Goal: Task Accomplishment & Management: Manage account settings

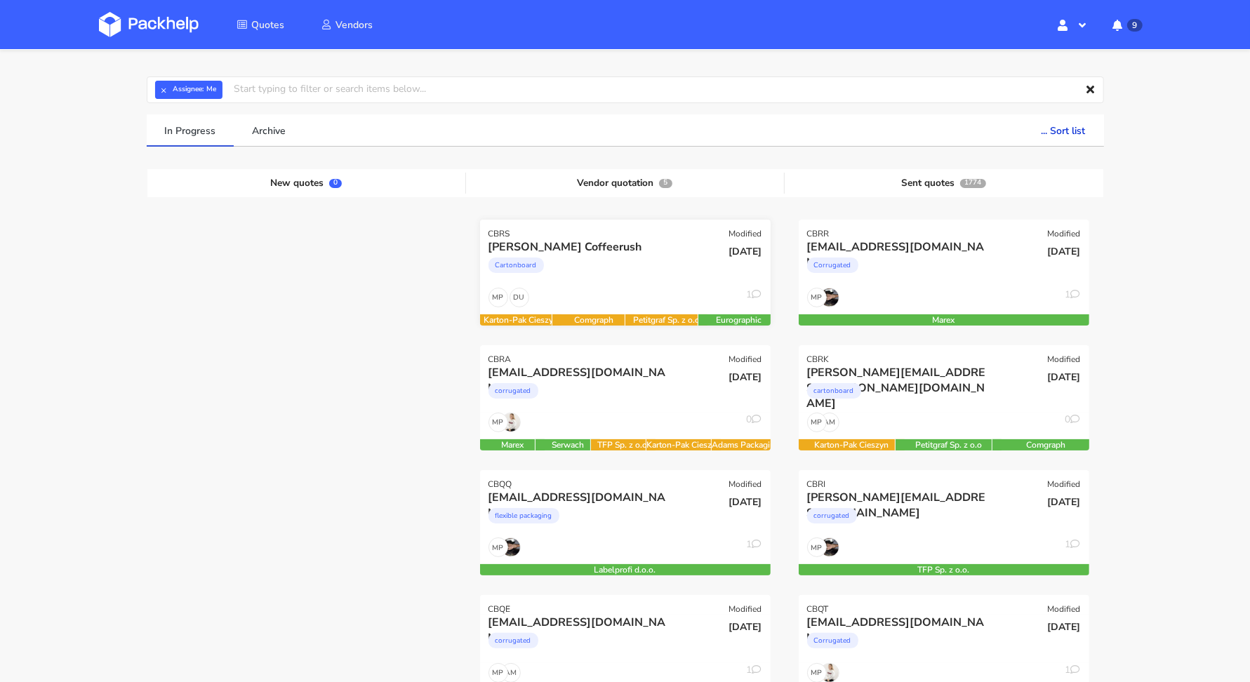
click at [570, 258] on div "Cartonboard" at bounding box center [581, 269] width 186 height 28
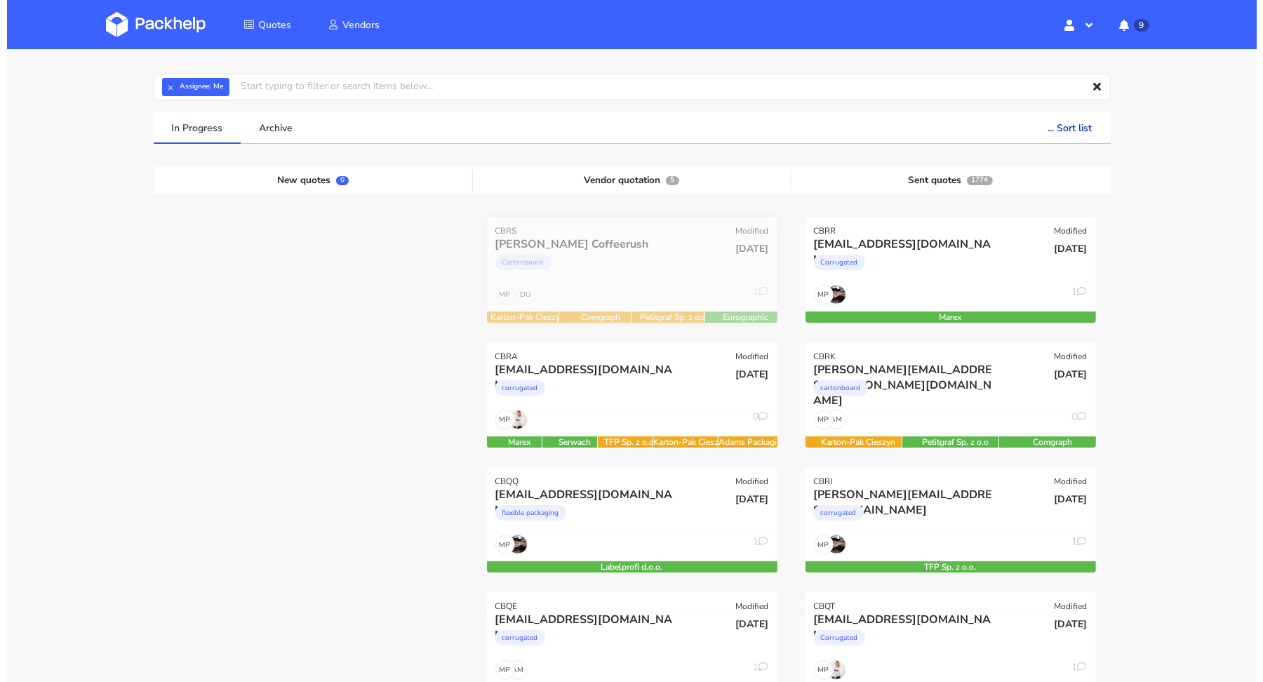
scroll to position [45, 0]
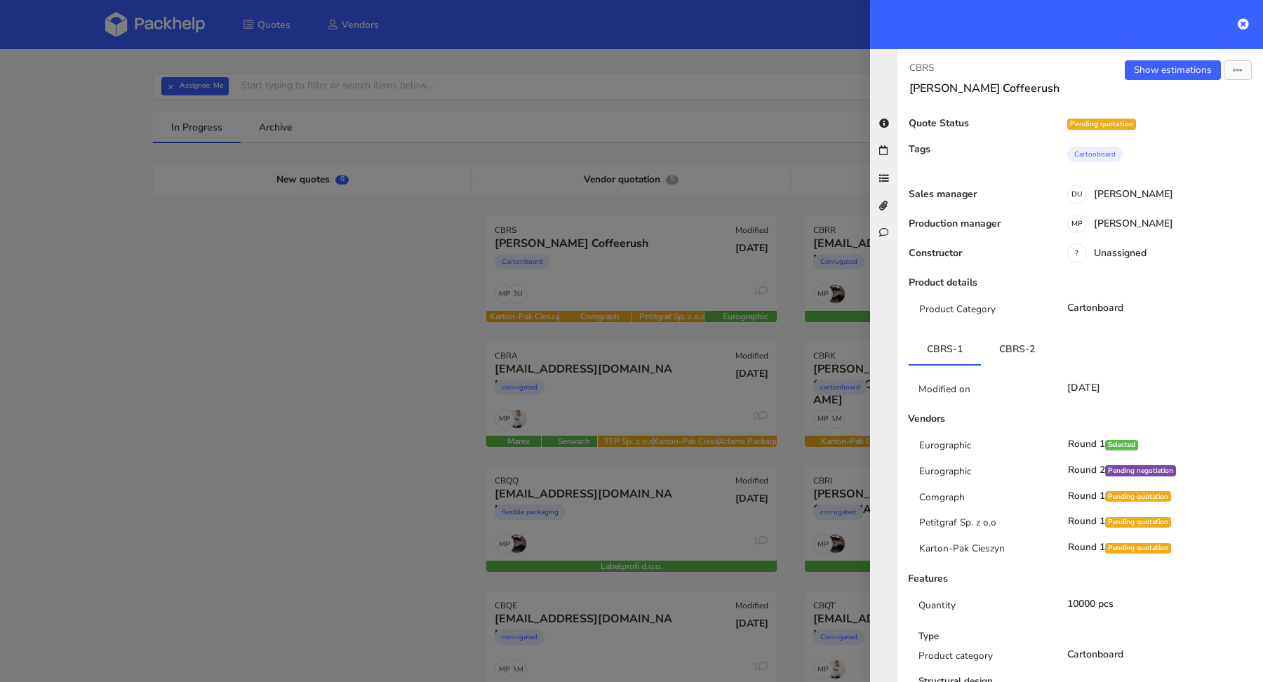
click at [1159, 80] on div "Show estimations Send to estimate View quote Edit quote Missing data Reject quo…" at bounding box center [1172, 77] width 182 height 35
click at [1159, 76] on link "Show estimations" at bounding box center [1173, 70] width 96 height 20
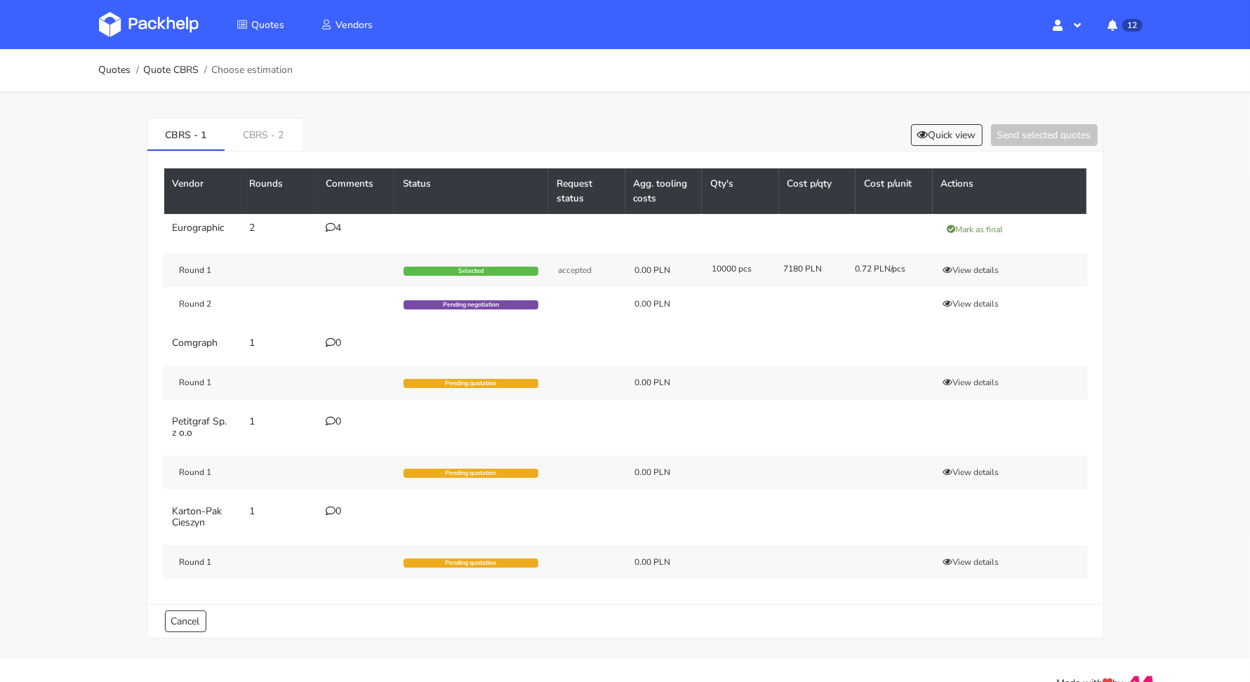
click at [330, 222] on icon at bounding box center [331, 227] width 10 height 10
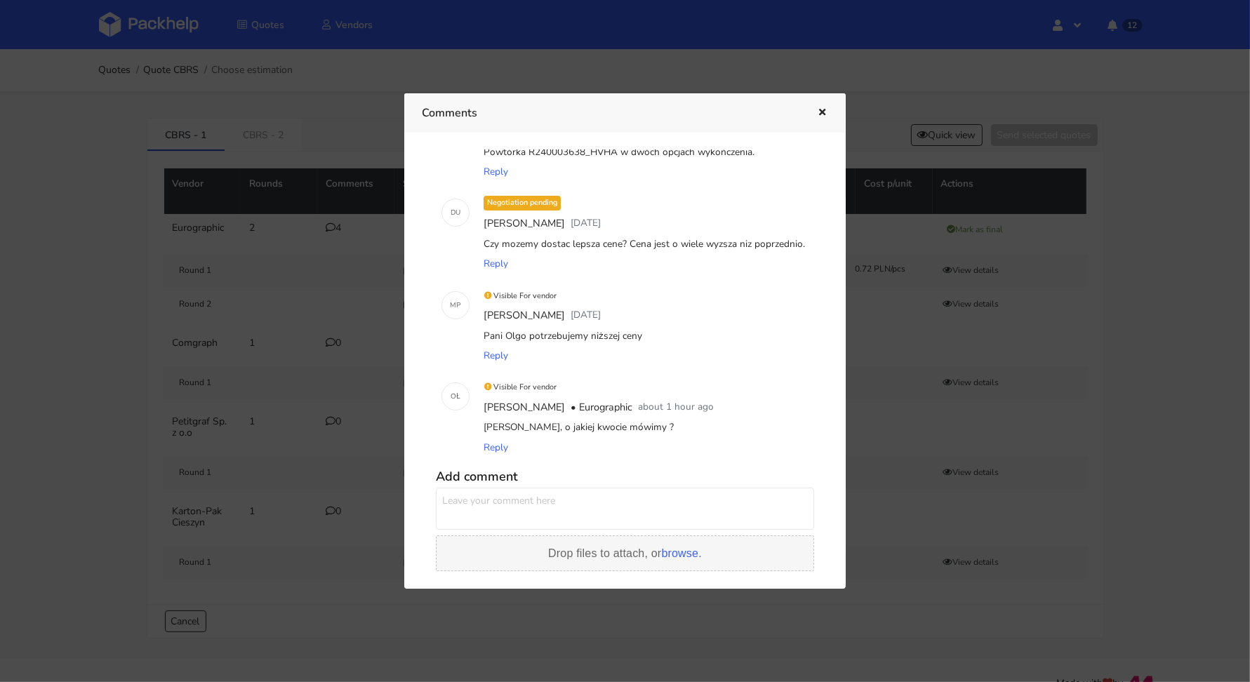
scroll to position [127, 0]
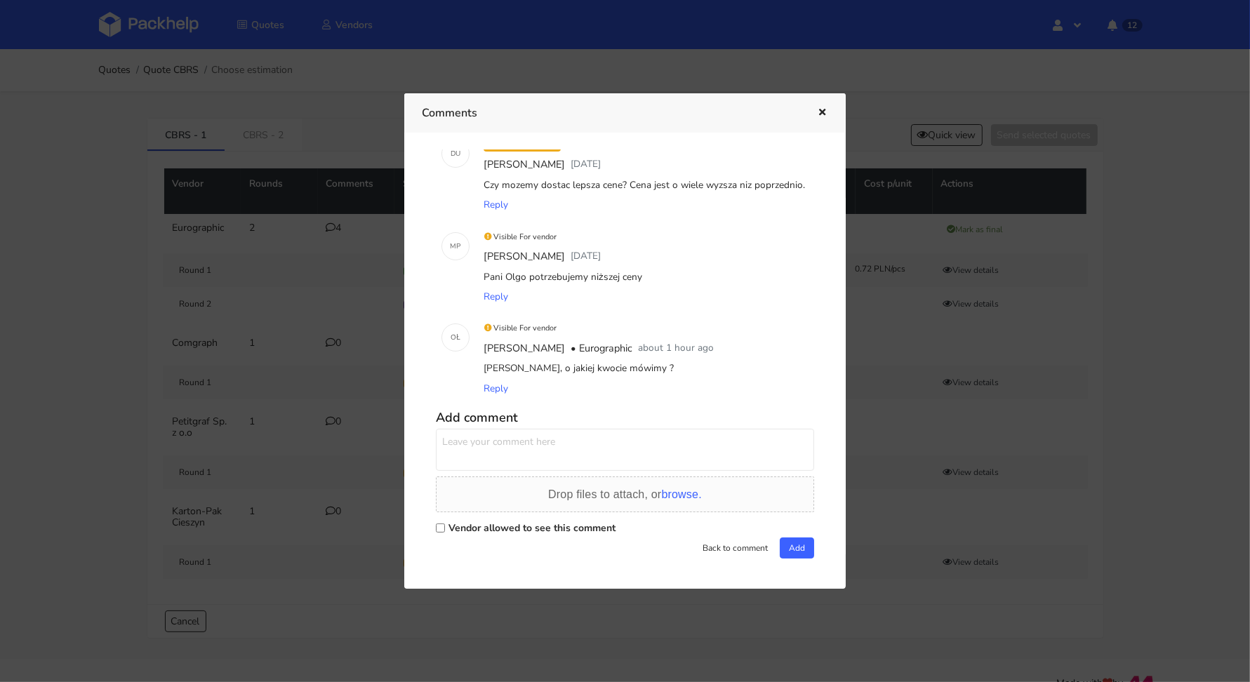
click at [461, 531] on label "Vendor allowed to see this comment" at bounding box center [531, 527] width 167 height 13
click at [445, 531] on input "Vendor allowed to see this comment" at bounding box center [440, 528] width 9 height 9
checkbox input "true"
click at [508, 449] on textarea at bounding box center [625, 450] width 378 height 42
type textarea "Pani Olgo nie mamy targetu. Zaproponujmy najniższą cenę jaką możemy"
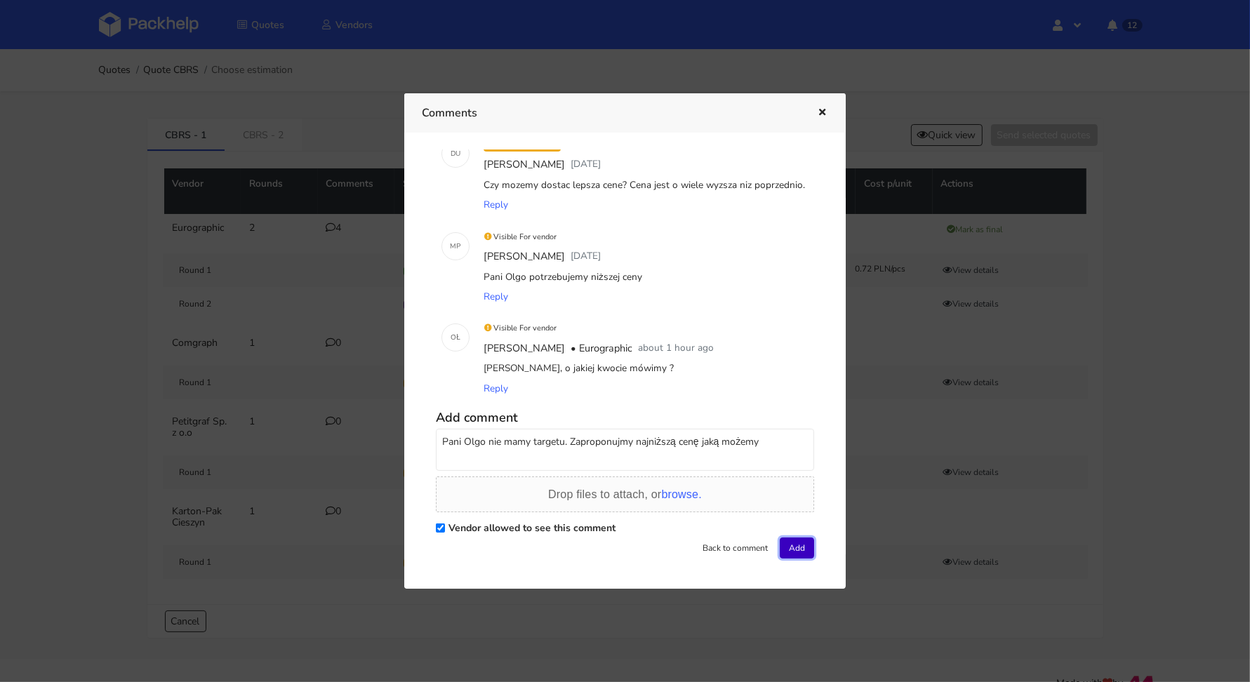
click at [787, 553] on button "Add" at bounding box center [797, 548] width 34 height 21
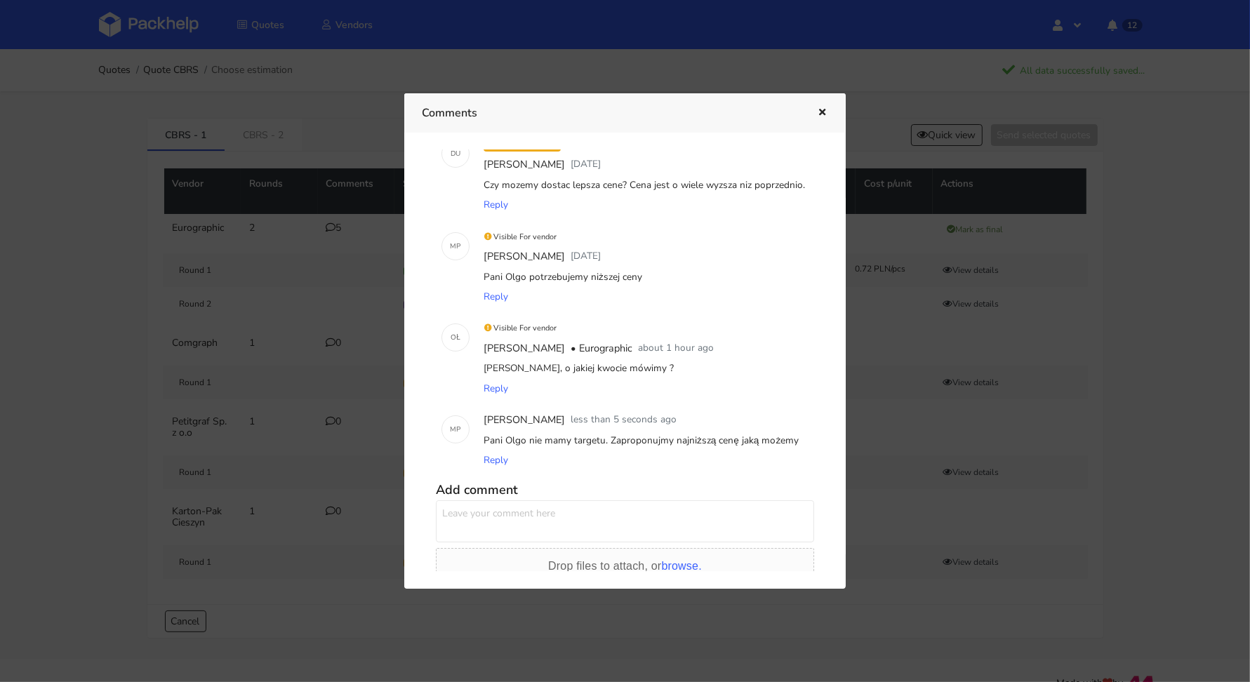
click at [815, 116] on button "button" at bounding box center [820, 113] width 15 height 18
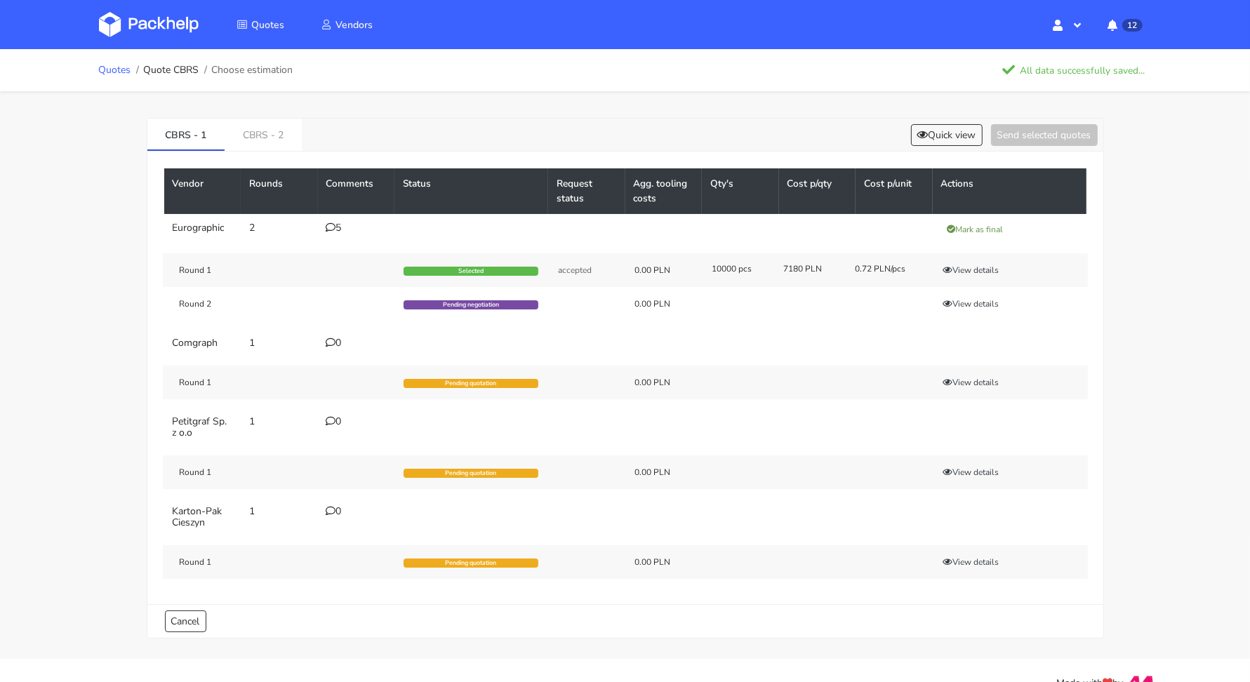
click at [118, 69] on link "Quotes" at bounding box center [115, 70] width 32 height 11
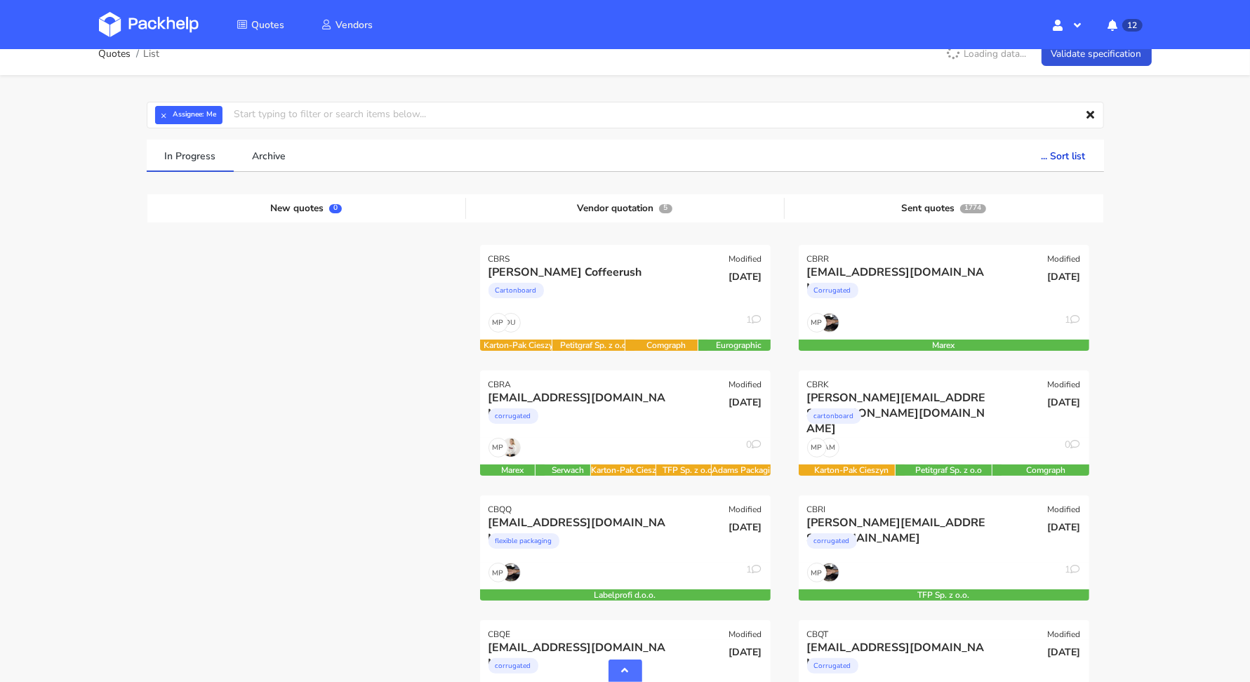
scroll to position [13, 0]
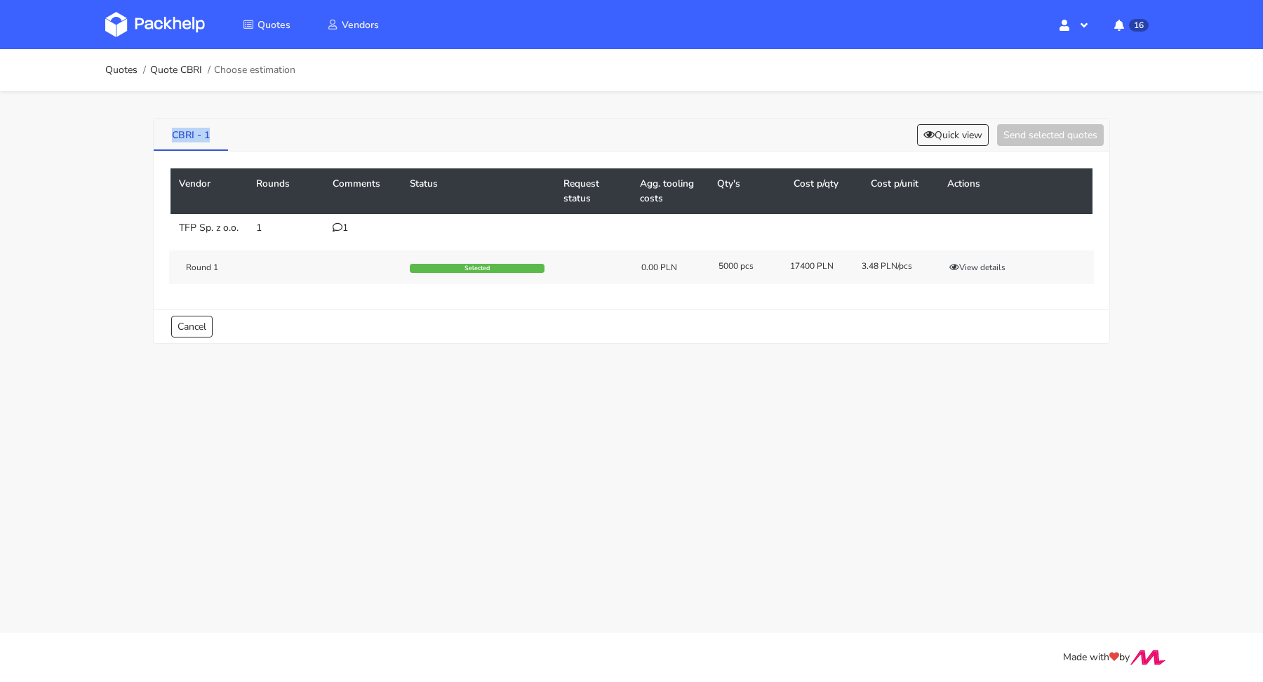
drag, startPoint x: 159, startPoint y: 134, endPoint x: 209, endPoint y: 135, distance: 49.8
click at [209, 135] on link "CBRI - 1" at bounding box center [191, 134] width 74 height 31
copy link "CBRI - 1"
click at [966, 274] on button "View details" at bounding box center [977, 267] width 69 height 14
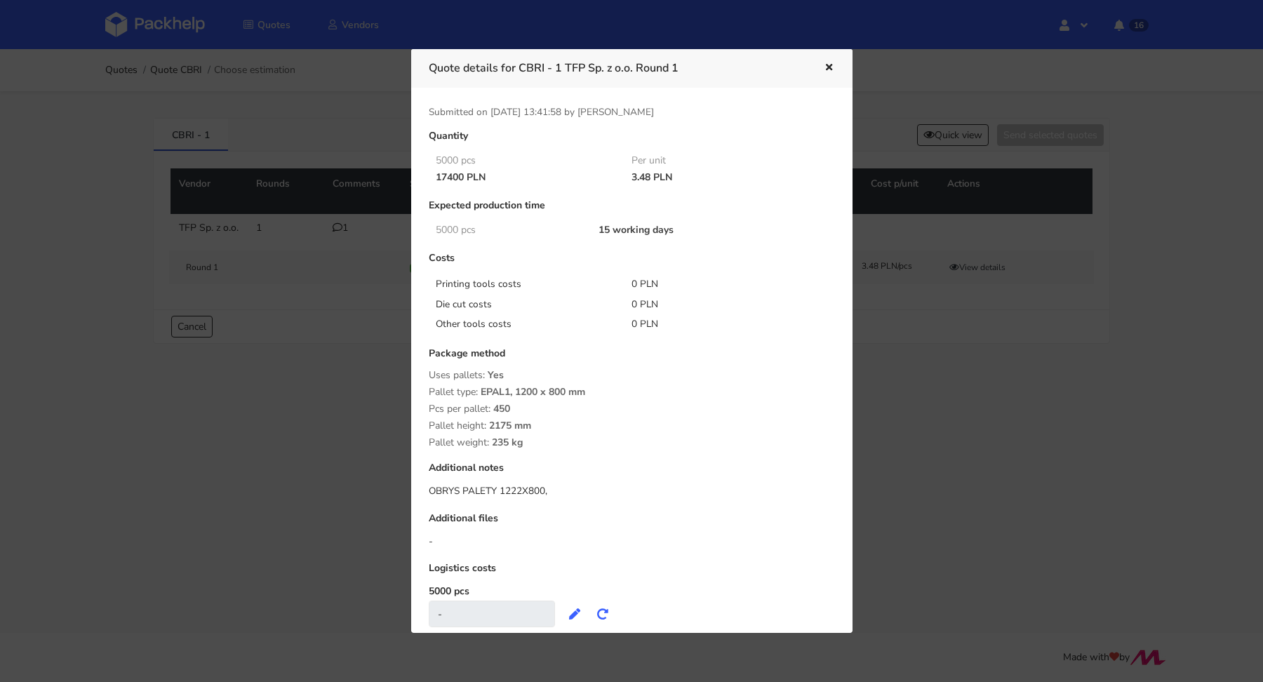
click at [912, 397] on div at bounding box center [631, 341] width 1263 height 682
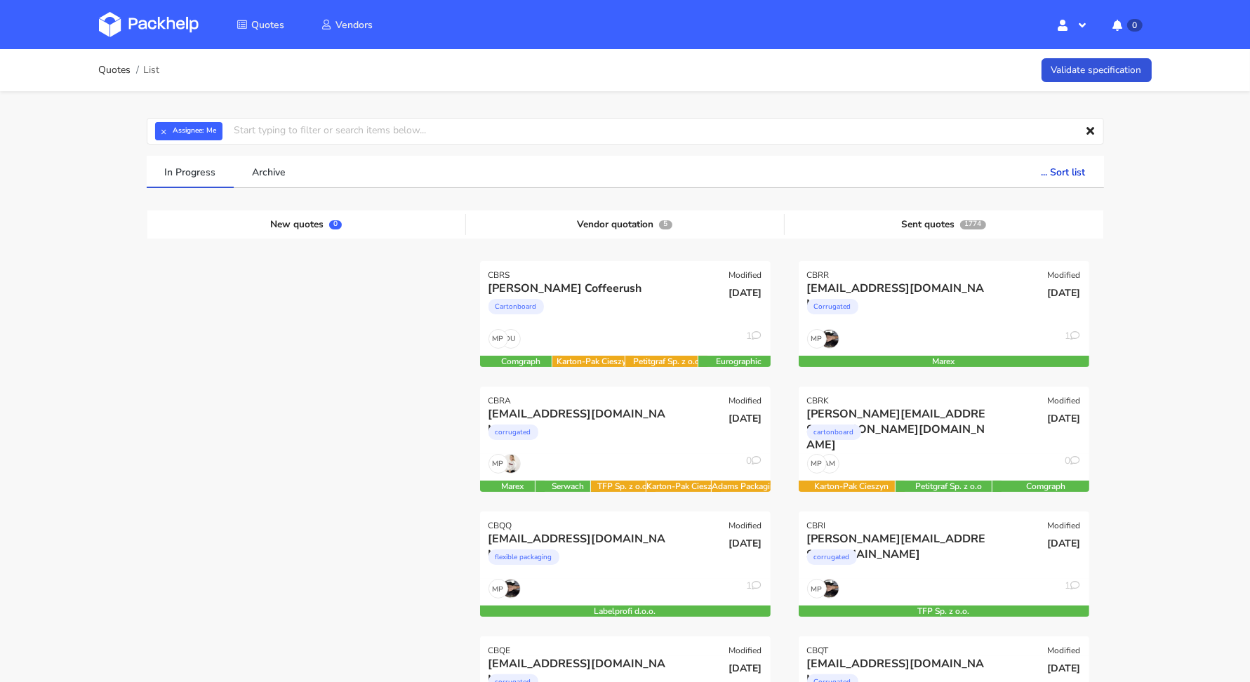
scroll to position [339, 0]
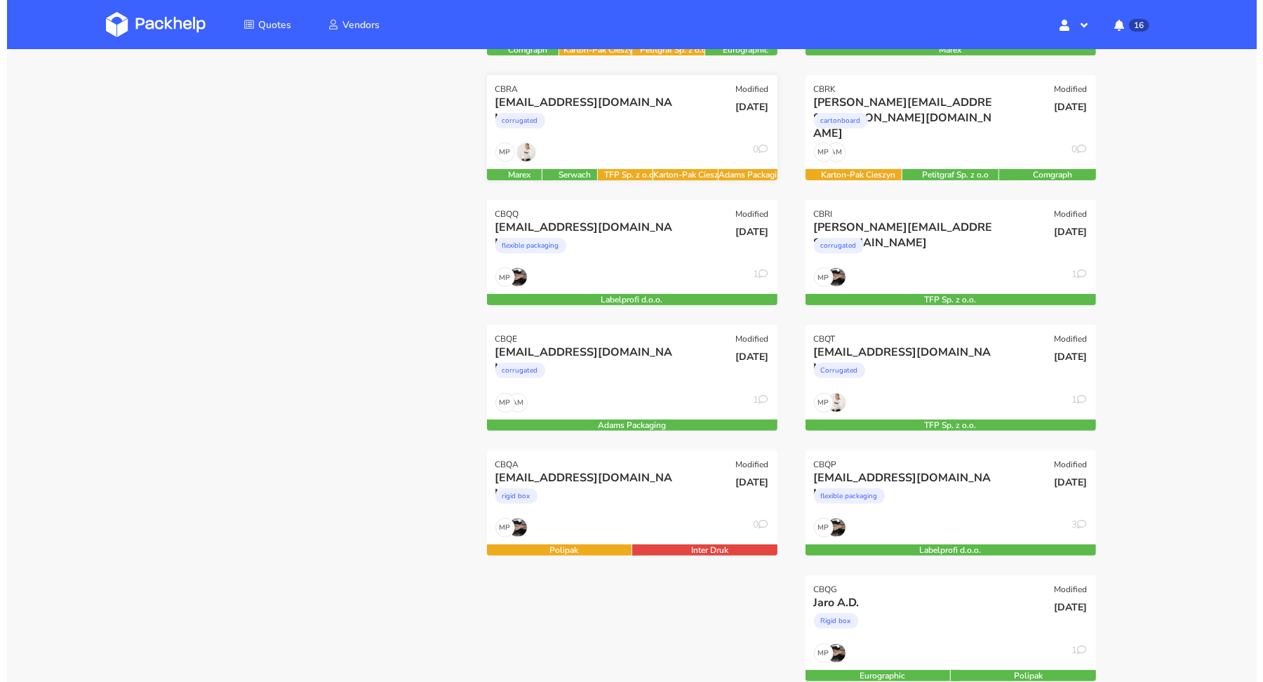
scroll to position [337, 0]
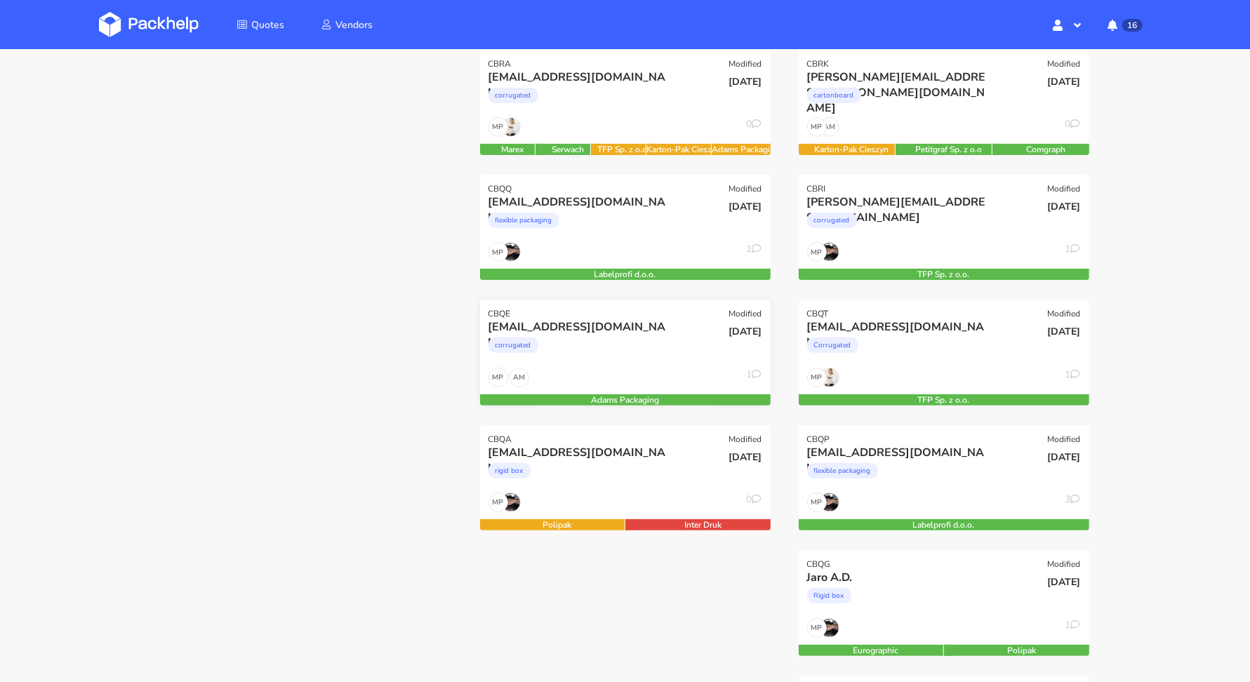
click at [586, 350] on div "corrugated" at bounding box center [581, 349] width 186 height 28
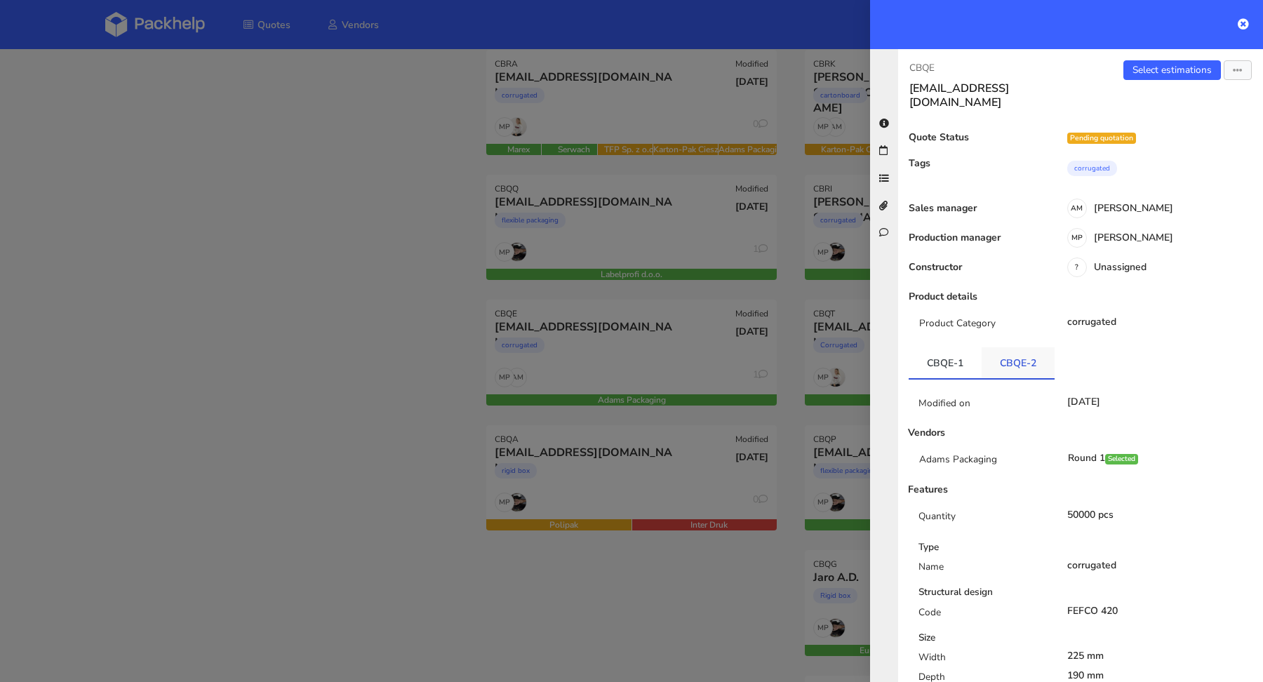
click at [1024, 358] on link "CBQE-2" at bounding box center [1018, 362] width 73 height 31
click at [1158, 69] on link "Select estimations" at bounding box center [1173, 70] width 98 height 20
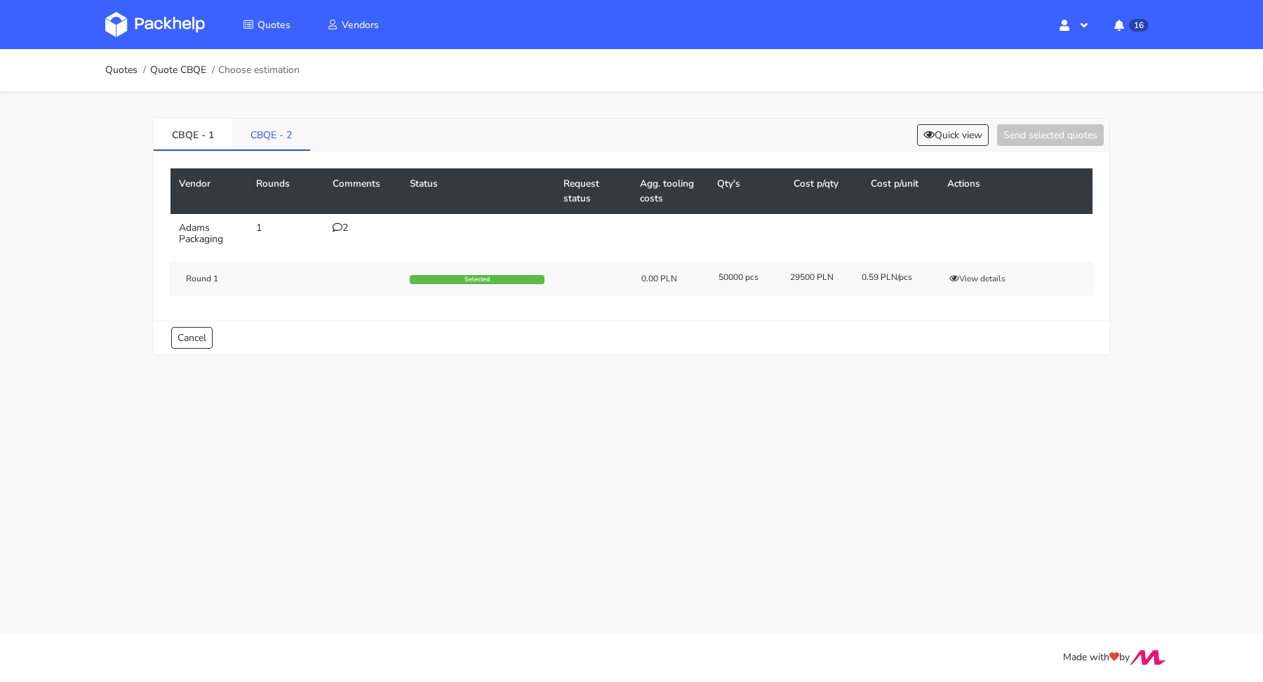
click at [249, 119] on link "CBQE - 2" at bounding box center [271, 134] width 78 height 31
click at [1035, 274] on button "Select" at bounding box center [1036, 279] width 44 height 14
click at [1033, 147] on div "CBQE - 1 CBQE - 2 Quick view Send selected quotes ( 1 )" at bounding box center [632, 135] width 956 height 33
click at [1036, 138] on button "Send selected quotes ( 1 )" at bounding box center [1041, 135] width 126 height 22
click at [125, 74] on link "Quotes" at bounding box center [121, 70] width 32 height 11
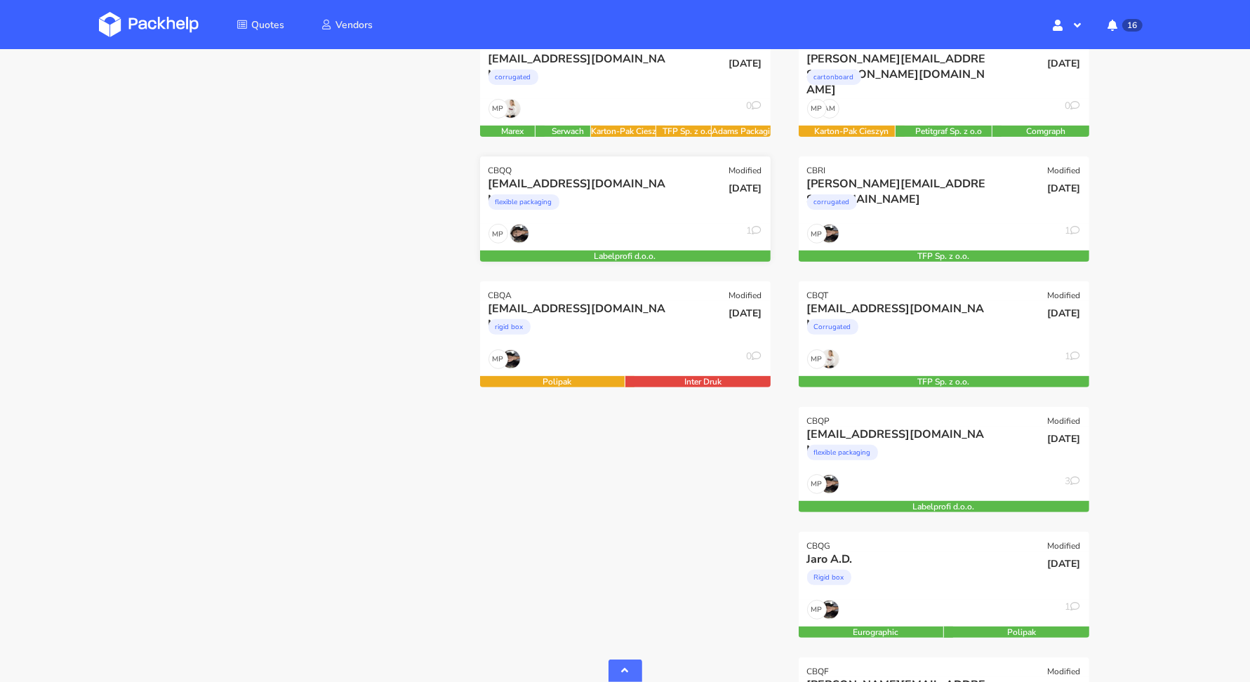
scroll to position [284, 0]
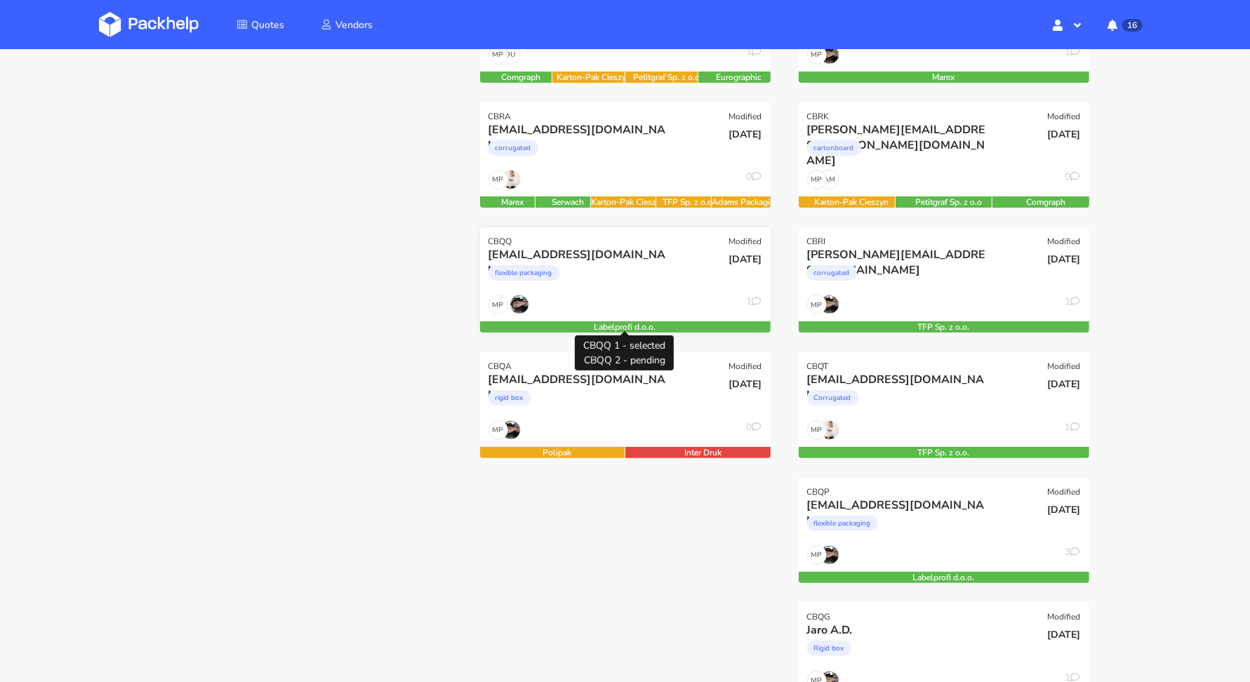
click at [634, 318] on div "MP 1" at bounding box center [625, 308] width 291 height 27
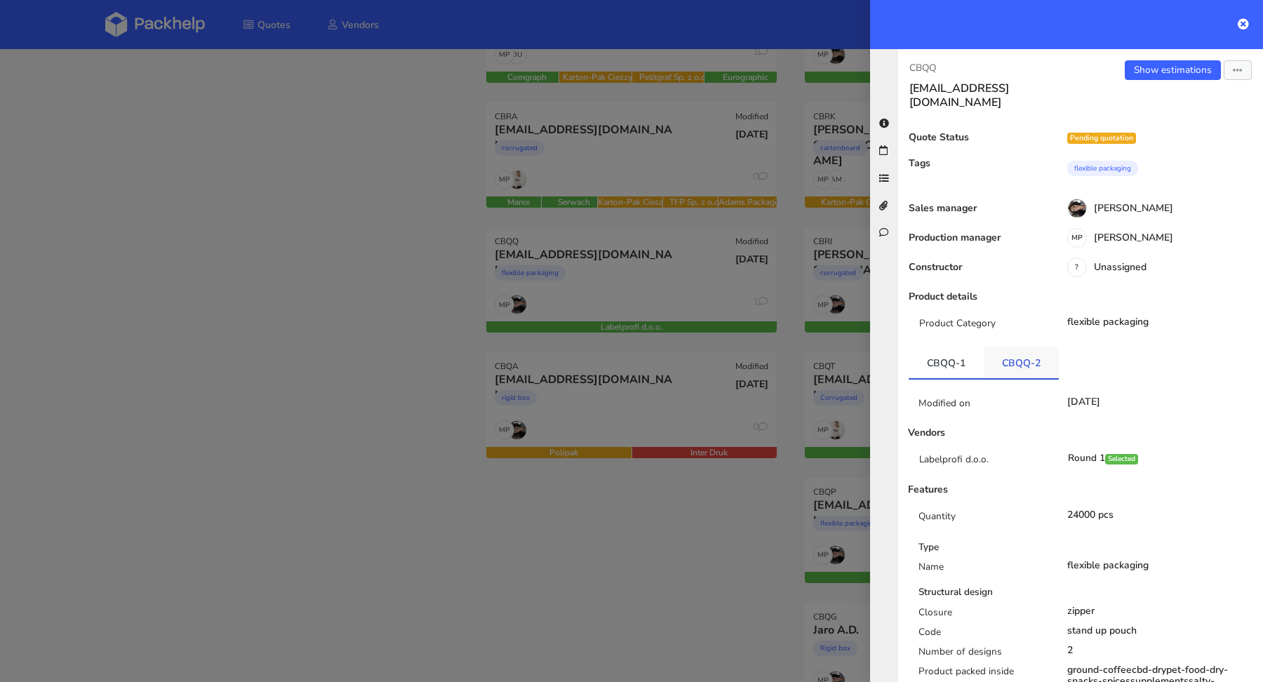
click at [1018, 348] on link "CBQQ-2" at bounding box center [1021, 362] width 75 height 31
click at [300, 349] on div at bounding box center [631, 341] width 1263 height 682
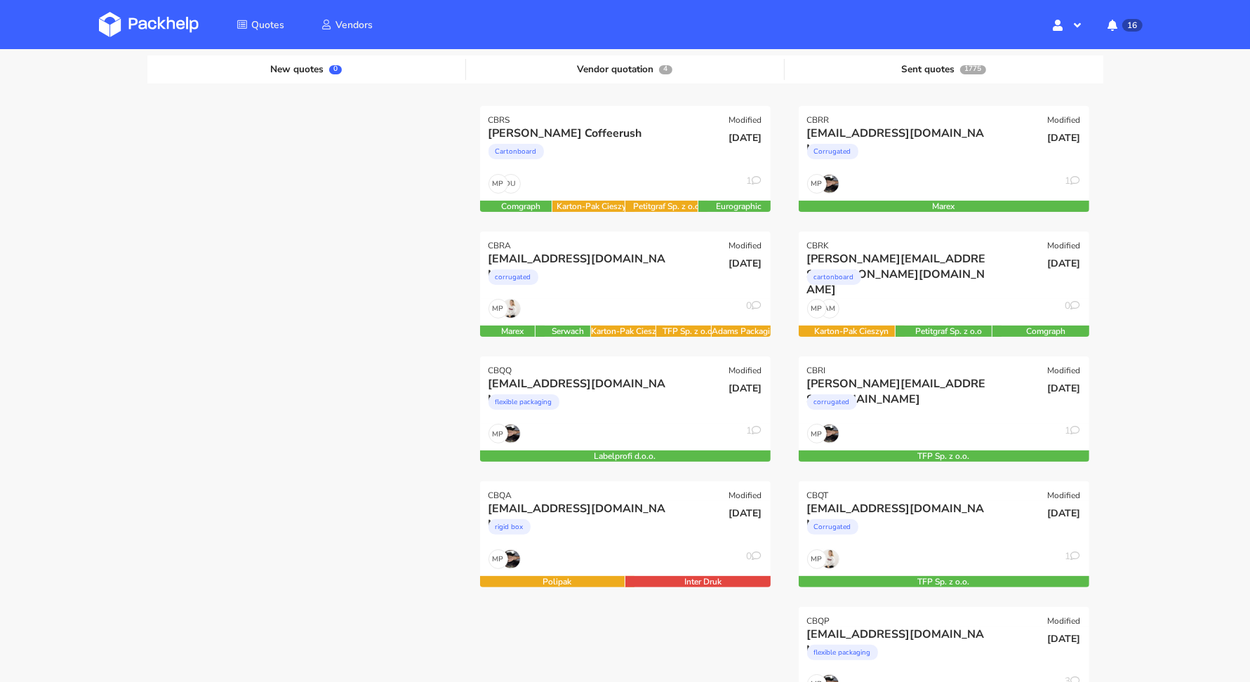
scroll to position [152, 0]
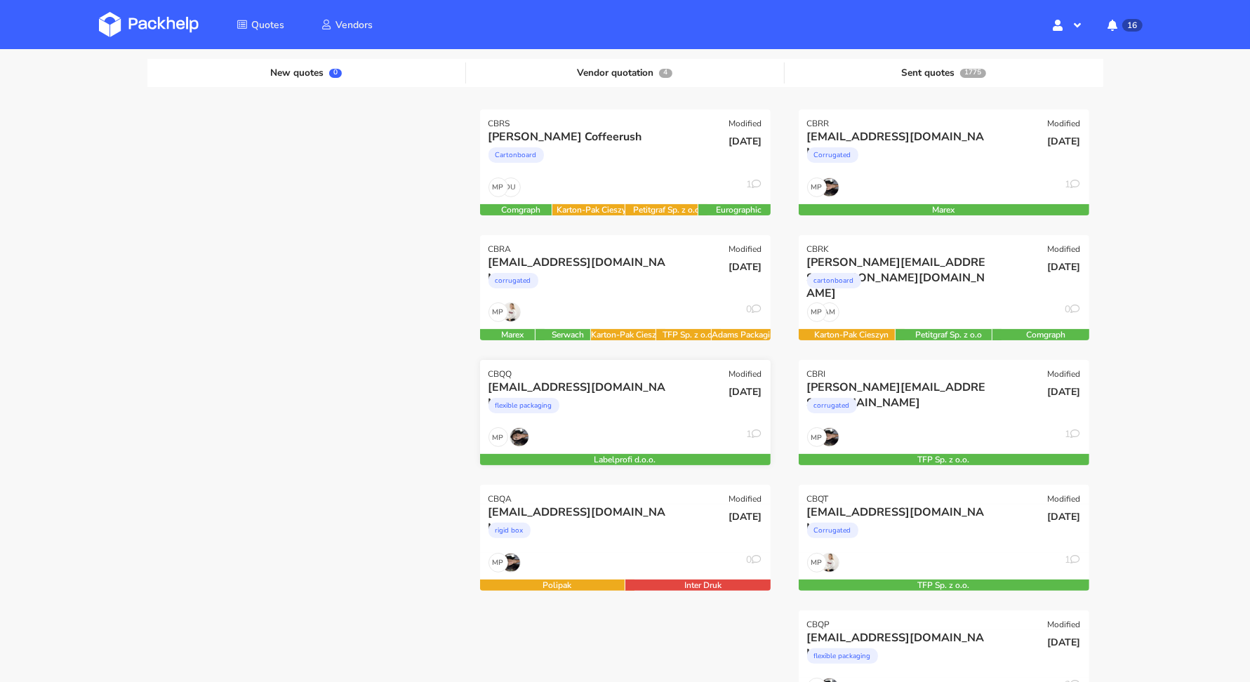
click at [609, 420] on div "flexible packaging" at bounding box center [581, 409] width 186 height 28
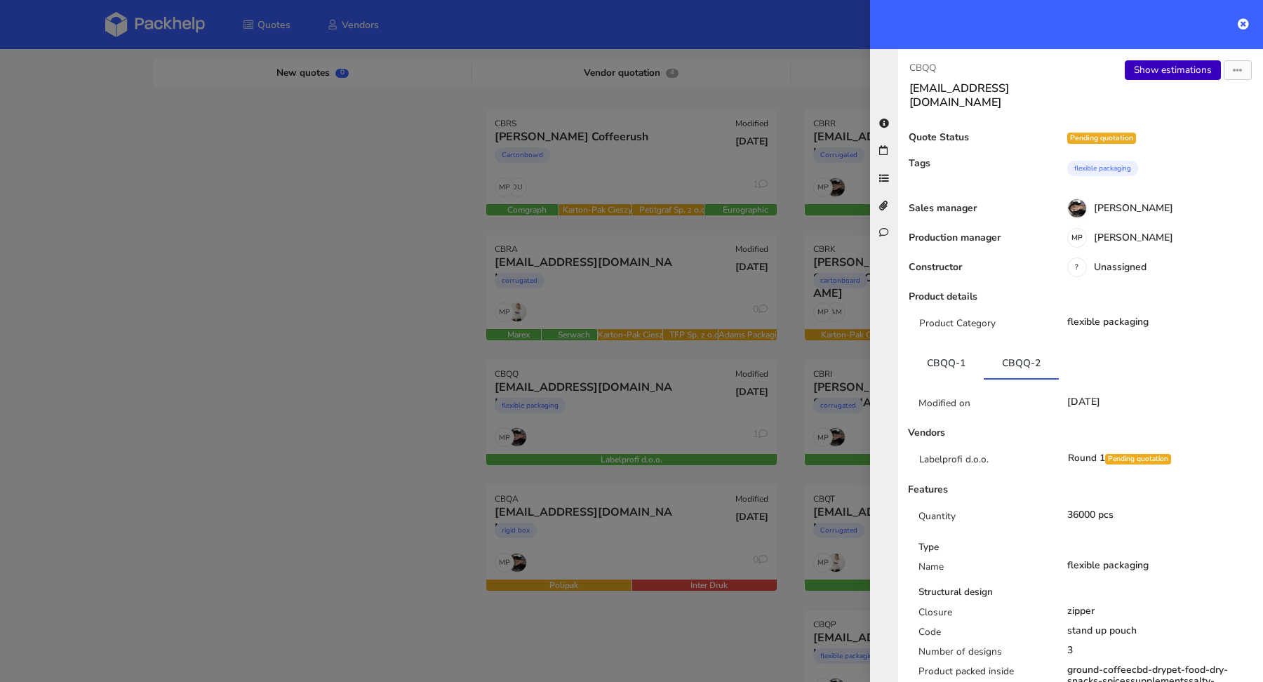
click at [1154, 68] on link "Show estimations" at bounding box center [1173, 70] width 96 height 20
click at [309, 222] on div at bounding box center [631, 341] width 1263 height 682
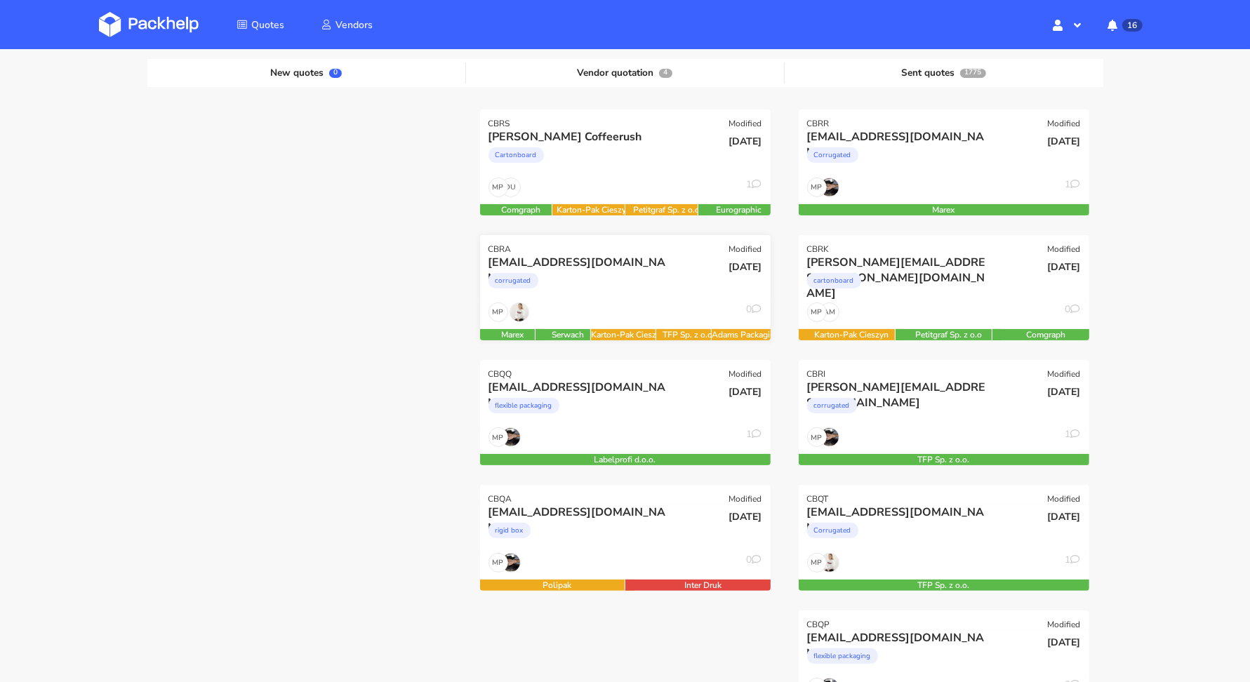
click at [634, 271] on div "corrugated" at bounding box center [581, 284] width 186 height 28
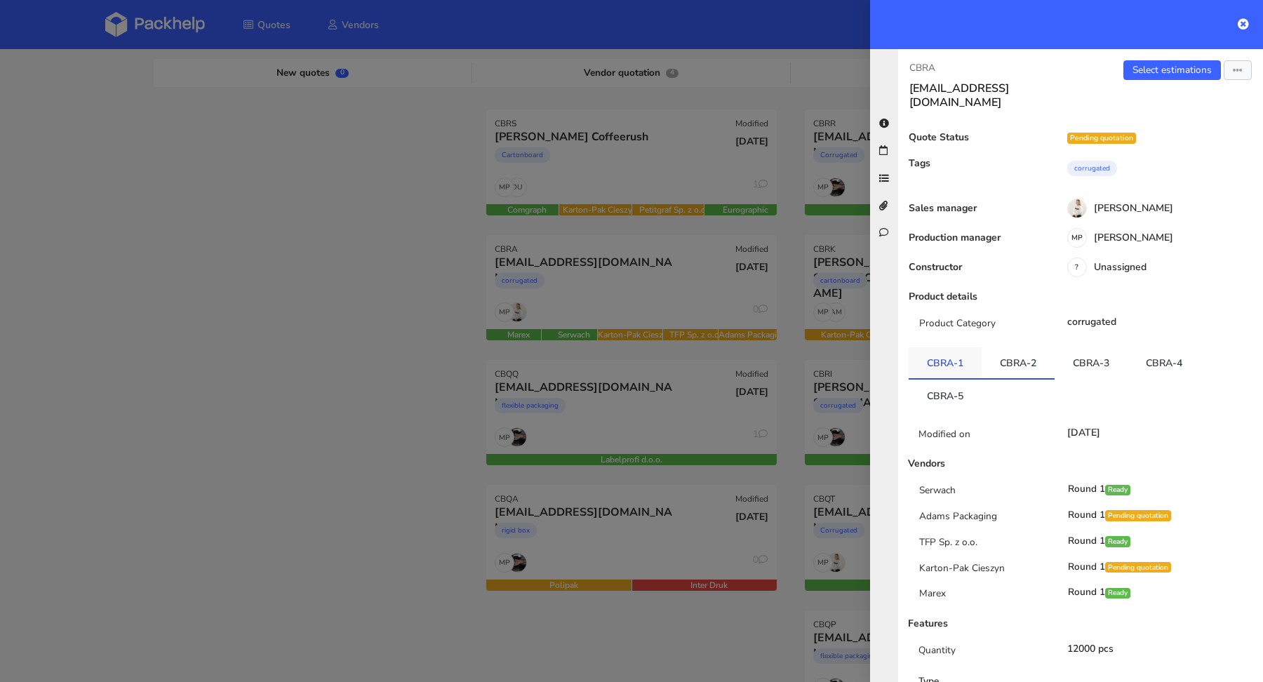
click at [962, 348] on link "CBRA-1" at bounding box center [945, 362] width 73 height 31
click at [1060, 350] on link "CBRA-3" at bounding box center [1091, 362] width 73 height 31
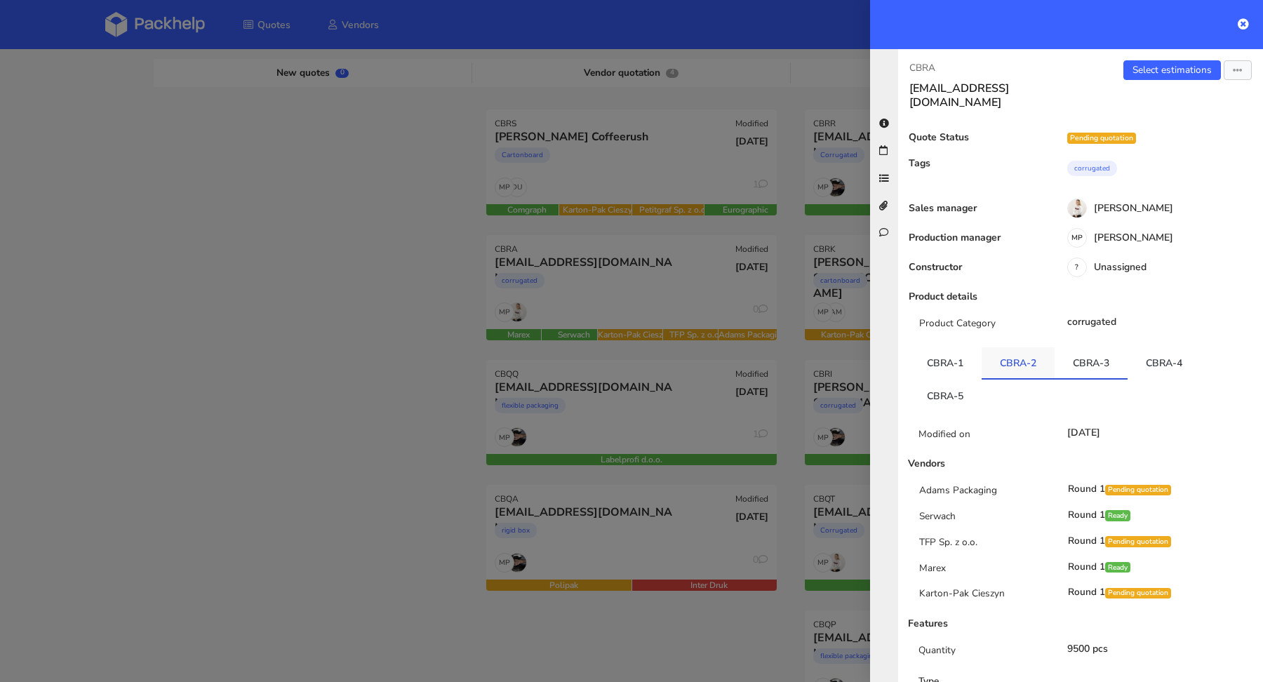
click at [992, 350] on link "CBRA-2" at bounding box center [1018, 362] width 73 height 31
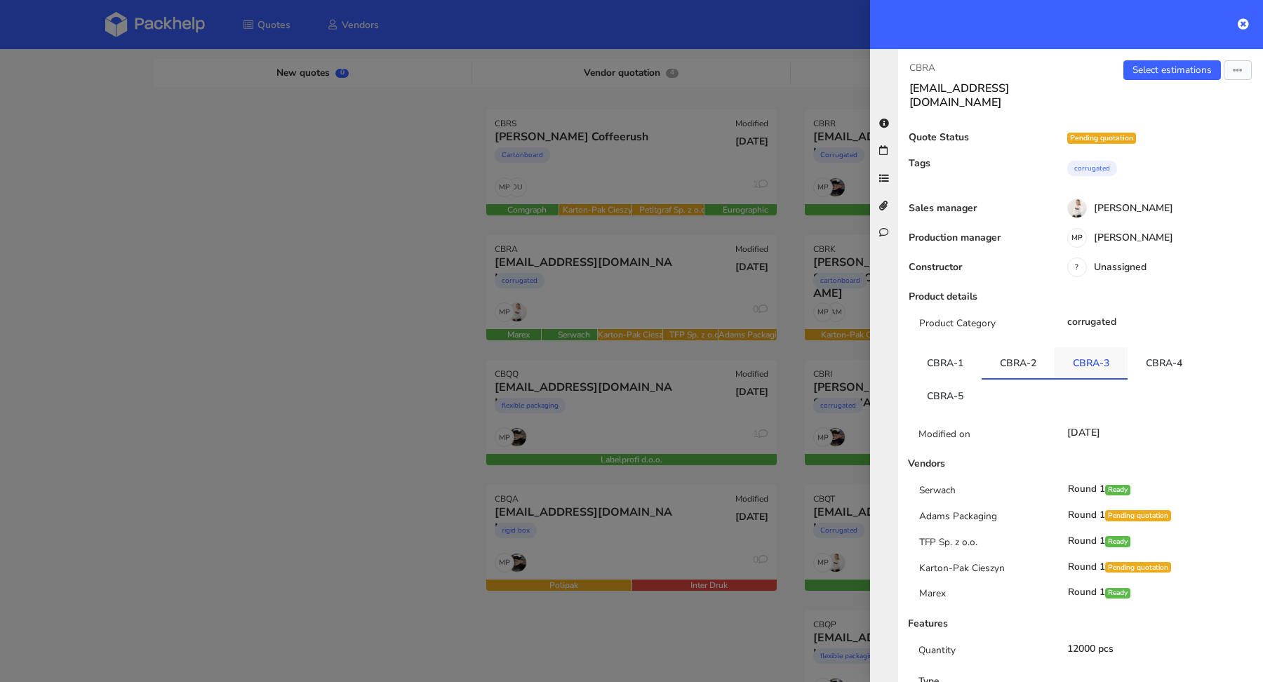
click at [1080, 351] on link "CBRA-3" at bounding box center [1091, 362] width 73 height 31
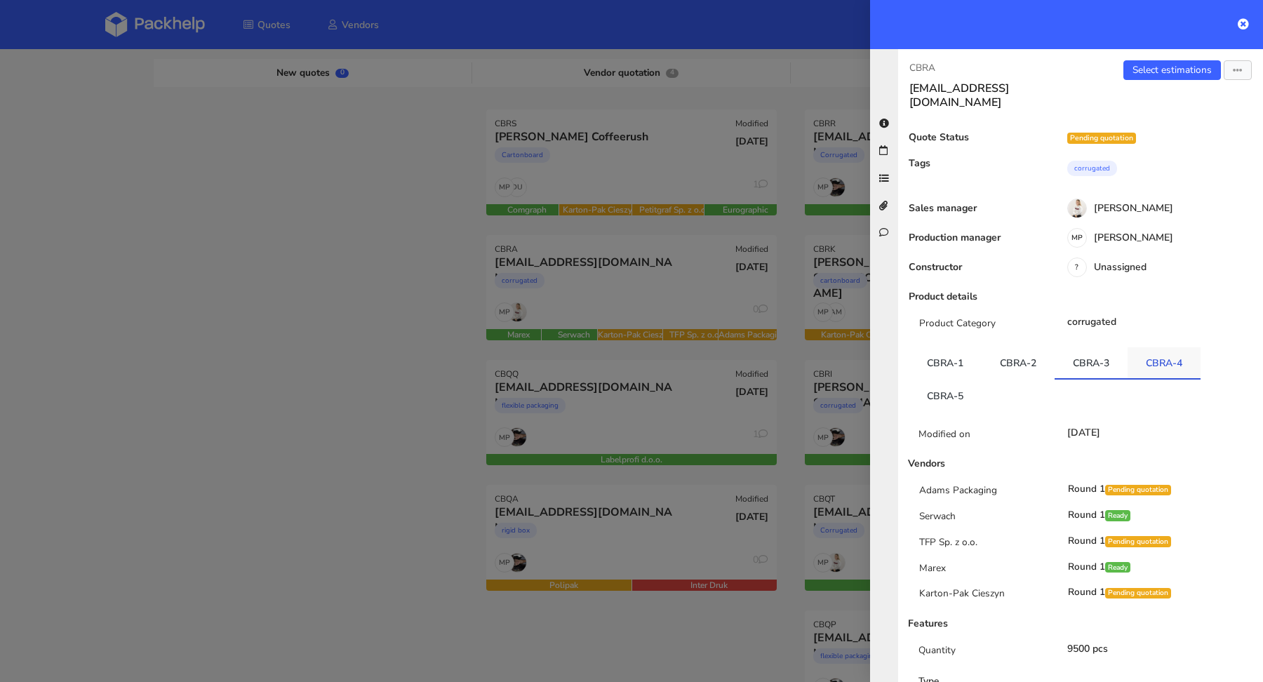
click at [1159, 354] on link "CBRA-4" at bounding box center [1164, 362] width 73 height 31
click at [949, 380] on link "CBRA-5" at bounding box center [945, 395] width 73 height 31
click at [314, 314] on div at bounding box center [631, 341] width 1263 height 682
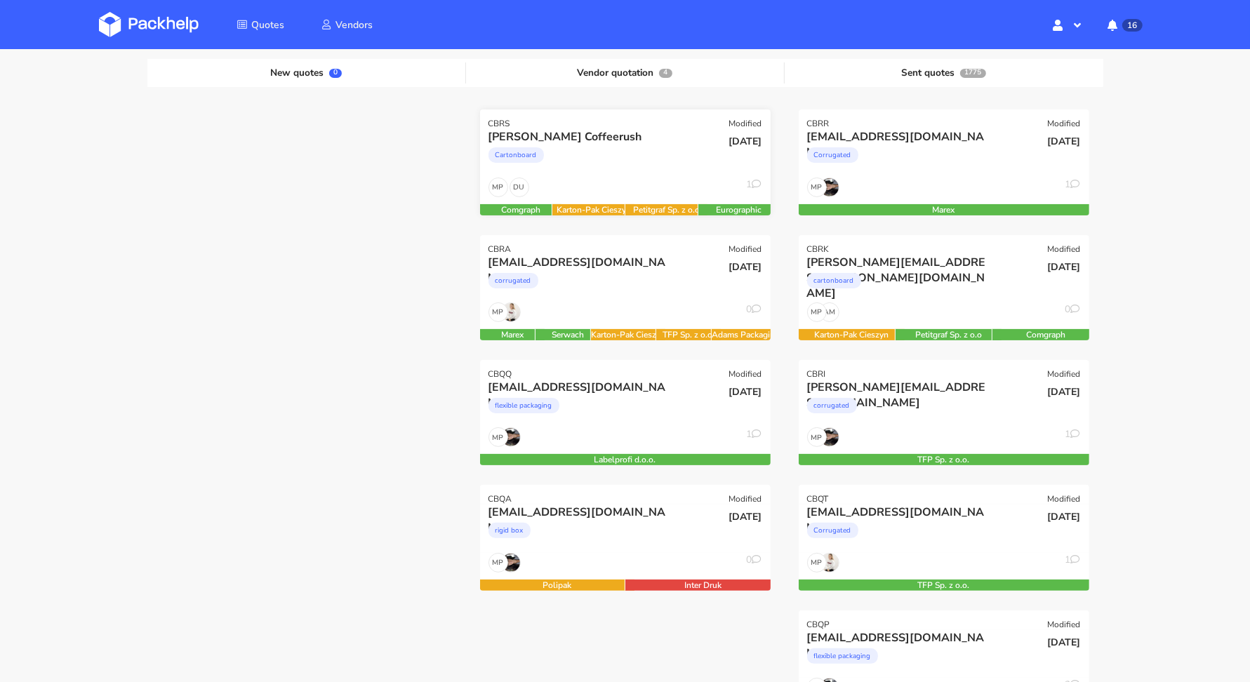
click at [596, 171] on div "Cartonboard" at bounding box center [581, 159] width 186 height 28
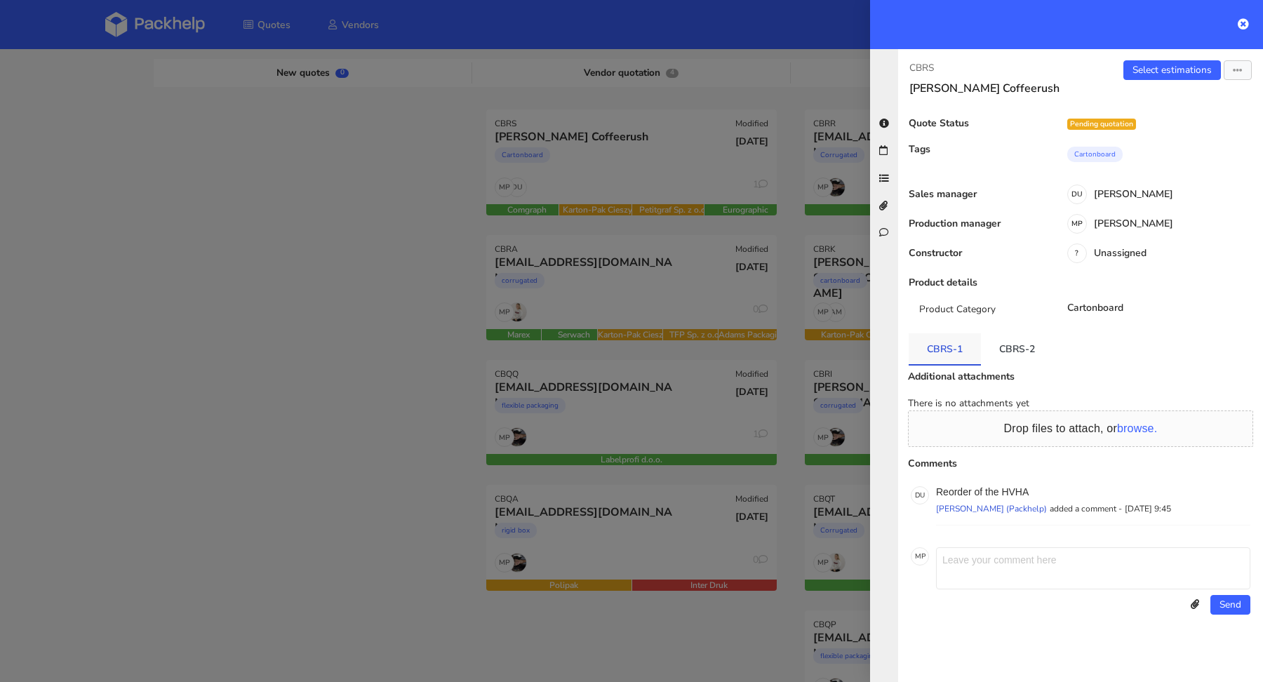
click at [924, 342] on link "CBRS-1" at bounding box center [945, 348] width 72 height 31
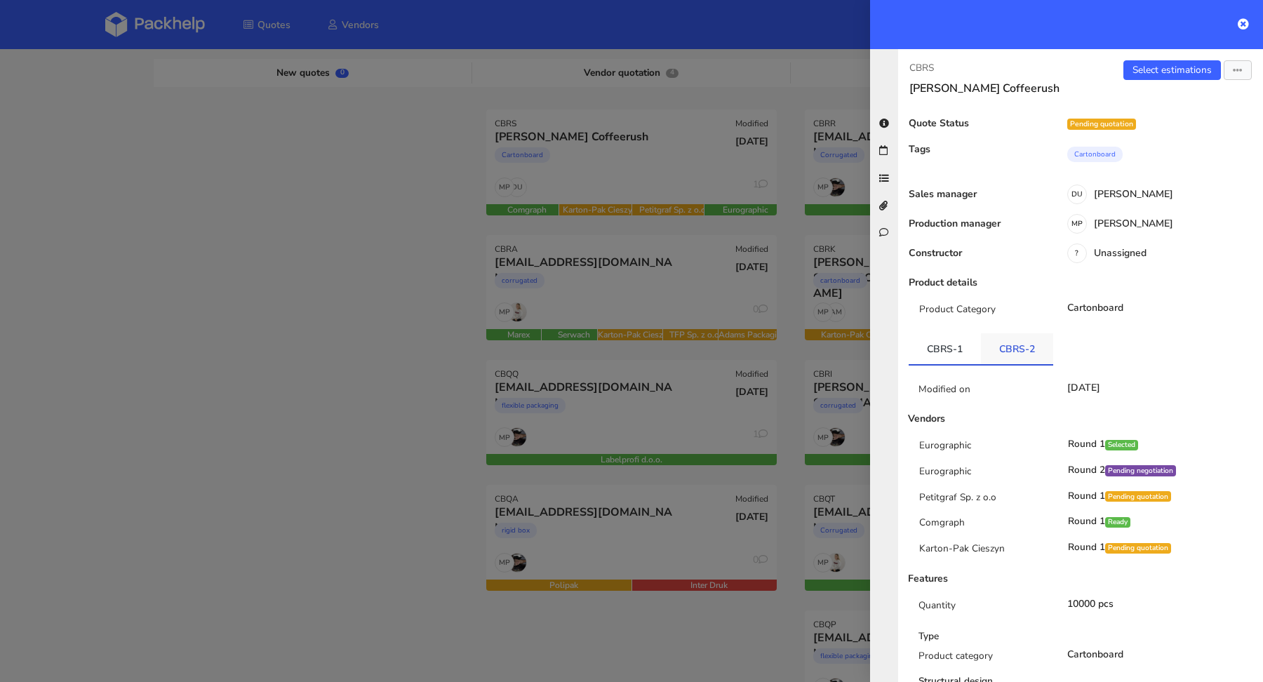
click at [1029, 354] on link "CBRS-2" at bounding box center [1017, 348] width 72 height 31
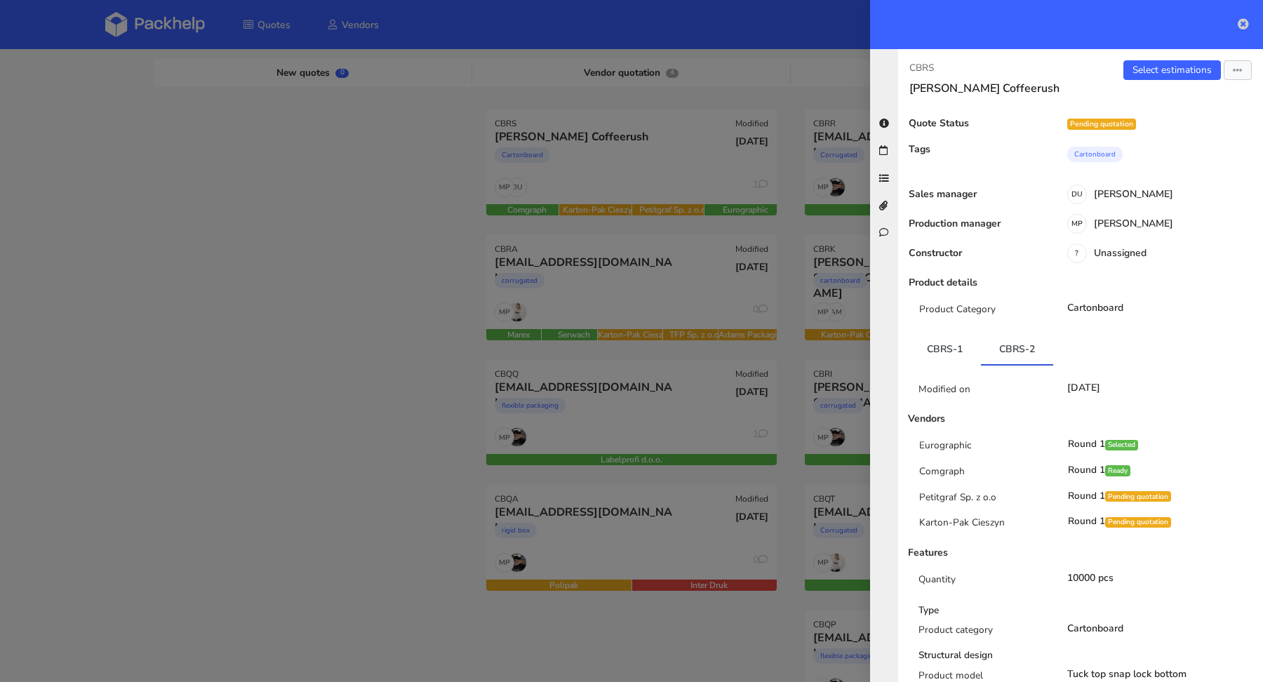
click at [1242, 22] on icon at bounding box center [1243, 23] width 11 height 11
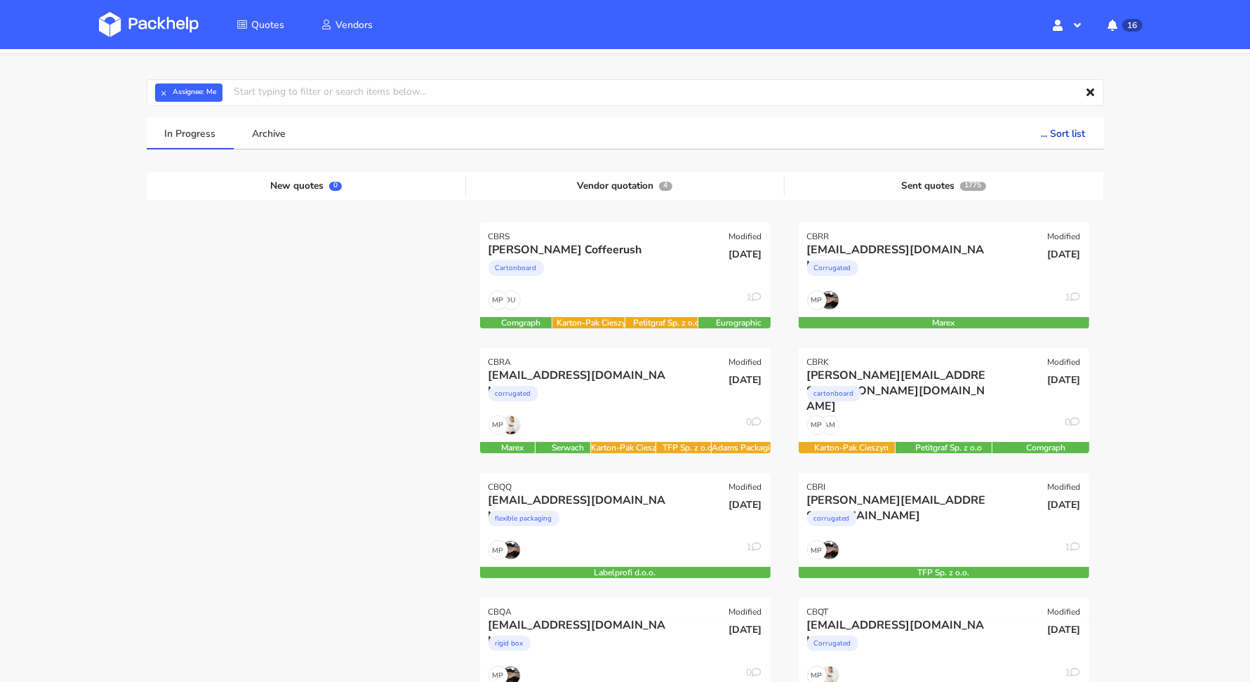
scroll to position [0, 0]
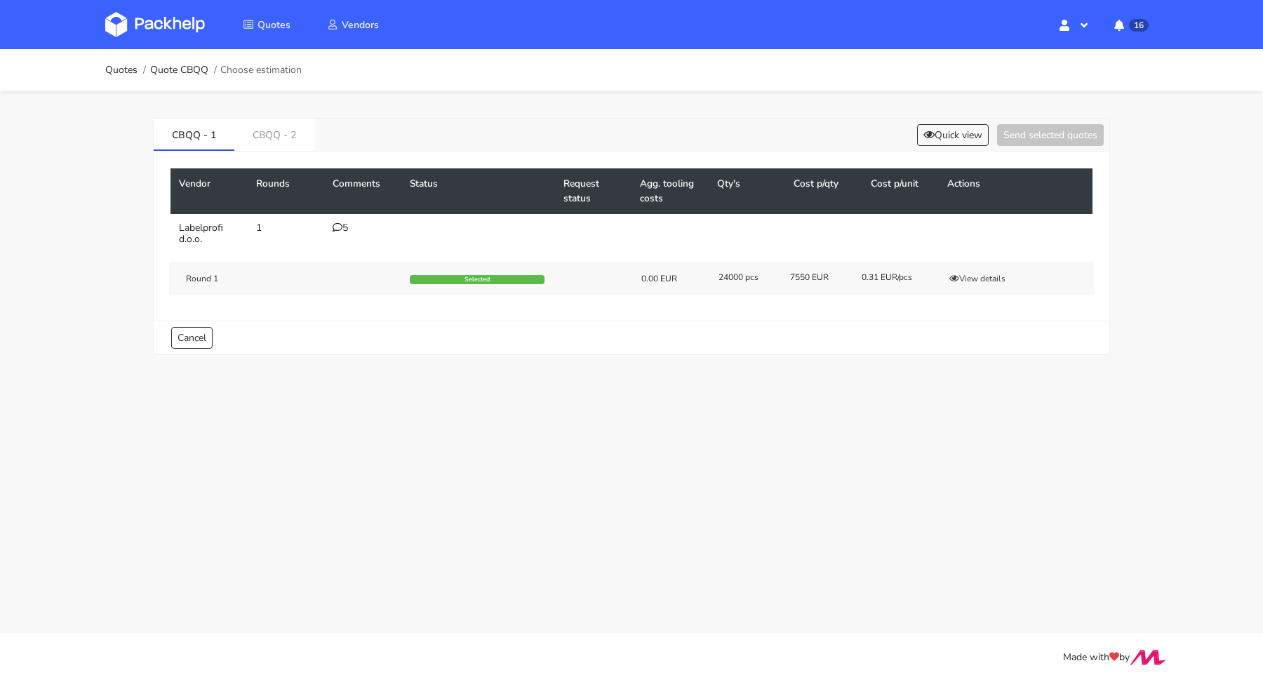
click at [337, 229] on icon at bounding box center [338, 227] width 10 height 10
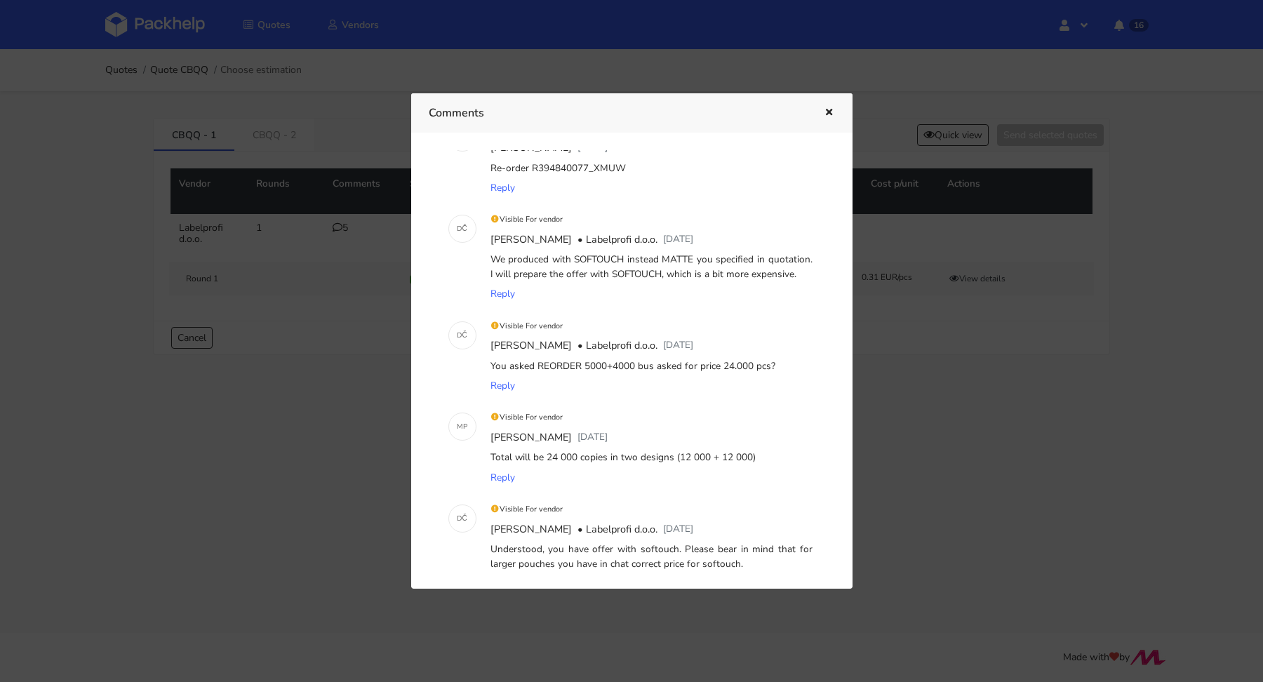
scroll to position [248, 0]
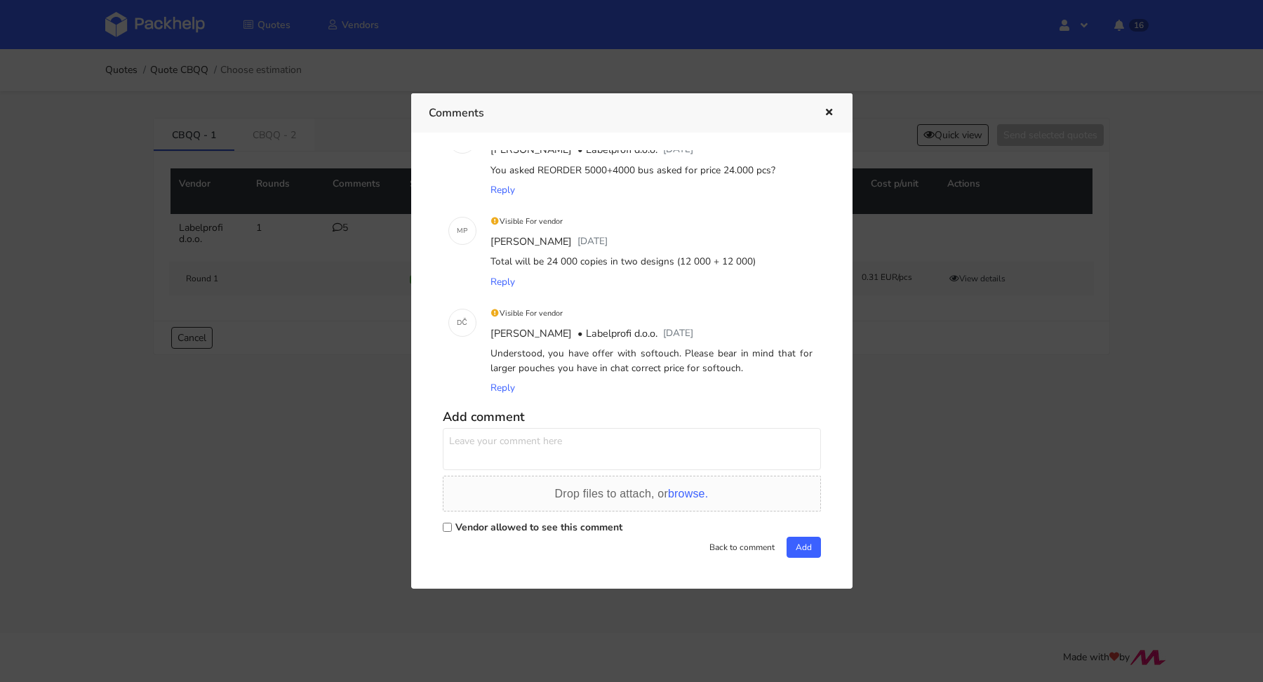
click at [839, 109] on div "Comments" at bounding box center [631, 112] width 441 height 39
click at [834, 108] on icon "button" at bounding box center [829, 113] width 12 height 10
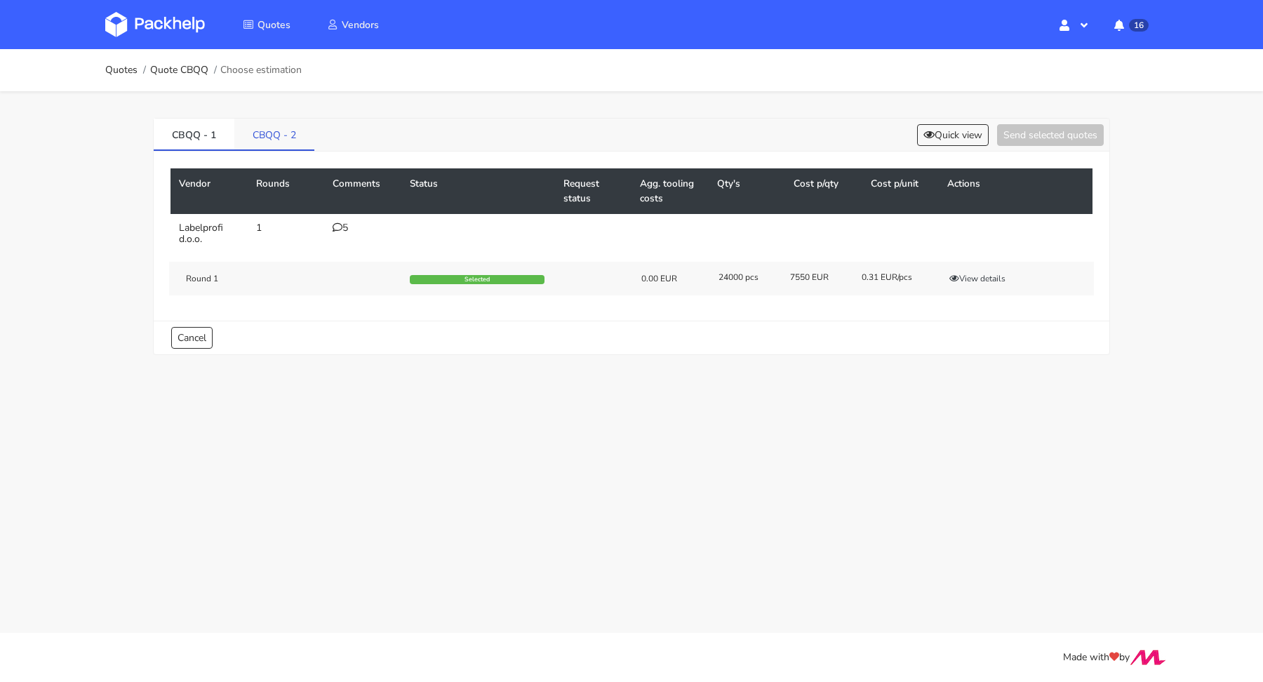
click at [261, 128] on link "CBQQ - 2" at bounding box center [274, 134] width 80 height 31
click at [189, 132] on link "CBQQ - 1" at bounding box center [194, 134] width 81 height 31
click at [338, 227] on icon at bounding box center [338, 227] width 10 height 10
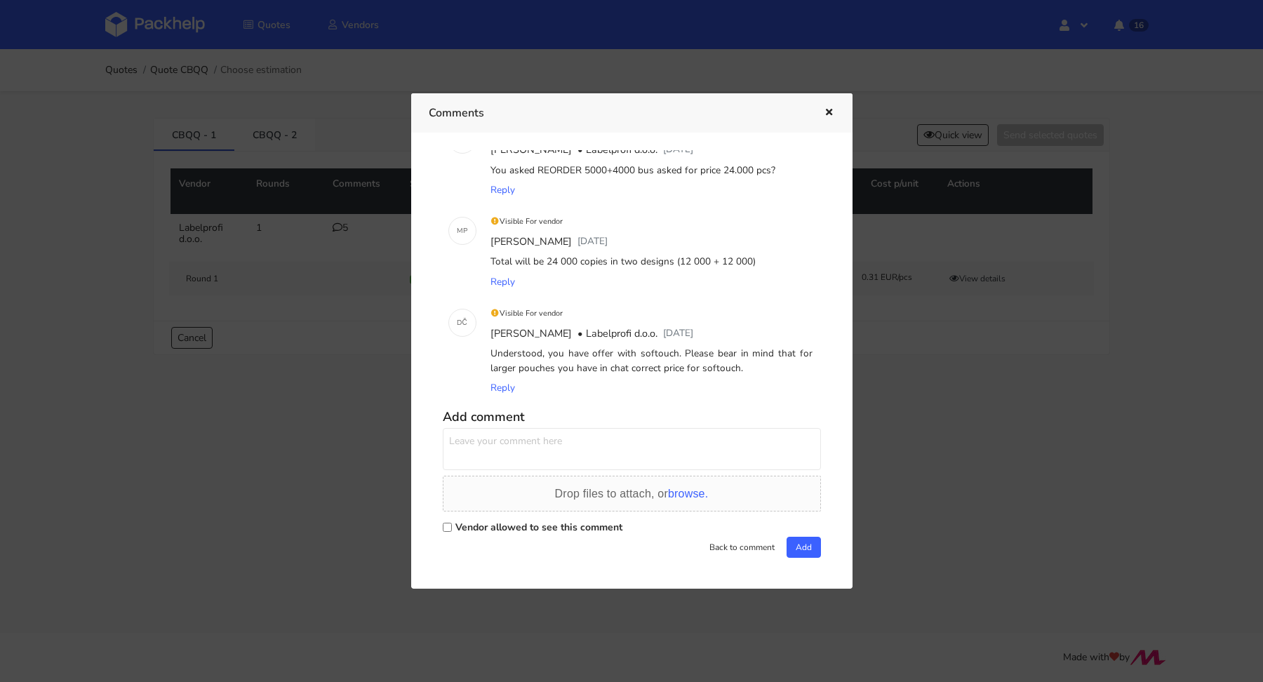
click at [832, 115] on icon "button" at bounding box center [829, 113] width 12 height 10
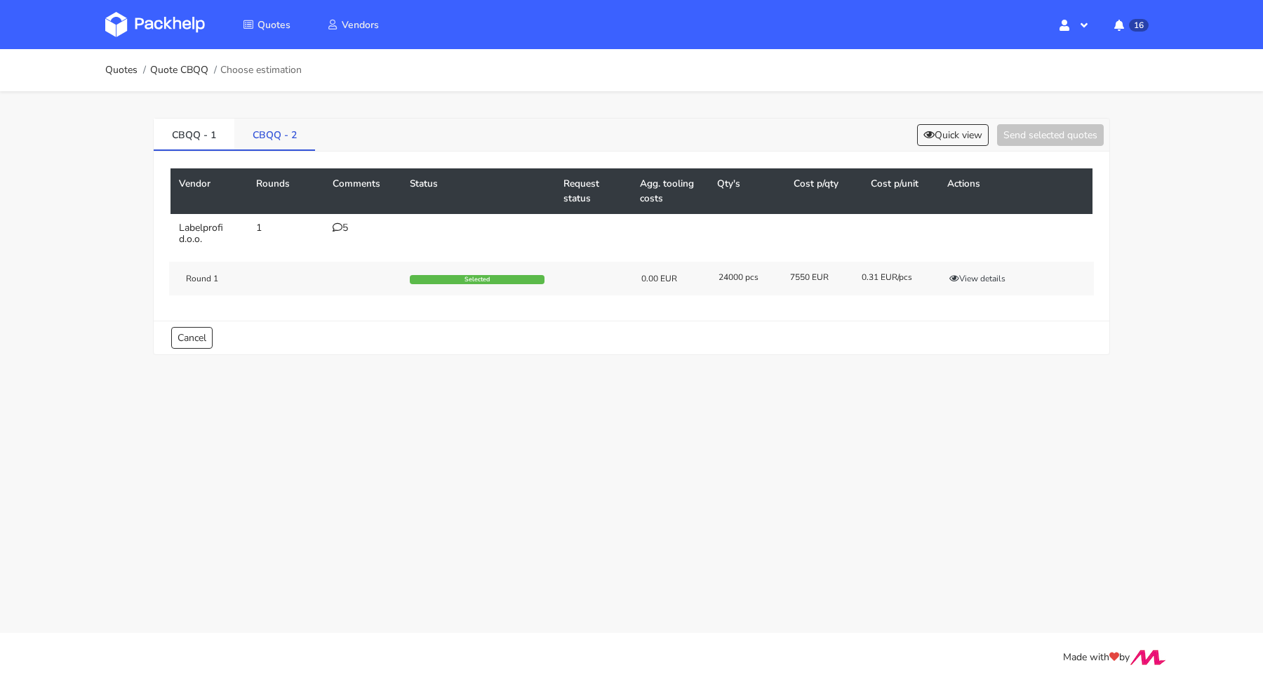
click at [291, 131] on link "CBQQ - 2" at bounding box center [274, 134] width 81 height 31
click at [334, 225] on icon at bounding box center [338, 227] width 10 height 10
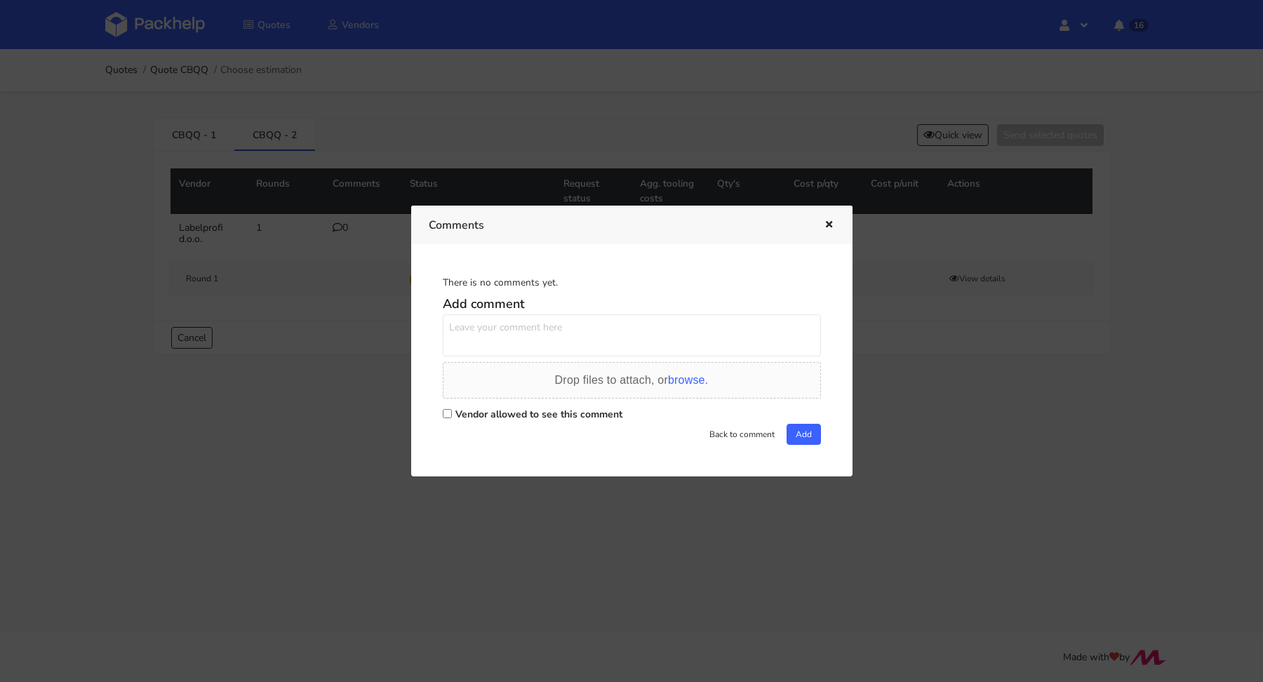
click at [474, 409] on label "Vendor allowed to see this comment" at bounding box center [538, 414] width 167 height 13
click at [452, 409] on input "Vendor allowed to see this comment" at bounding box center [447, 413] width 9 height 9
checkbox input "true"
click at [505, 338] on textarea at bounding box center [632, 335] width 378 height 42
type textarea "Hey Dragan Can I ask You to recalculate this wariant for new quantity?"
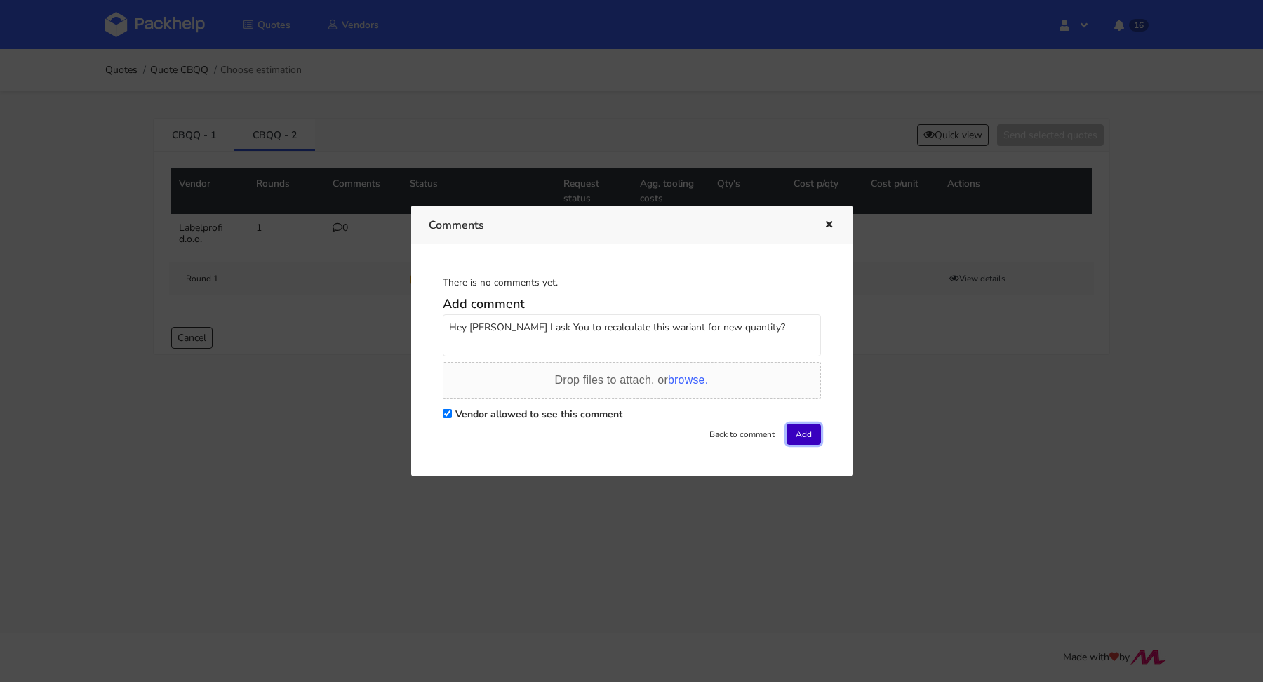
click at [792, 430] on button "Add" at bounding box center [804, 434] width 34 height 21
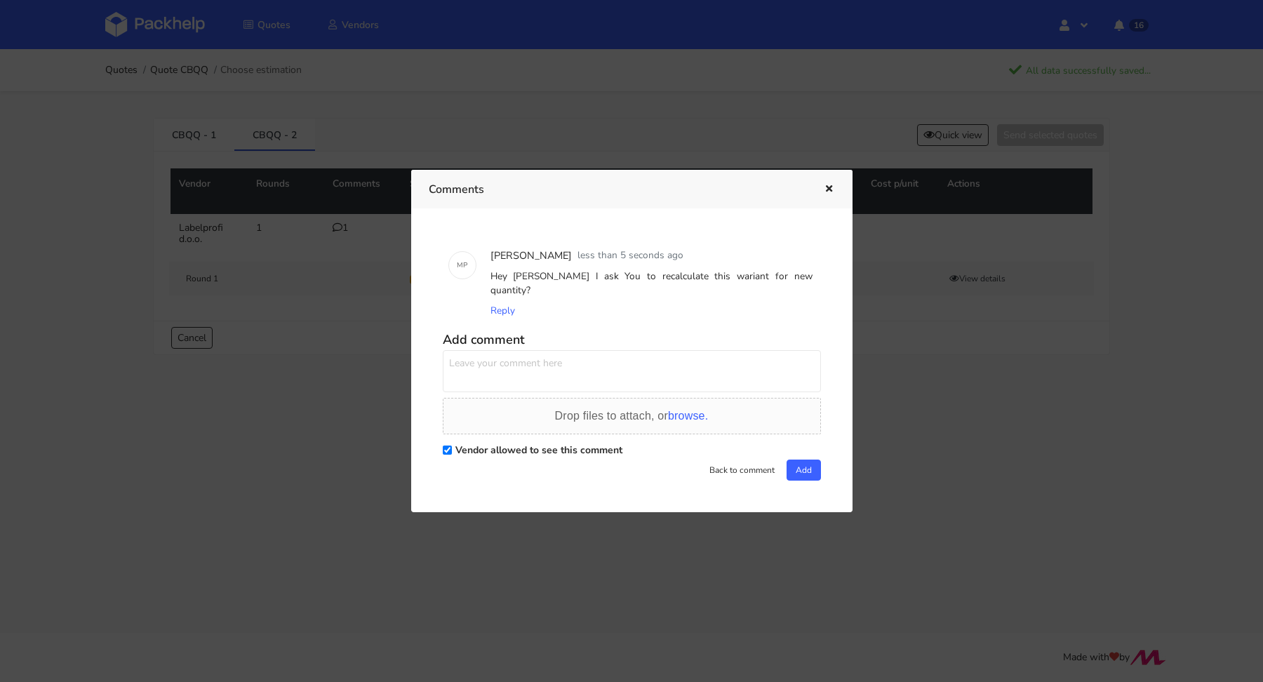
click at [824, 189] on button "button" at bounding box center [827, 189] width 15 height 18
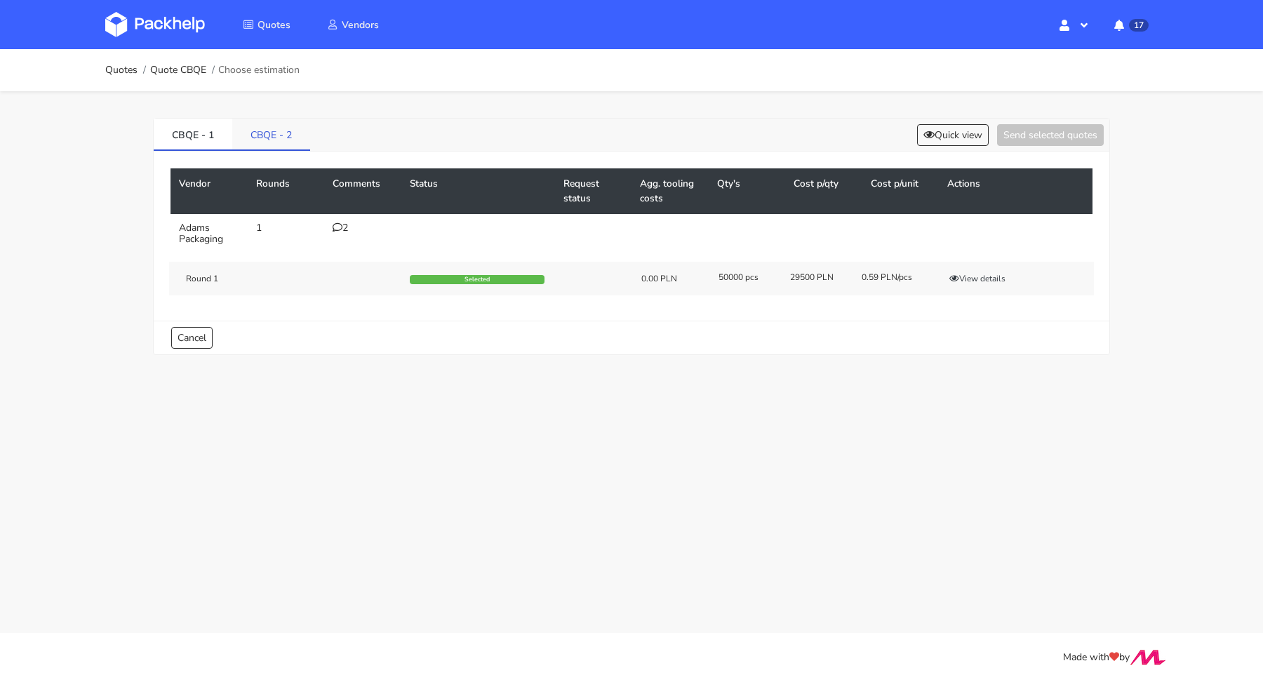
click at [285, 145] on link "CBQE - 2" at bounding box center [271, 134] width 78 height 31
click at [331, 229] on td "1" at bounding box center [362, 233] width 77 height 39
click at [338, 229] on icon at bounding box center [338, 227] width 10 height 10
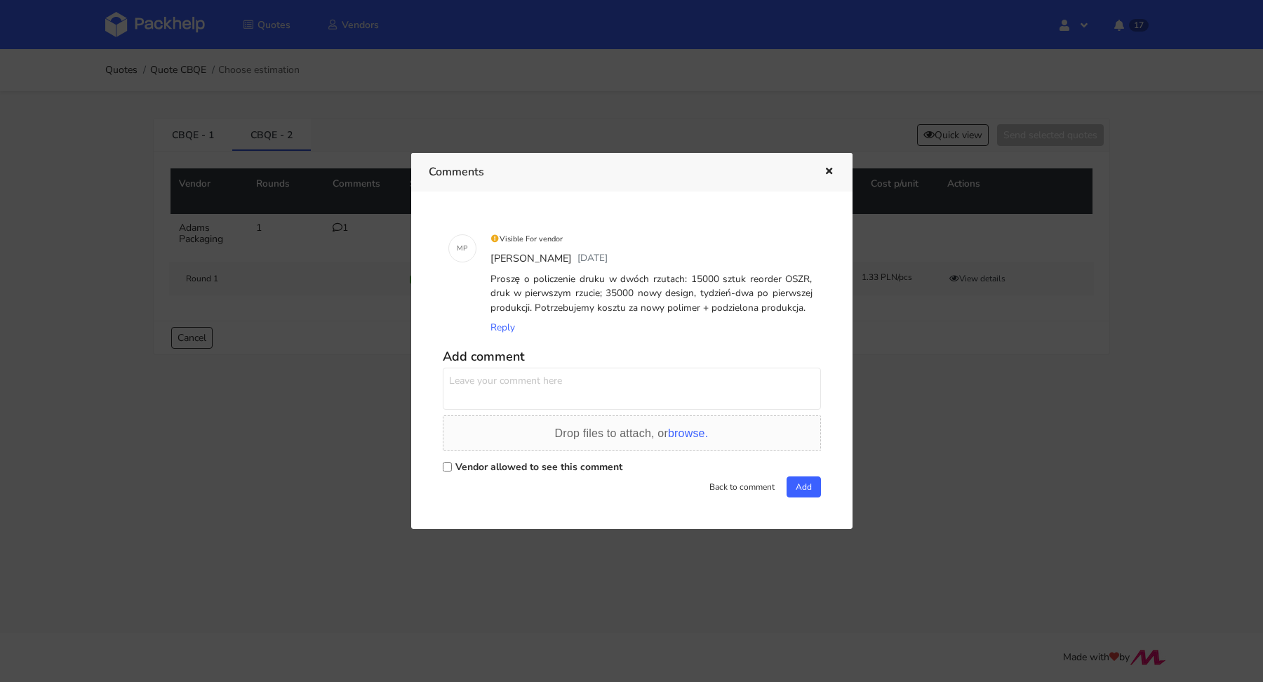
click at [833, 169] on icon "button" at bounding box center [829, 172] width 12 height 10
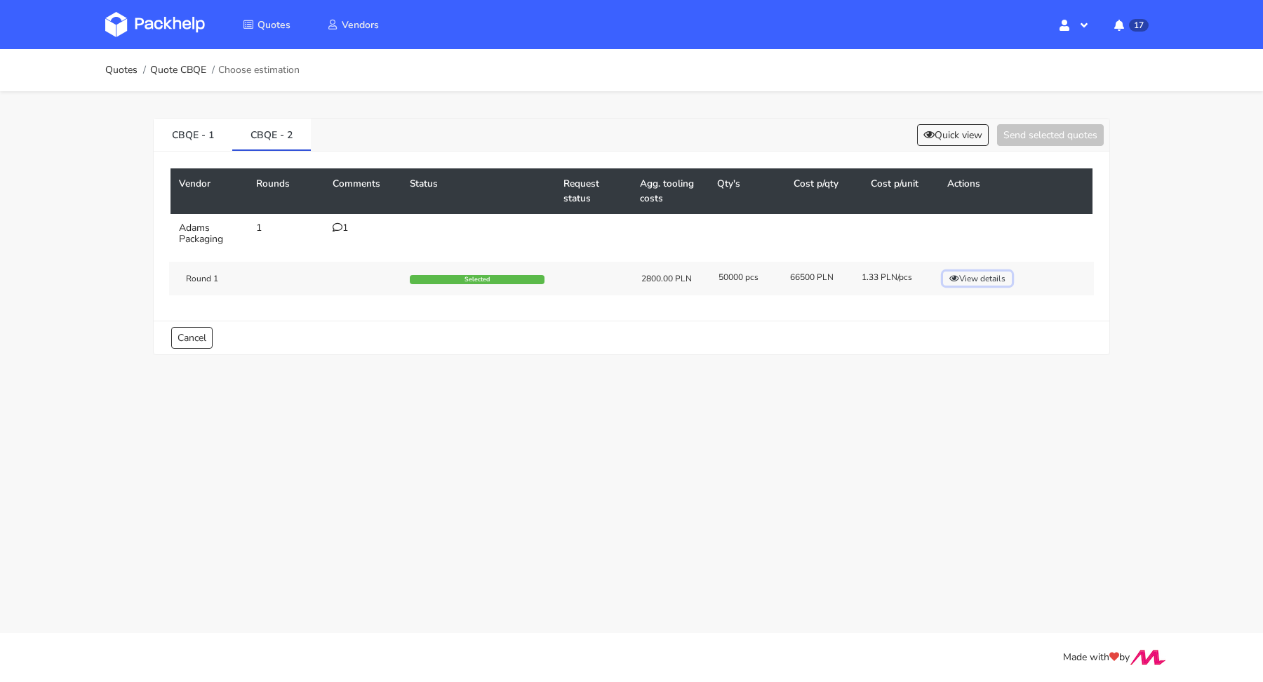
click at [989, 278] on button "View details" at bounding box center [977, 279] width 69 height 14
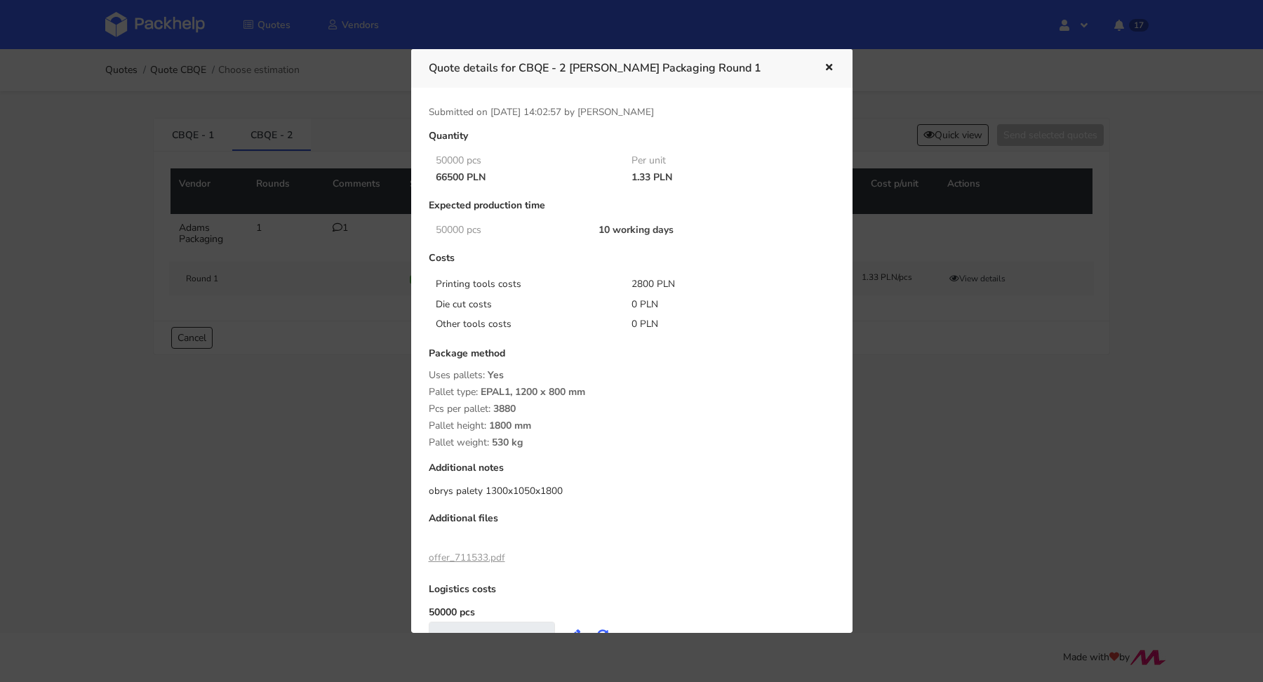
click at [828, 60] on button "button" at bounding box center [827, 68] width 15 height 18
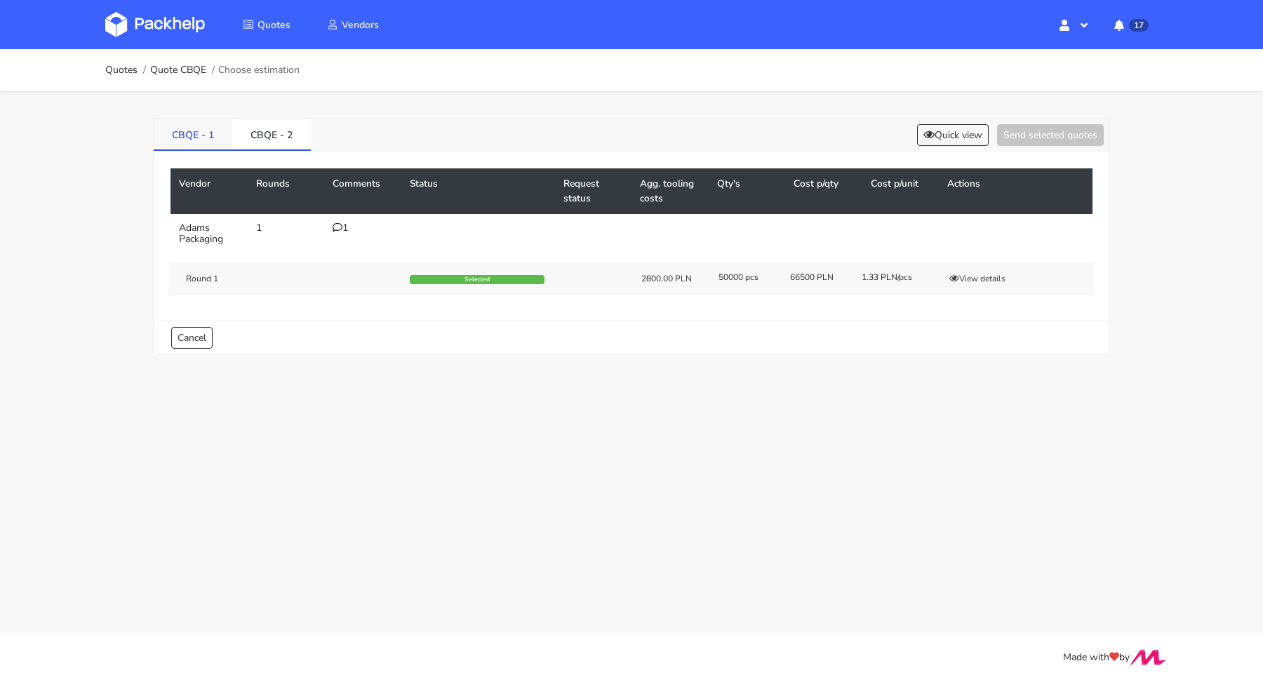
click at [200, 125] on link "CBQE - 1" at bounding box center [193, 134] width 79 height 31
click at [265, 133] on link "CBQE - 2" at bounding box center [271, 134] width 79 height 31
click at [1000, 276] on button "View details" at bounding box center [977, 279] width 69 height 14
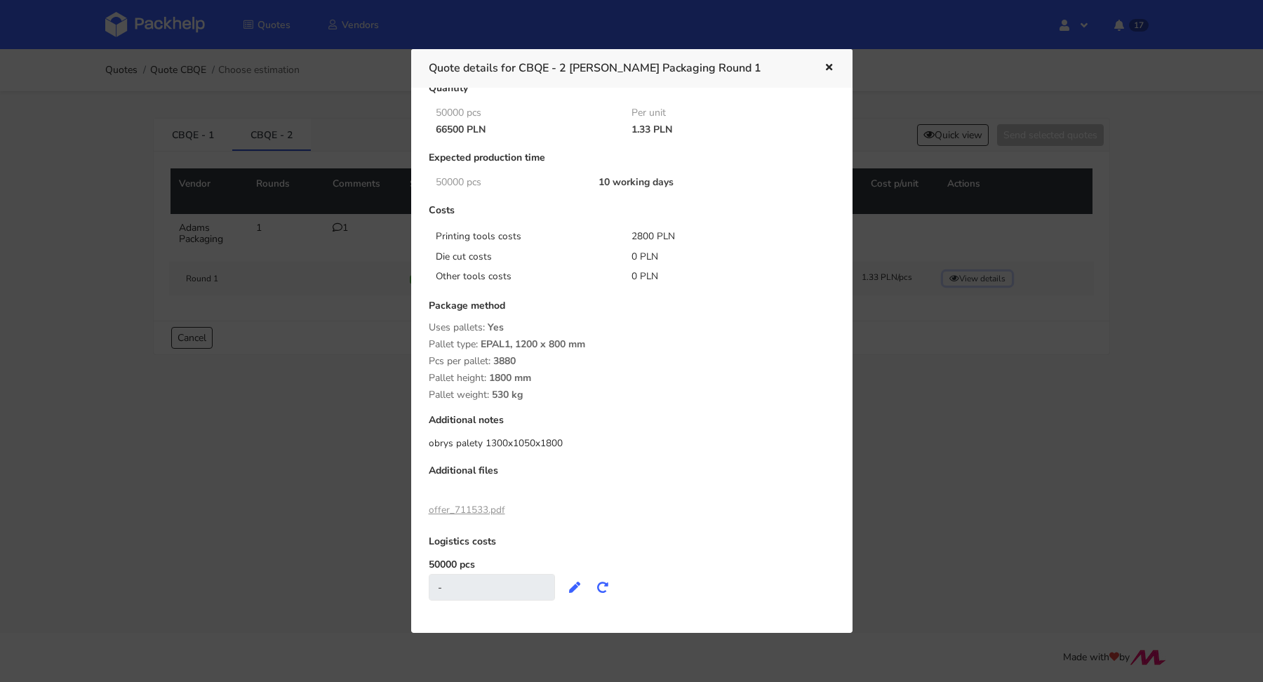
scroll to position [58, 0]
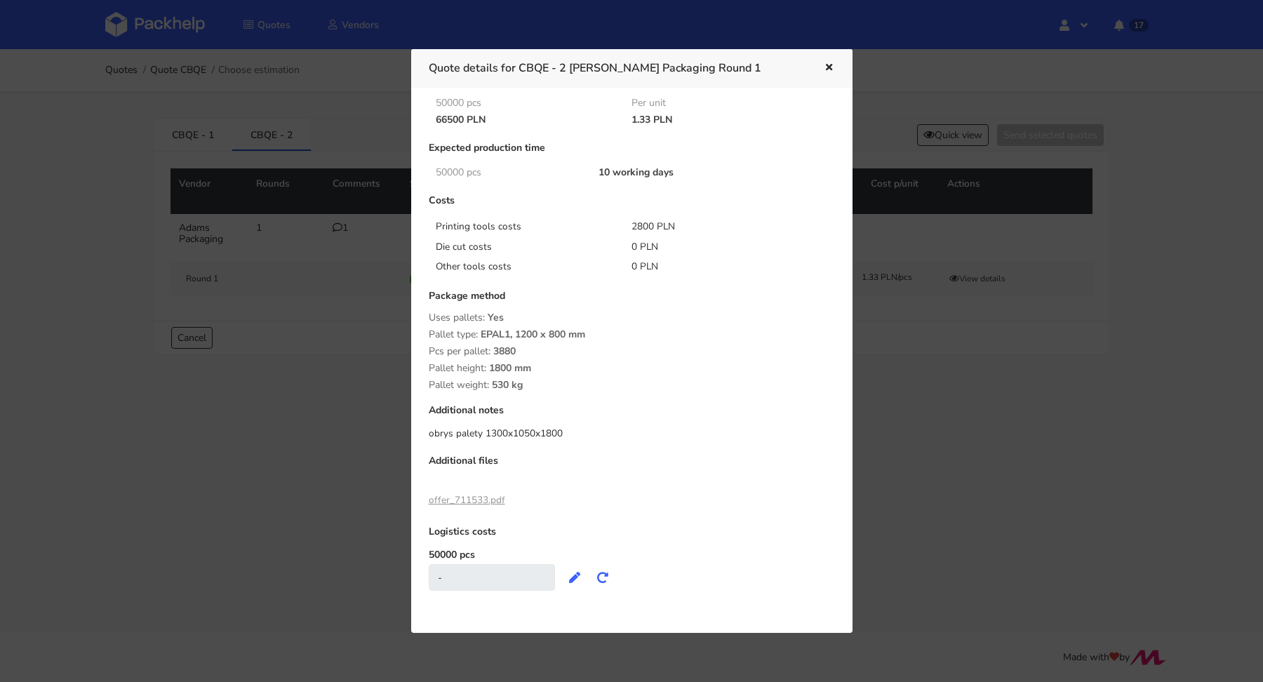
click at [467, 496] on link "offer_711533.pdf" at bounding box center [467, 499] width 76 height 13
click at [832, 65] on icon "button" at bounding box center [829, 68] width 12 height 10
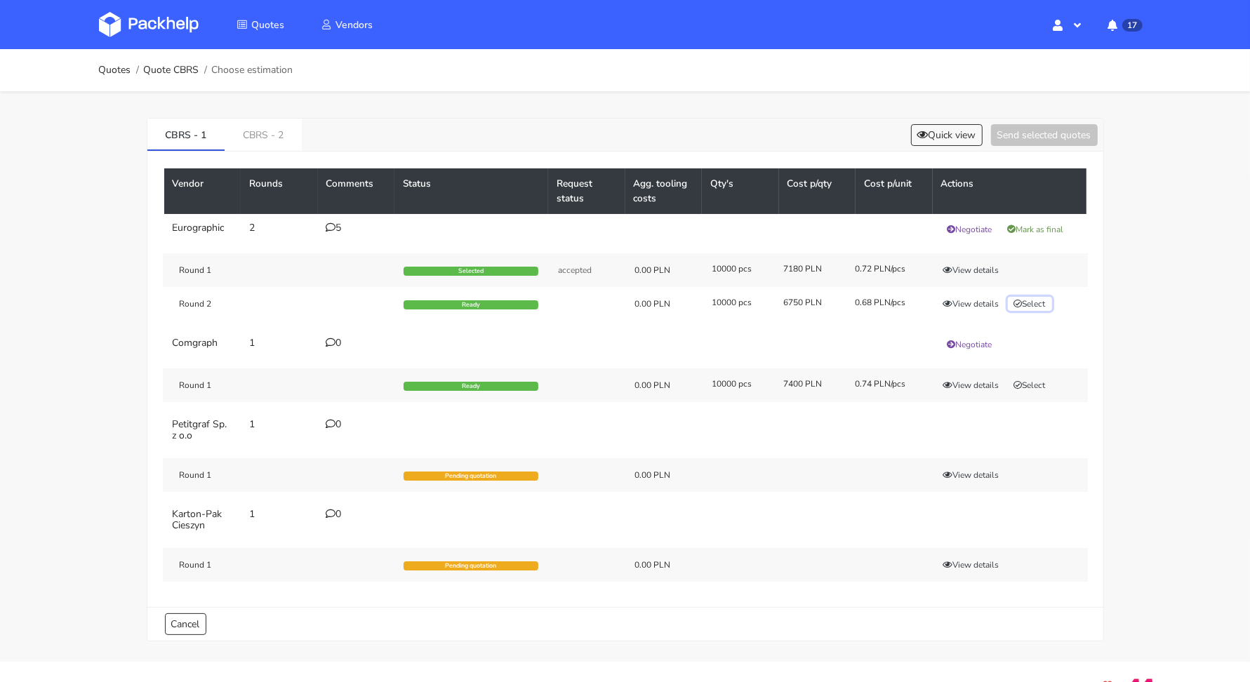
click at [1028, 299] on button "Select" at bounding box center [1030, 304] width 44 height 14
click at [269, 130] on link "CBRS - 2" at bounding box center [263, 134] width 77 height 31
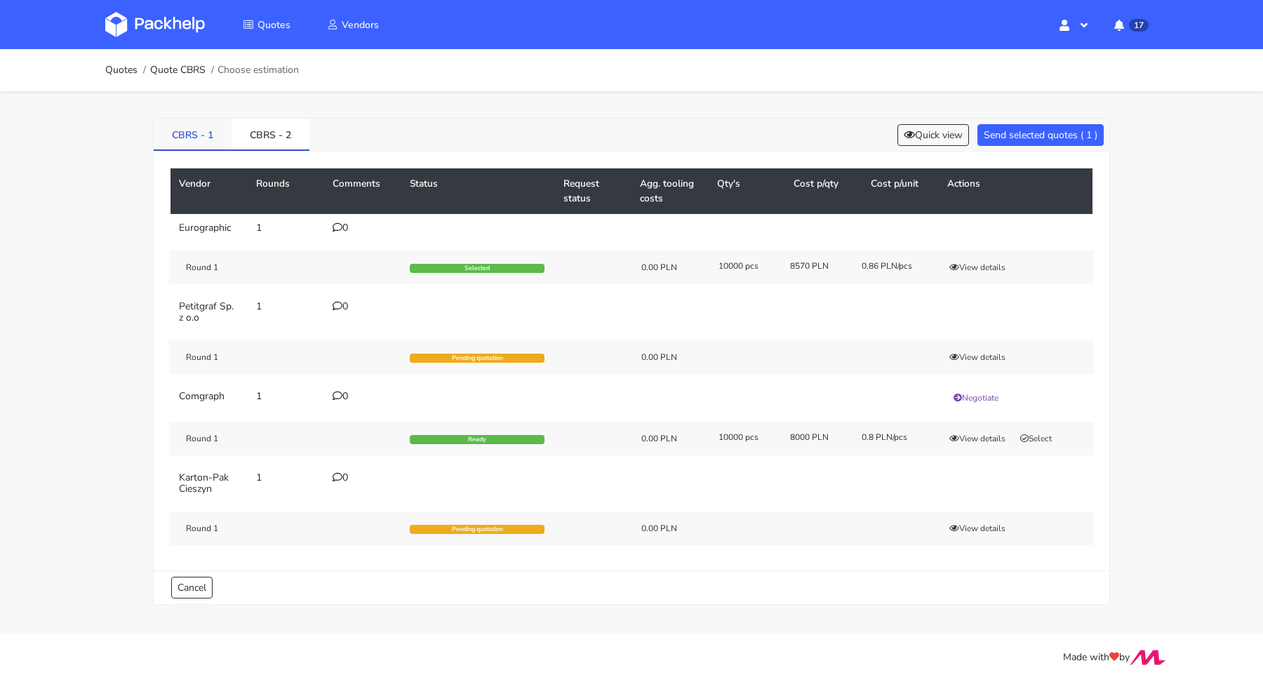
click at [175, 131] on link "CBRS - 1" at bounding box center [193, 134] width 78 height 31
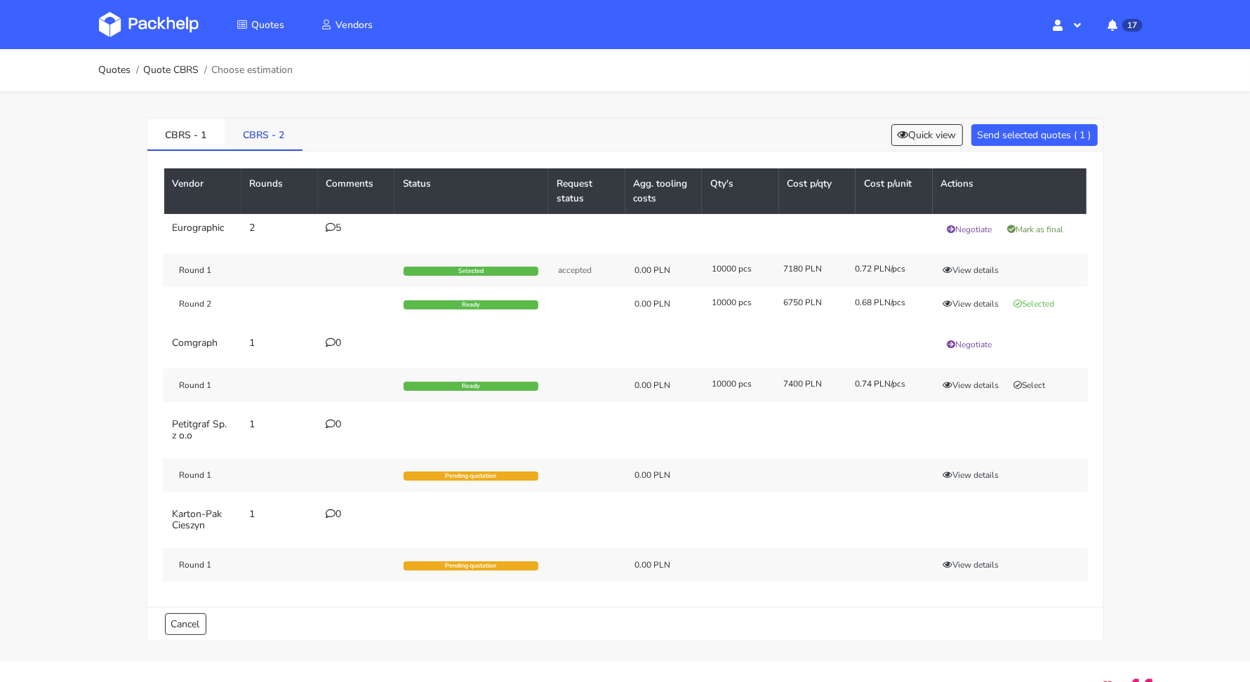
click at [269, 135] on link "CBRS - 2" at bounding box center [264, 134] width 78 height 31
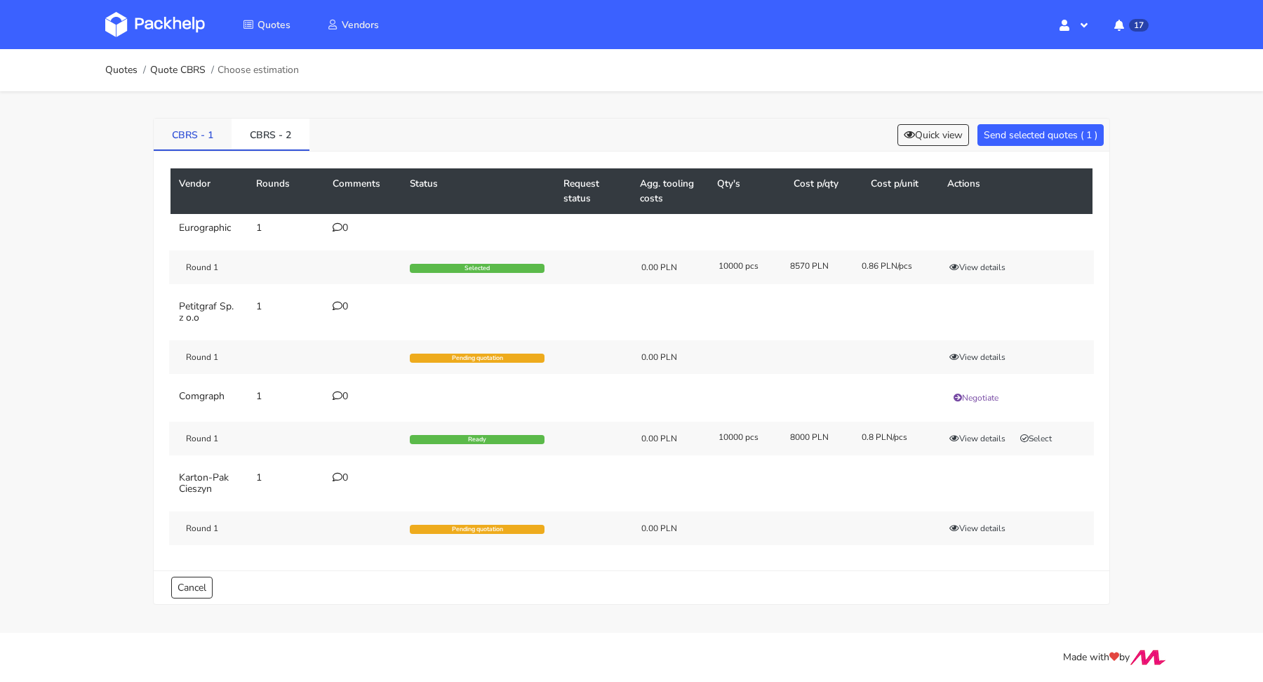
click at [182, 128] on link "CBRS - 1" at bounding box center [193, 134] width 78 height 31
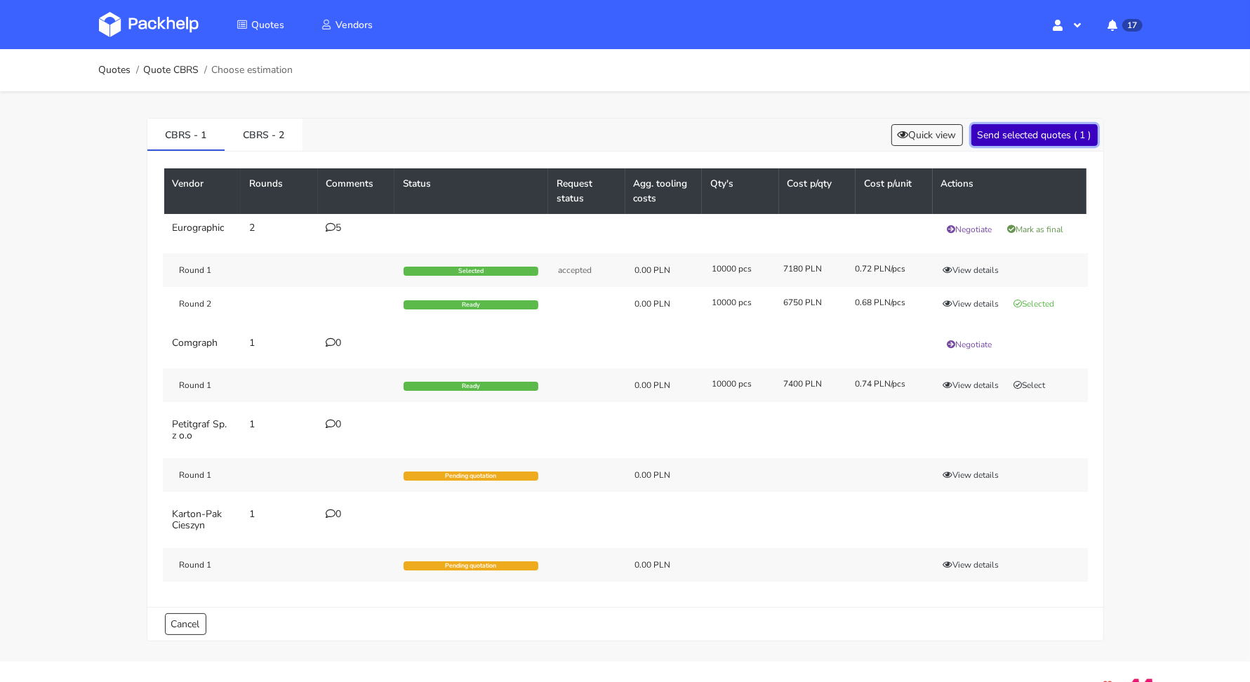
click at [1004, 133] on button "Send selected quotes ( 1 )" at bounding box center [1034, 135] width 126 height 22
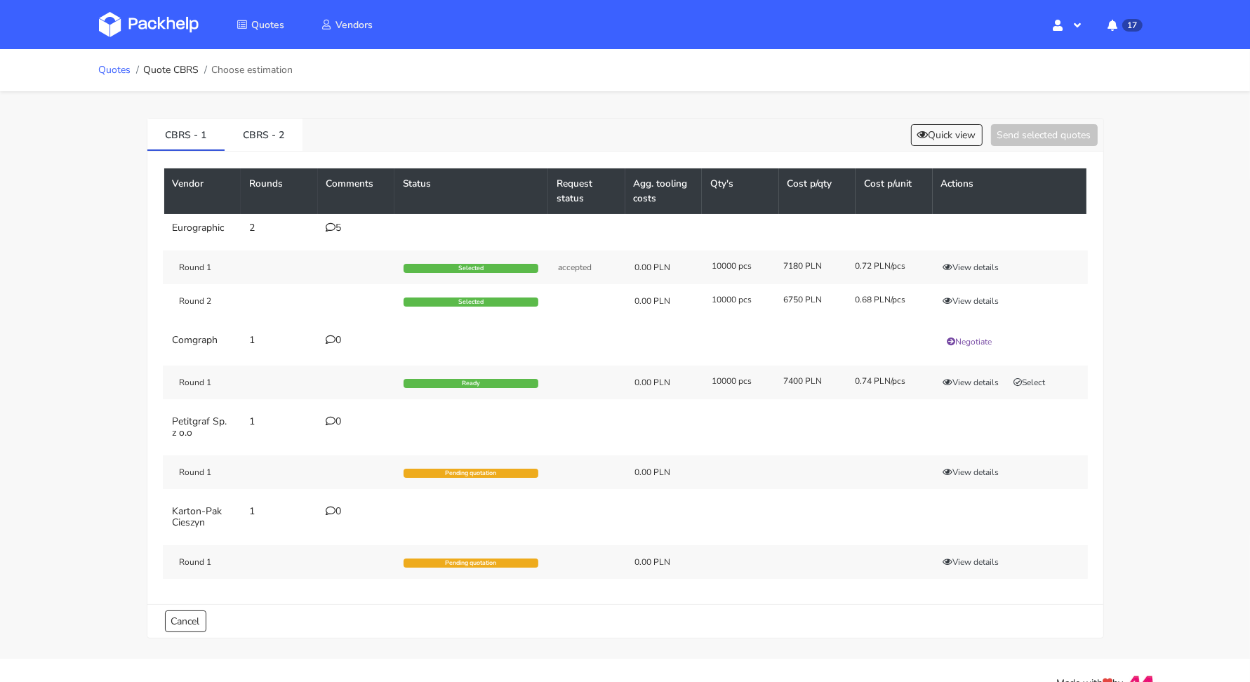
click at [117, 72] on link "Quotes" at bounding box center [115, 70] width 32 height 11
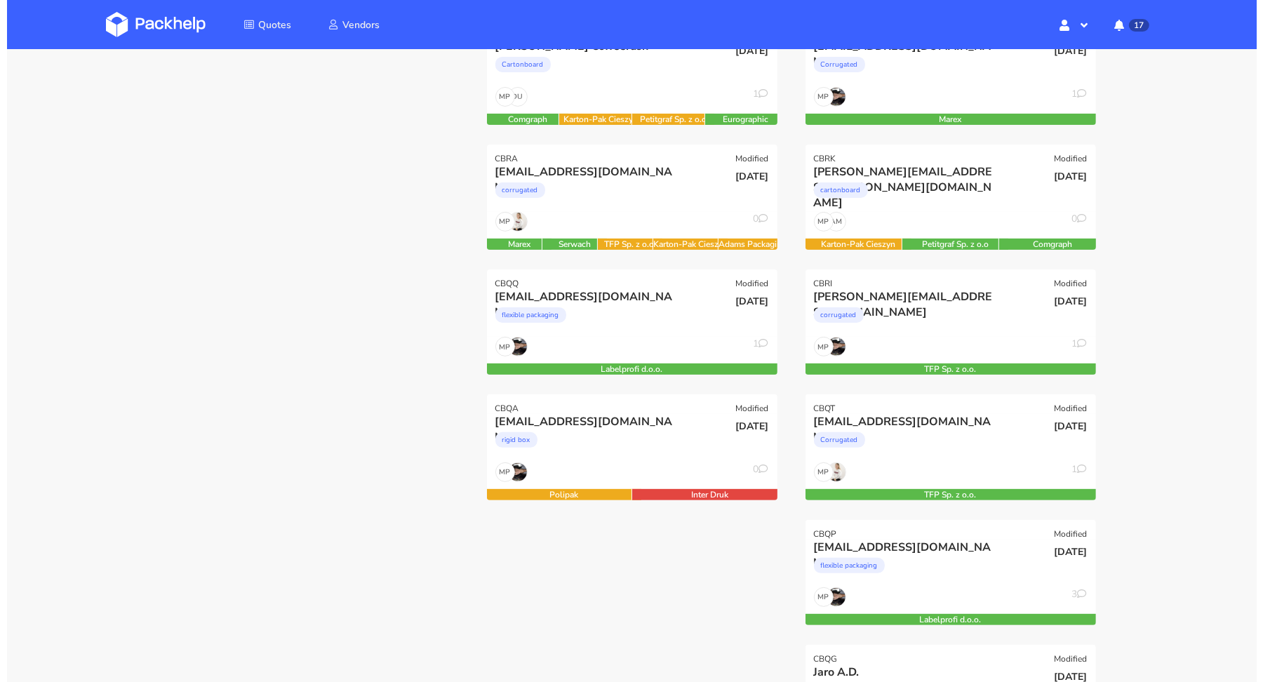
scroll to position [102, 0]
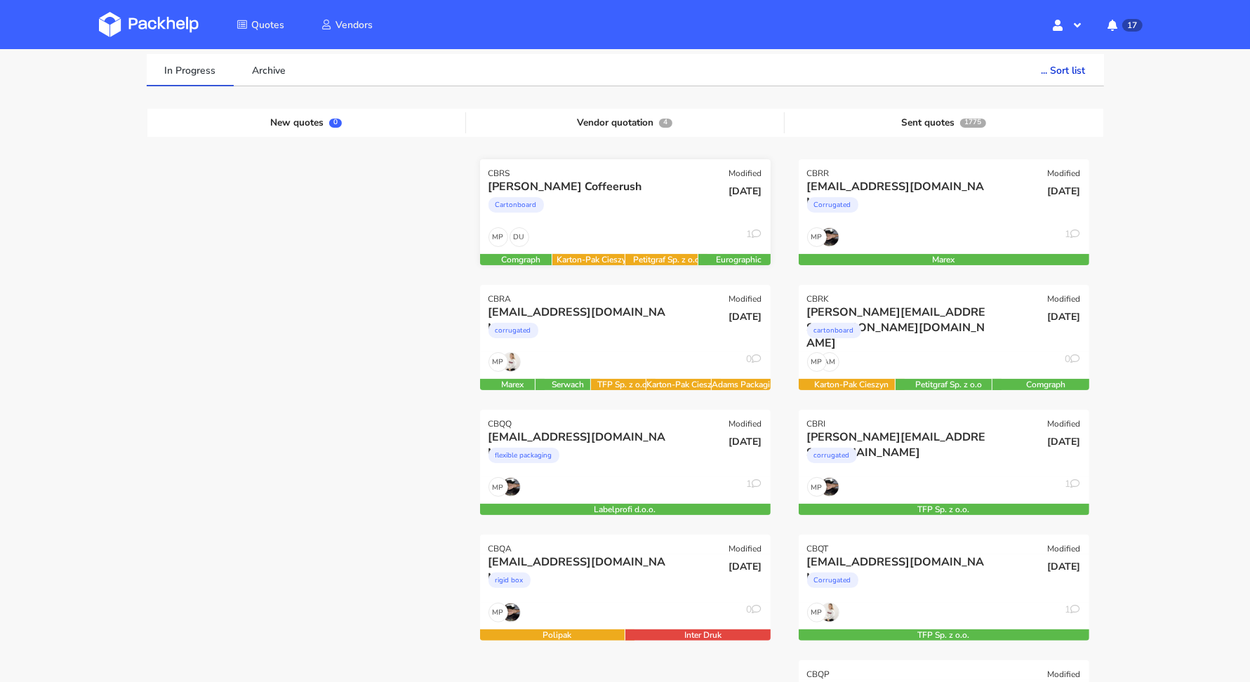
click at [605, 225] on div "[PERSON_NAME] Coffeerush Cartonboard" at bounding box center [577, 203] width 196 height 48
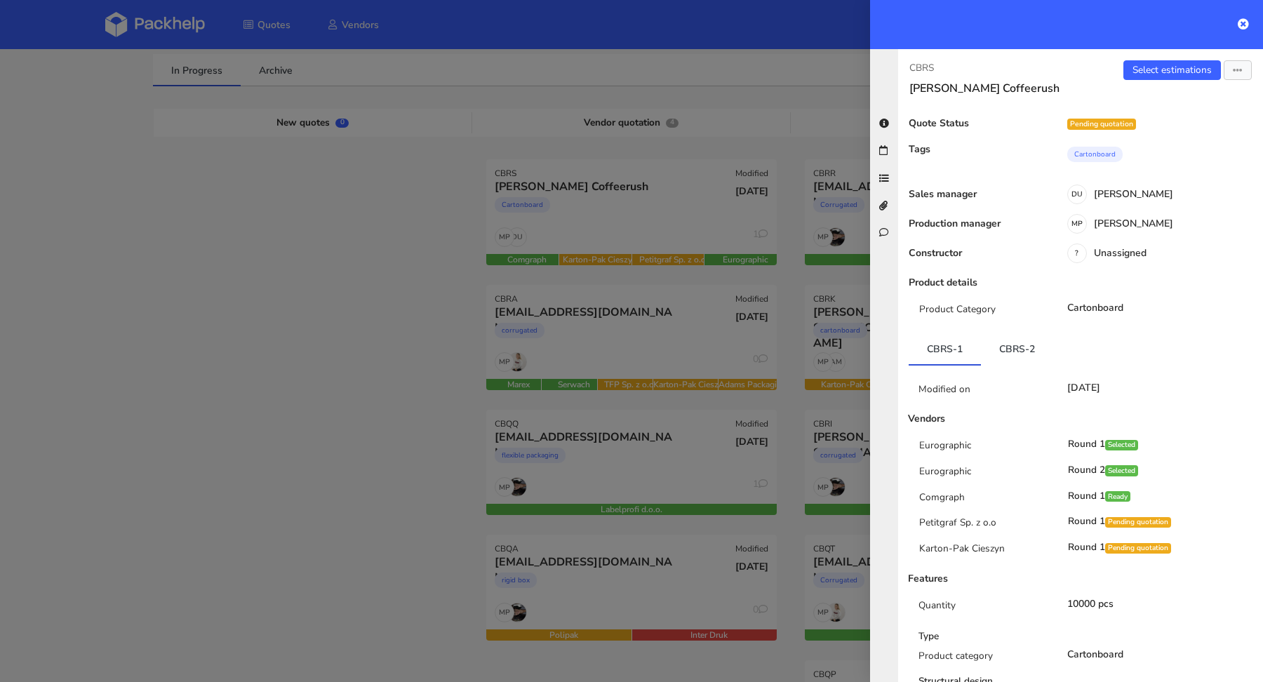
click at [347, 307] on div at bounding box center [631, 341] width 1263 height 682
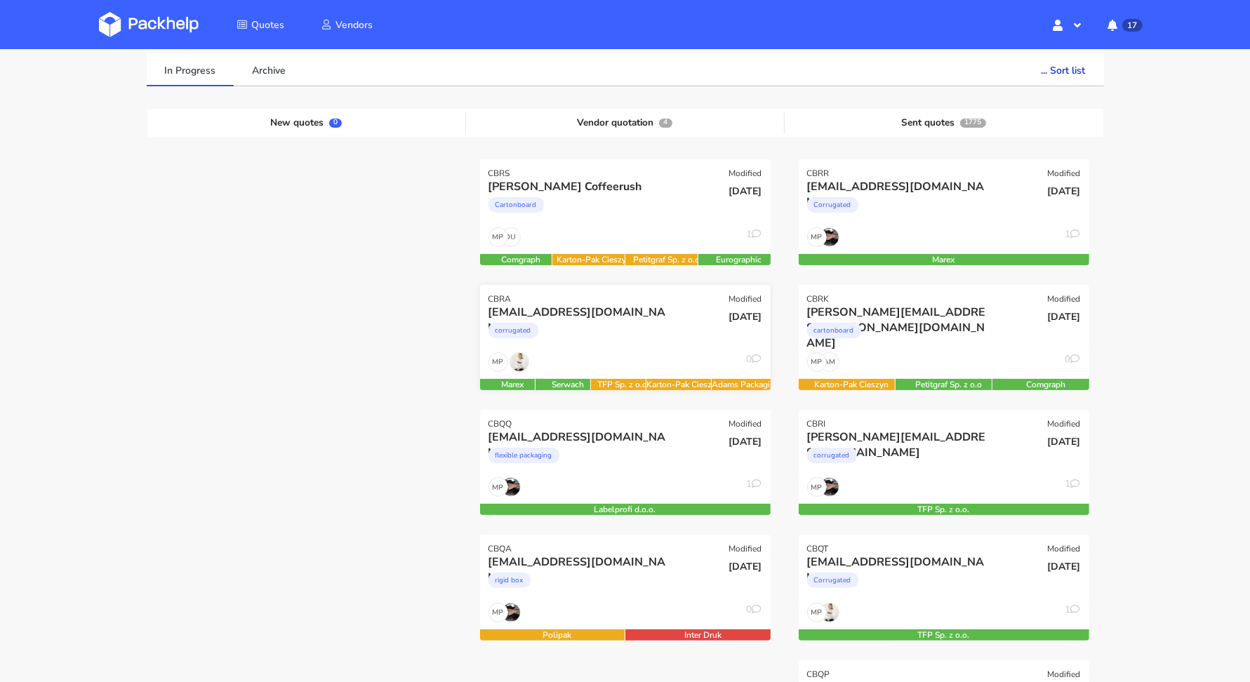
click at [631, 315] on div "cyprian.panicz@omnipack.com" at bounding box center [581, 312] width 186 height 15
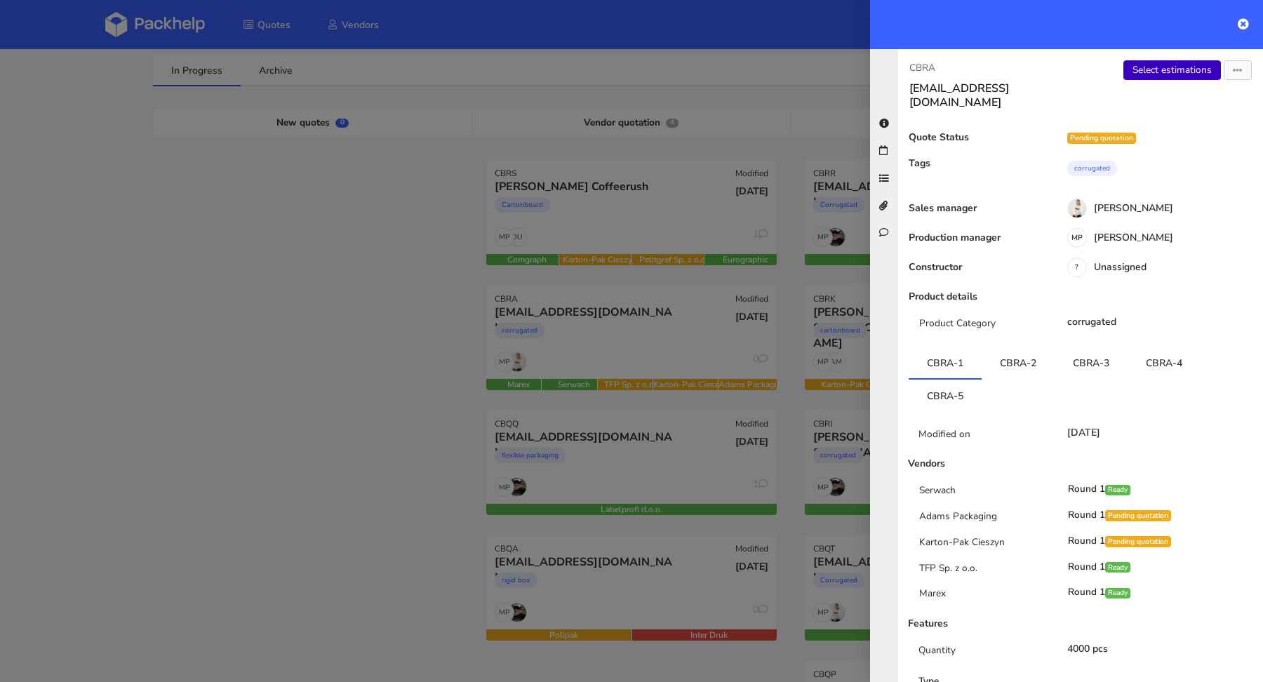
click at [1161, 72] on link "Select estimations" at bounding box center [1173, 70] width 98 height 20
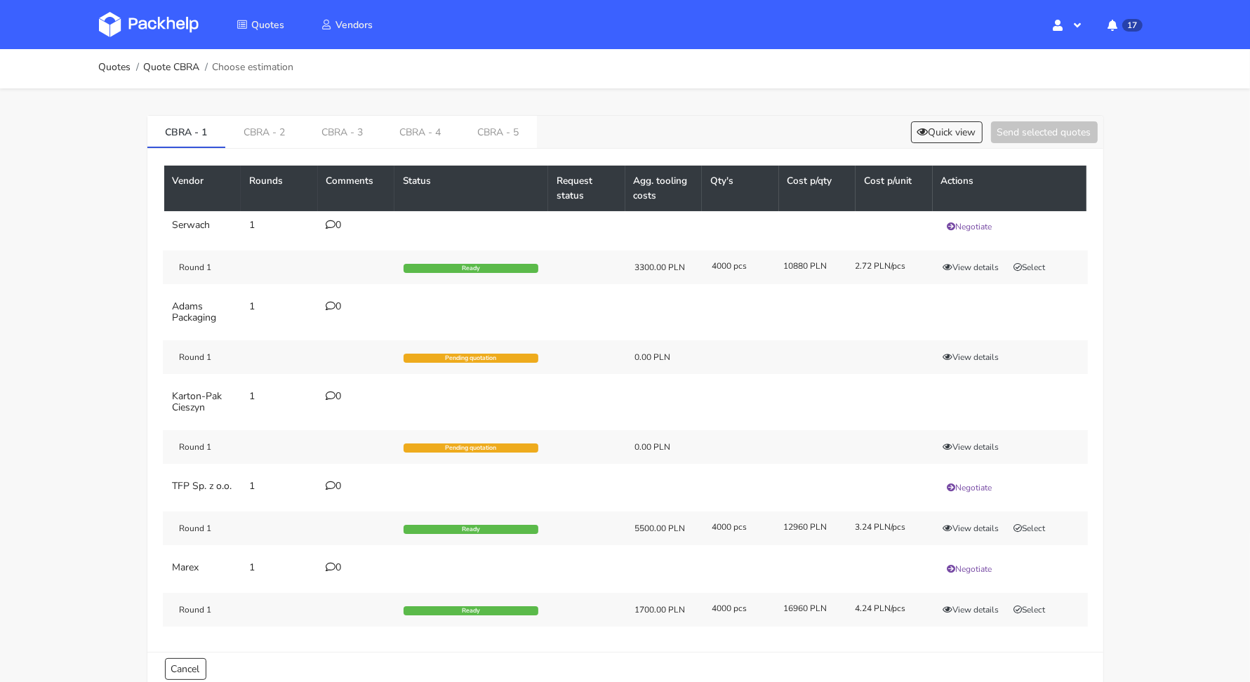
scroll to position [4, 0]
click at [1046, 261] on button "Select" at bounding box center [1030, 267] width 44 height 14
click at [284, 130] on link "CBRA - 2" at bounding box center [264, 130] width 78 height 31
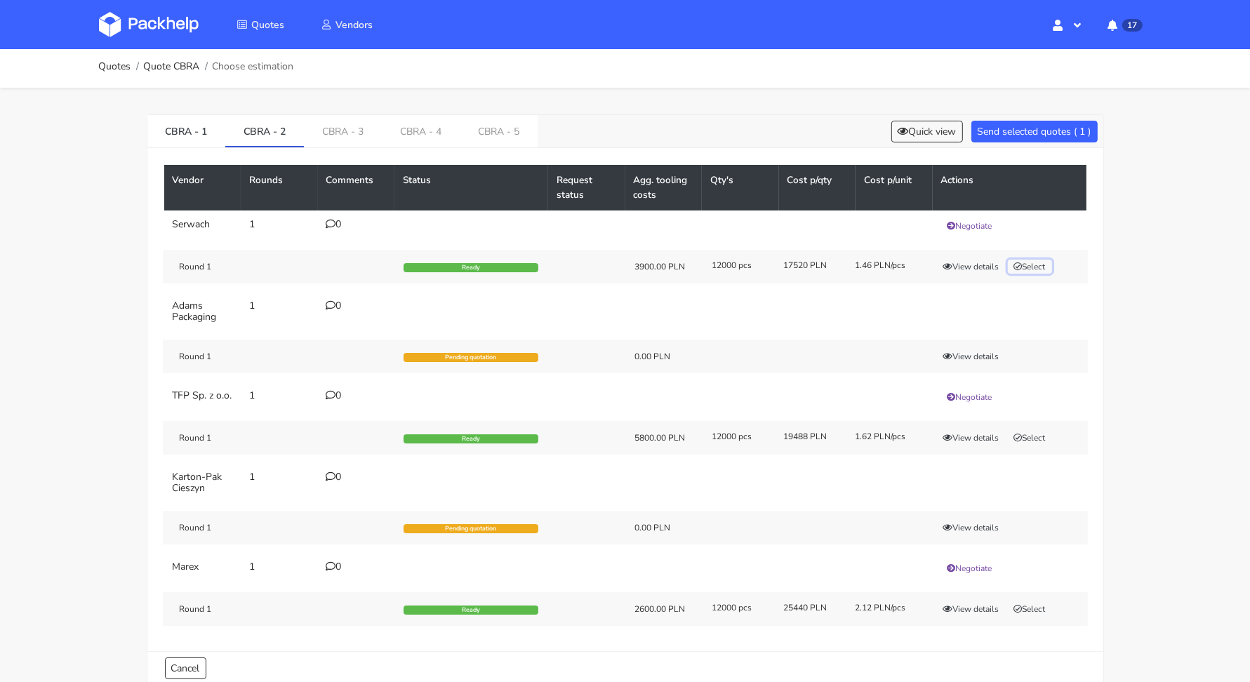
click at [1048, 263] on button "Select" at bounding box center [1030, 267] width 44 height 14
click at [361, 133] on link "CBRA - 3" at bounding box center [343, 130] width 78 height 31
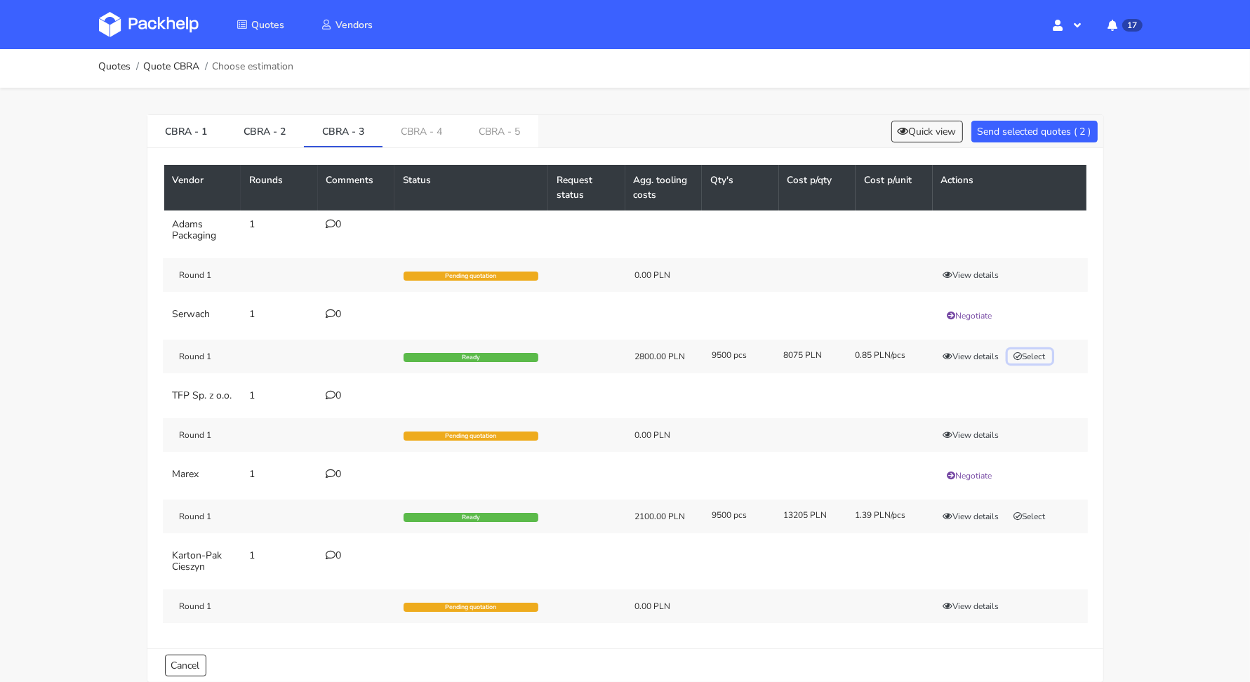
click at [1039, 356] on button "Select" at bounding box center [1030, 356] width 44 height 14
click at [413, 128] on link "CBRA - 4" at bounding box center [421, 130] width 78 height 31
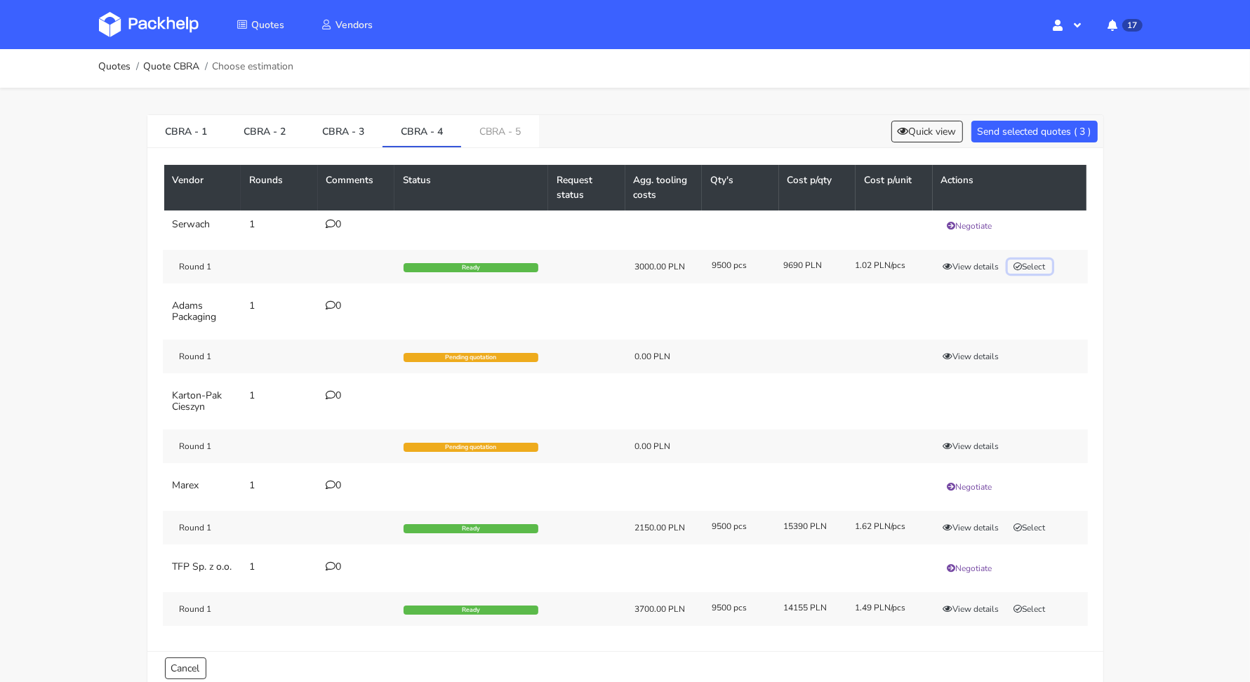
click at [1029, 267] on button "Select" at bounding box center [1030, 267] width 44 height 14
click at [491, 130] on link "CBRA - 5" at bounding box center [500, 130] width 78 height 31
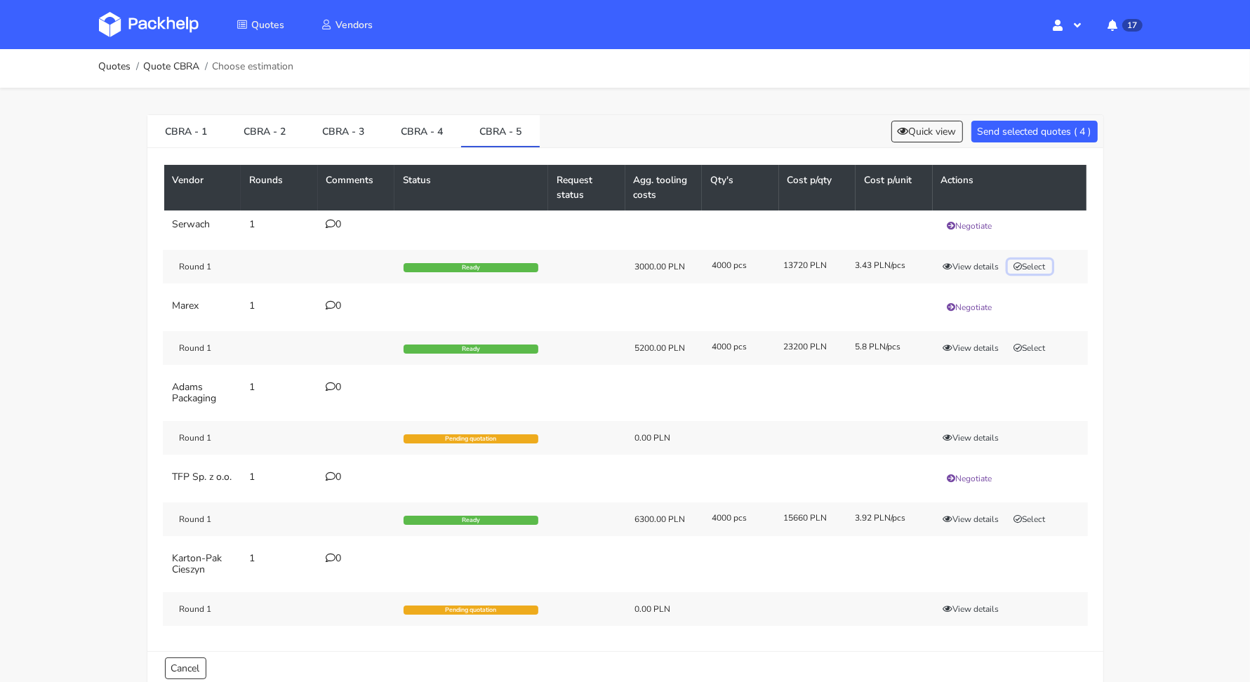
click at [1040, 270] on button "Select" at bounding box center [1030, 267] width 44 height 14
click at [1016, 133] on button "Send selected quotes ( 5 )" at bounding box center [1034, 132] width 126 height 22
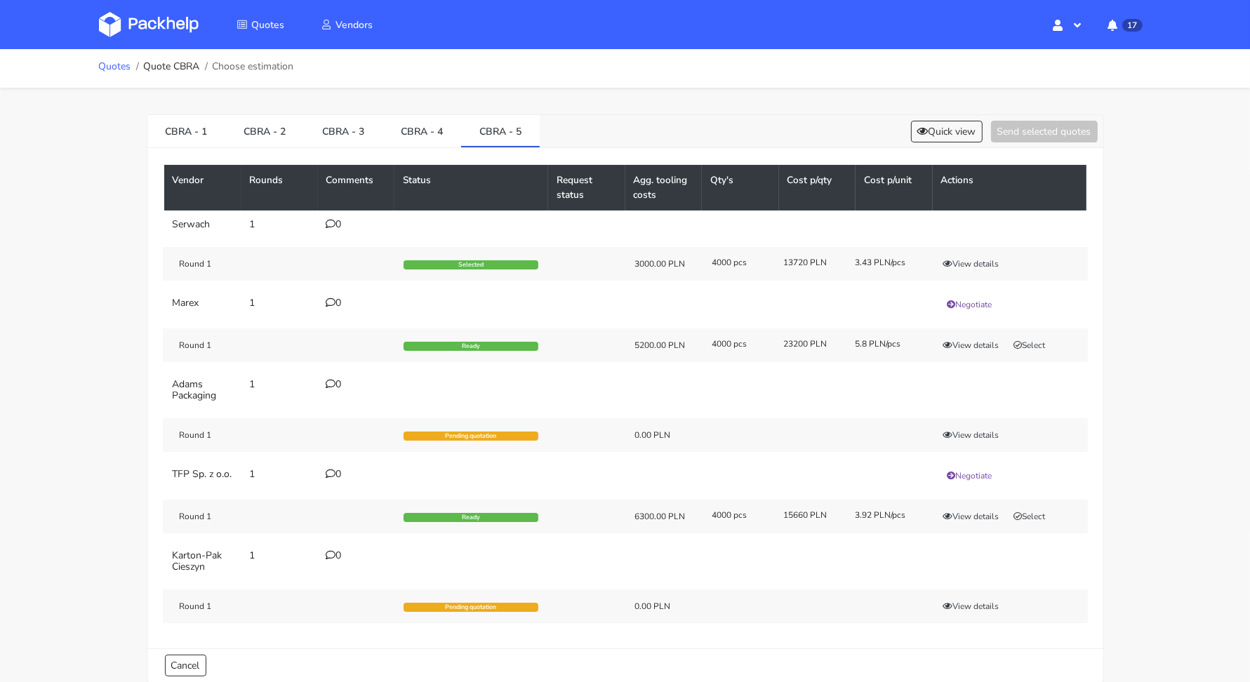
click at [108, 67] on link "Quotes" at bounding box center [115, 66] width 32 height 11
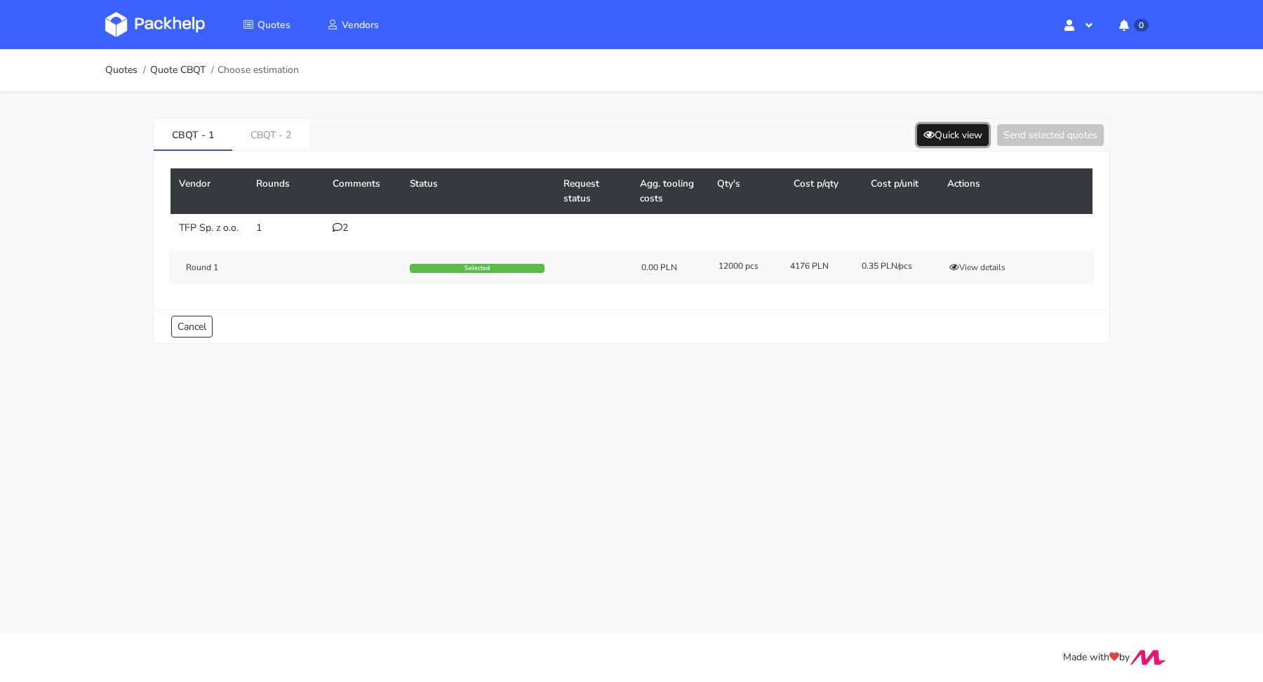
click at [940, 132] on button "Quick view" at bounding box center [953, 135] width 72 height 22
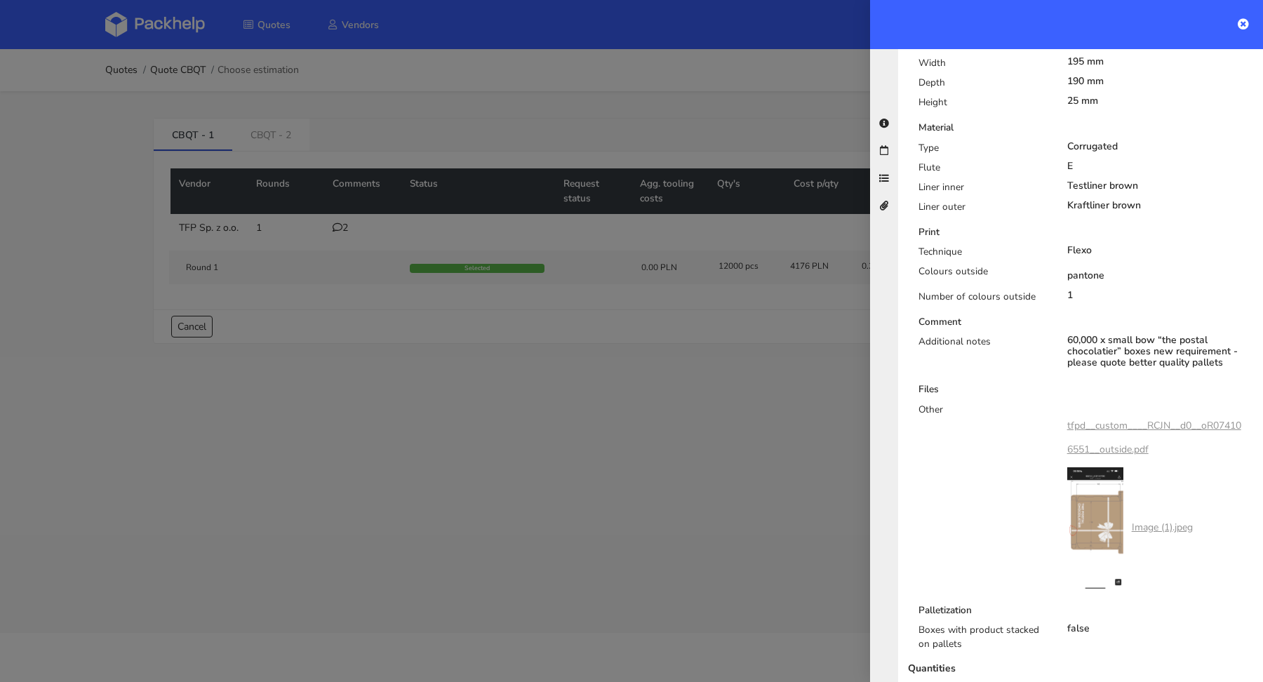
scroll to position [194, 0]
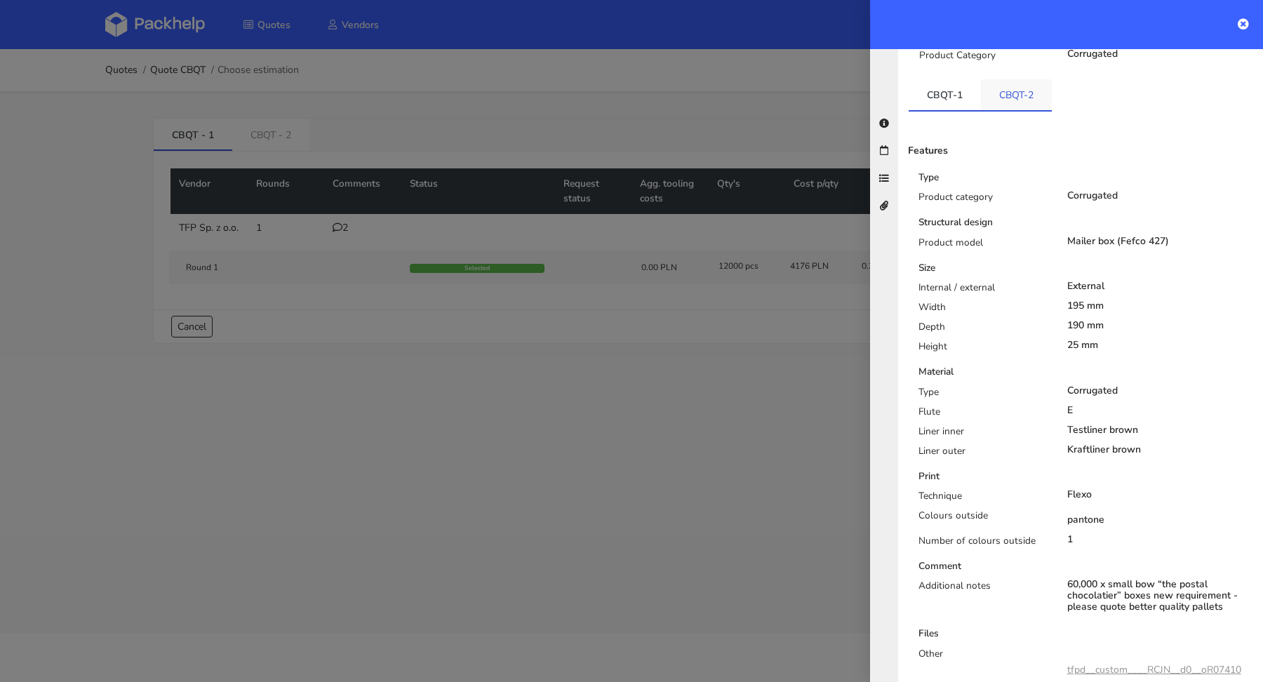
click at [1018, 86] on link "CBQT-2" at bounding box center [1016, 94] width 71 height 31
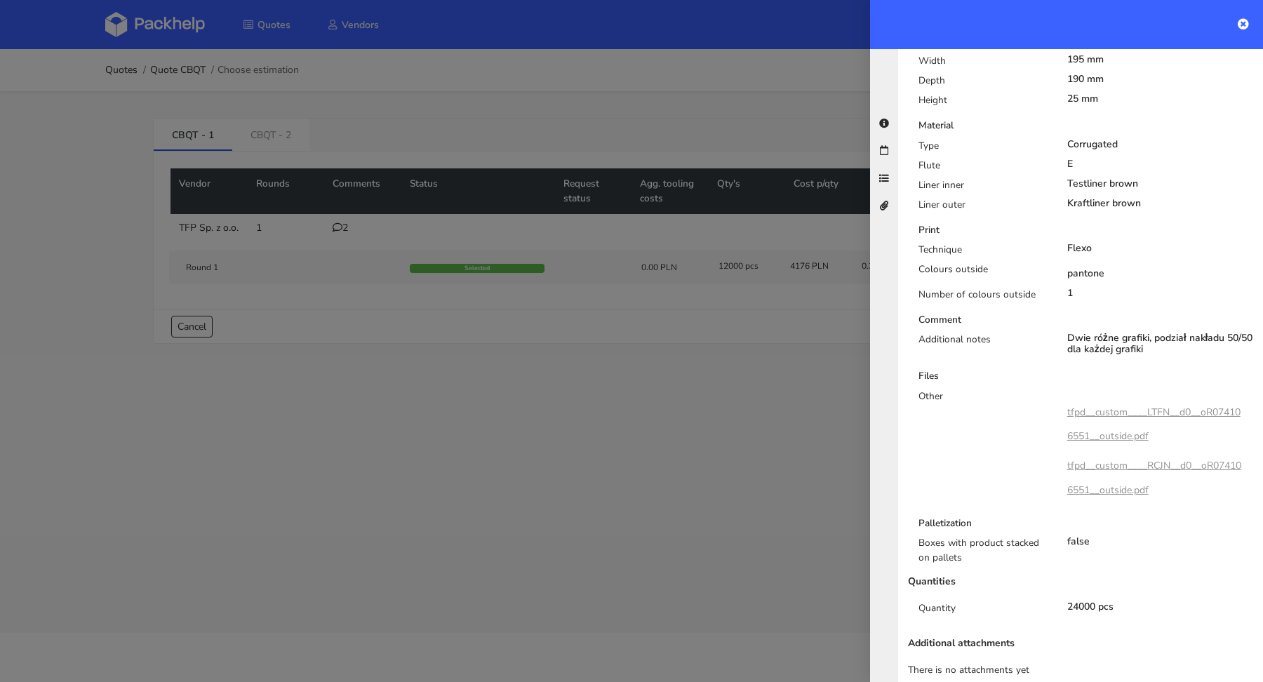
scroll to position [442, 0]
click at [603, 358] on div at bounding box center [631, 341] width 1263 height 682
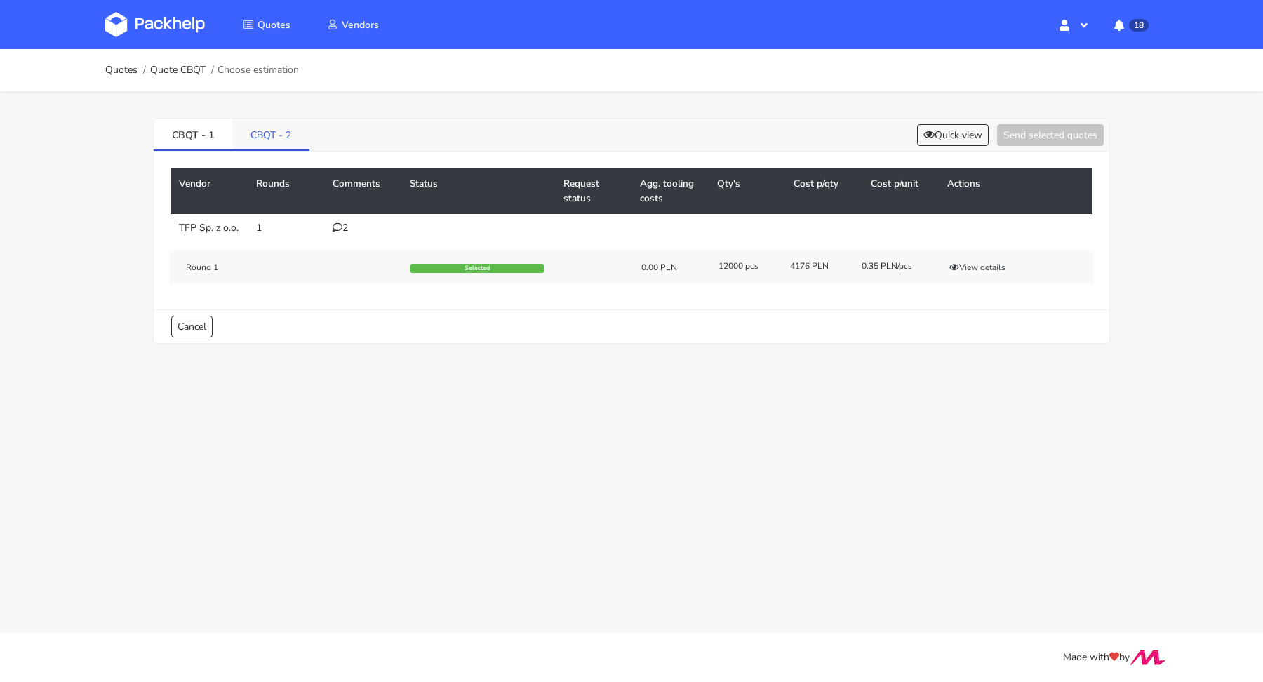
click at [281, 138] on link "CBQT - 2" at bounding box center [270, 134] width 77 height 31
click at [978, 274] on button "View details" at bounding box center [977, 267] width 69 height 14
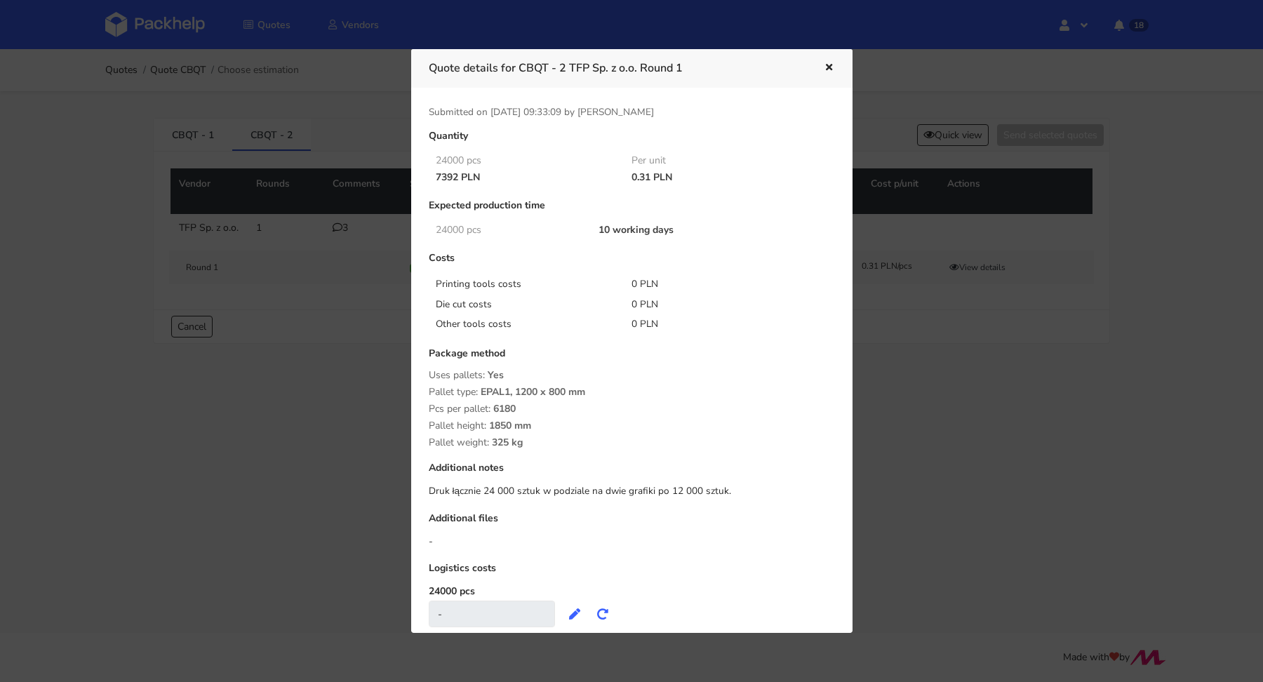
click at [828, 69] on icon "button" at bounding box center [829, 68] width 12 height 10
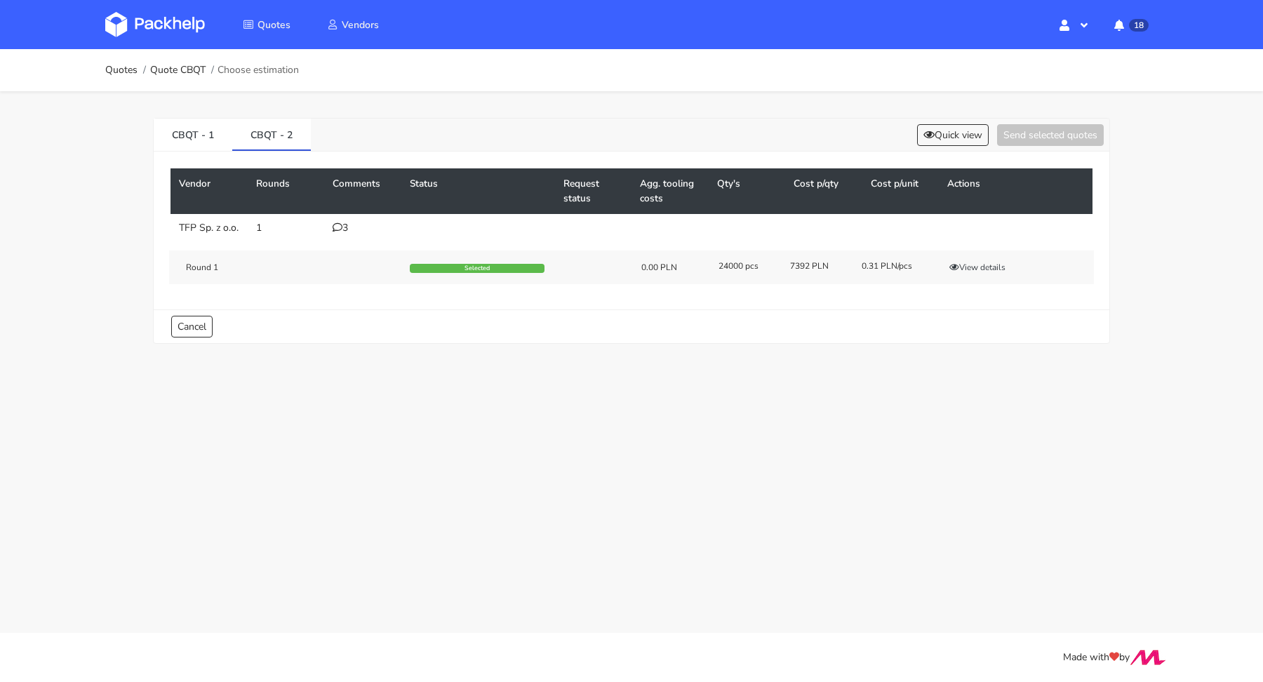
drag, startPoint x: 787, startPoint y: 273, endPoint x: 808, endPoint y: 275, distance: 21.2
click at [808, 272] on div "7392 PLN" at bounding box center [816, 265] width 72 height 11
copy div "7392"
drag, startPoint x: 250, startPoint y: 131, endPoint x: 291, endPoint y: 131, distance: 41.4
click at [291, 131] on link "CBQT - 2" at bounding box center [271, 134] width 79 height 31
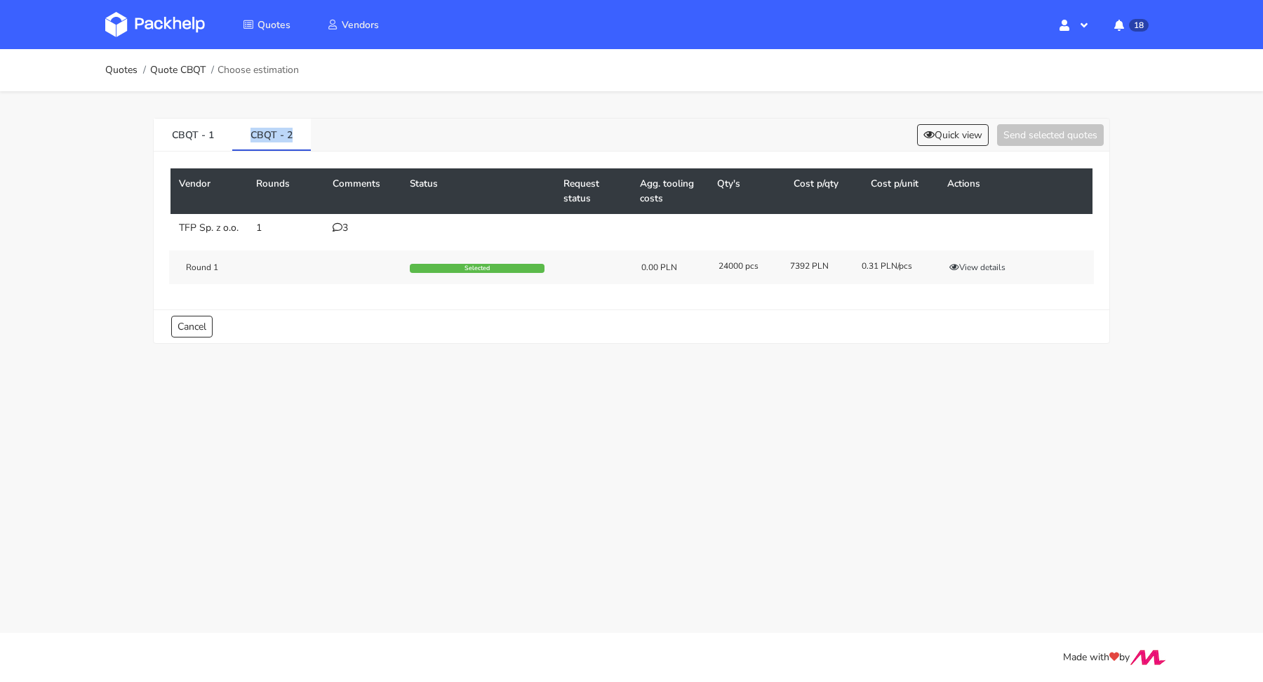
copy link "CBQT - 2"
click at [954, 130] on button "Quick view" at bounding box center [953, 135] width 72 height 22
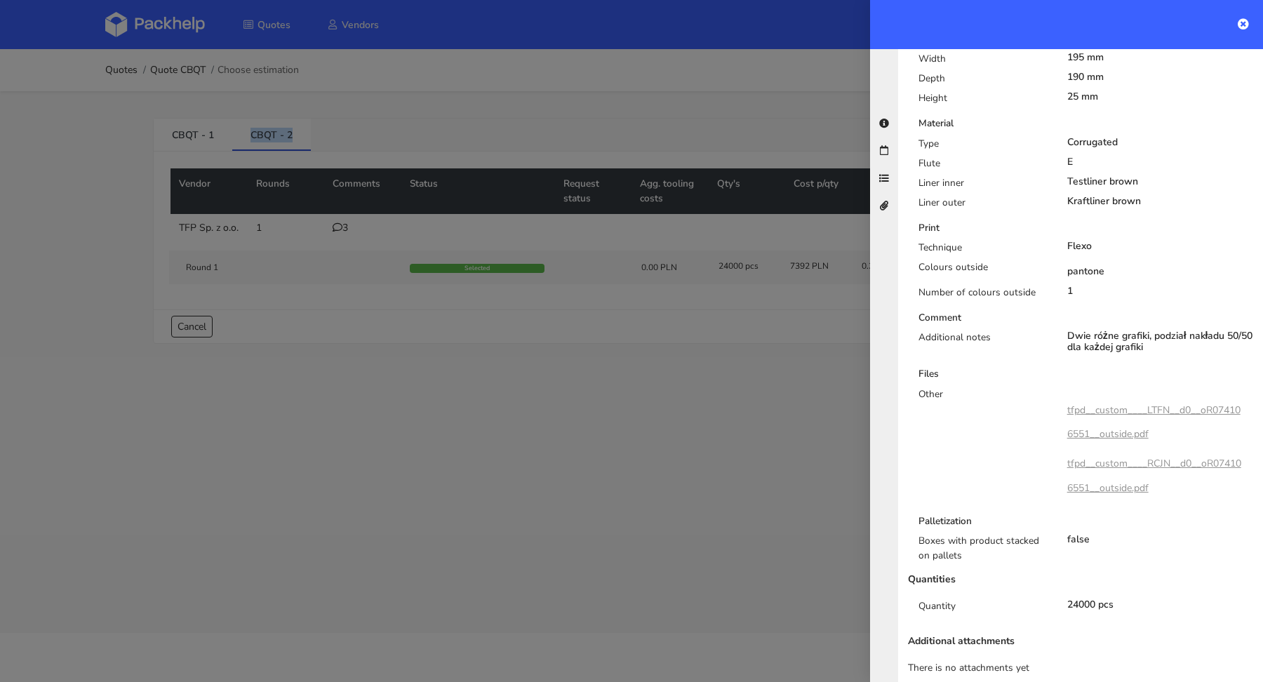
click at [1152, 404] on link "tfpd__custom____LTFN__d0__oR074106551__outside.pdf" at bounding box center [1153, 422] width 173 height 37
click at [1137, 457] on link "tfpd__custom____RCJN__d0__oR074106551__outside.pdf" at bounding box center [1154, 475] width 174 height 37
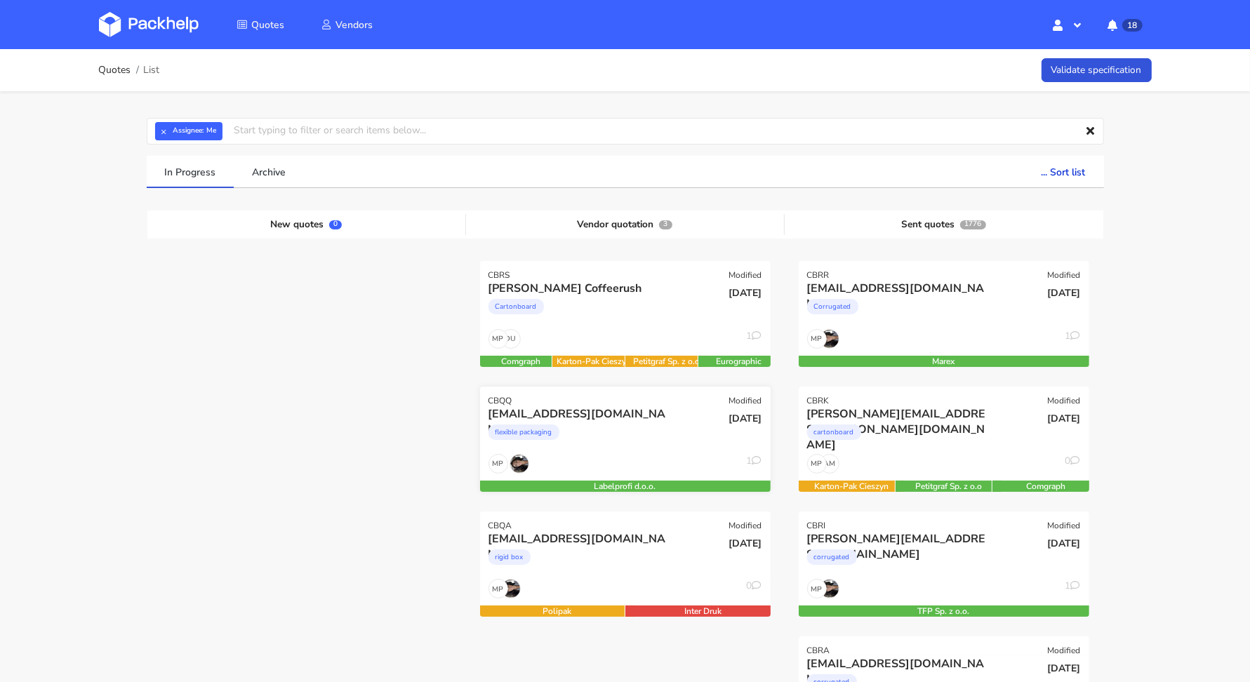
click at [604, 452] on div "[EMAIL_ADDRESS][DOMAIN_NAME] flexible packaging" at bounding box center [577, 430] width 196 height 48
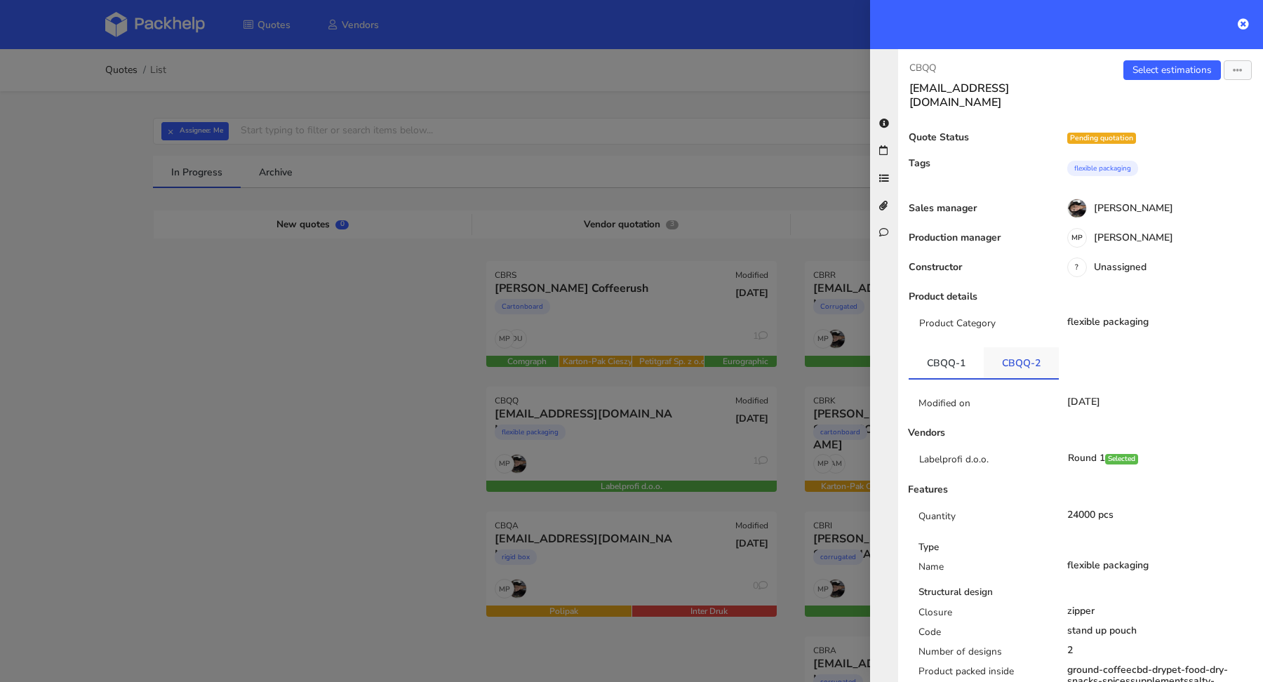
click at [1021, 347] on link "CBQQ-2" at bounding box center [1021, 362] width 75 height 31
click at [1158, 71] on link "Select estimations" at bounding box center [1173, 70] width 98 height 20
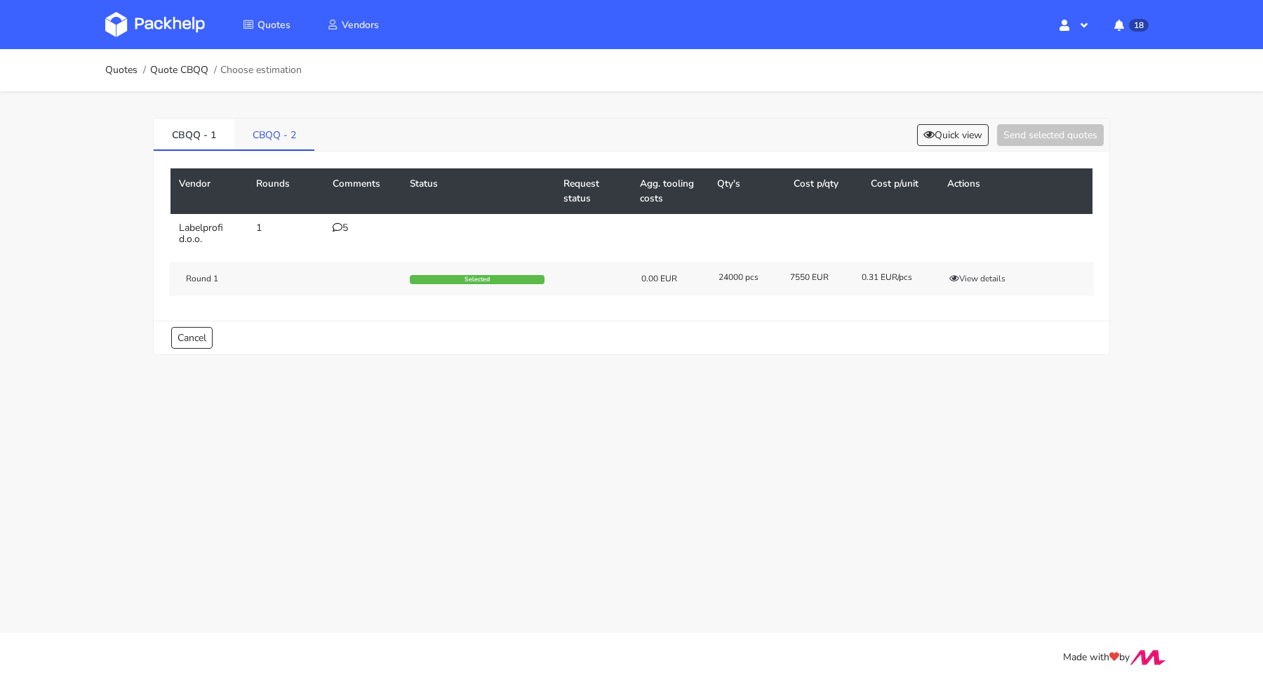
click at [299, 136] on link "CBQQ - 2" at bounding box center [274, 134] width 80 height 31
click at [976, 281] on button "View details" at bounding box center [977, 283] width 69 height 14
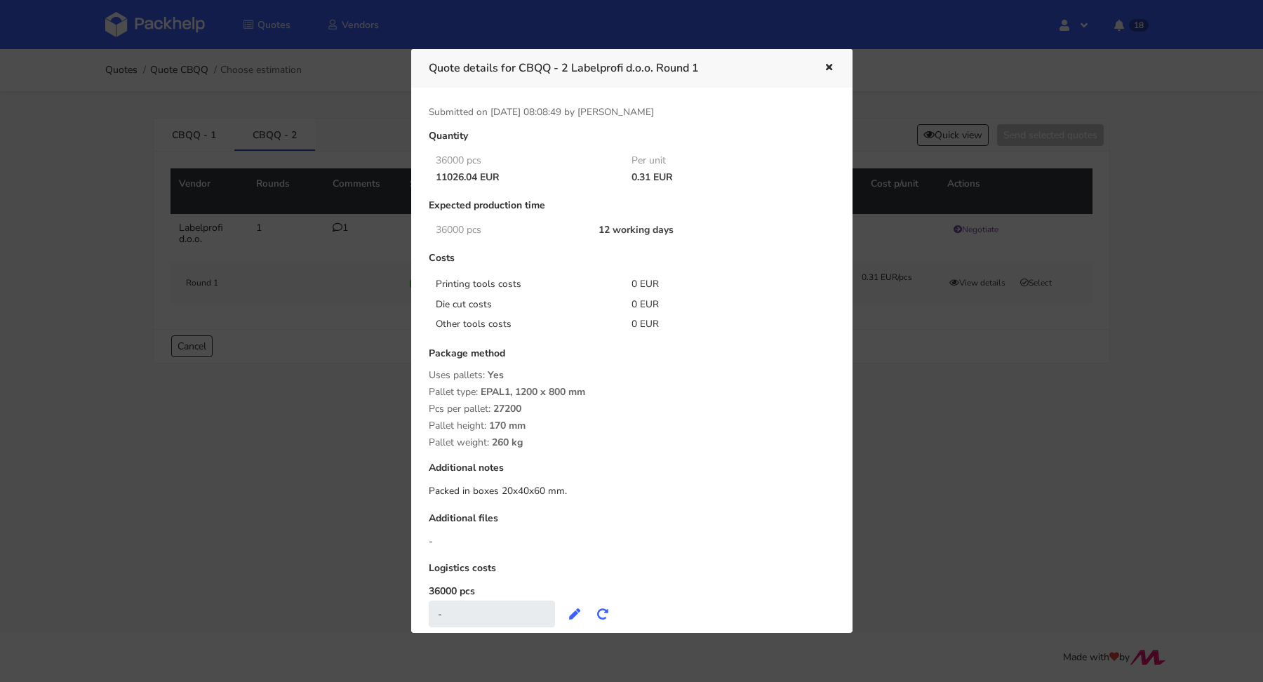
click at [827, 62] on button "button" at bounding box center [827, 68] width 15 height 18
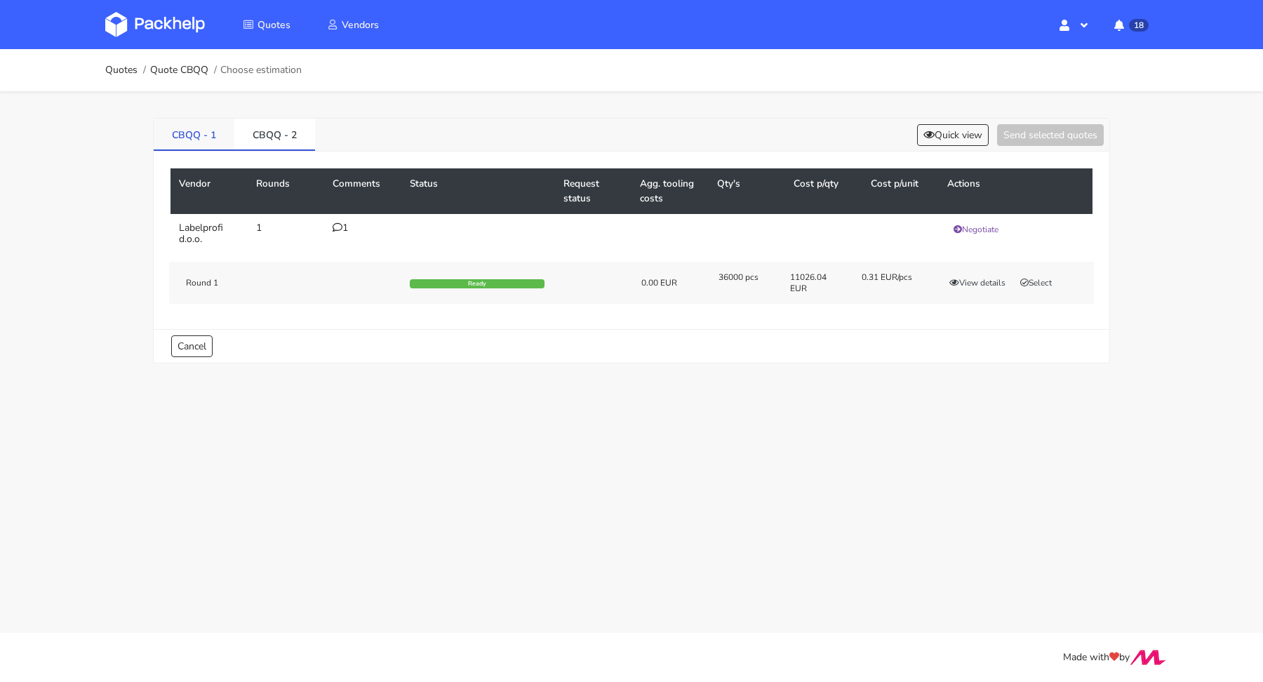
click at [206, 135] on link "CBQQ - 1" at bounding box center [194, 134] width 81 height 31
click at [255, 136] on link "CBQQ - 2" at bounding box center [274, 134] width 81 height 31
click at [1039, 286] on button "Select" at bounding box center [1036, 283] width 44 height 14
click at [1065, 136] on button "Send selected quotes ( 1 )" at bounding box center [1041, 135] width 126 height 22
click at [119, 69] on link "Quotes" at bounding box center [121, 70] width 32 height 11
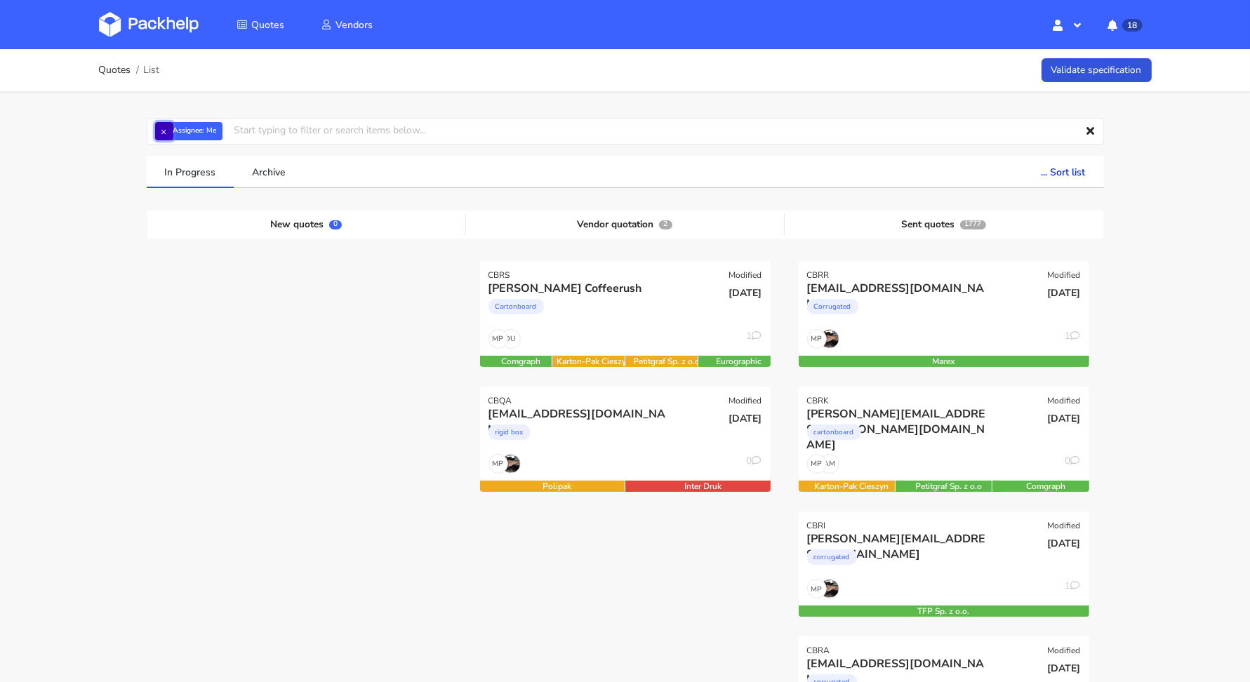
click at [158, 124] on button "×" at bounding box center [164, 131] width 18 height 18
click at [162, 126] on input "text" at bounding box center [625, 131] width 957 height 27
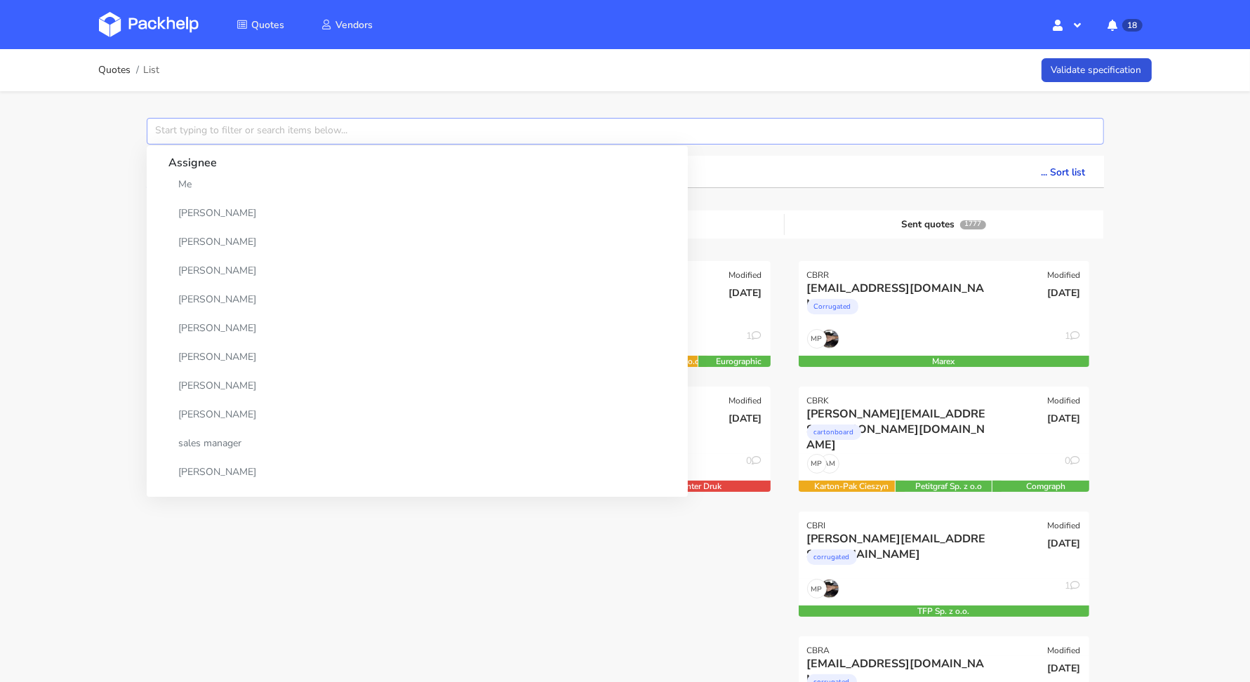
paste input "CBQQ"
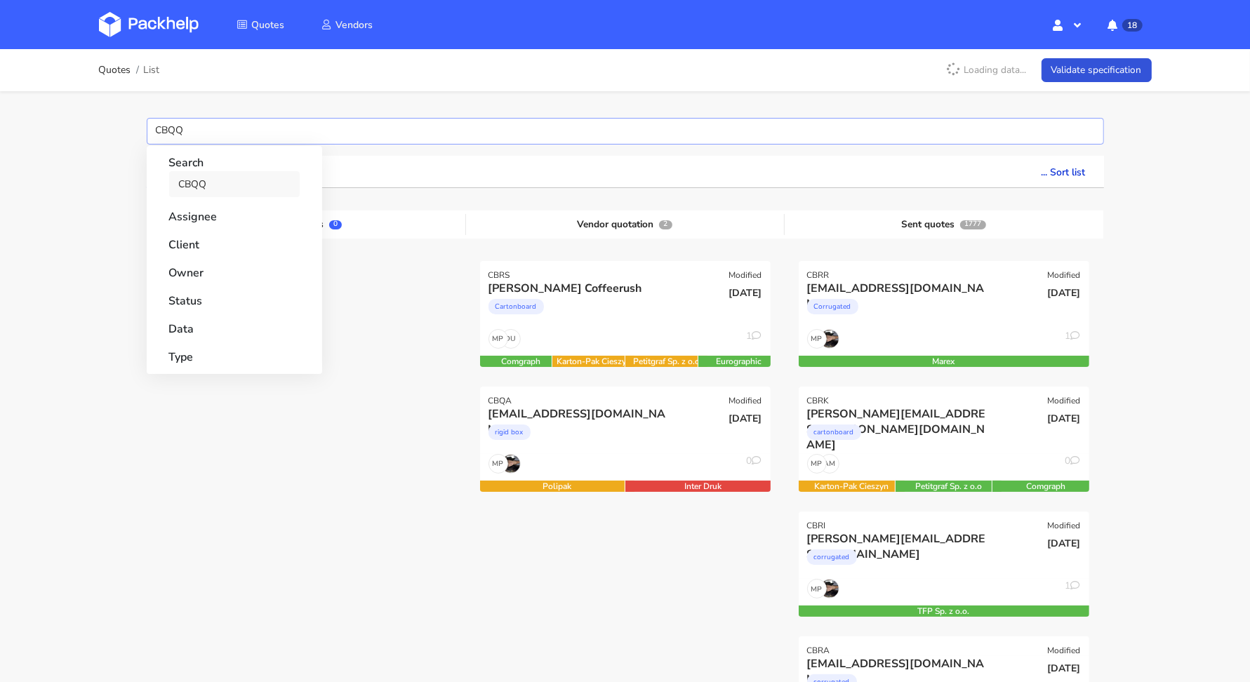
type input "CBQQ"
click at [222, 192] on link "CBQQ" at bounding box center [234, 184] width 131 height 26
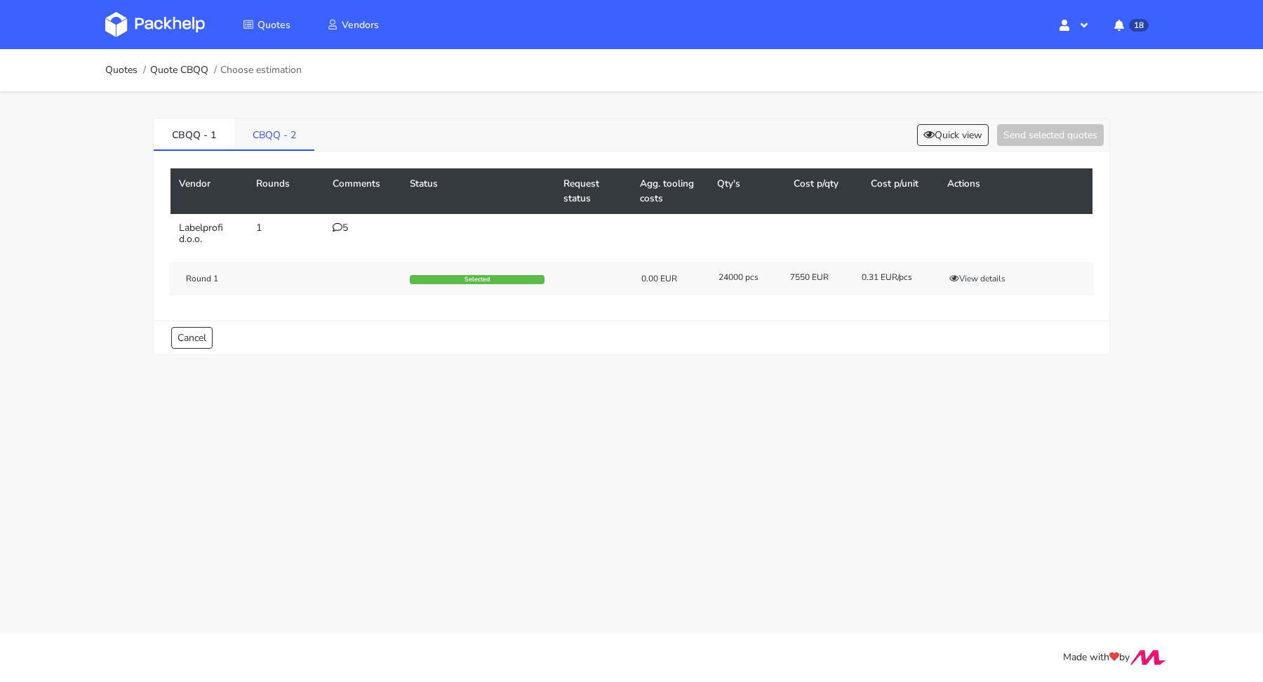
click at [281, 135] on link "CBQQ - 2" at bounding box center [274, 134] width 80 height 31
click at [978, 280] on button "View details" at bounding box center [977, 283] width 69 height 14
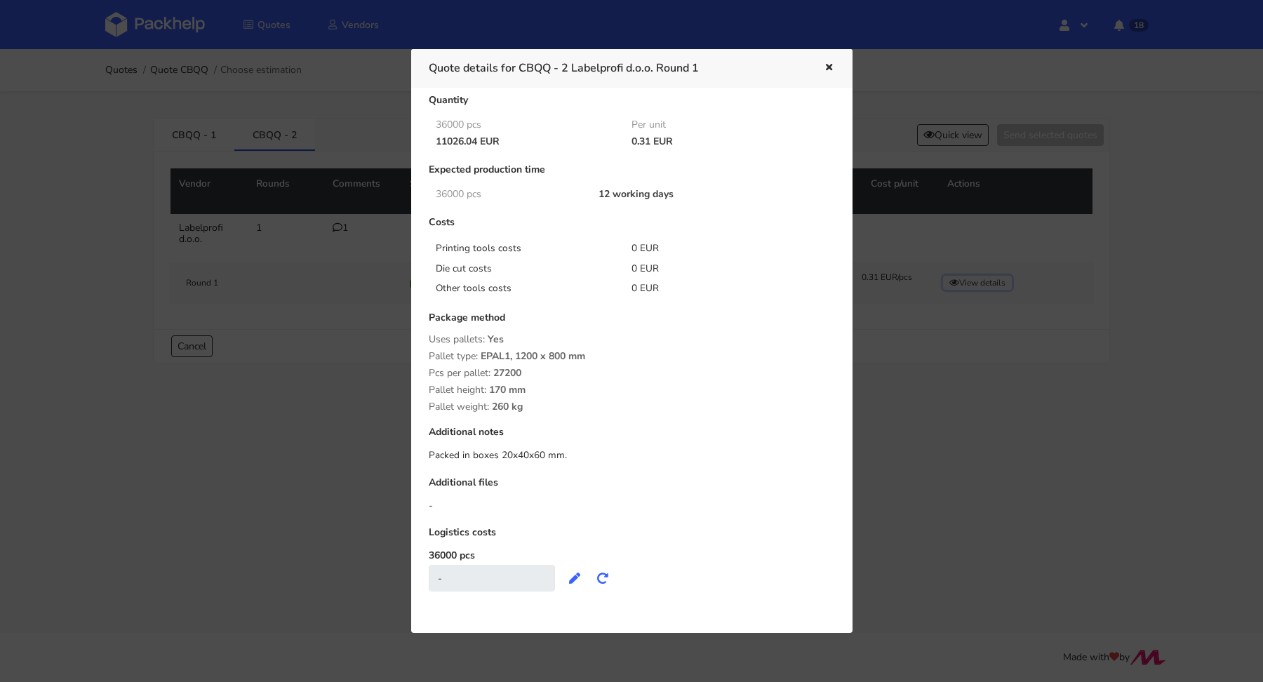
scroll to position [36, 0]
click at [832, 68] on icon "button" at bounding box center [829, 68] width 12 height 10
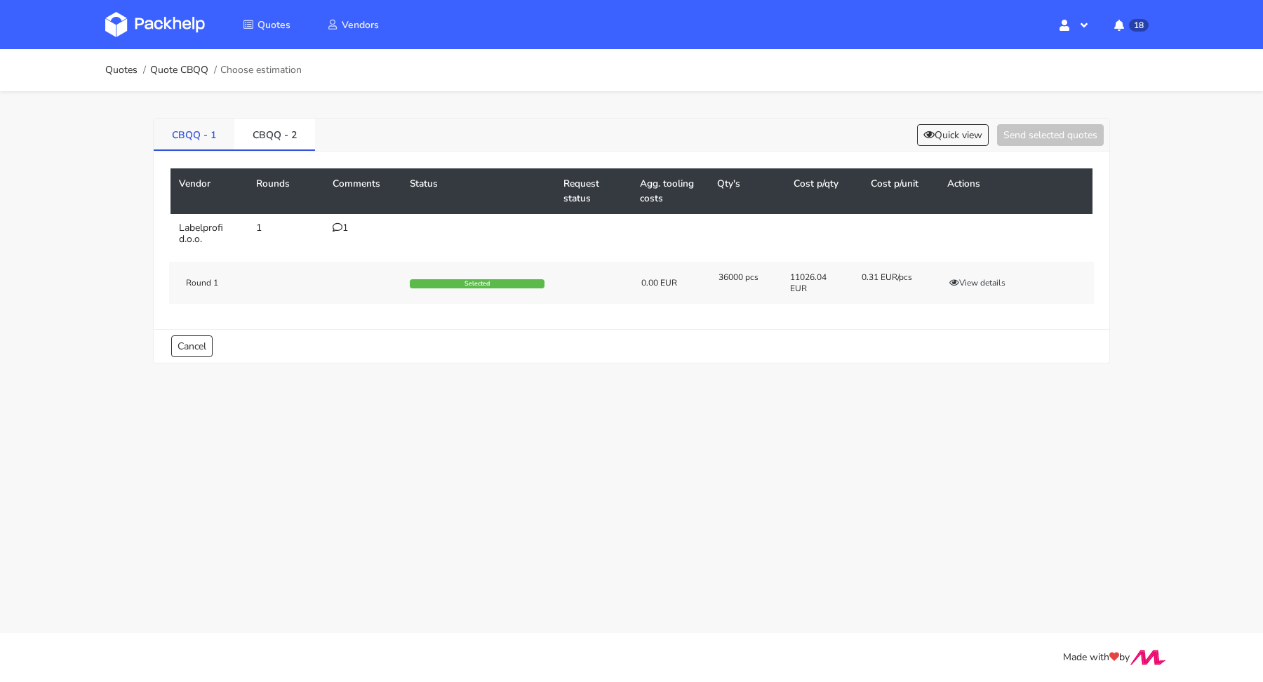
click at [199, 136] on link "CBQQ - 1" at bounding box center [194, 134] width 81 height 31
click at [333, 227] on icon at bounding box center [338, 227] width 10 height 10
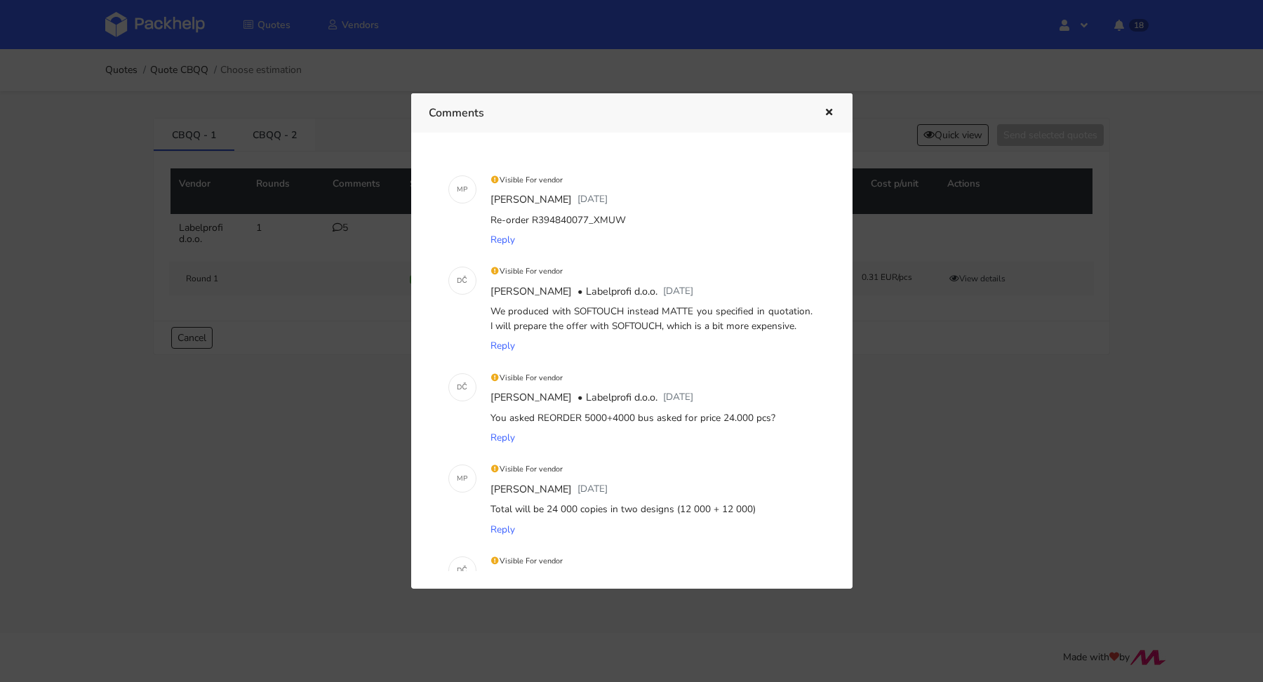
drag, startPoint x: 618, startPoint y: 222, endPoint x: 589, endPoint y: 221, distance: 29.5
click at [589, 221] on div "Re-order R394840077_XMUW" at bounding box center [652, 221] width 328 height 20
copy div "XMUW"
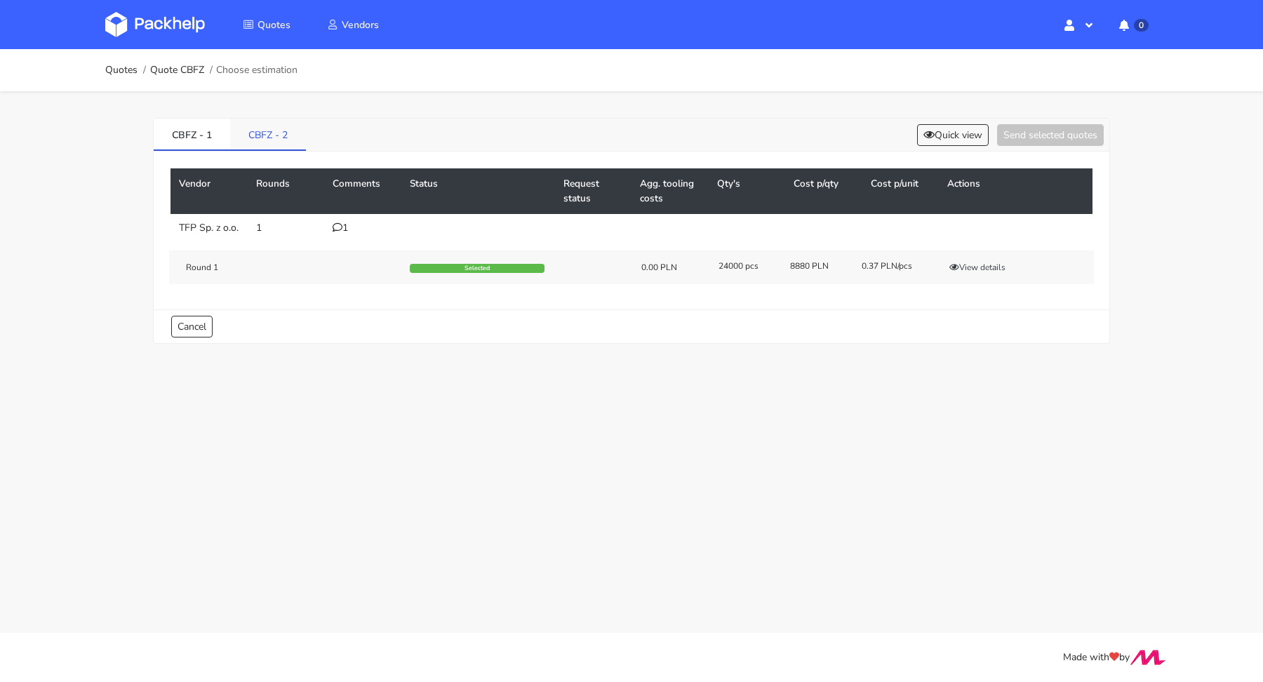
click at [279, 132] on link "CBFZ - 2" at bounding box center [268, 134] width 76 height 31
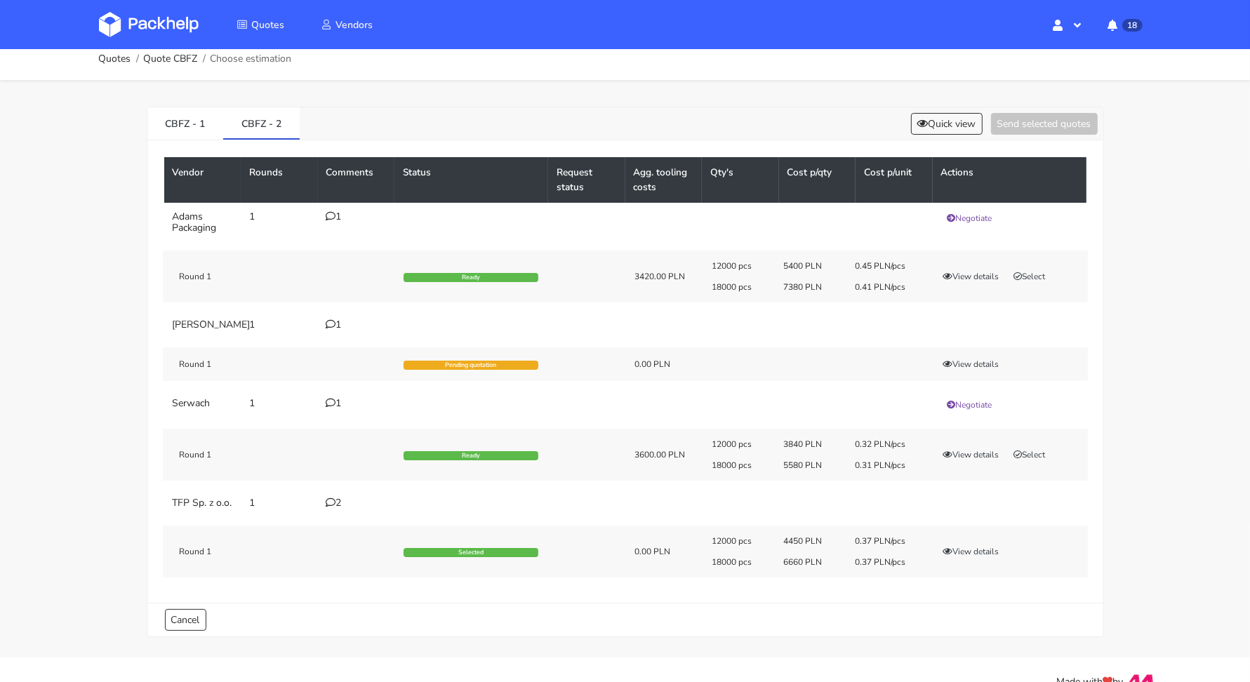
scroll to position [27, 0]
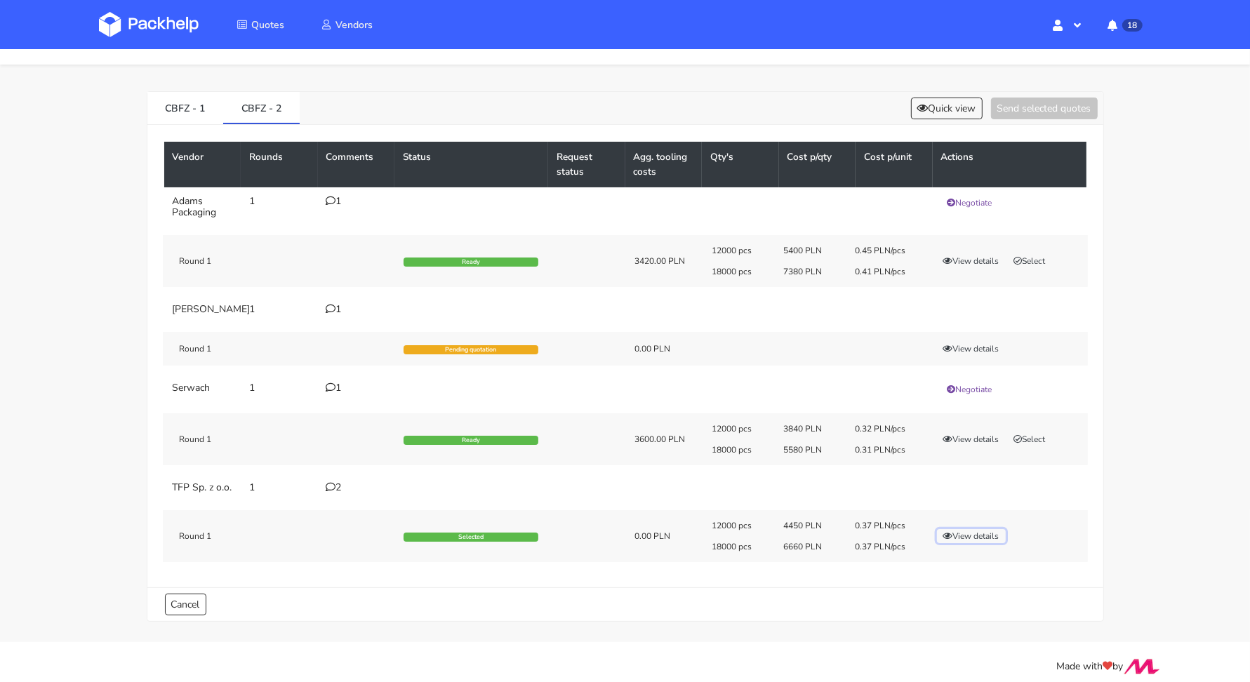
click at [969, 543] on button "View details" at bounding box center [971, 536] width 69 height 14
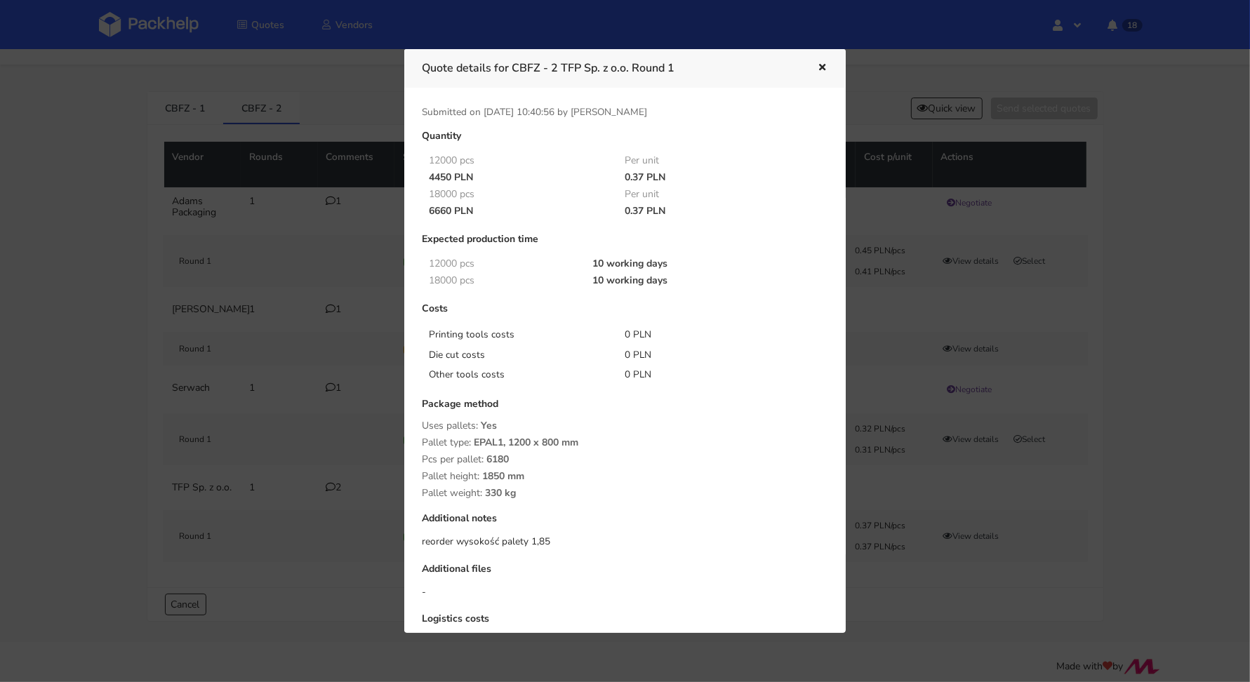
click at [817, 67] on icon "button" at bounding box center [822, 68] width 12 height 10
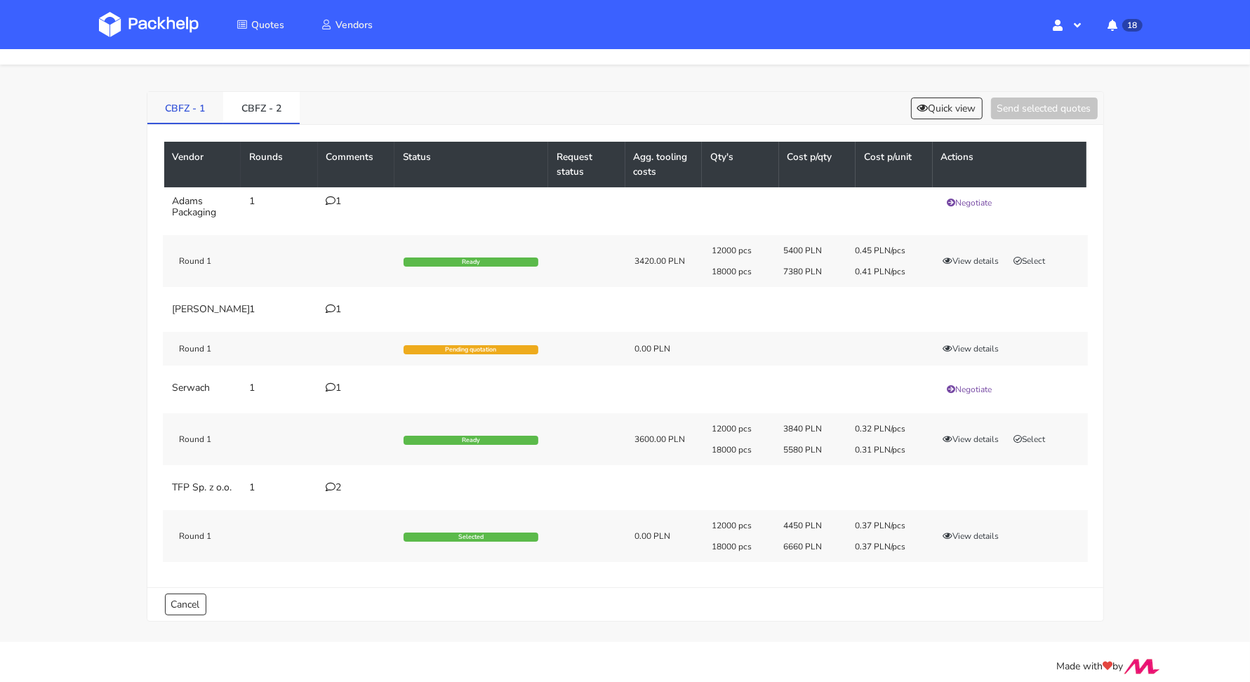
click at [176, 109] on link "CBFZ - 1" at bounding box center [185, 107] width 76 height 31
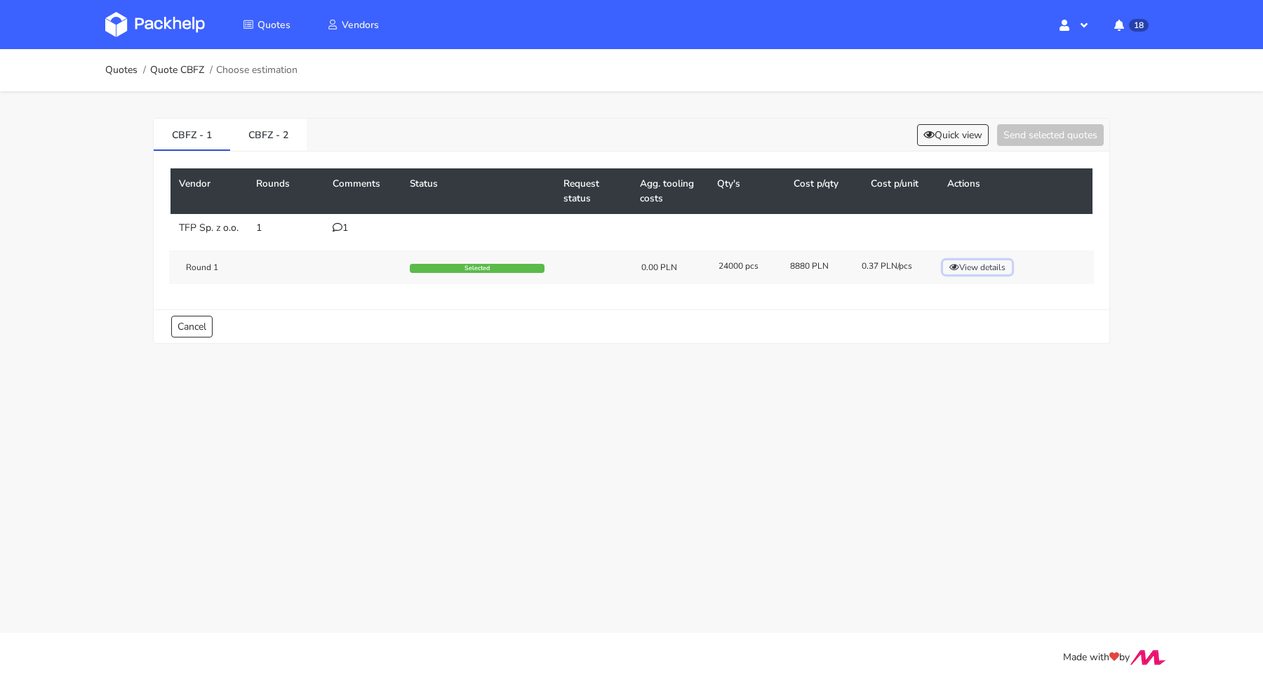
click at [978, 274] on button "View details" at bounding box center [977, 267] width 69 height 14
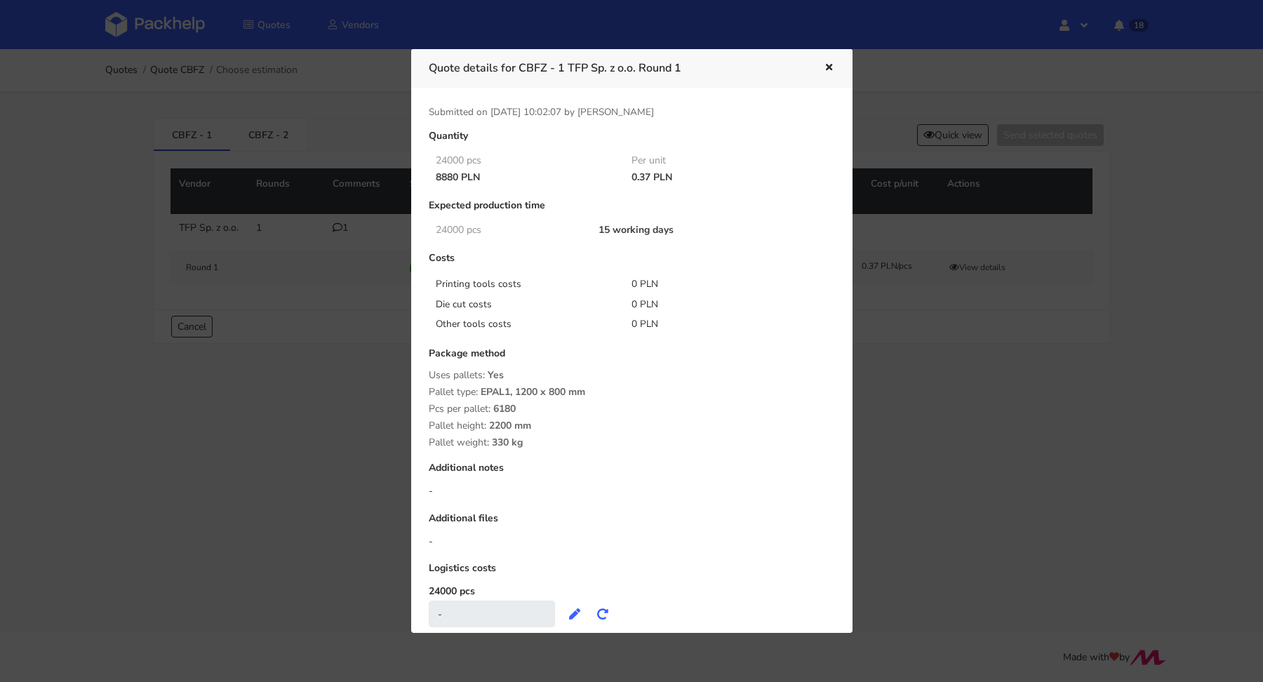
click at [820, 68] on button "button" at bounding box center [827, 68] width 15 height 18
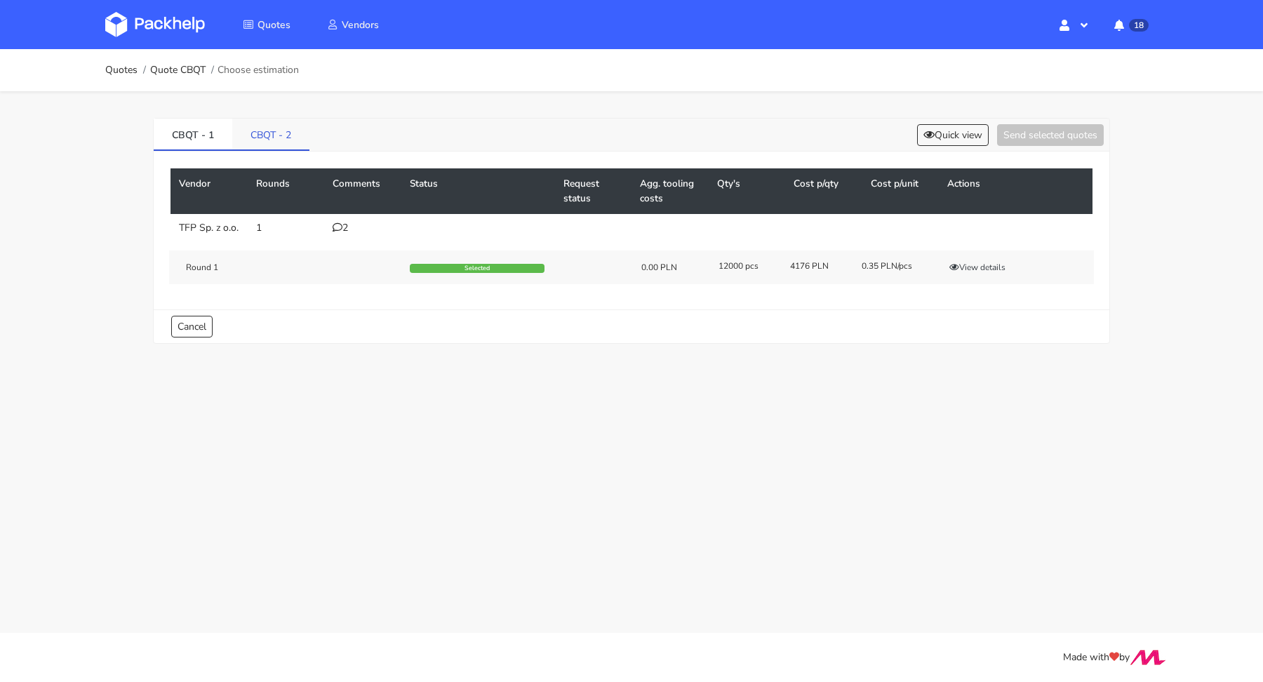
click at [273, 141] on link "CBQT - 2" at bounding box center [270, 134] width 77 height 31
click at [1001, 274] on button "View details" at bounding box center [977, 267] width 69 height 14
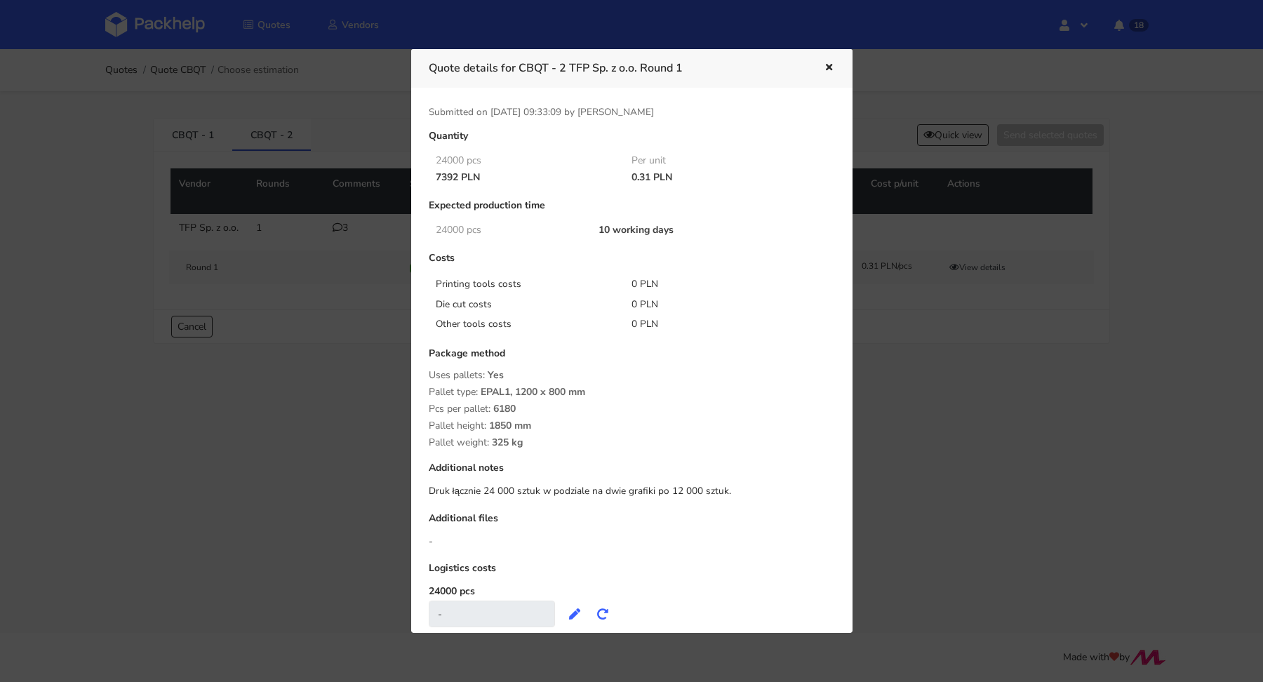
drag, startPoint x: 620, startPoint y: 178, endPoint x: 648, endPoint y: 176, distance: 28.1
click at [648, 176] on div "0.31 PLN" at bounding box center [720, 177] width 196 height 11
copy div "0.31"
click at [829, 71] on icon "button" at bounding box center [829, 68] width 12 height 10
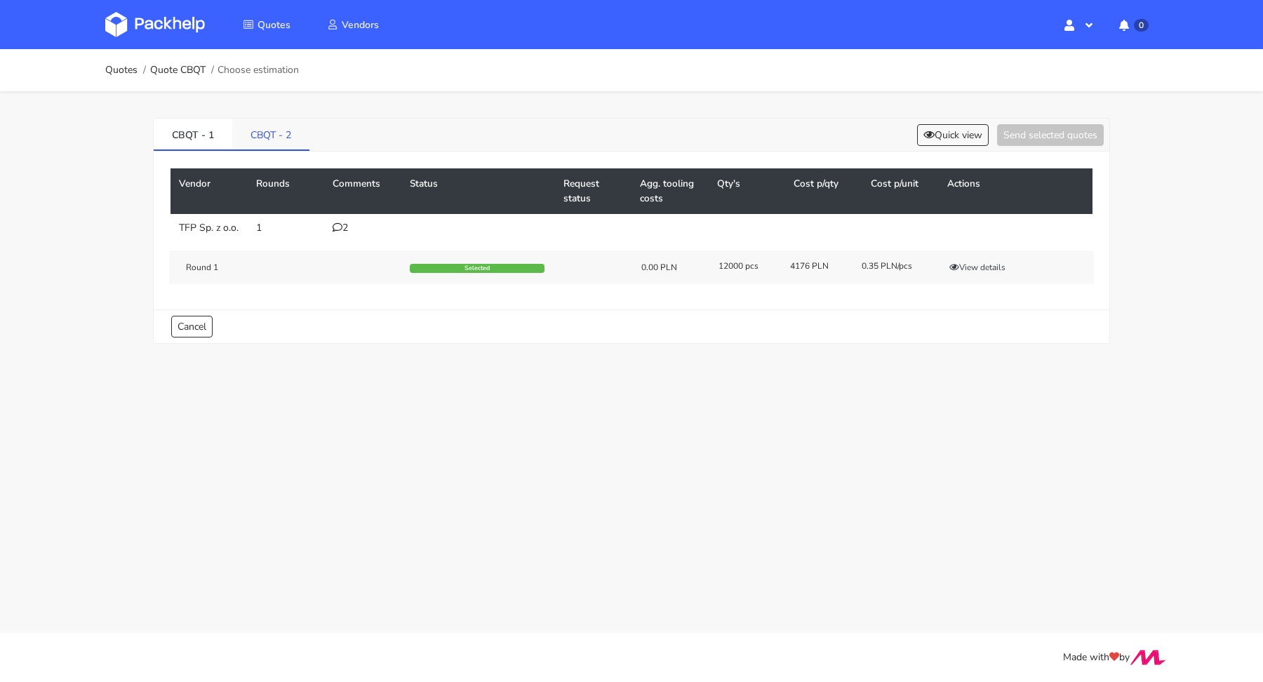
click at [279, 140] on link "CBQT - 2" at bounding box center [270, 134] width 77 height 31
click at [990, 274] on button "View details" at bounding box center [977, 267] width 69 height 14
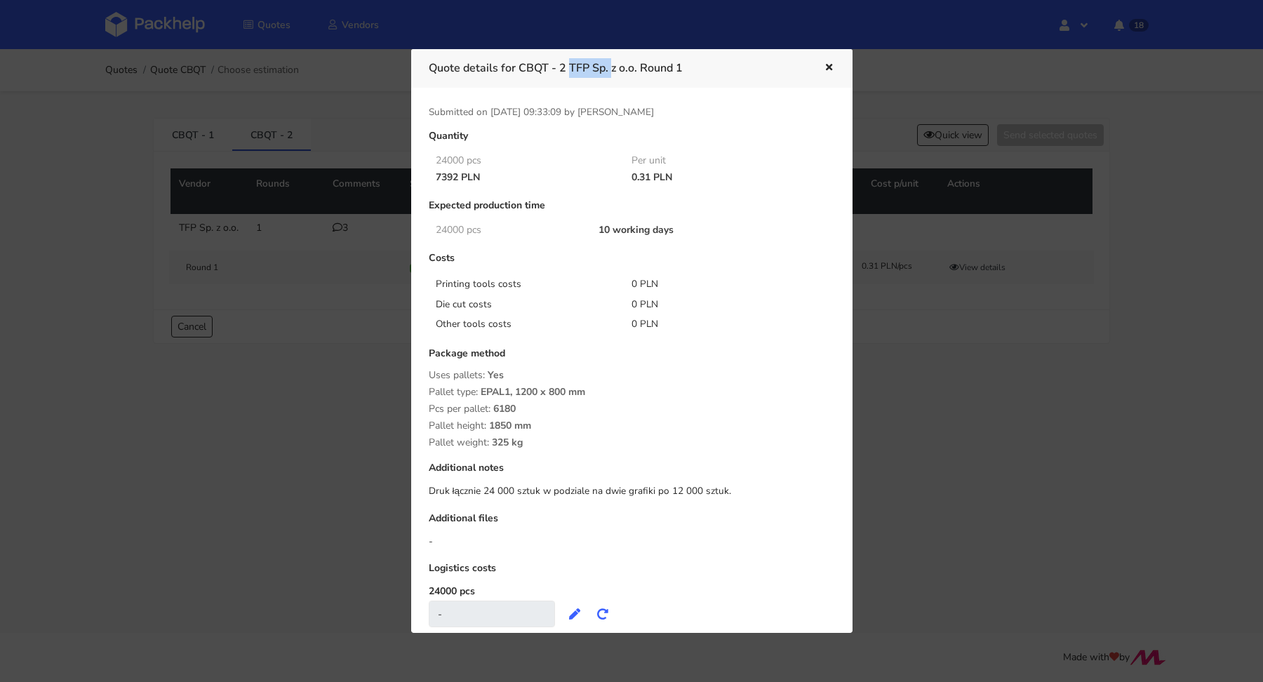
drag, startPoint x: 521, startPoint y: 67, endPoint x: 568, endPoint y: 63, distance: 46.4
click at [568, 63] on h3 "Quote details for CBQT - 2 TFP Sp. z o.o. Round 1" at bounding box center [616, 68] width 374 height 20
copy h3 "CBQT - 2"
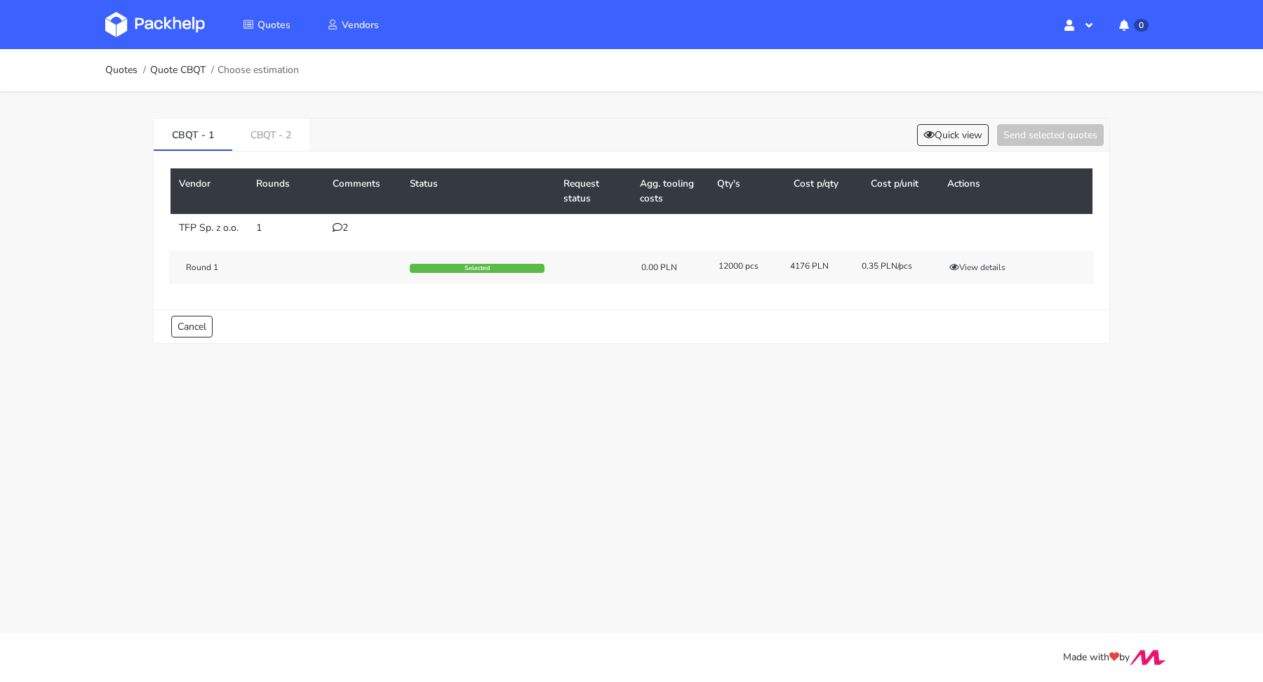
click at [269, 155] on div "Vendor Rounds Comments Status Request status Agg. tooling costs Qty's Cost p/qt…" at bounding box center [632, 231] width 956 height 158
click at [276, 140] on link "CBQT - 2" at bounding box center [270, 134] width 77 height 31
click at [343, 225] on div "3" at bounding box center [363, 227] width 60 height 11
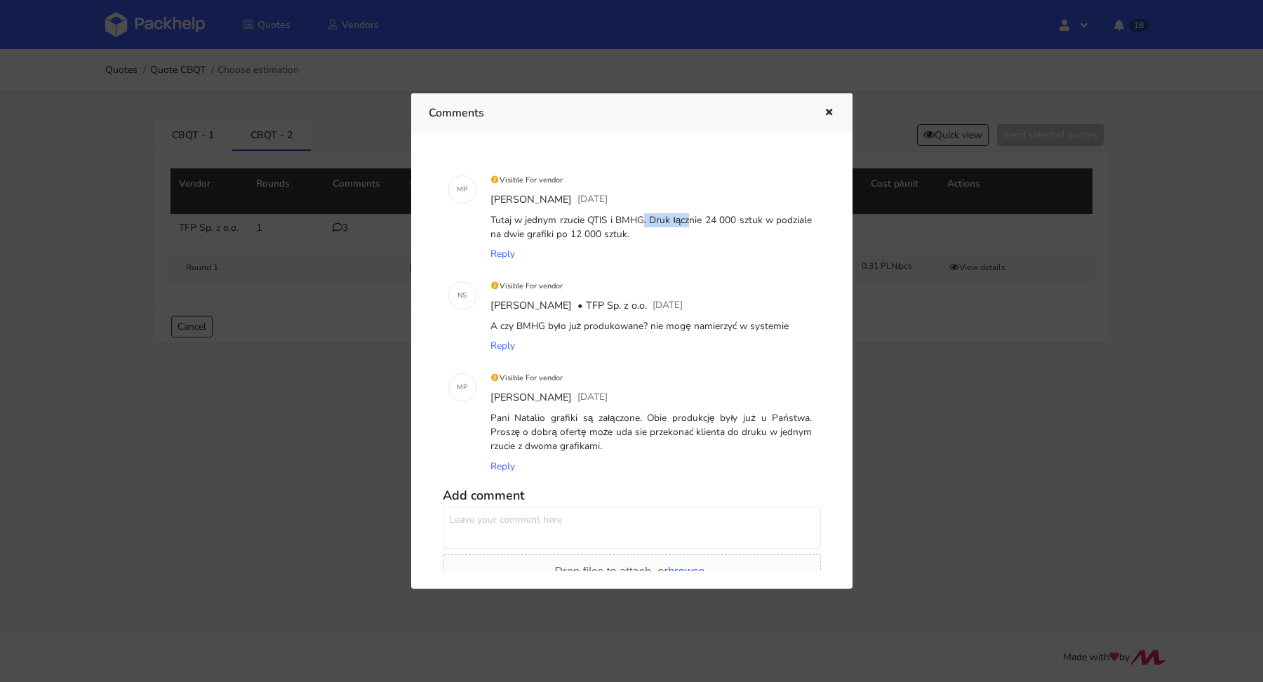
drag, startPoint x: 586, startPoint y: 219, endPoint x: 643, endPoint y: 217, distance: 56.9
click at [643, 217] on div "Tutaj w jednym rzucie QTIS i BMHG. Druk łącznie 24 000 sztuk w podziale na dwie…" at bounding box center [652, 228] width 328 height 34
copy div "QTIS i BMHG"
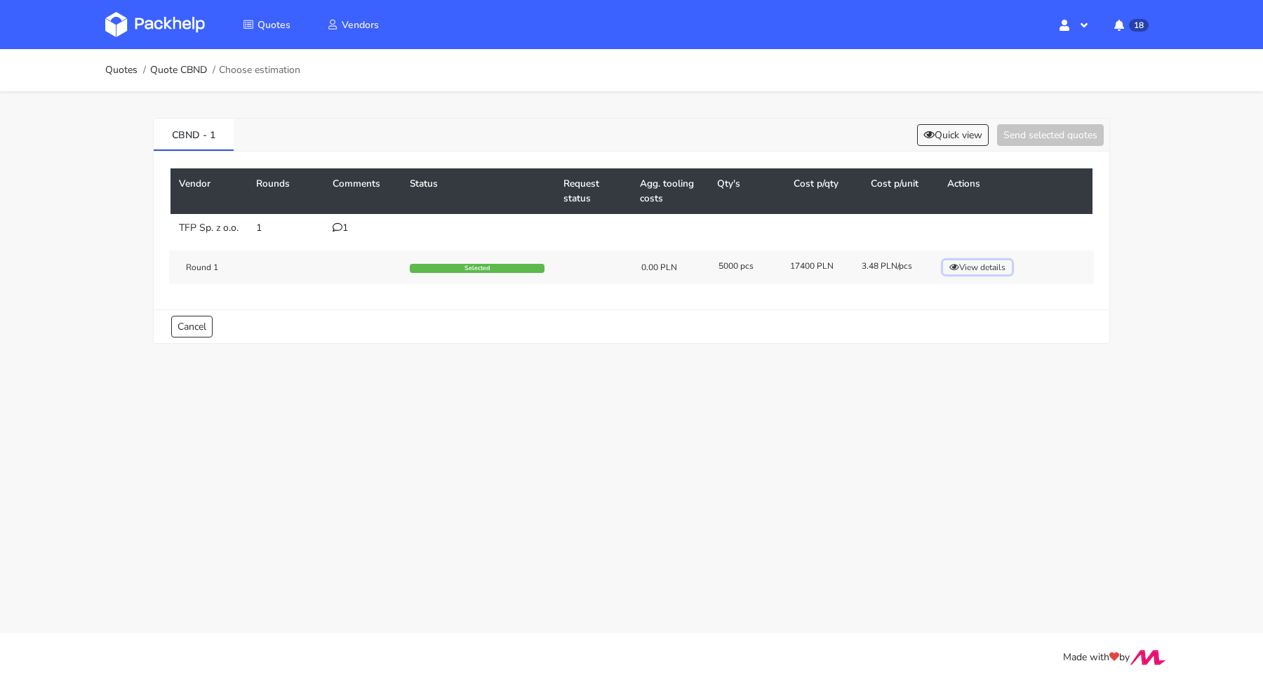
click at [979, 273] on button "View details" at bounding box center [977, 267] width 69 height 14
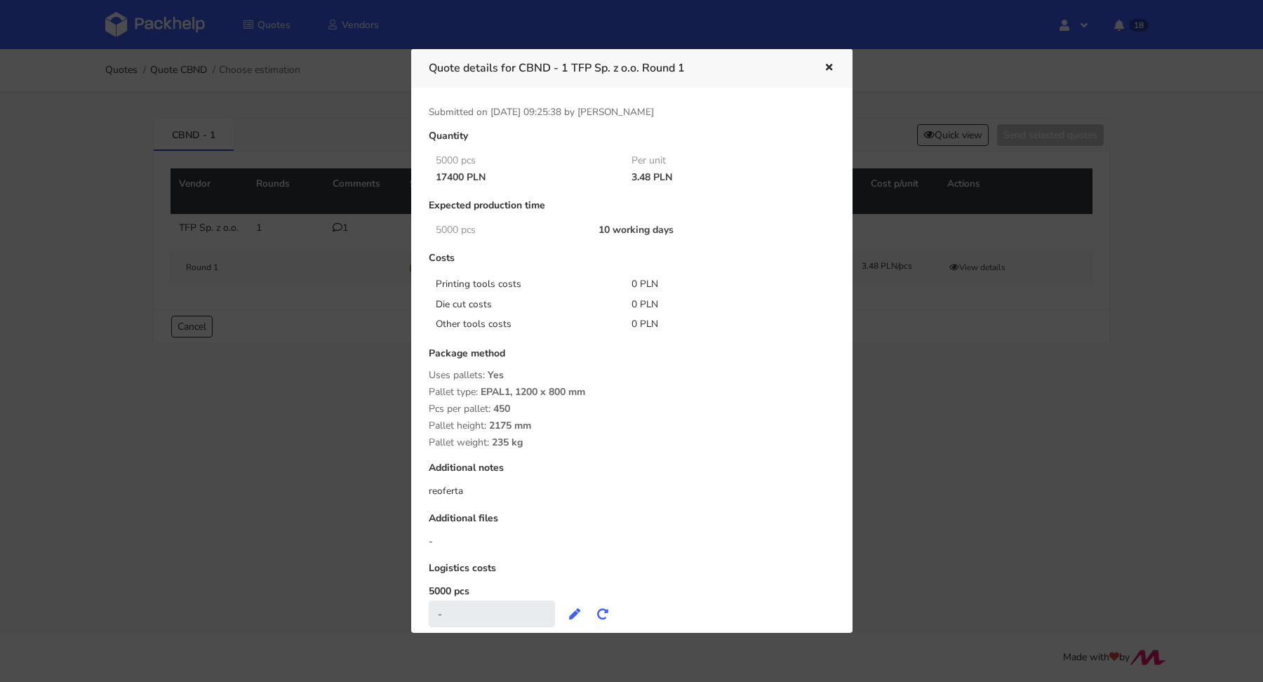
click at [829, 71] on icon "button" at bounding box center [829, 68] width 12 height 10
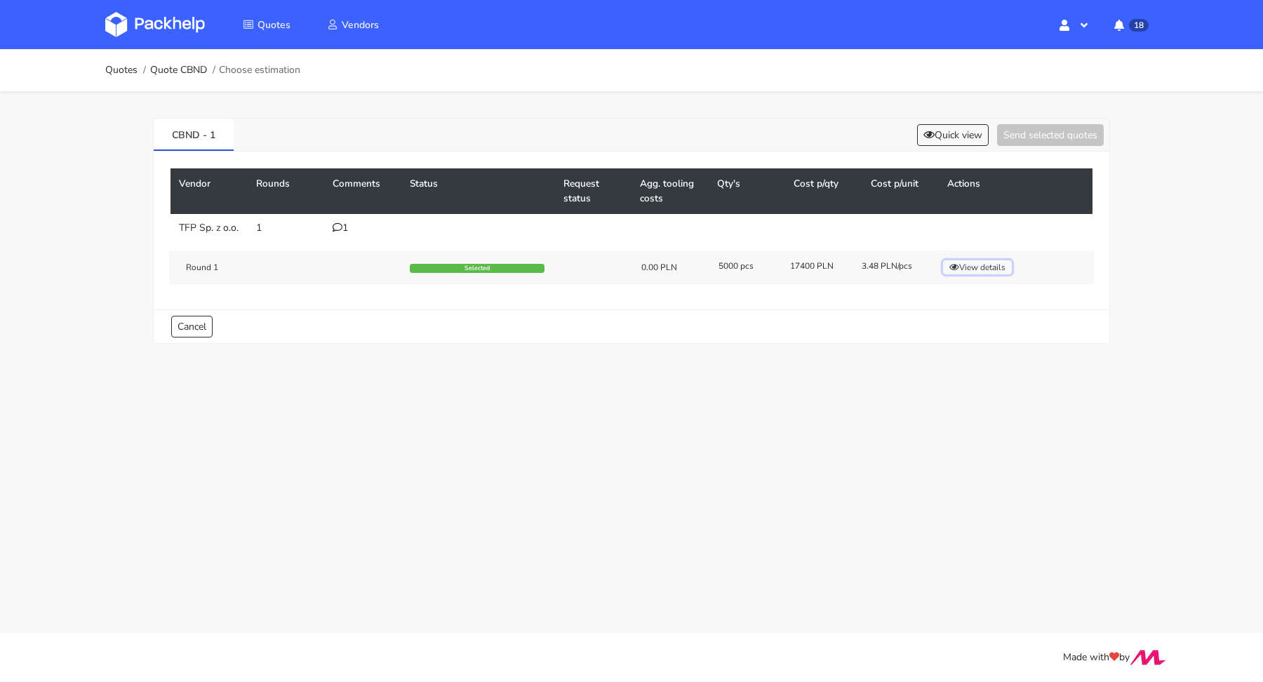
click at [982, 272] on button "View details" at bounding box center [977, 267] width 69 height 14
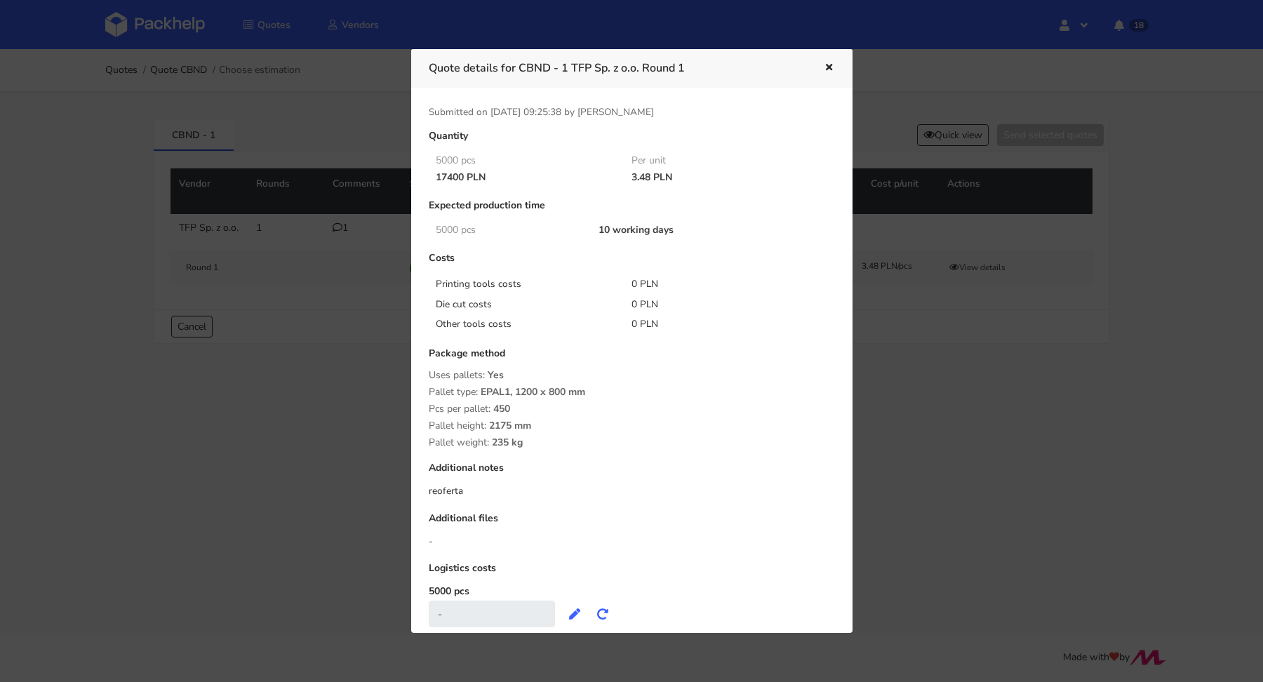
click at [825, 65] on icon "button" at bounding box center [829, 68] width 12 height 10
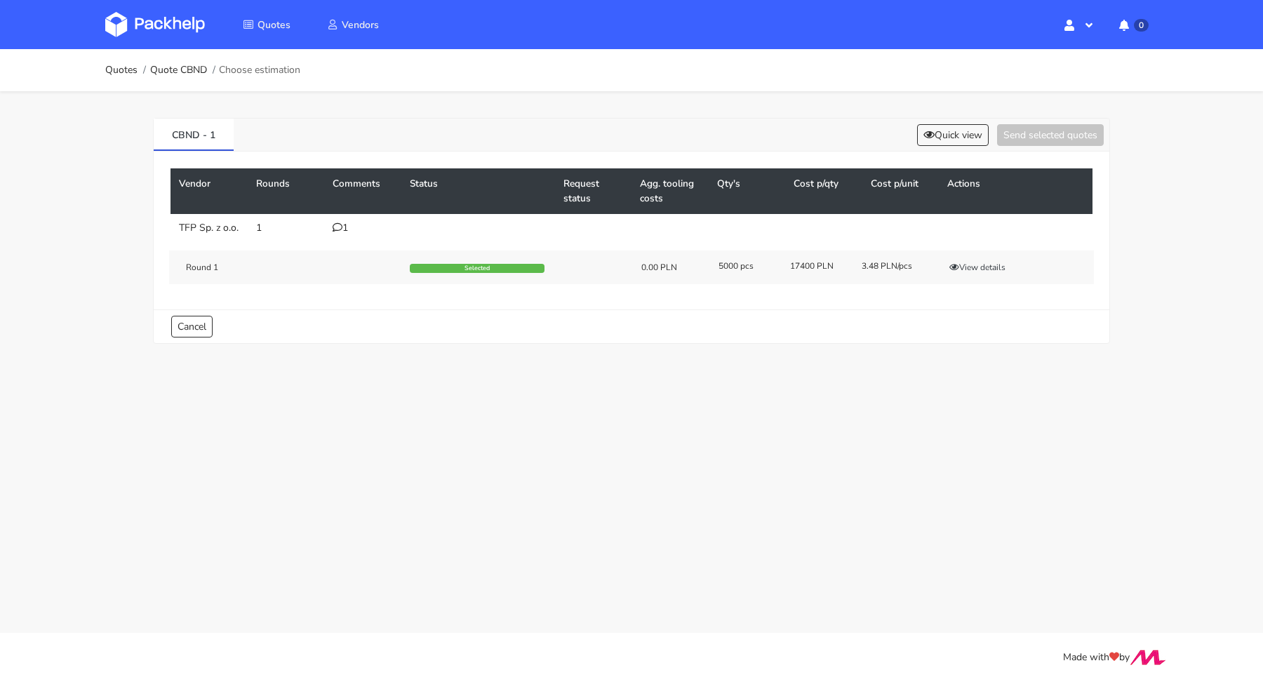
click at [340, 227] on icon at bounding box center [338, 227] width 10 height 10
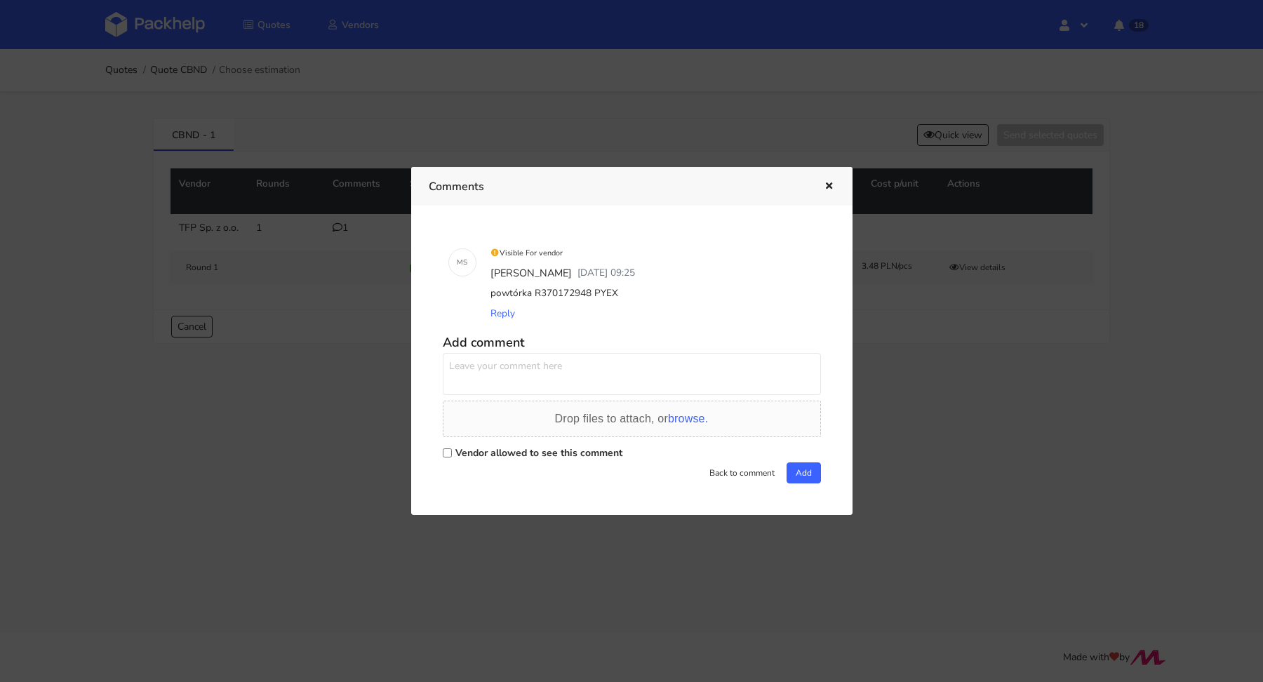
drag, startPoint x: 622, startPoint y: 293, endPoint x: 589, endPoint y: 293, distance: 32.3
click at [589, 293] on div "powtórka R370172948 PYEX" at bounding box center [652, 294] width 328 height 20
copy div "PYEX"
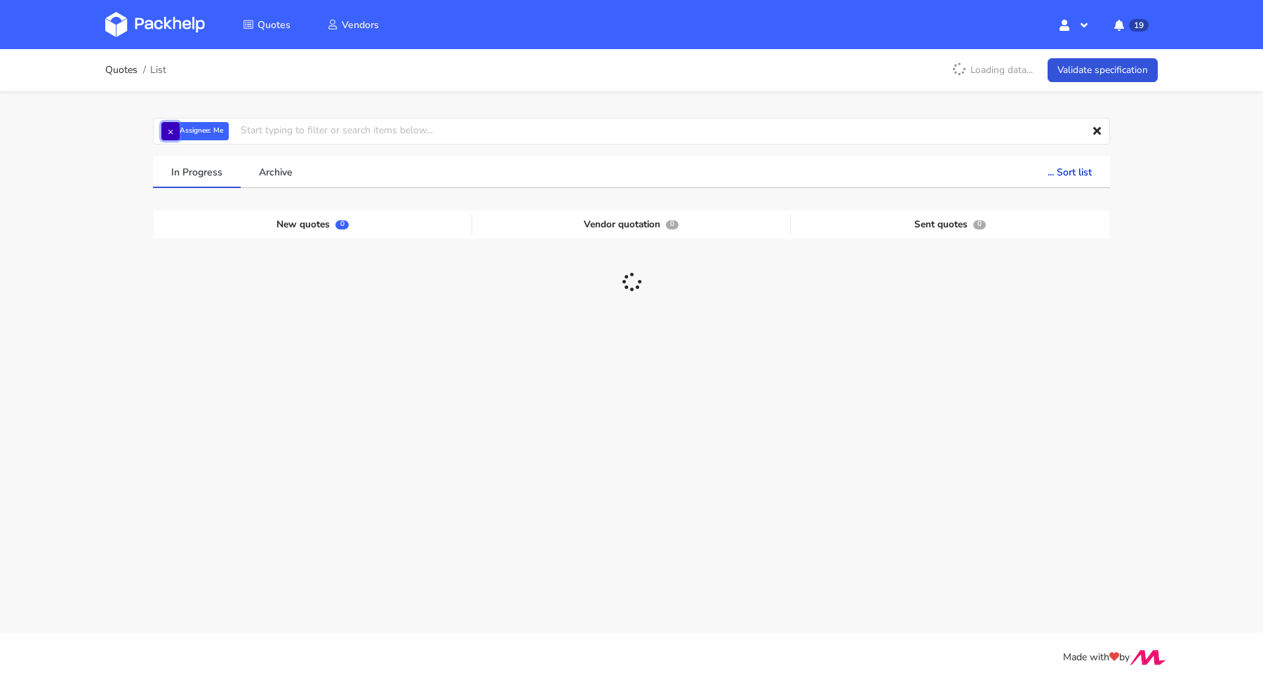
click at [173, 129] on button "×" at bounding box center [170, 131] width 18 height 18
click at [175, 133] on input "text" at bounding box center [631, 131] width 957 height 27
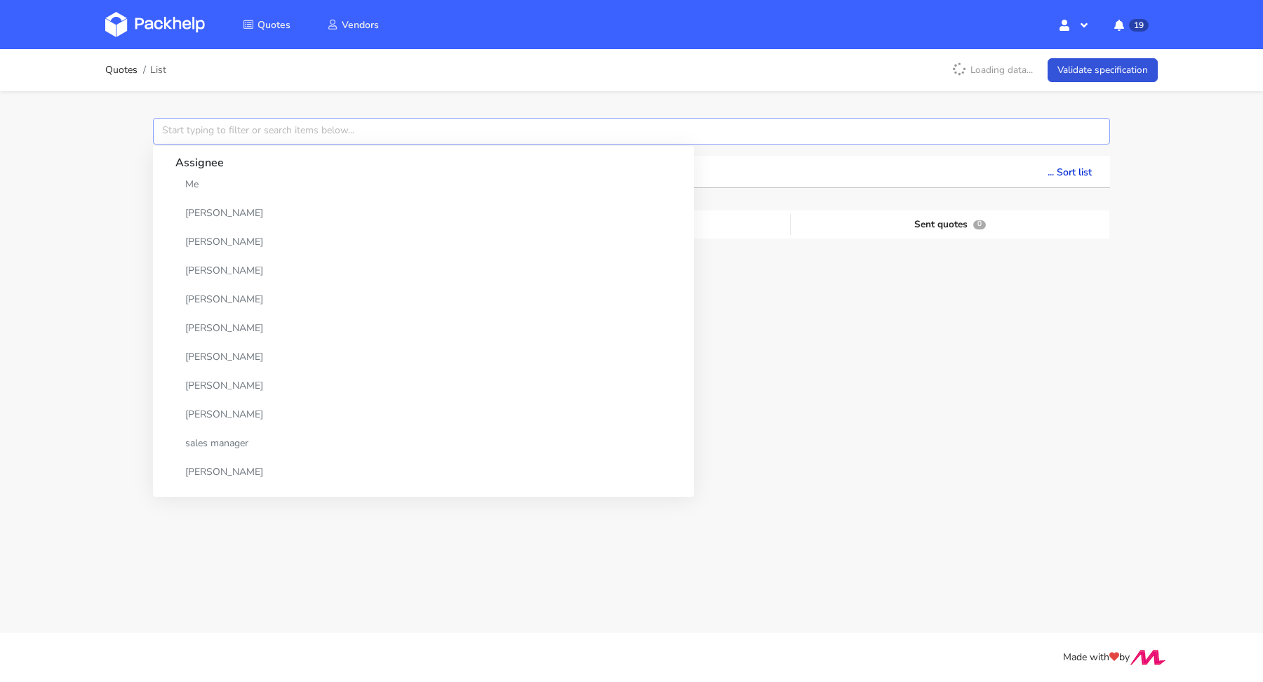
paste input "CBHN"
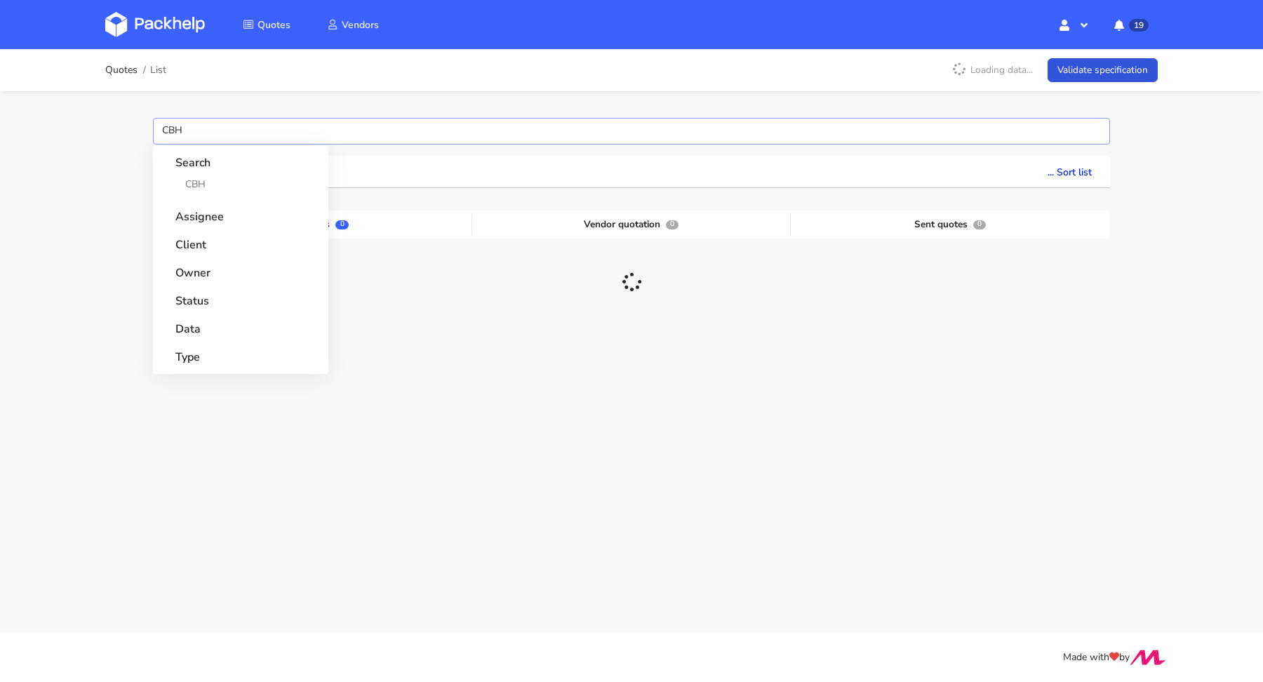
type input "CBHN"
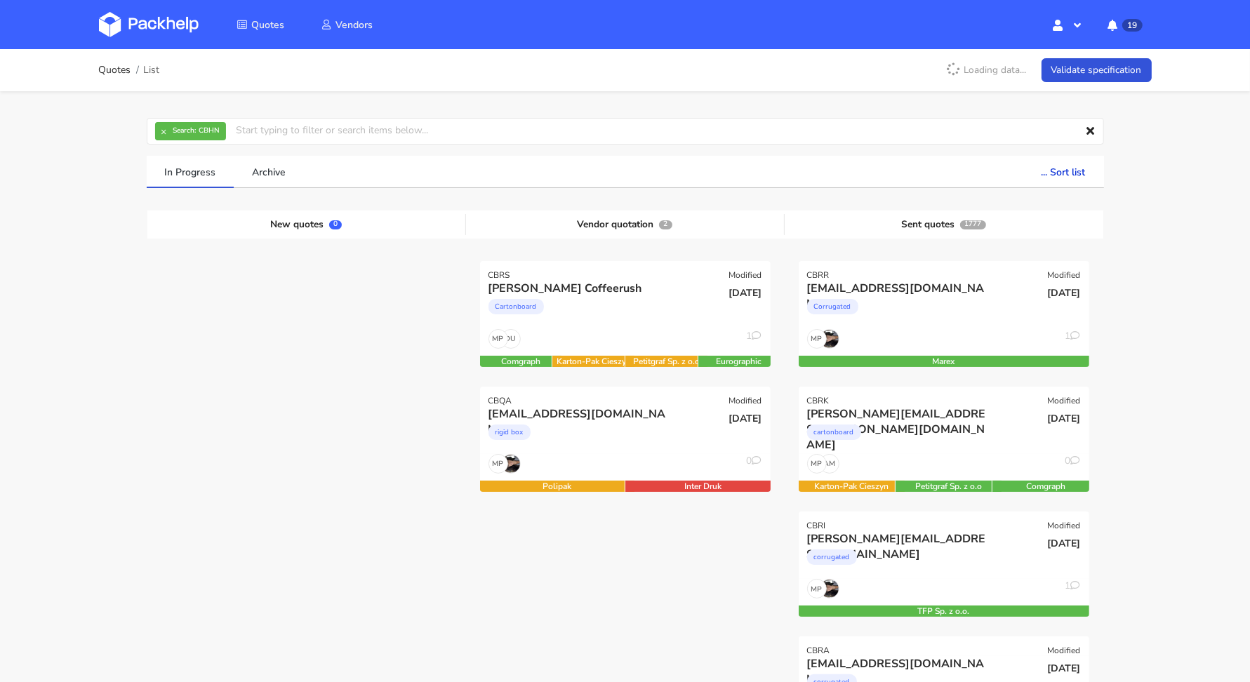
click at [606, 300] on div "Cartonboard" at bounding box center [581, 310] width 186 height 28
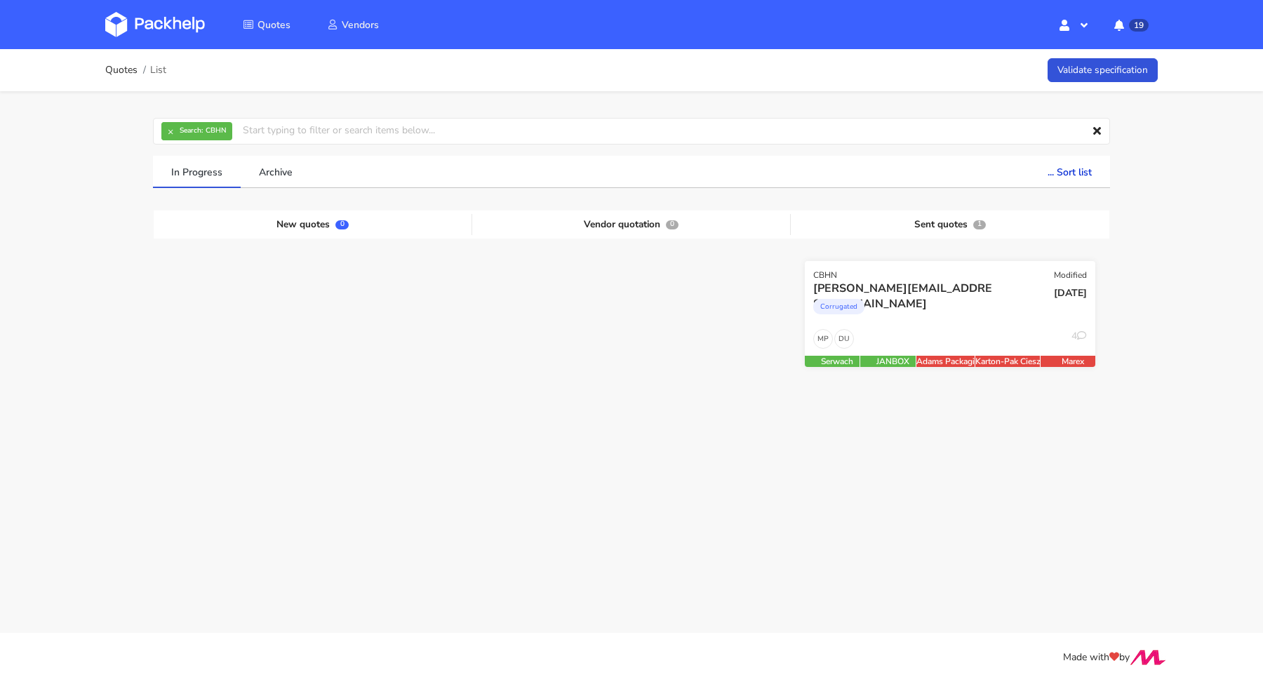
click at [978, 284] on div "[PERSON_NAME][EMAIL_ADDRESS][DOMAIN_NAME]" at bounding box center [906, 288] width 186 height 15
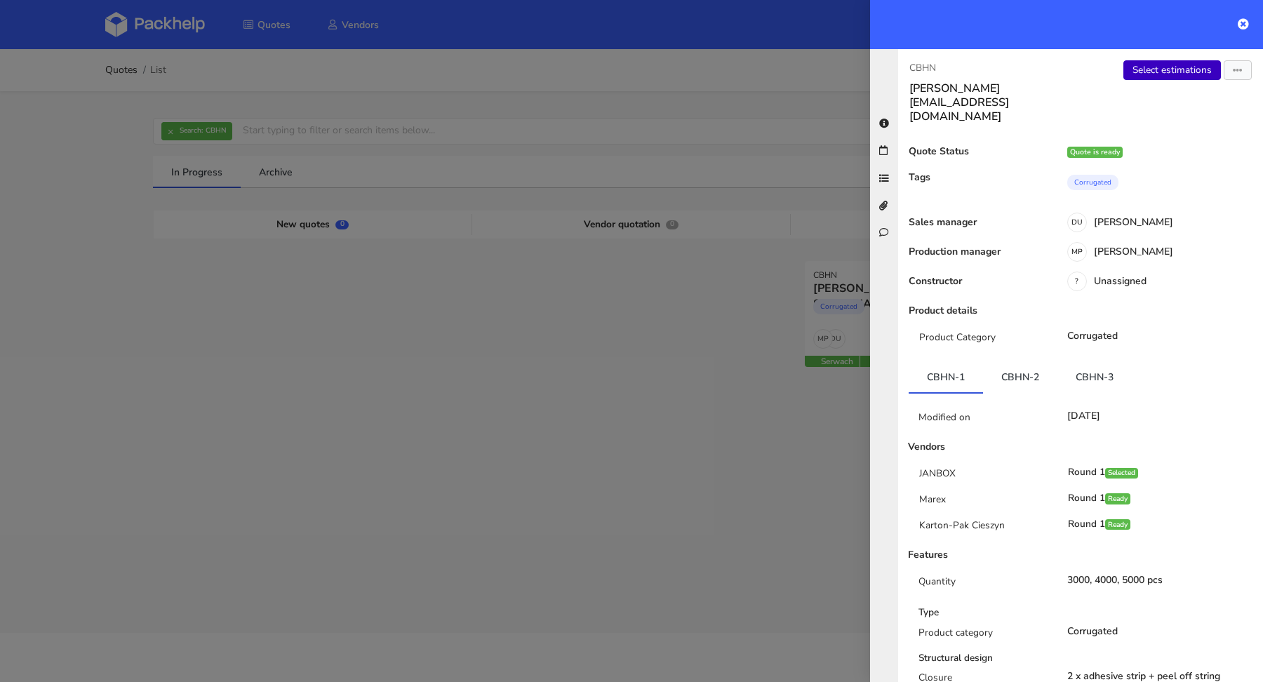
click at [1160, 73] on link "Select estimations" at bounding box center [1173, 70] width 98 height 20
click at [288, 214] on div at bounding box center [631, 341] width 1263 height 682
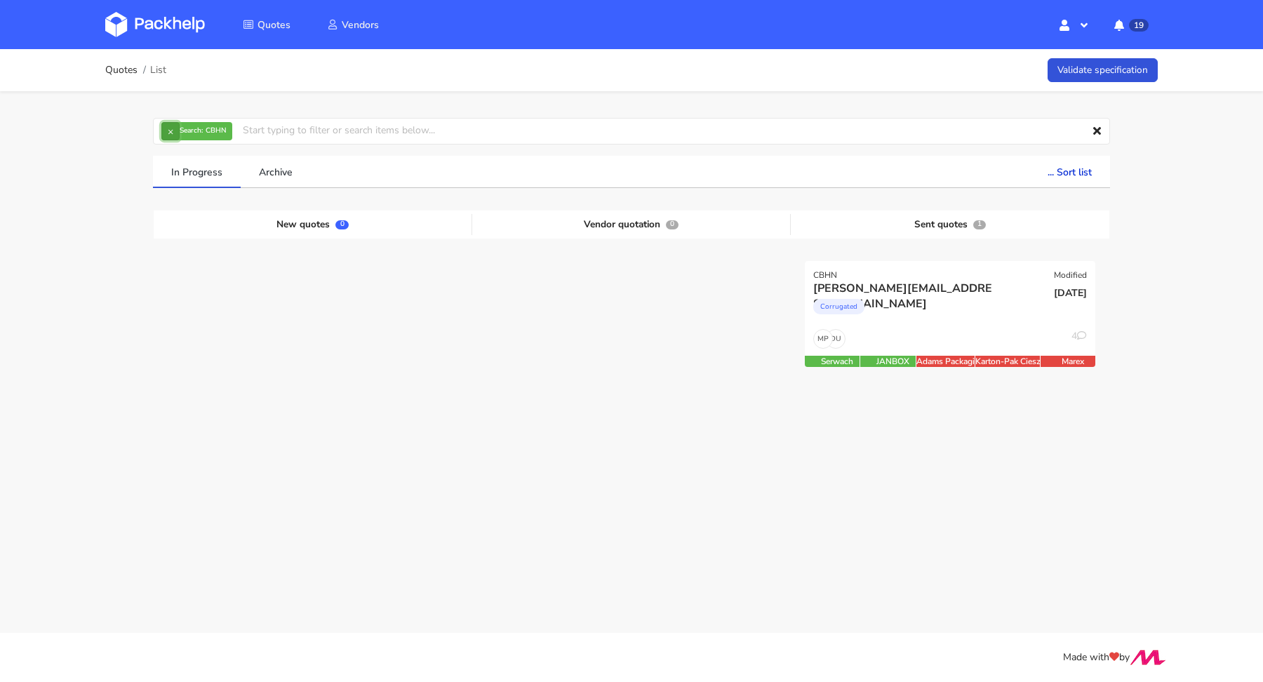
click at [166, 136] on button "×" at bounding box center [170, 131] width 18 height 18
click at [168, 135] on input "text" at bounding box center [631, 131] width 957 height 27
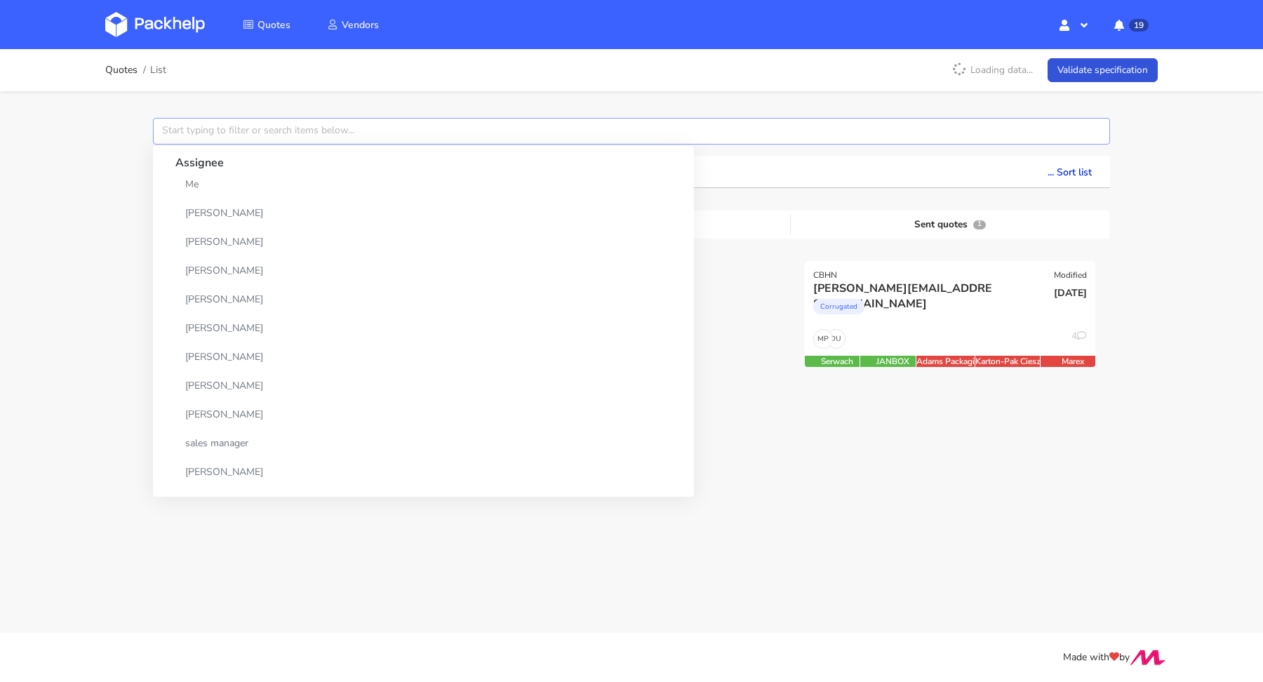
paste input "CBQQ"
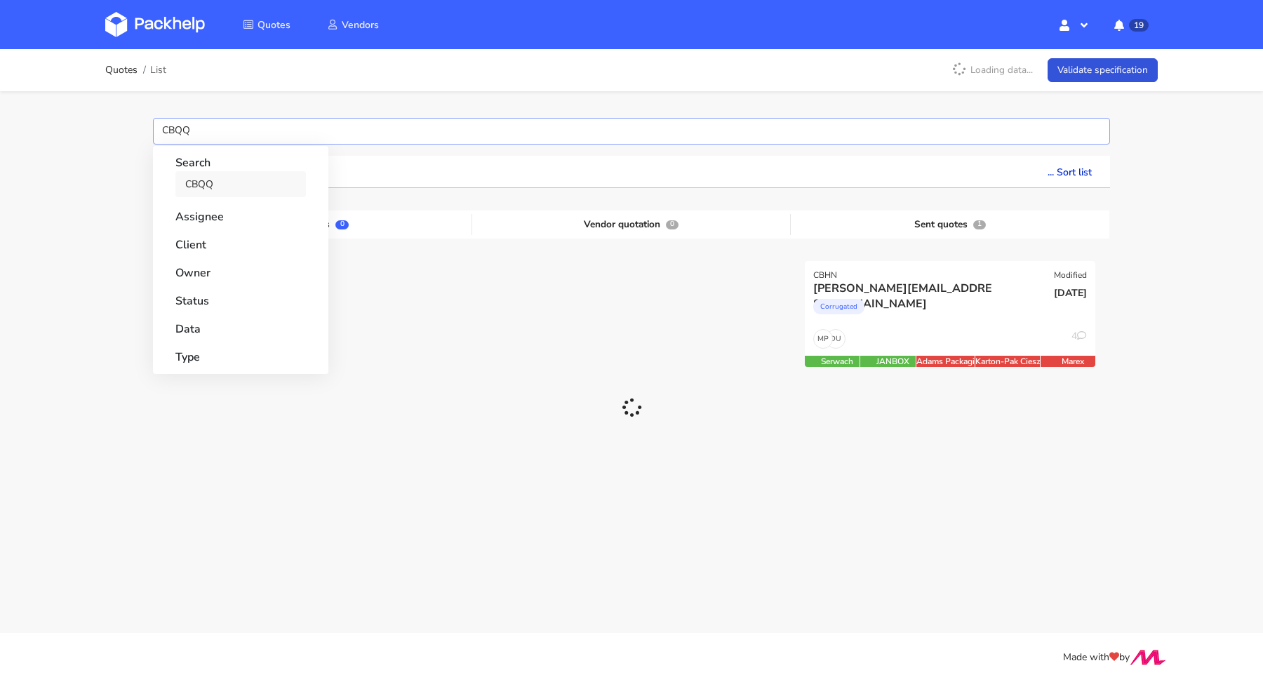
type input "CBQQ"
click at [198, 179] on link "CBQQ" at bounding box center [240, 184] width 131 height 26
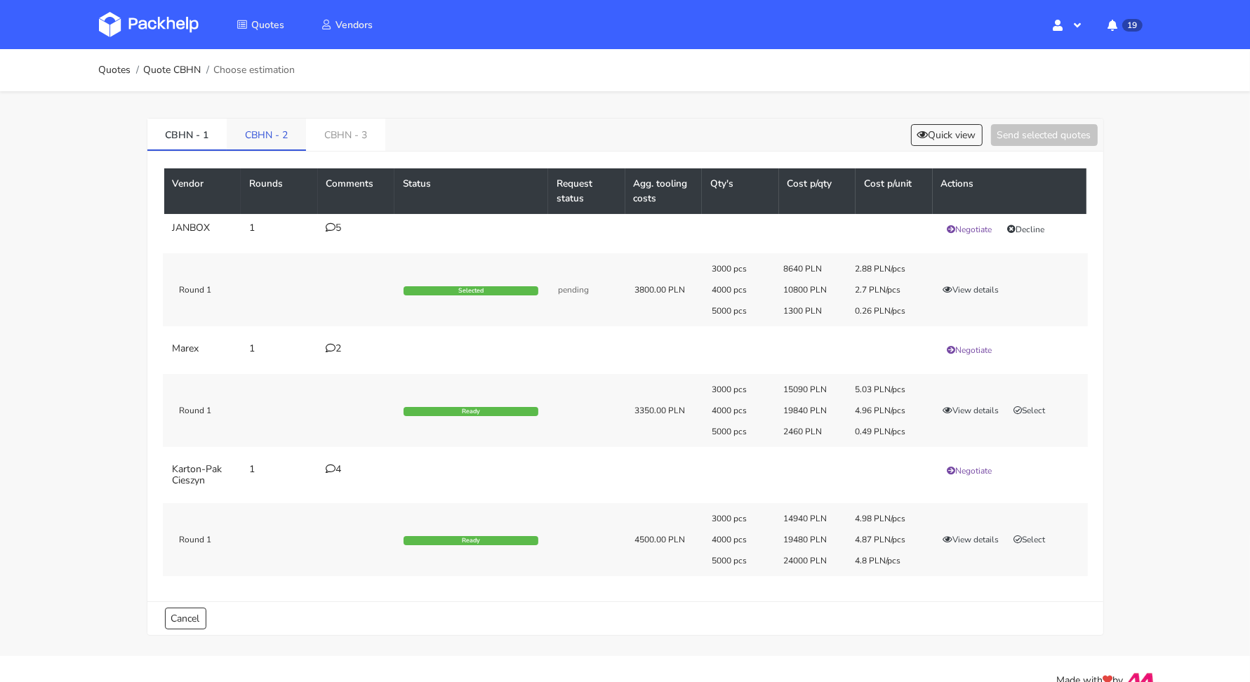
click at [251, 149] on li "CBHN - 2" at bounding box center [266, 135] width 79 height 32
click at [287, 133] on link "CBHN - 2" at bounding box center [266, 134] width 79 height 31
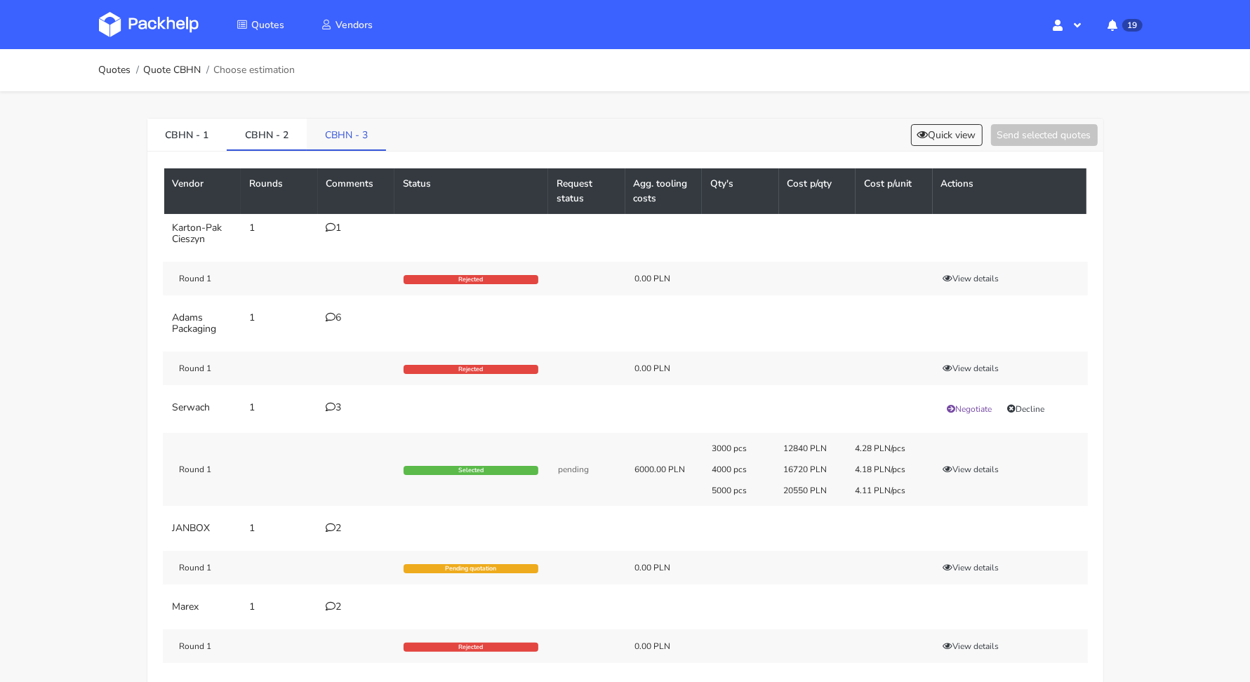
click at [324, 119] on link "CBHN - 3" at bounding box center [346, 134] width 79 height 31
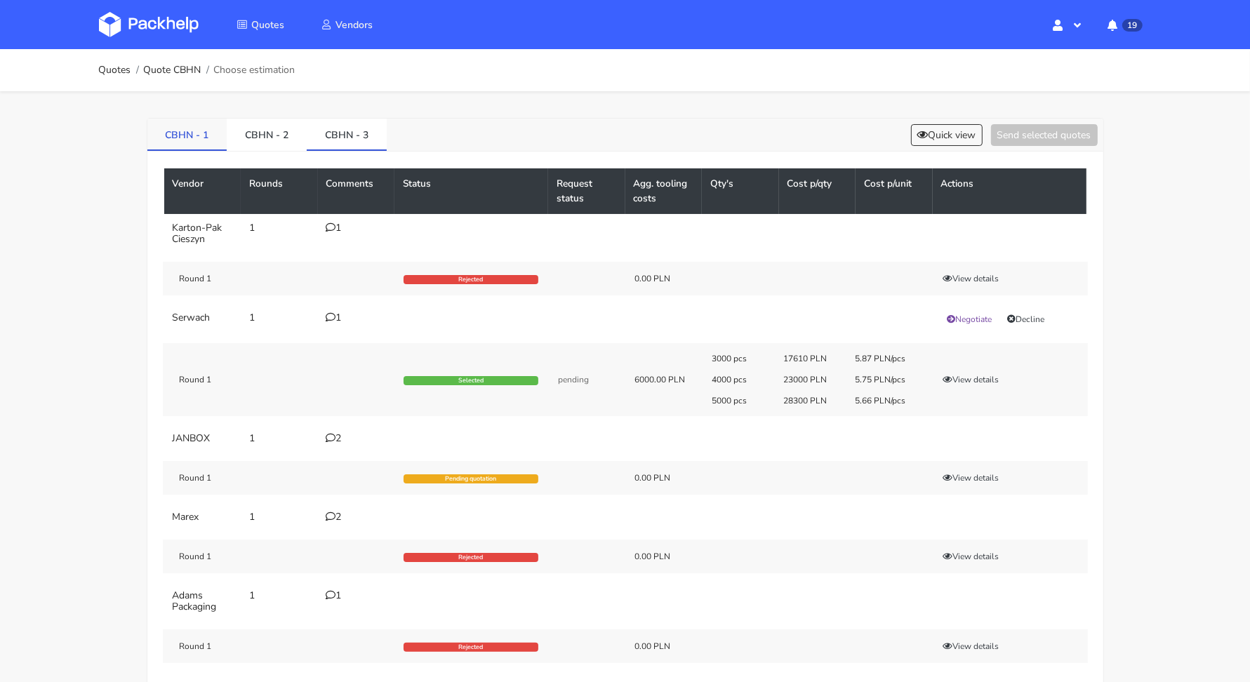
click at [201, 121] on link "CBHN - 1" at bounding box center [187, 134] width 80 height 31
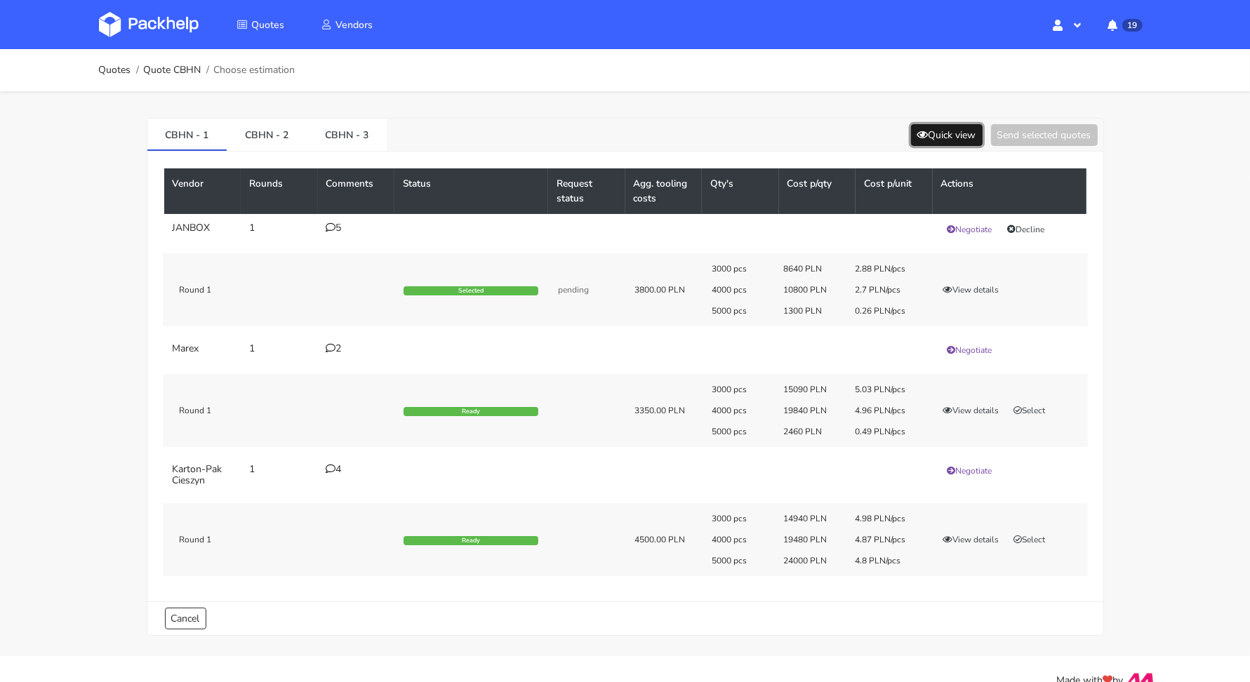
click at [938, 132] on button "Quick view" at bounding box center [947, 135] width 72 height 22
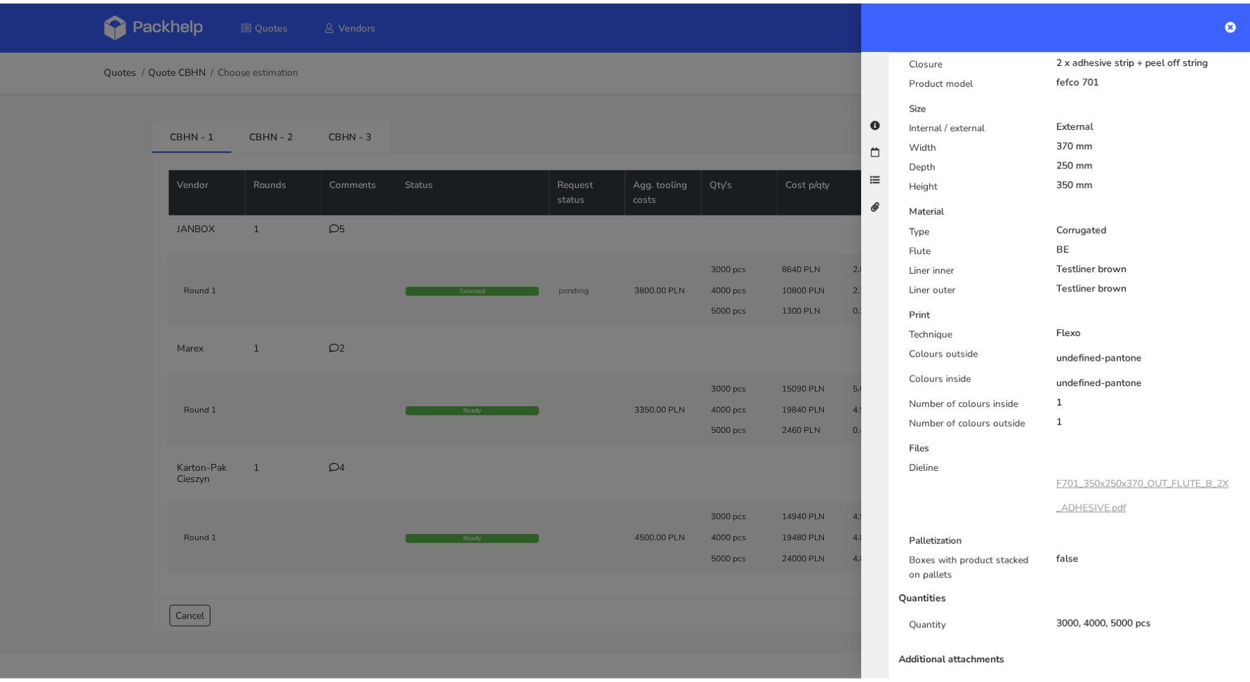
scroll to position [396, 0]
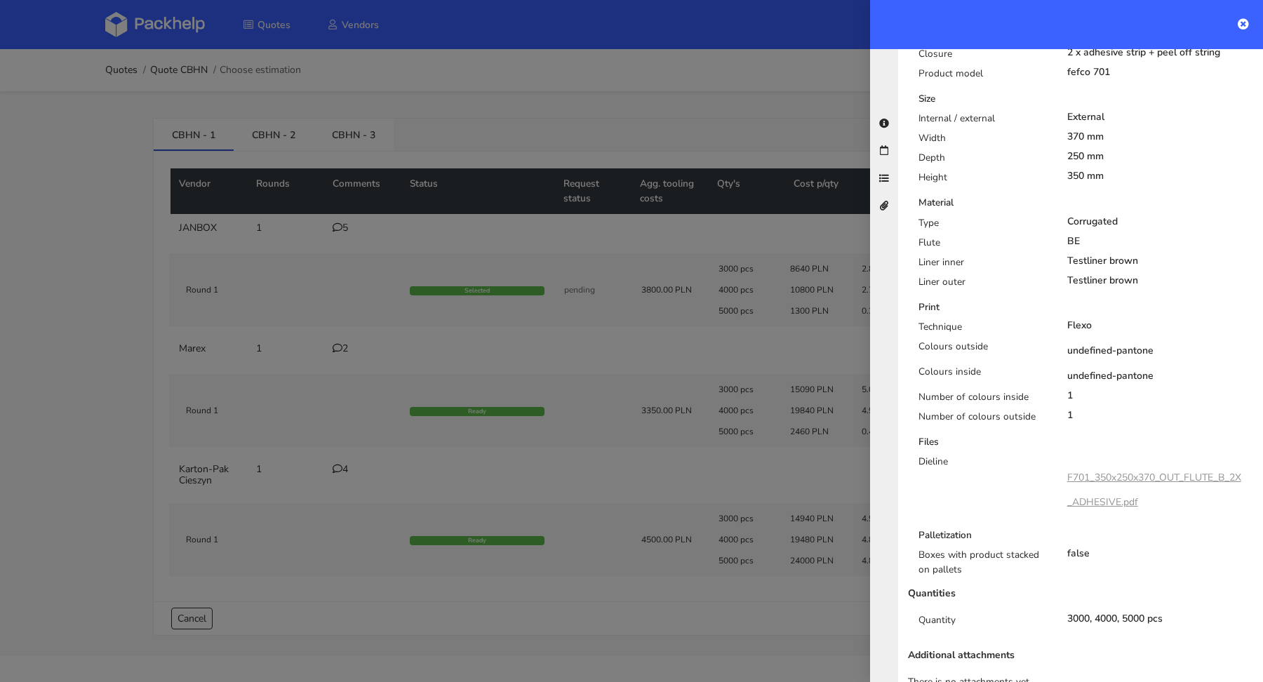
click at [71, 405] on div at bounding box center [631, 341] width 1263 height 682
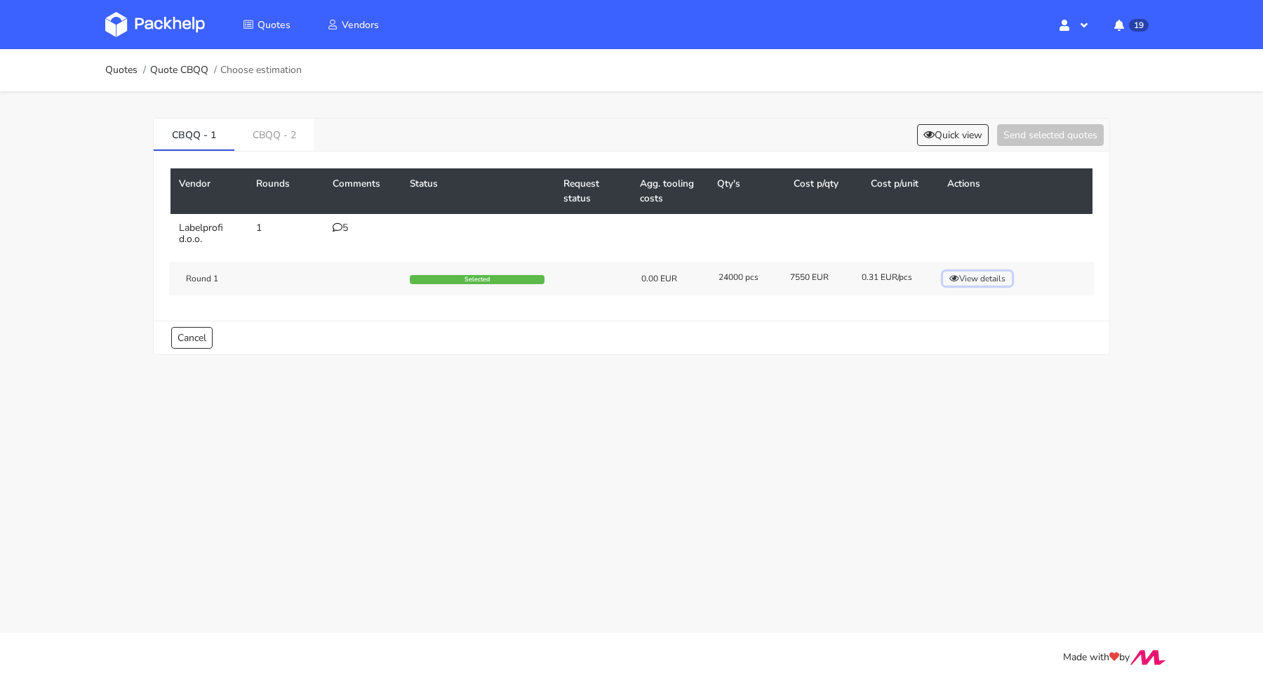
click at [984, 278] on button "View details" at bounding box center [977, 279] width 69 height 14
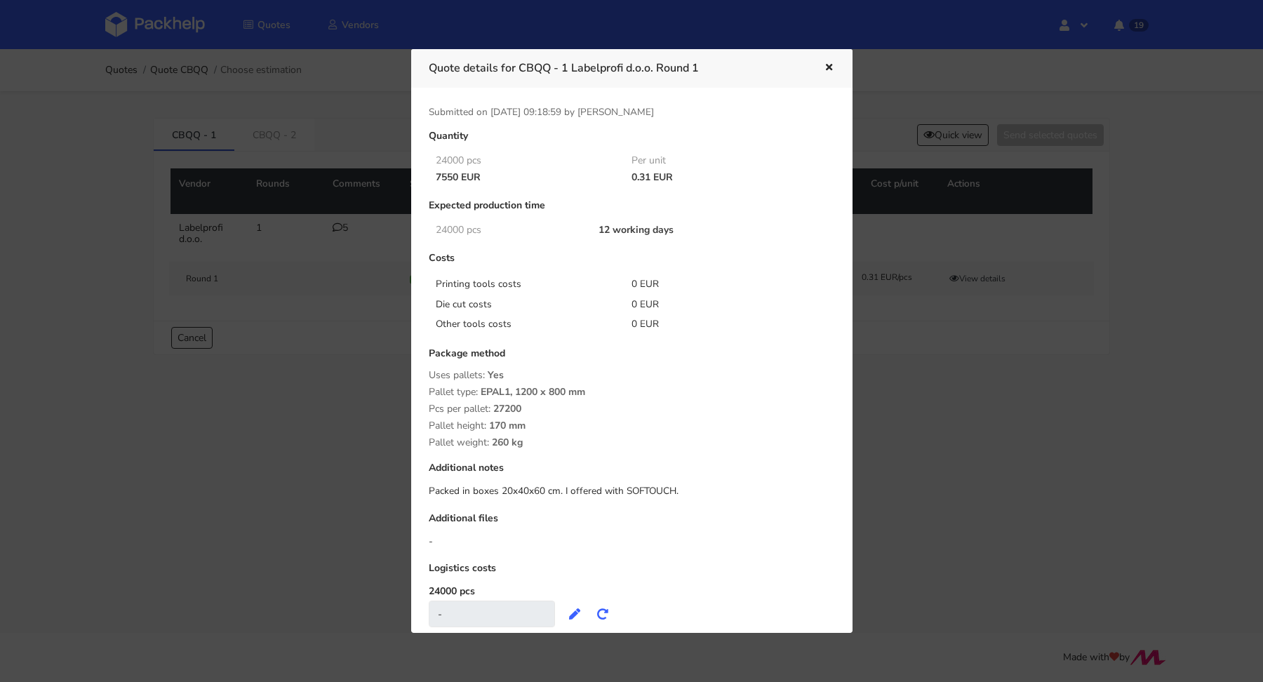
click at [820, 68] on button "button" at bounding box center [827, 68] width 15 height 18
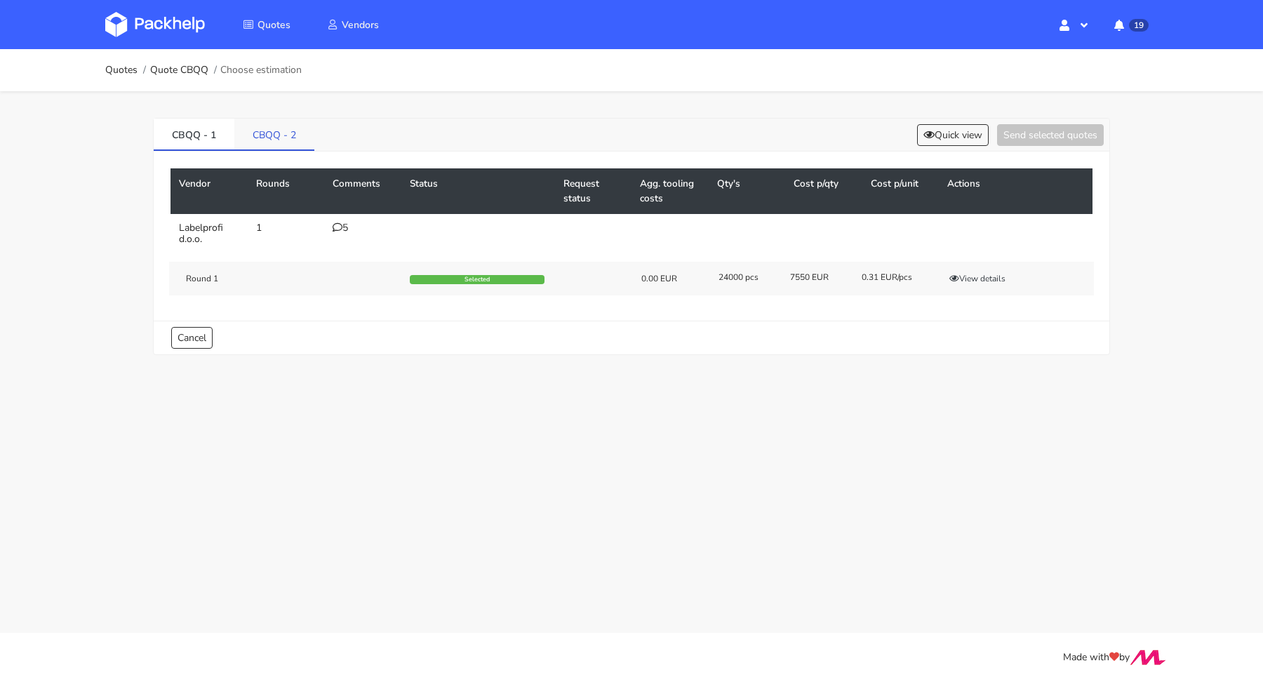
click at [287, 148] on link "CBQQ - 2" at bounding box center [274, 134] width 80 height 31
click at [339, 229] on icon at bounding box center [338, 227] width 10 height 10
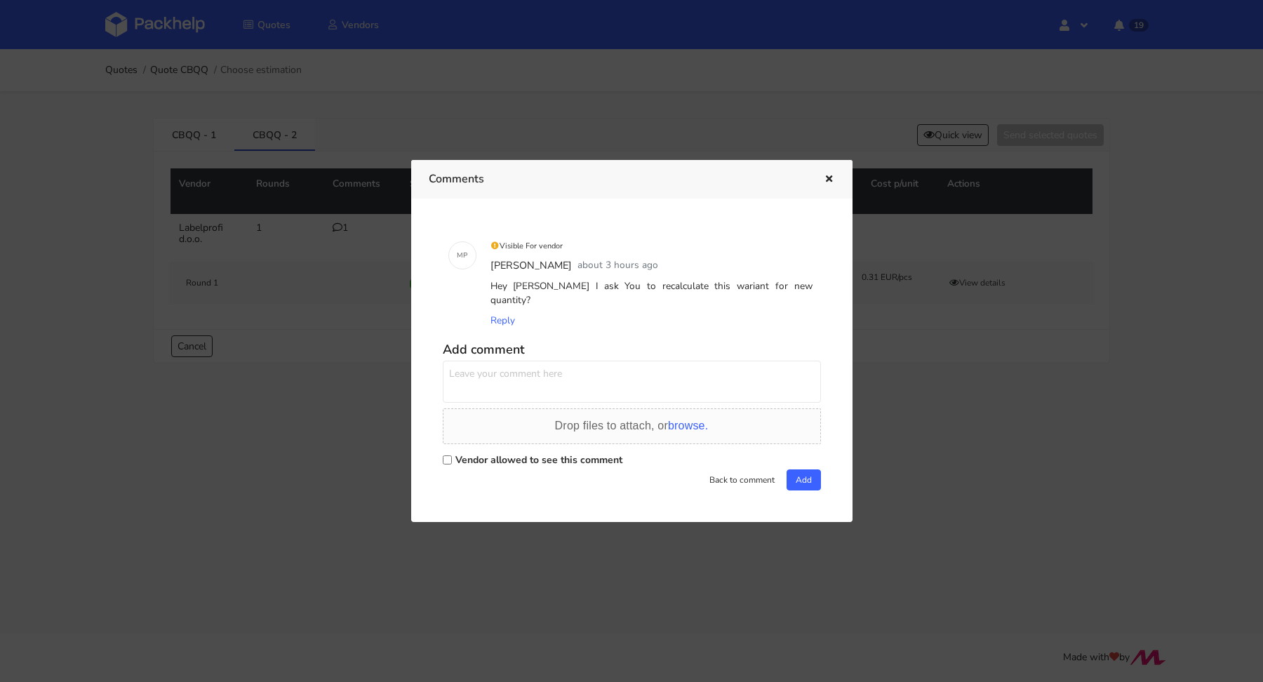
click at [496, 453] on label "Vendor allowed to see this comment" at bounding box center [538, 459] width 167 height 13
click at [452, 455] on input "Vendor allowed to see this comment" at bounding box center [447, 459] width 9 height 9
checkbox input "true"
click at [502, 366] on textarea at bounding box center [632, 382] width 378 height 42
drag, startPoint x: 747, startPoint y: 382, endPoint x: 587, endPoint y: 380, distance: 160.0
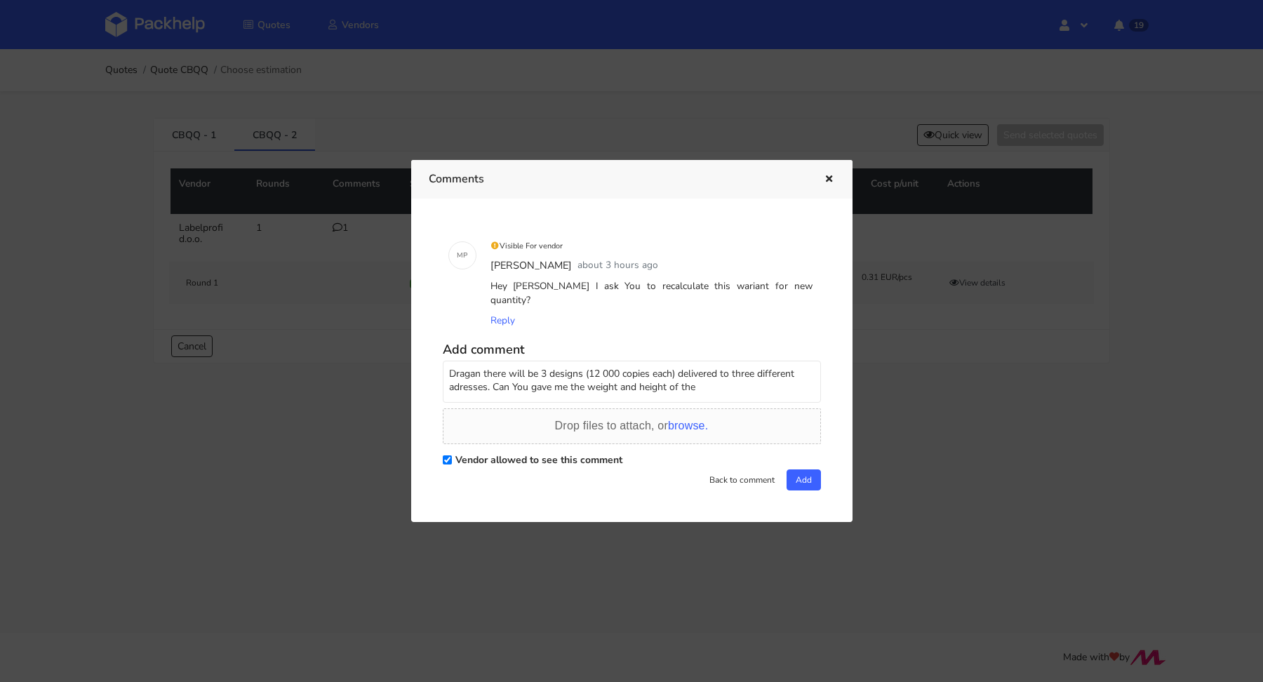
click at [587, 380] on textarea "Dragan there will be 3 designs (12 000 copies each) delivered to three differen…" at bounding box center [632, 382] width 378 height 42
click at [493, 375] on textarea "Dragan there will be 3 designs (12 000 copies each) delivered to three differen…" at bounding box center [632, 382] width 378 height 42
paste textarea "The total will be 3 pallets, shipped separately."
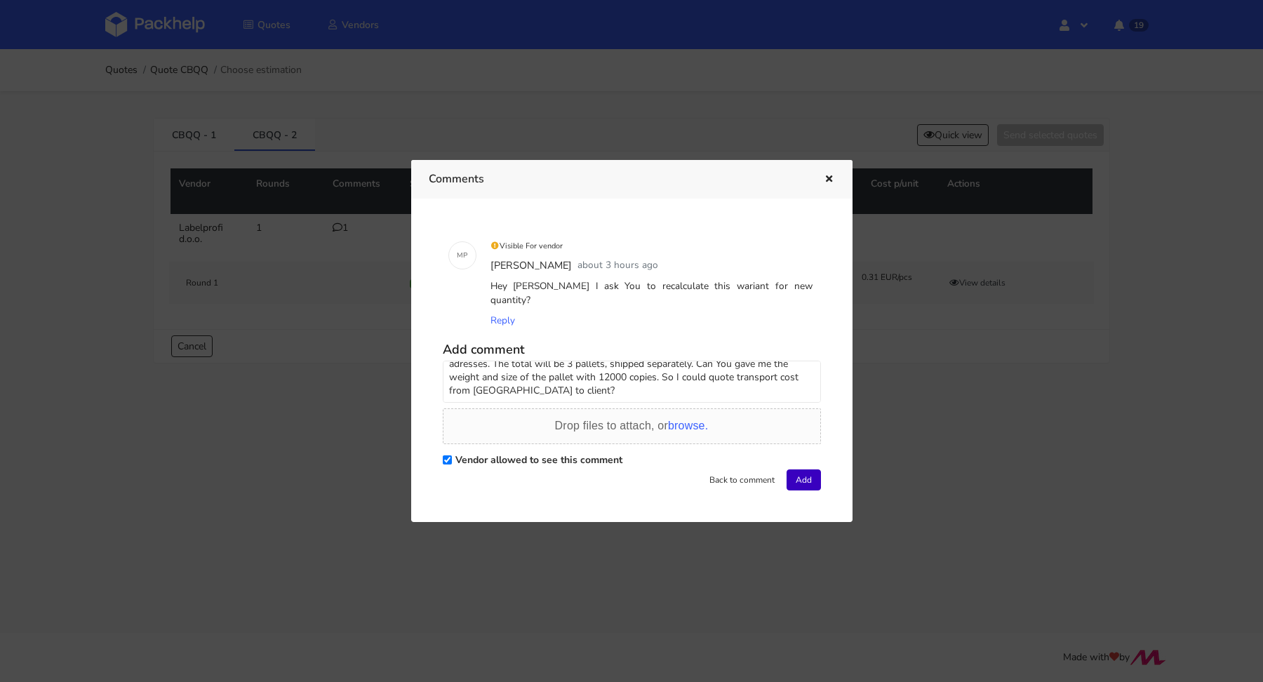
type textarea "Dragan there will be 3 designs (12 000 copies each) delivered to three differen…"
click at [798, 474] on button "Add" at bounding box center [804, 479] width 34 height 21
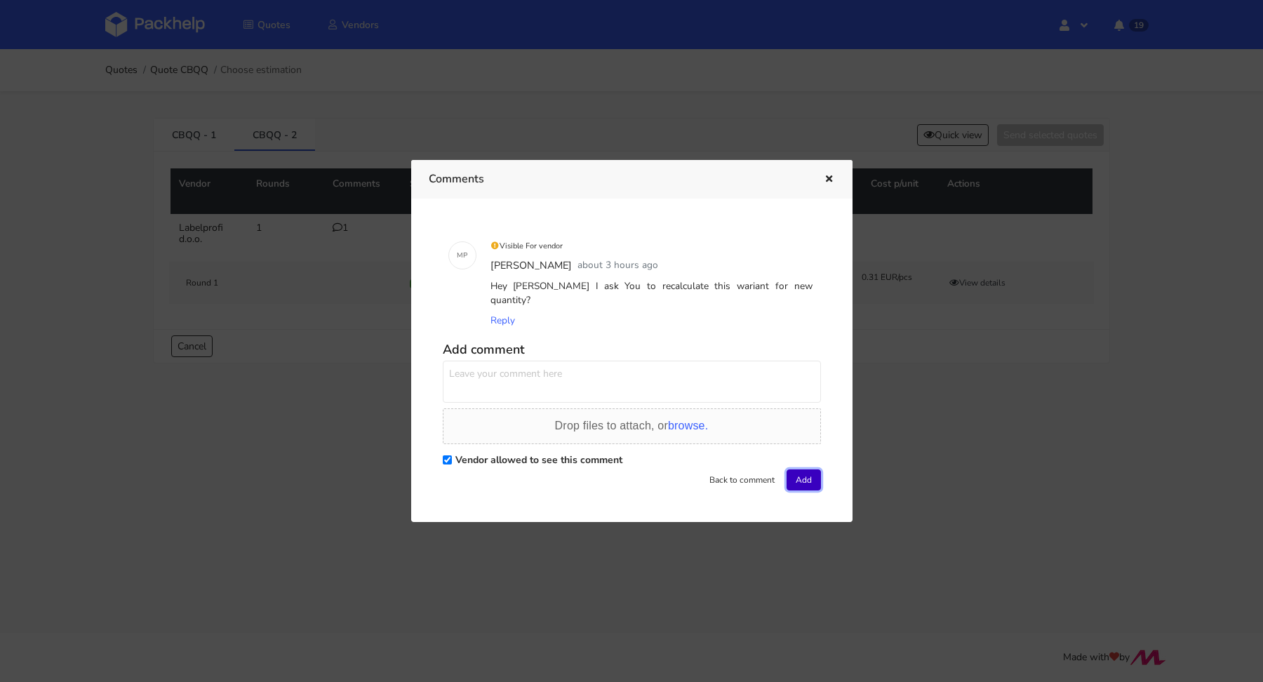
scroll to position [0, 0]
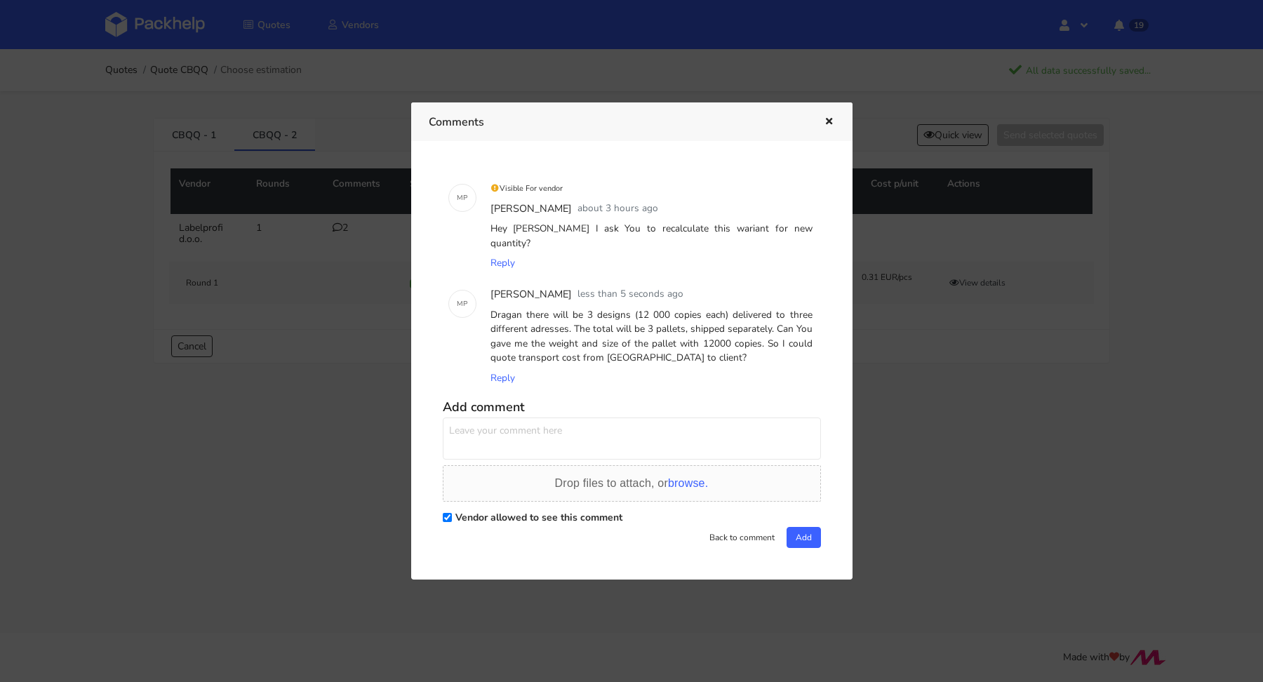
click at [833, 126] on icon "button" at bounding box center [829, 122] width 12 height 10
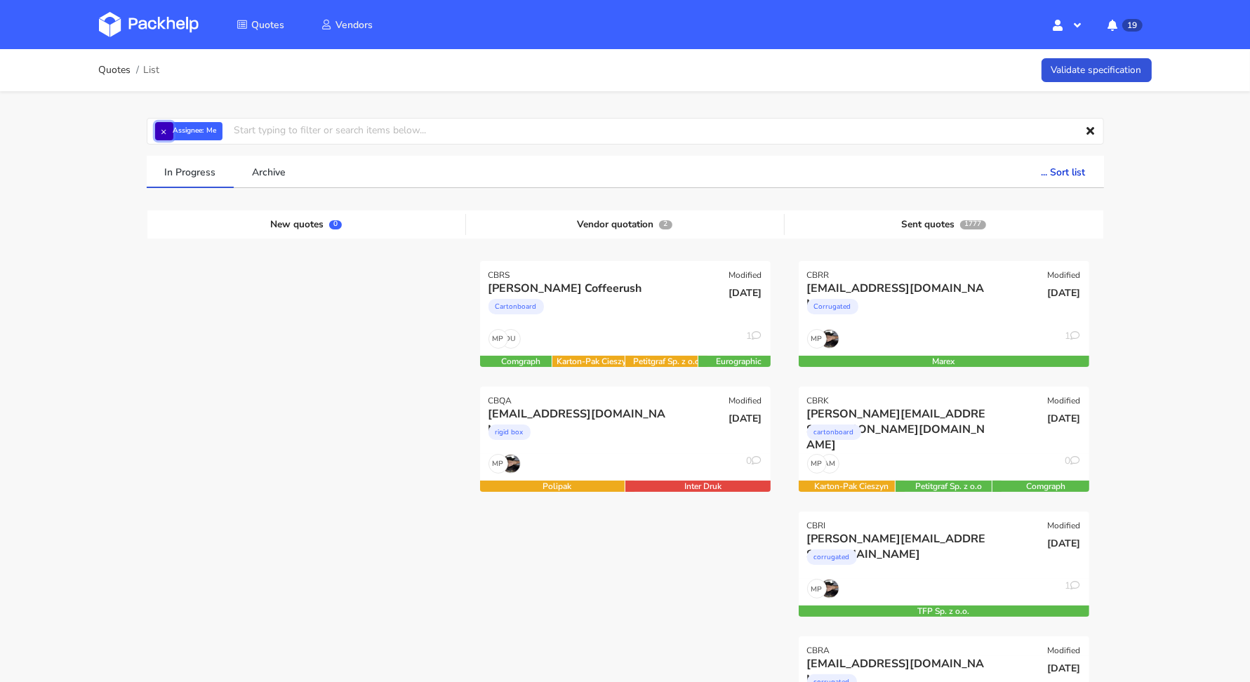
click at [159, 128] on button "×" at bounding box center [164, 131] width 18 height 18
click at [159, 128] on input "text" at bounding box center [625, 131] width 957 height 27
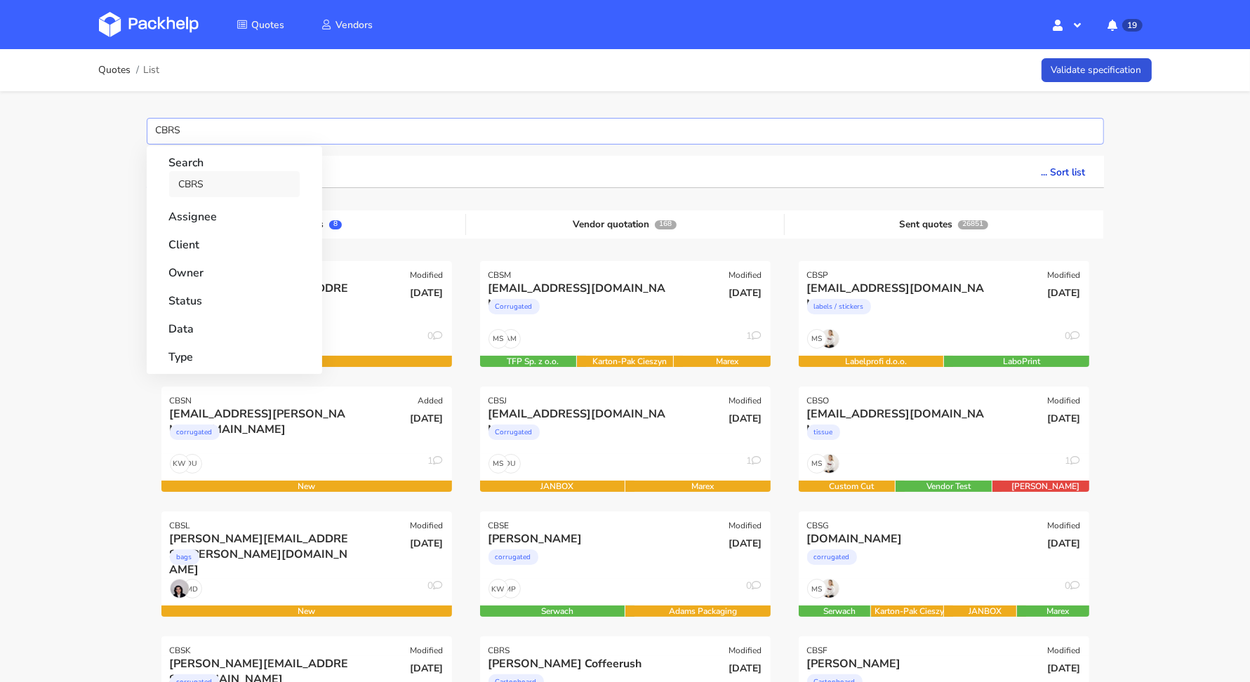
type input "CBRS"
click at [207, 183] on link "CBRS" at bounding box center [234, 184] width 131 height 26
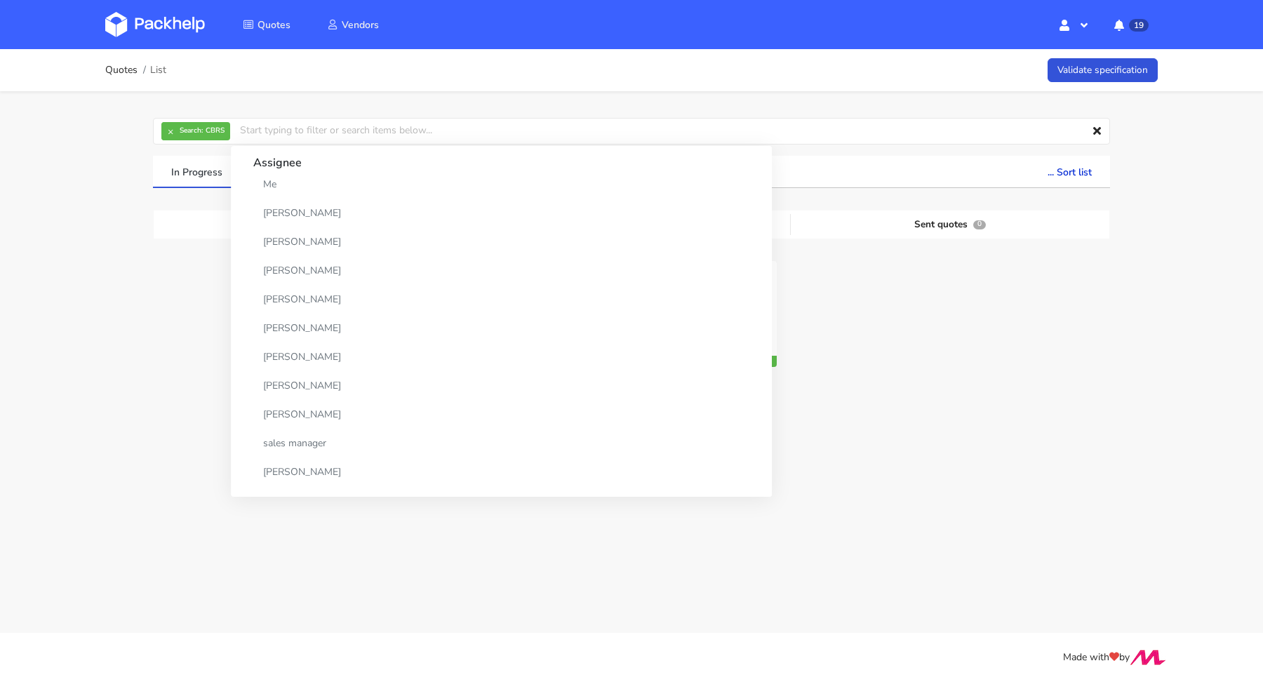
click at [62, 164] on div "Quotes List Validate specification × Search: CBRS Assignee Me Dylan Dewit Natal…" at bounding box center [631, 268] width 1263 height 439
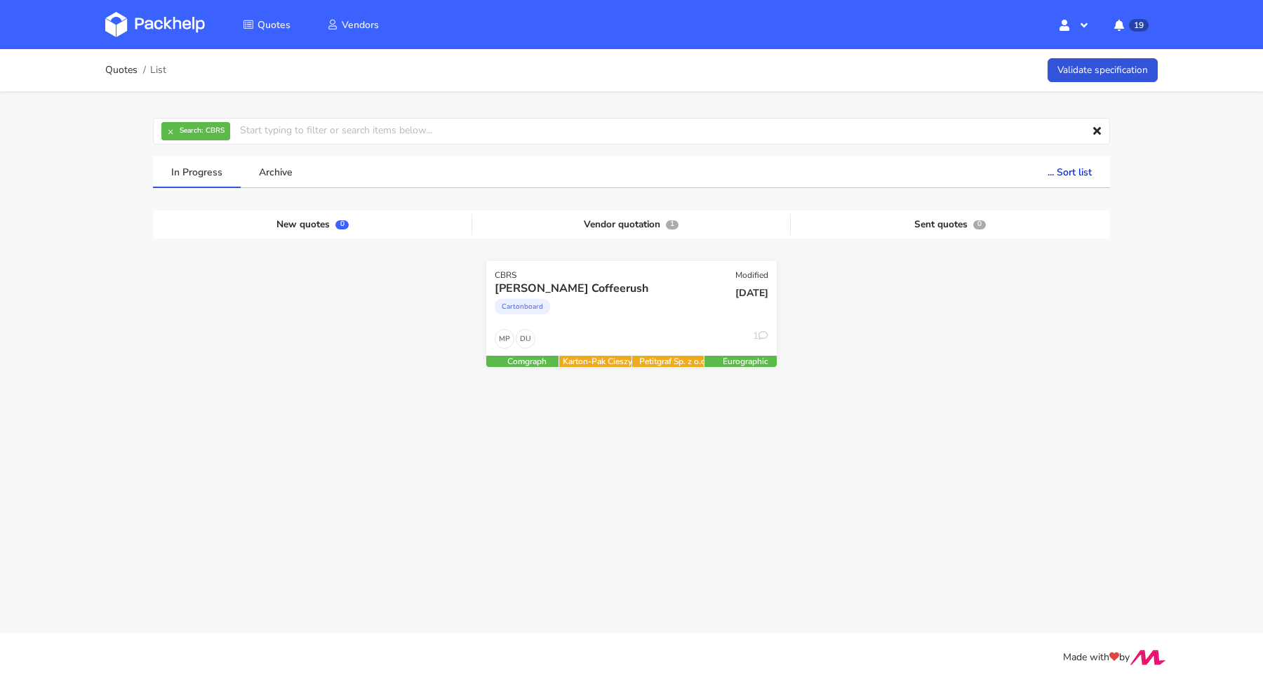
click at [564, 321] on div "Cartonboard" at bounding box center [588, 310] width 186 height 28
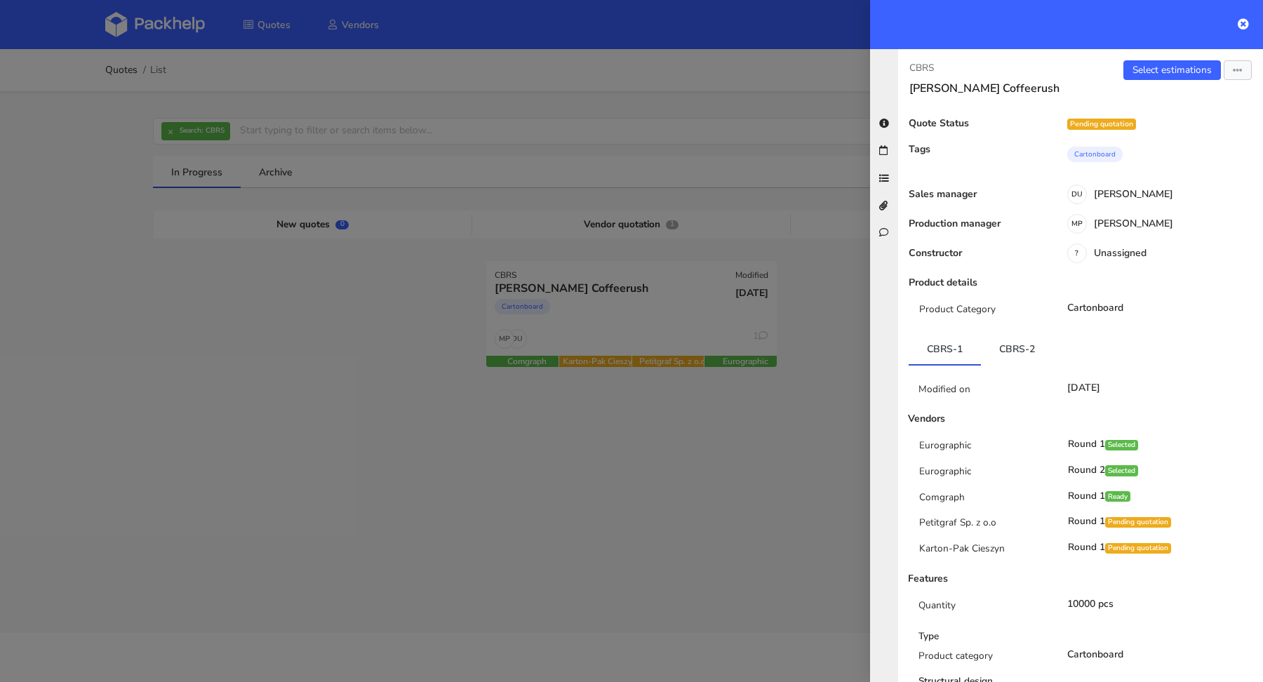
click at [227, 114] on div at bounding box center [631, 341] width 1263 height 682
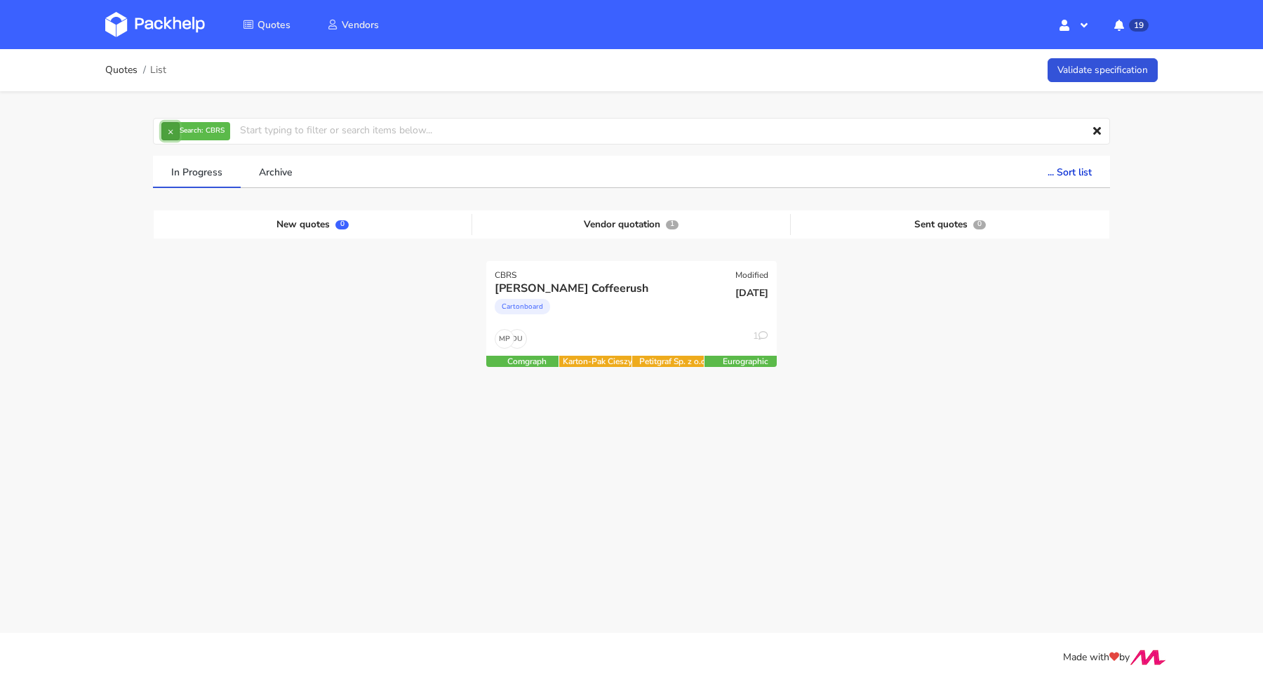
click at [171, 134] on button "×" at bounding box center [170, 131] width 18 height 18
click at [179, 134] on input "text" at bounding box center [631, 131] width 957 height 27
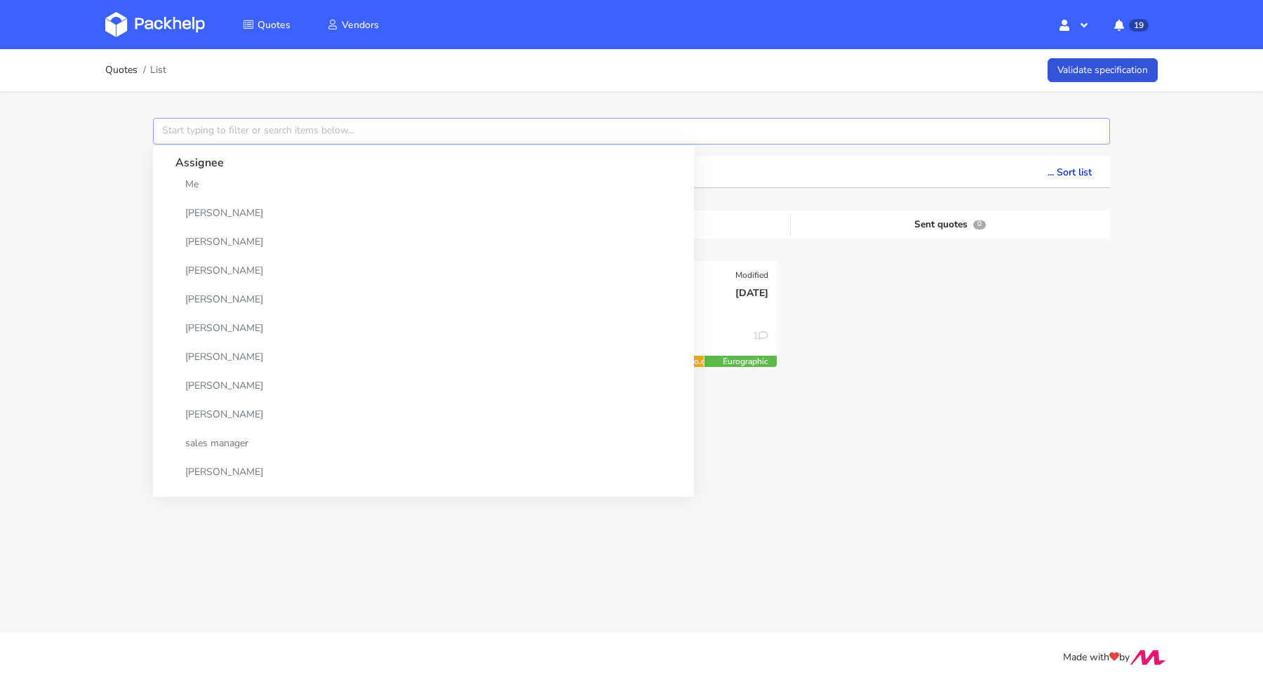
paste input "CBHN"
type input "CBHN"
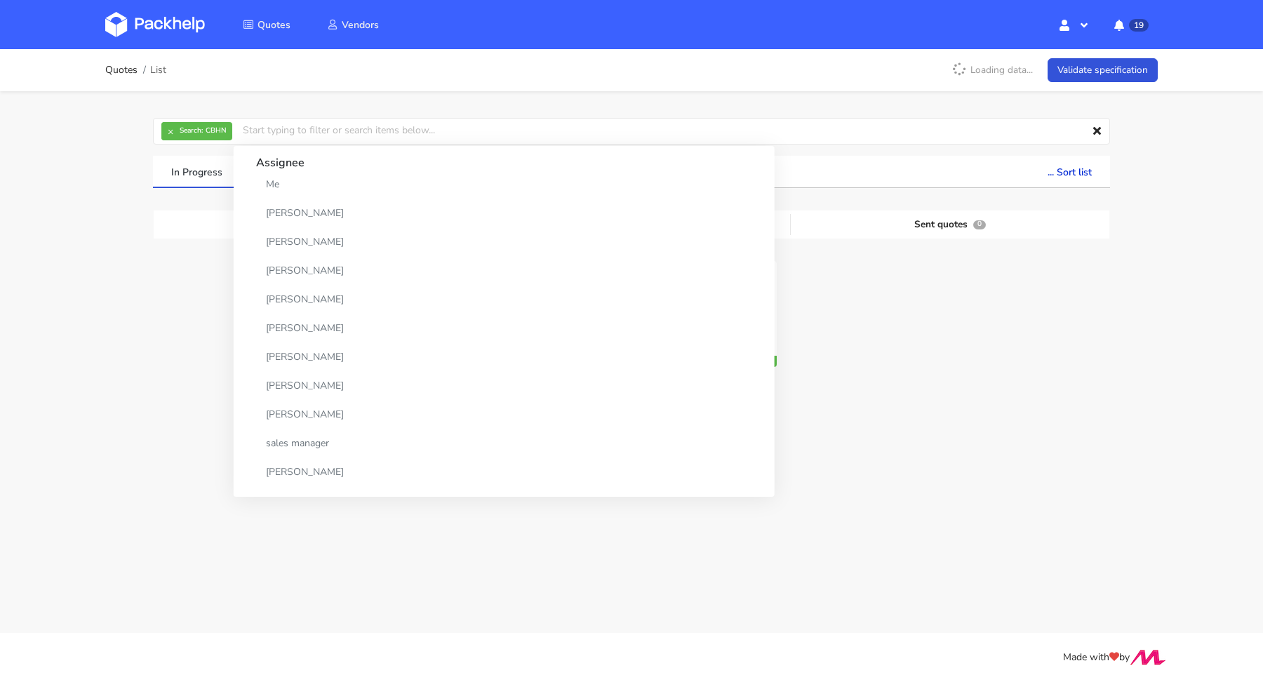
click at [34, 239] on div "Quotes List Loading data... Validate specification × Search: CBHN Assignee Me D…" at bounding box center [631, 281] width 1263 height 465
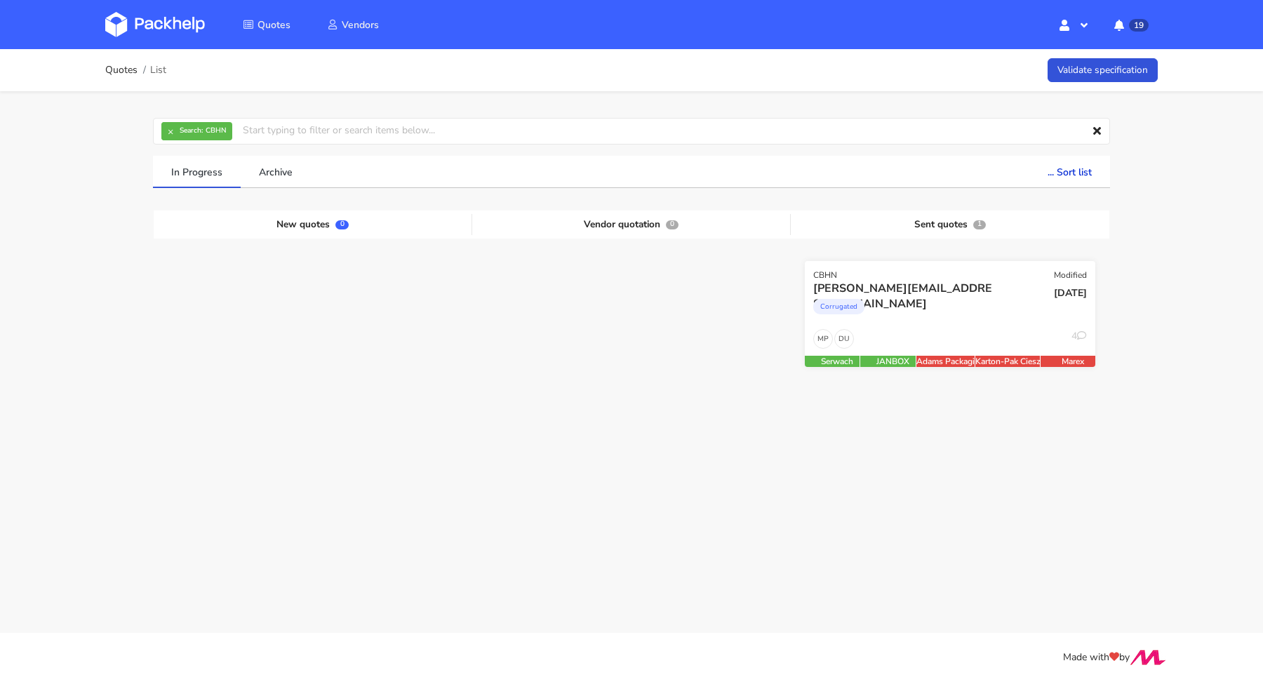
click at [919, 321] on div "Corrugated" at bounding box center [906, 310] width 186 height 28
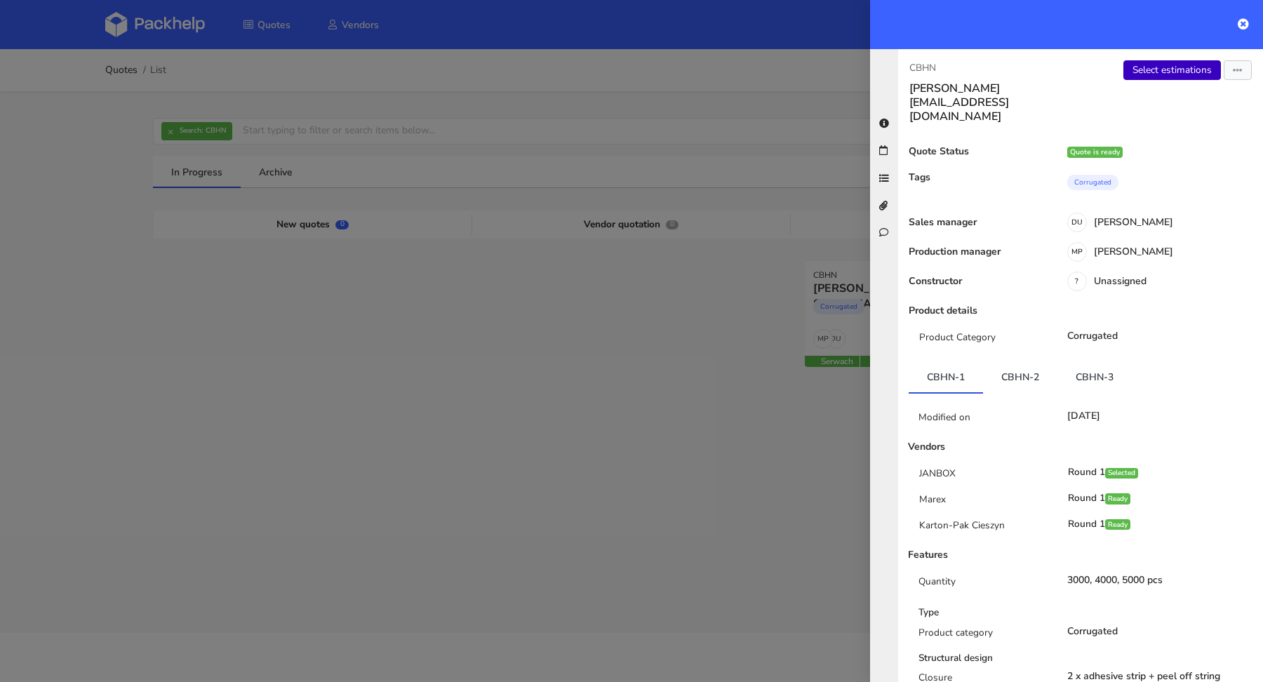
click at [1151, 72] on link "Select estimations" at bounding box center [1173, 70] width 98 height 20
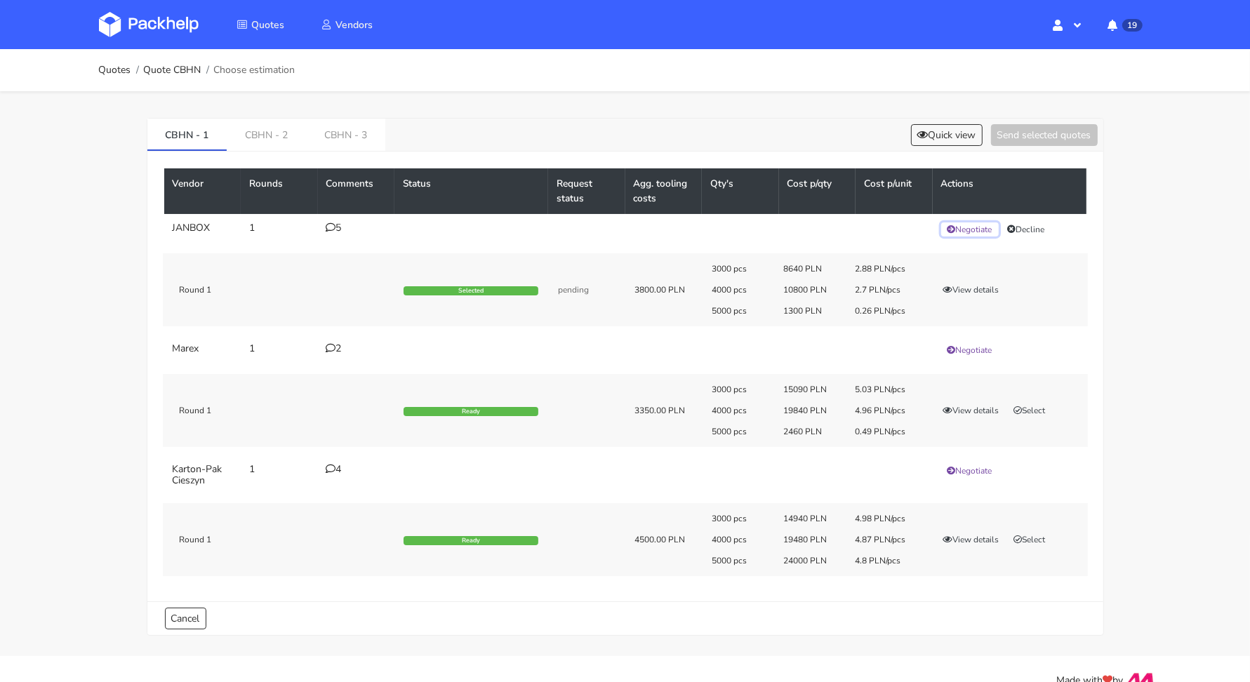
click at [971, 225] on button "Negotiate" at bounding box center [970, 229] width 58 height 14
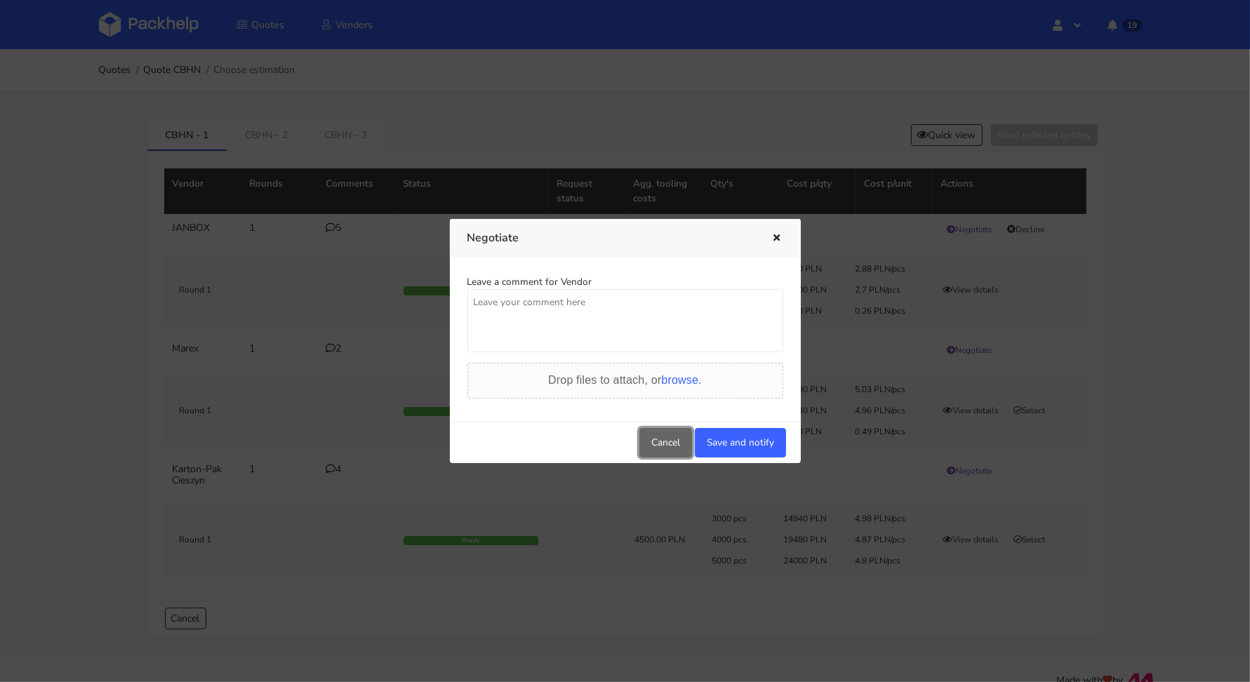
click at [662, 434] on button "Cancel" at bounding box center [665, 442] width 53 height 29
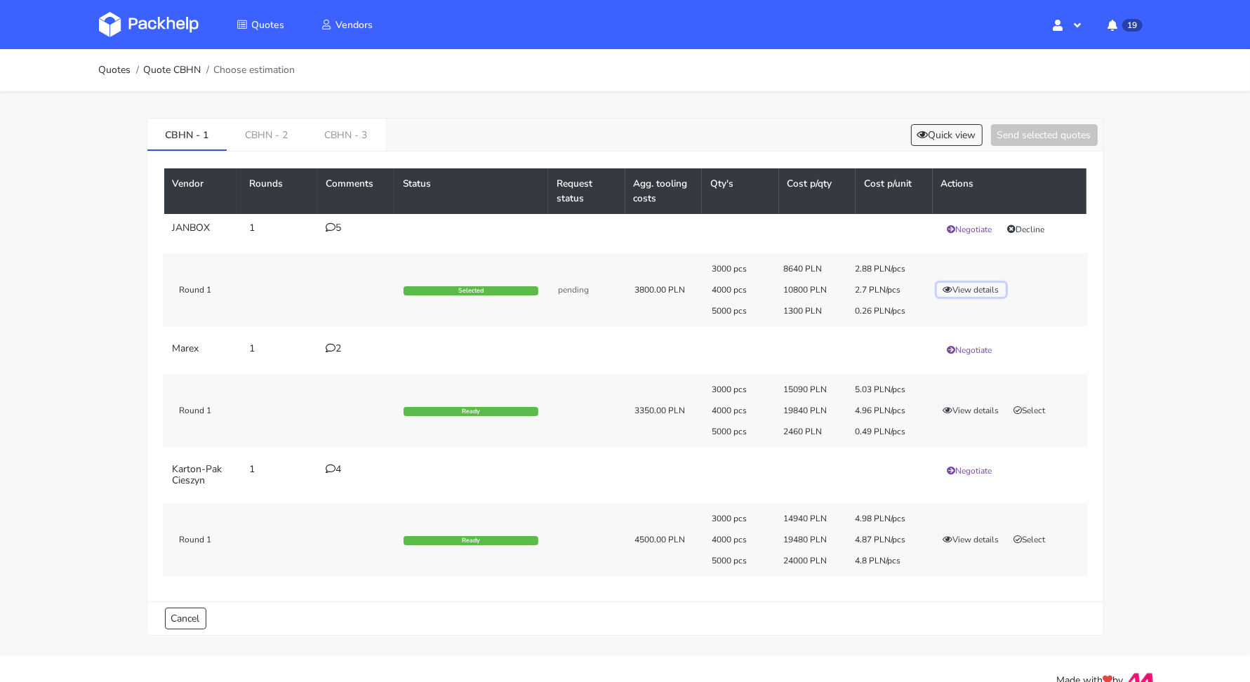
click at [964, 283] on button "View details" at bounding box center [971, 290] width 69 height 14
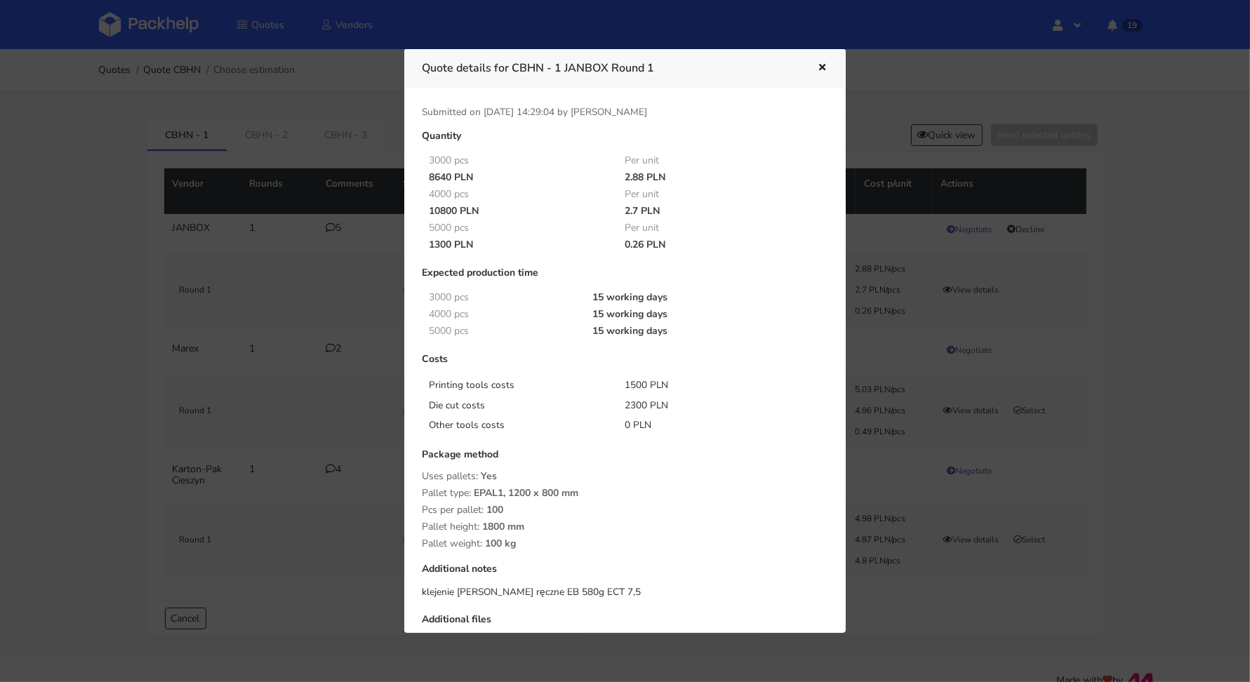
click at [21, 420] on div at bounding box center [625, 341] width 1250 height 682
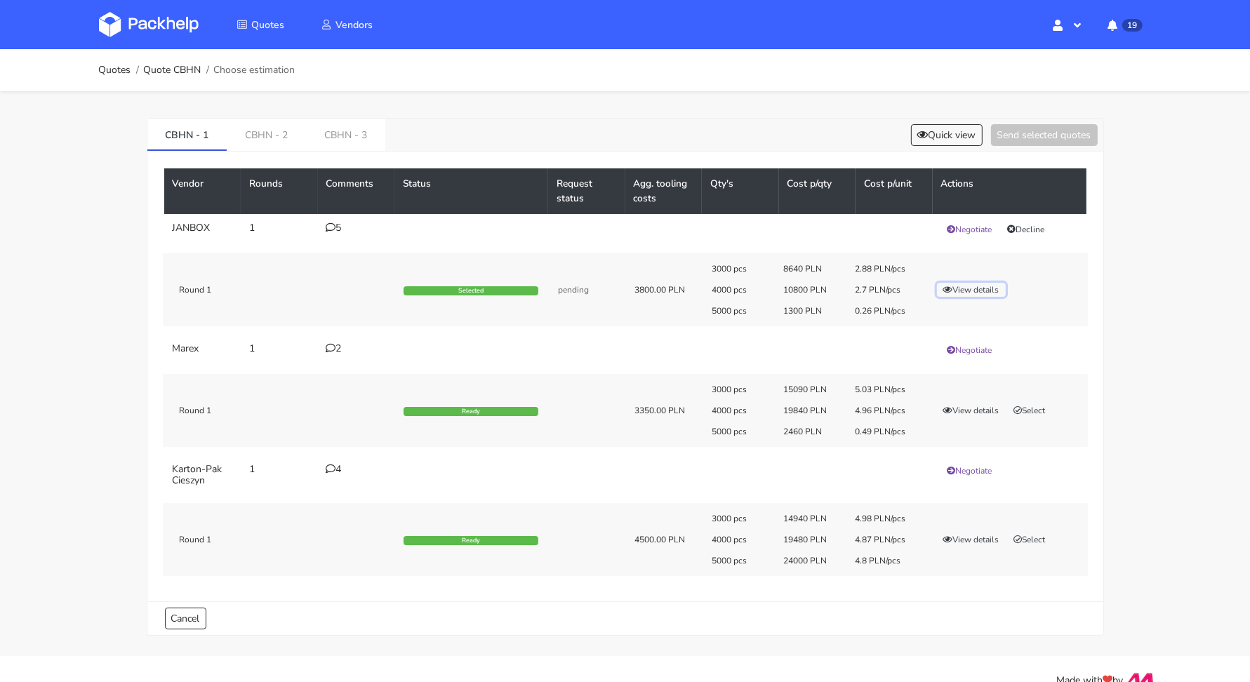
click at [995, 286] on button "View details" at bounding box center [971, 290] width 69 height 14
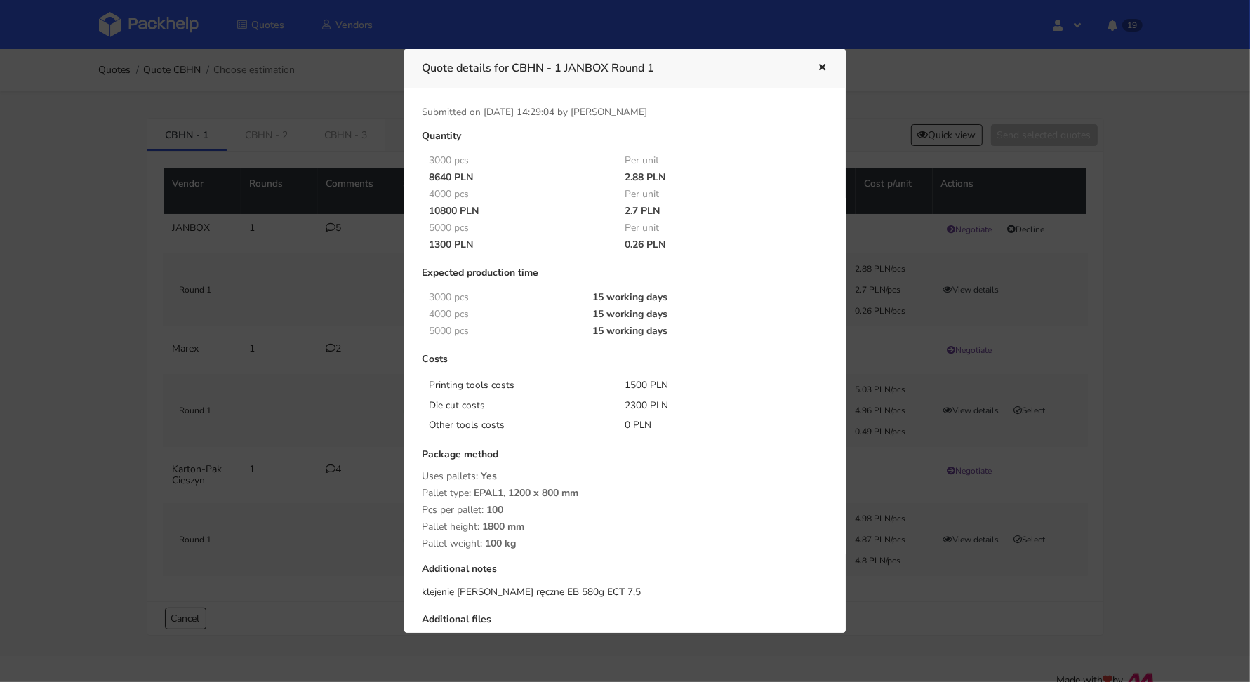
click at [1153, 244] on div at bounding box center [625, 341] width 1250 height 682
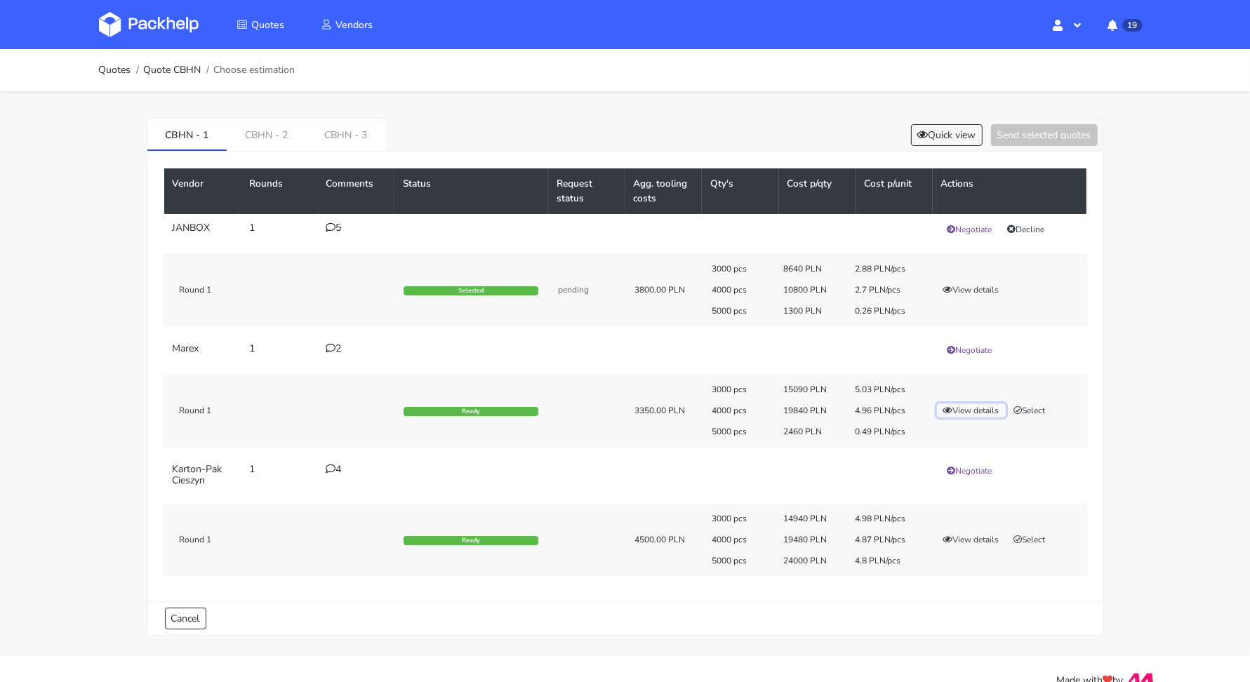
click at [980, 406] on button "View details" at bounding box center [971, 411] width 69 height 14
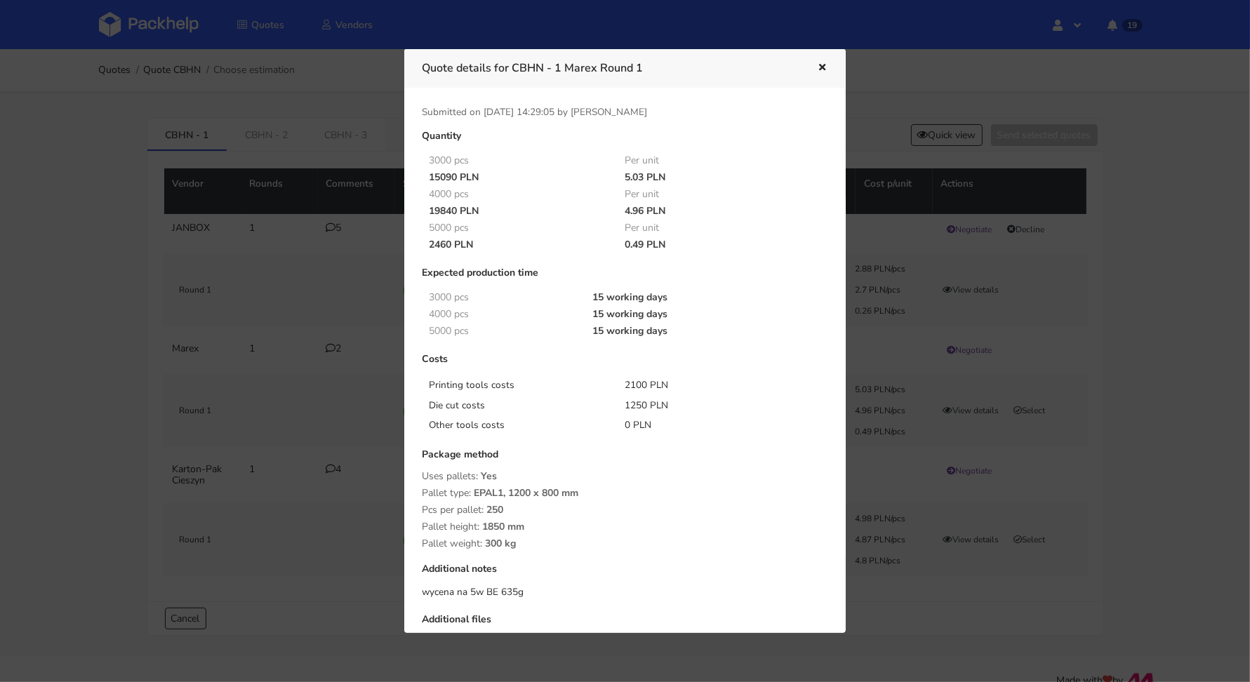
click at [1100, 264] on div at bounding box center [625, 341] width 1250 height 682
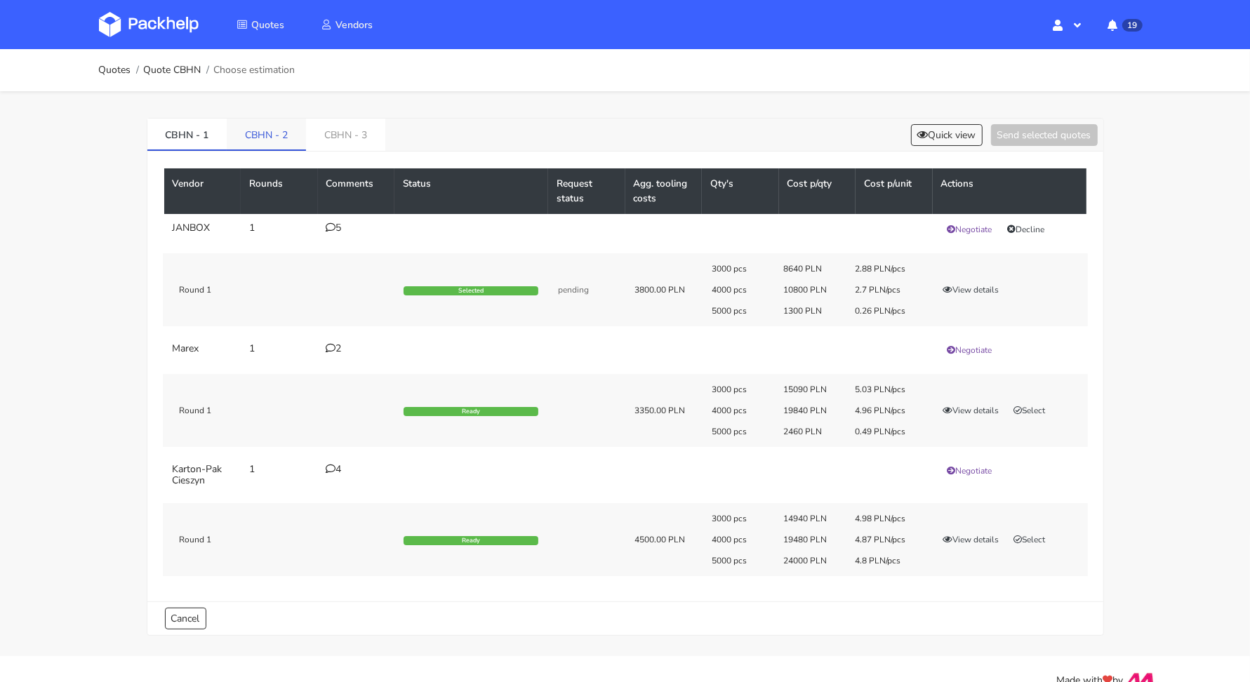
click at [284, 128] on link "CBHN - 2" at bounding box center [266, 134] width 79 height 31
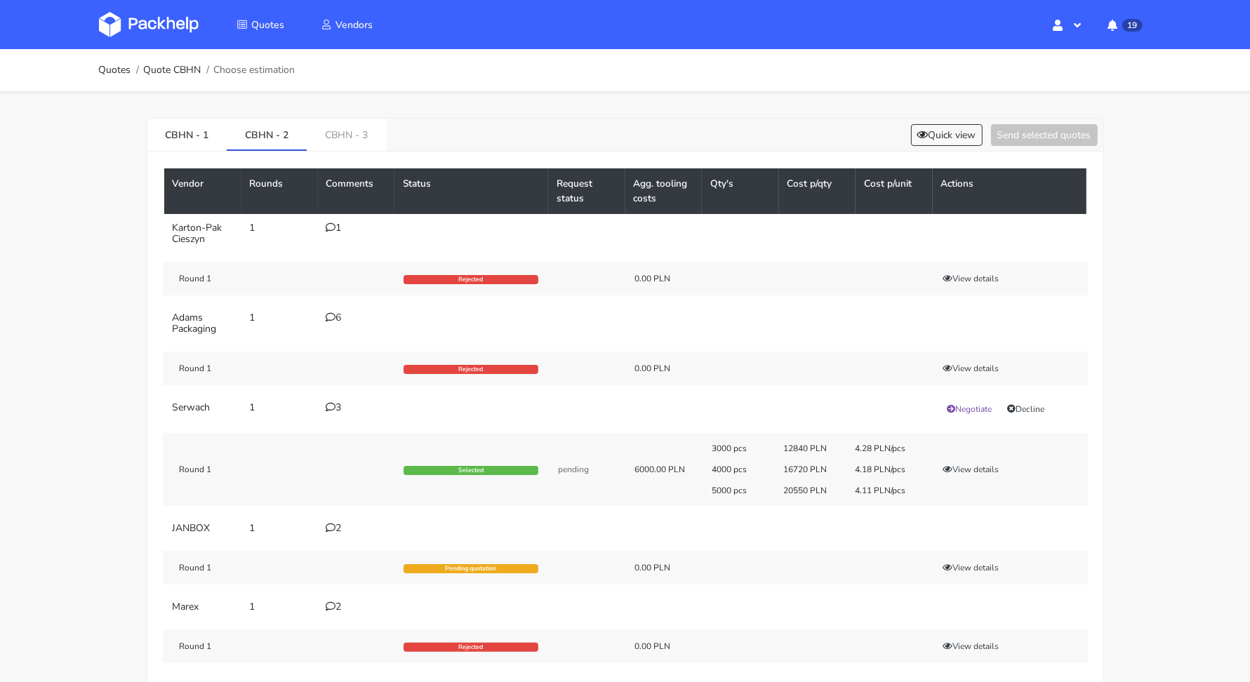
click at [331, 314] on icon at bounding box center [331, 317] width 10 height 10
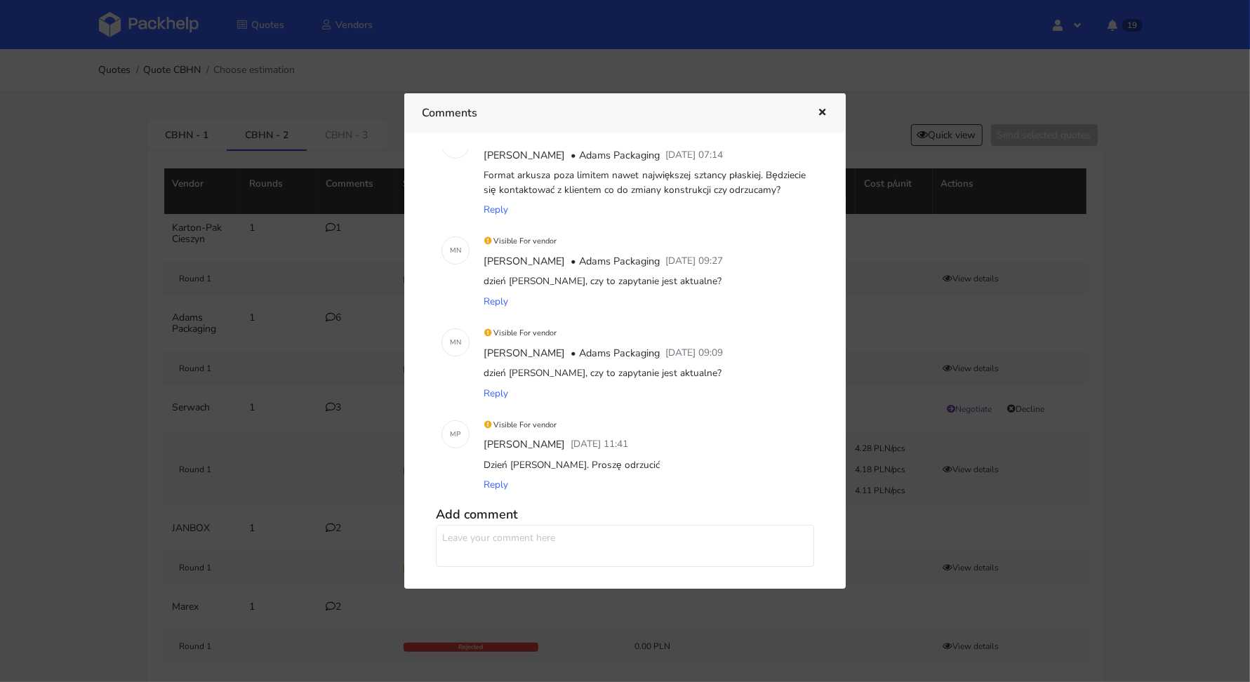
scroll to position [235, 0]
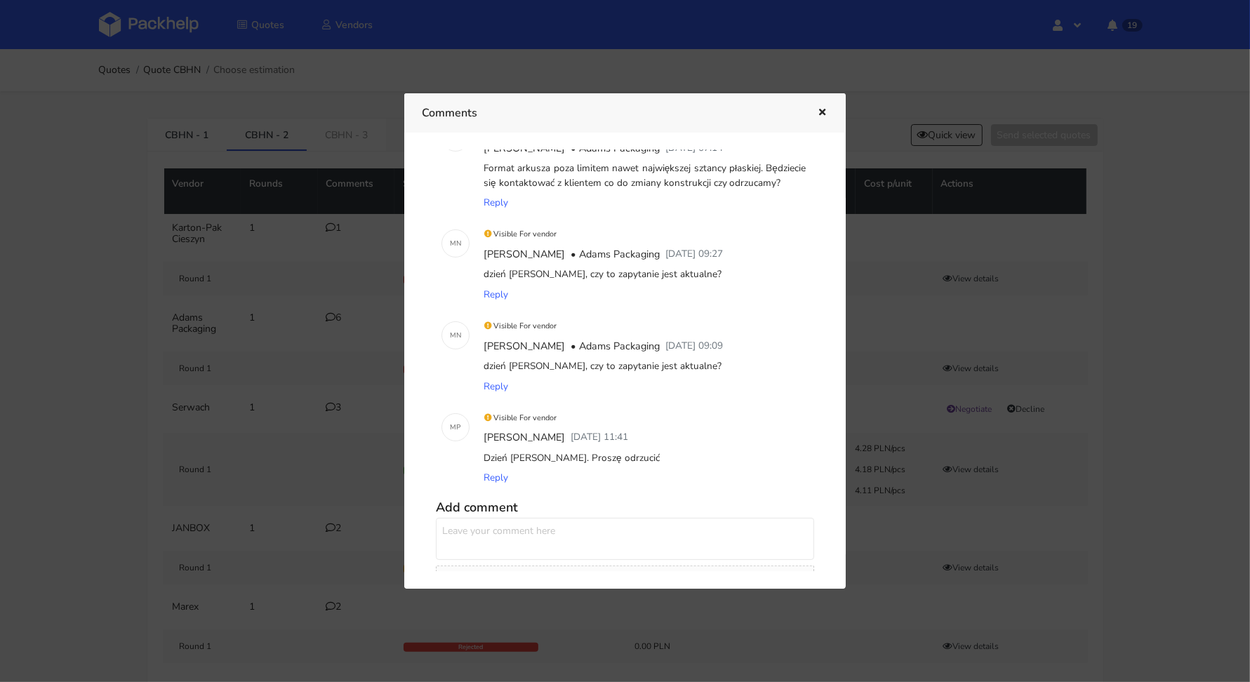
click at [821, 111] on icon "button" at bounding box center [822, 113] width 12 height 10
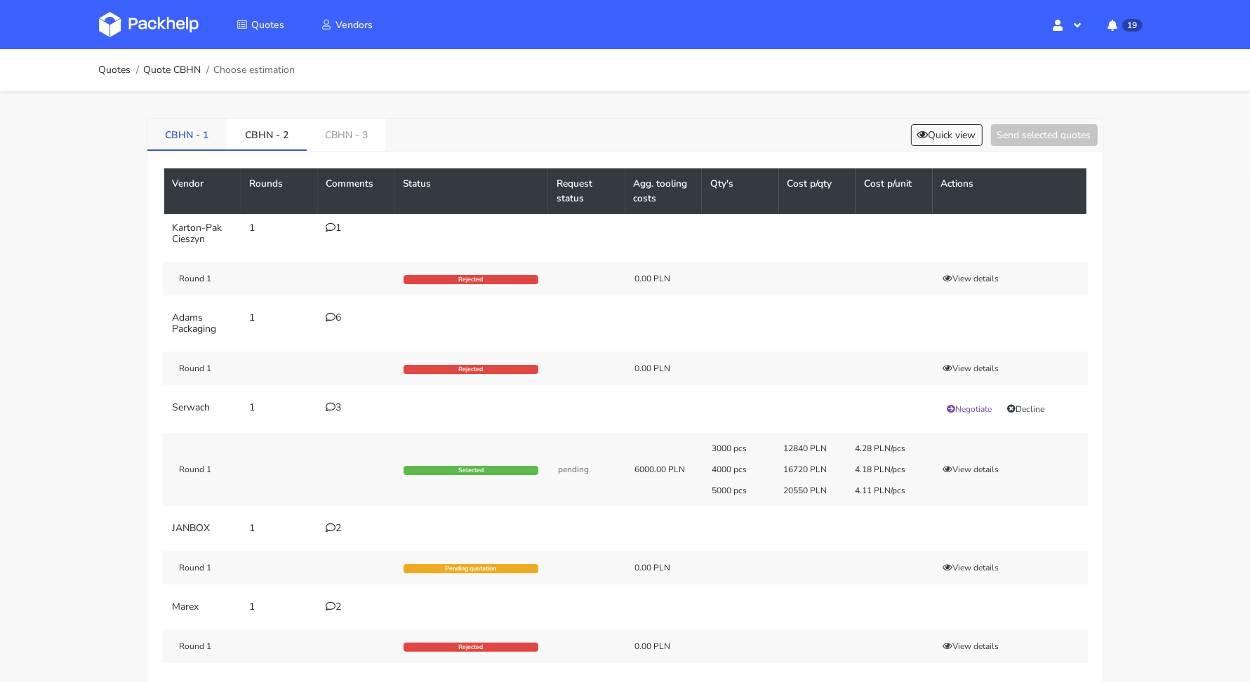
click at [161, 133] on link "CBHN - 1" at bounding box center [187, 134] width 80 height 31
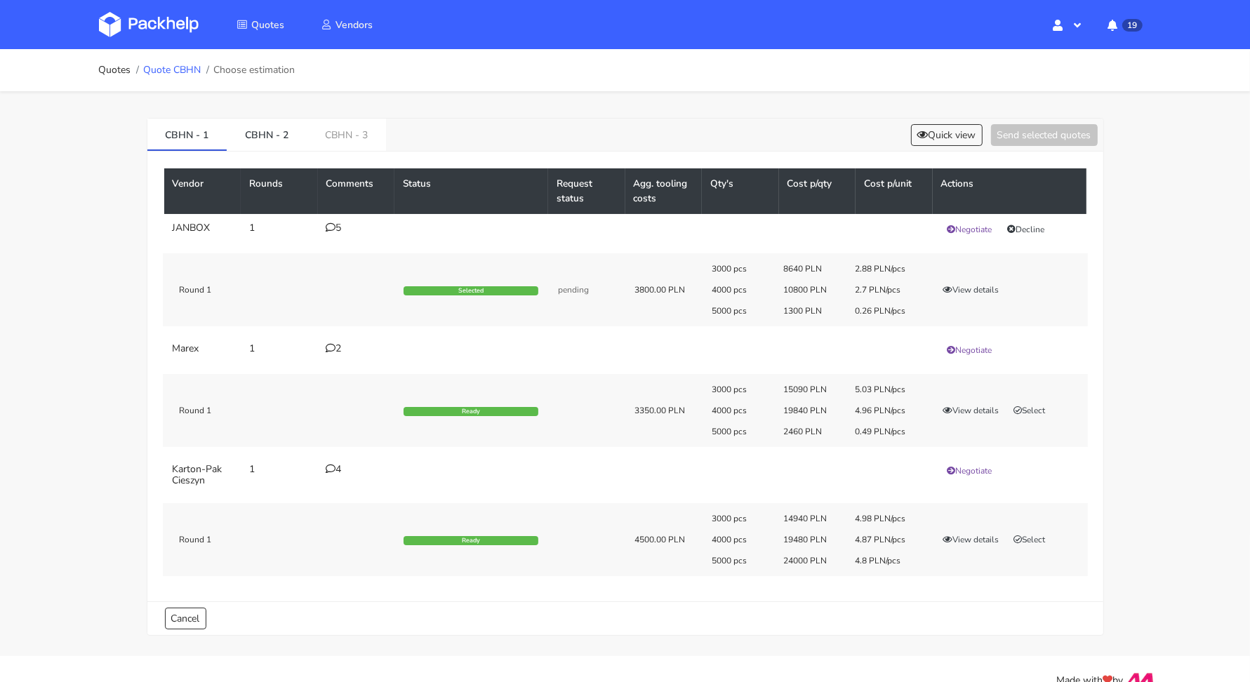
click at [162, 71] on link "Quote CBHN" at bounding box center [172, 70] width 58 height 11
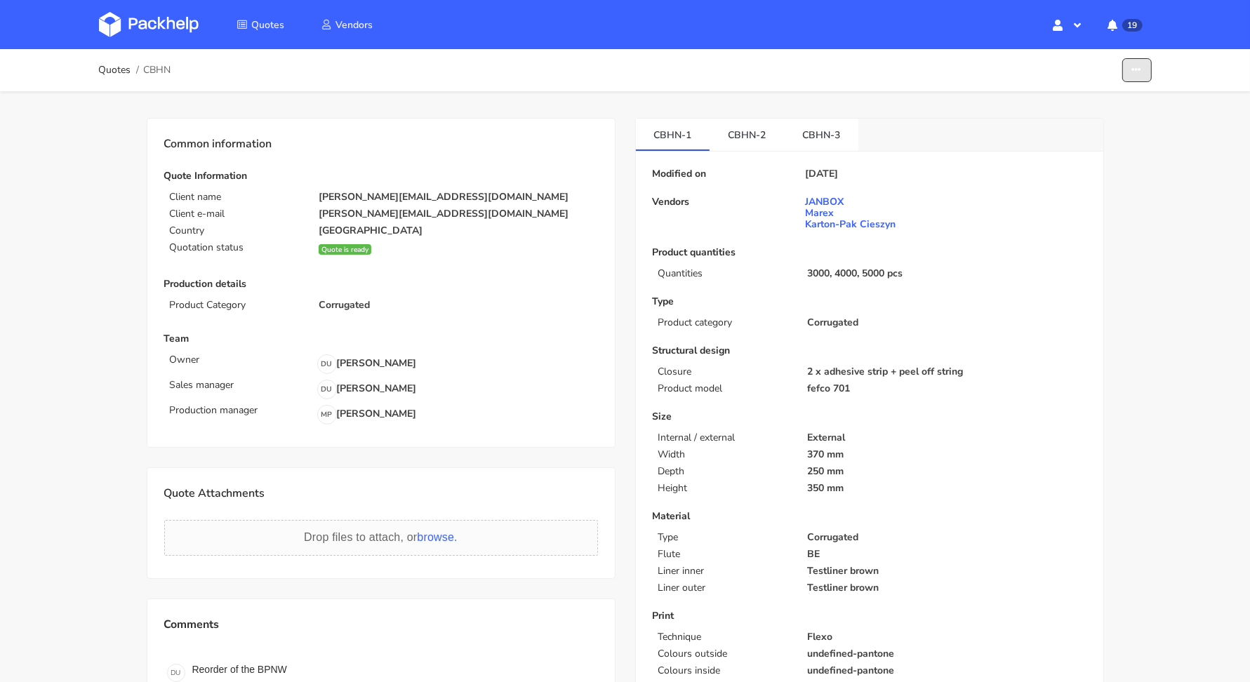
click at [1139, 73] on icon "button" at bounding box center [1137, 70] width 10 height 10
click at [1100, 97] on link "Edit quote" at bounding box center [1084, 100] width 124 height 23
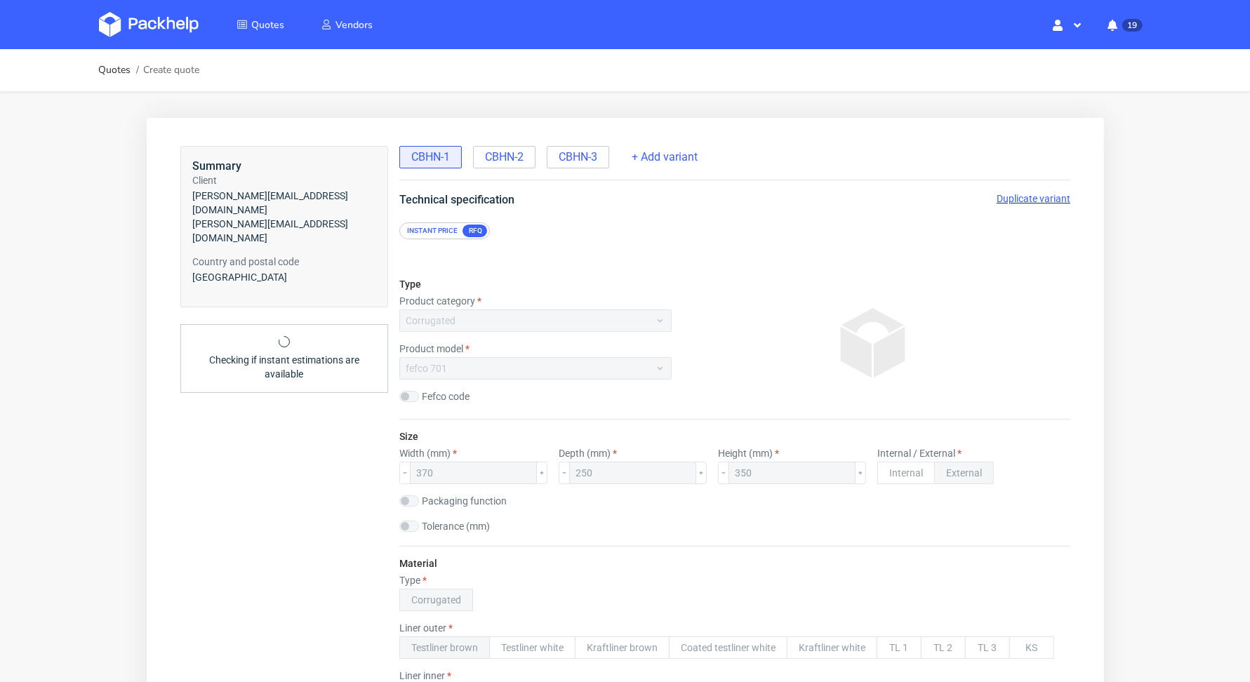
click at [1006, 194] on span "Duplicate variant" at bounding box center [1033, 197] width 74 height 11
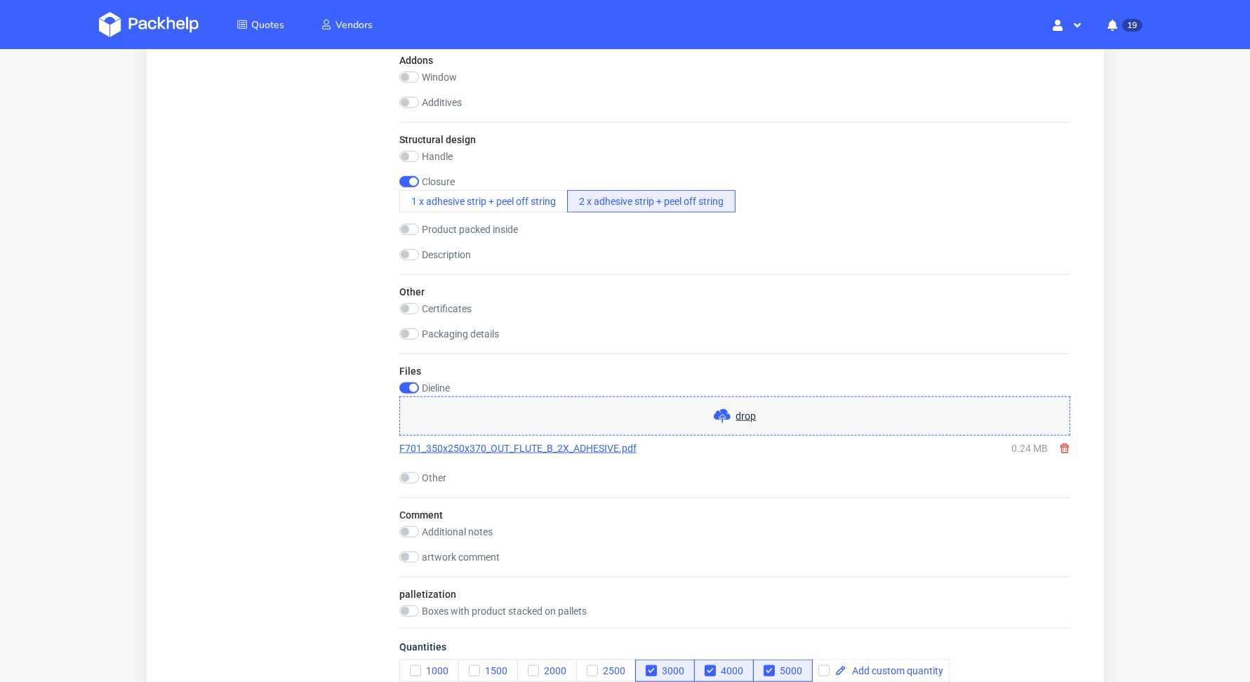
scroll to position [1477, 0]
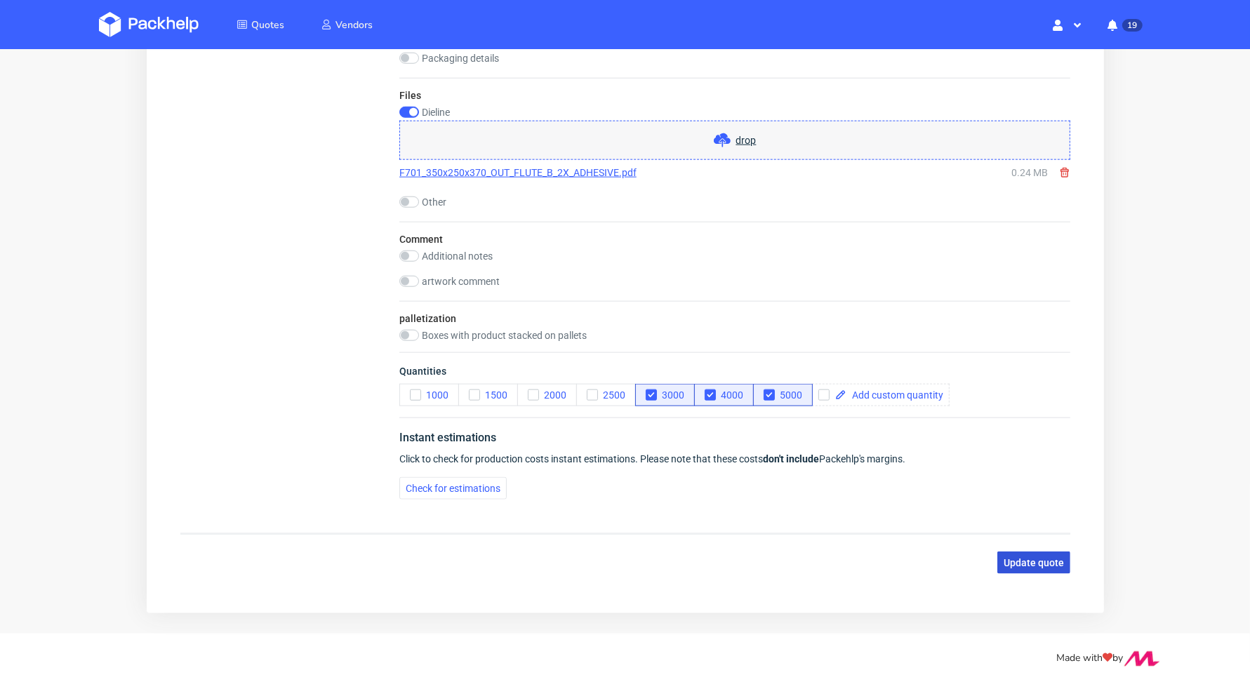
click at [1041, 560] on span "Update quote" at bounding box center [1033, 564] width 60 height 10
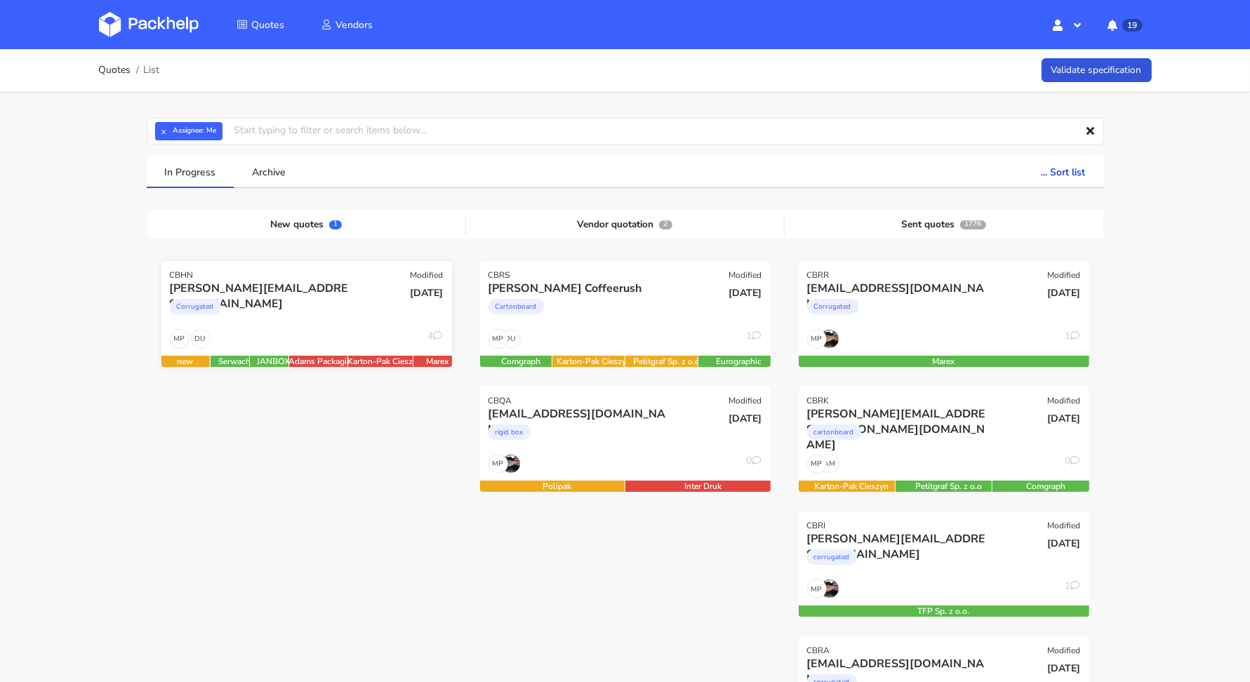
click at [328, 309] on div "Corrugated" at bounding box center [263, 310] width 186 height 28
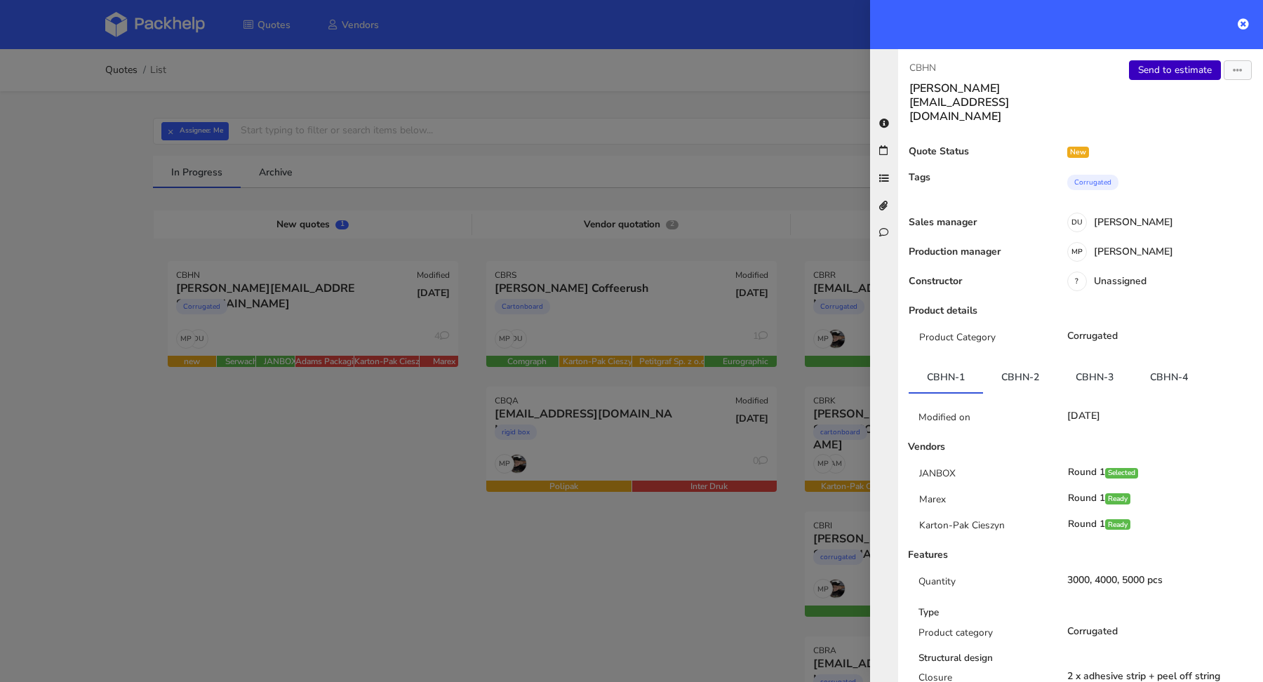
click at [1177, 62] on link "Send to estimate" at bounding box center [1175, 70] width 92 height 20
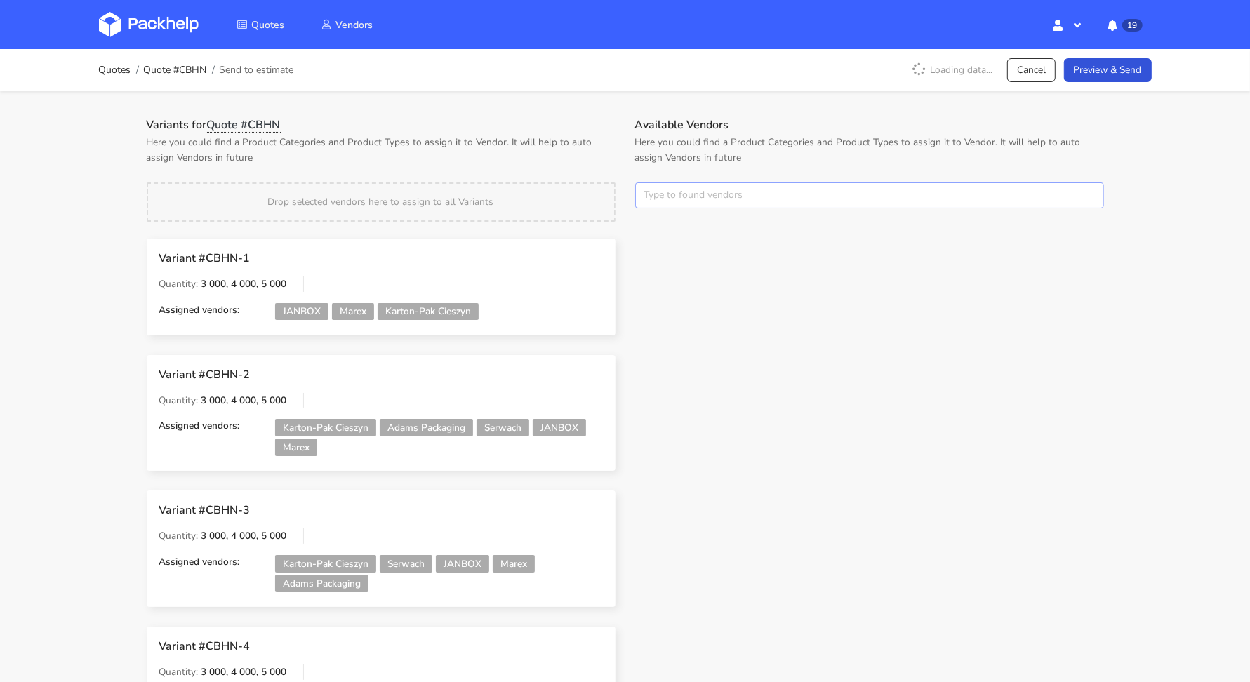
click at [688, 186] on input "text" at bounding box center [869, 195] width 469 height 27
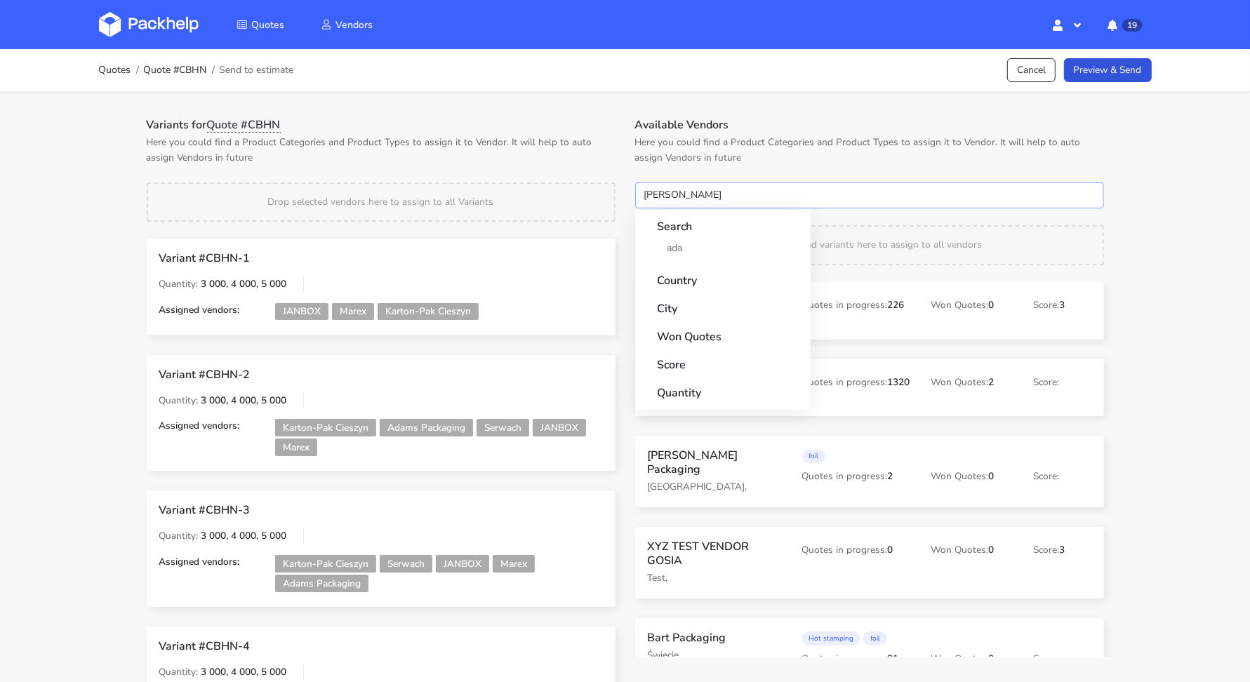
type input "adams"
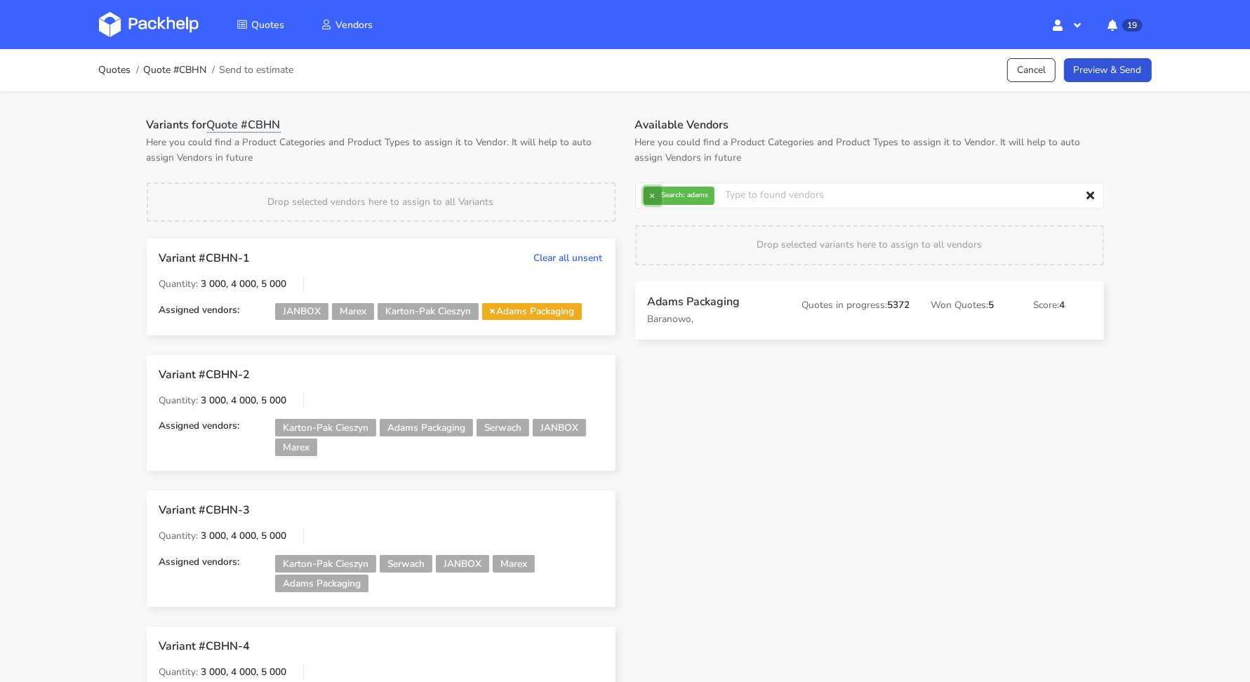
click at [648, 197] on button "×" at bounding box center [653, 196] width 18 height 18
click at [649, 196] on input "text" at bounding box center [869, 195] width 469 height 27
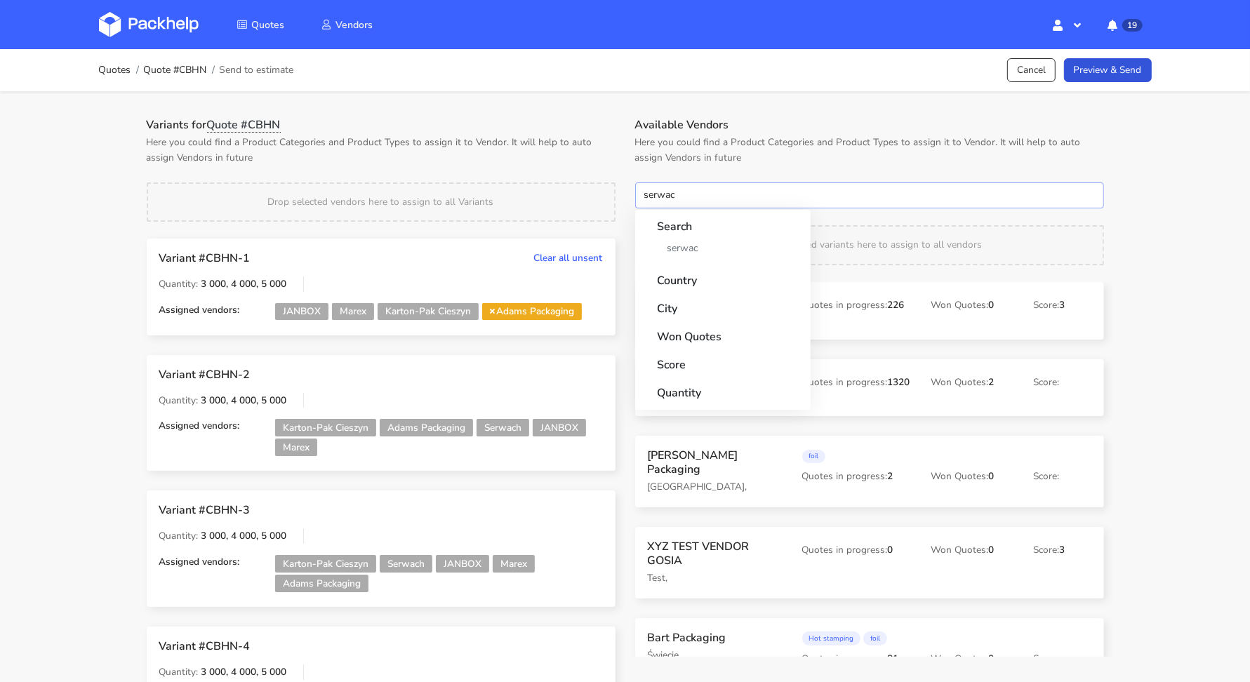
type input "serwach"
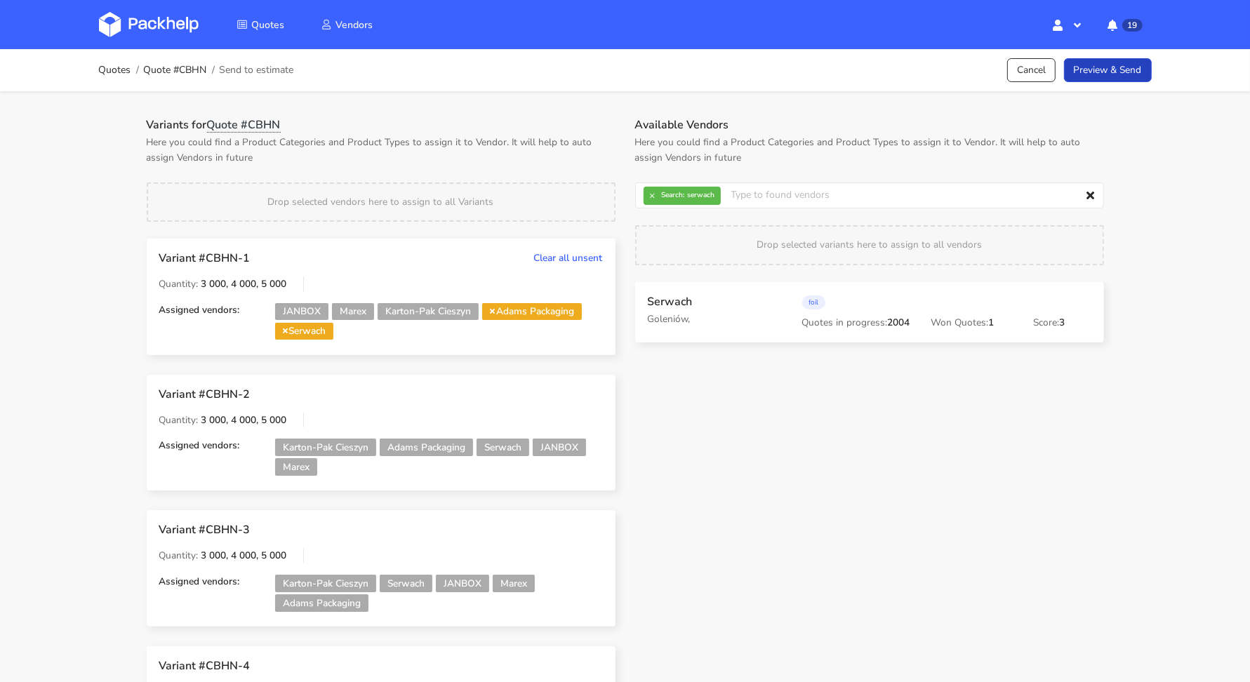
click at [1118, 72] on link "Preview & Send" at bounding box center [1108, 70] width 88 height 25
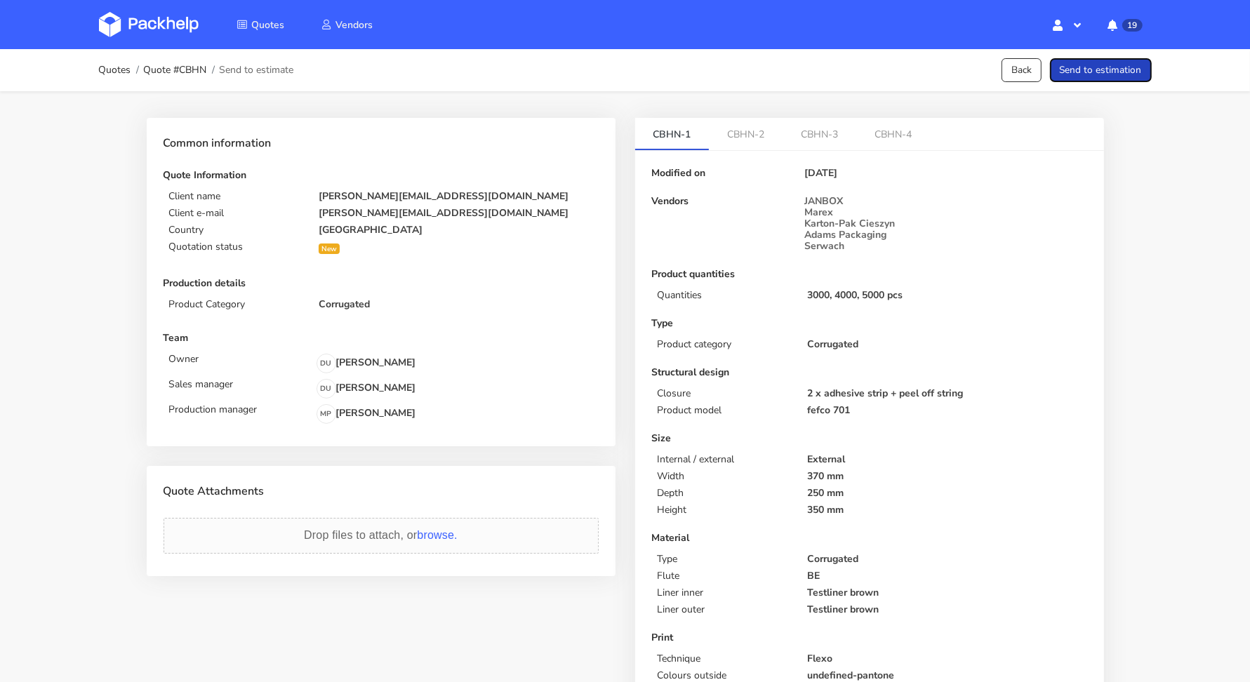
click at [1118, 72] on button "Send to estimation" at bounding box center [1101, 70] width 102 height 25
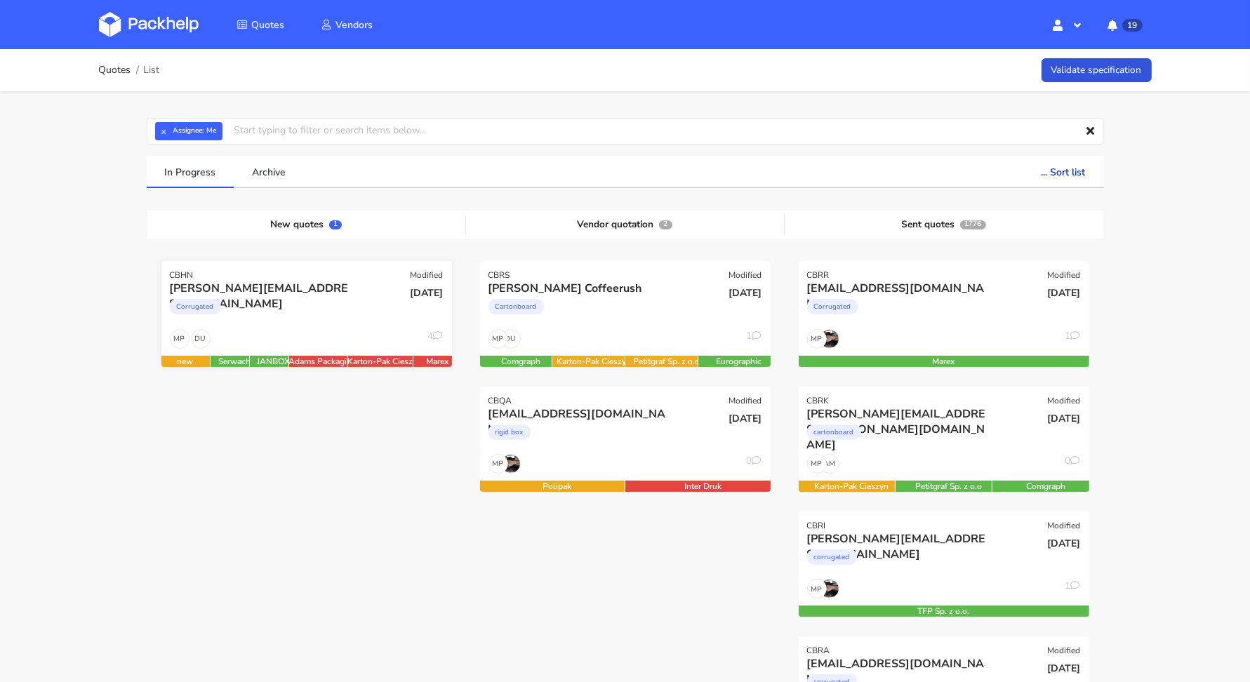
click at [358, 342] on div "DU MP 4" at bounding box center [306, 342] width 291 height 27
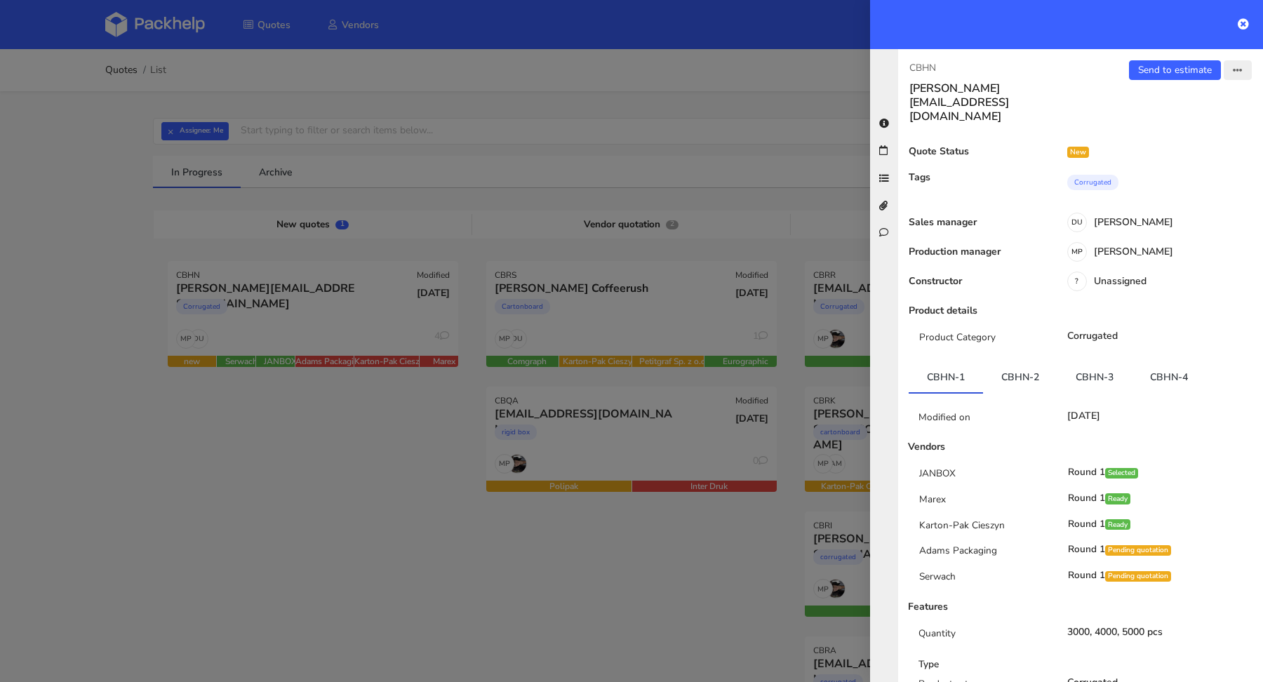
click at [1233, 70] on icon "button" at bounding box center [1238, 71] width 10 height 10
click at [1173, 116] on link "Edit quote" at bounding box center [1192, 124] width 124 height 23
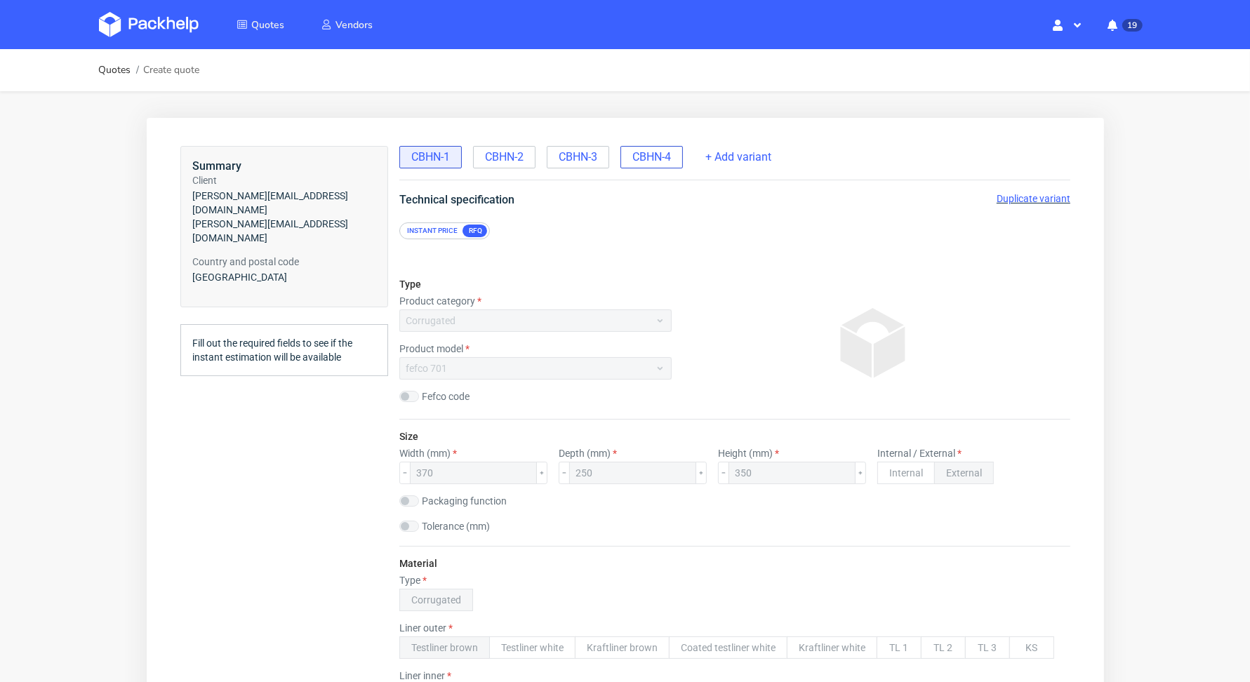
click at [661, 161] on span "CBHN-4" at bounding box center [651, 156] width 39 height 15
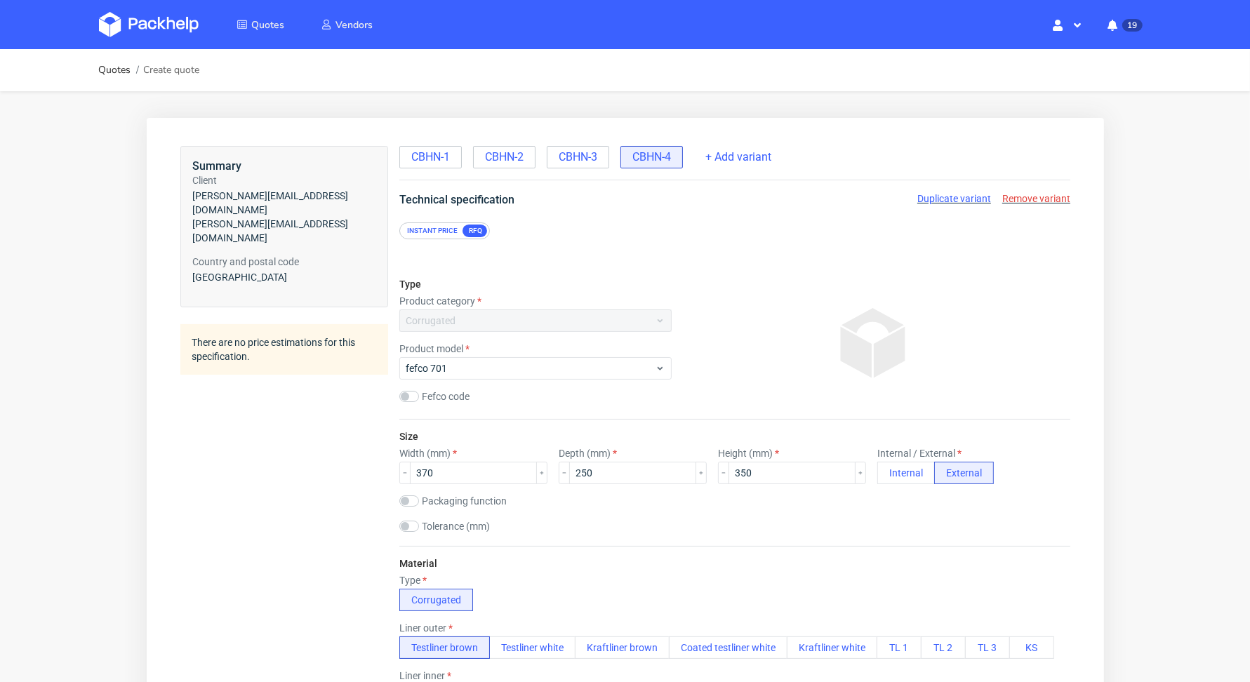
click at [1022, 191] on div "Duplicate variant Remove variant" at bounding box center [992, 198] width 153 height 14
click at [1022, 192] on span "Remove variant" at bounding box center [1035, 197] width 68 height 11
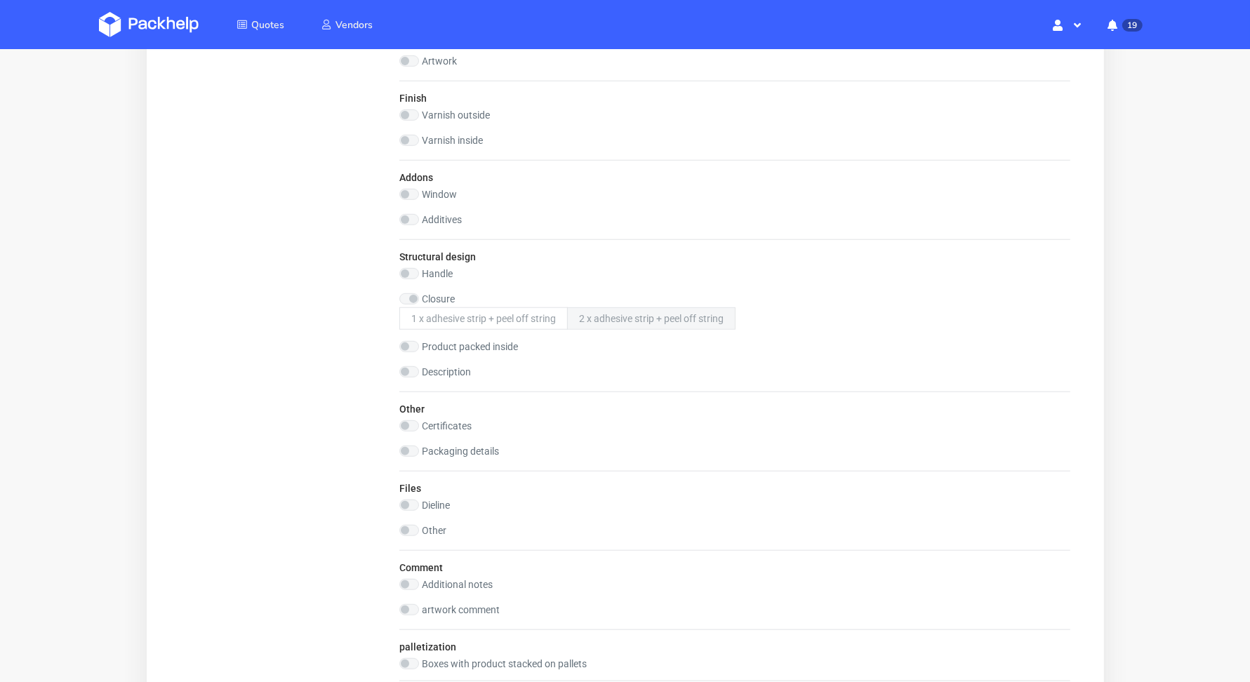
scroll to position [1413, 0]
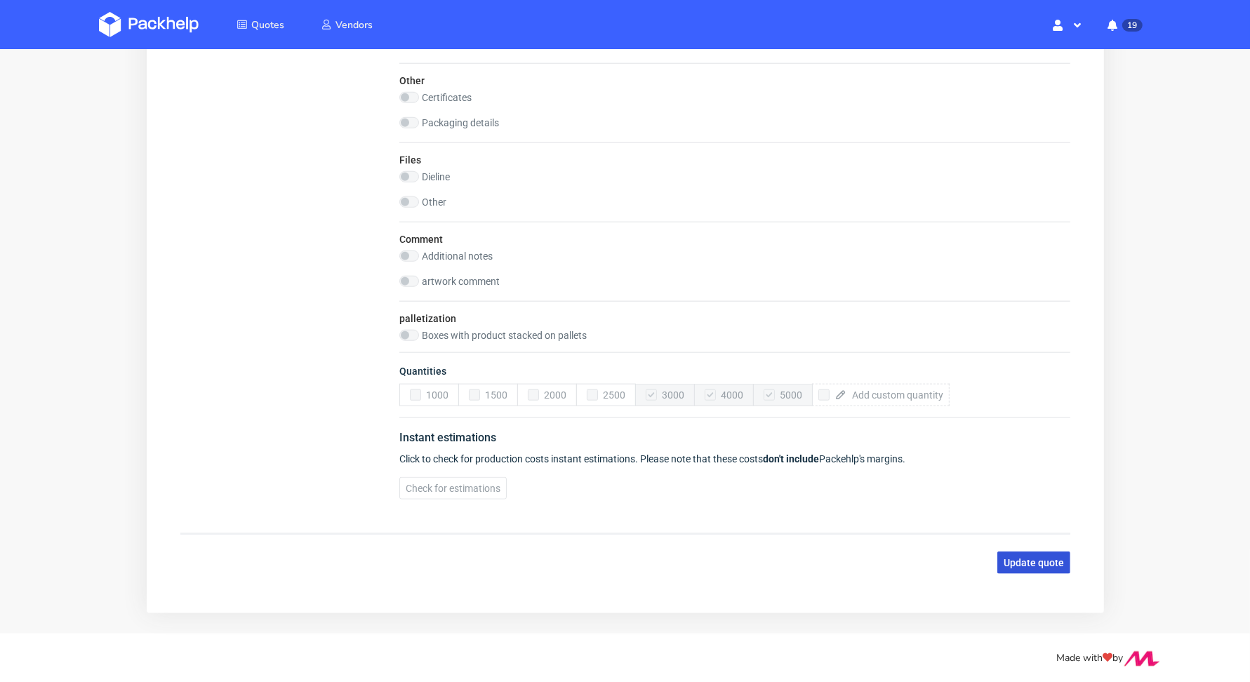
click at [1027, 559] on span "Update quote" at bounding box center [1033, 564] width 60 height 10
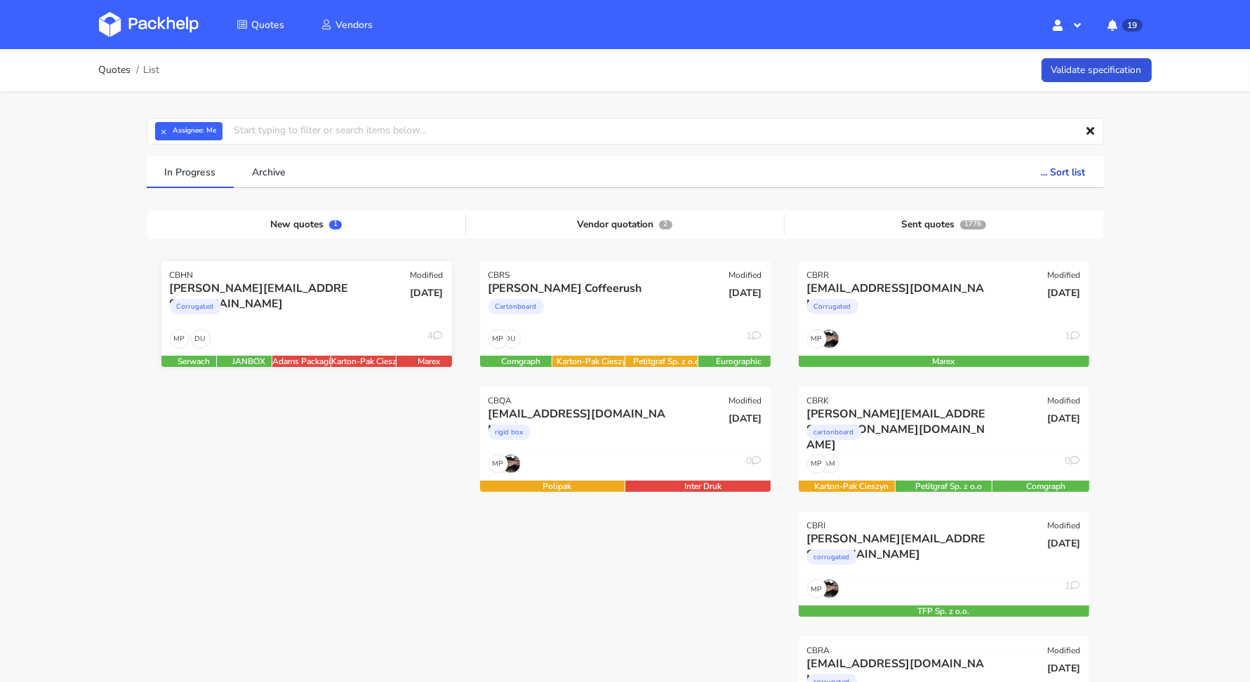
click at [404, 328] on div "[DATE]" at bounding box center [404, 305] width 98 height 48
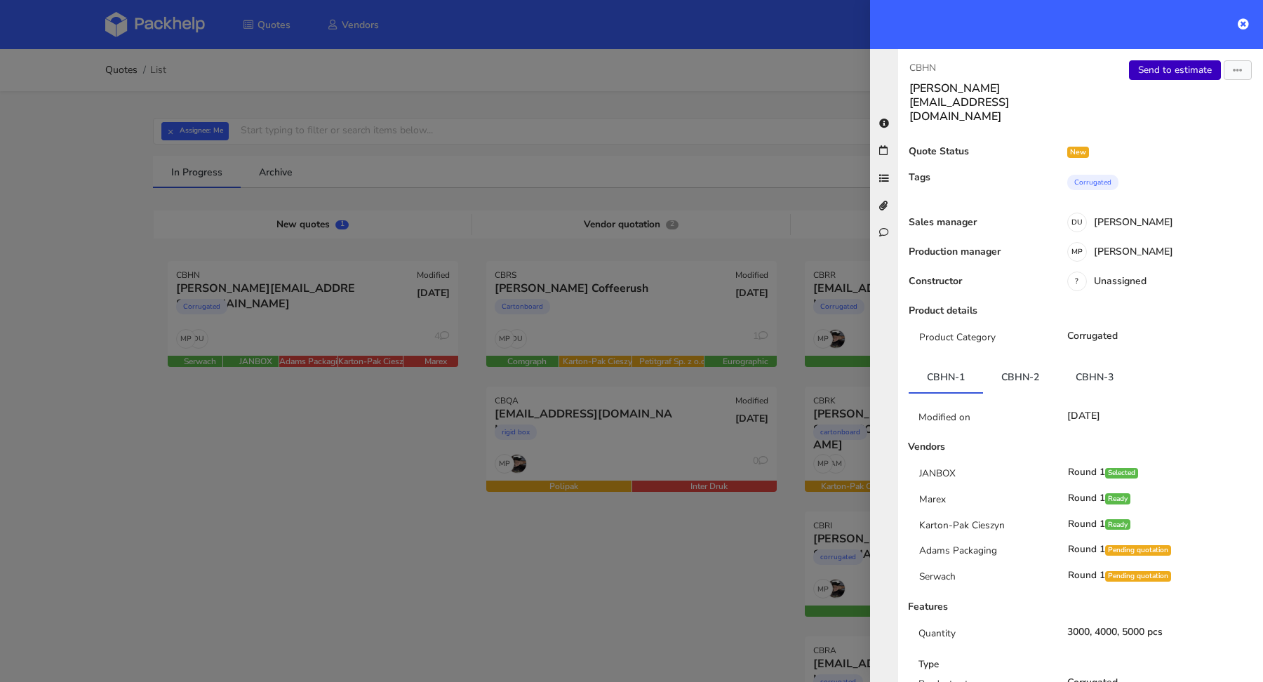
click at [1157, 73] on link "Send to estimate" at bounding box center [1175, 70] width 92 height 20
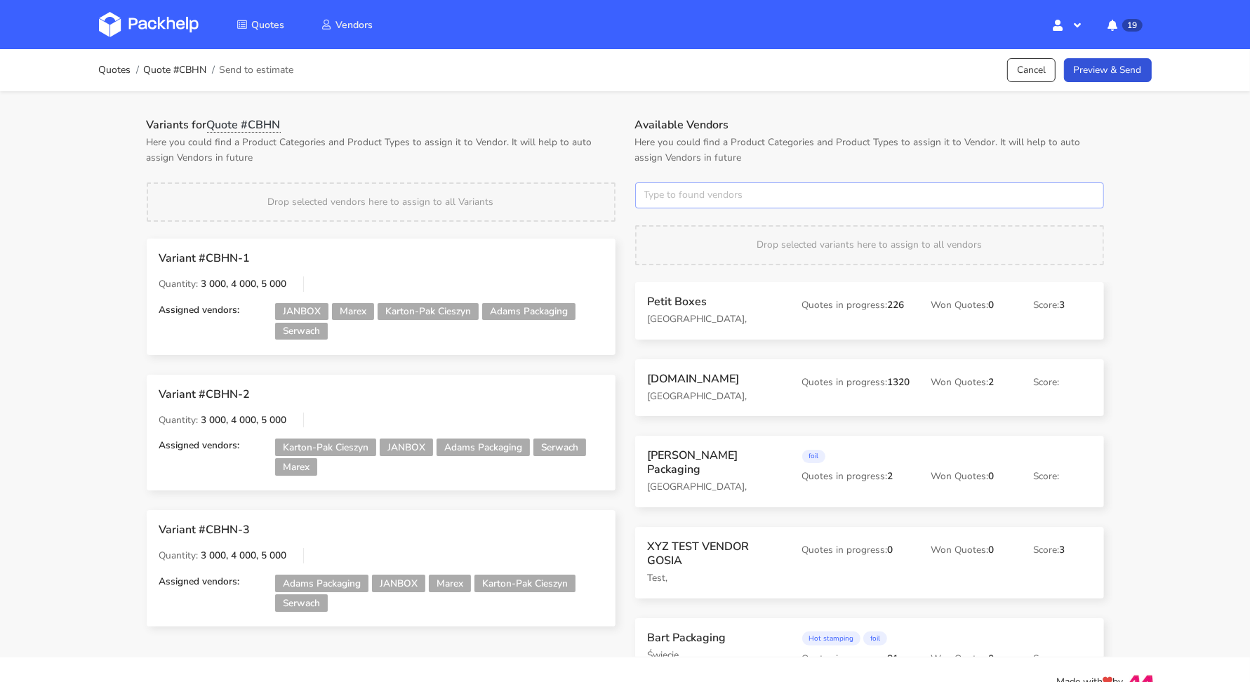
click at [686, 189] on input "text" at bounding box center [869, 195] width 469 height 27
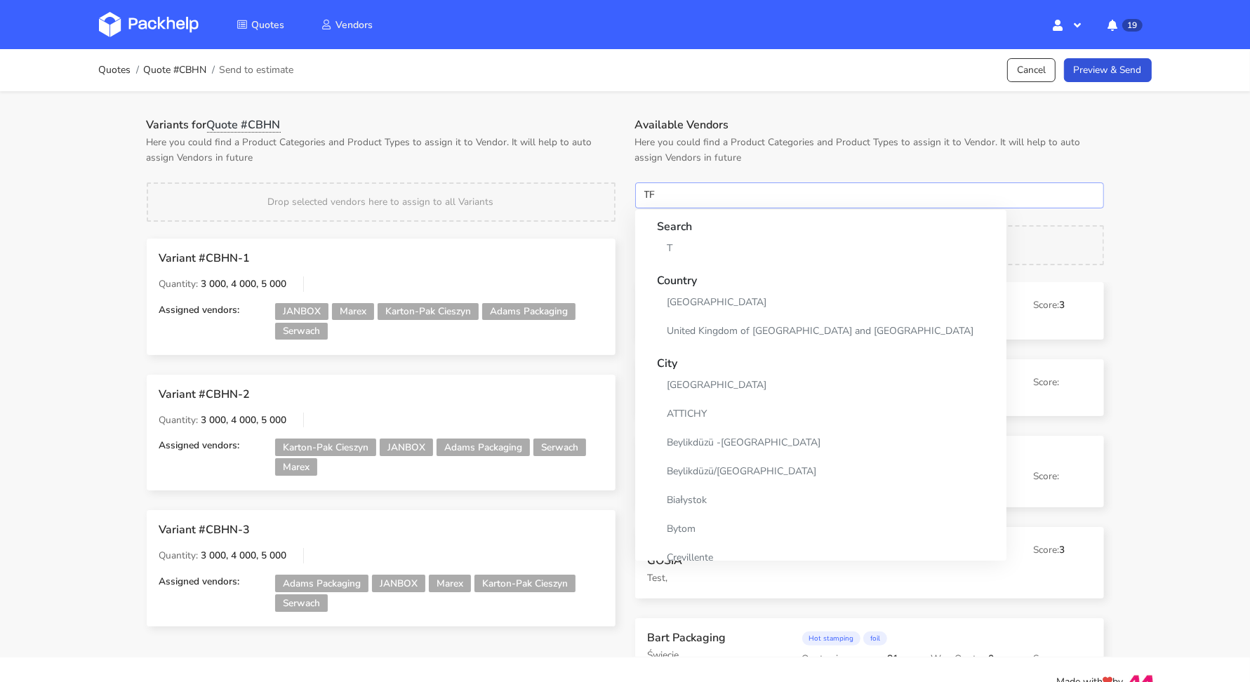
type input "TFP"
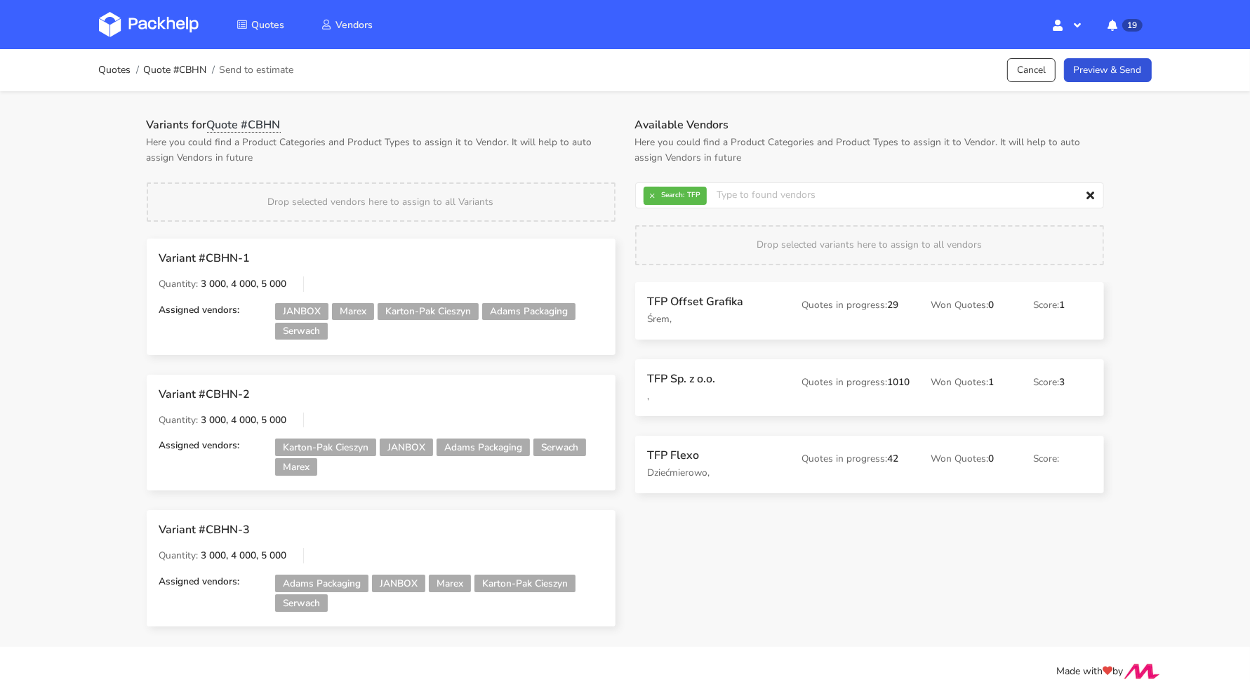
click at [657, 395] on p "," at bounding box center [715, 396] width 135 height 15
click at [1095, 82] on div "Quotes Quote #CBHN Send to estimate Cancel Preview & Send" at bounding box center [625, 70] width 1053 height 28
click at [1100, 75] on link "Preview & Send" at bounding box center [1108, 70] width 88 height 25
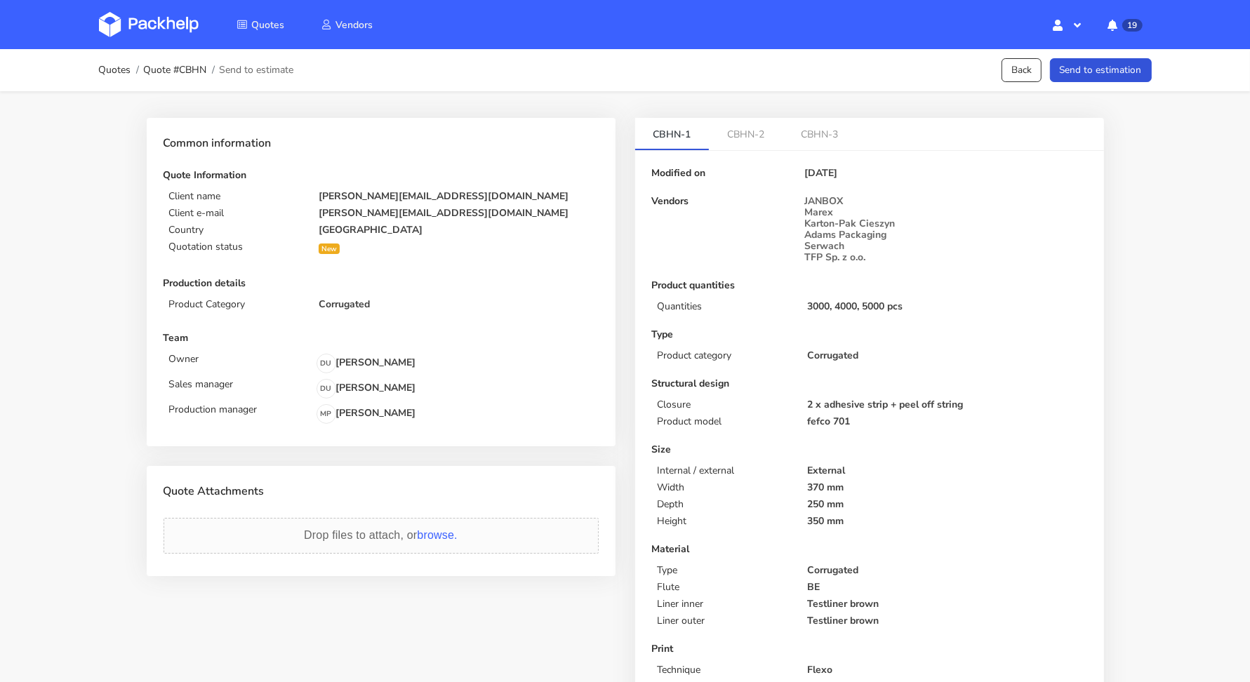
click at [1100, 75] on button "Send to estimation" at bounding box center [1101, 70] width 102 height 25
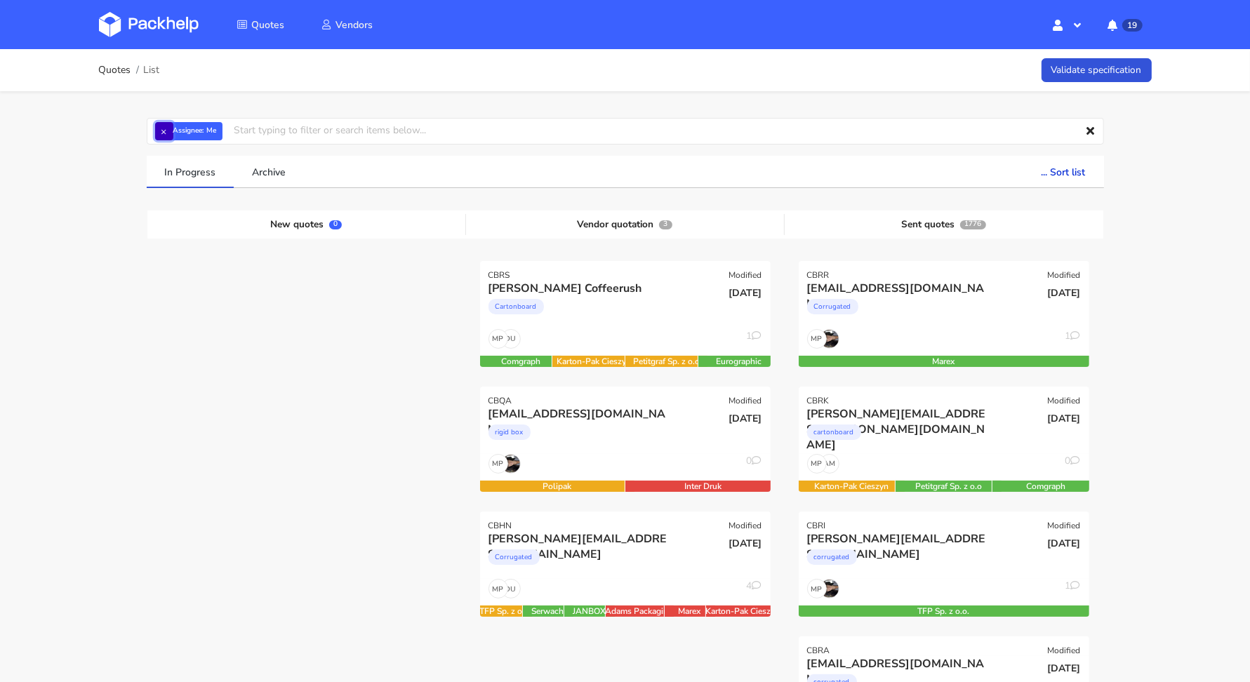
click at [168, 134] on button "×" at bounding box center [164, 131] width 18 height 18
click at [168, 134] on input "text" at bounding box center [625, 131] width 957 height 27
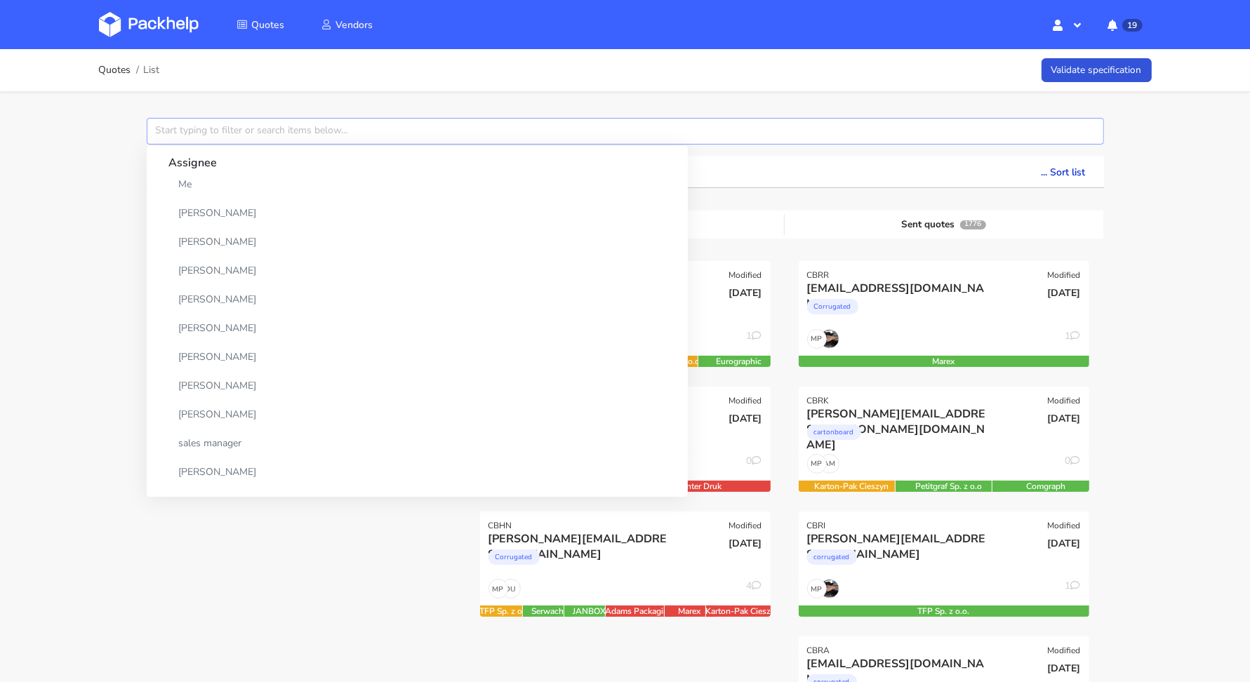
paste input "CBHN"
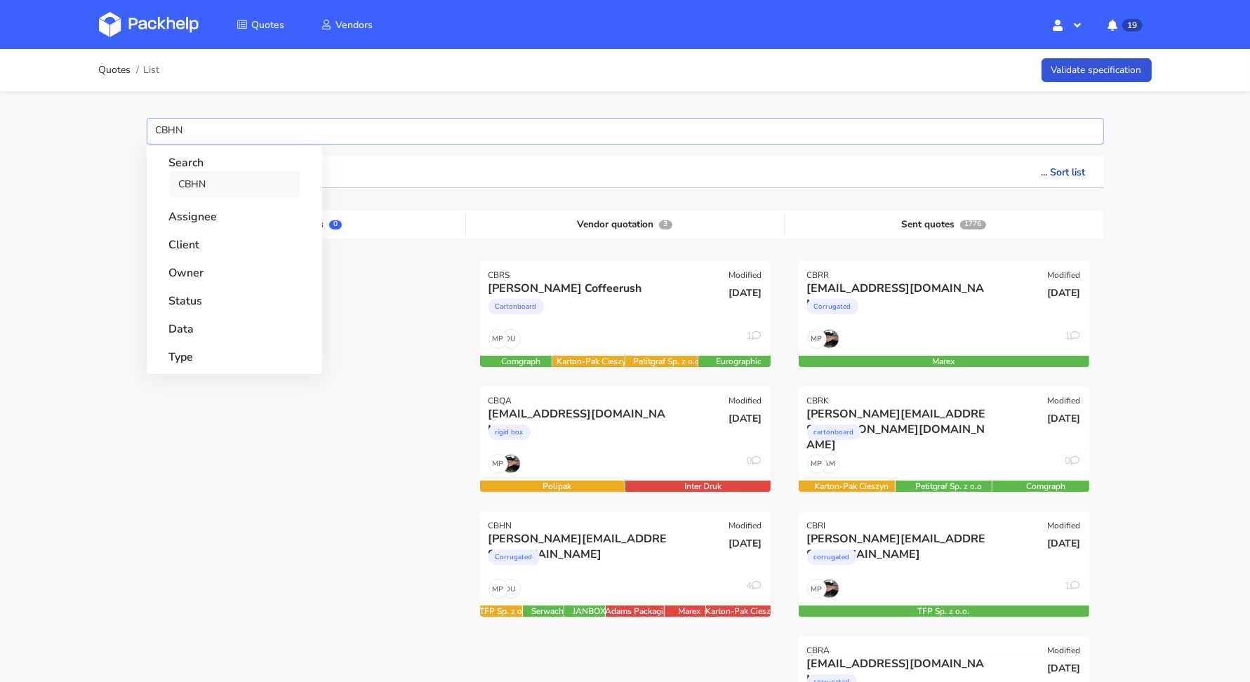
type input "CBHN"
click at [206, 182] on link "CBHN" at bounding box center [234, 184] width 131 height 26
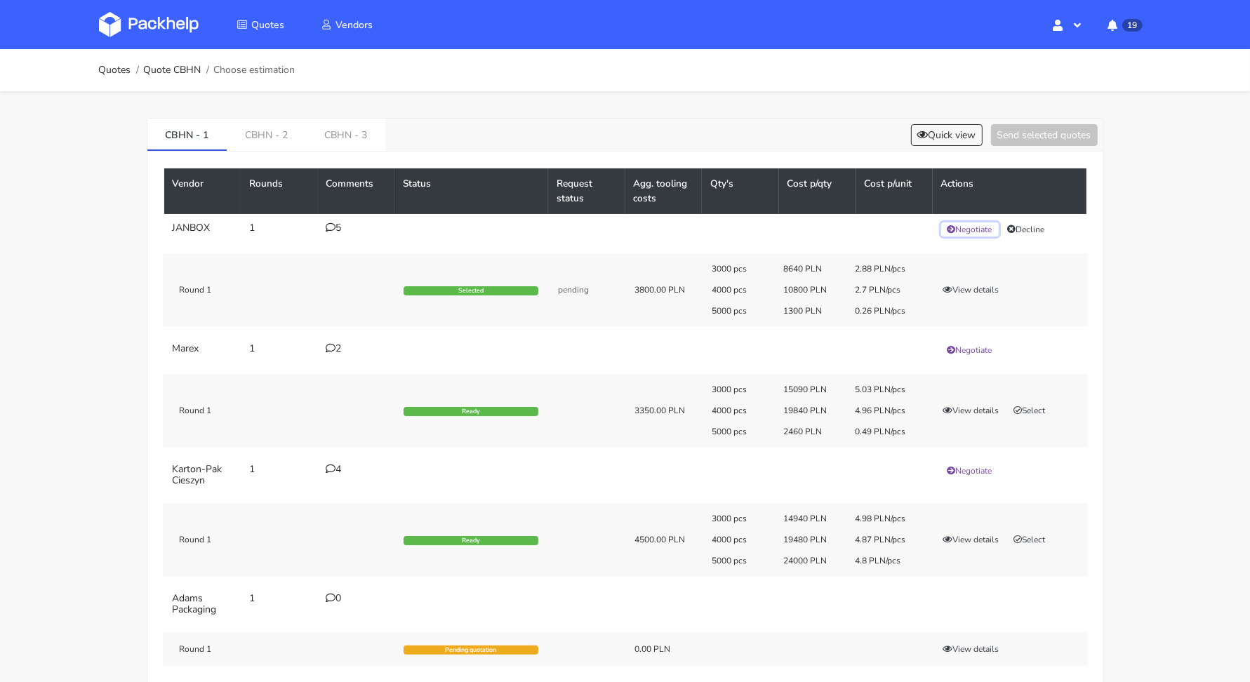
click at [978, 229] on button "Negotiate" at bounding box center [970, 229] width 58 height 14
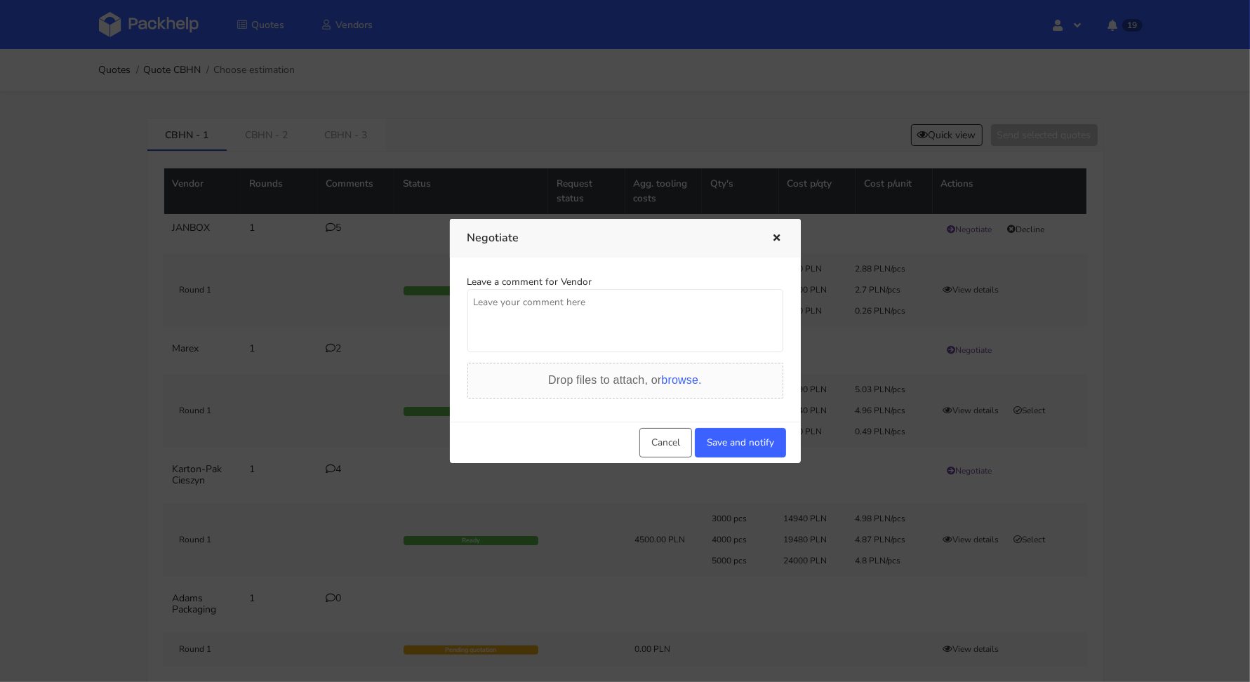
click at [611, 307] on textarea at bounding box center [625, 320] width 316 height 63
click at [655, 303] on textarea "Hej Sylwia sprawdzisz czy jesteśmy w stanie zoferować tutaj lepszą cenę?" at bounding box center [625, 320] width 316 height 63
click at [662, 302] on textarea "Hej Sylwia sprawdzisz czy jesteśmy w stanie zoferować tutaj lepszą cenę?" at bounding box center [625, 320] width 316 height 63
type textarea "Hej Sylwia sprawdzisz czy jesteśmy w stanie zaoferować tutaj lepszą cenę?"
click at [744, 439] on button "Save and notify" at bounding box center [740, 442] width 91 height 29
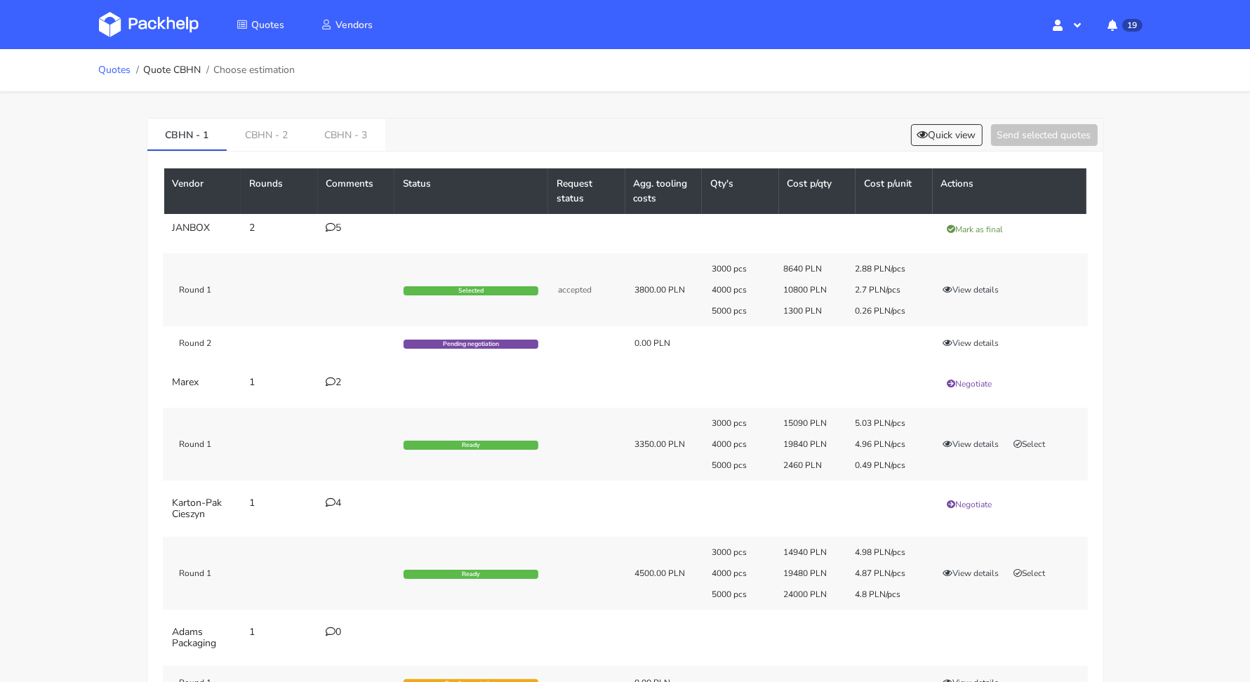
click at [122, 70] on link "Quotes" at bounding box center [115, 70] width 32 height 11
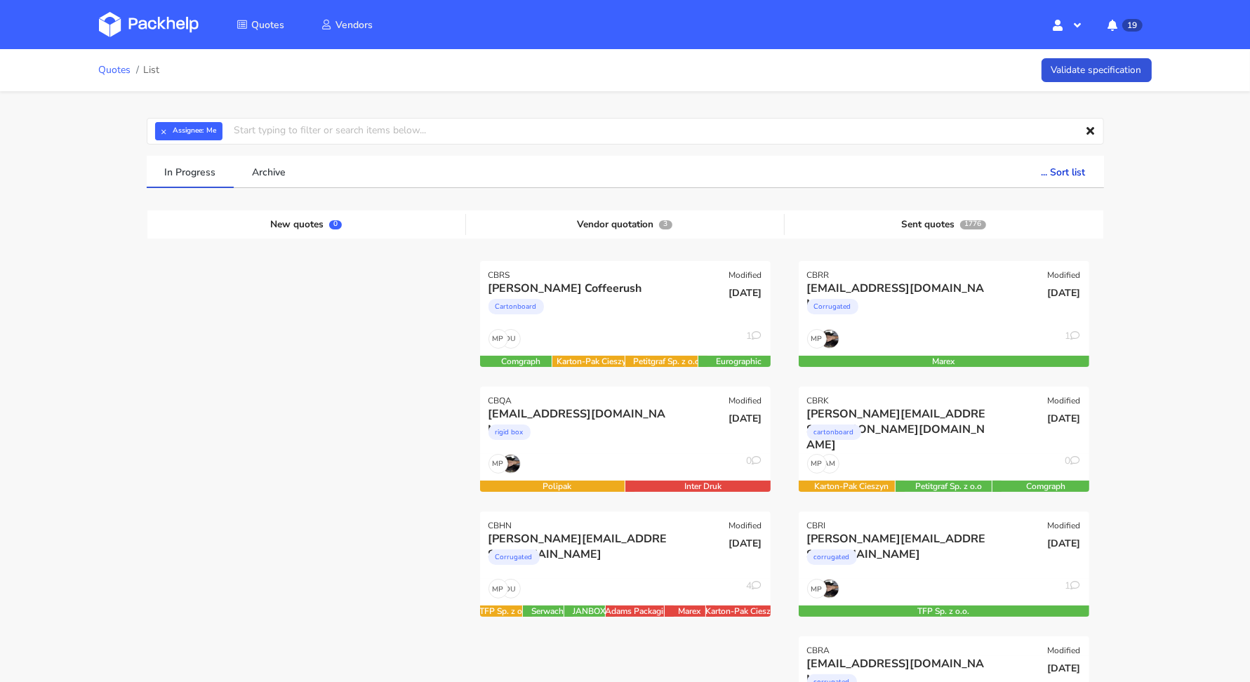
click at [108, 65] on link "Quotes" at bounding box center [115, 70] width 32 height 11
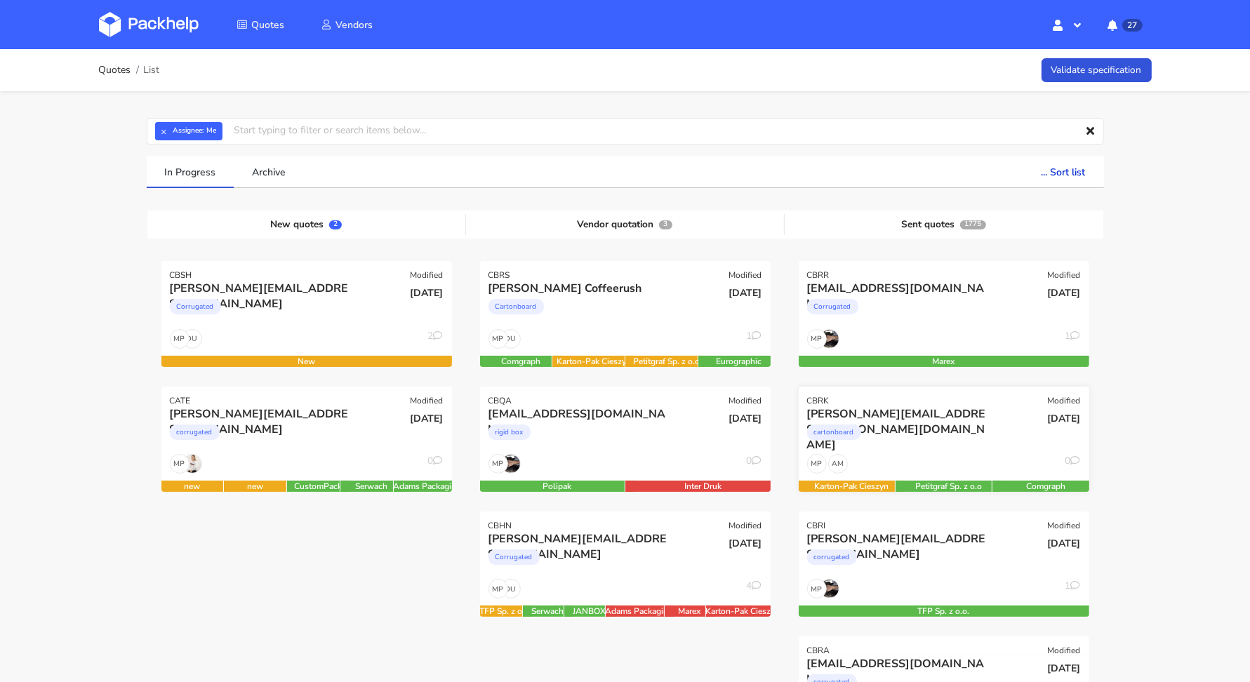
click at [921, 435] on div "cartonboard" at bounding box center [900, 436] width 186 height 28
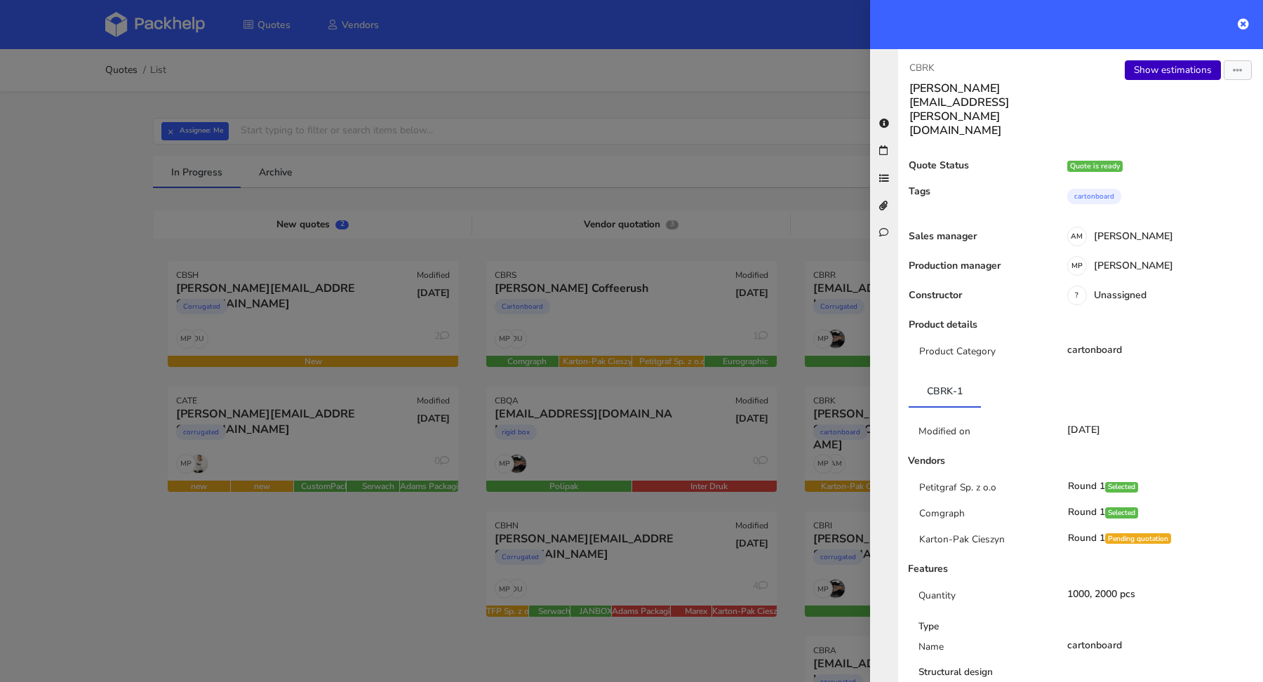
click at [1181, 73] on link "Show estimations" at bounding box center [1173, 70] width 96 height 20
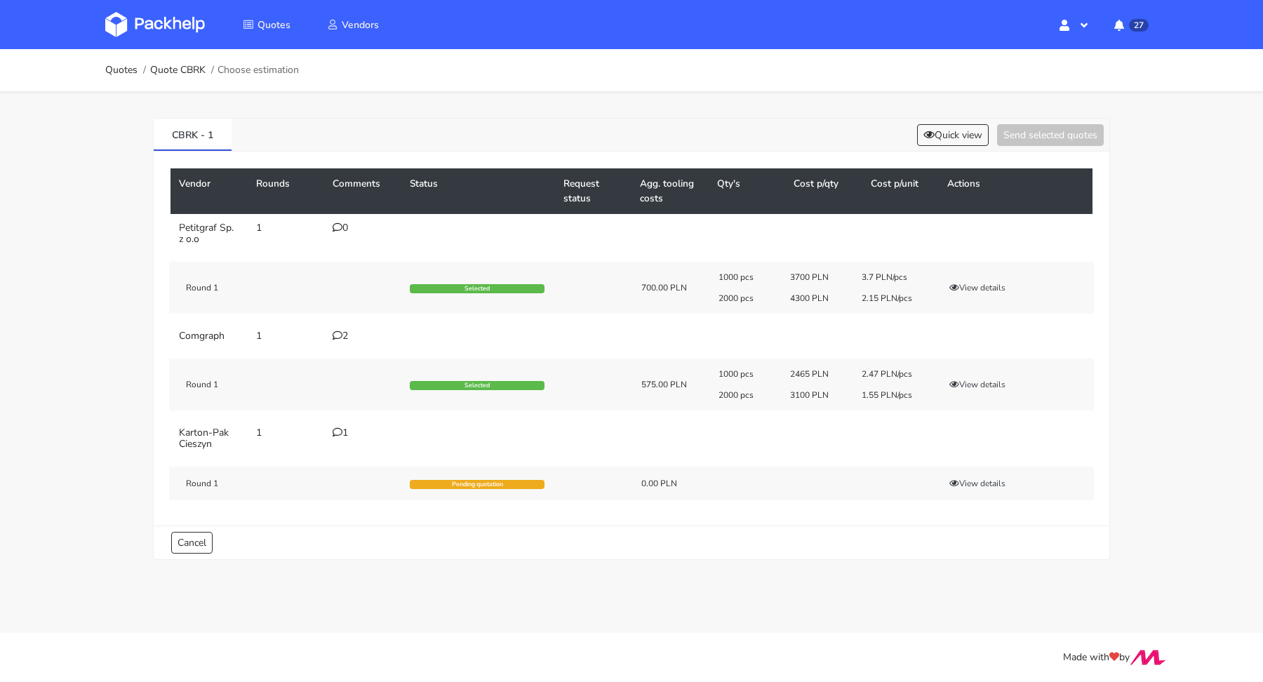
click at [340, 439] on td "1" at bounding box center [362, 438] width 77 height 39
click at [340, 437] on td "1" at bounding box center [362, 438] width 77 height 39
click at [342, 432] on div "1" at bounding box center [363, 432] width 60 height 11
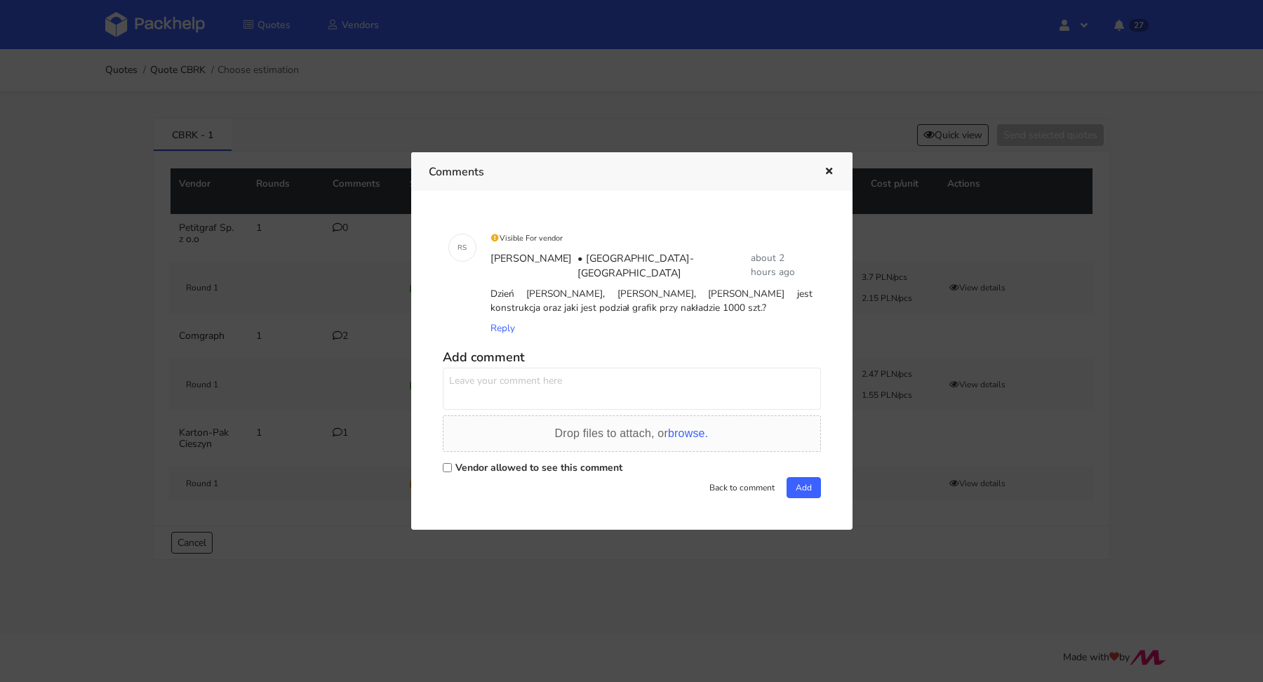
click at [521, 461] on label "Vendor allowed to see this comment" at bounding box center [538, 467] width 167 height 13
click at [452, 463] on input "Vendor allowed to see this comment" at bounding box center [447, 467] width 9 height 9
checkbox input "true"
click at [526, 396] on textarea at bounding box center [632, 389] width 378 height 42
type textarea "Połowa, 50/50"
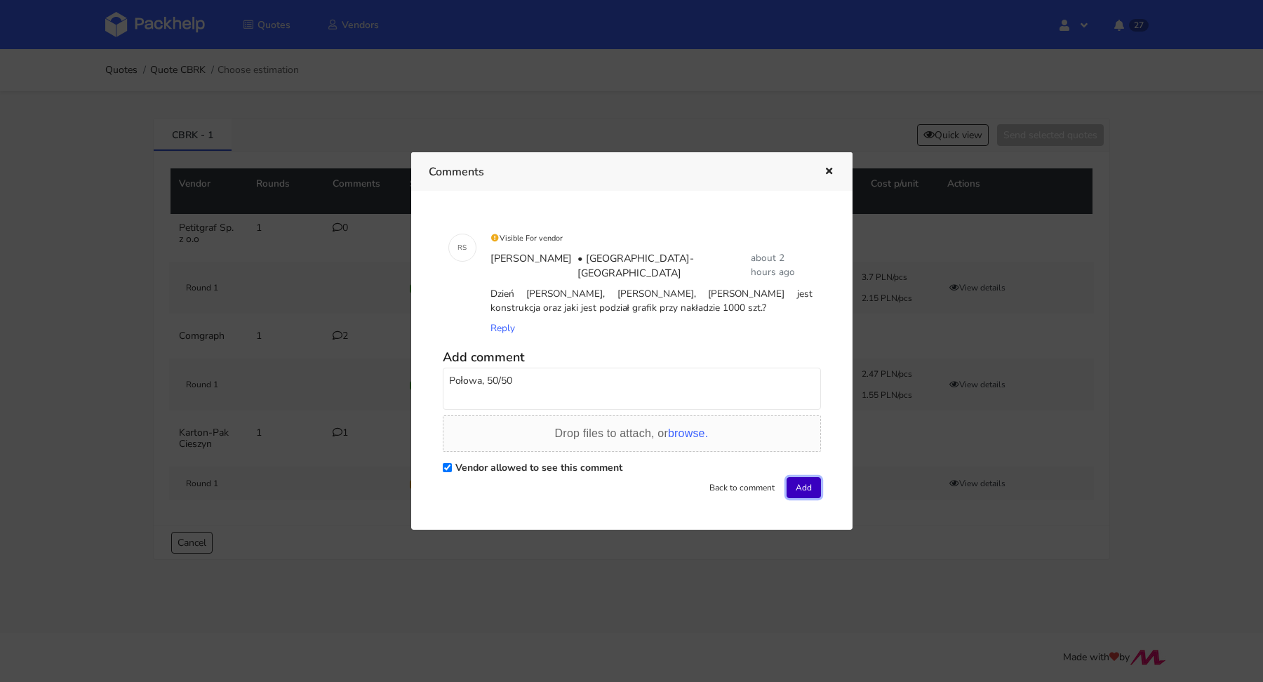
click at [801, 477] on button "Add" at bounding box center [804, 487] width 34 height 21
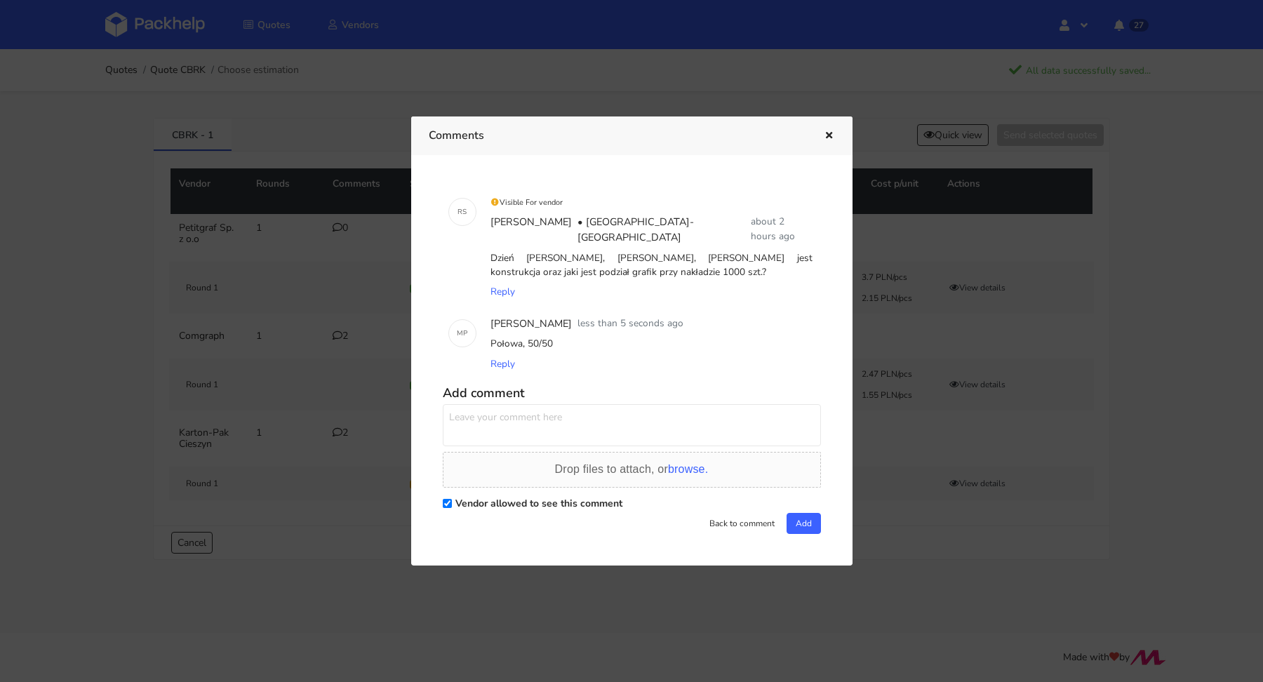
click at [825, 141] on icon "button" at bounding box center [829, 136] width 12 height 10
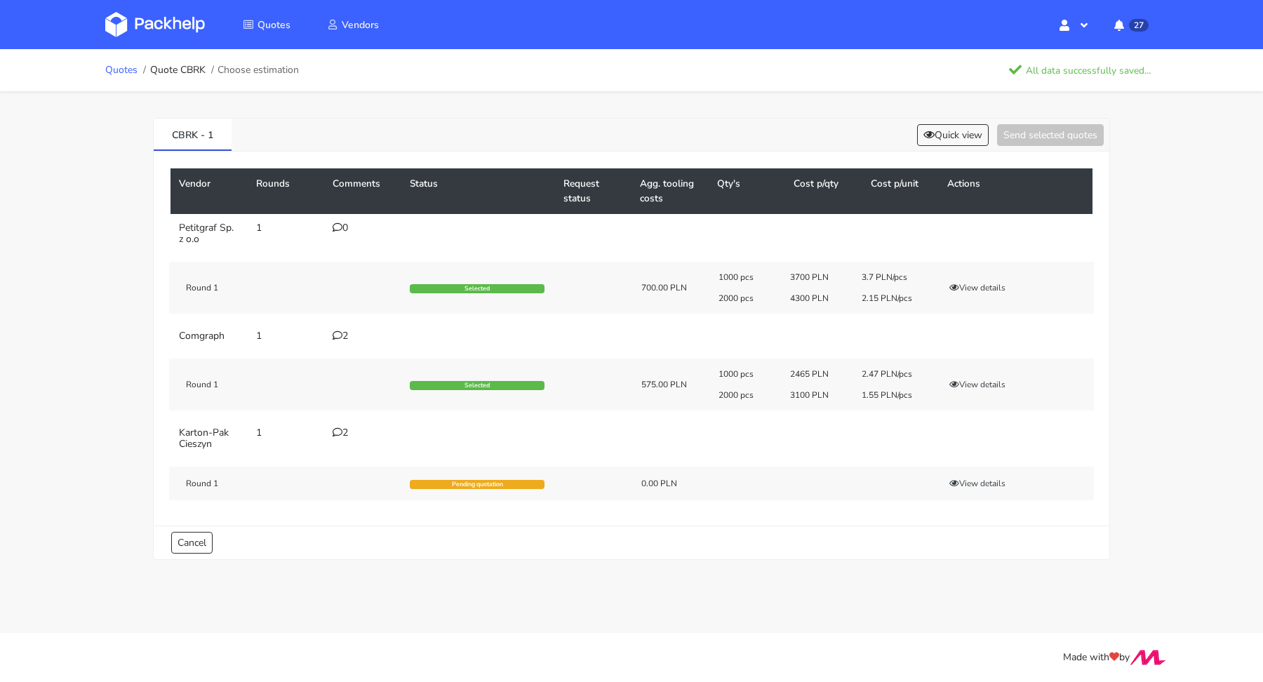
click at [116, 67] on link "Quotes" at bounding box center [121, 70] width 32 height 11
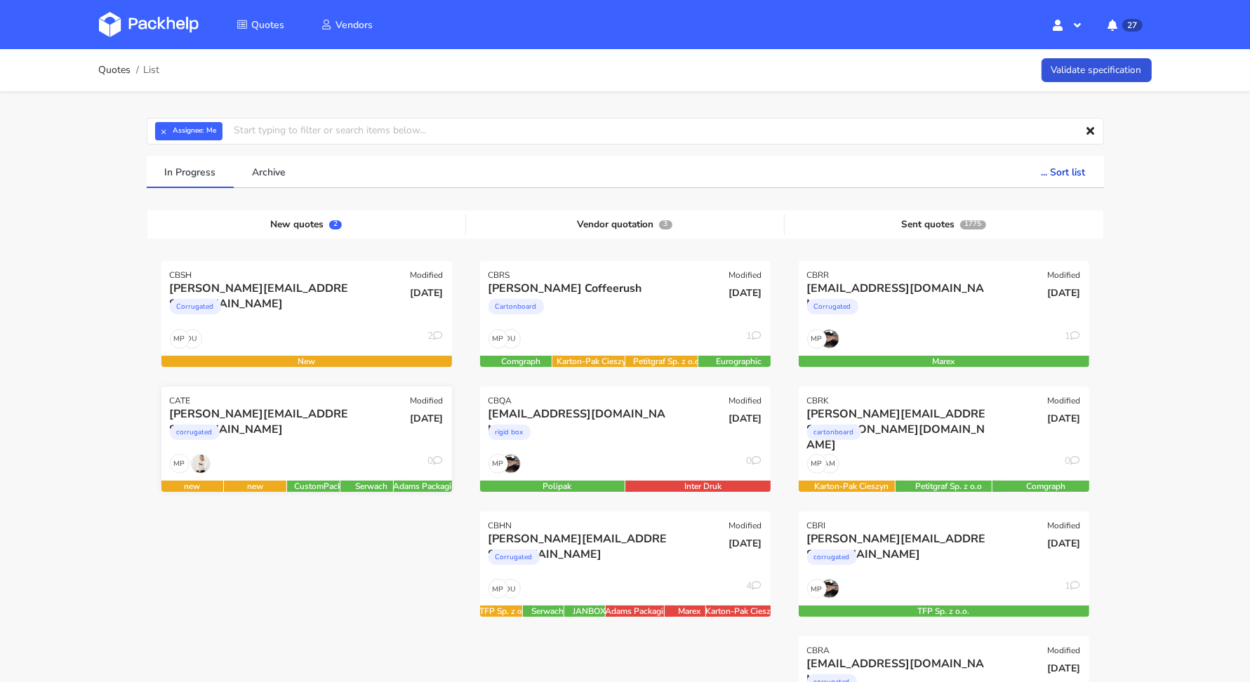
click at [310, 415] on div "veronica@arsdigitalis.io" at bounding box center [263, 413] width 186 height 15
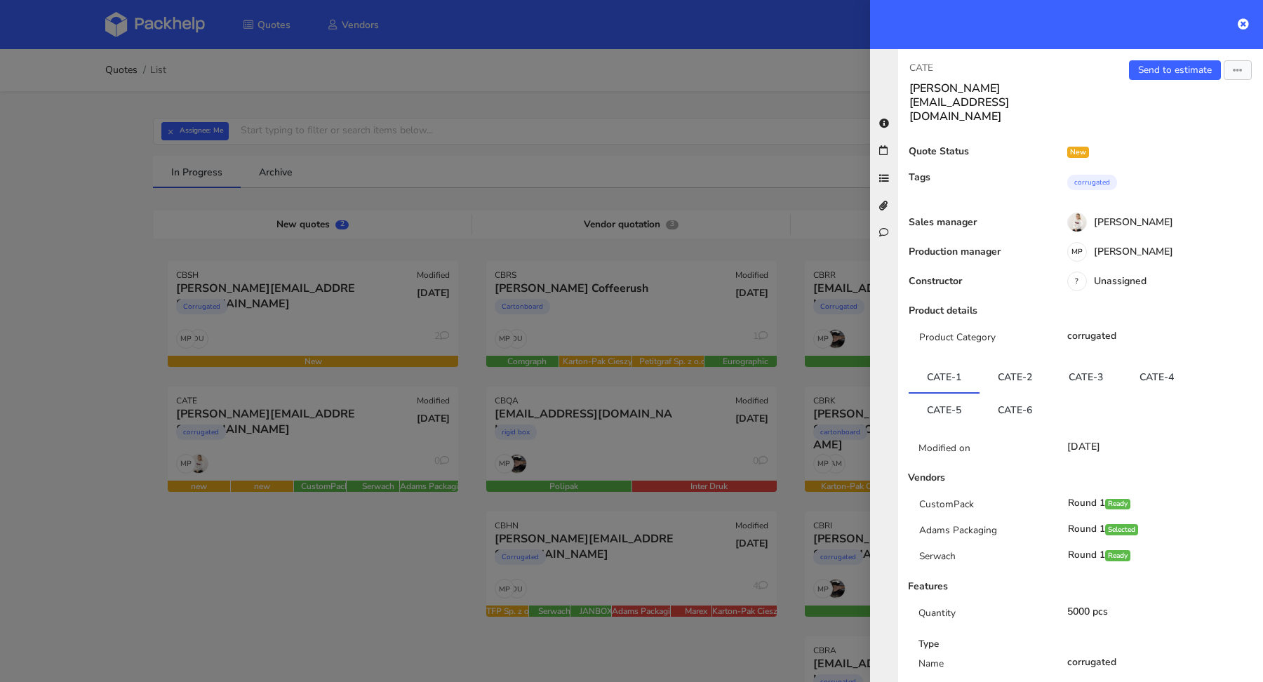
scroll to position [131, 0]
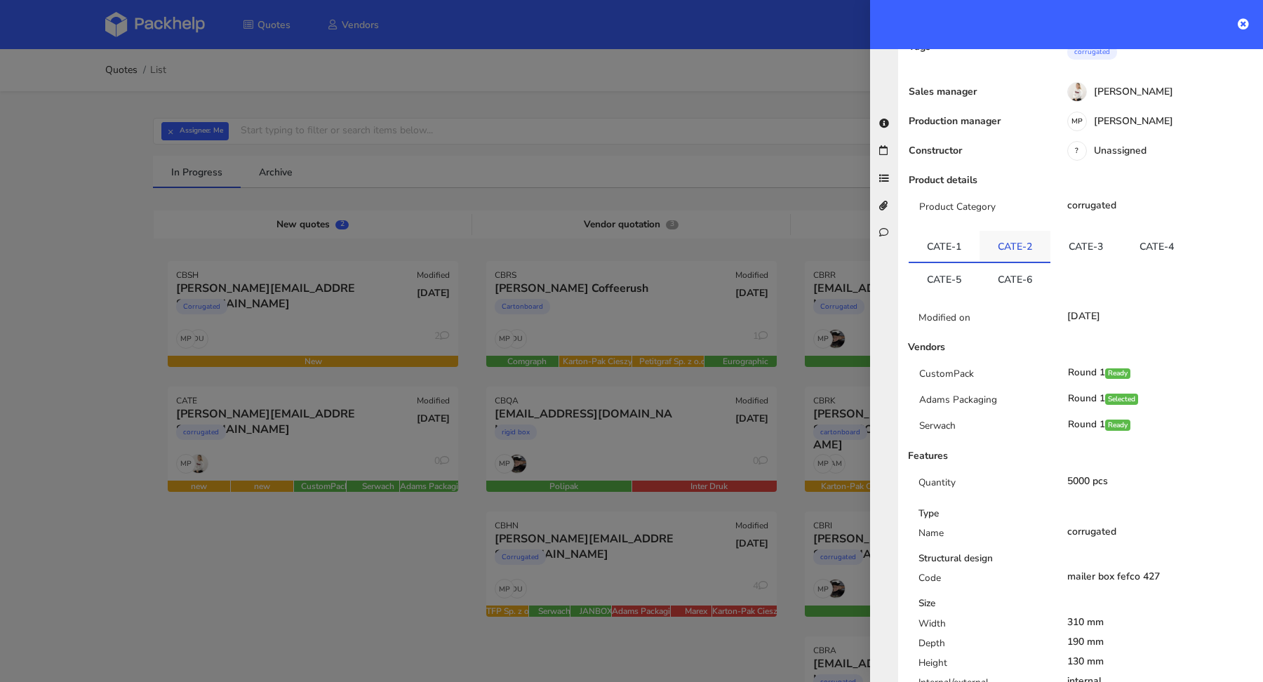
click at [1010, 231] on link "CATE-2" at bounding box center [1015, 246] width 71 height 31
click at [1056, 231] on link "CATE-3" at bounding box center [1086, 246] width 71 height 31
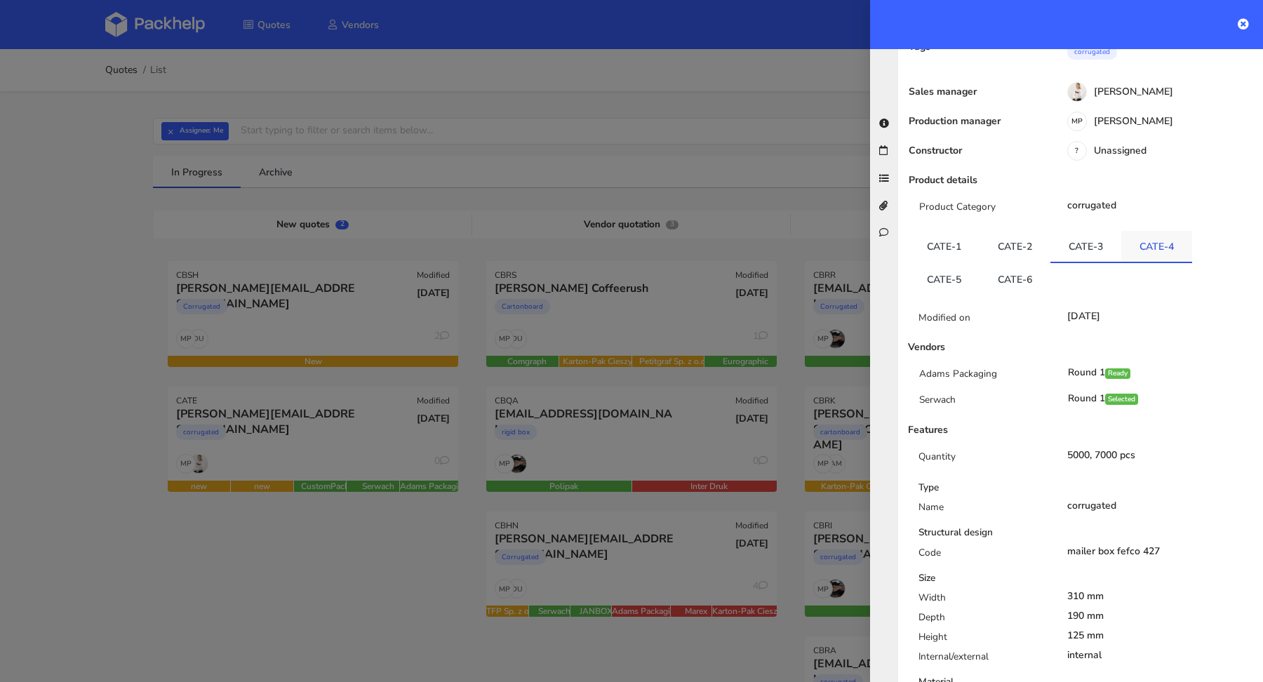
click at [1143, 231] on link "CATE-4" at bounding box center [1156, 246] width 71 height 31
click at [977, 263] on link "CATE-5" at bounding box center [944, 278] width 71 height 31
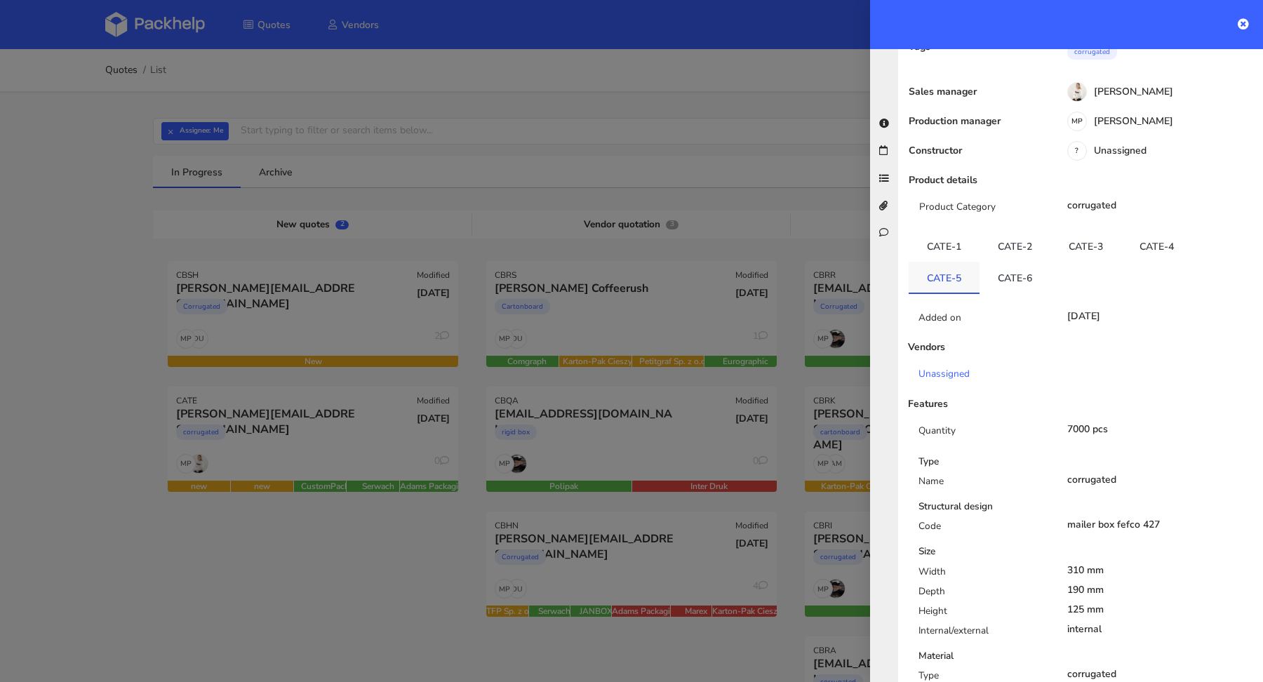
scroll to position [0, 0]
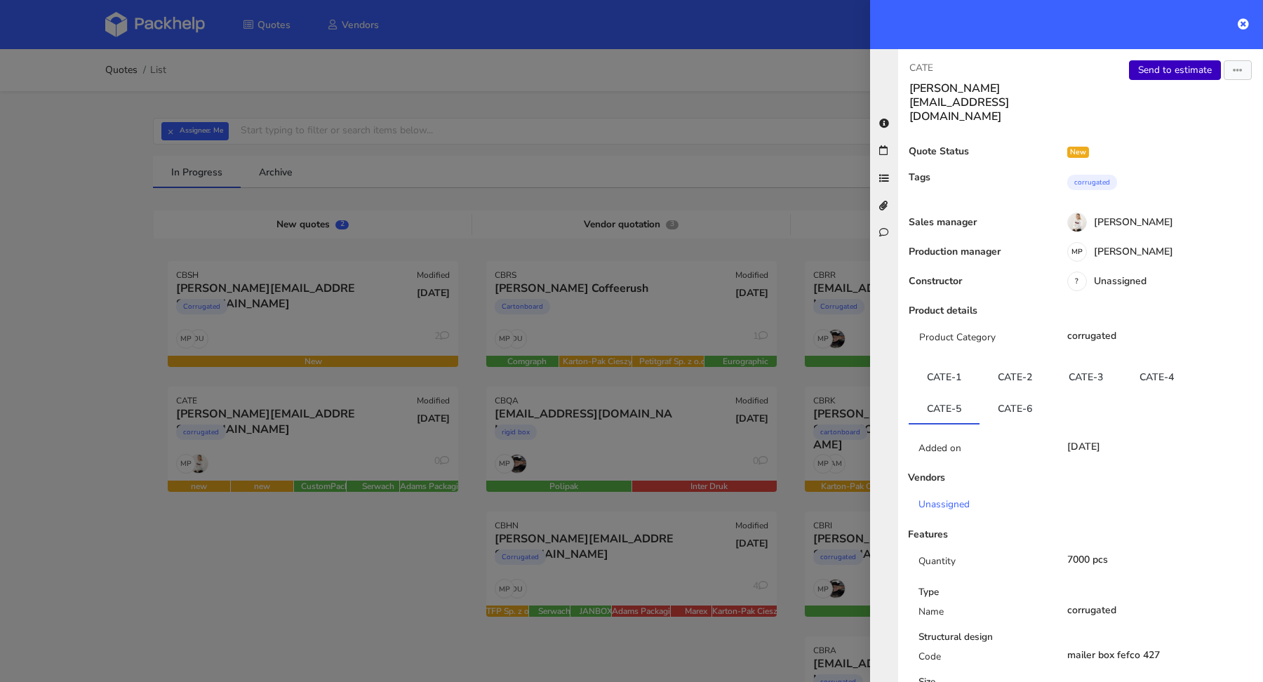
click at [1166, 62] on link "Send to estimate" at bounding box center [1175, 70] width 92 height 20
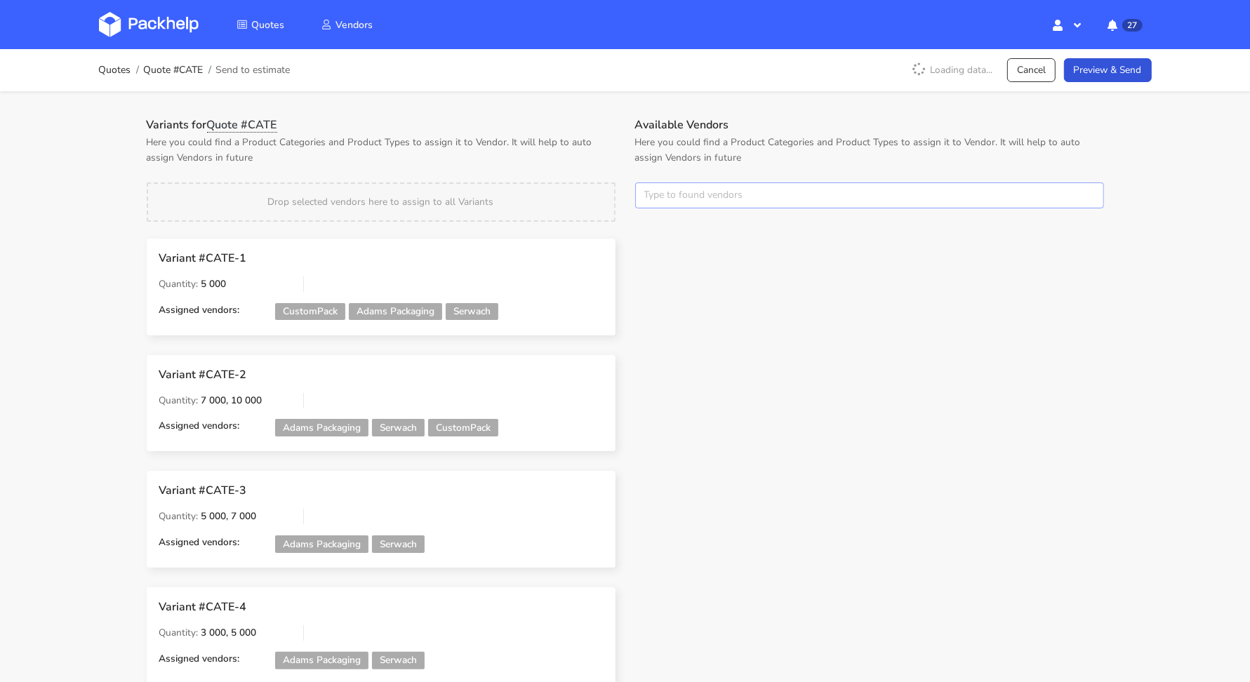
click at [712, 198] on input "text" at bounding box center [869, 195] width 469 height 27
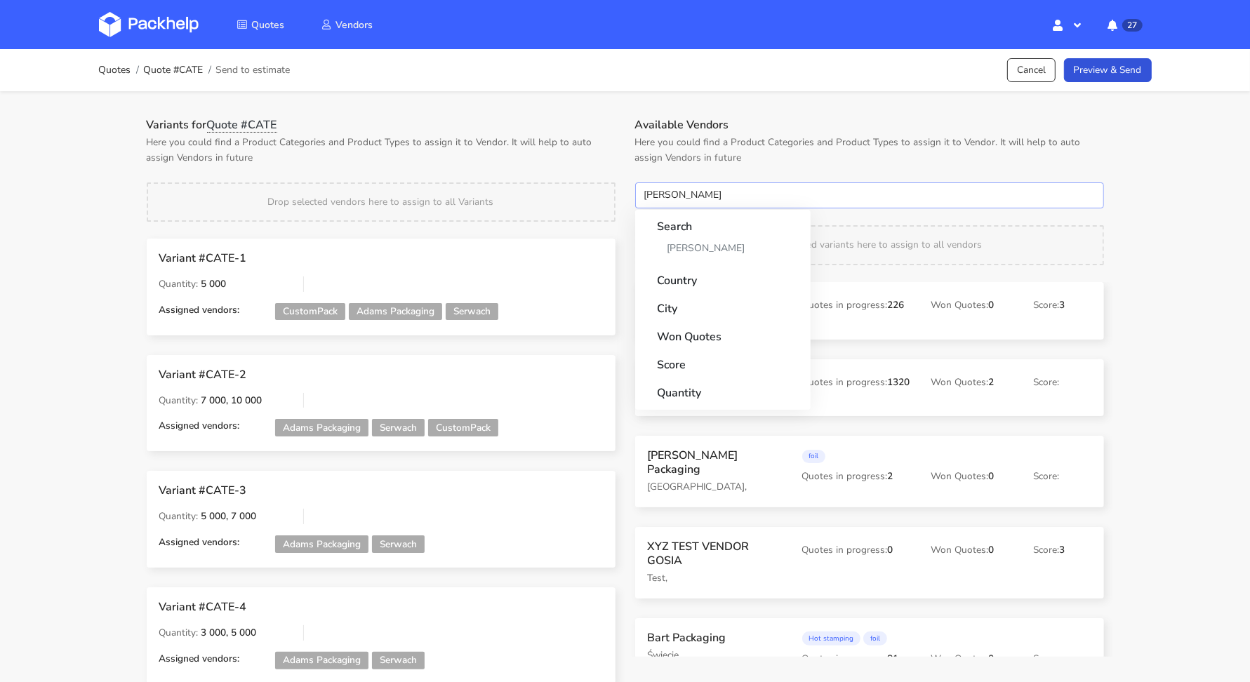
type input "adams"
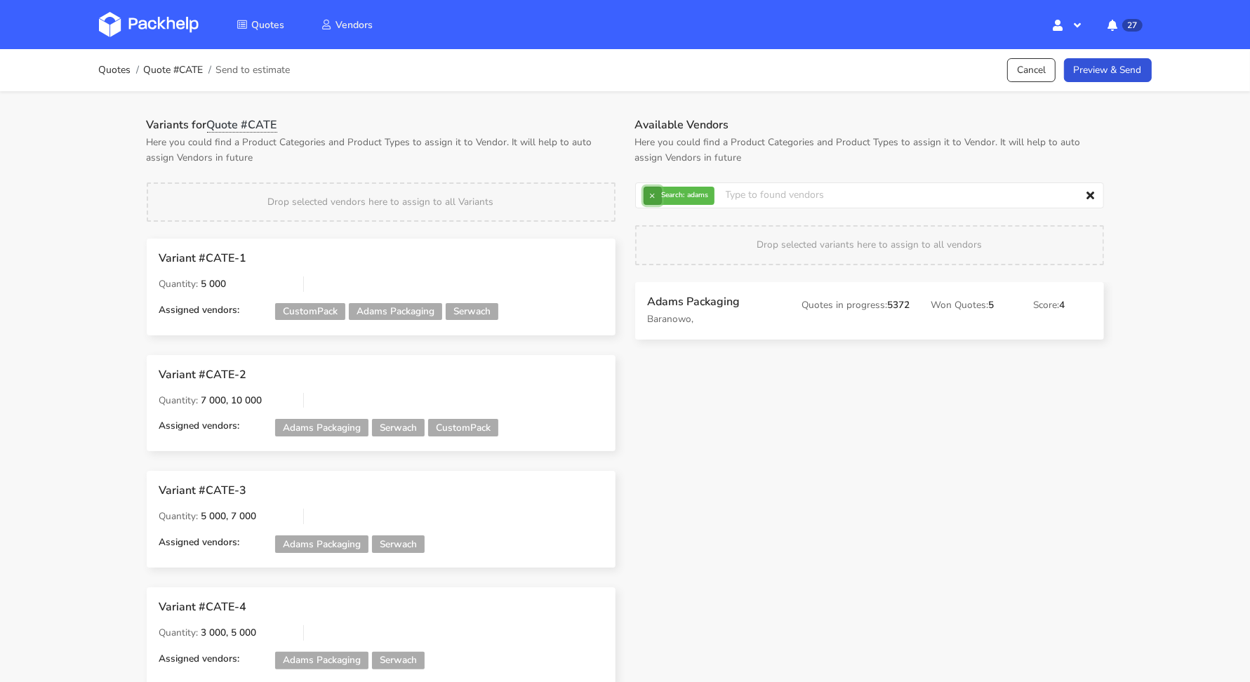
click at [650, 196] on button "×" at bounding box center [653, 196] width 18 height 18
click at [651, 196] on input "text" at bounding box center [869, 195] width 469 height 27
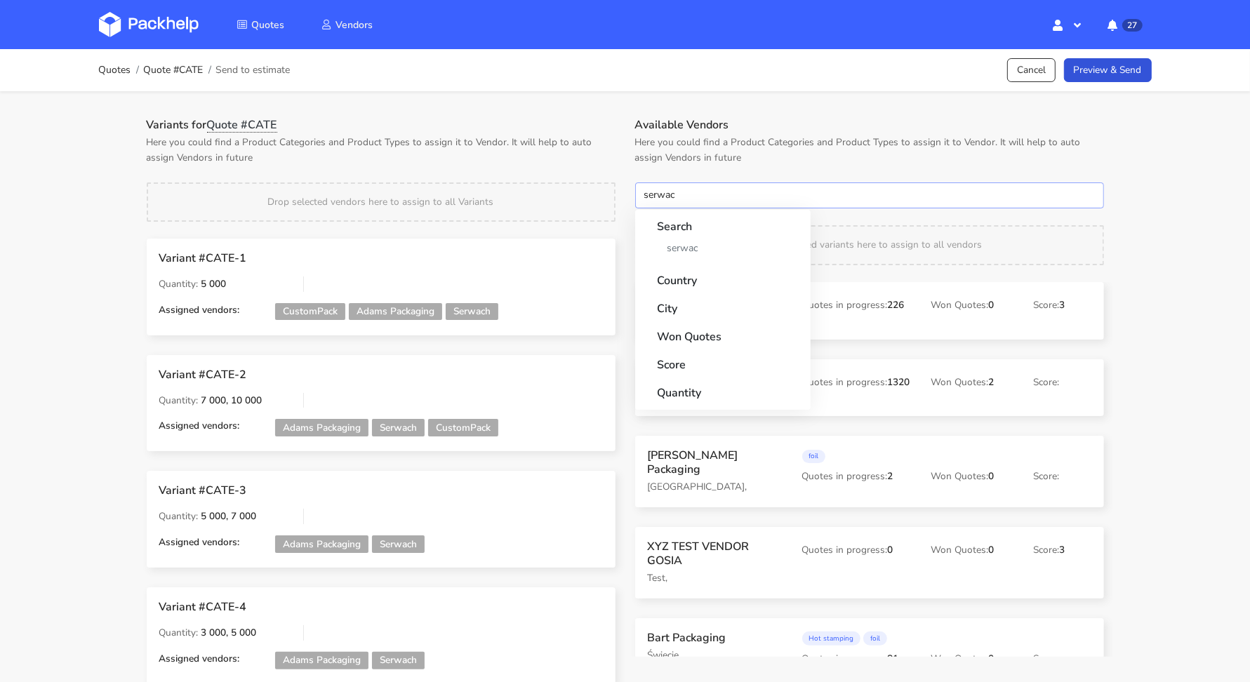
type input "serwach"
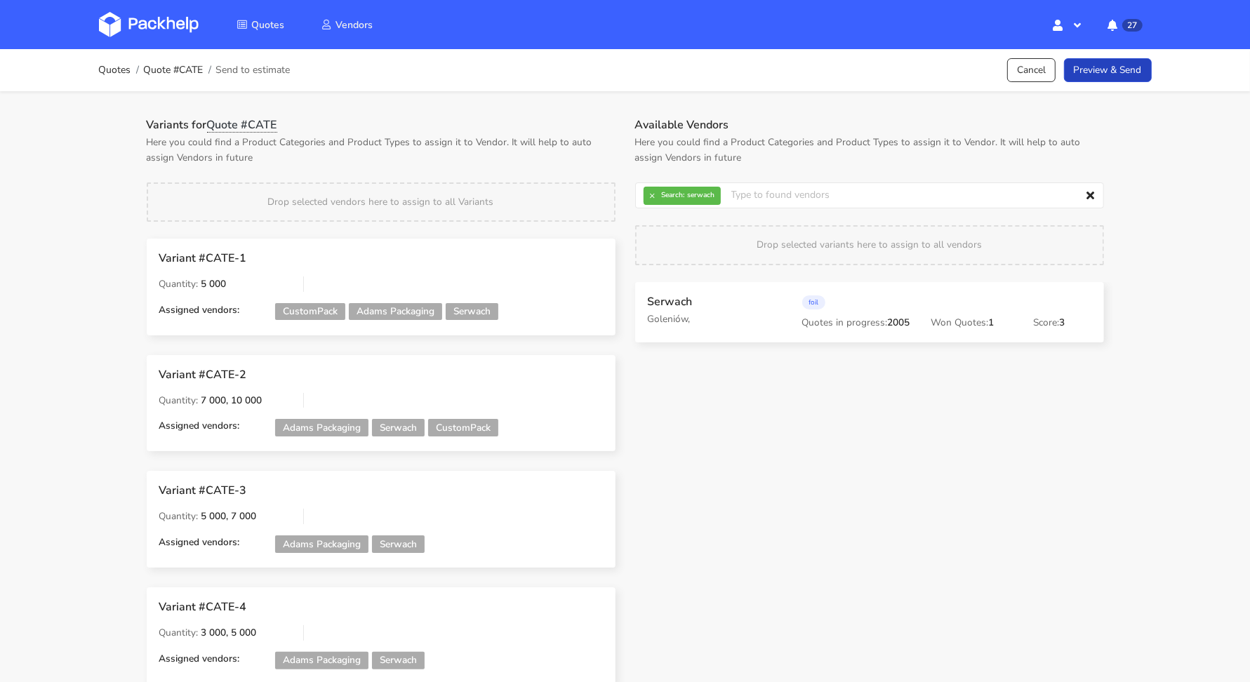
click at [1076, 74] on link "Preview & Send" at bounding box center [1108, 70] width 88 height 25
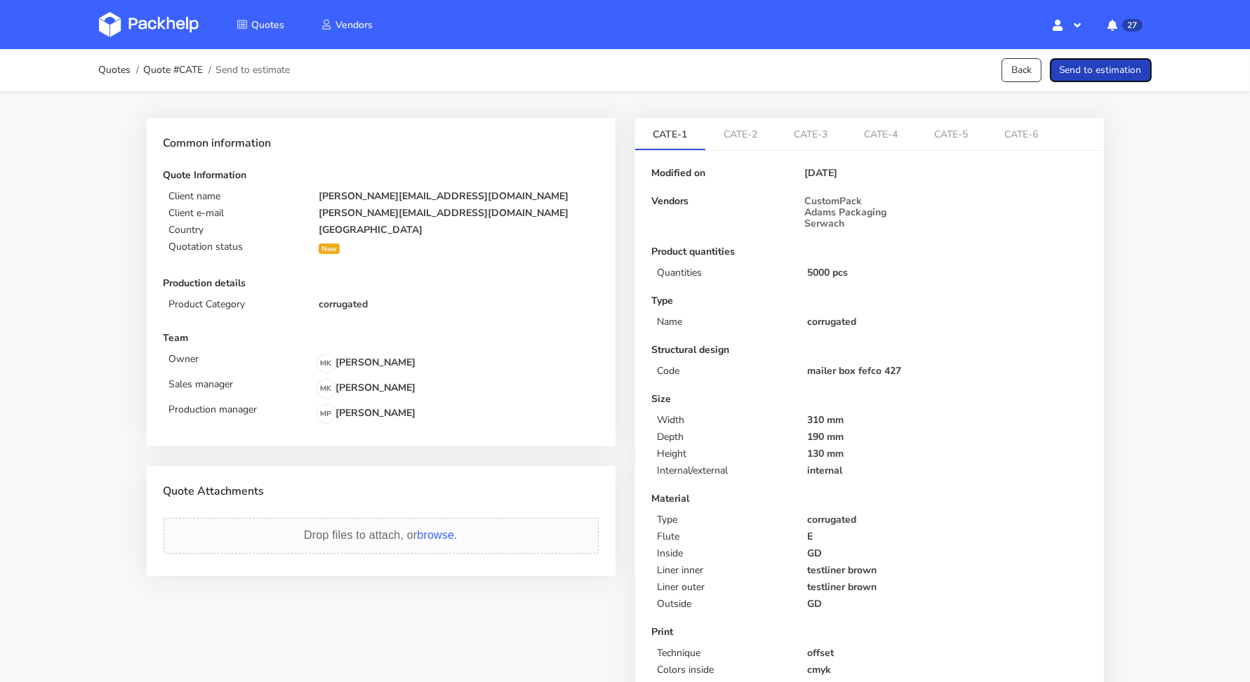
click at [1105, 74] on button "Send to estimation" at bounding box center [1101, 70] width 102 height 25
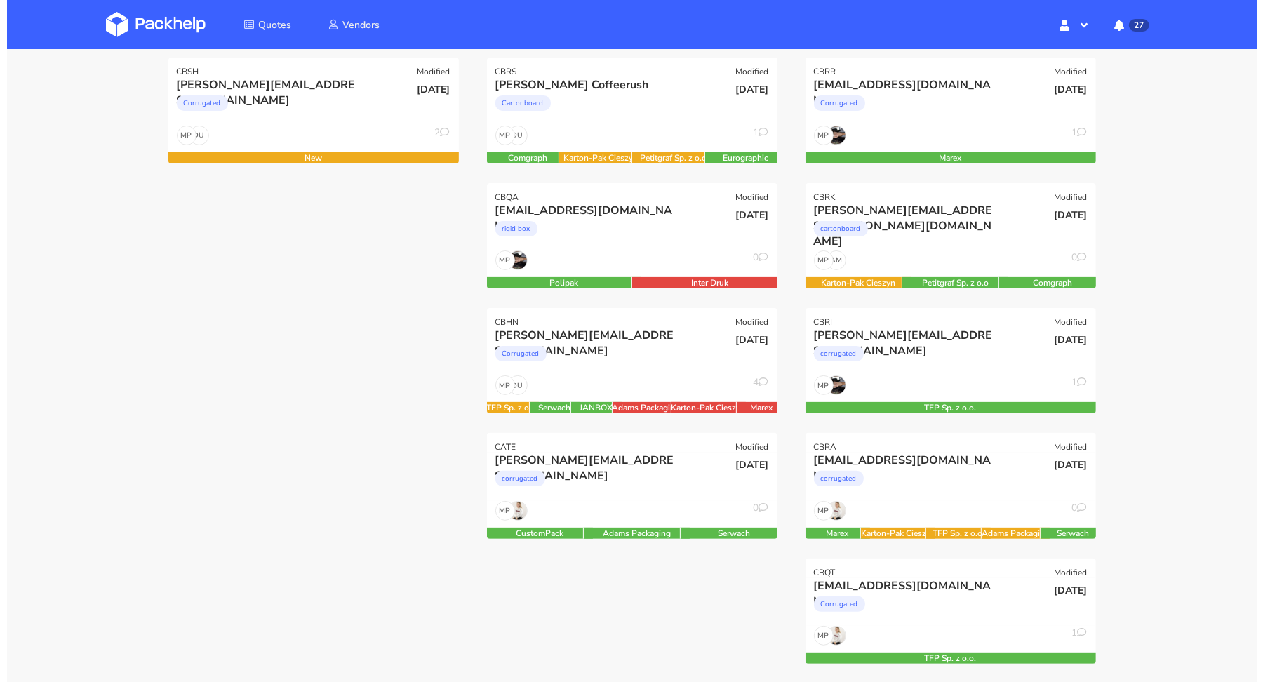
scroll to position [208, 0]
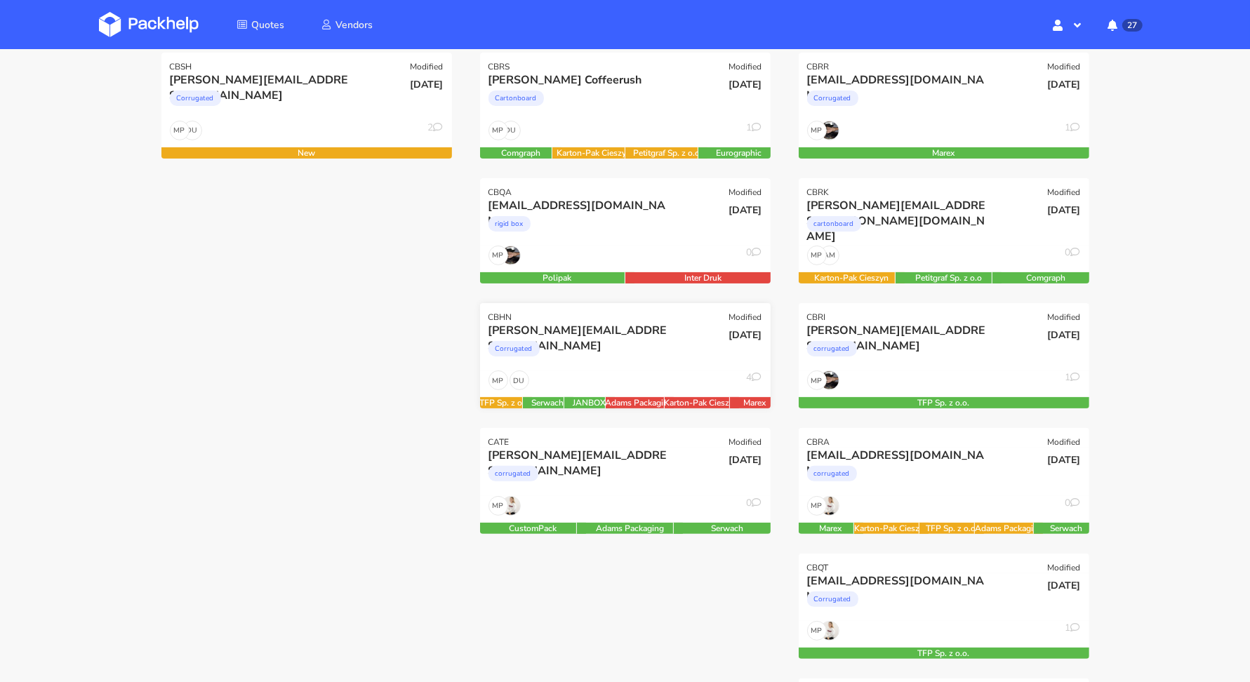
click at [568, 364] on div "Corrugated" at bounding box center [581, 352] width 186 height 28
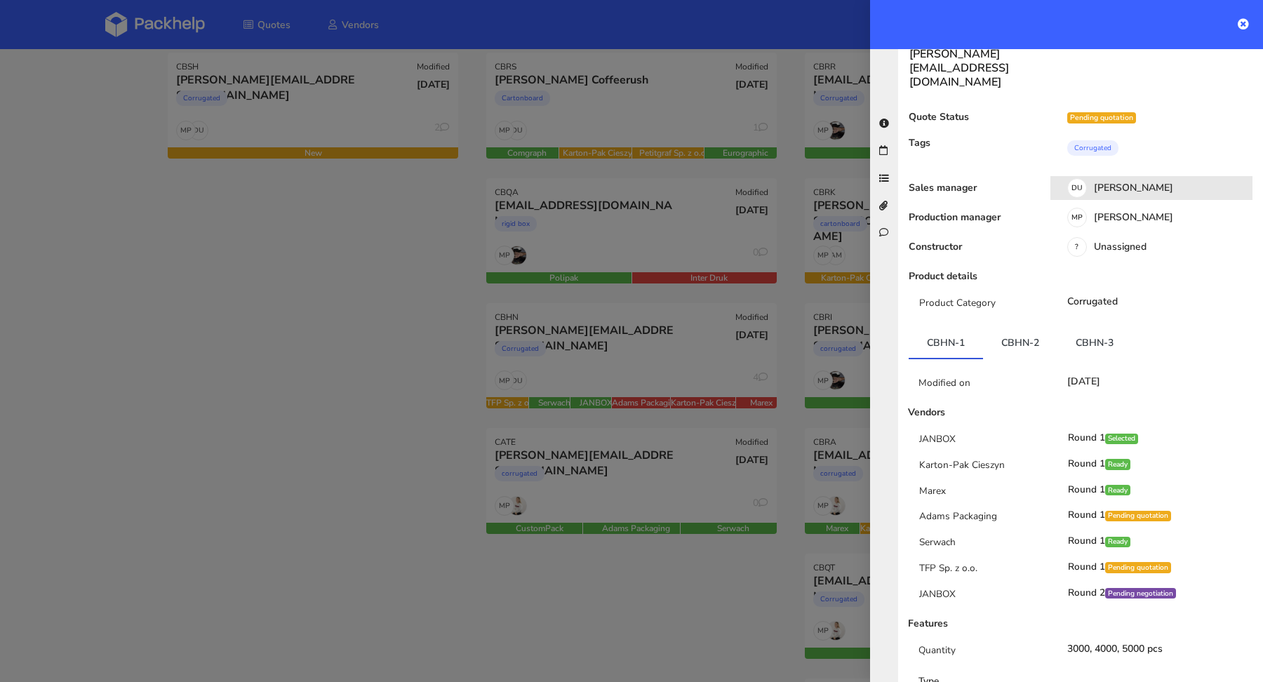
scroll to position [0, 0]
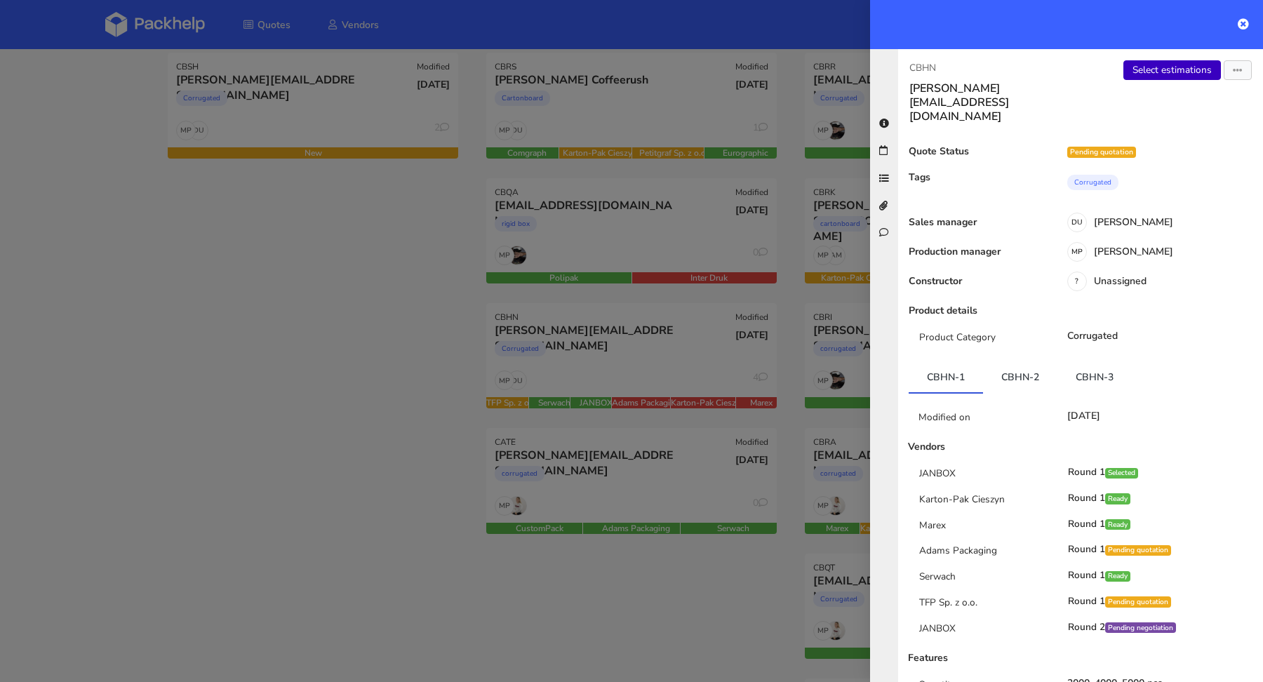
click at [1164, 72] on link "Select estimations" at bounding box center [1173, 70] width 98 height 20
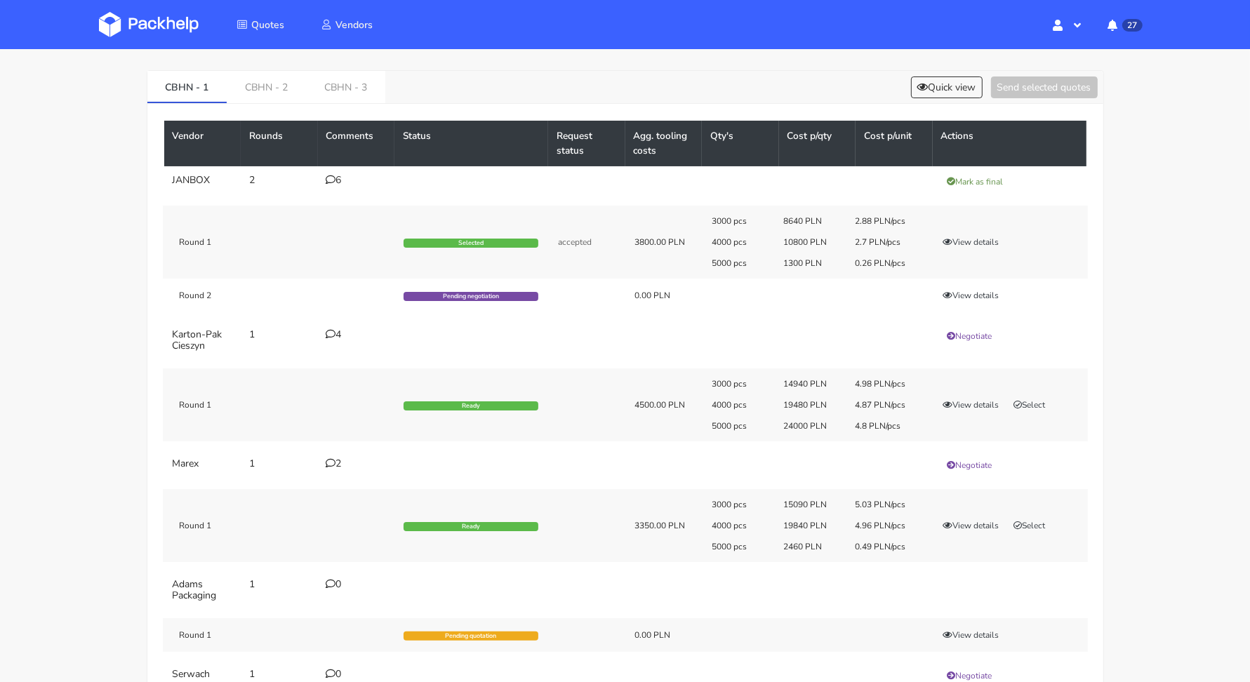
scroll to position [130, 0]
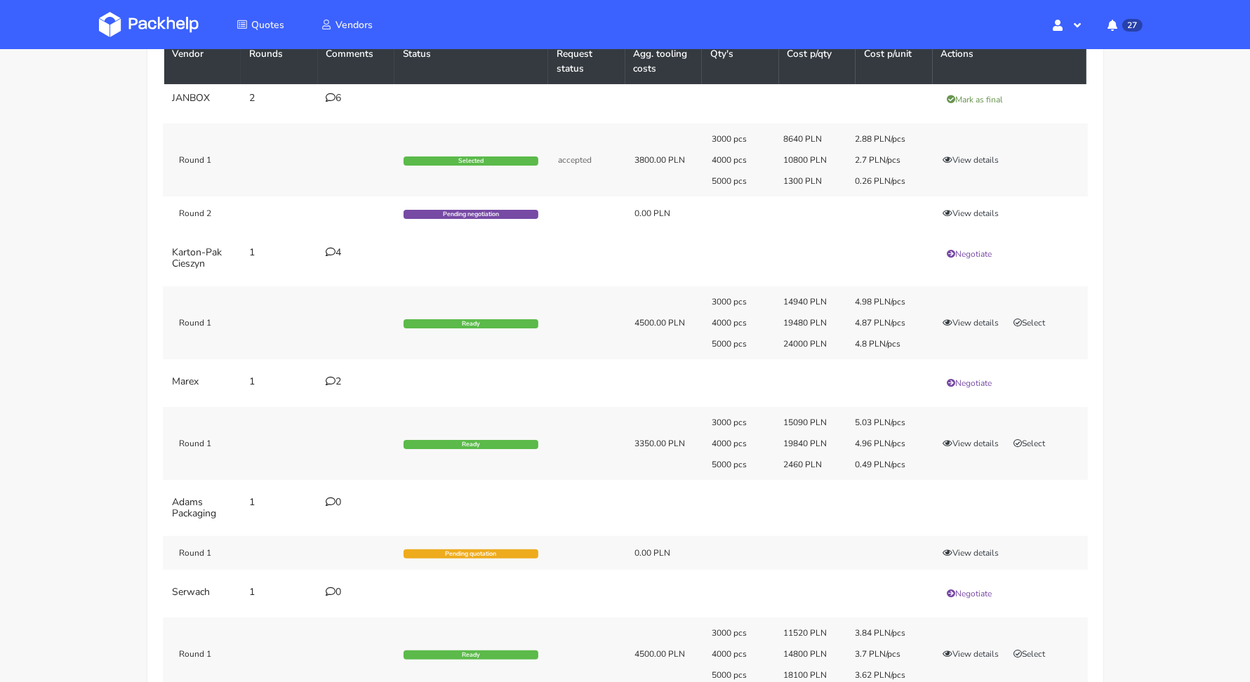
click at [331, 98] on icon at bounding box center [331, 98] width 10 height 10
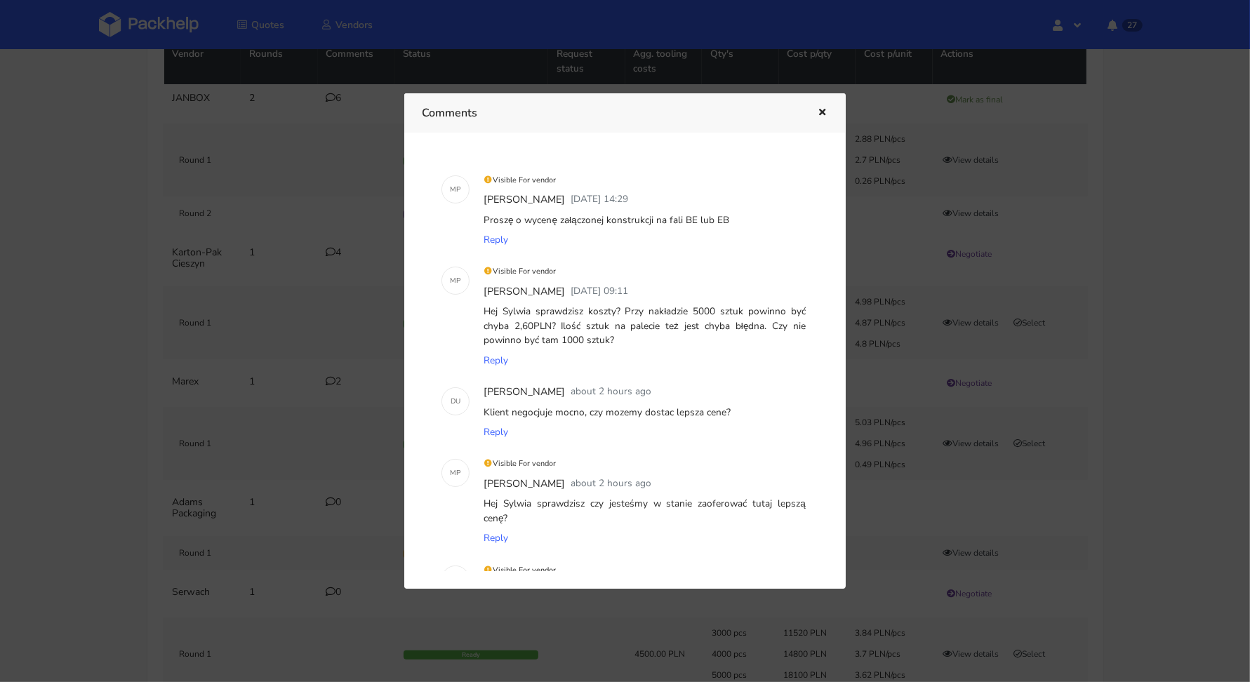
click at [818, 112] on icon "button" at bounding box center [822, 113] width 12 height 10
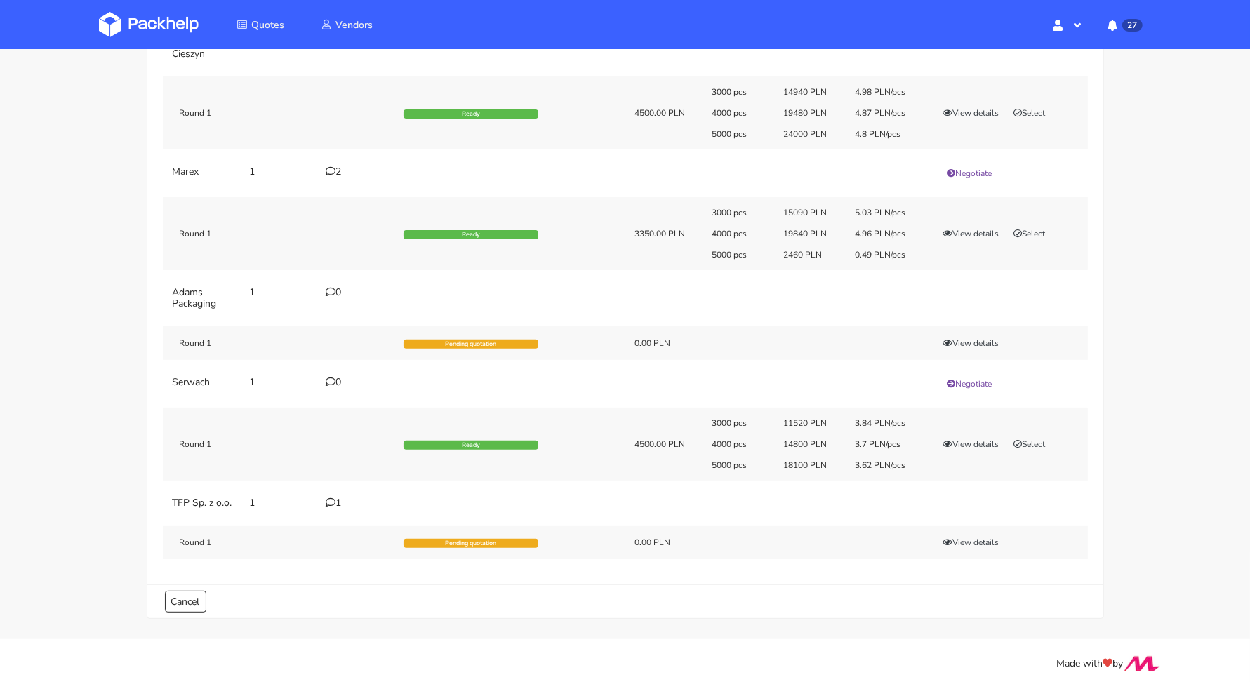
scroll to position [351, 0]
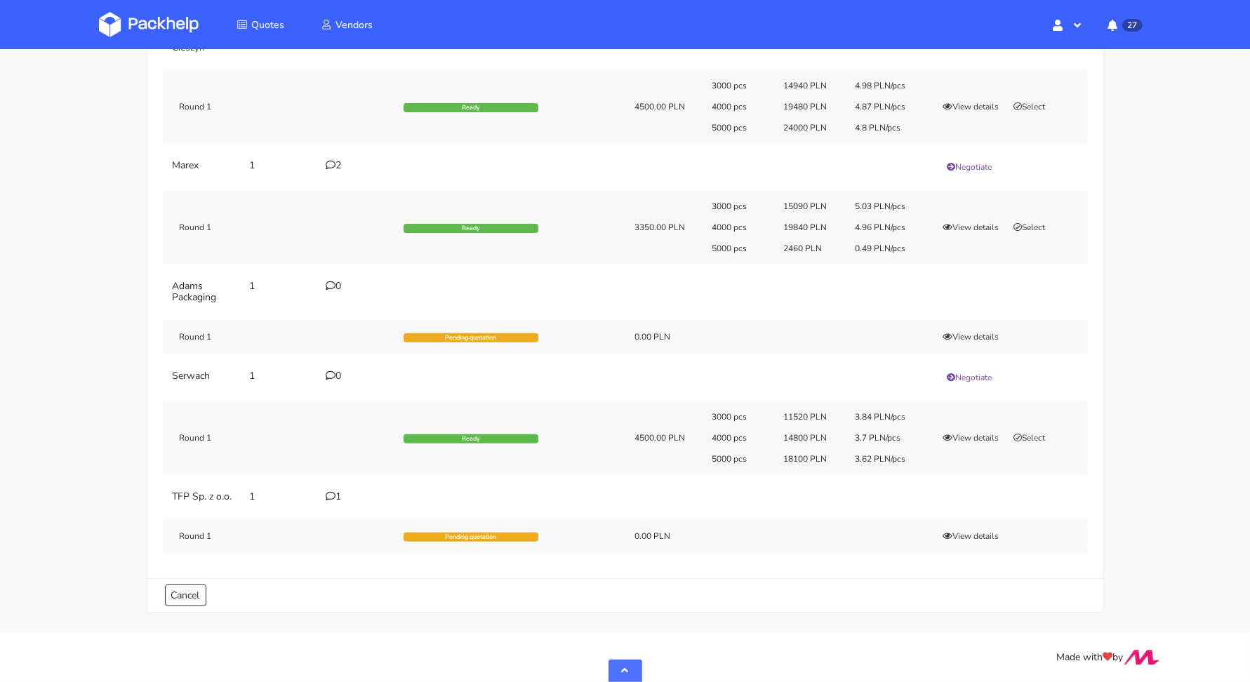
click at [332, 491] on icon at bounding box center [331, 496] width 10 height 10
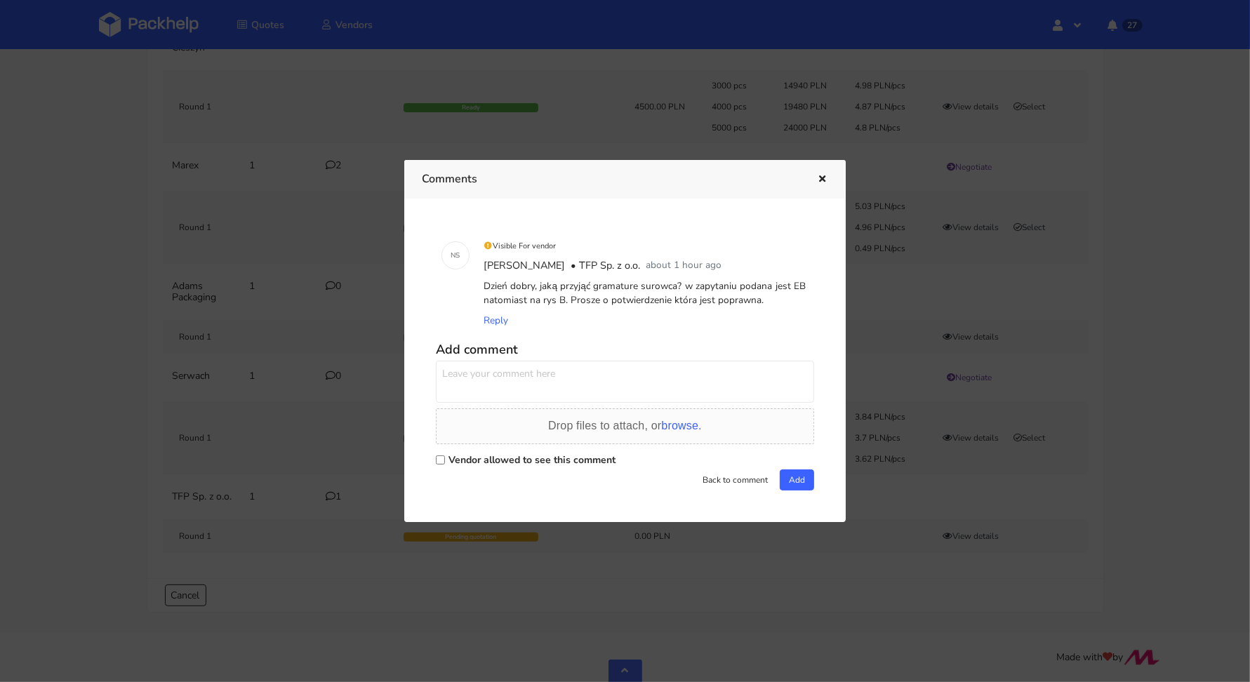
click at [500, 465] on label "Vendor allowed to see this comment" at bounding box center [531, 459] width 167 height 13
click at [445, 465] on input "Vendor allowed to see this comment" at bounding box center [440, 459] width 9 height 9
checkbox input "true"
click at [493, 394] on textarea at bounding box center [625, 382] width 378 height 42
click at [821, 178] on icon "button" at bounding box center [822, 180] width 12 height 10
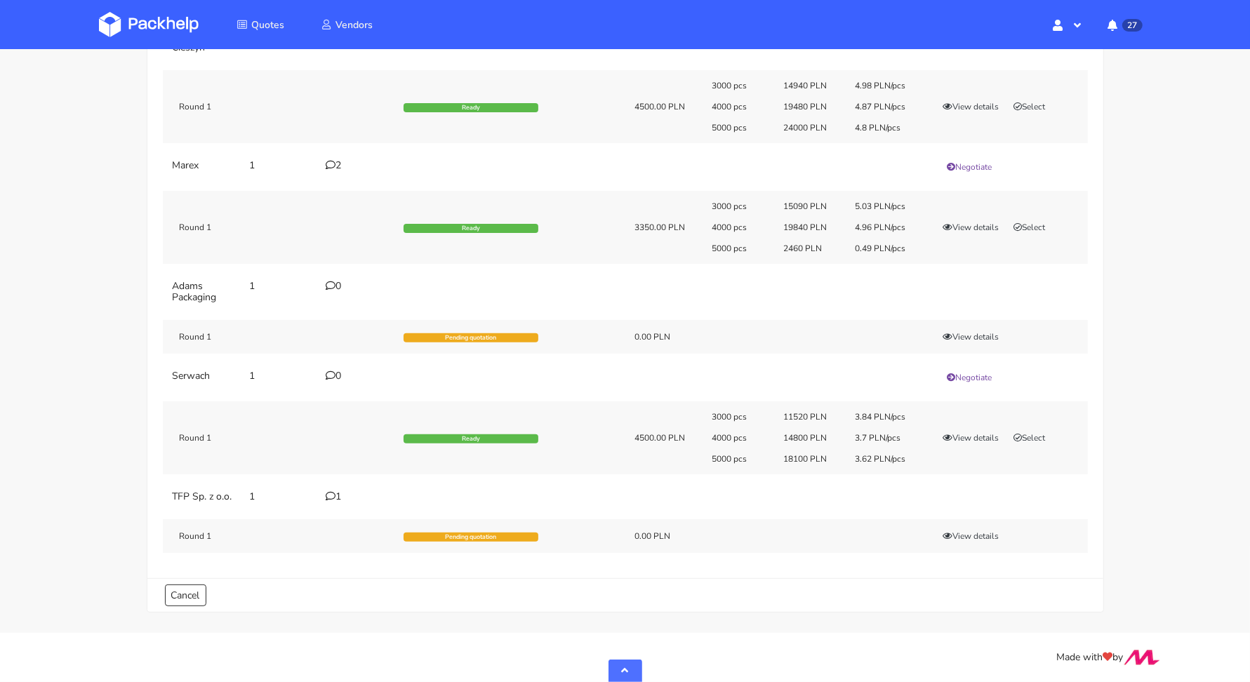
click at [332, 160] on icon at bounding box center [331, 165] width 10 height 10
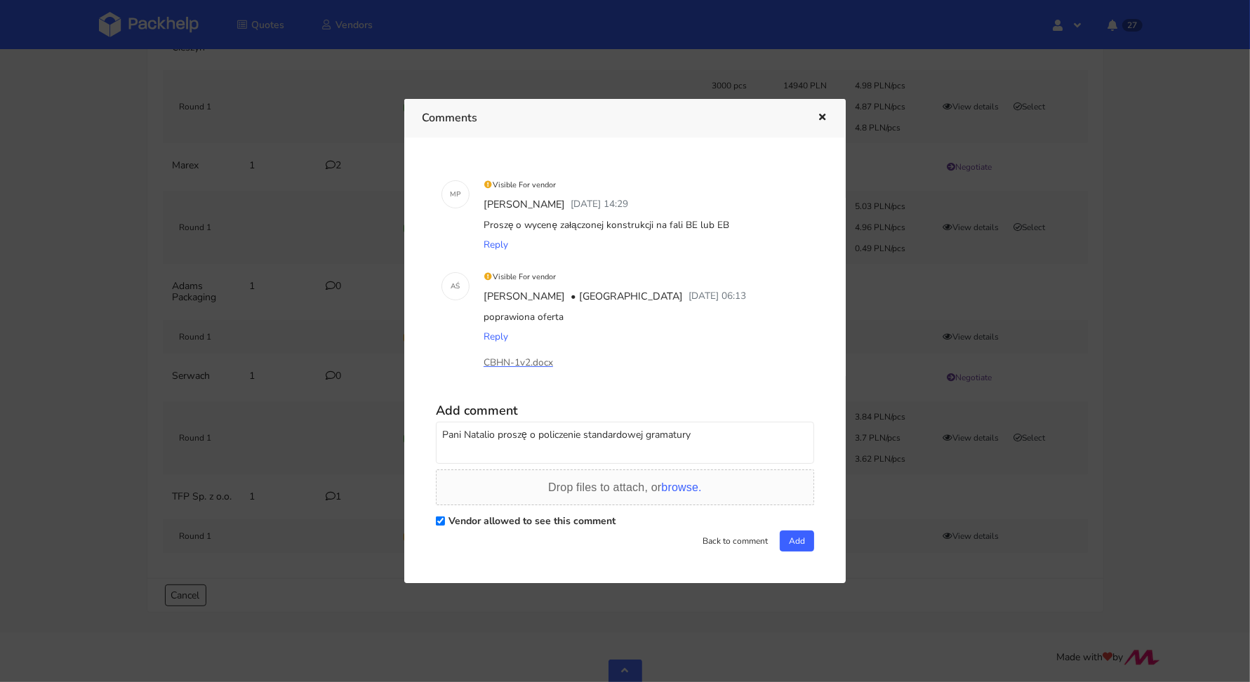
click at [730, 223] on div "Proszę o wycenę załączonej konstrukcji na fali BE lub EB" at bounding box center [645, 225] width 328 height 20
click at [827, 114] on icon "button" at bounding box center [822, 118] width 12 height 10
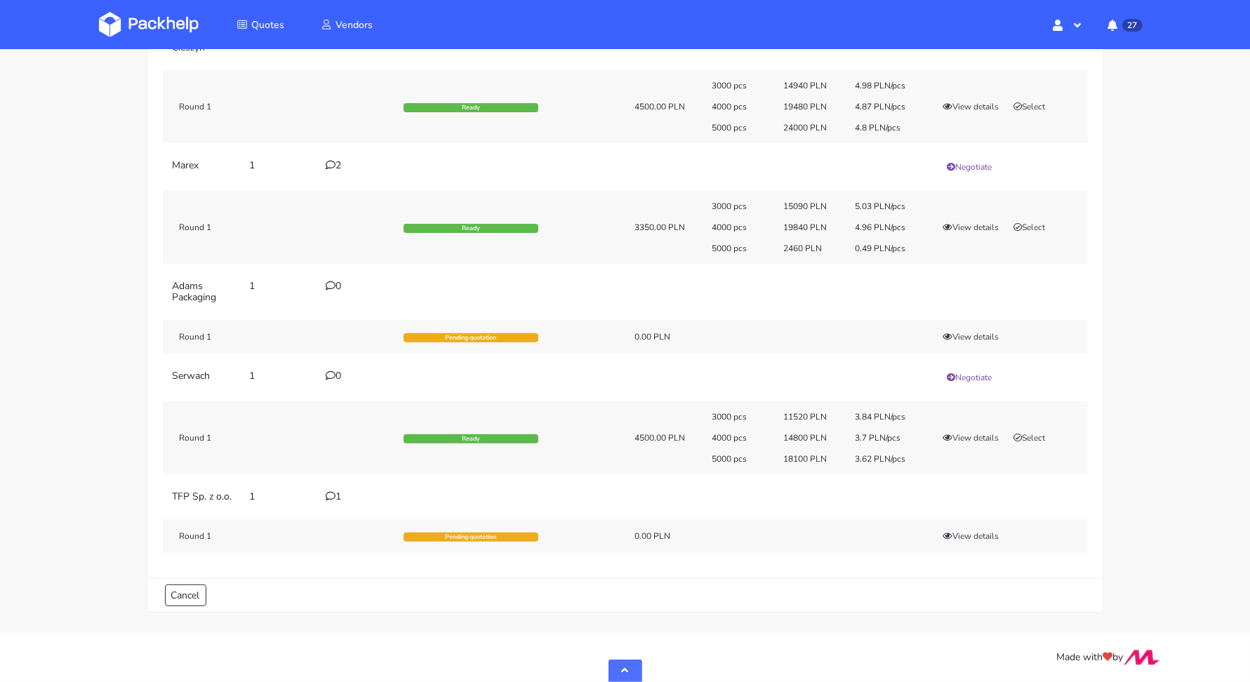
click at [326, 491] on icon at bounding box center [331, 496] width 10 height 10
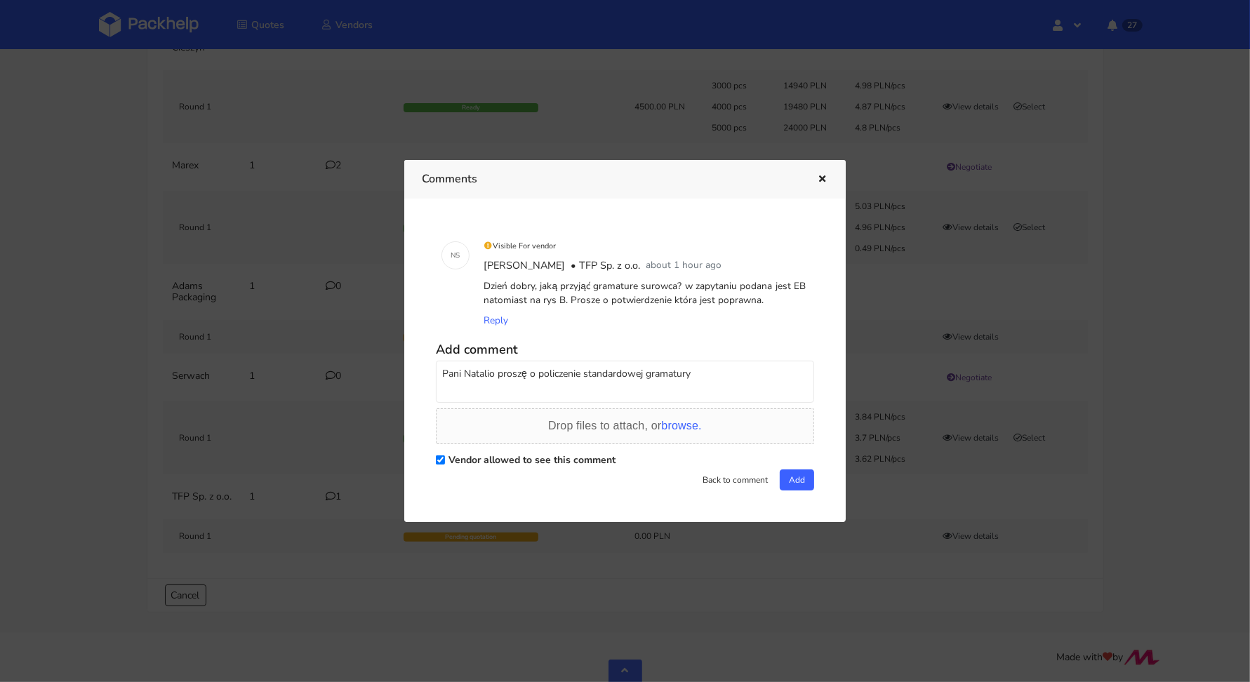
click at [712, 379] on textarea "Pani Natalio proszę o policzenie standardowej gramatury" at bounding box center [625, 382] width 378 height 42
type textarea "Pani Natalio proszę o policzenie standardowej gramatury fali EB"
click at [794, 486] on button "Add" at bounding box center [797, 479] width 34 height 21
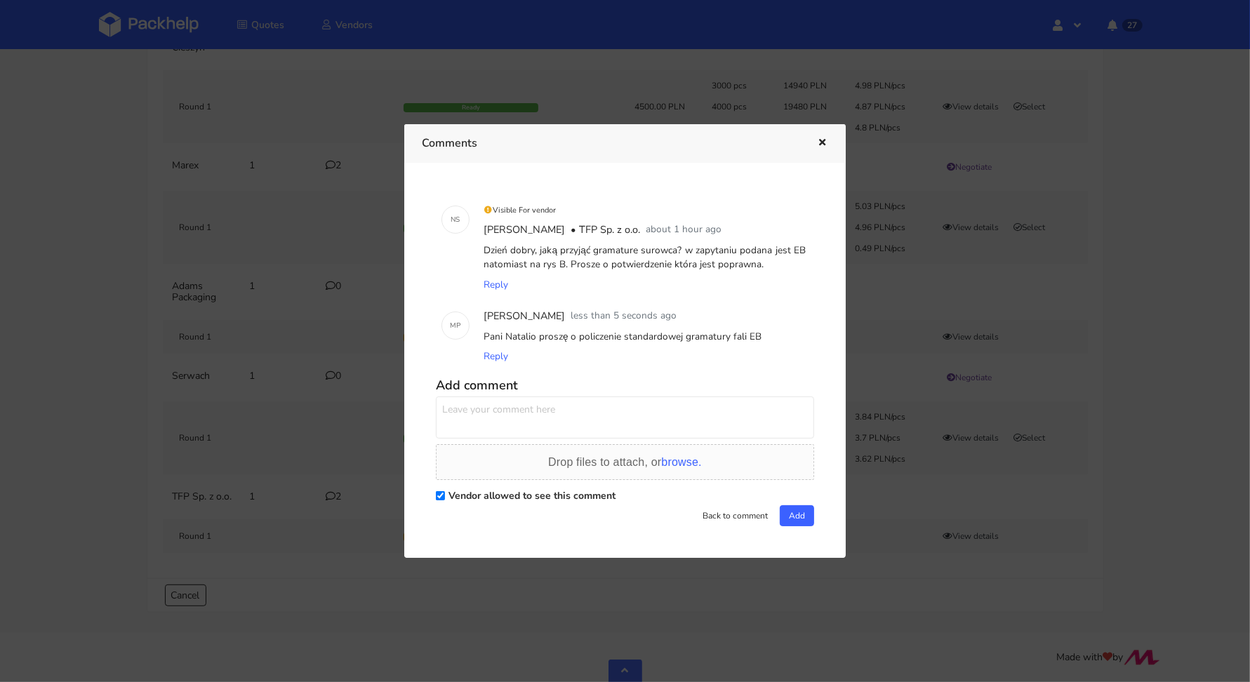
click at [823, 148] on icon "button" at bounding box center [822, 143] width 12 height 10
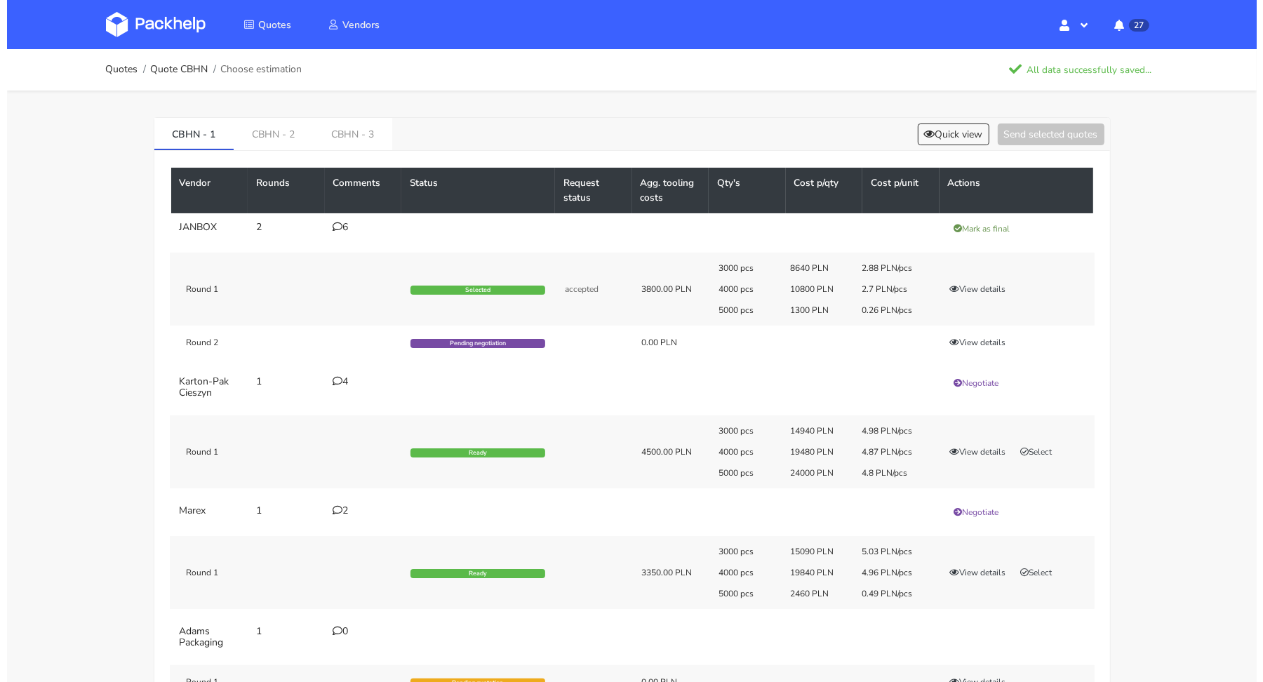
scroll to position [0, 0]
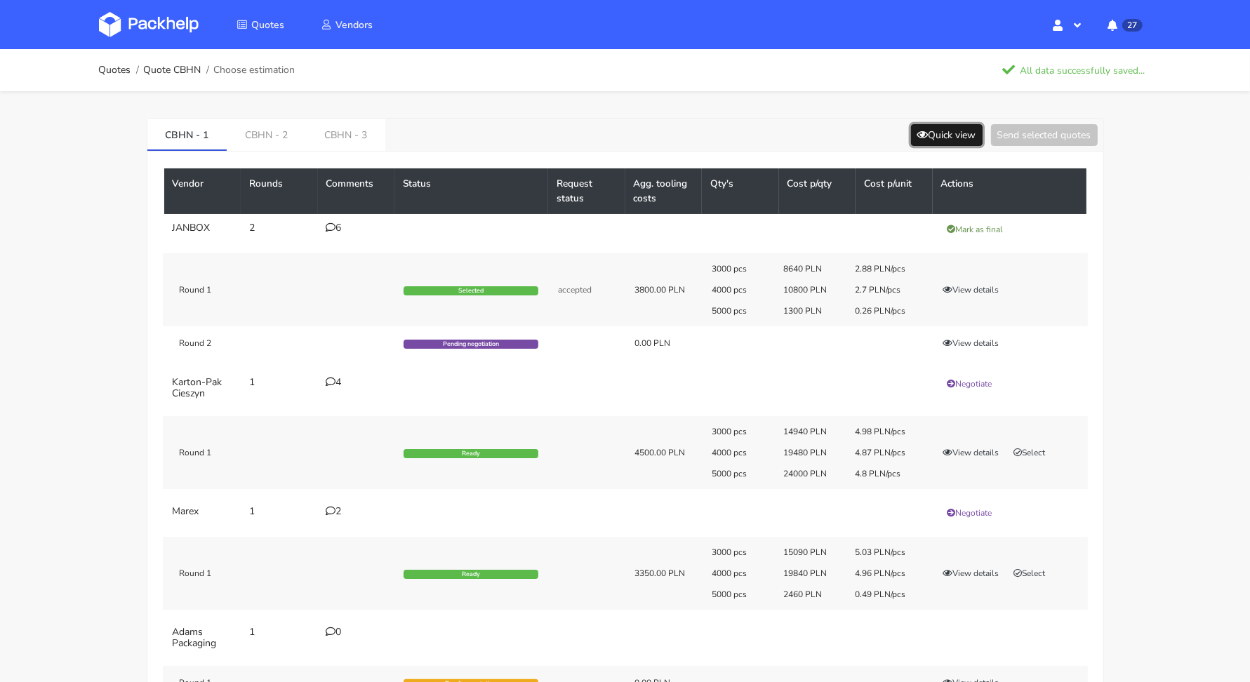
click at [949, 141] on button "Quick view" at bounding box center [947, 135] width 72 height 22
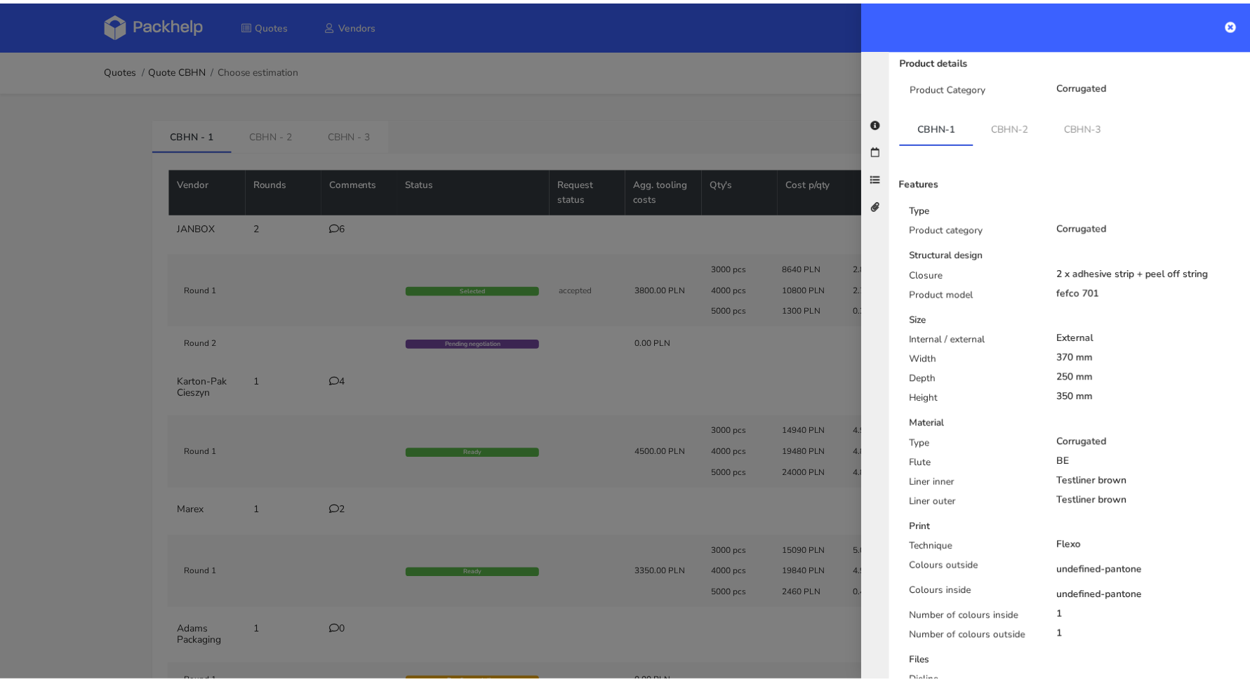
scroll to position [253, 0]
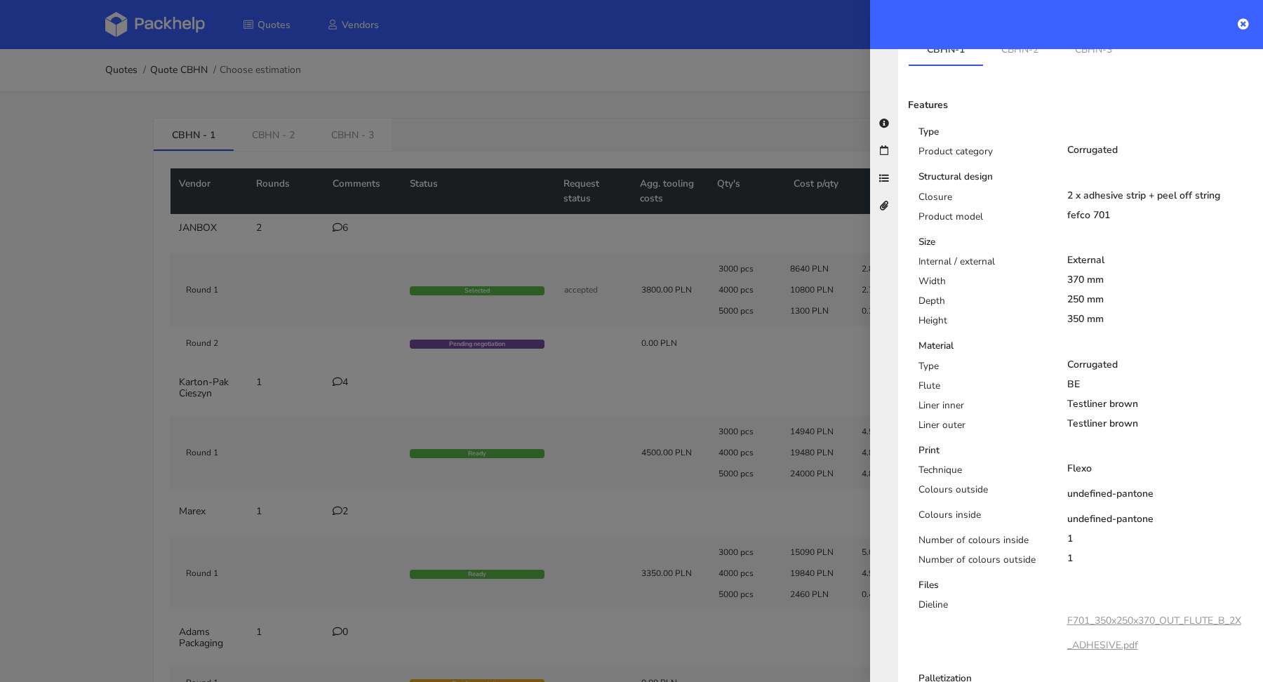
click at [94, 363] on div at bounding box center [631, 341] width 1263 height 682
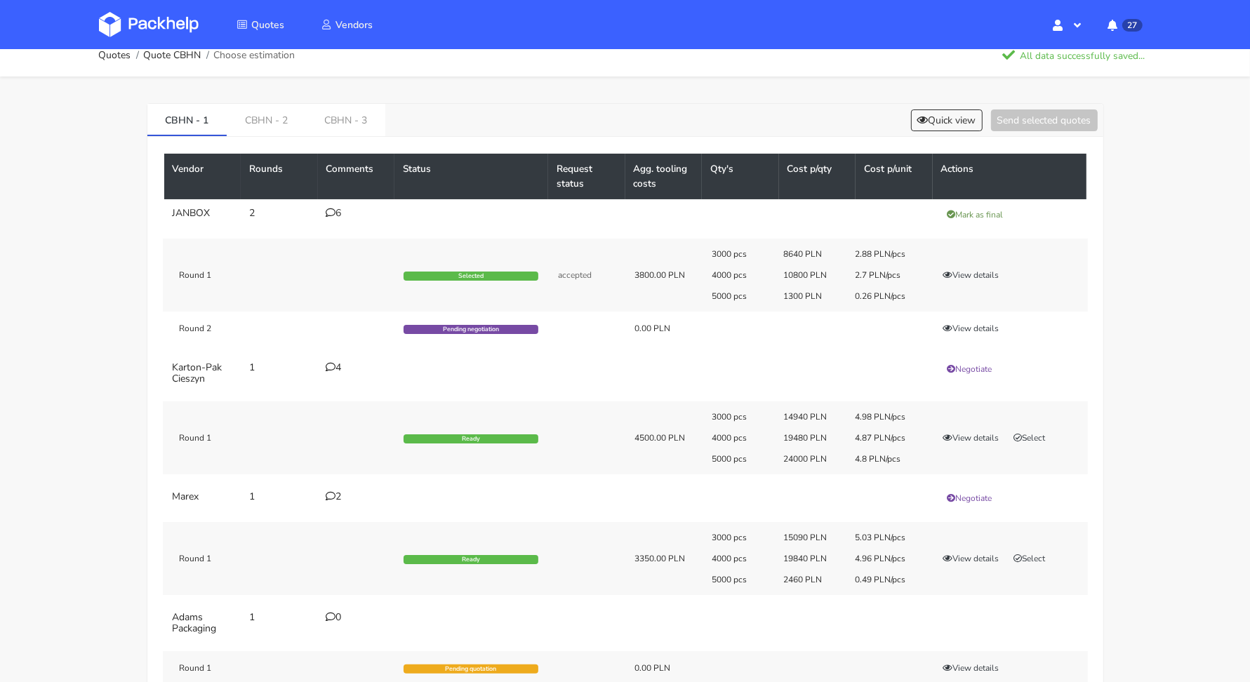
scroll to position [0, 0]
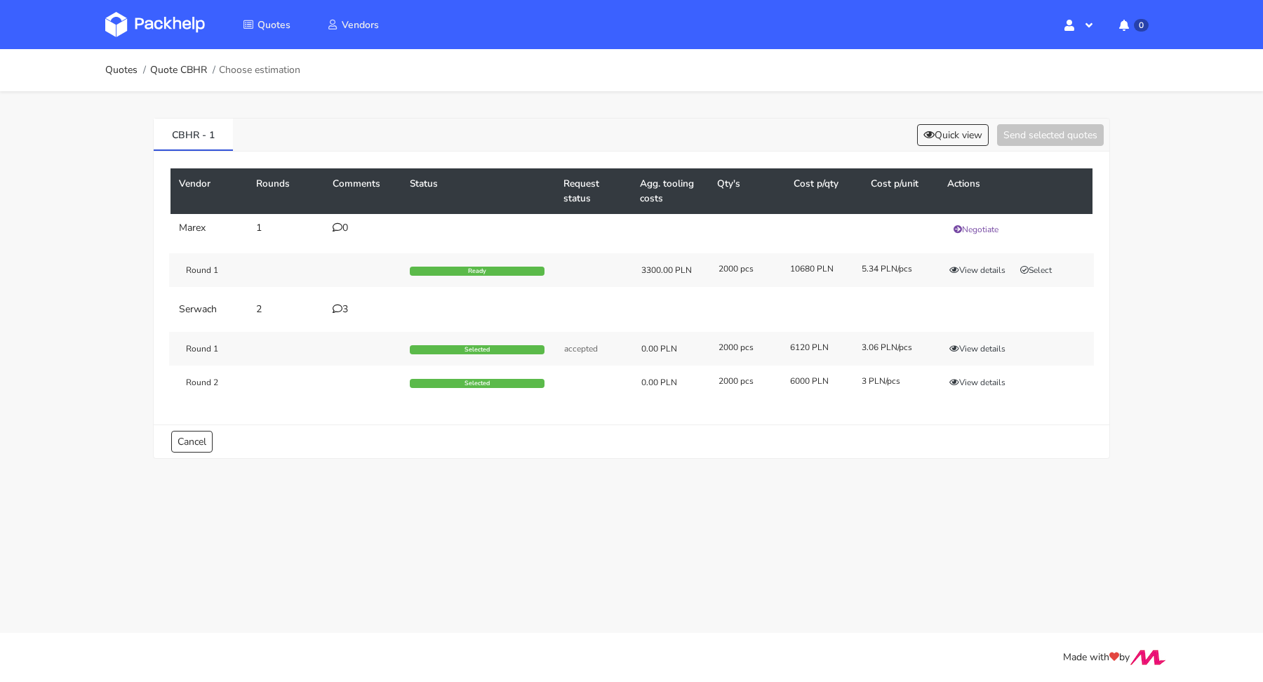
click at [344, 315] on td "3" at bounding box center [362, 309] width 77 height 28
click at [343, 308] on div "3" at bounding box center [363, 309] width 60 height 11
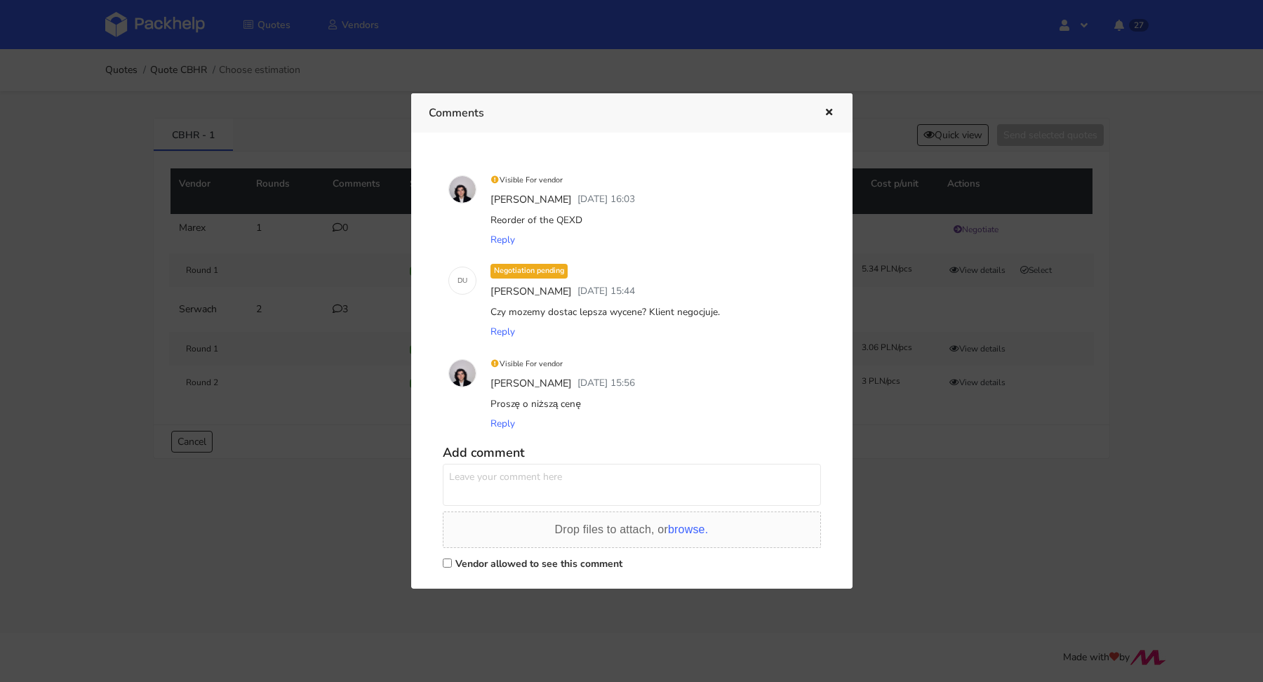
drag, startPoint x: 587, startPoint y: 222, endPoint x: 556, endPoint y: 219, distance: 31.0
click at [556, 219] on div "Reorder of the QEXD" at bounding box center [652, 221] width 328 height 20
copy div "QEXD"
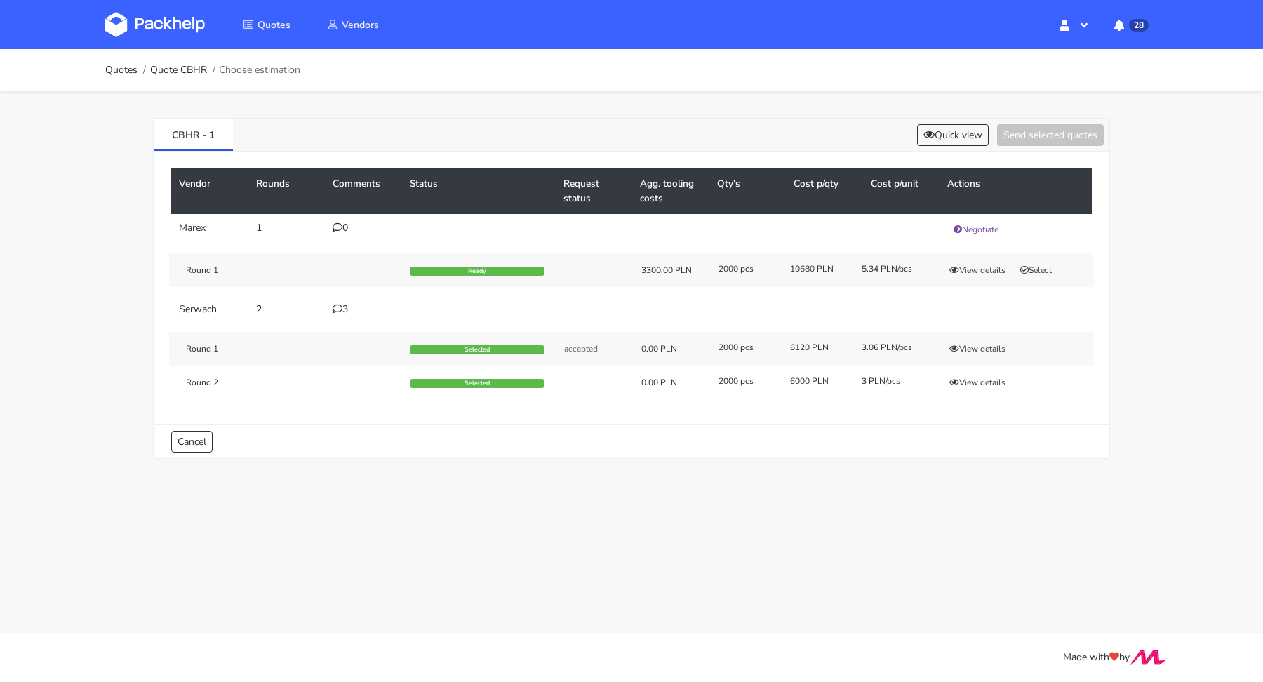
click at [344, 305] on div "3" at bounding box center [363, 309] width 60 height 11
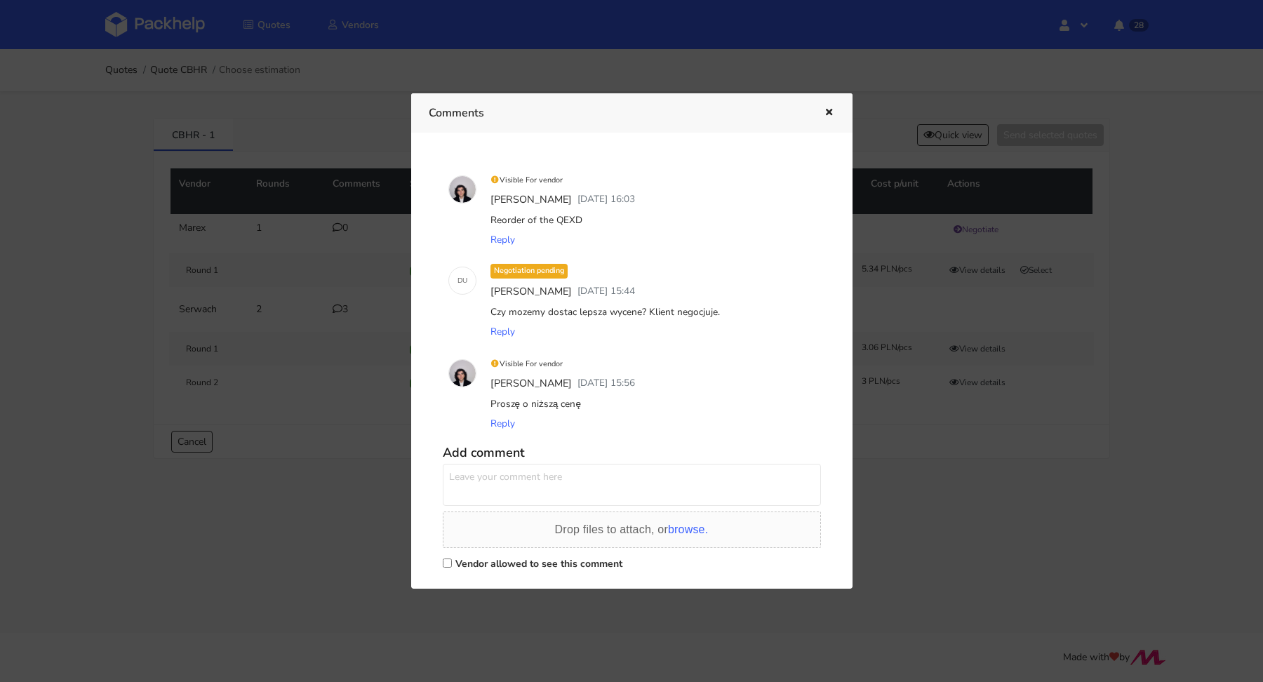
click at [829, 110] on icon "button" at bounding box center [829, 113] width 12 height 10
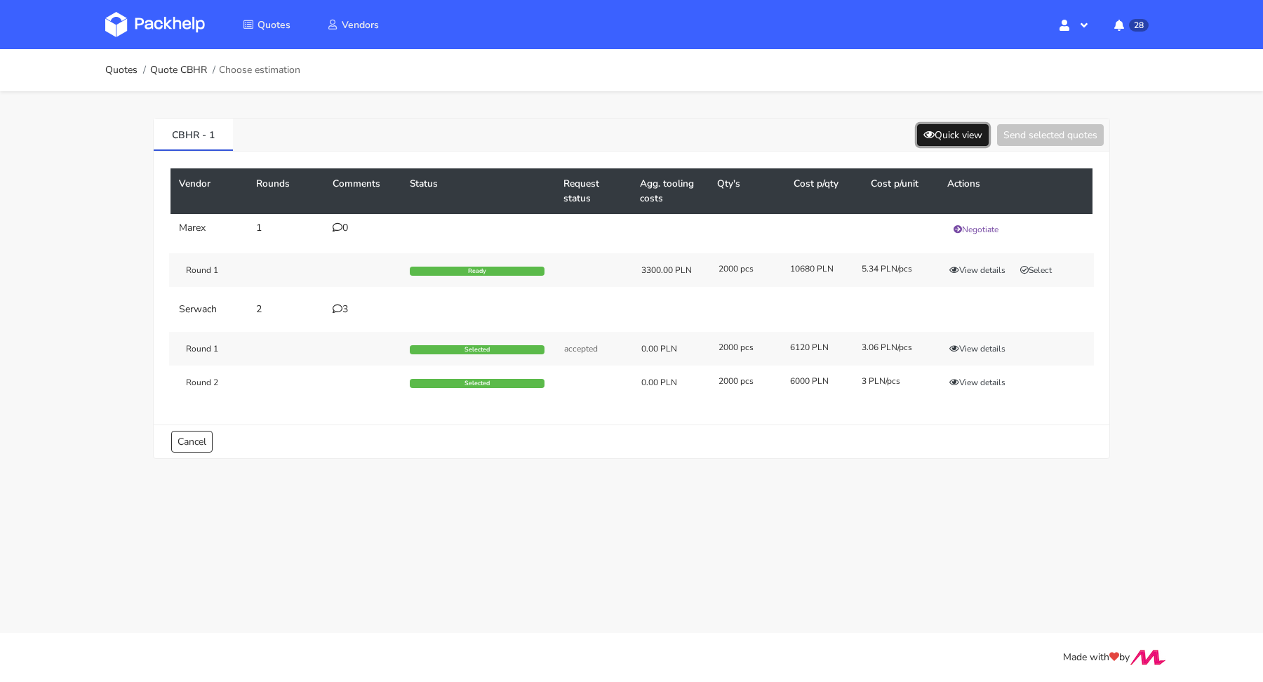
click at [978, 131] on button "Quick view" at bounding box center [953, 135] width 72 height 22
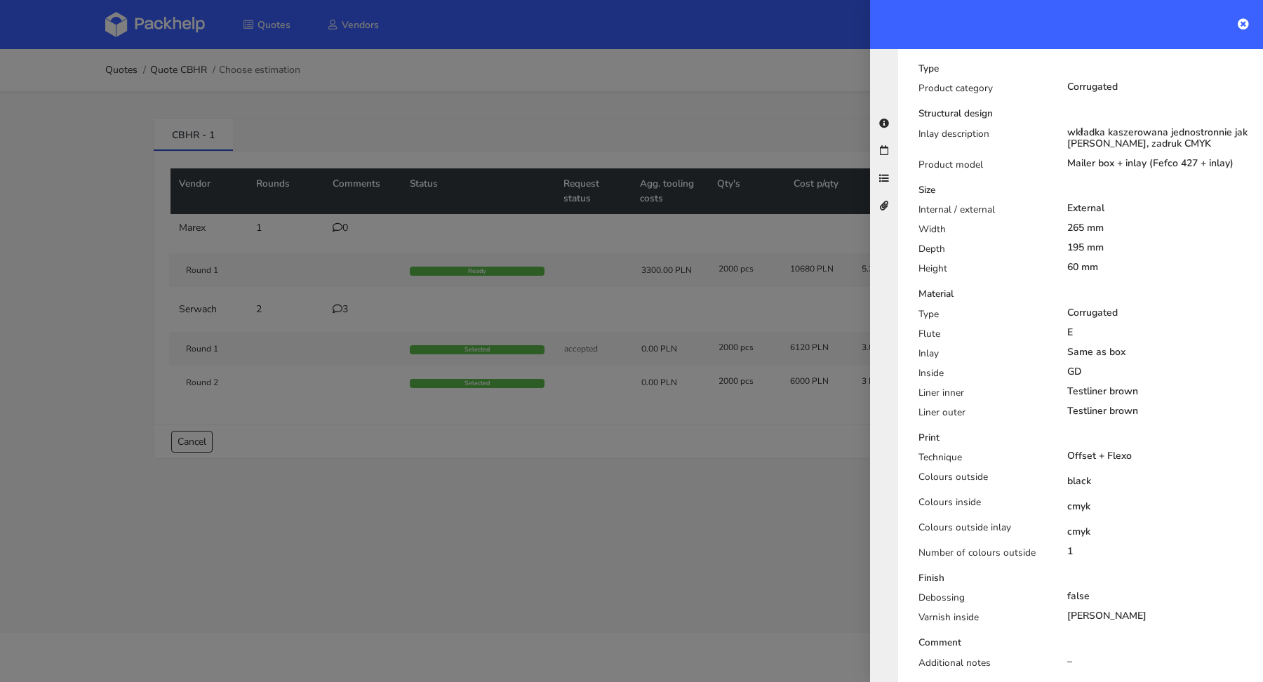
scroll to position [577, 0]
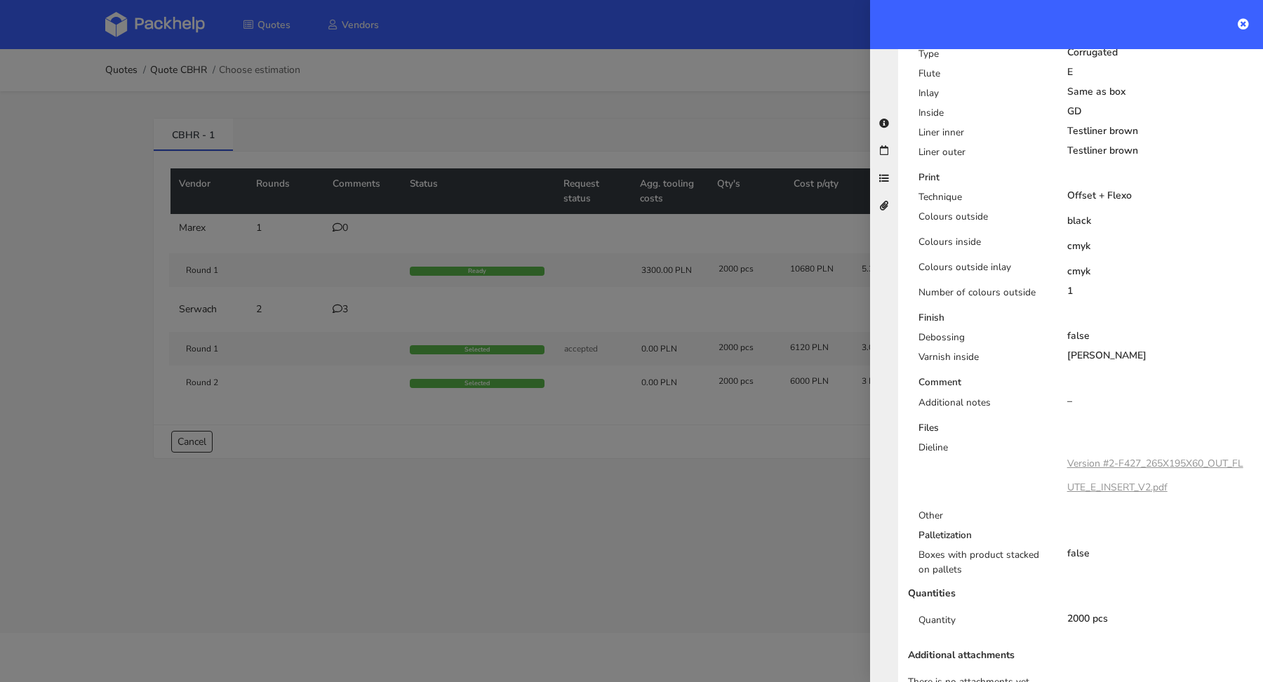
click at [1128, 458] on link "Version #2-F427_265X195X60_OUT_FLUTE_E_INSERT_V2.pdf" at bounding box center [1155, 475] width 176 height 37
click at [438, 376] on div at bounding box center [631, 341] width 1263 height 682
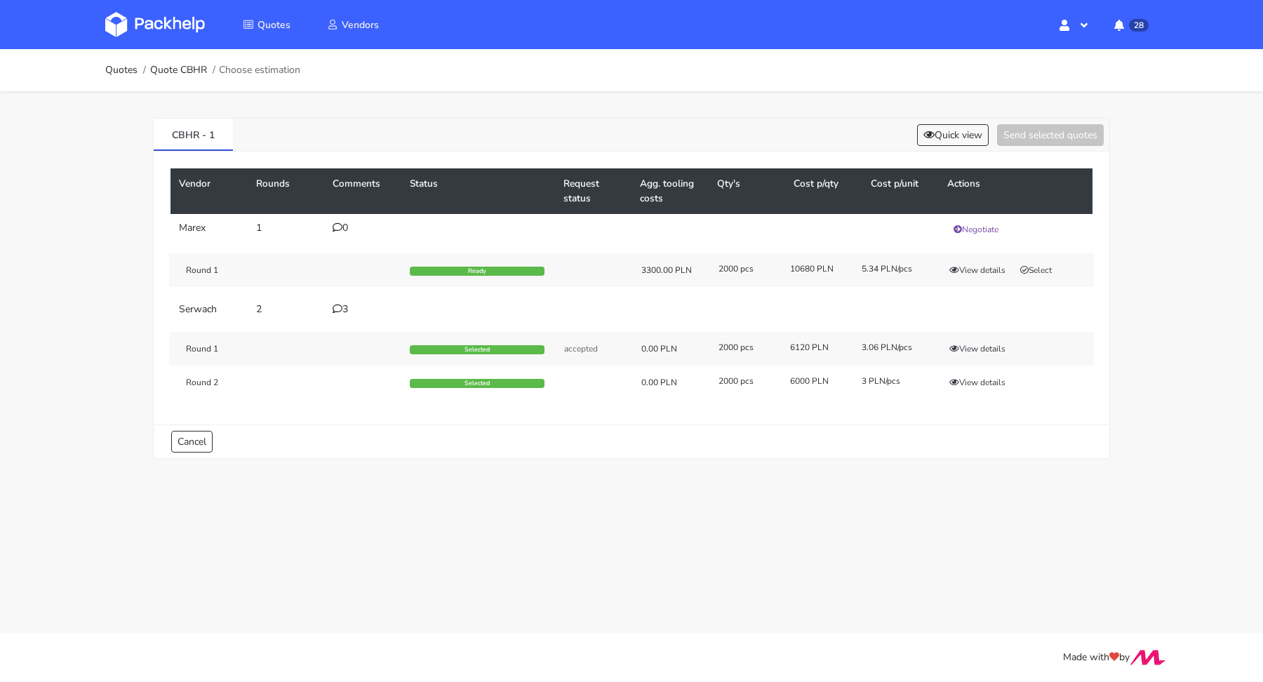
click at [340, 307] on icon at bounding box center [338, 309] width 10 height 10
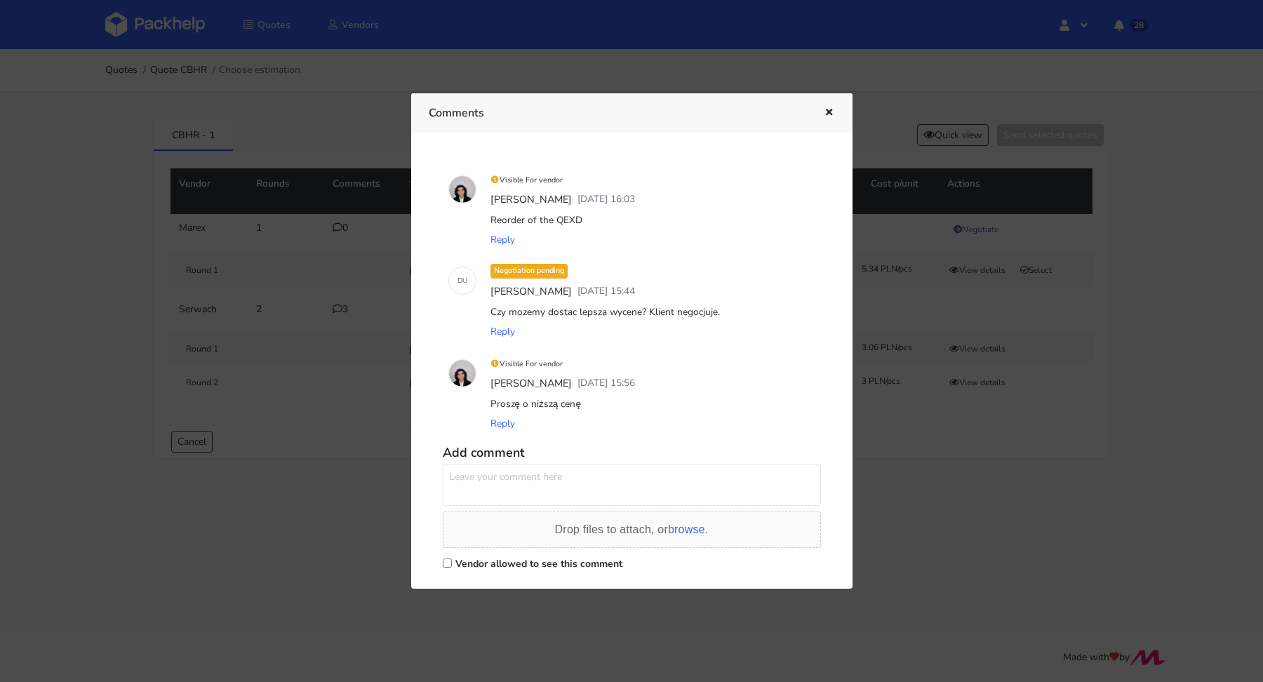
drag, startPoint x: 592, startPoint y: 219, endPoint x: 556, endPoint y: 219, distance: 36.5
click at [556, 219] on div "Reorder of the QEXD" at bounding box center [652, 221] width 328 height 20
copy div "QEXD"
click at [0, 361] on div at bounding box center [631, 341] width 1263 height 682
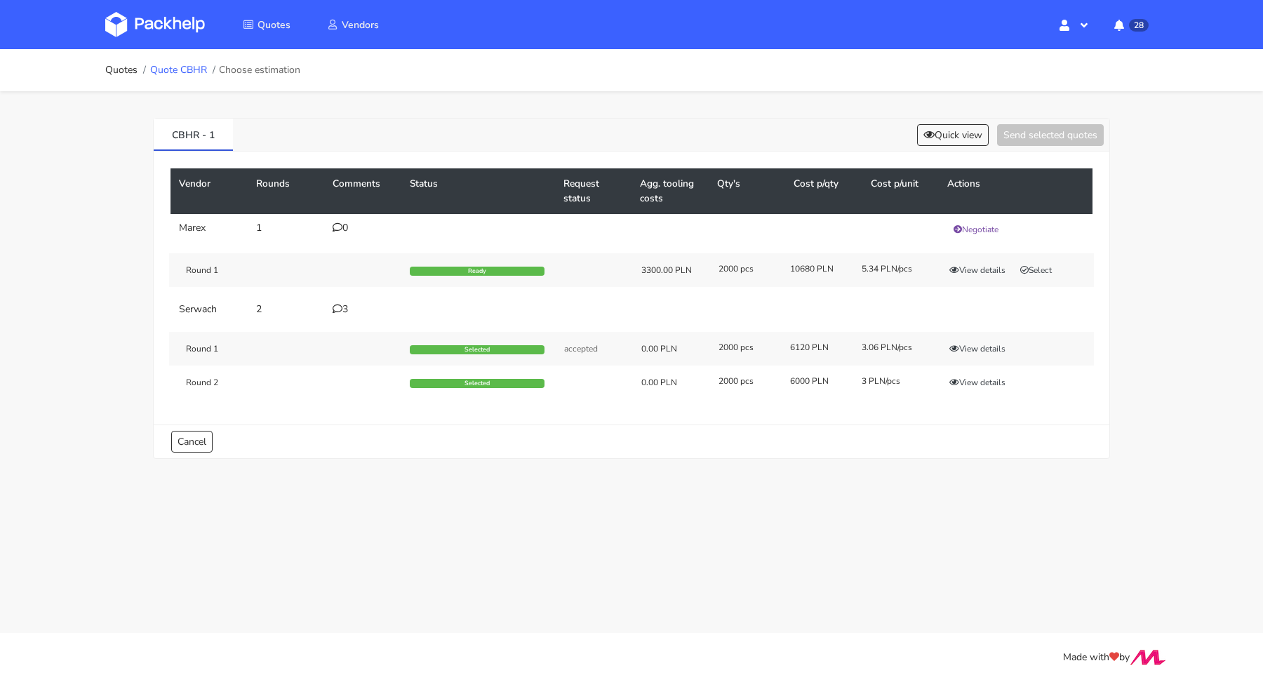
click at [185, 72] on link "Quote CBHR" at bounding box center [178, 70] width 57 height 11
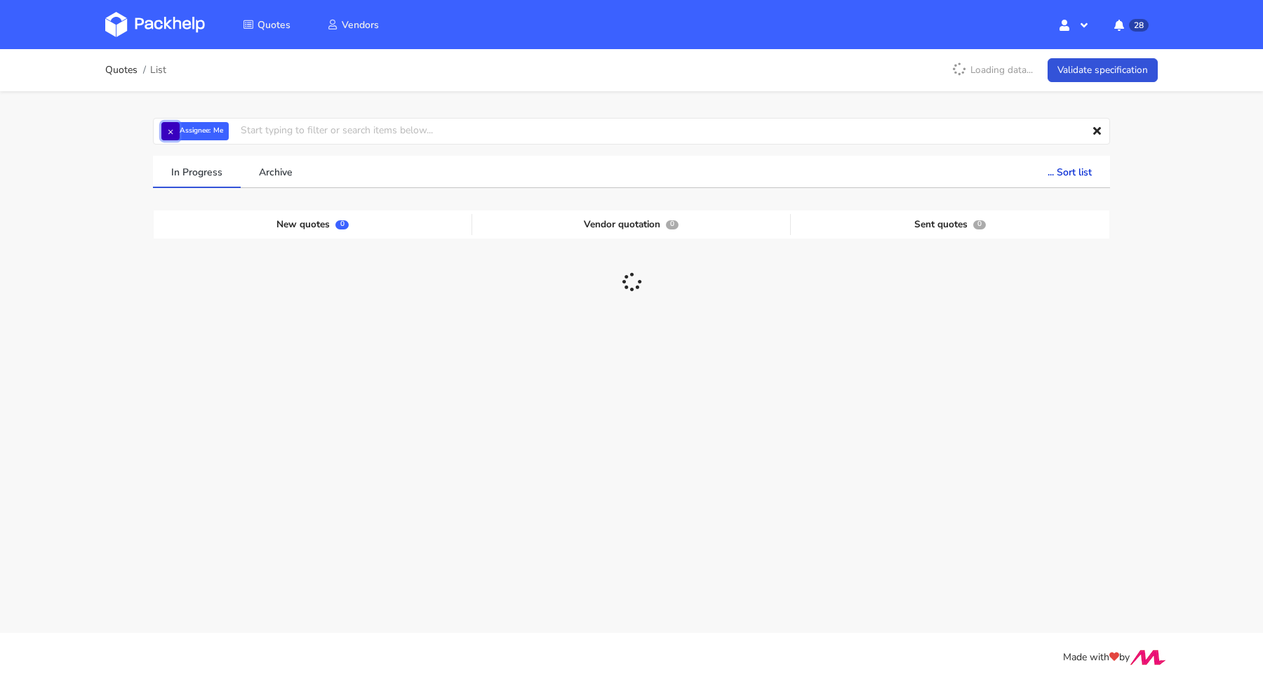
click at [175, 131] on button "×" at bounding box center [170, 131] width 18 height 18
click at [175, 131] on input "text" at bounding box center [631, 131] width 957 height 27
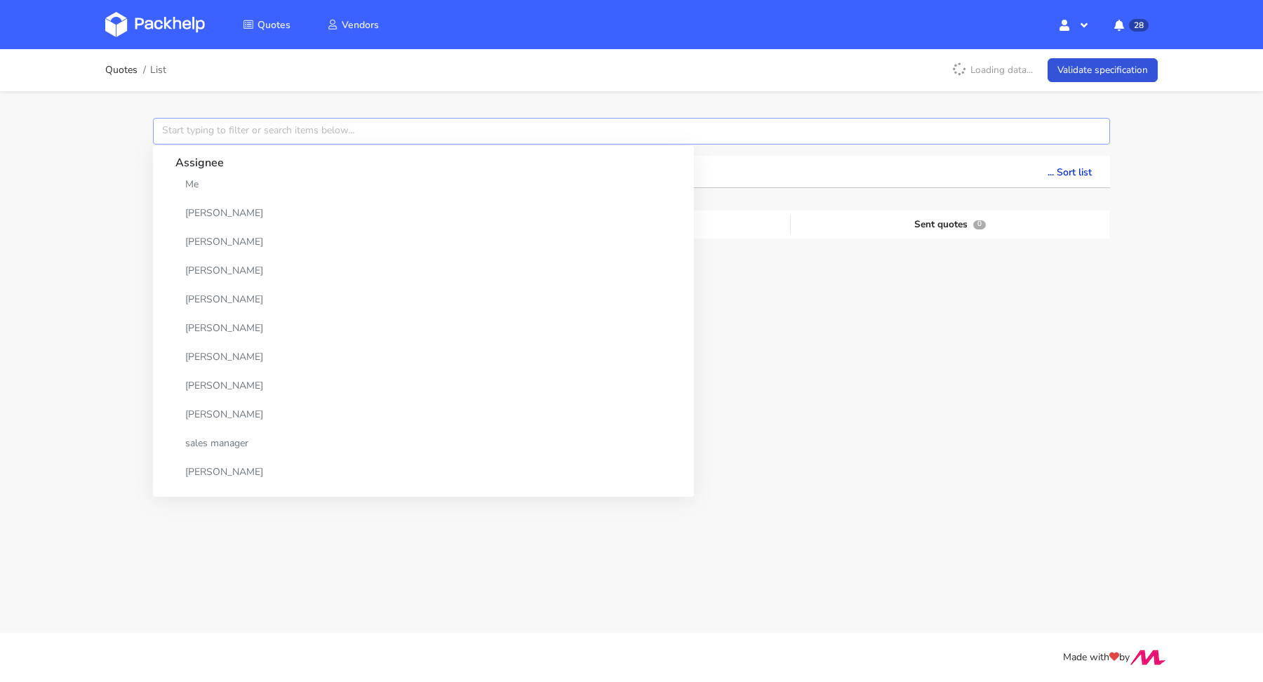
paste input "CBRK"
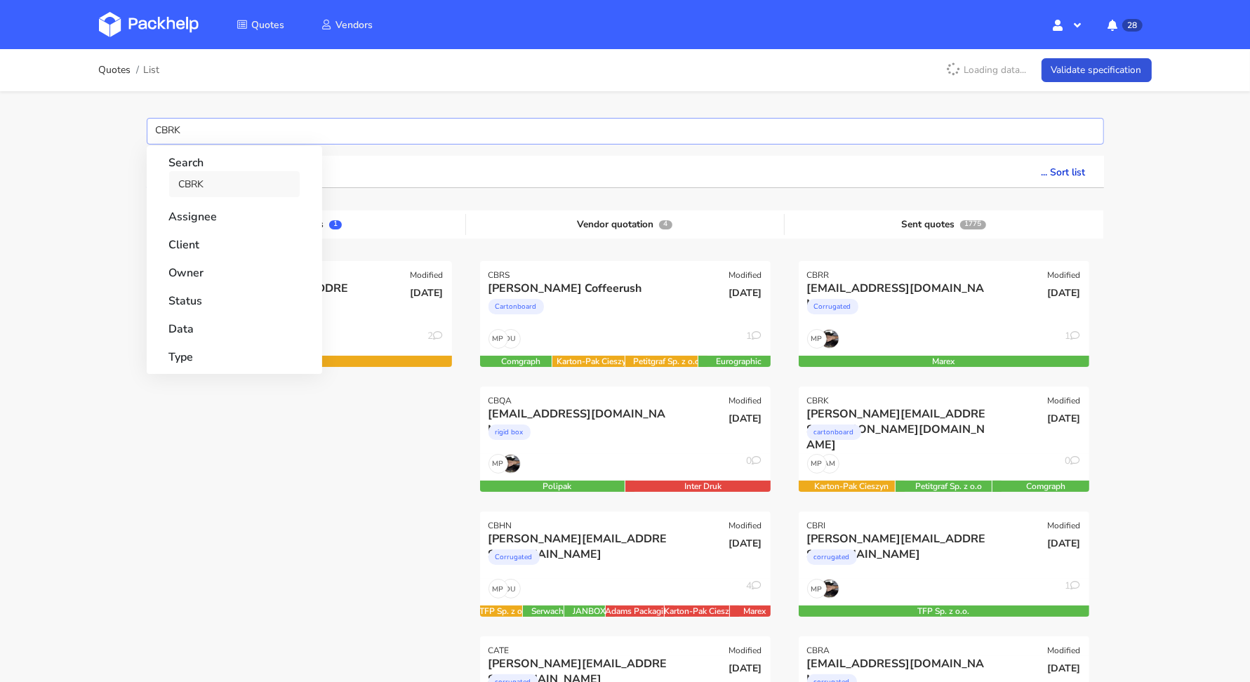
type input "CBRK"
click at [220, 189] on link "CBRK" at bounding box center [234, 184] width 131 height 26
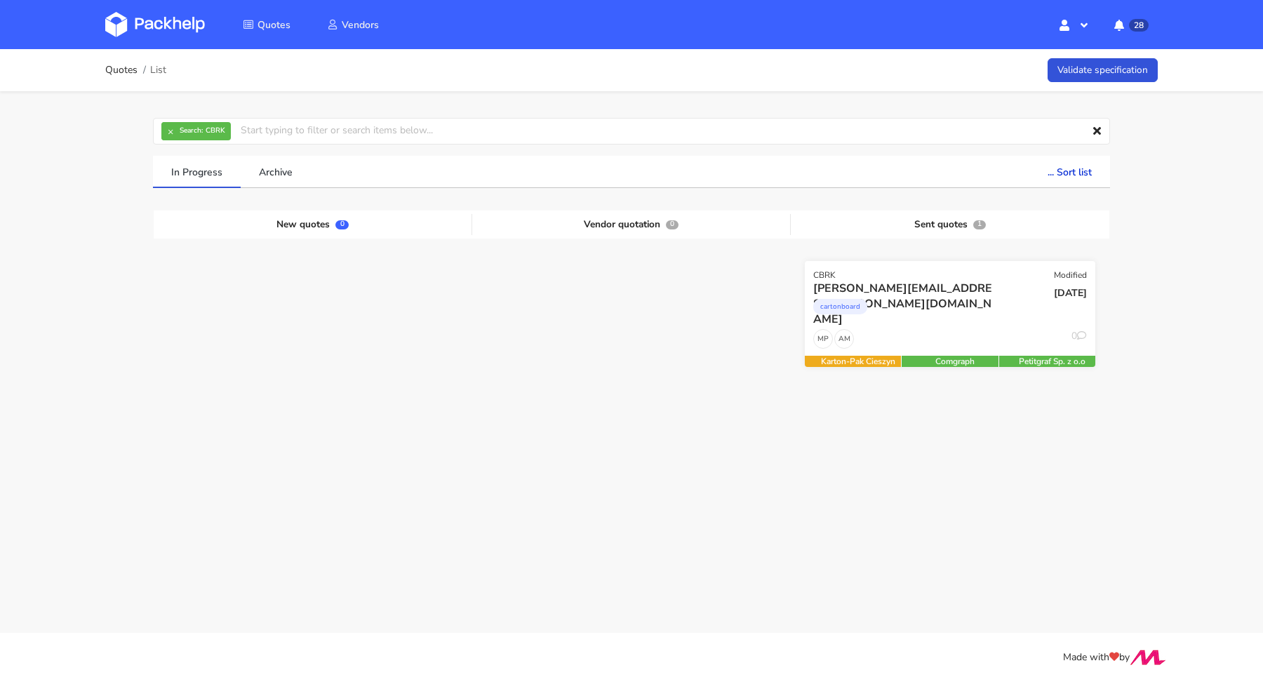
click at [924, 337] on div "AM MP 0" at bounding box center [950, 342] width 291 height 27
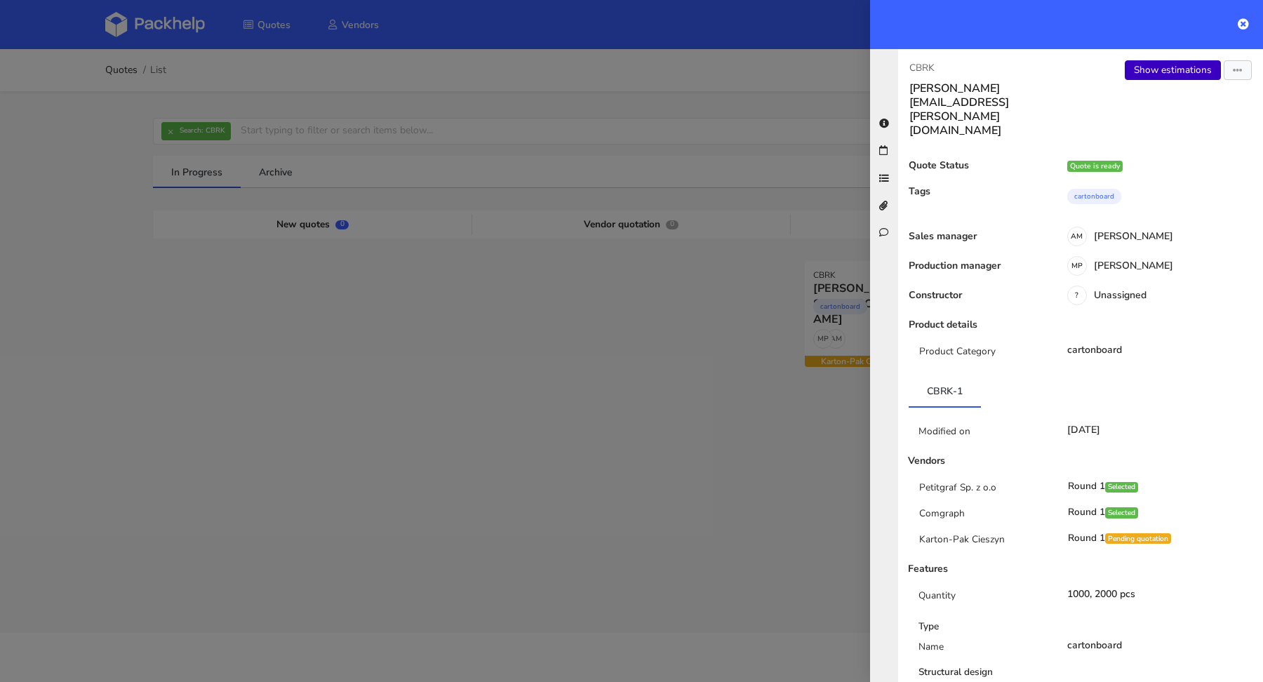
click at [1185, 62] on link "Show estimations" at bounding box center [1173, 70] width 96 height 20
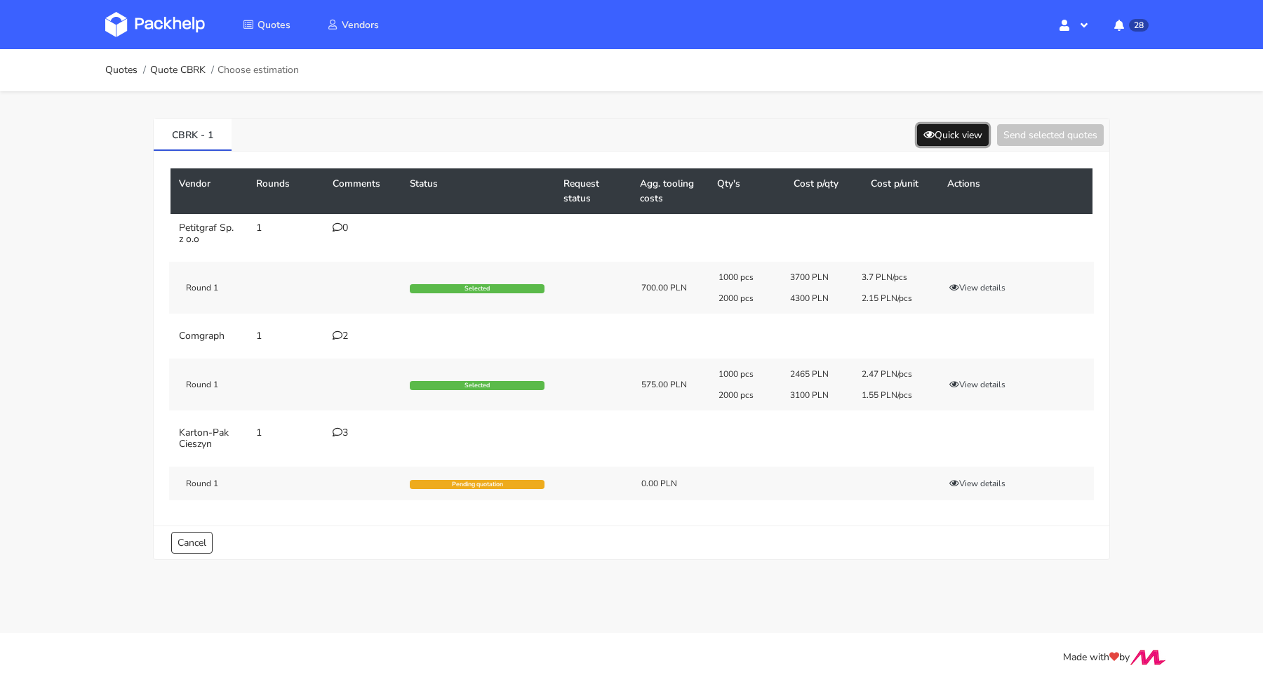
click at [951, 133] on button "Quick view" at bounding box center [953, 135] width 72 height 22
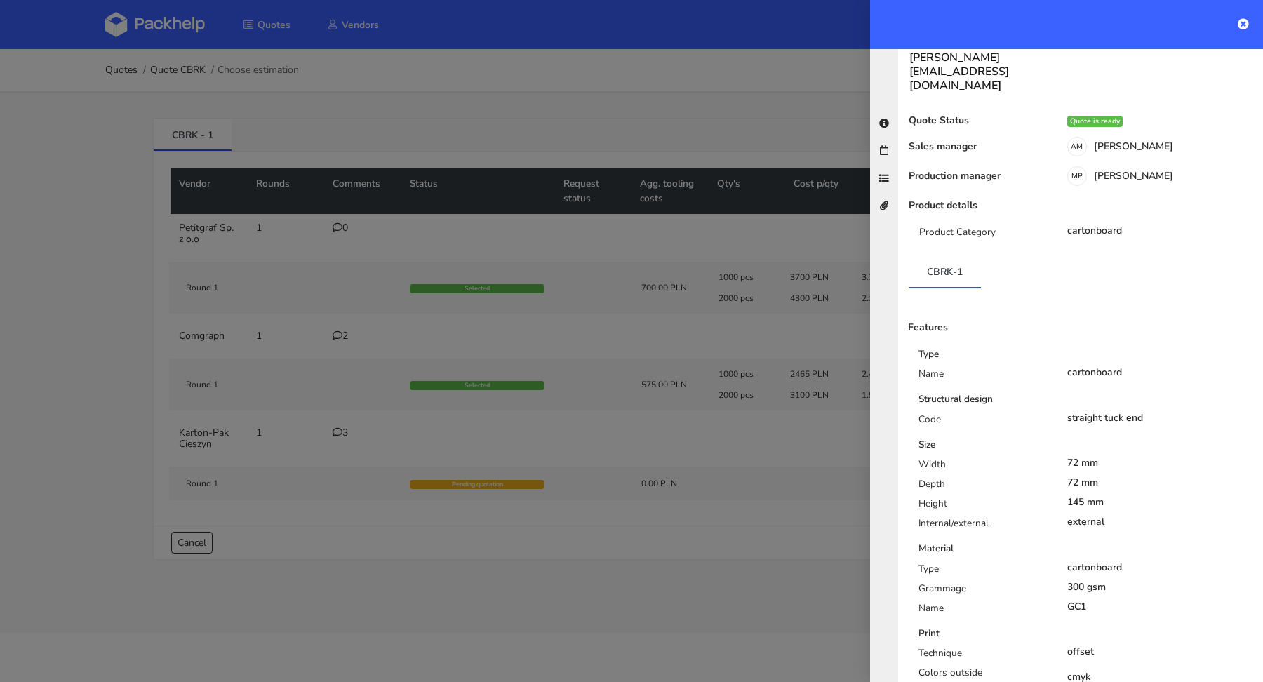
scroll to position [275, 0]
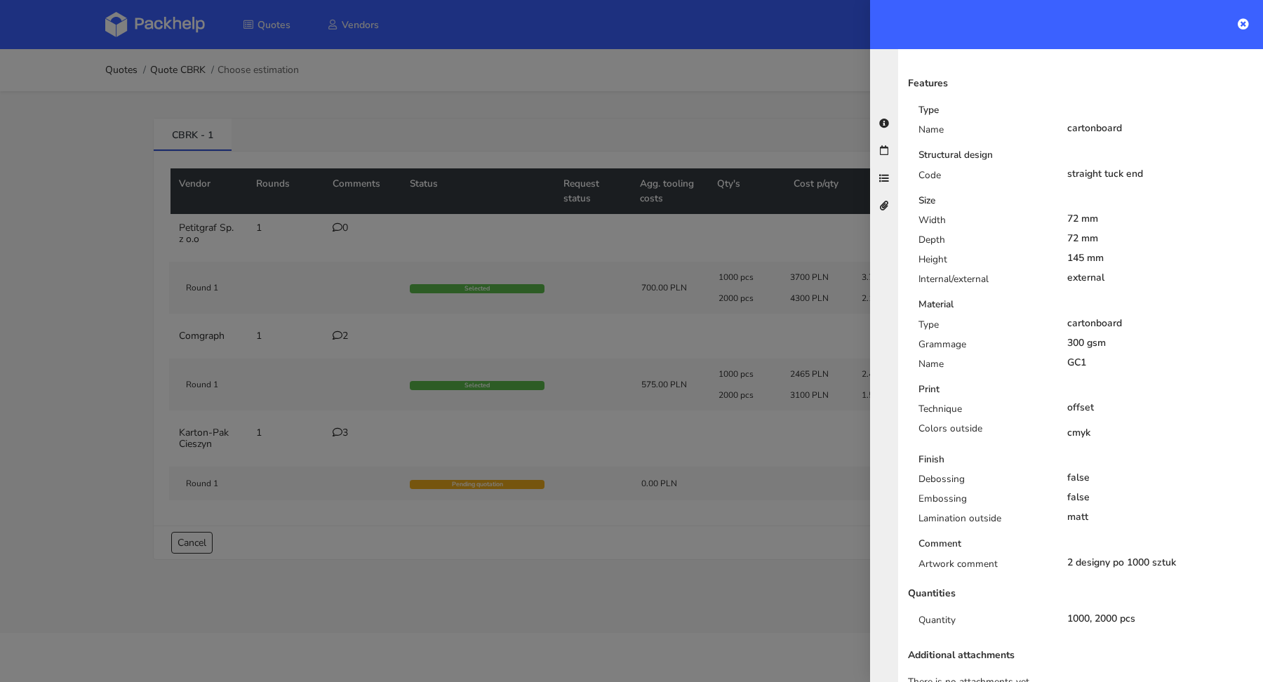
click at [344, 426] on div at bounding box center [631, 341] width 1263 height 682
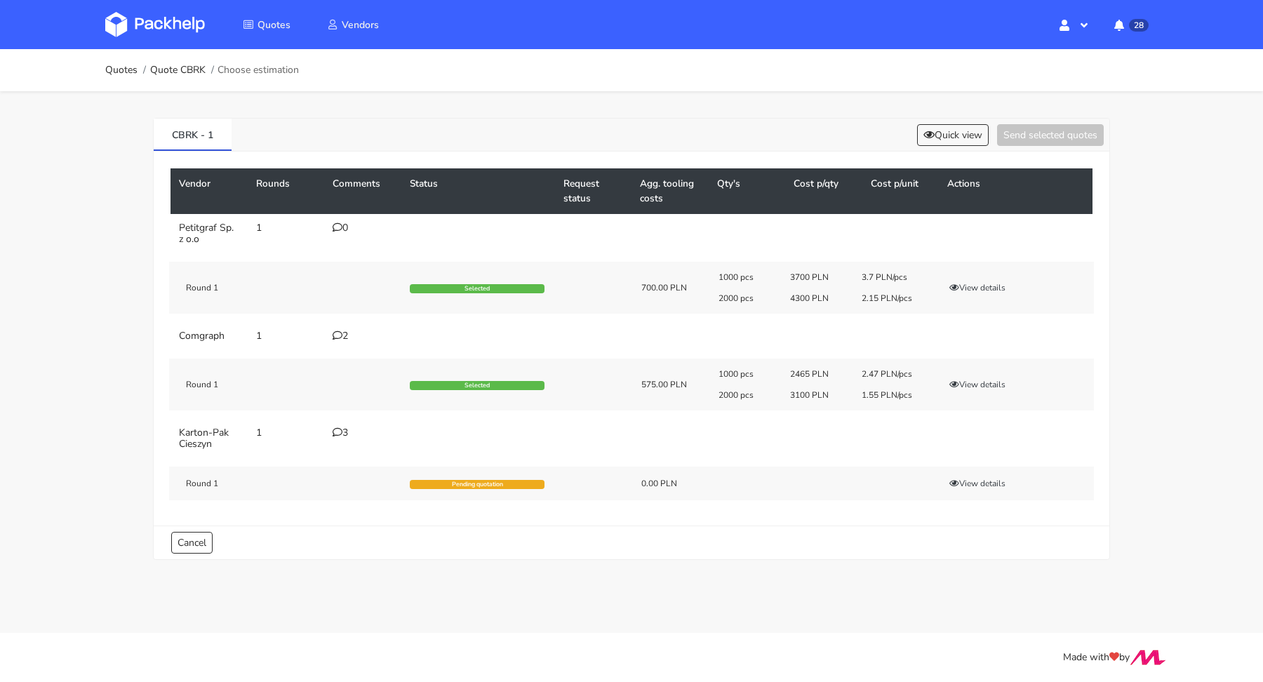
click at [343, 430] on div "3" at bounding box center [363, 432] width 60 height 11
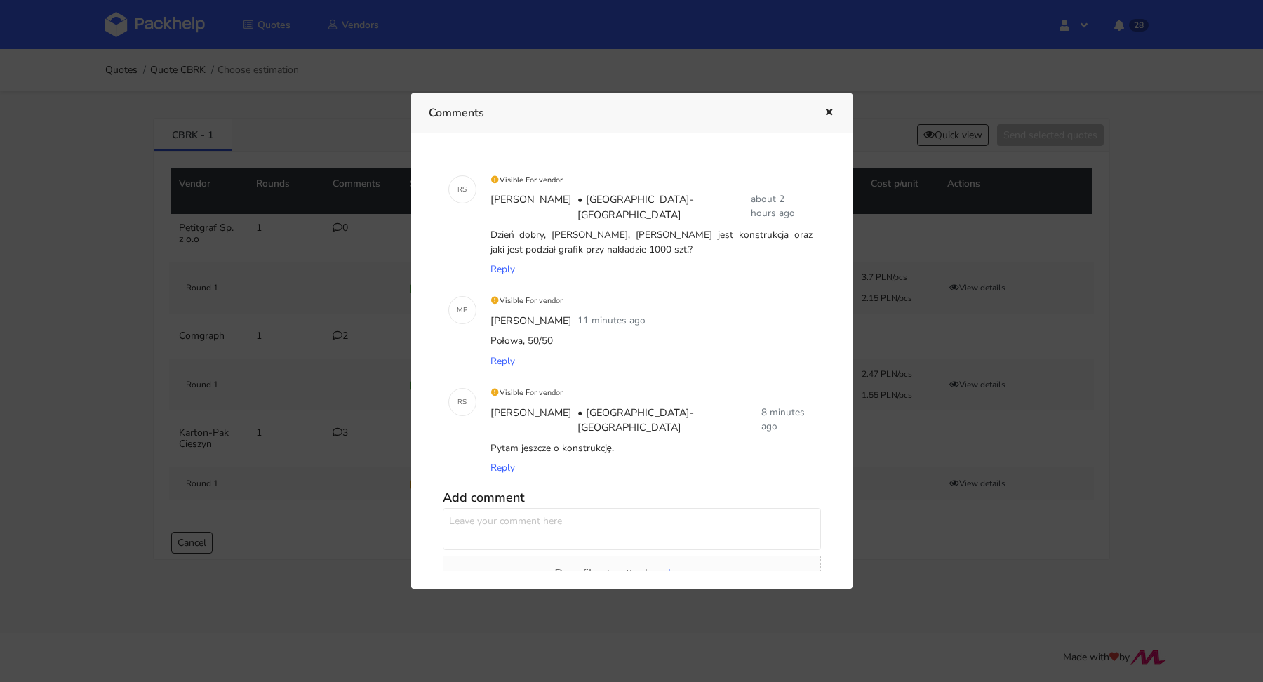
click at [831, 112] on icon "button" at bounding box center [829, 113] width 12 height 10
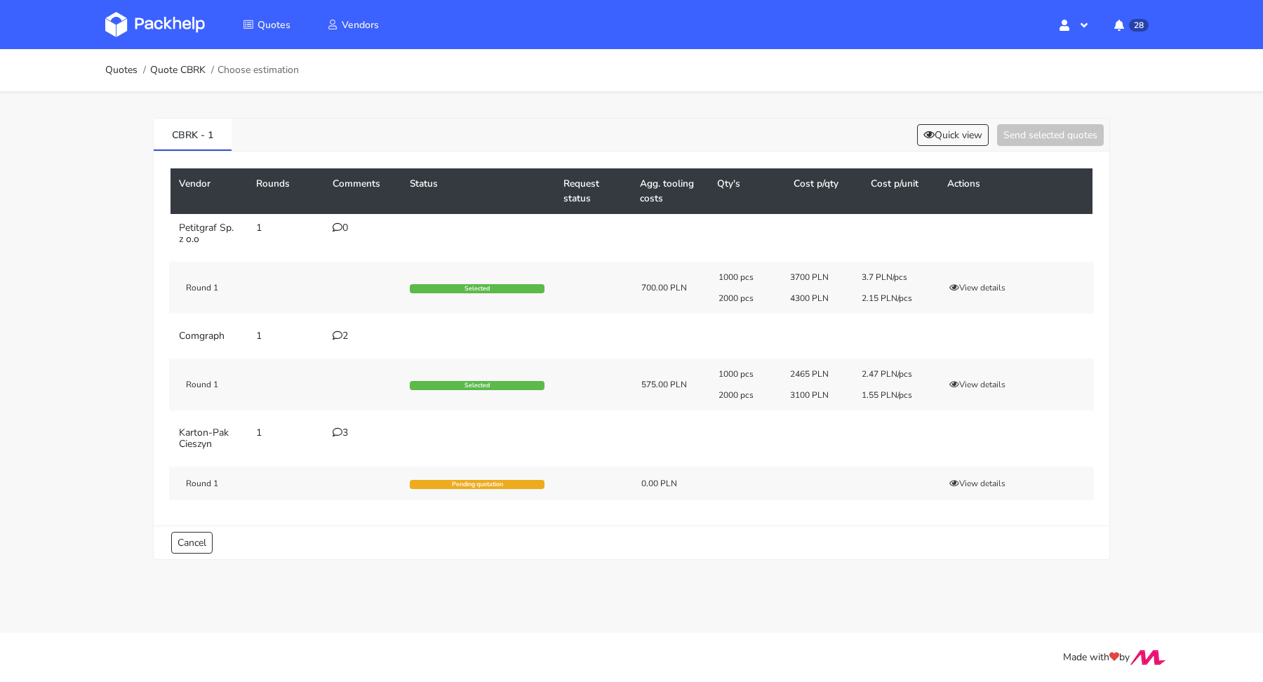
click at [971, 117] on div "CBRK - 1 Quick view Send selected quotes Vendor Rounds Comments Status Request …" at bounding box center [631, 335] width 1011 height 489
click at [966, 124] on button "Quick view" at bounding box center [953, 135] width 72 height 22
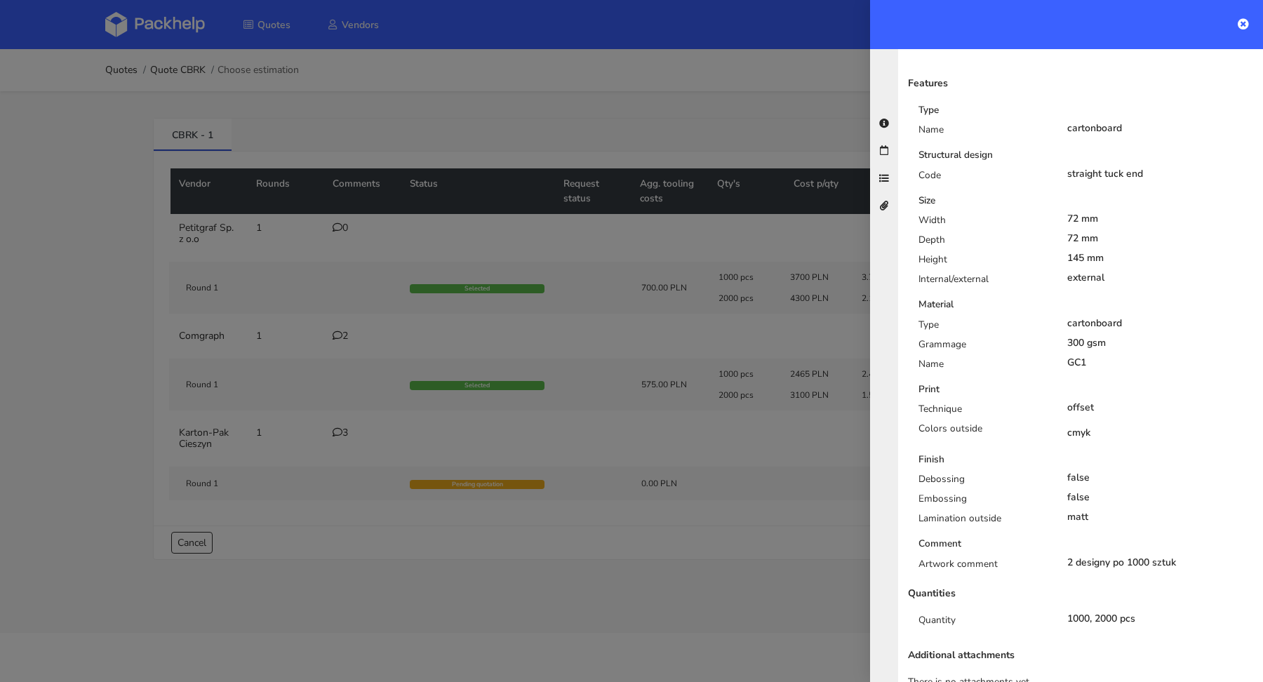
drag, startPoint x: 1058, startPoint y: 155, endPoint x: 1136, endPoint y: 151, distance: 78.0
click at [1136, 168] on div "Code straight tuck end" at bounding box center [1086, 178] width 356 height 20
drag, startPoint x: 1141, startPoint y: 146, endPoint x: 1044, endPoint y: 145, distance: 97.6
click at [1044, 168] on div "Code straight tuck end" at bounding box center [1086, 178] width 356 height 20
copy div "straight tuck end"
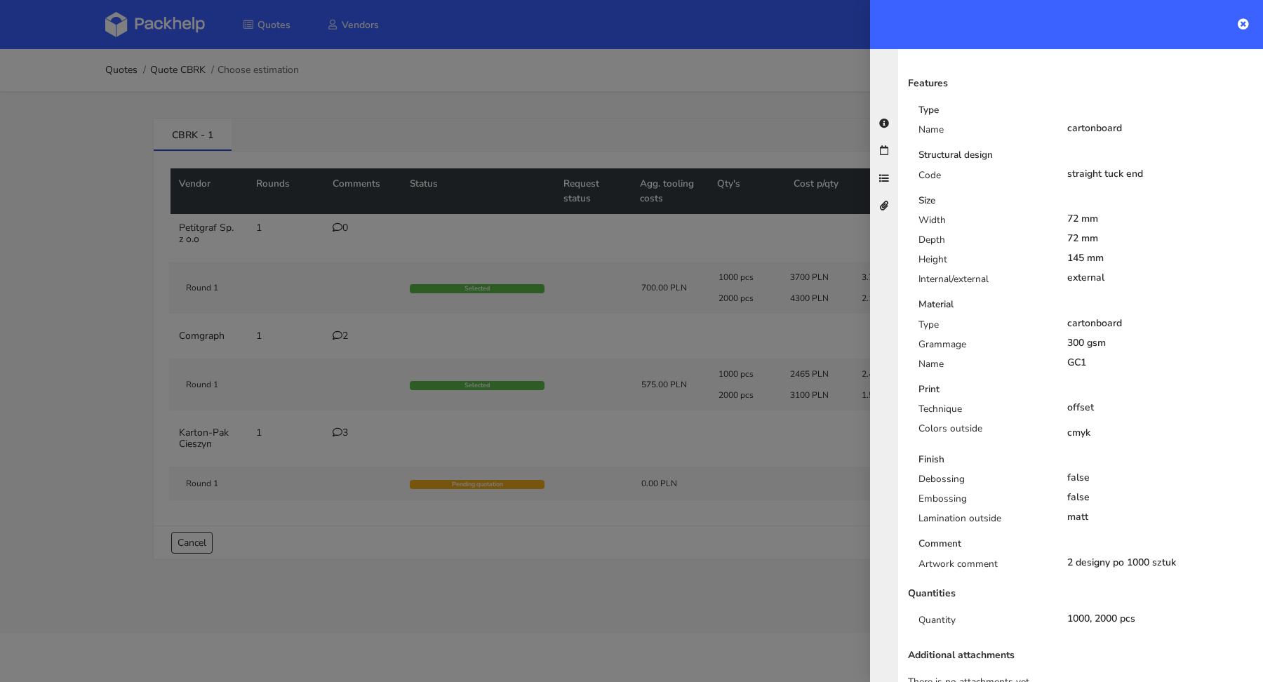
click at [298, 469] on div at bounding box center [631, 341] width 1263 height 682
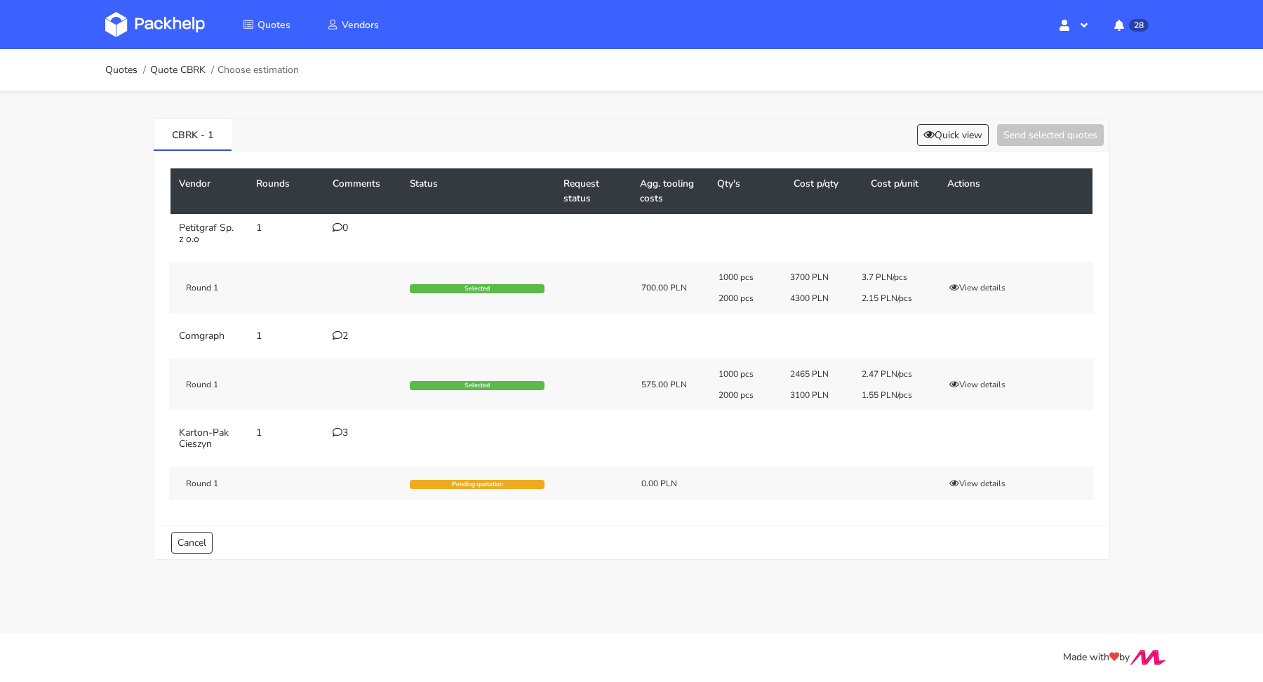
click at [336, 439] on td "3" at bounding box center [362, 438] width 77 height 39
click at [339, 432] on icon at bounding box center [338, 432] width 10 height 10
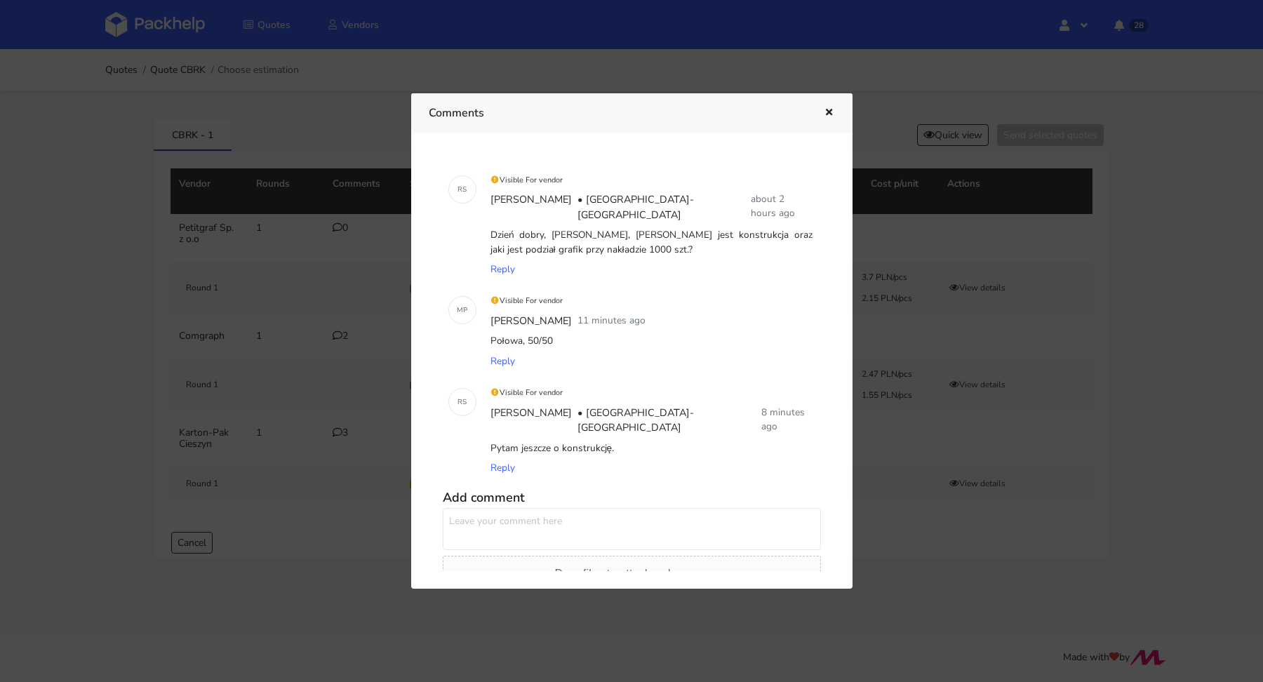
scroll to position [50, 0]
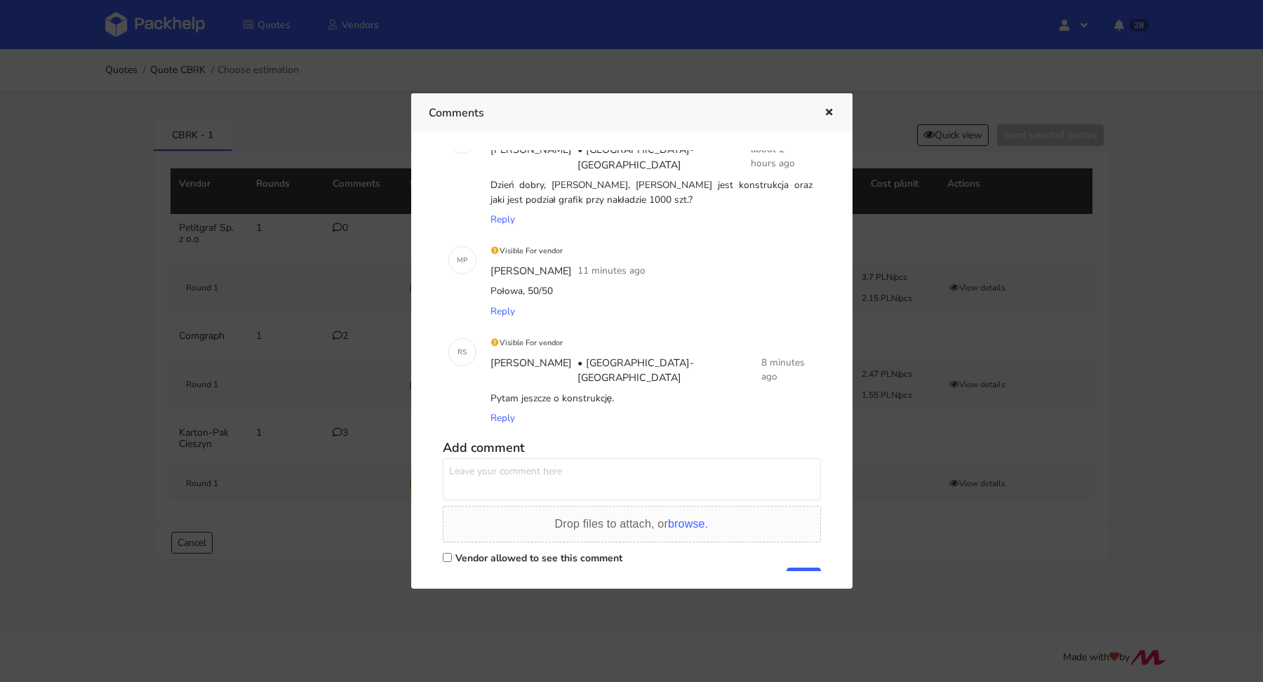
click at [477, 552] on label "Vendor allowed to see this comment" at bounding box center [538, 558] width 167 height 13
click at [452, 553] on input "Vendor allowed to see this comment" at bounding box center [447, 557] width 9 height 9
checkbox input "true"
click at [495, 458] on textarea at bounding box center [632, 479] width 378 height 42
type textarea "Panie Rafale chodzi o konstrukcję jak w załączniku"
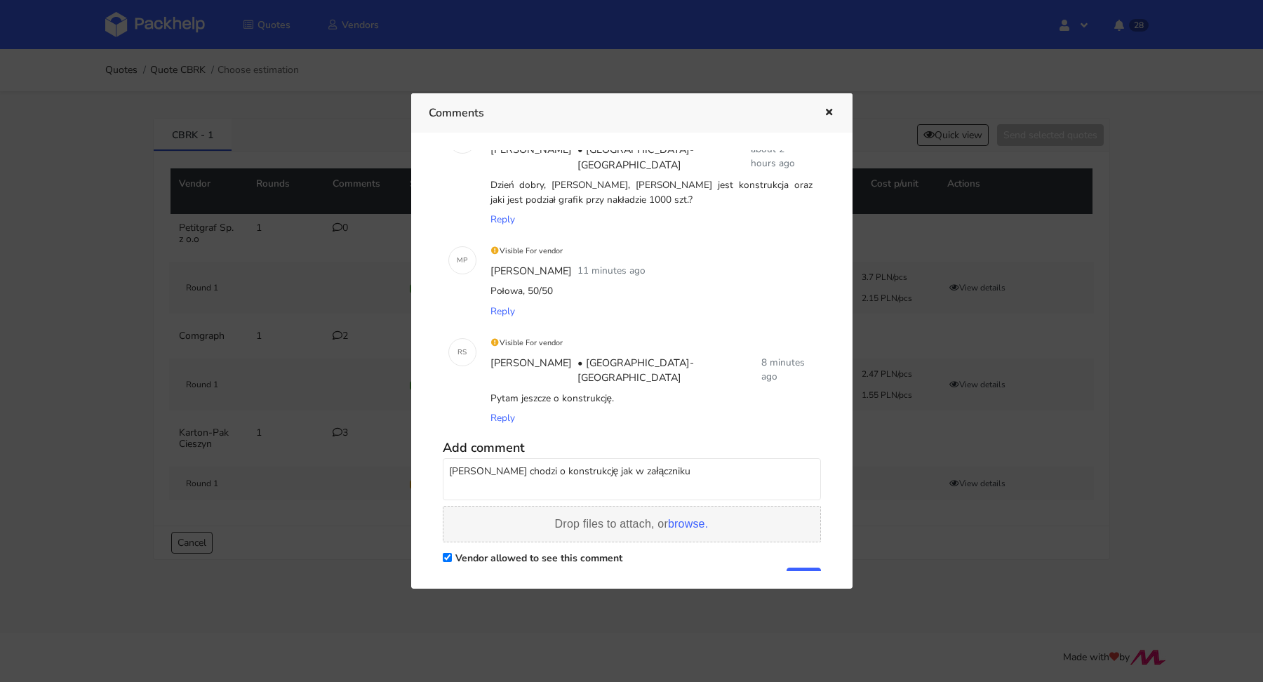
click at [671, 518] on span "browse." at bounding box center [688, 524] width 40 height 12
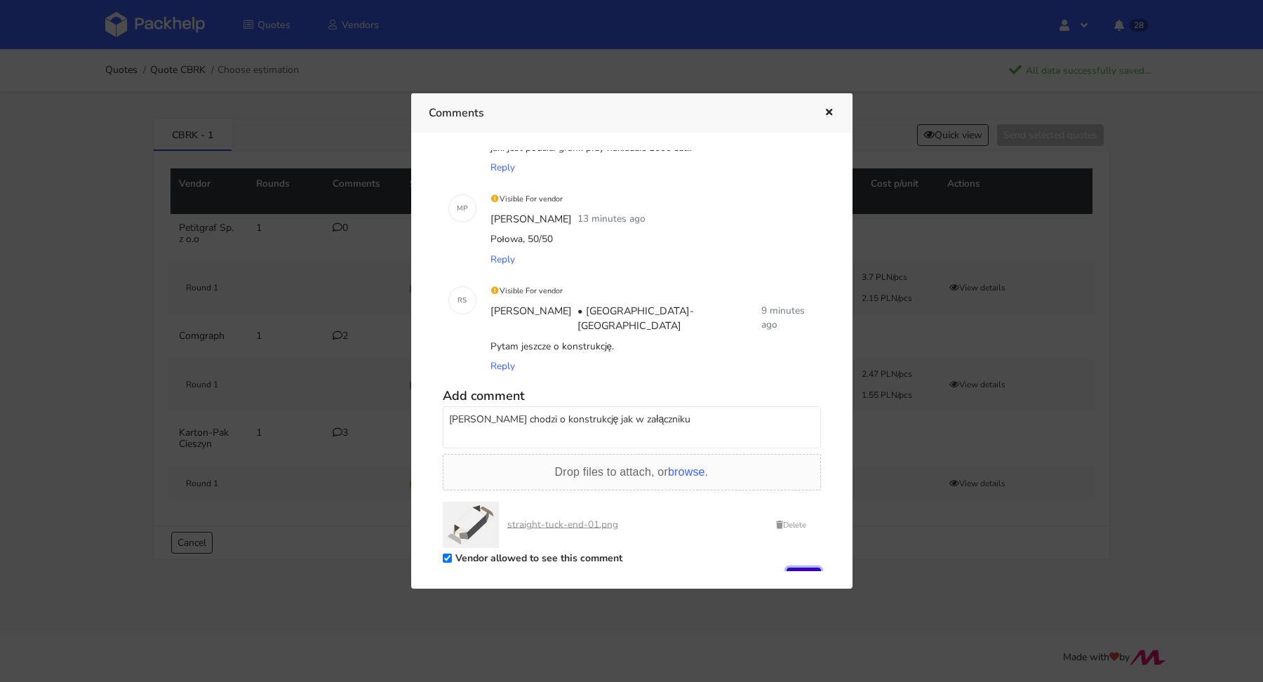
click at [793, 568] on button "Add" at bounding box center [804, 578] width 34 height 21
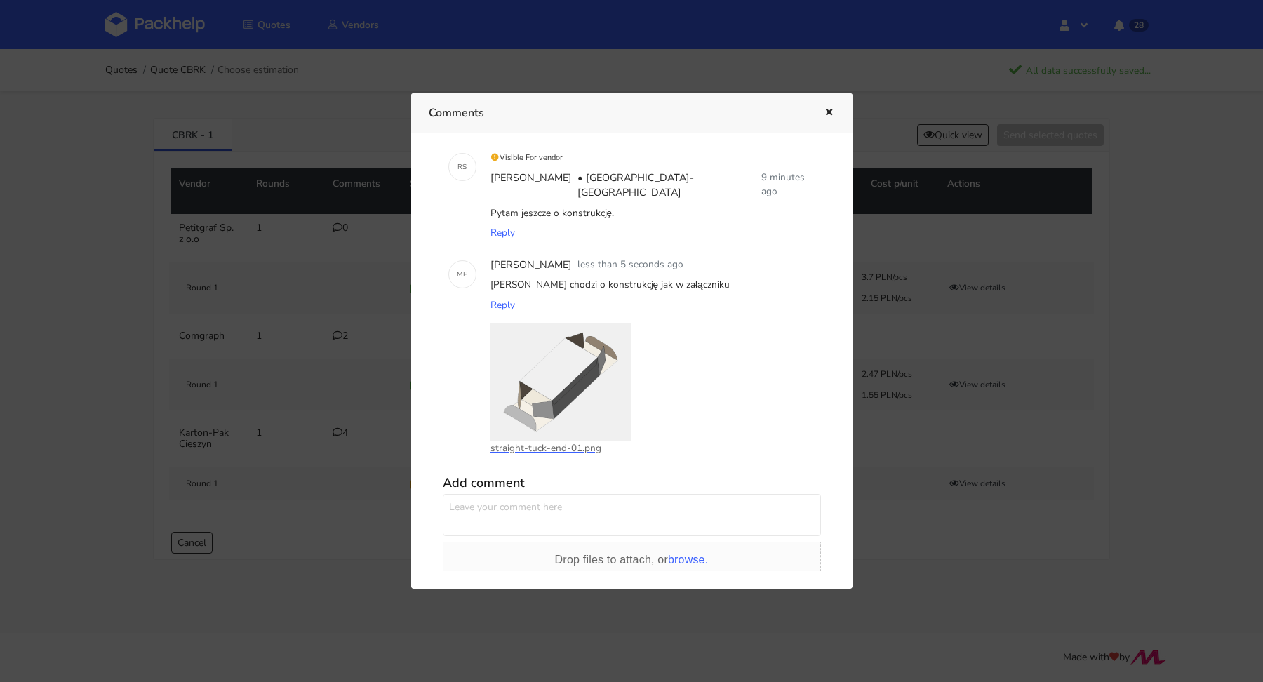
scroll to position [271, 0]
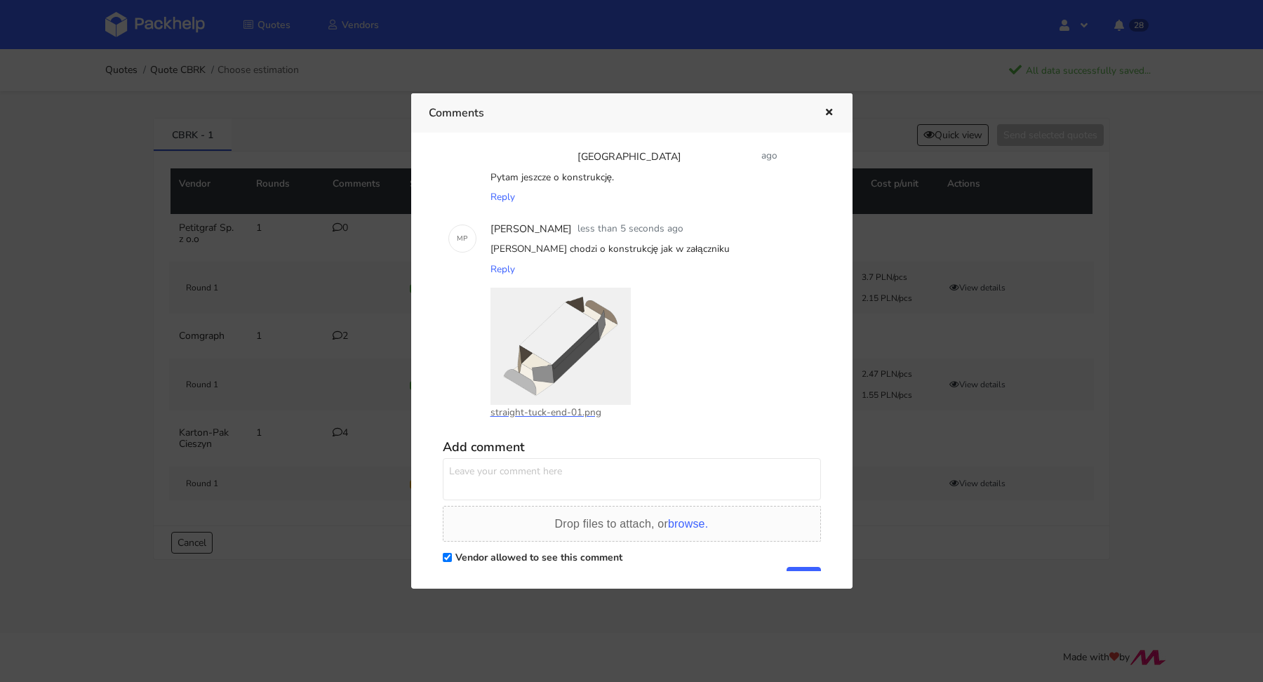
click at [832, 108] on icon "button" at bounding box center [829, 113] width 12 height 10
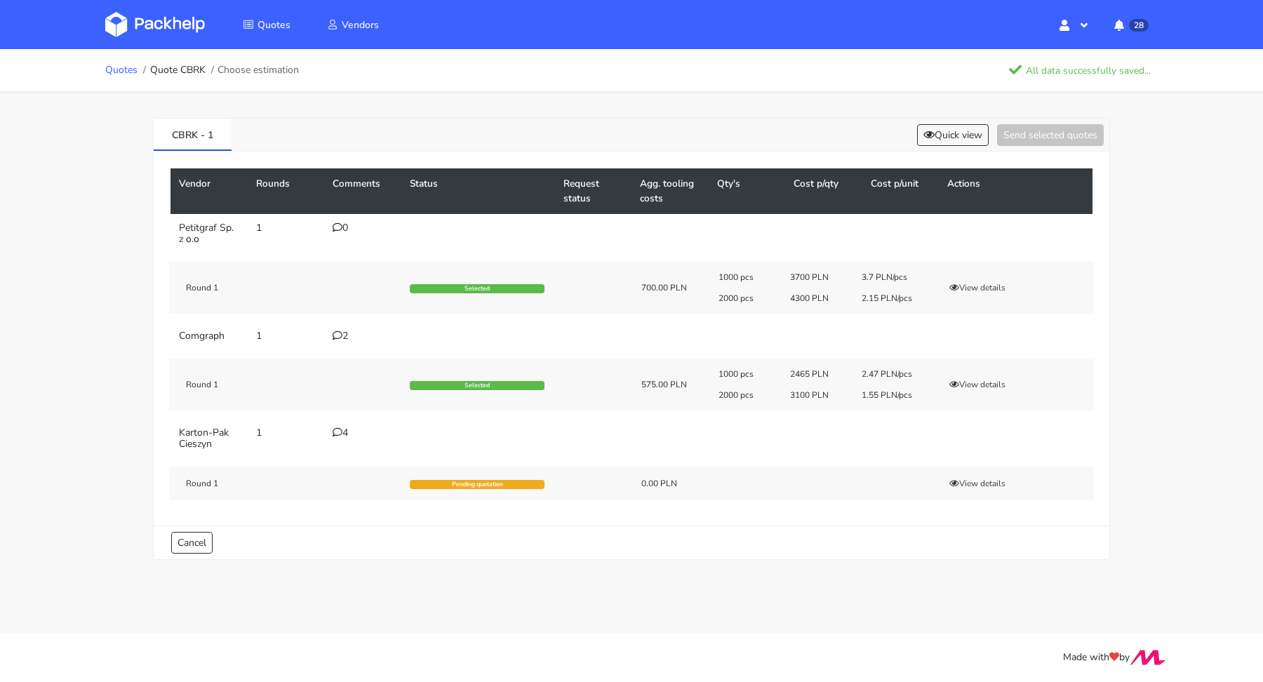
click at [115, 68] on link "Quotes" at bounding box center [121, 70] width 32 height 11
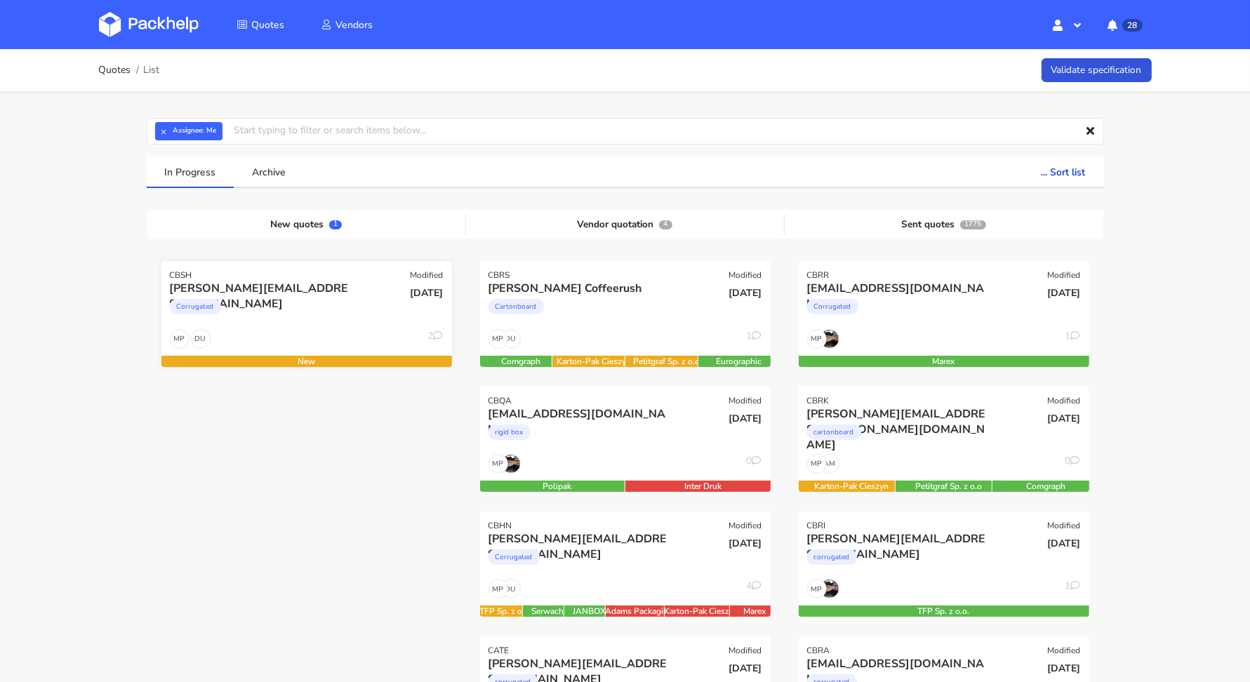
click at [313, 320] on div "Corrugated" at bounding box center [263, 310] width 186 height 28
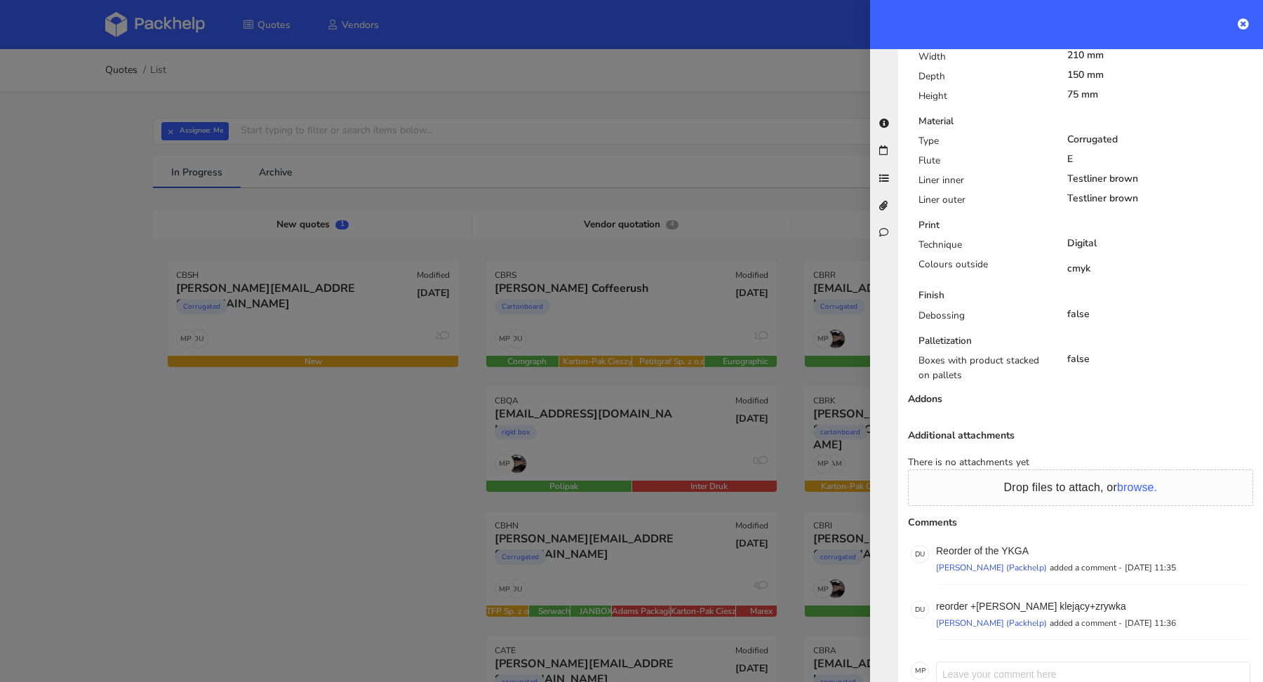
scroll to position [695, 0]
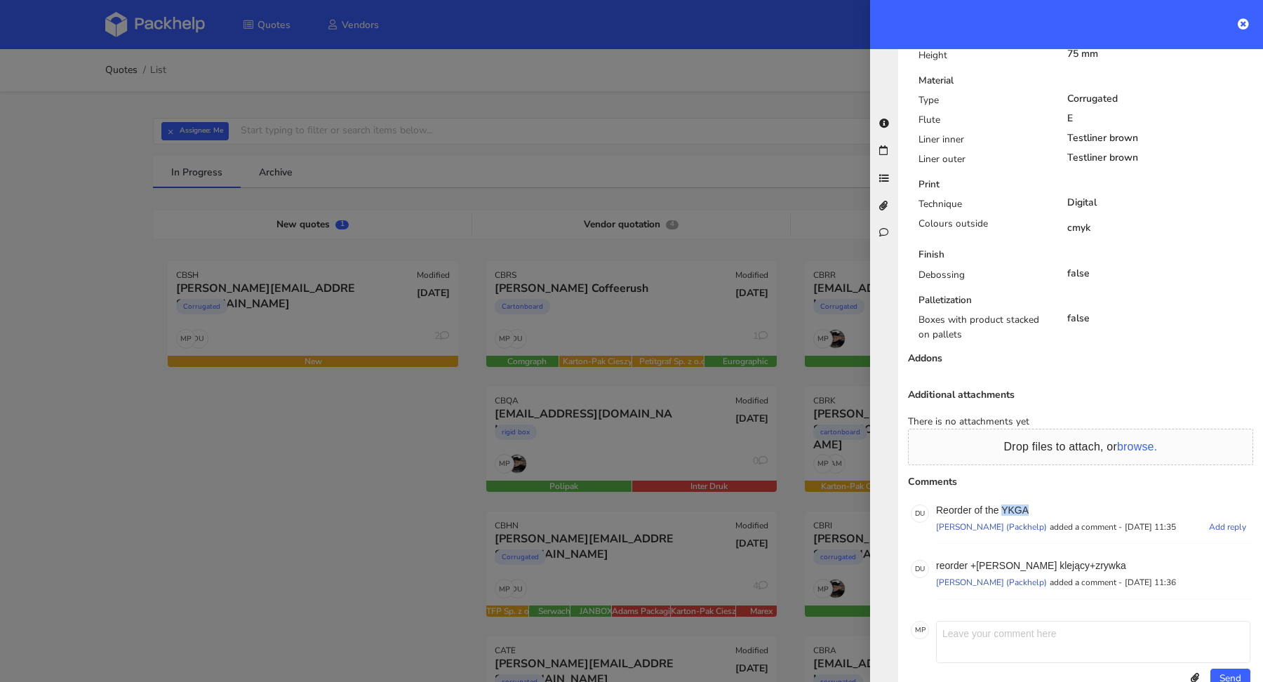
drag, startPoint x: 1033, startPoint y: 475, endPoint x: 1004, endPoint y: 476, distance: 29.5
click at [1004, 505] on p "Reorder of the YKGA" at bounding box center [1093, 510] width 314 height 11
copy p "YKGA"
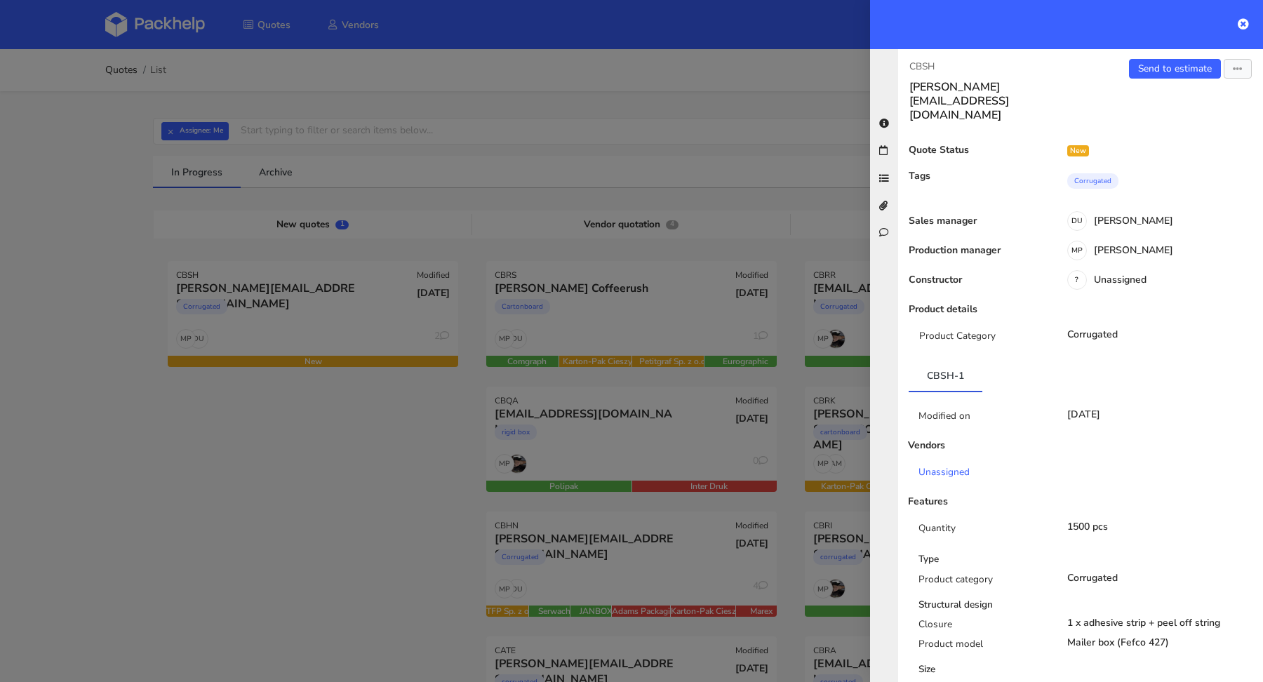
scroll to position [0, 0]
click at [1147, 68] on link "Send to estimate" at bounding box center [1175, 70] width 92 height 20
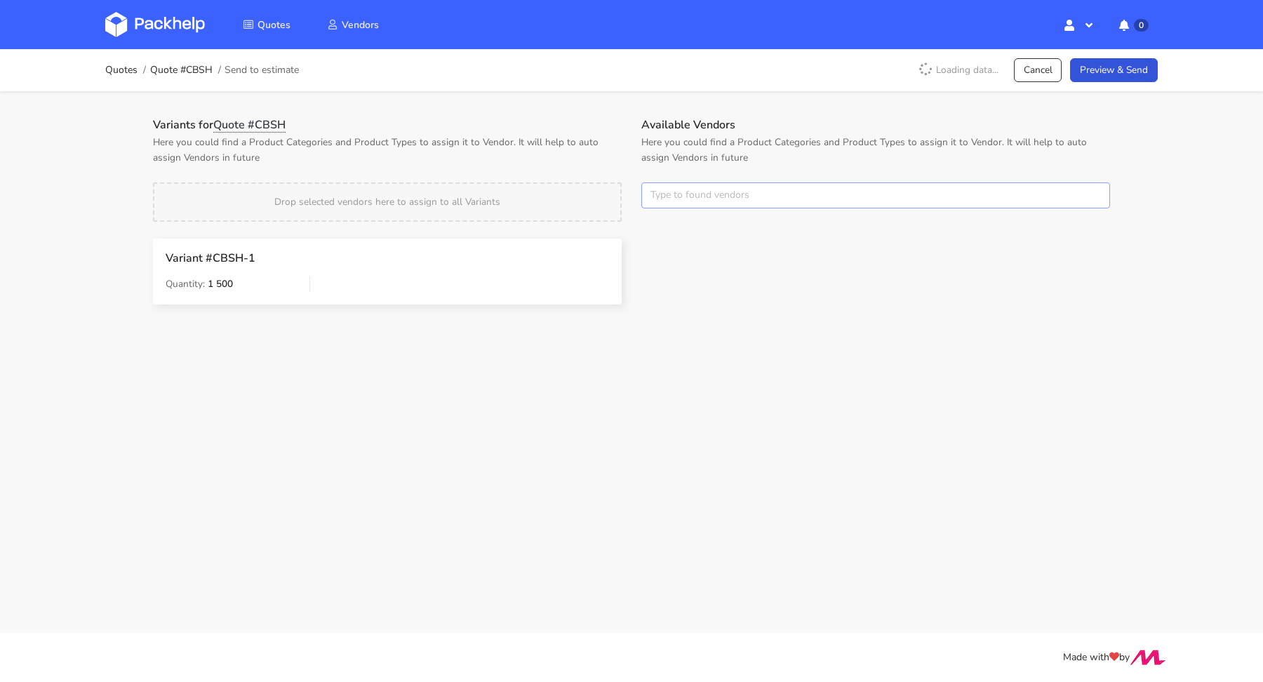
click at [702, 192] on input "text" at bounding box center [875, 195] width 469 height 27
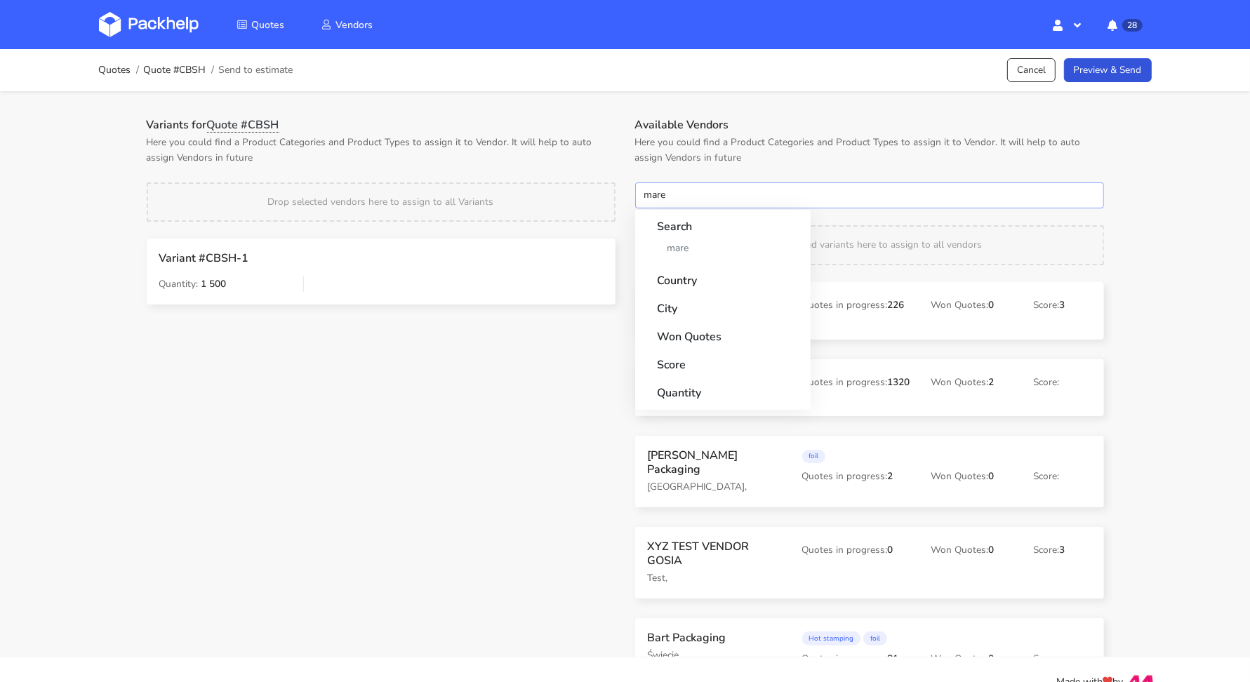
type input "marex"
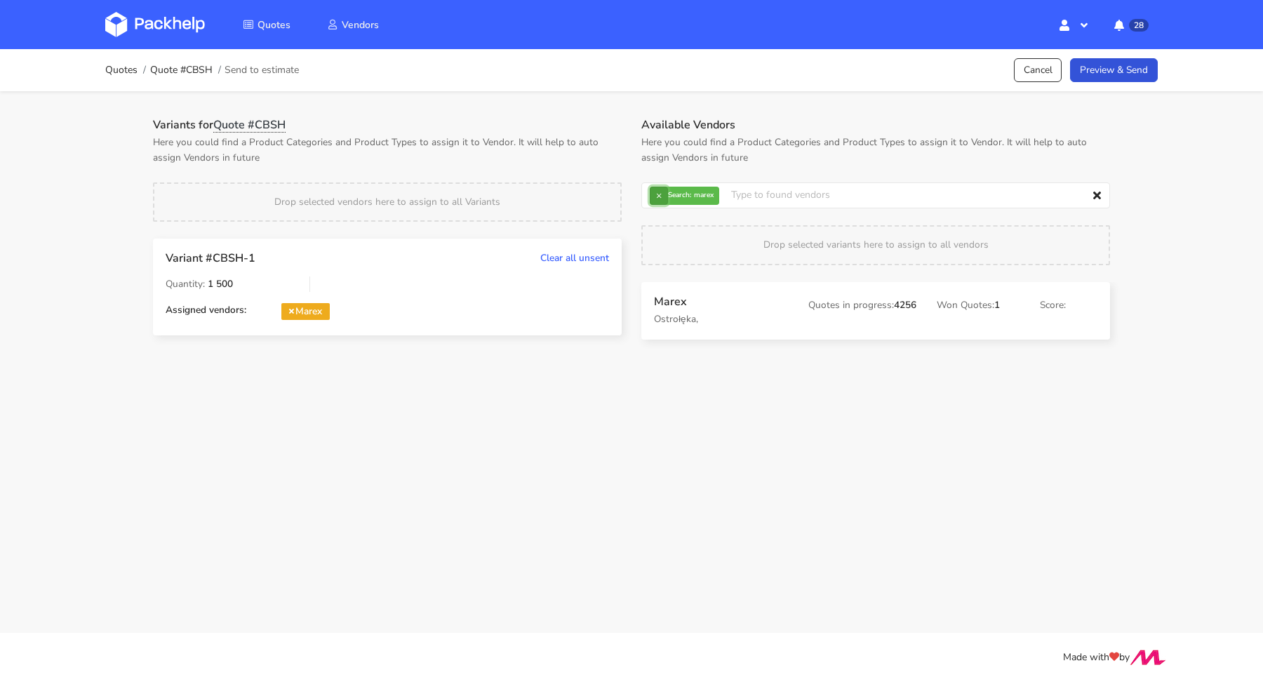
click at [660, 192] on button "×" at bounding box center [659, 196] width 18 height 18
click at [660, 192] on input "text" at bounding box center [875, 195] width 469 height 27
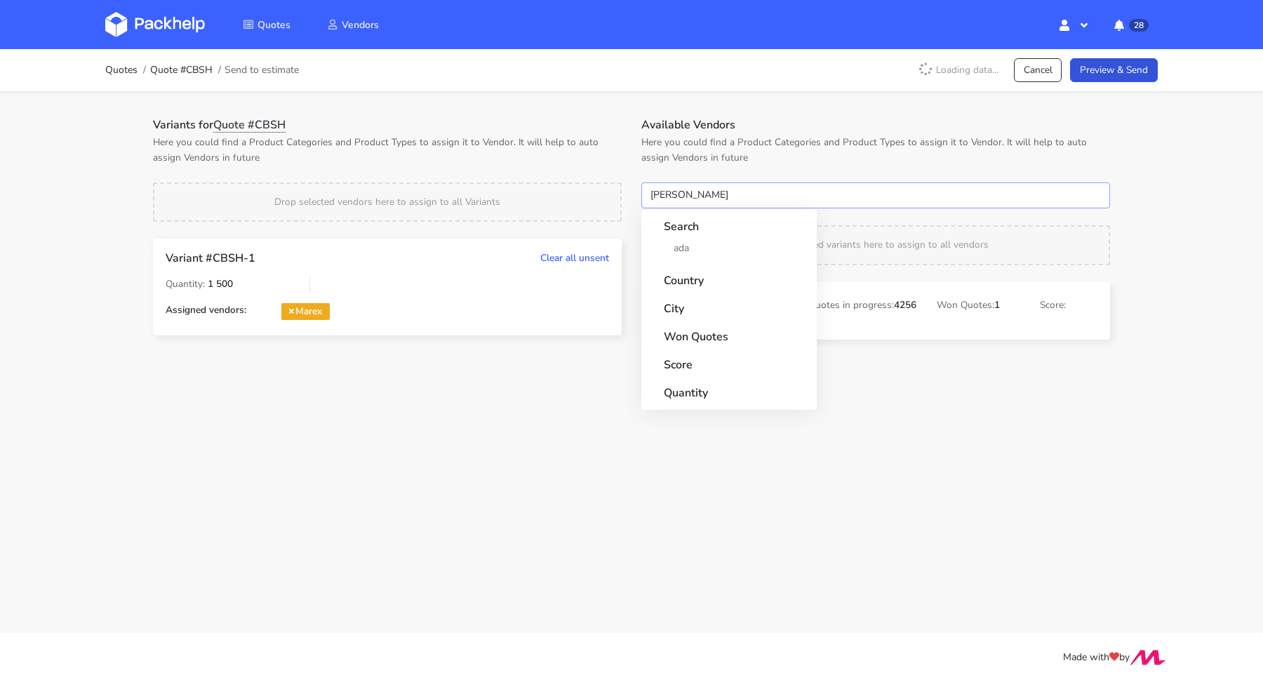
type input "adams"
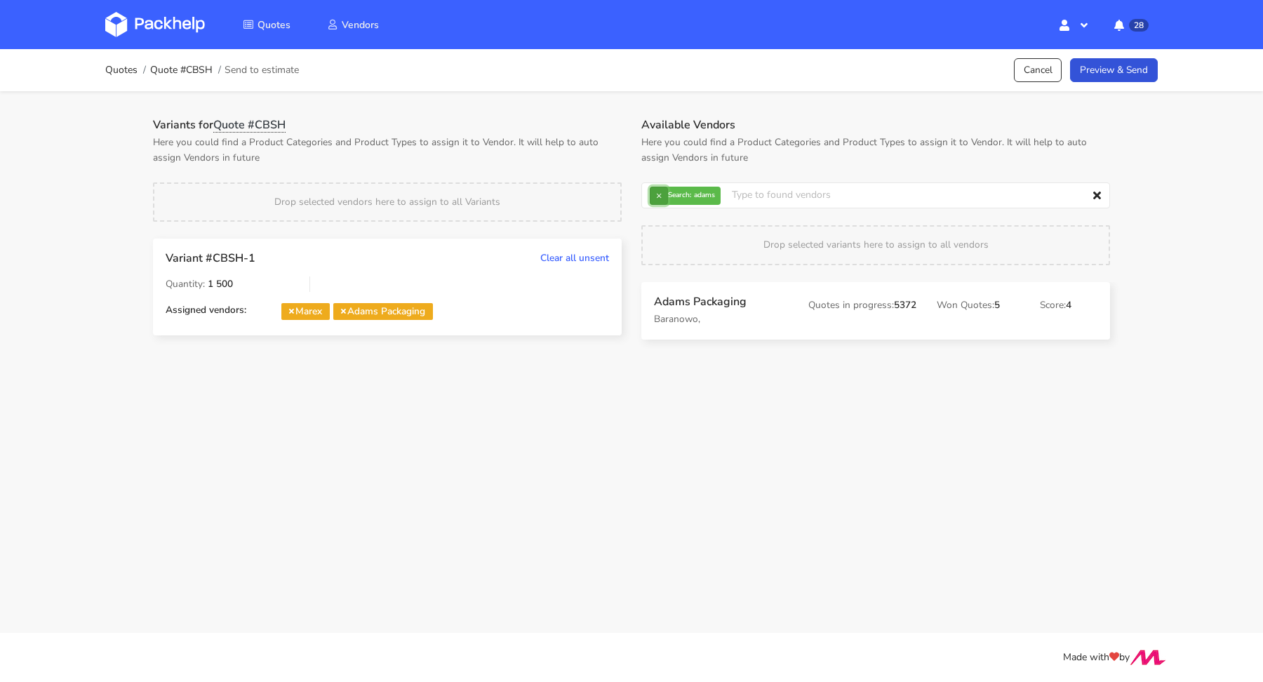
click at [661, 202] on button "×" at bounding box center [659, 196] width 18 height 18
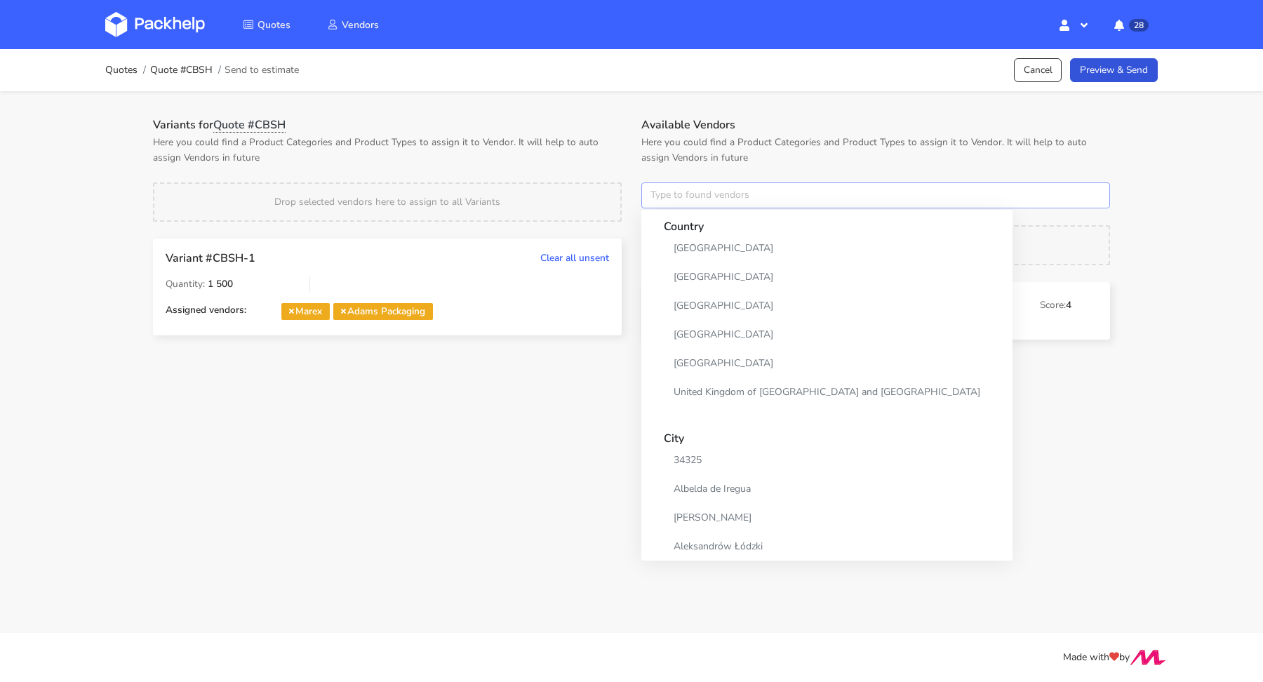
click at [661, 202] on input "text" at bounding box center [875, 195] width 469 height 27
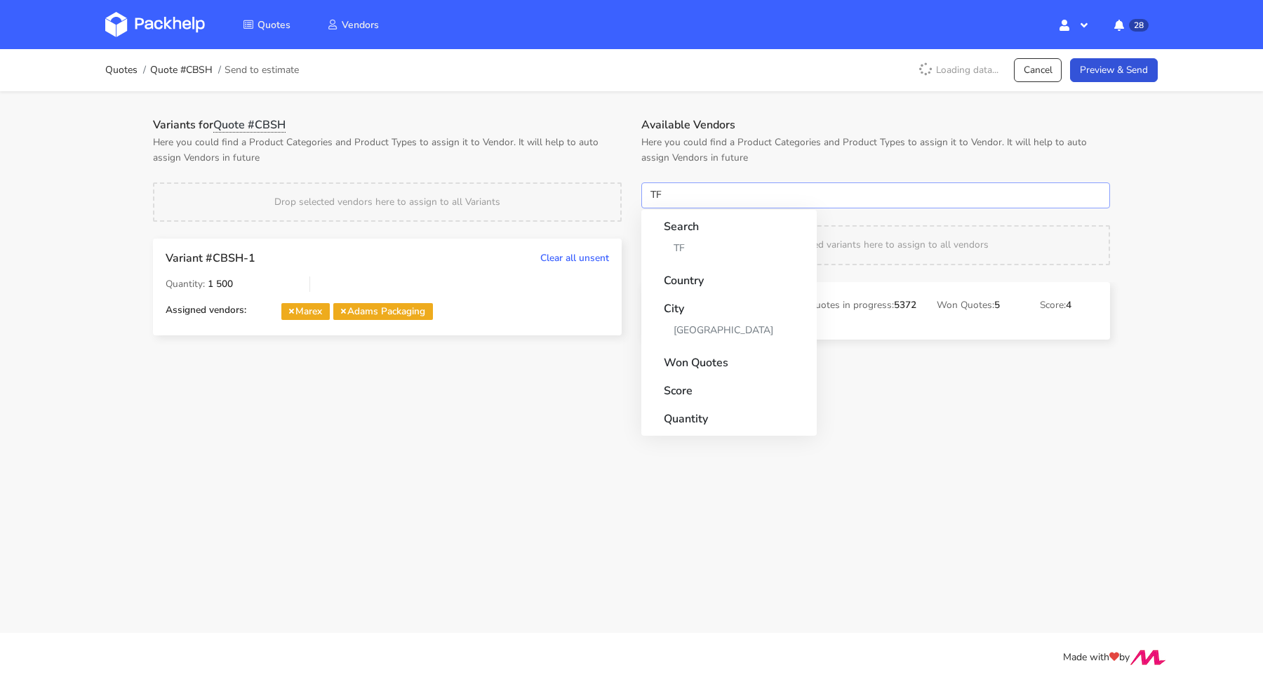
type input "TFP"
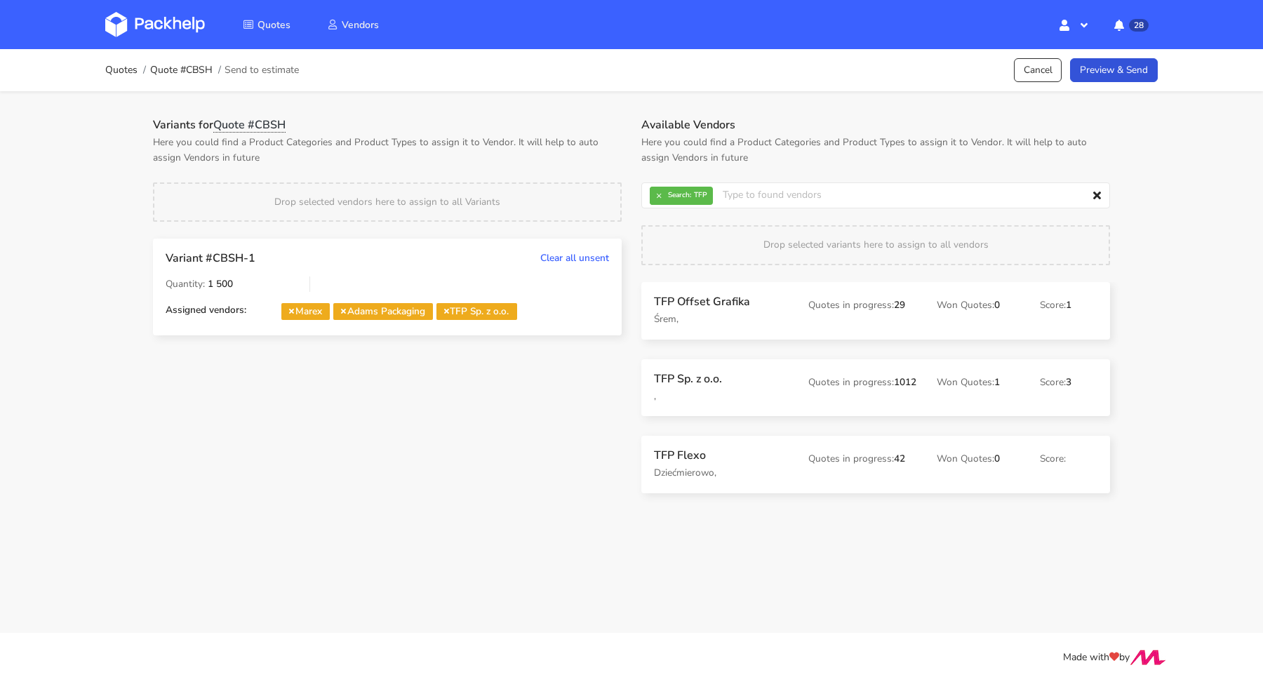
click at [1129, 85] on div "Quotes Quote #CBSH Send to estimate Cancel Preview & Send" at bounding box center [631, 70] width 1123 height 42
click at [1129, 76] on link "Preview & Send" at bounding box center [1114, 70] width 88 height 25
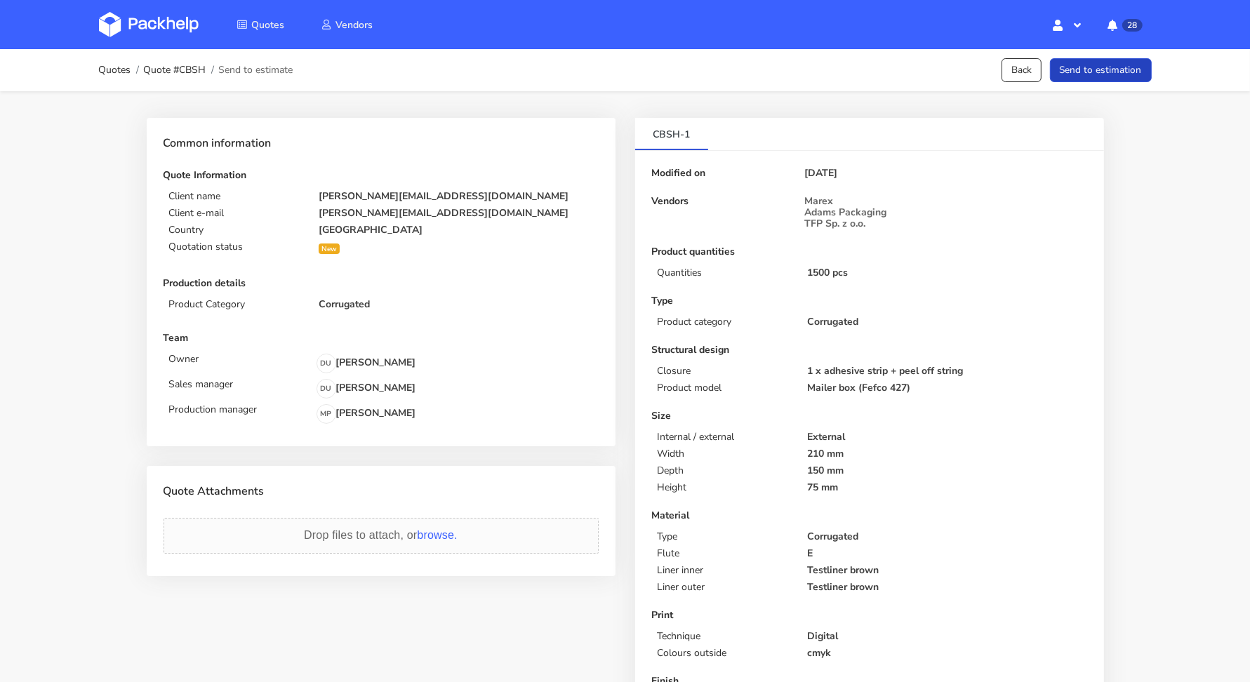
click at [1065, 82] on div "Quotes Quote #CBSH Send to estimate Back Send to estimation" at bounding box center [625, 70] width 1053 height 28
click at [1088, 65] on button "Send to estimation" at bounding box center [1101, 70] width 102 height 25
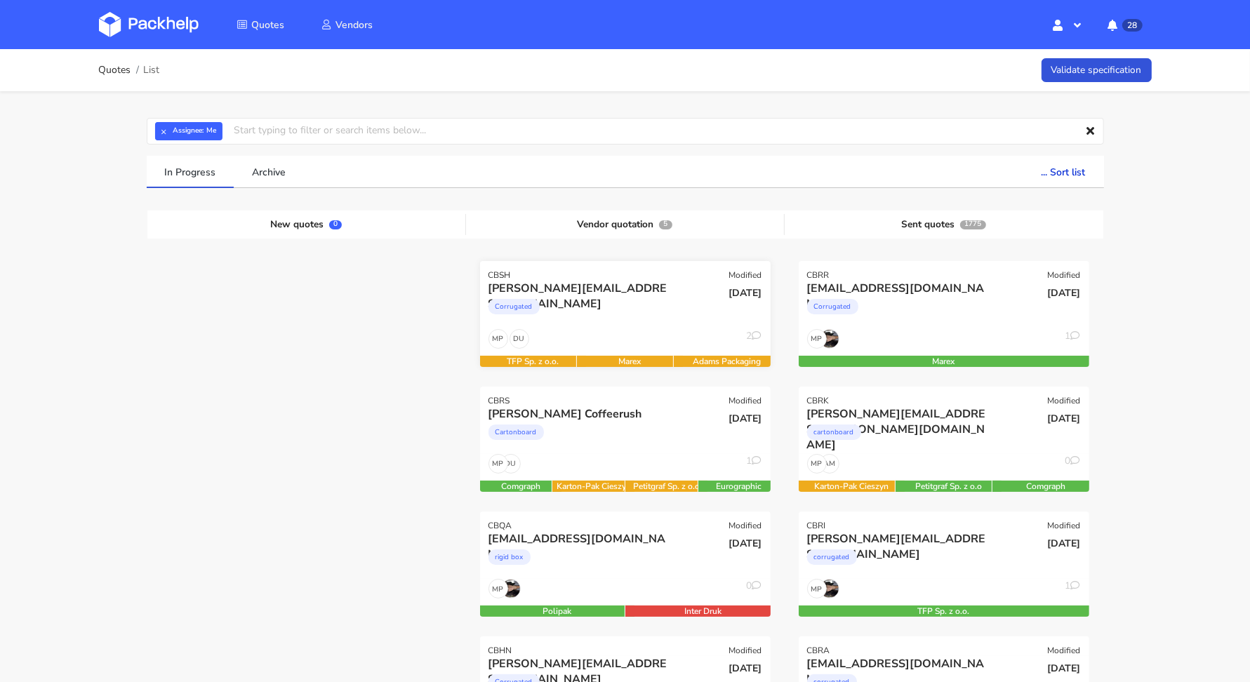
click at [565, 317] on div "Corrugated" at bounding box center [581, 310] width 186 height 28
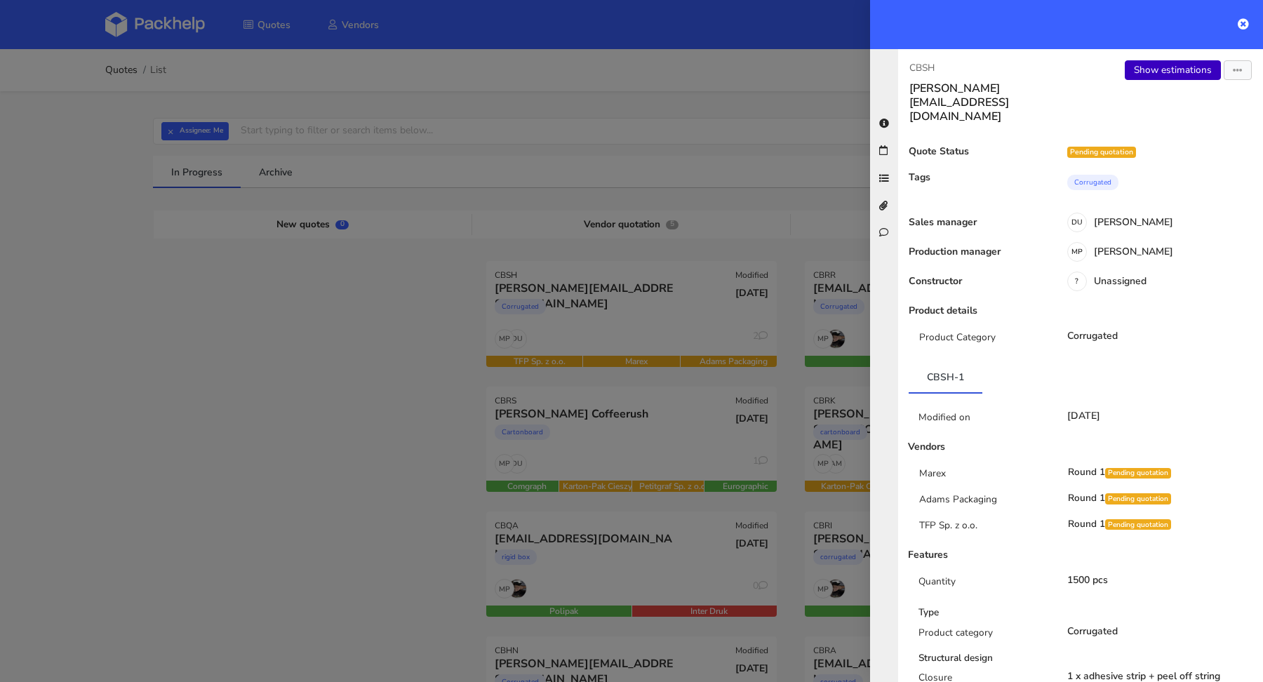
click at [1183, 67] on link "Show estimations" at bounding box center [1173, 70] width 96 height 20
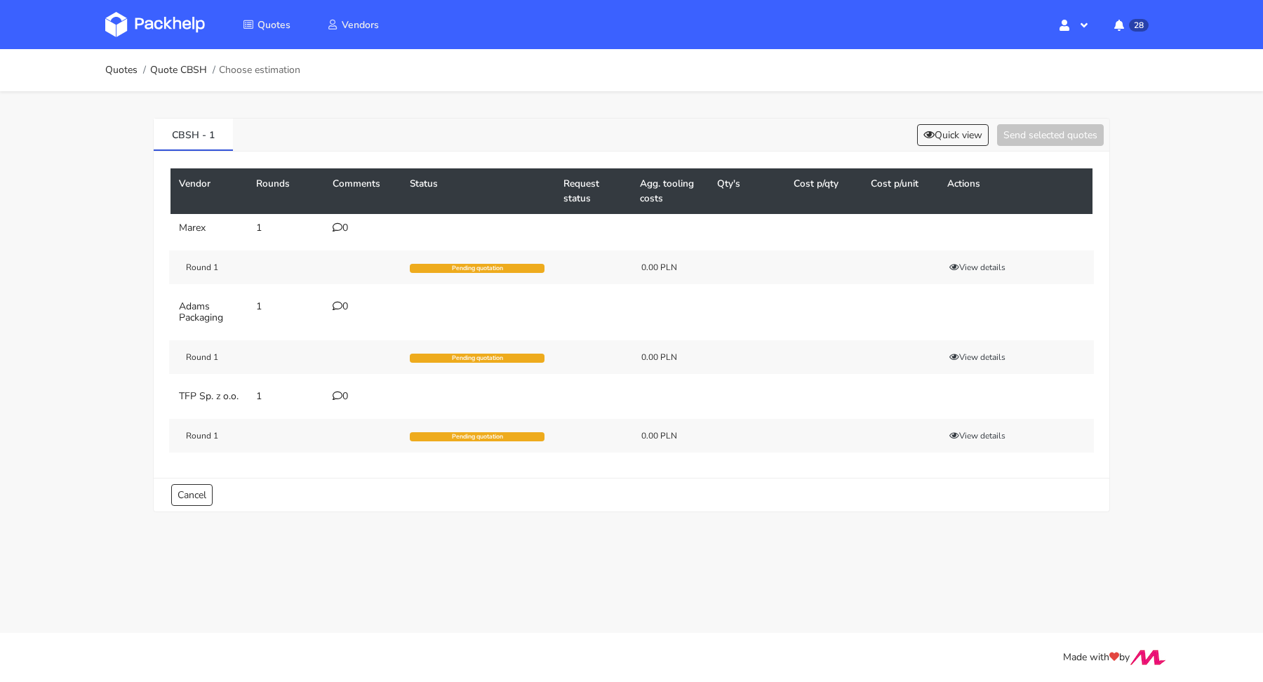
click at [340, 228] on icon at bounding box center [338, 227] width 10 height 10
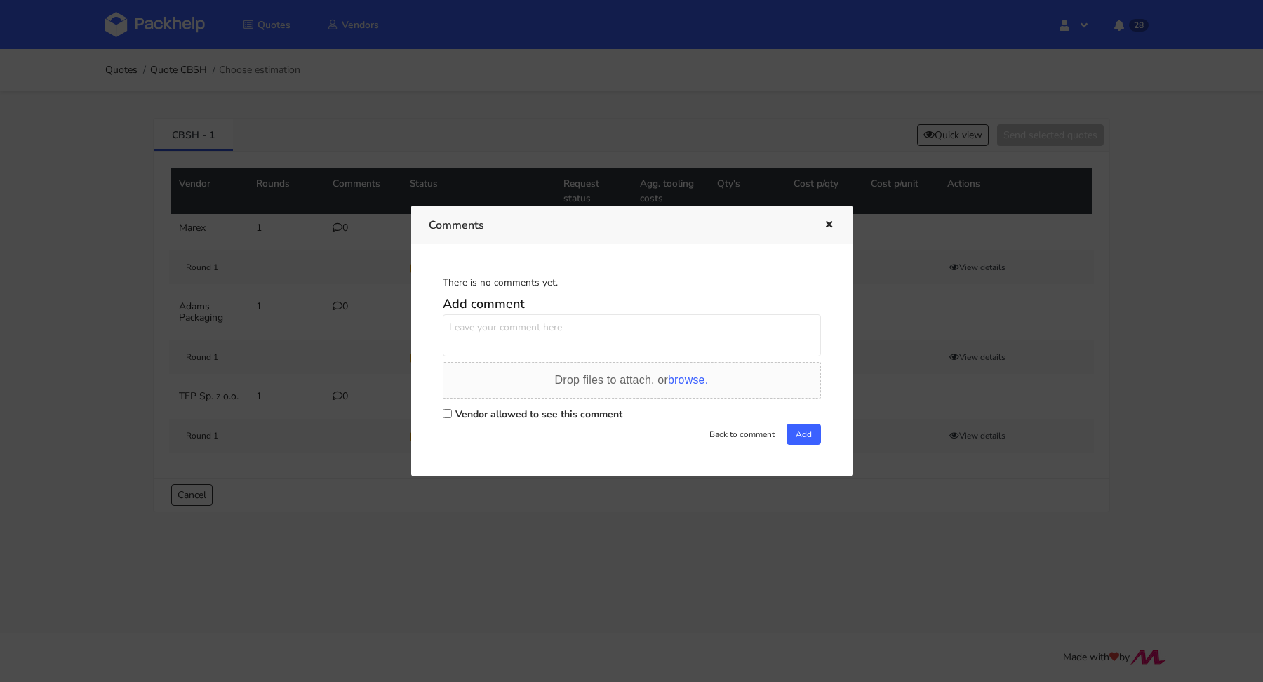
click at [488, 415] on label "Vendor allowed to see this comment" at bounding box center [538, 414] width 167 height 13
click at [452, 415] on input "Vendor allowed to see this comment" at bounding box center [447, 413] width 9 height 9
checkbox input "true"
click at [493, 335] on textarea at bounding box center [632, 335] width 378 height 42
paste textarea "R156449709YKGA"
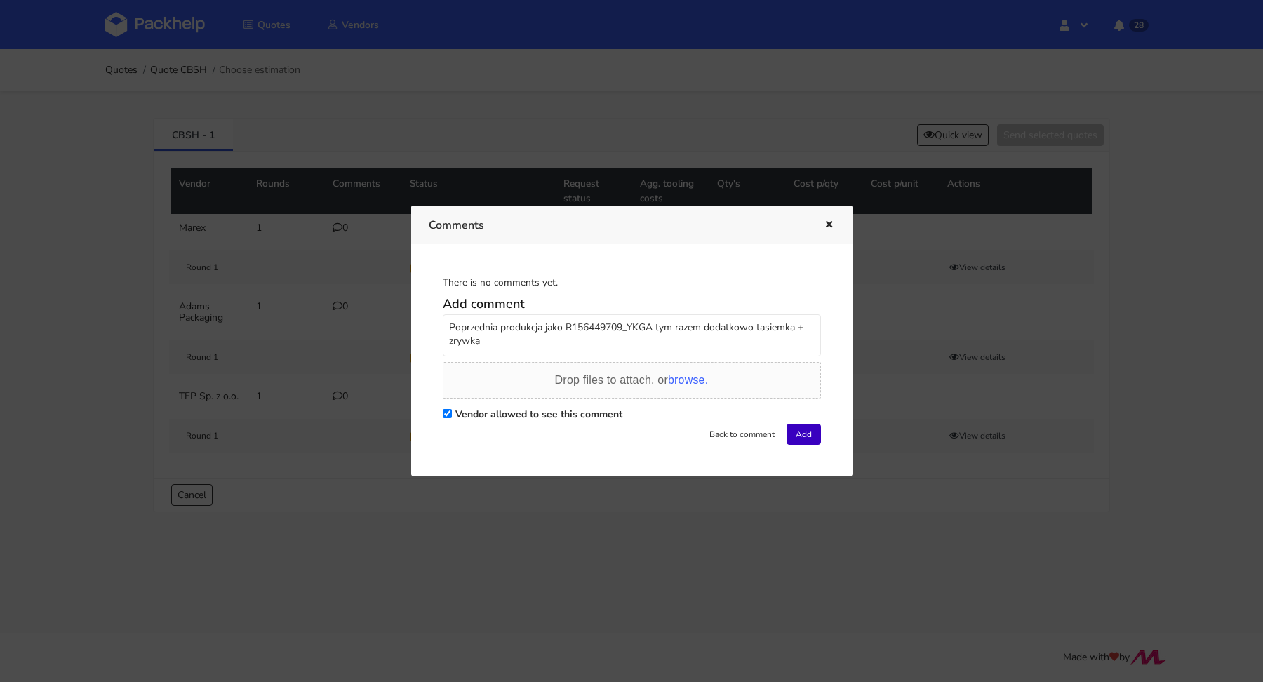
type textarea "Poprzednia produkcja jako R156449709_YKGA tym razem dodatkowo tasiemka + zrywka"
click at [787, 441] on button "Add" at bounding box center [804, 434] width 34 height 21
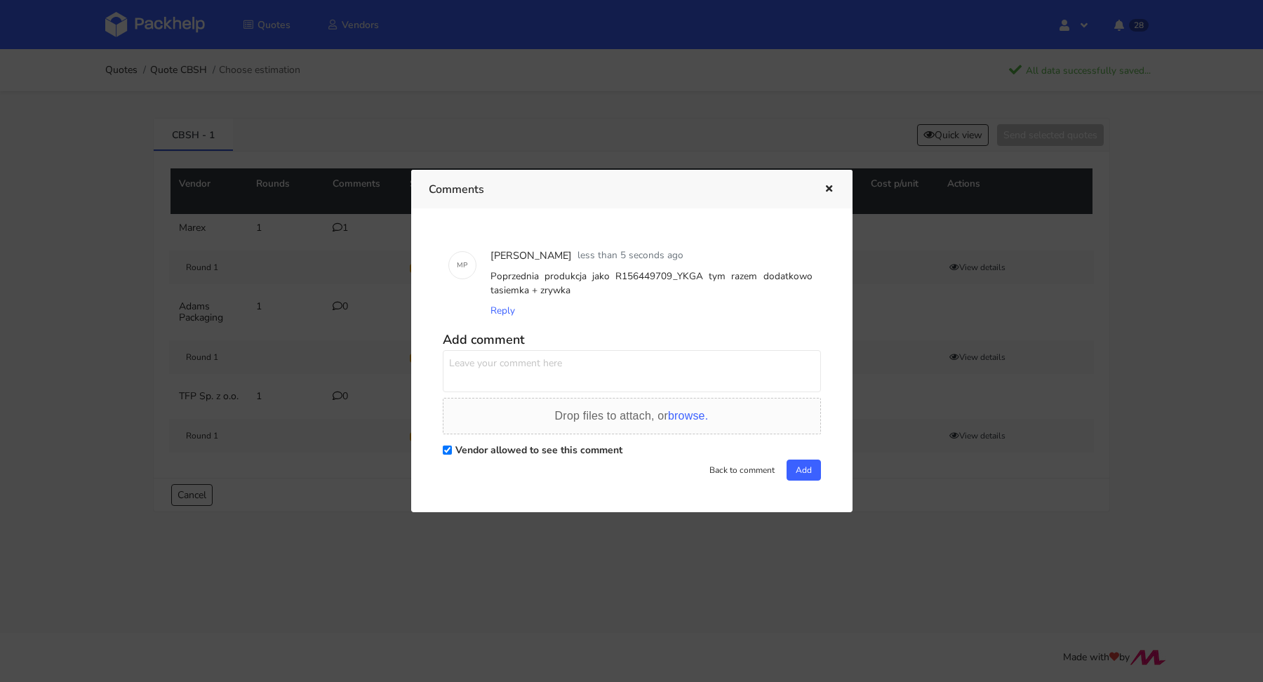
click at [825, 196] on button "button" at bounding box center [827, 189] width 15 height 18
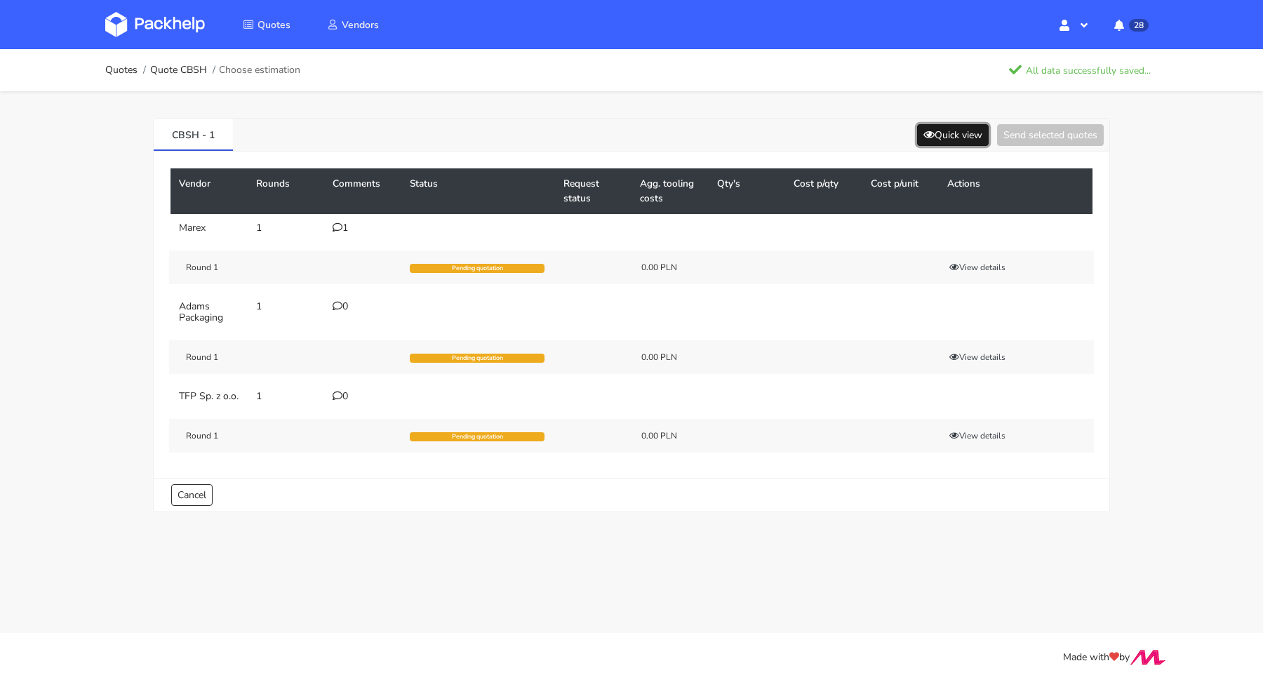
click at [941, 138] on button "Quick view" at bounding box center [953, 135] width 72 height 22
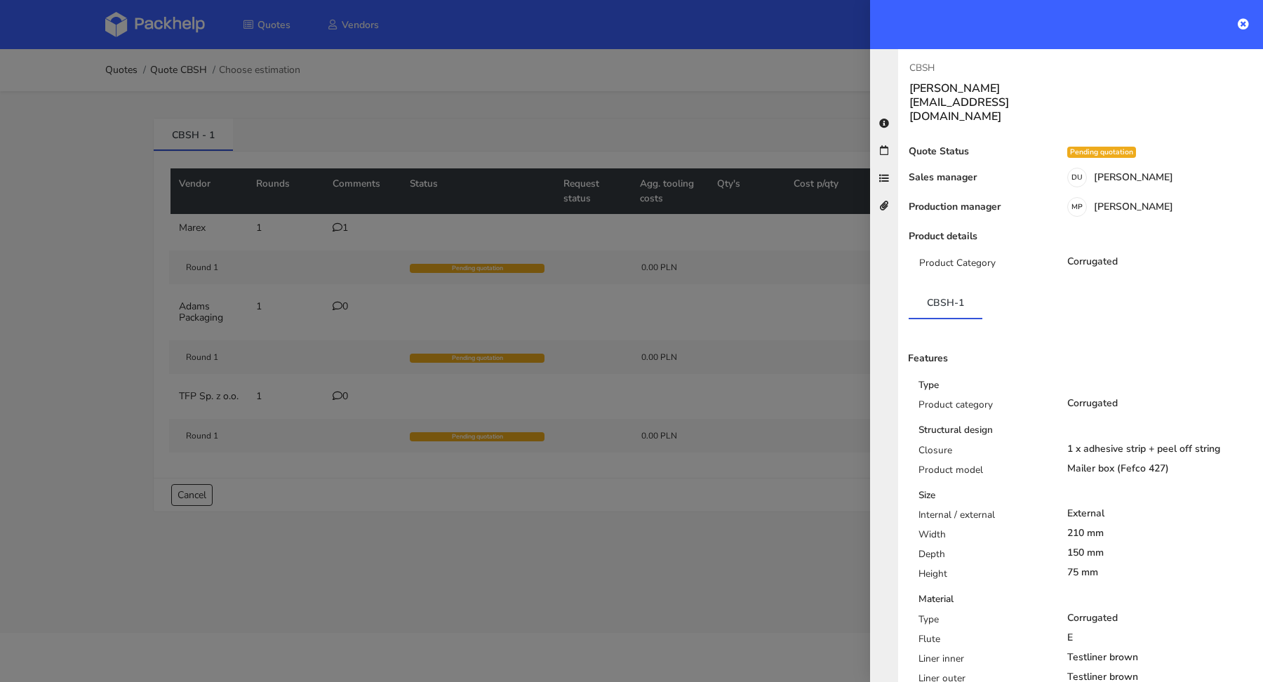
scroll to position [284, 0]
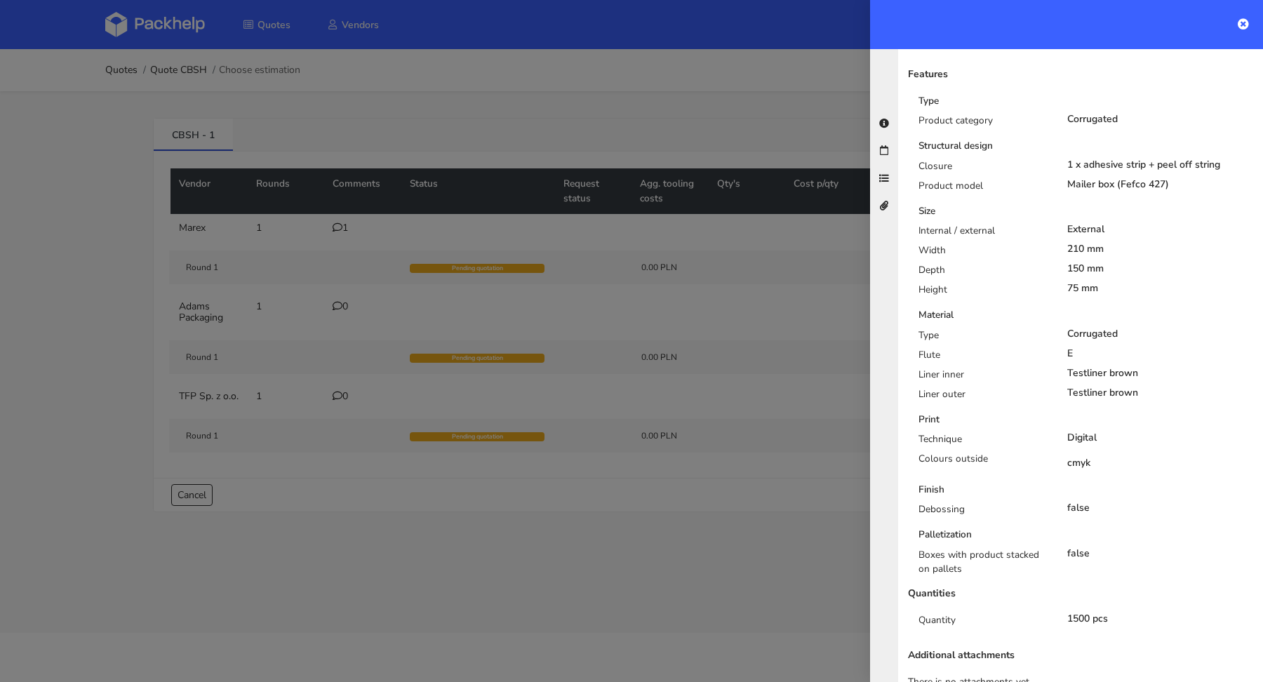
click at [610, 403] on div at bounding box center [631, 341] width 1263 height 682
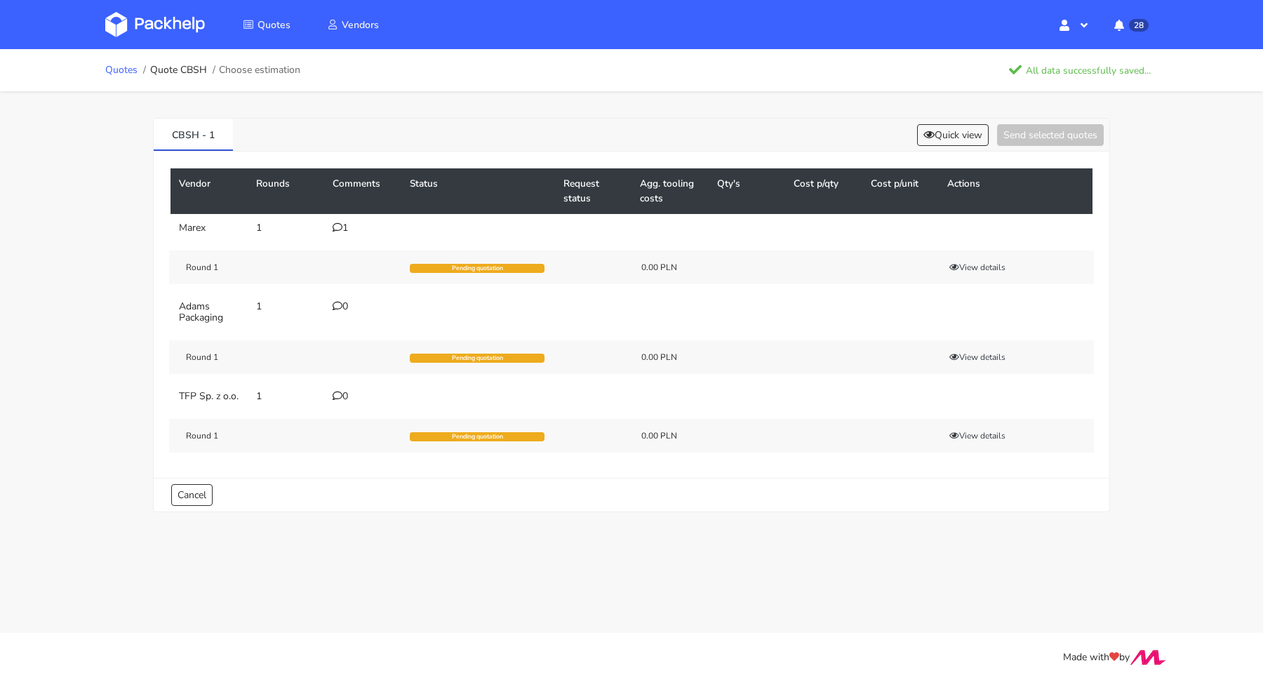
click at [131, 72] on link "Quotes" at bounding box center [121, 70] width 32 height 11
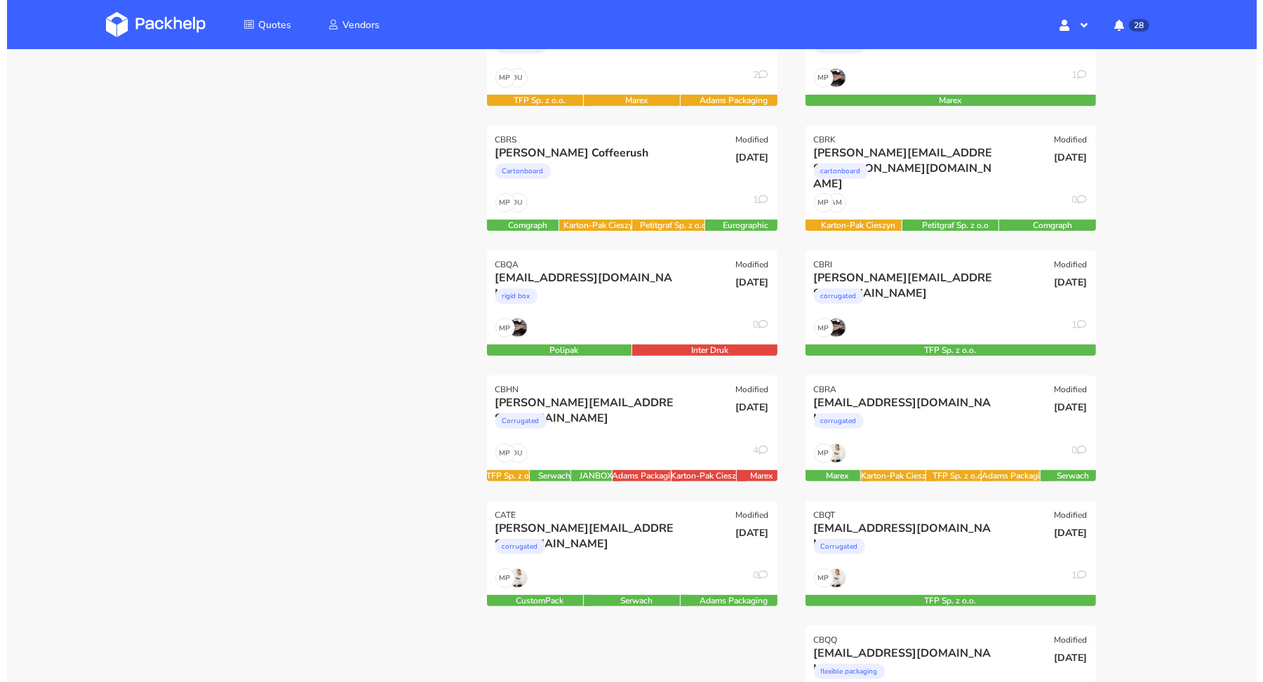
scroll to position [332, 0]
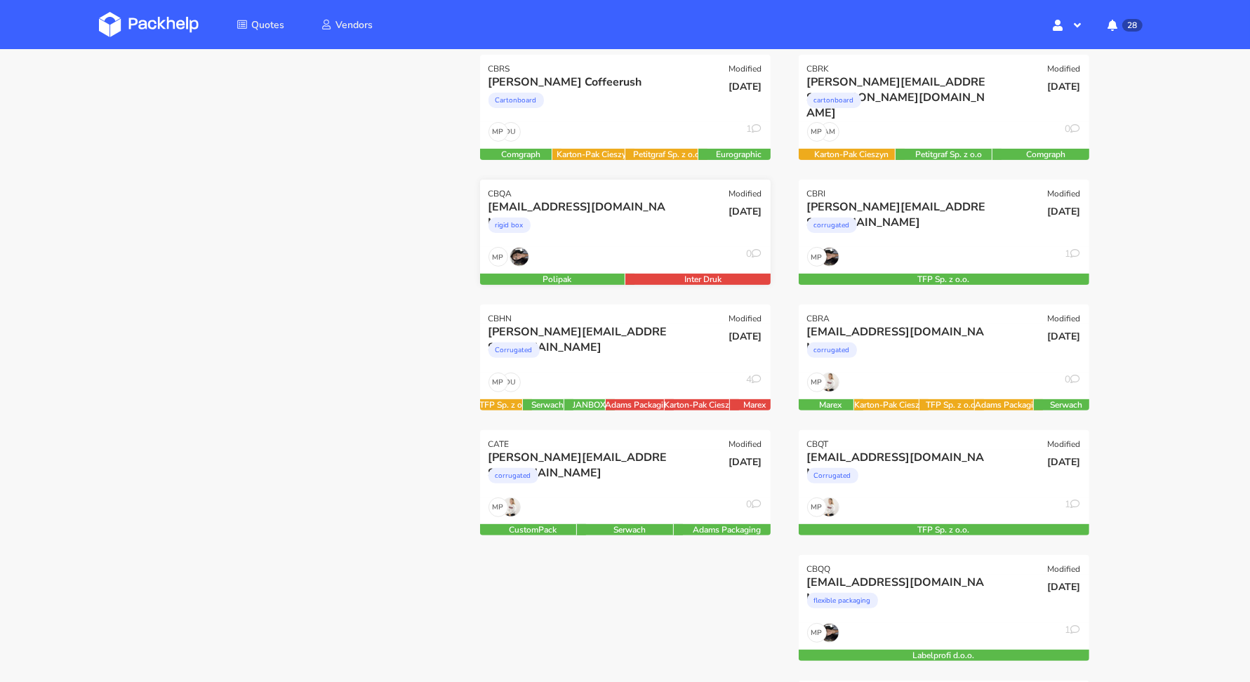
click at [573, 258] on div "MP 0" at bounding box center [625, 260] width 291 height 27
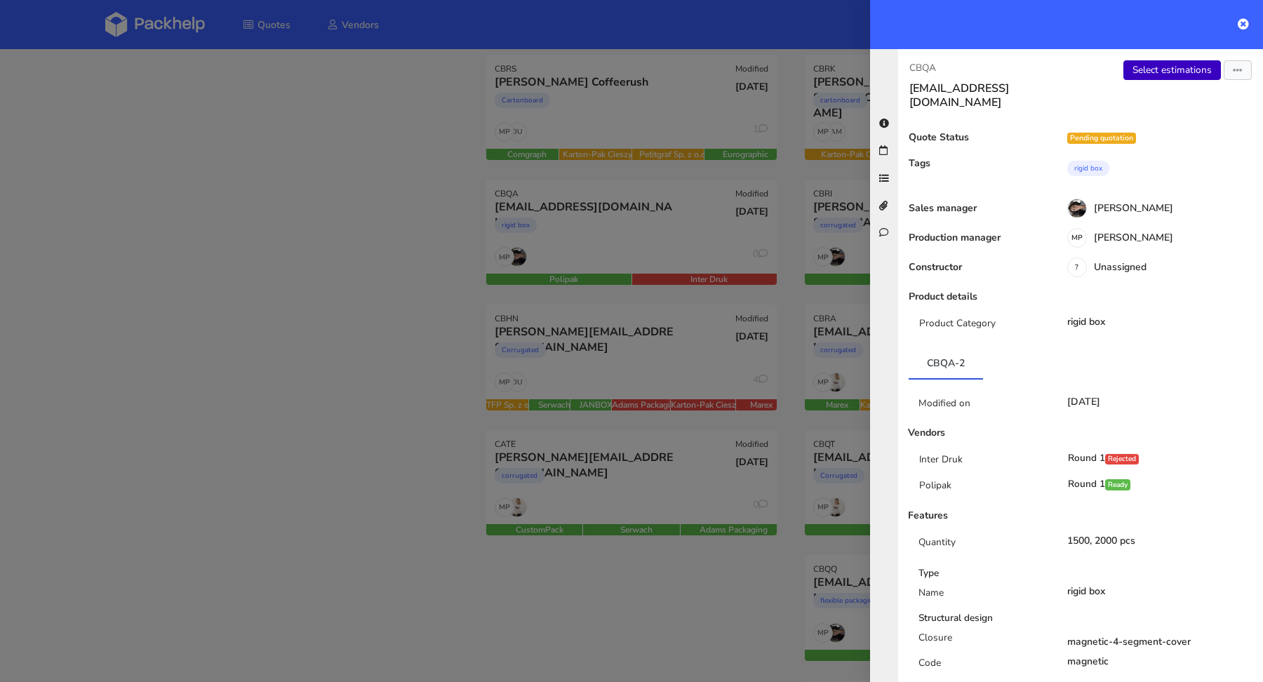
click at [1183, 72] on link "Select estimations" at bounding box center [1173, 70] width 98 height 20
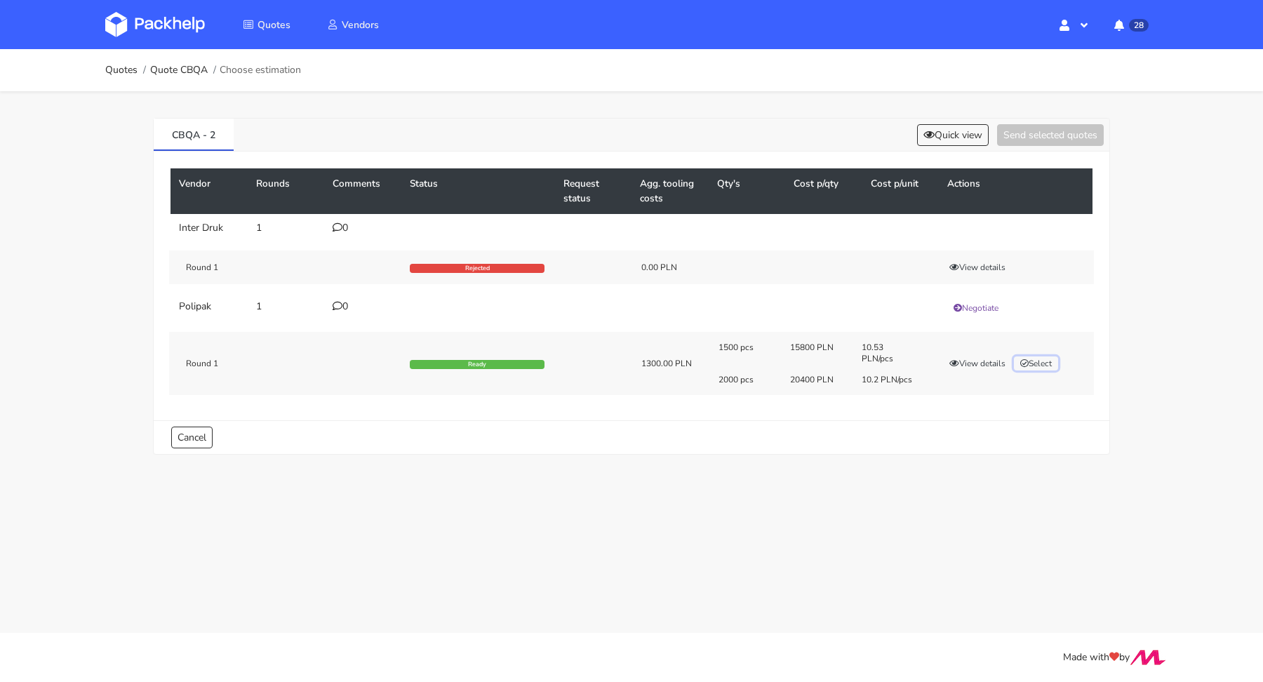
click at [1049, 366] on button "Select" at bounding box center [1036, 363] width 44 height 14
click at [1047, 135] on button "Send selected quotes ( 1 )" at bounding box center [1041, 135] width 126 height 22
click at [114, 75] on link "Quotes" at bounding box center [121, 70] width 32 height 11
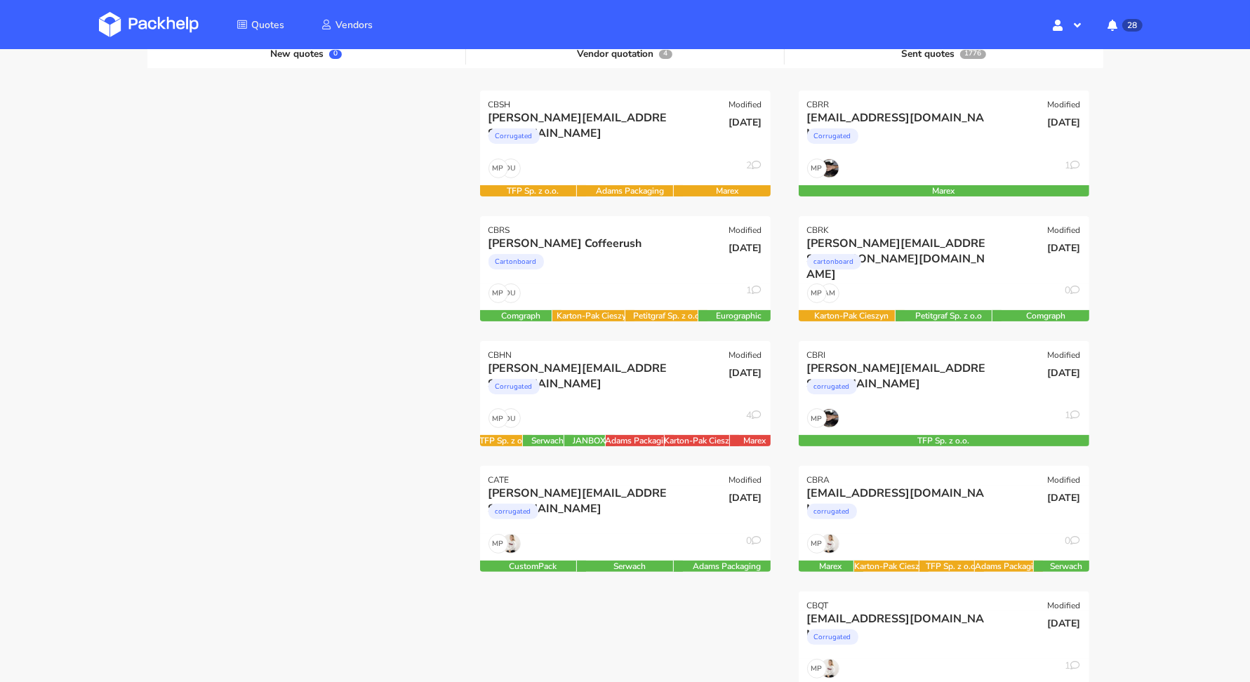
scroll to position [252, 0]
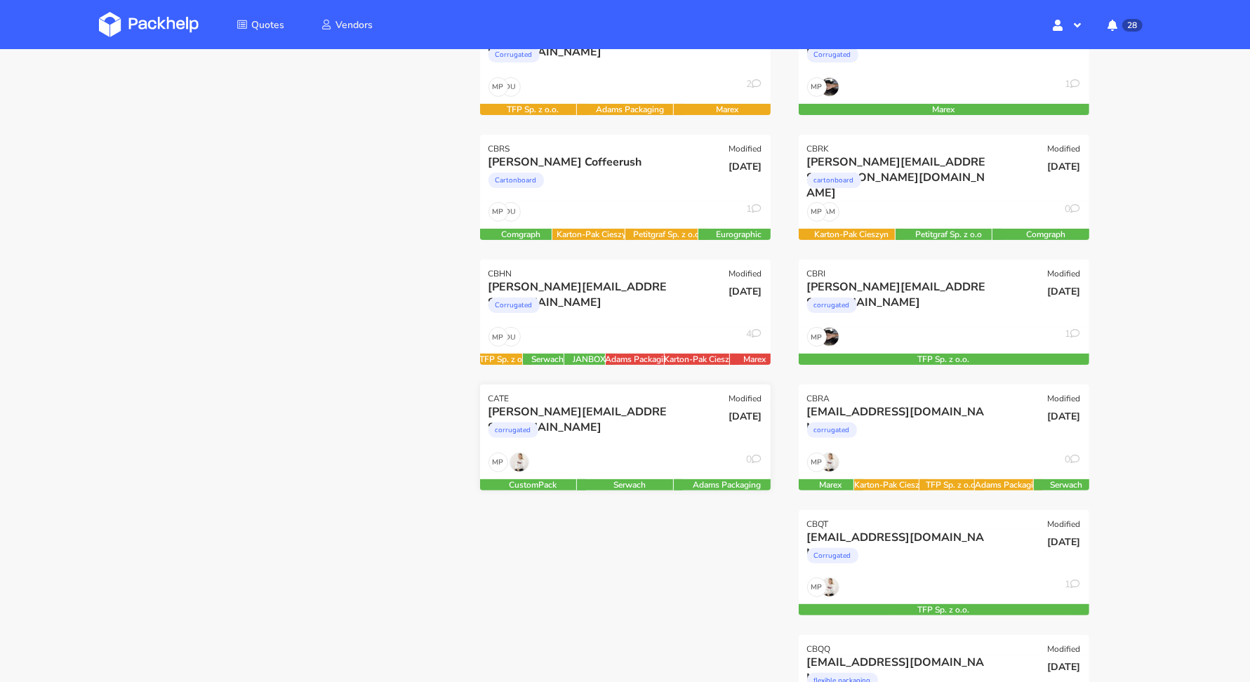
click at [601, 415] on div "veronica@arsdigitalis.io" at bounding box center [581, 411] width 186 height 15
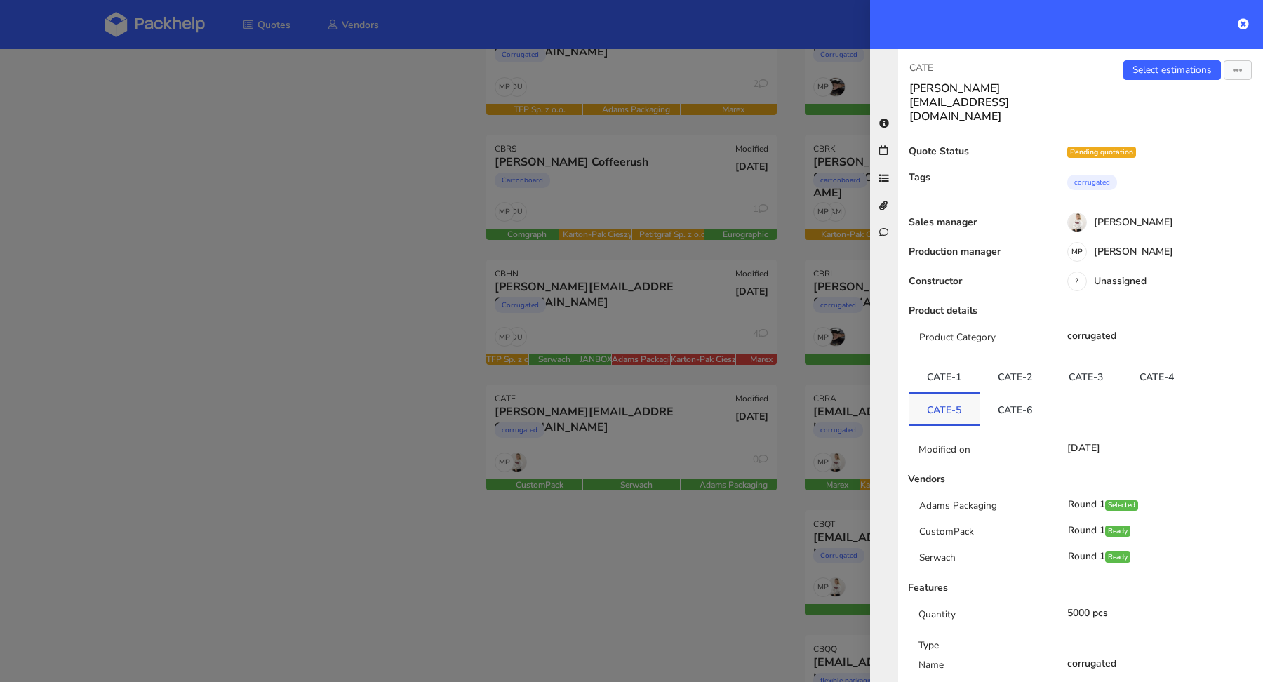
click at [949, 394] on link "CATE-5" at bounding box center [944, 409] width 71 height 31
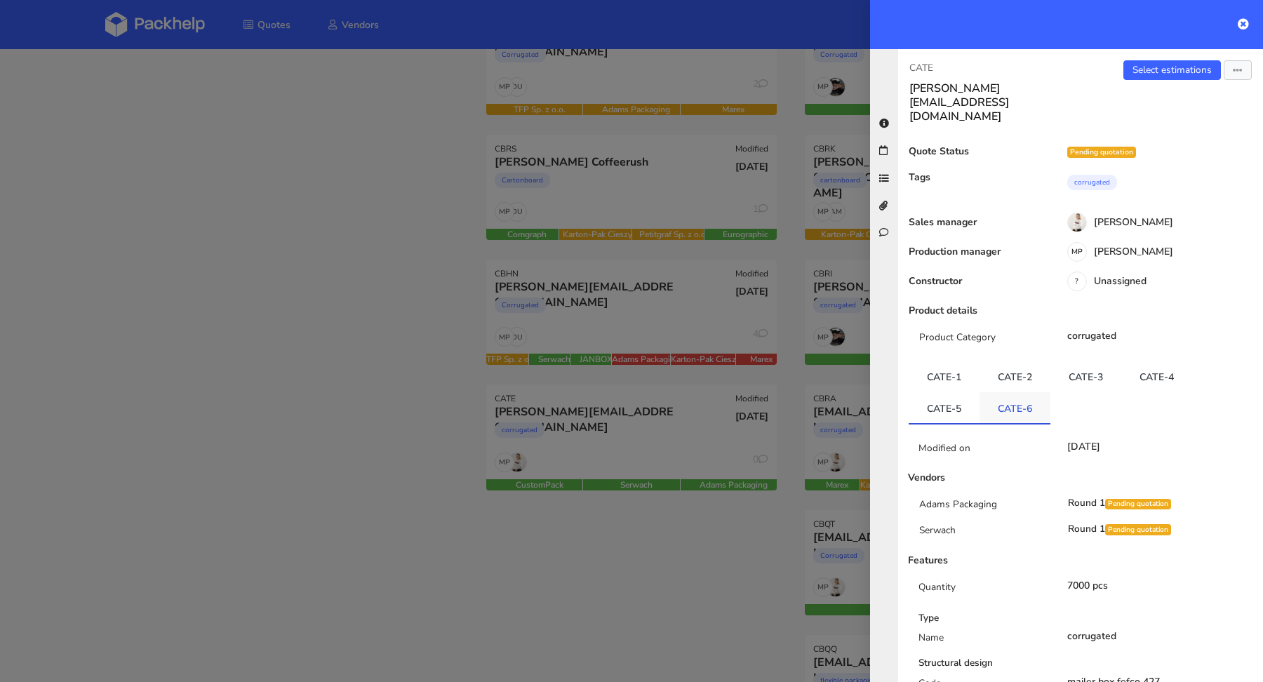
click at [987, 392] on link "CATE-6" at bounding box center [1015, 407] width 71 height 31
click at [427, 382] on div at bounding box center [631, 341] width 1263 height 682
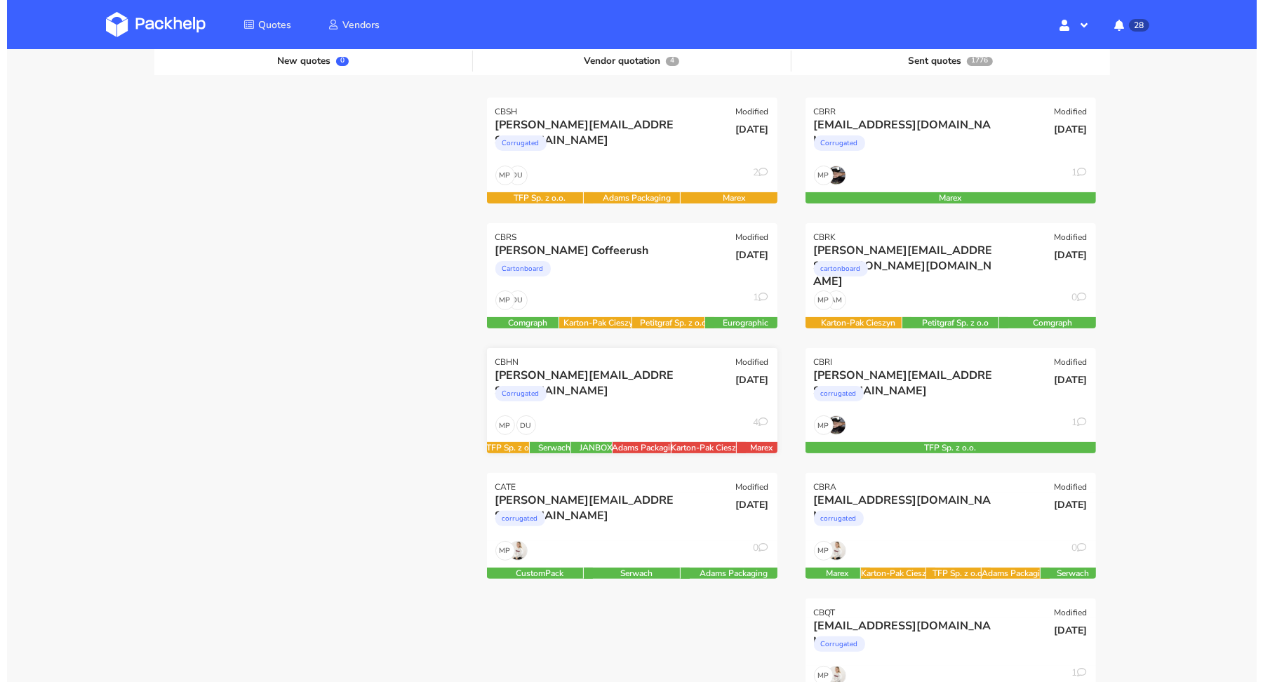
scroll to position [146, 0]
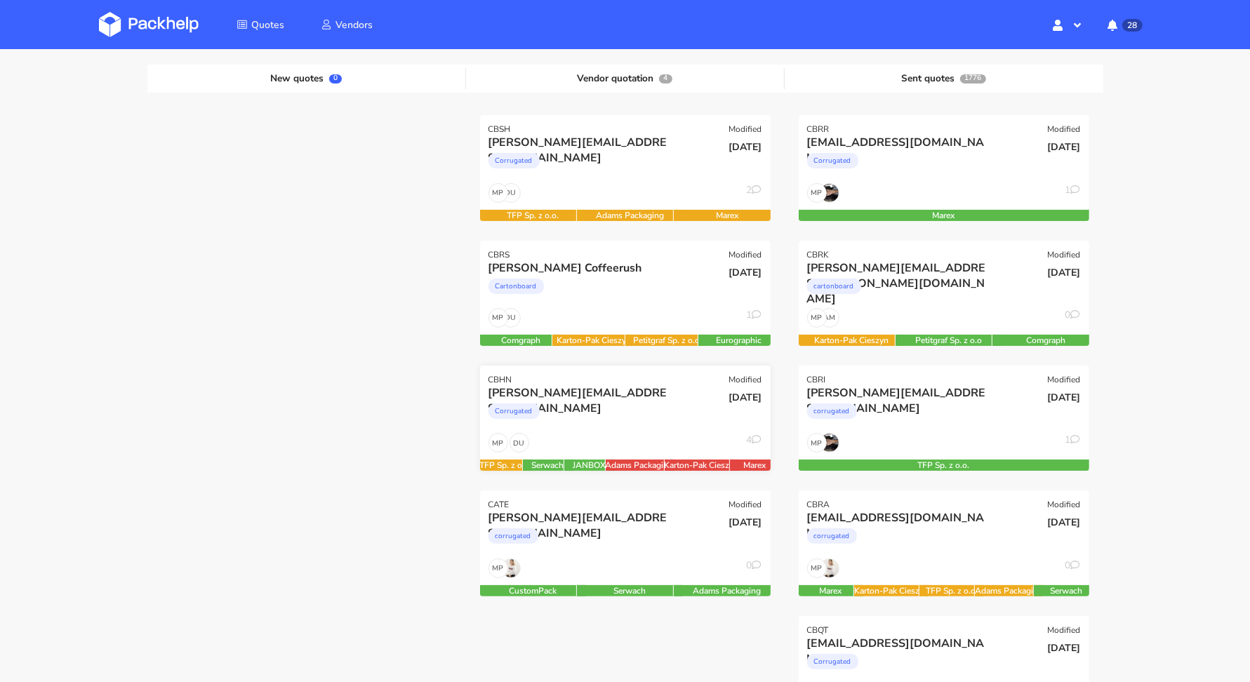
click at [664, 389] on div "[PERSON_NAME][EMAIL_ADDRESS][DOMAIN_NAME]" at bounding box center [581, 392] width 186 height 15
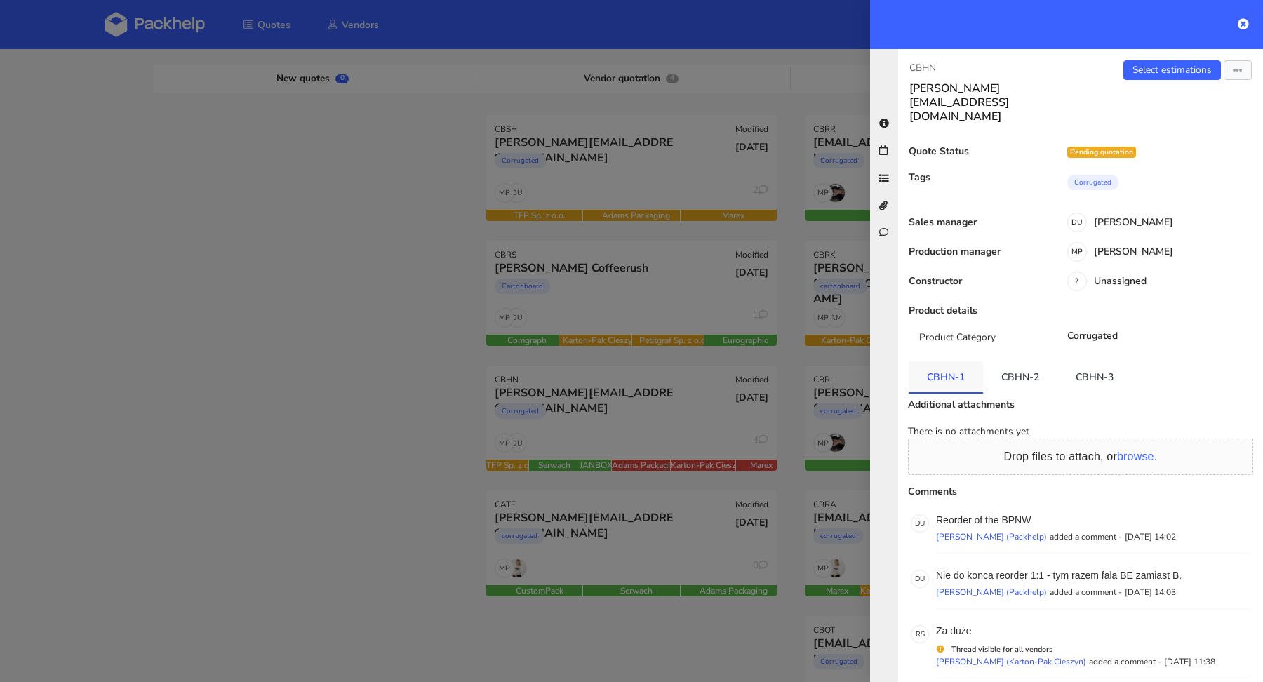
click at [951, 361] on link "CBHN-1" at bounding box center [946, 376] width 74 height 31
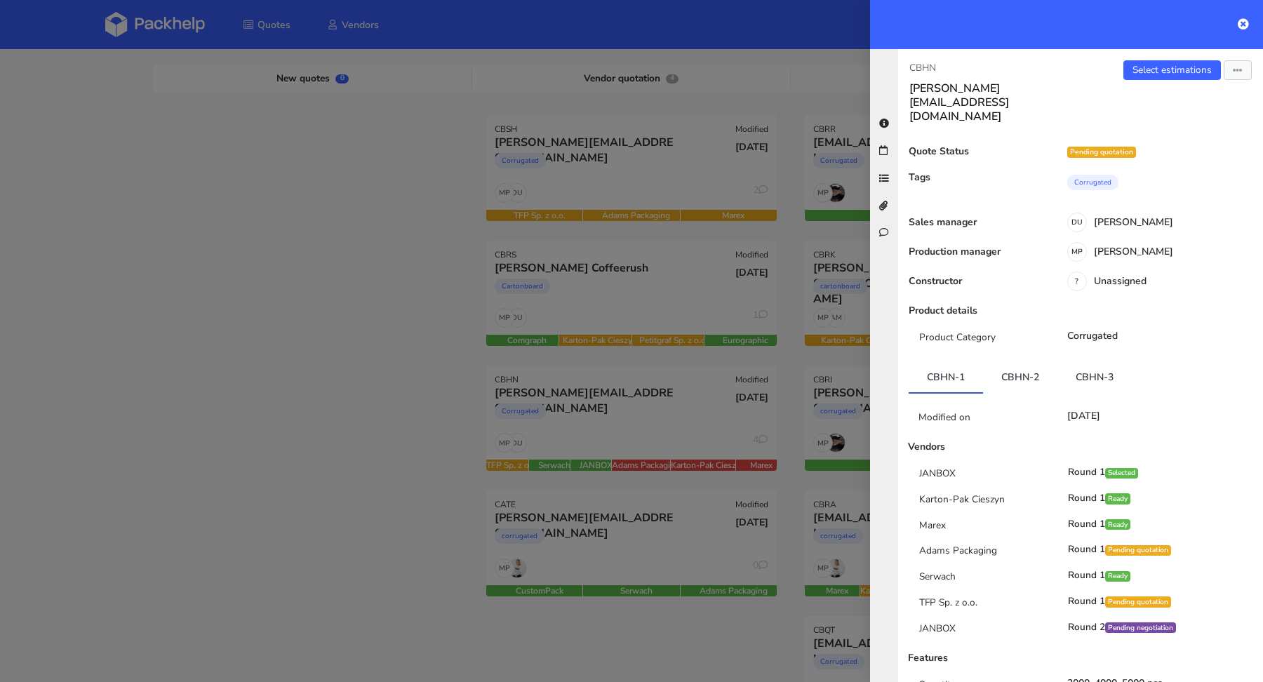
click at [473, 401] on div at bounding box center [631, 341] width 1263 height 682
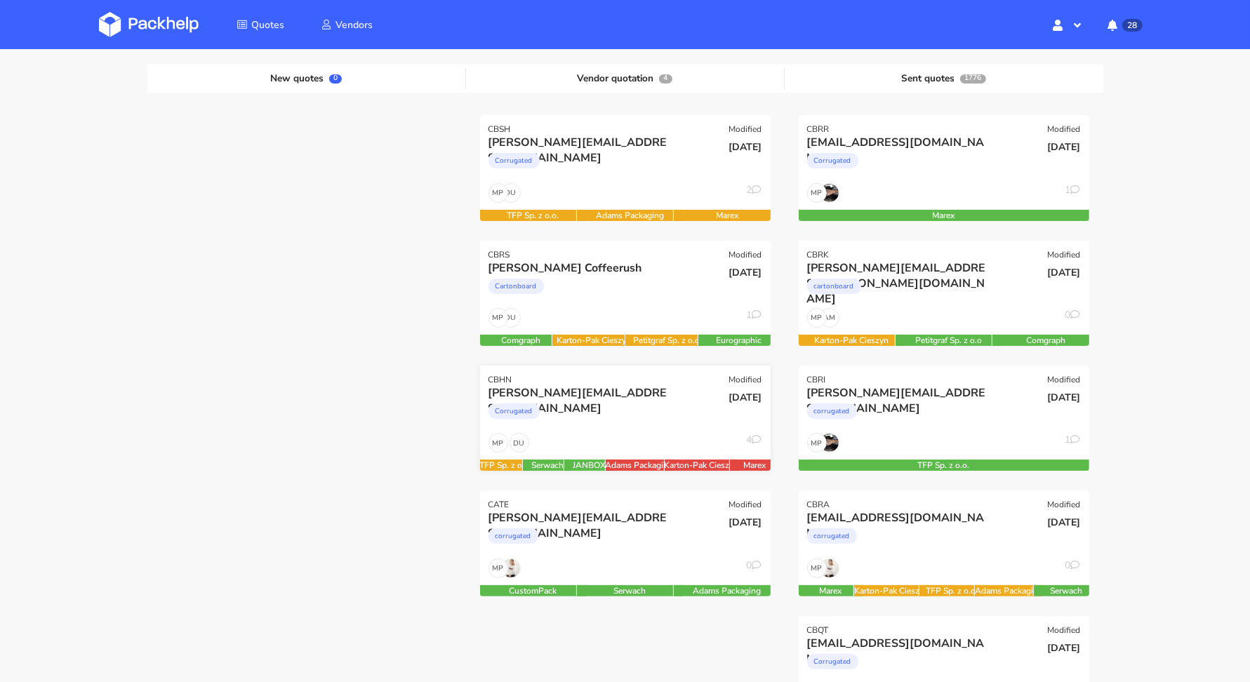
click at [648, 386] on div "[PERSON_NAME][EMAIL_ADDRESS][DOMAIN_NAME]" at bounding box center [581, 392] width 186 height 15
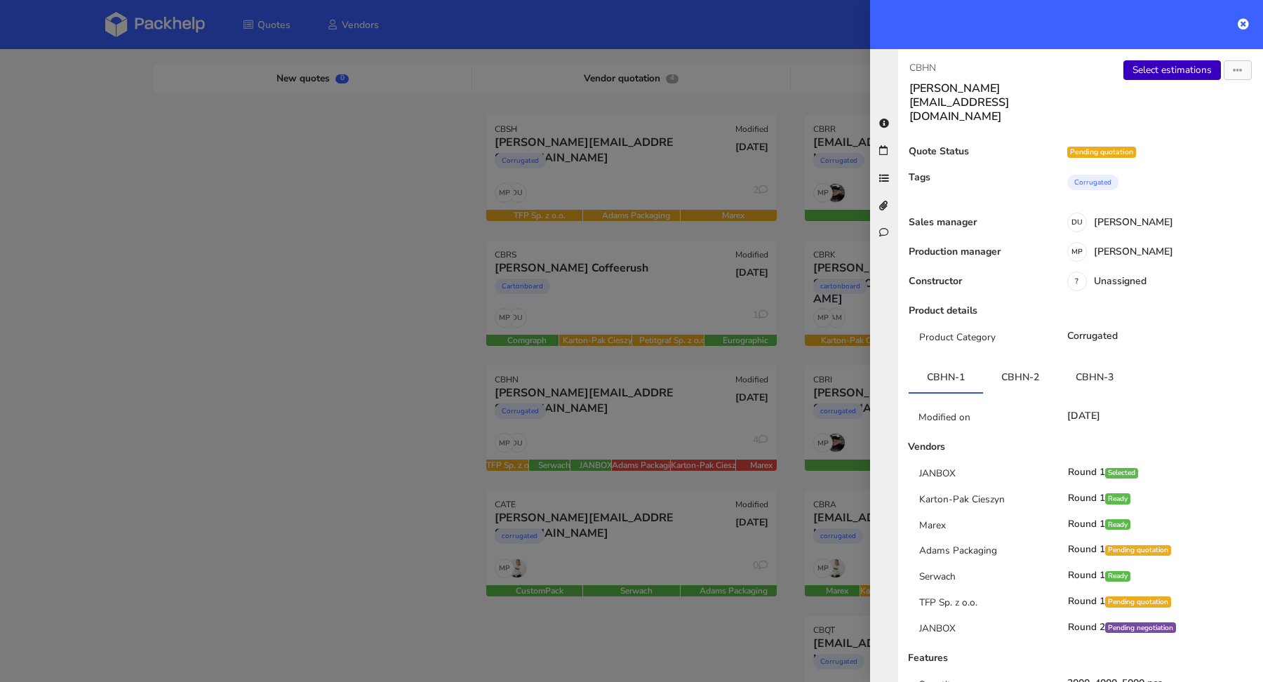
click at [1168, 74] on link "Select estimations" at bounding box center [1173, 70] width 98 height 20
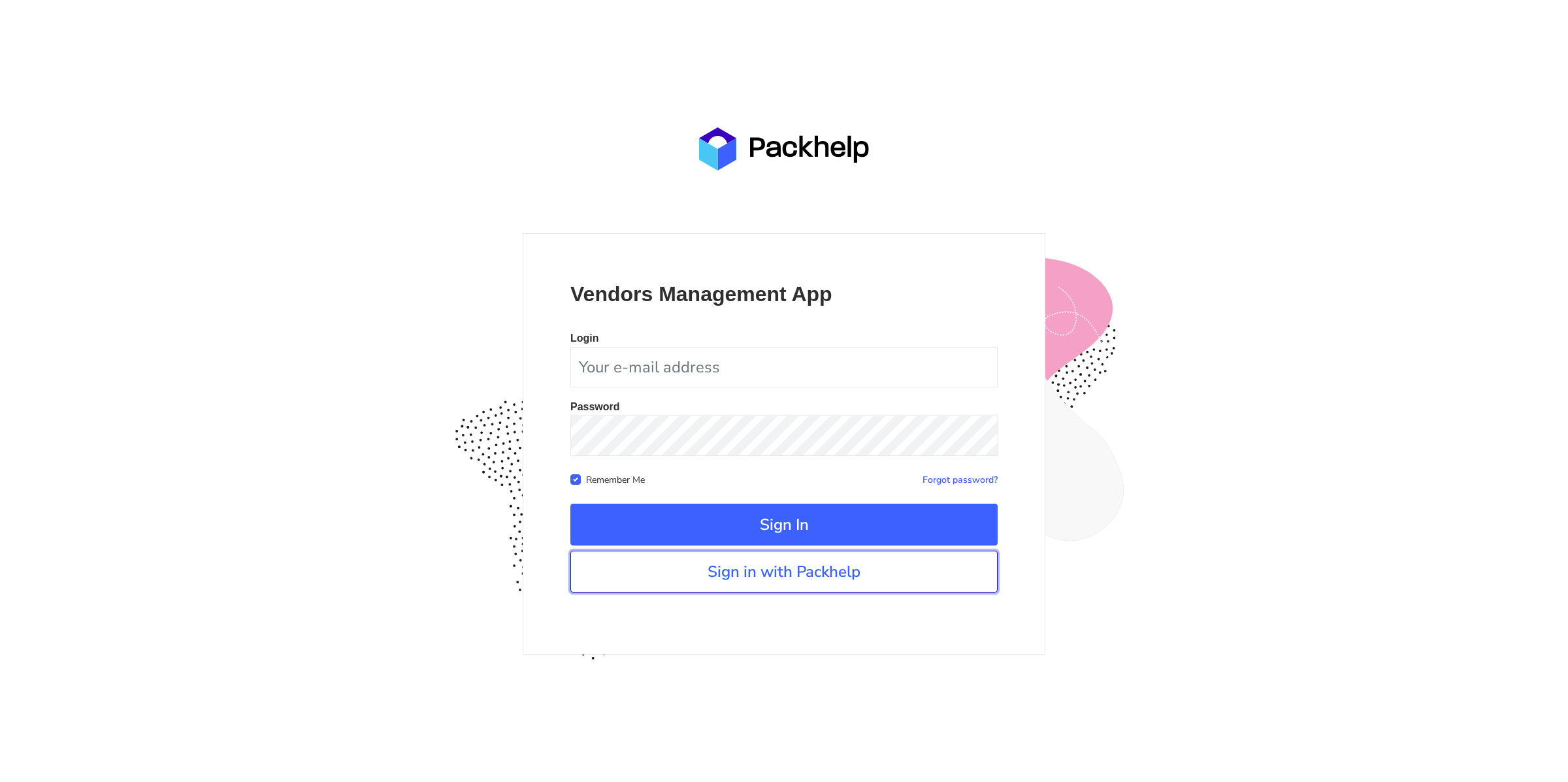
click at [676, 581] on link "Sign in with Packhelp" at bounding box center [784, 572] width 427 height 42
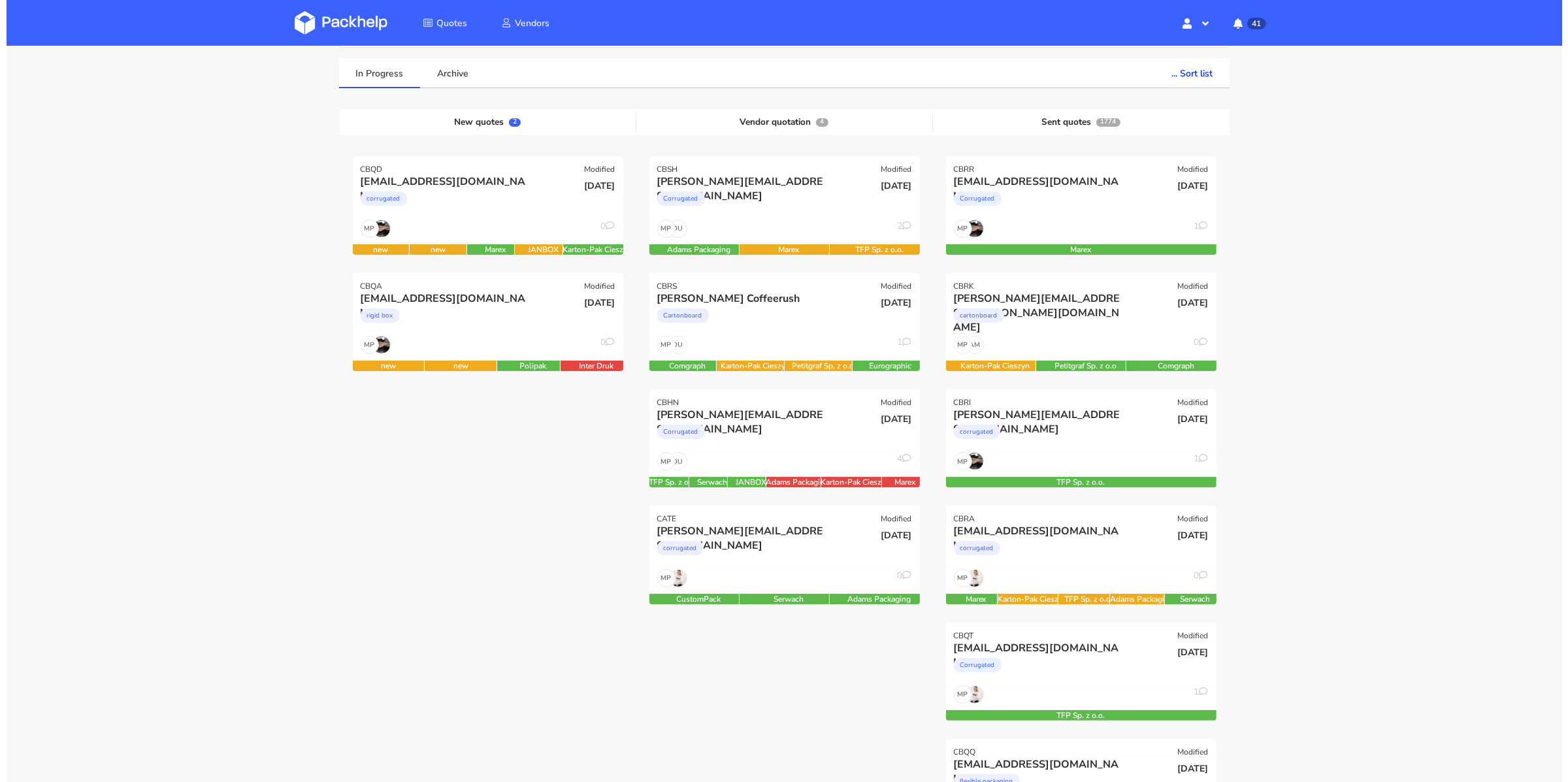
scroll to position [91, 0]
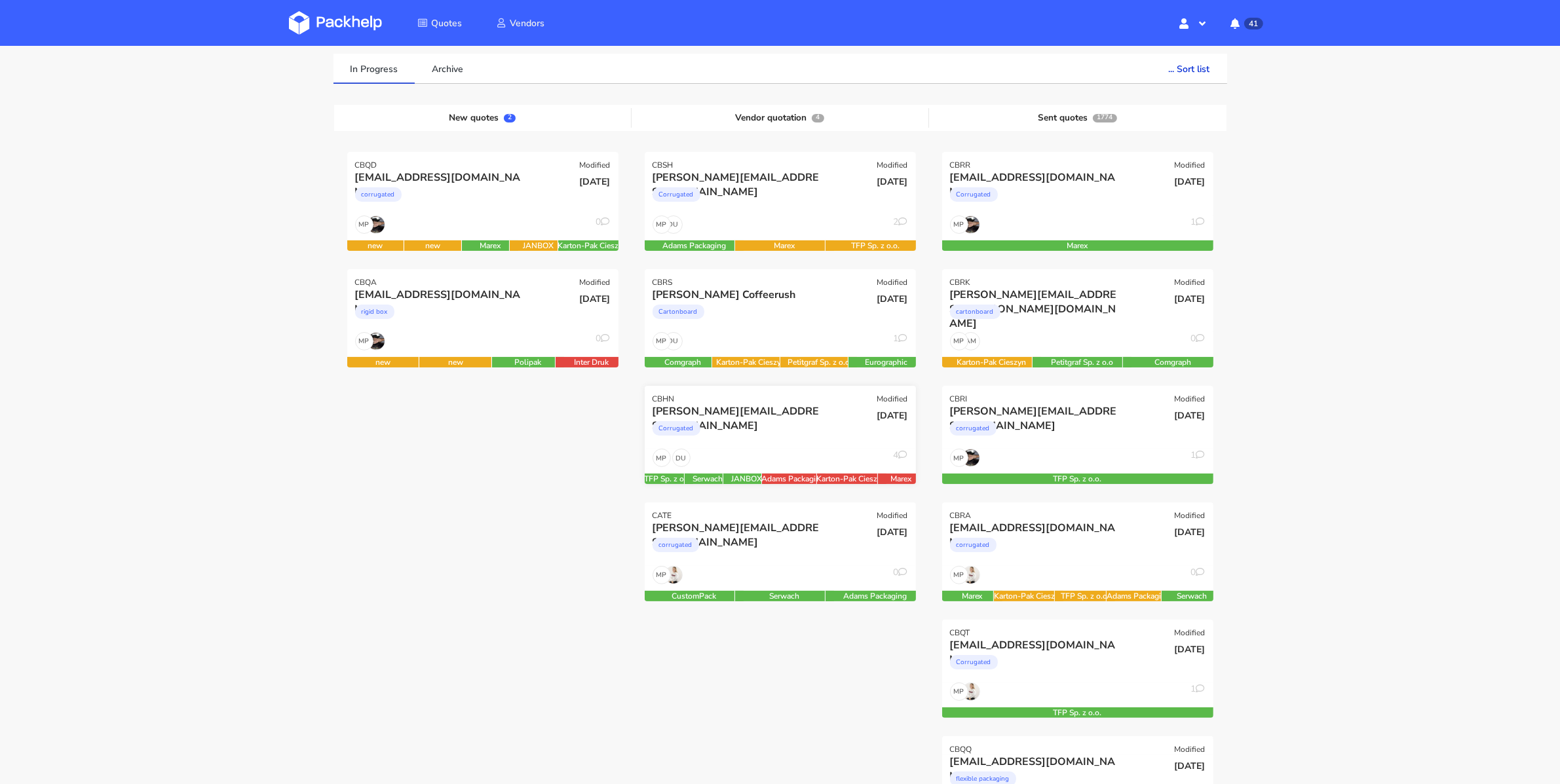
click at [765, 425] on div "Corrugated" at bounding box center [739, 431] width 174 height 26
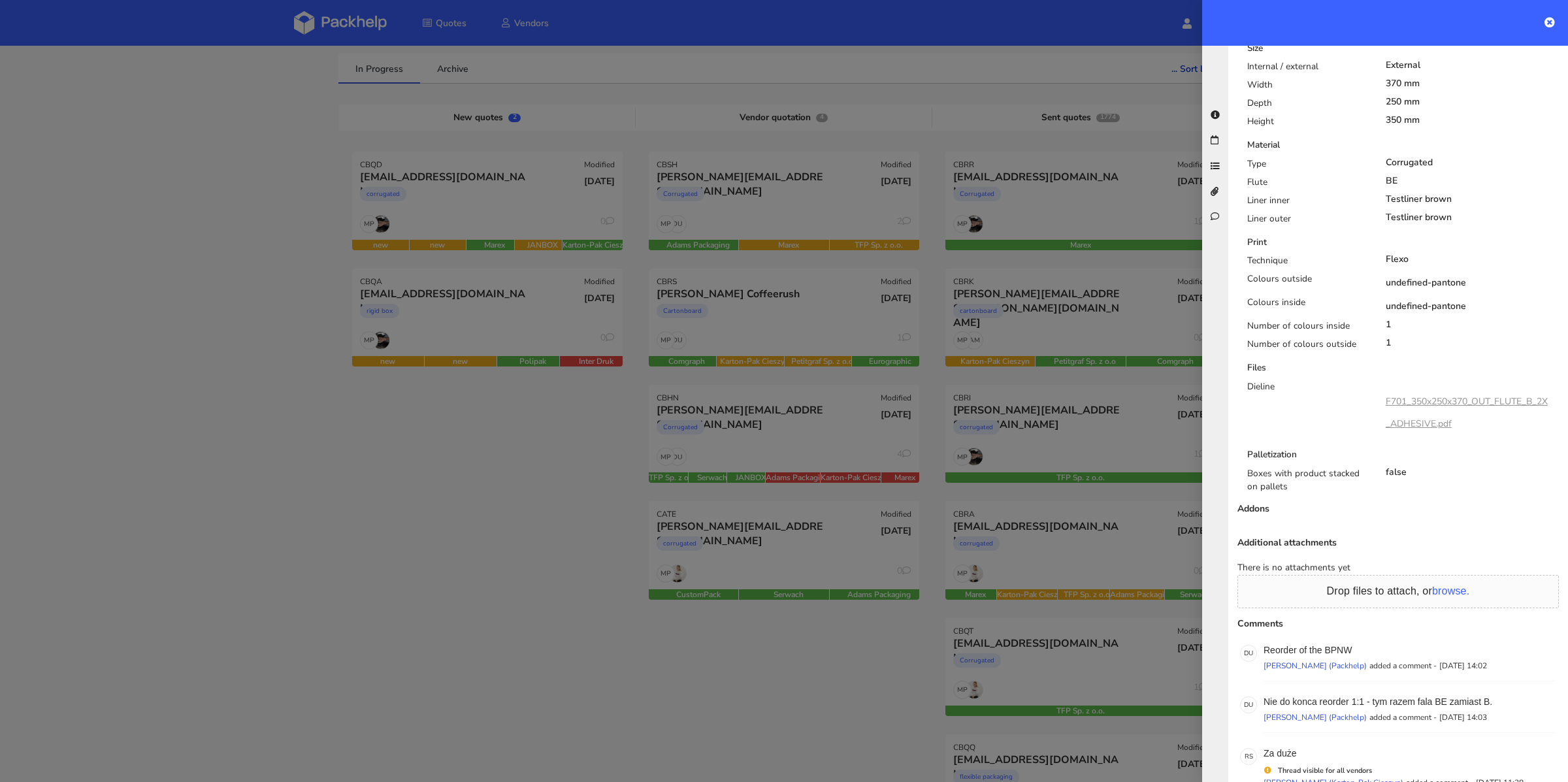
scroll to position [898, 0]
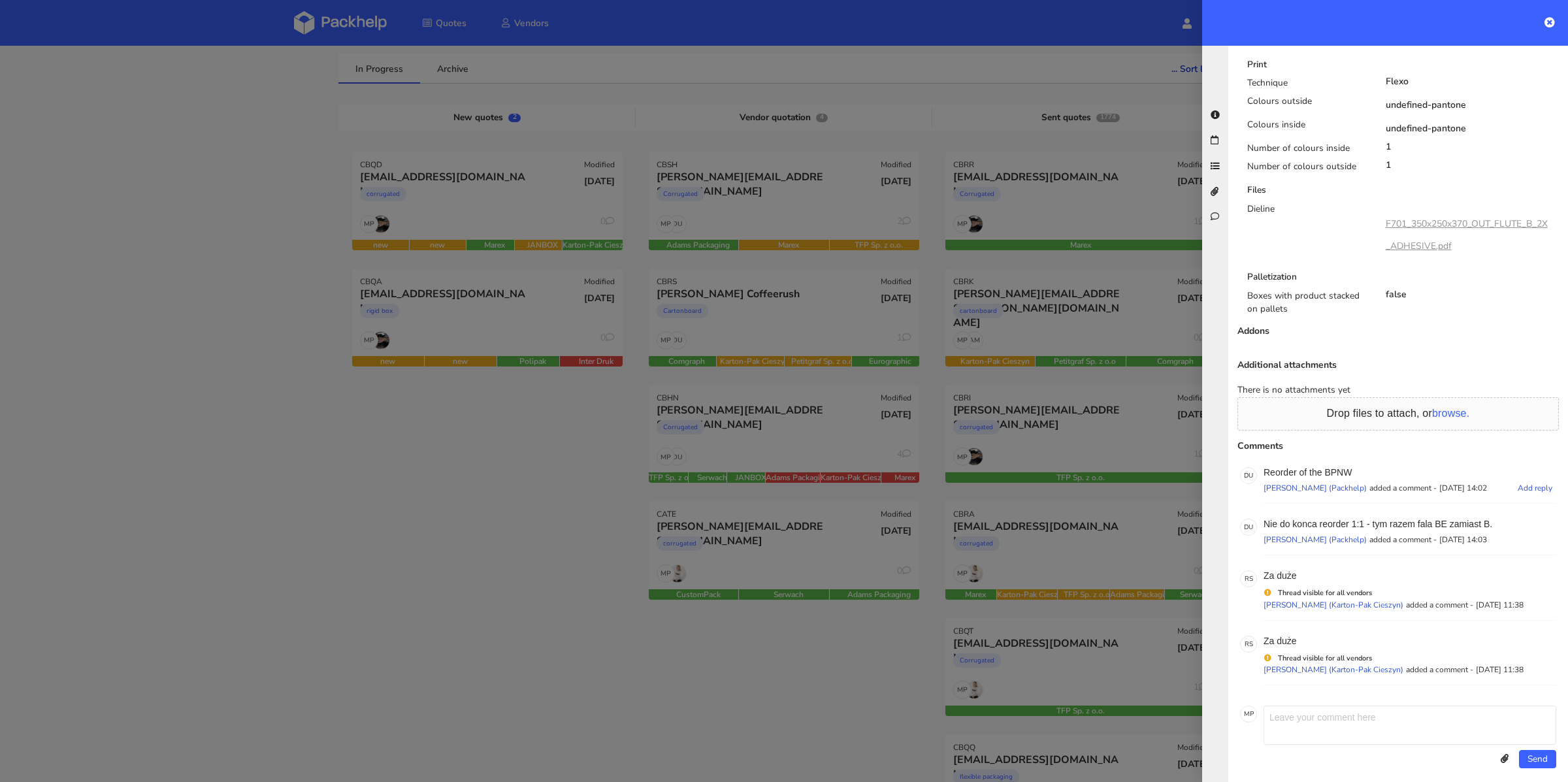
drag, startPoint x: 1305, startPoint y: 439, endPoint x: 1313, endPoint y: 439, distance: 8.0
click at [1306, 467] on p "Reorder of the BPNW" at bounding box center [1410, 472] width 292 height 10
drag, startPoint x: 1327, startPoint y: 440, endPoint x: 1348, endPoint y: 440, distance: 21.0
click at [1348, 467] on p "Reorder of the BPNW" at bounding box center [1410, 472] width 292 height 10
copy p "BPNW"
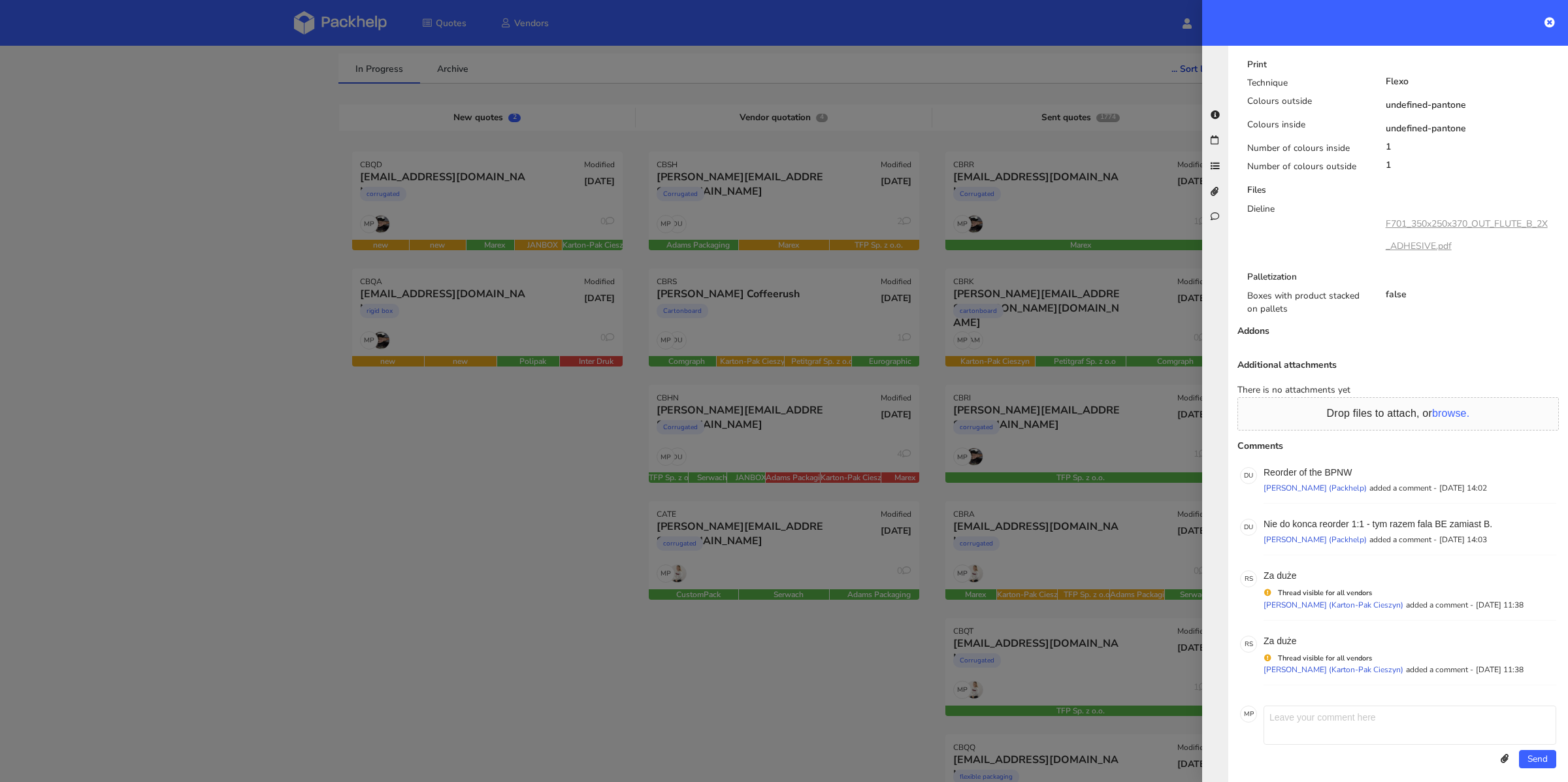
click at [539, 555] on div at bounding box center [784, 391] width 1568 height 782
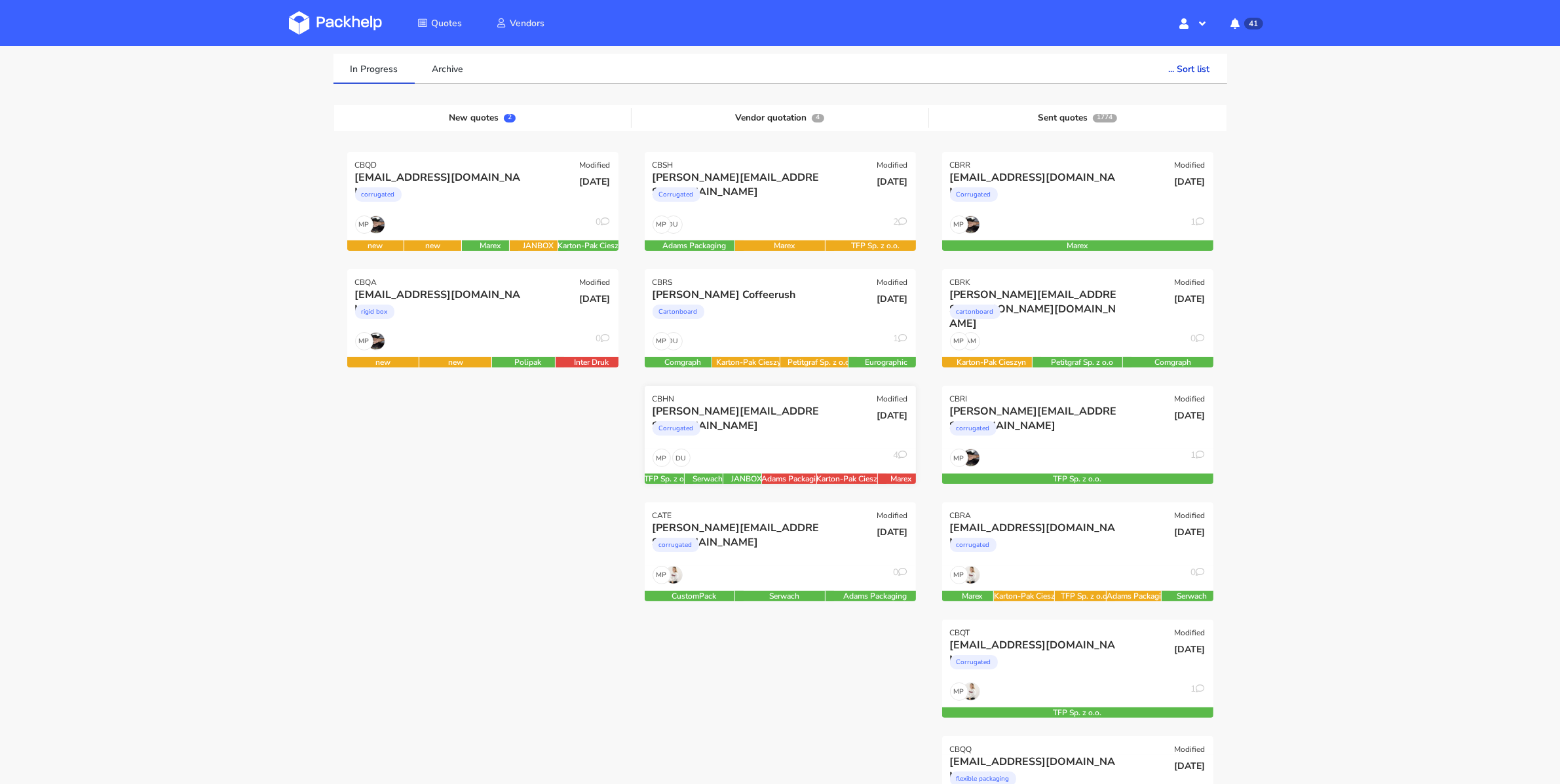
click at [767, 454] on div "DU MP 4" at bounding box center [780, 461] width 272 height 25
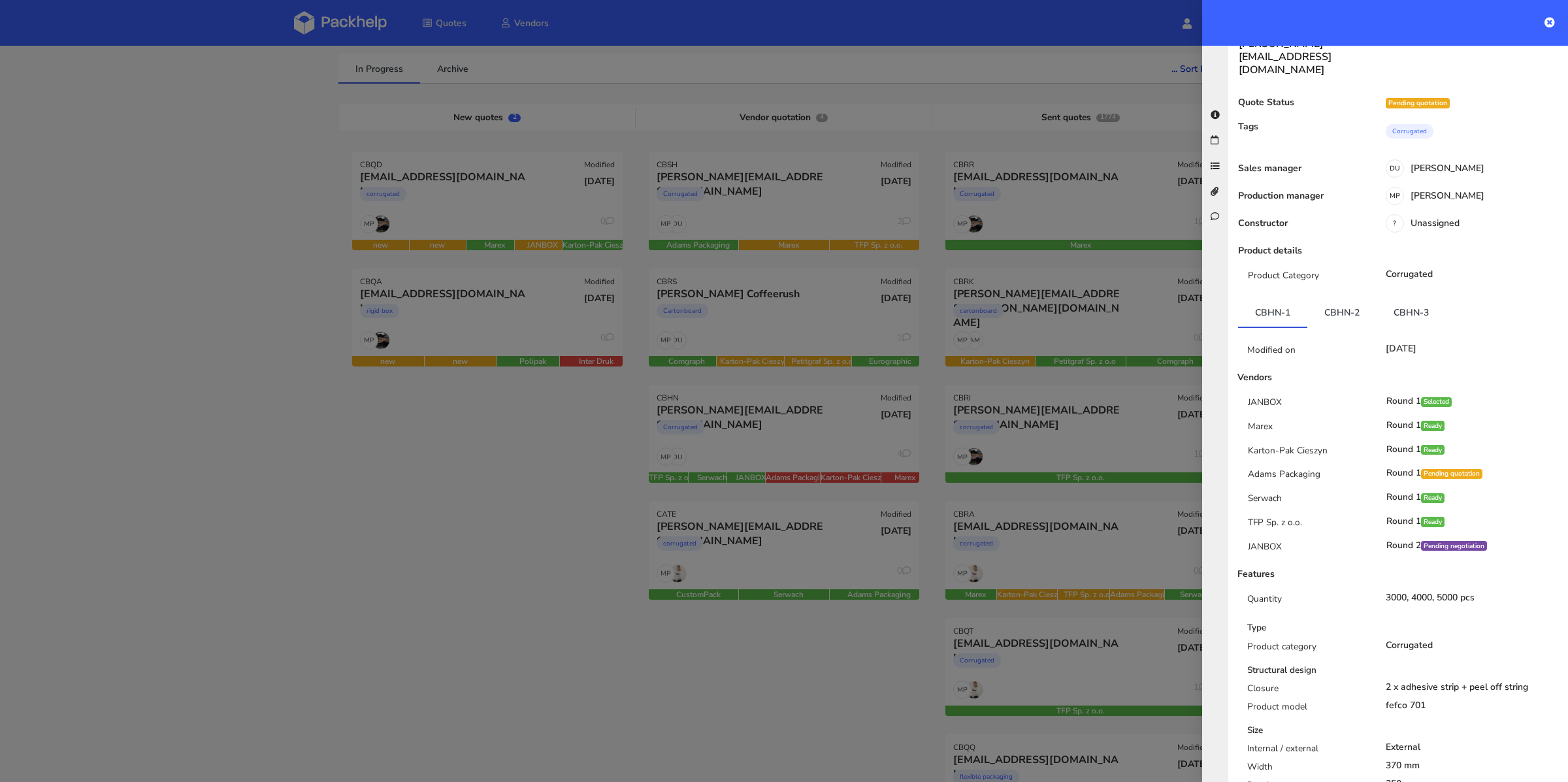
scroll to position [0, 0]
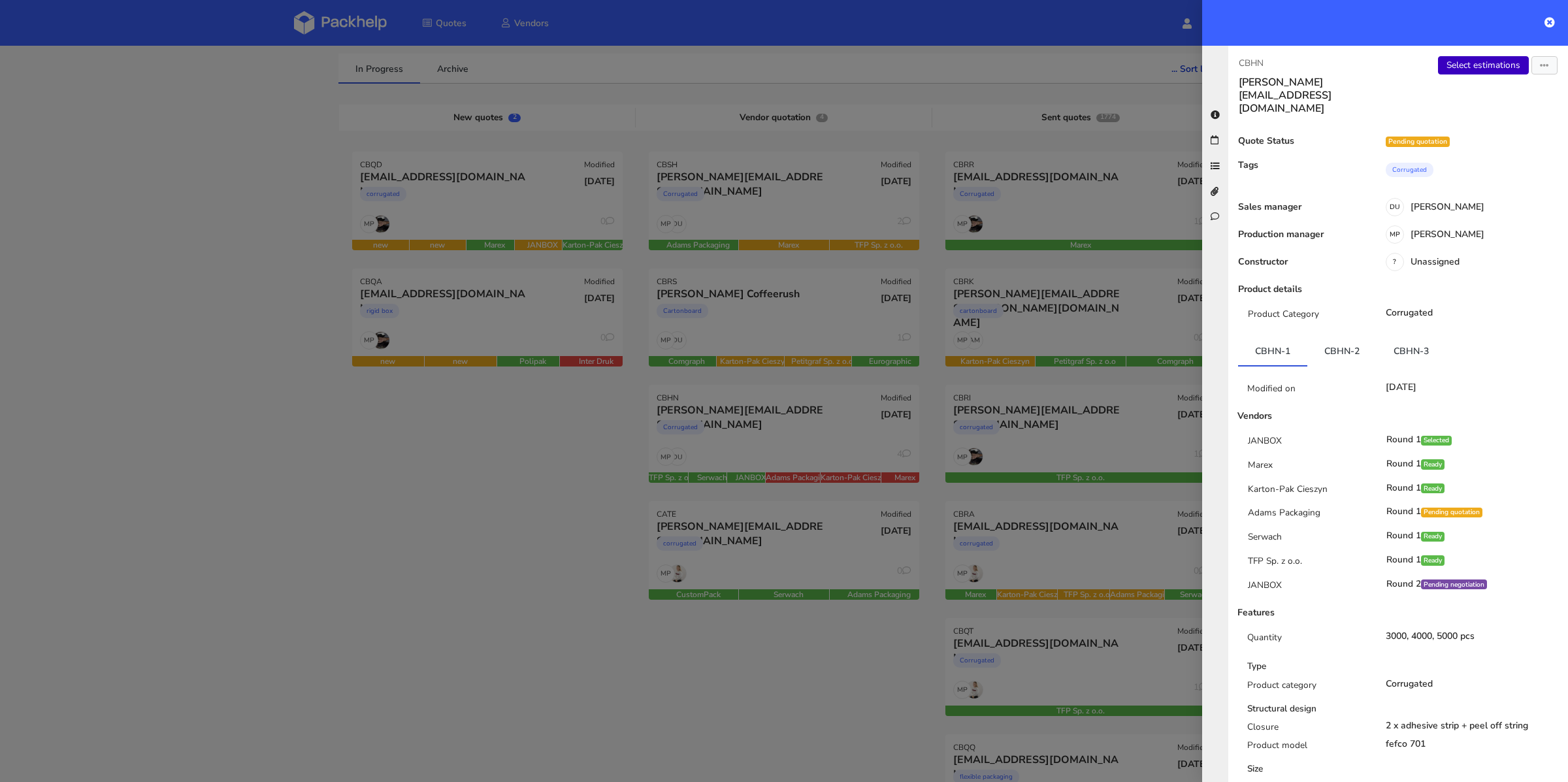
click at [1485, 71] on link "Select estimations" at bounding box center [1484, 65] width 91 height 19
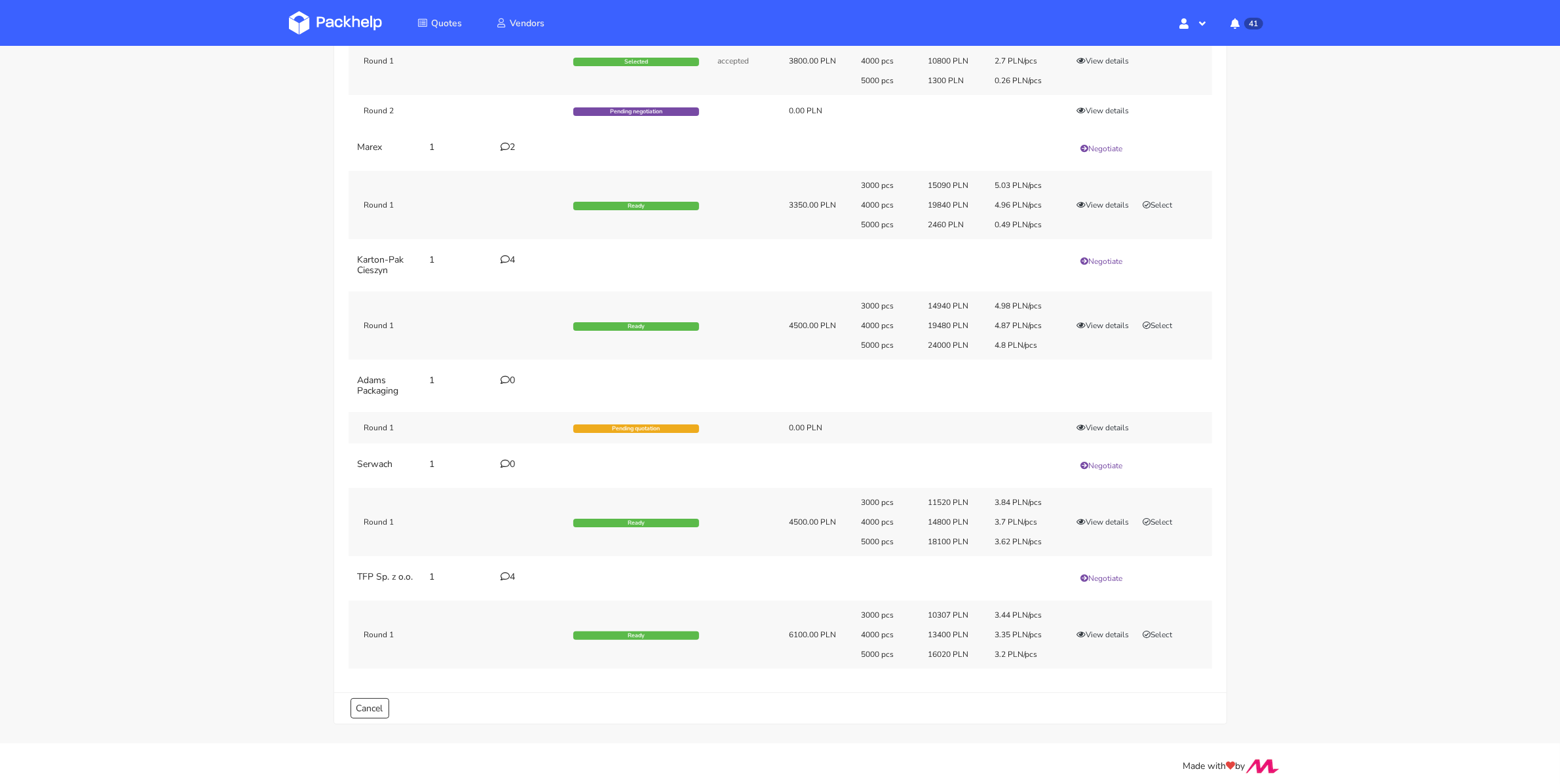
scroll to position [217, 0]
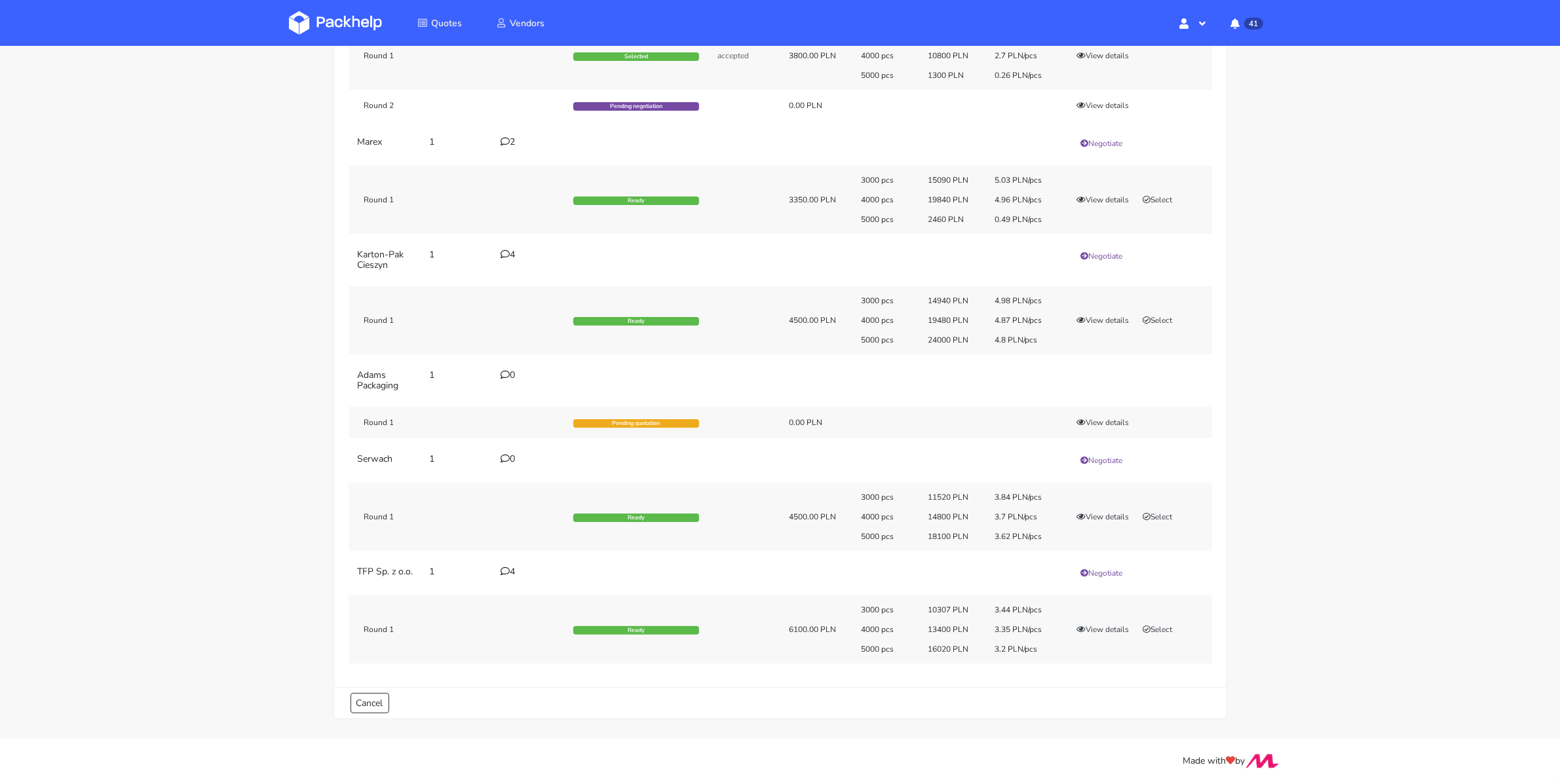
click at [515, 567] on div "4" at bounding box center [529, 571] width 56 height 10
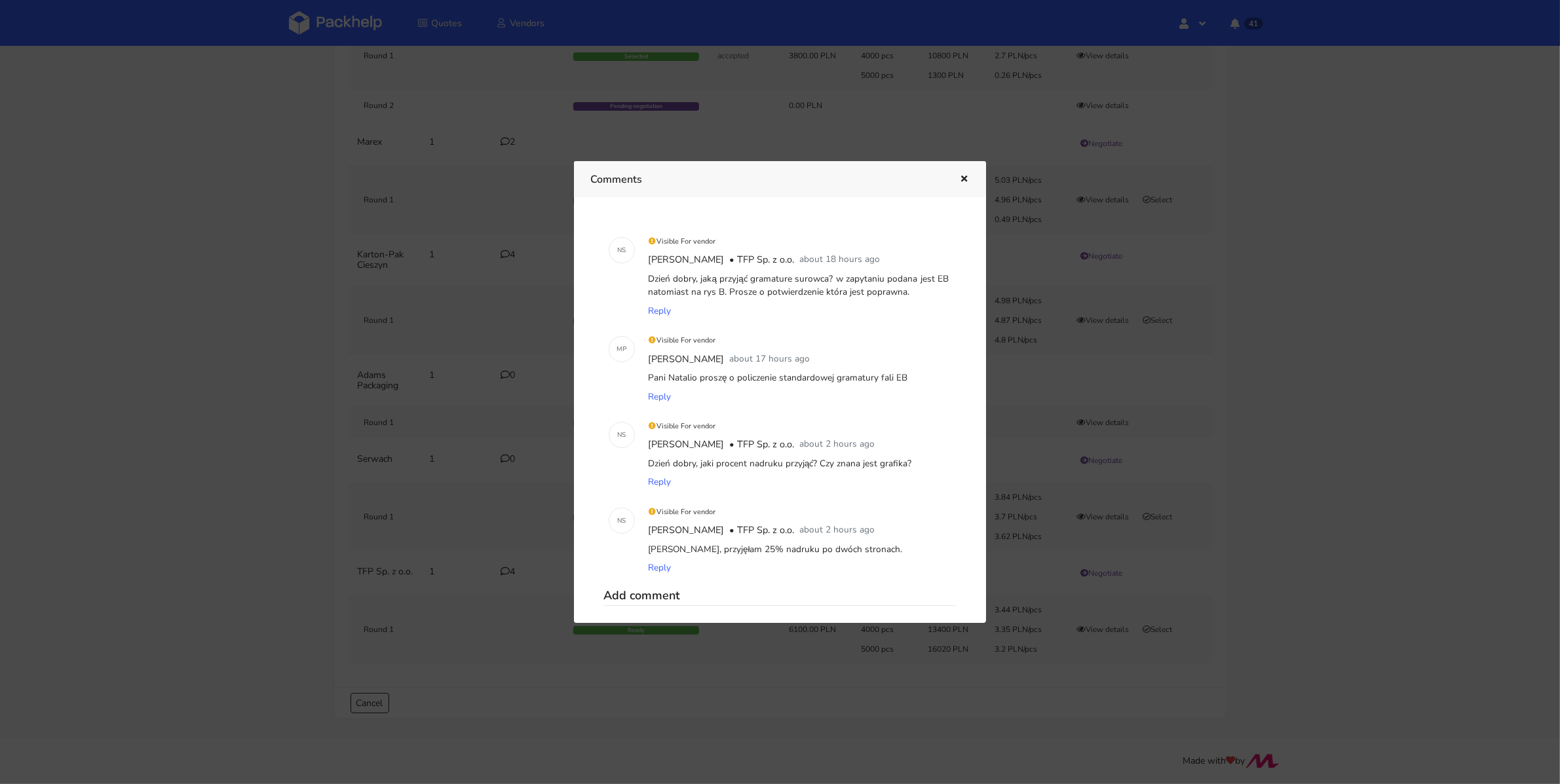
click at [963, 178] on icon "button" at bounding box center [964, 179] width 11 height 9
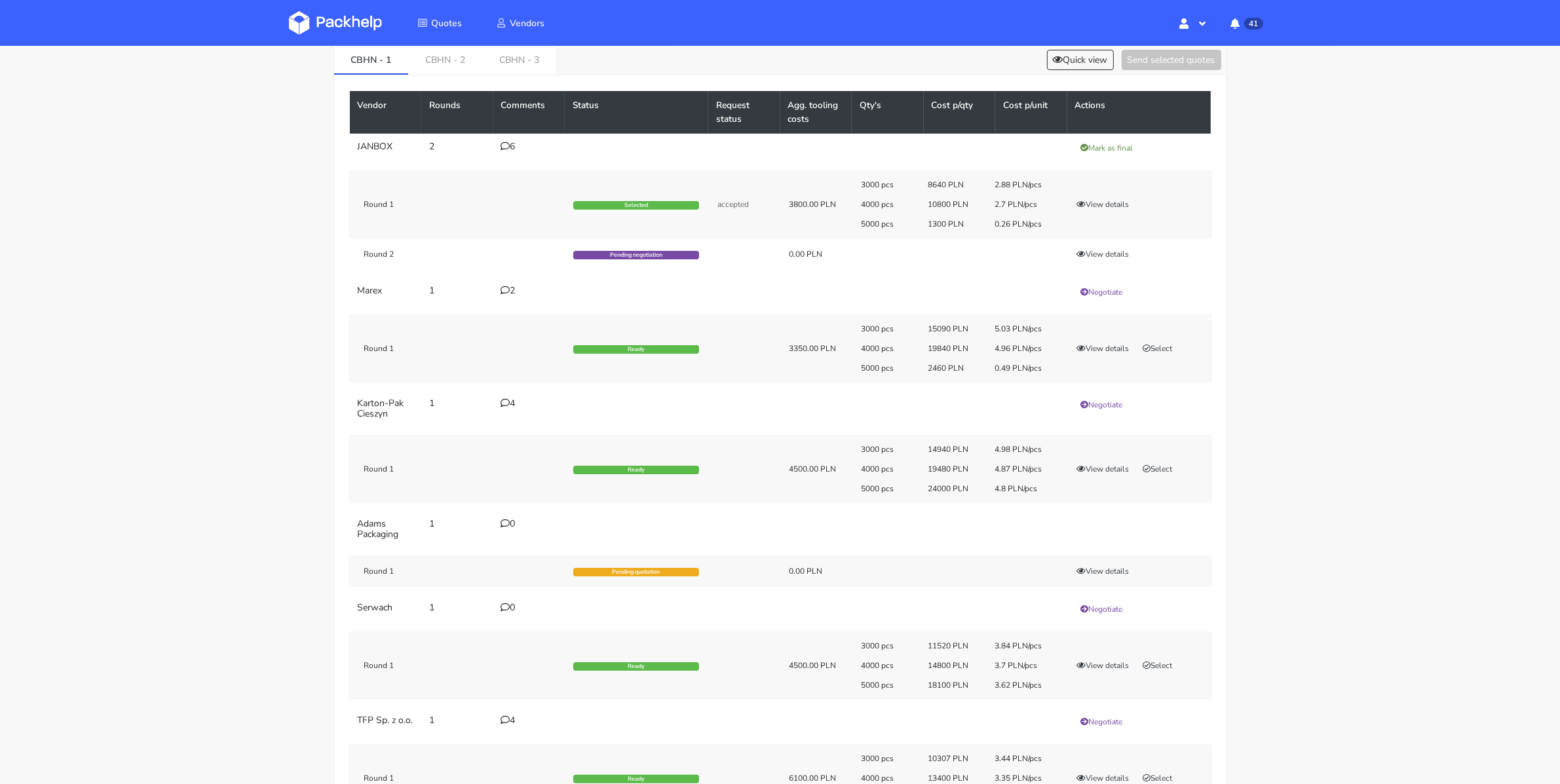
scroll to position [0, 0]
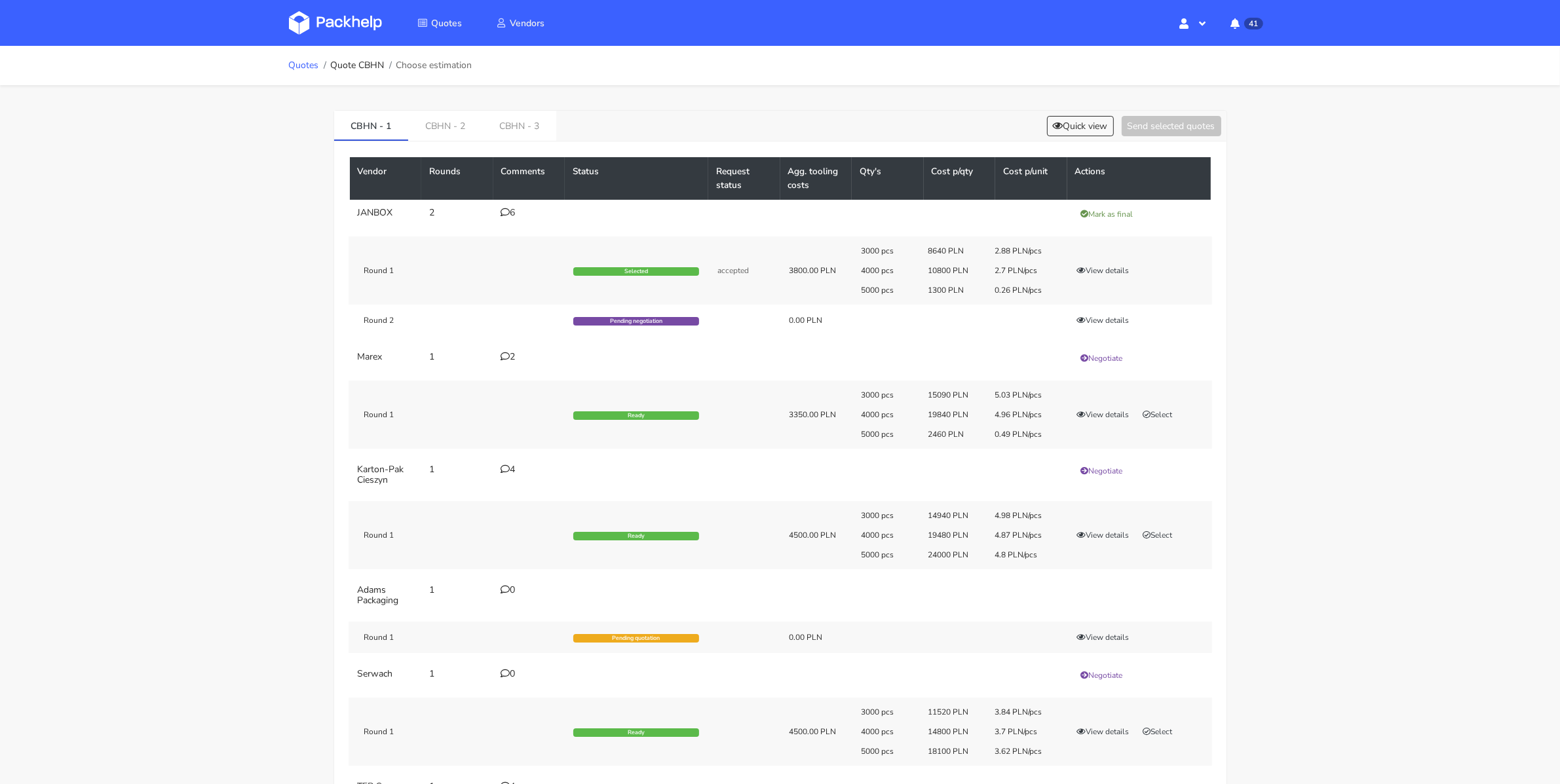
click at [302, 64] on link "Quotes" at bounding box center [303, 65] width 30 height 10
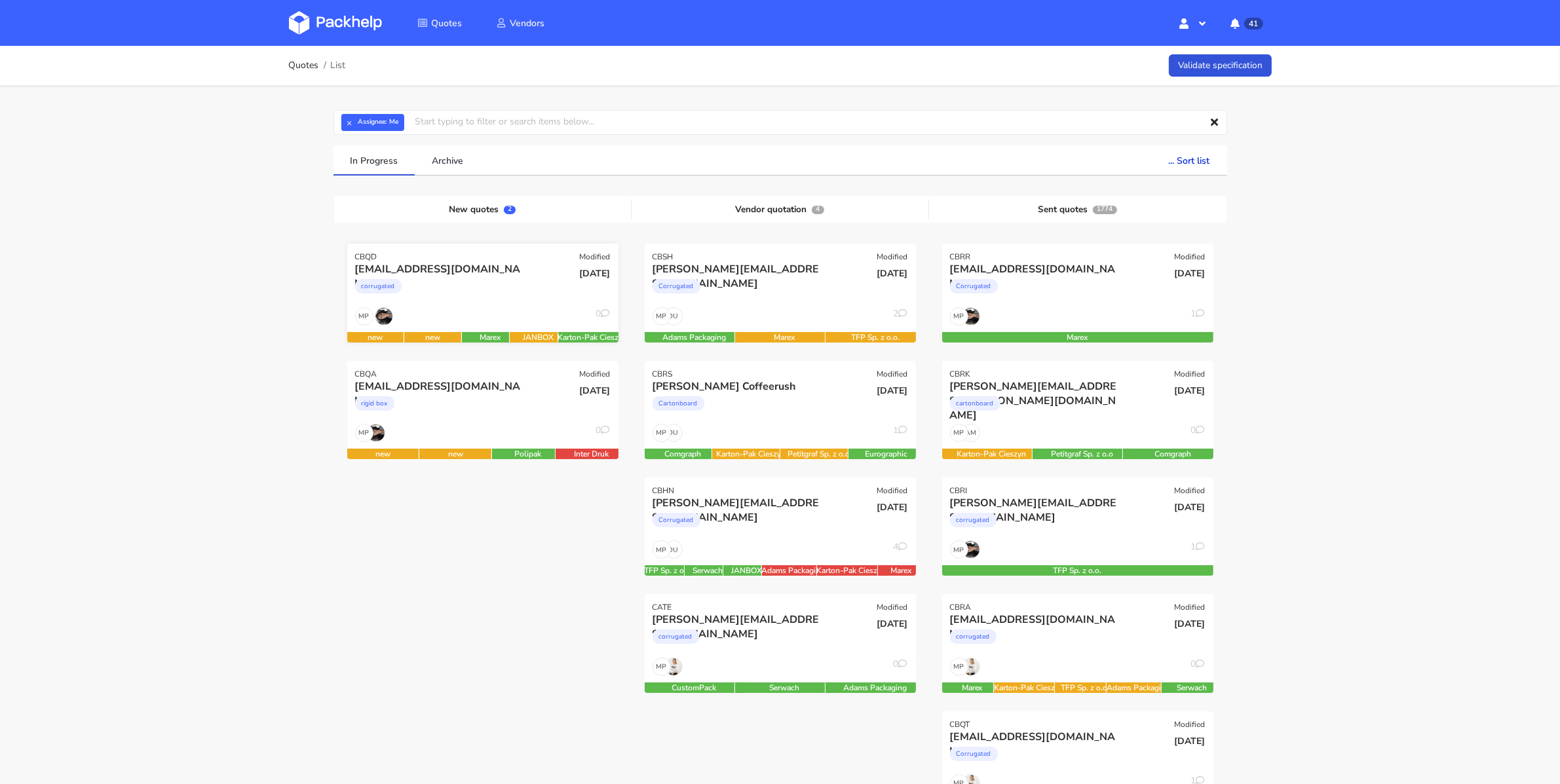
click at [543, 310] on div "MP 0" at bounding box center [483, 319] width 272 height 25
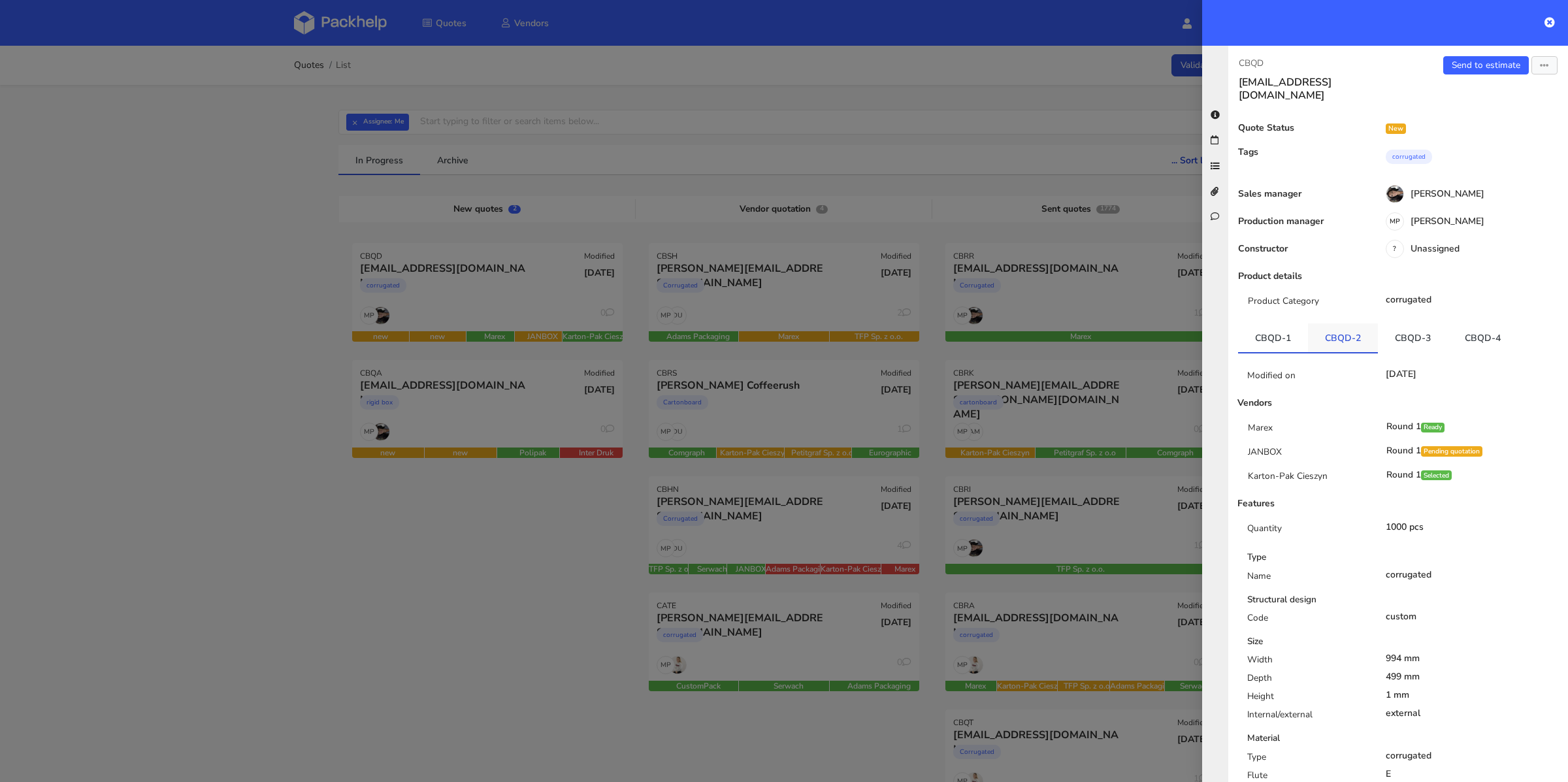
click at [1337, 323] on link "CBQD-2" at bounding box center [1343, 337] width 70 height 29
click at [1402, 327] on link "CBQD-3" at bounding box center [1413, 337] width 70 height 29
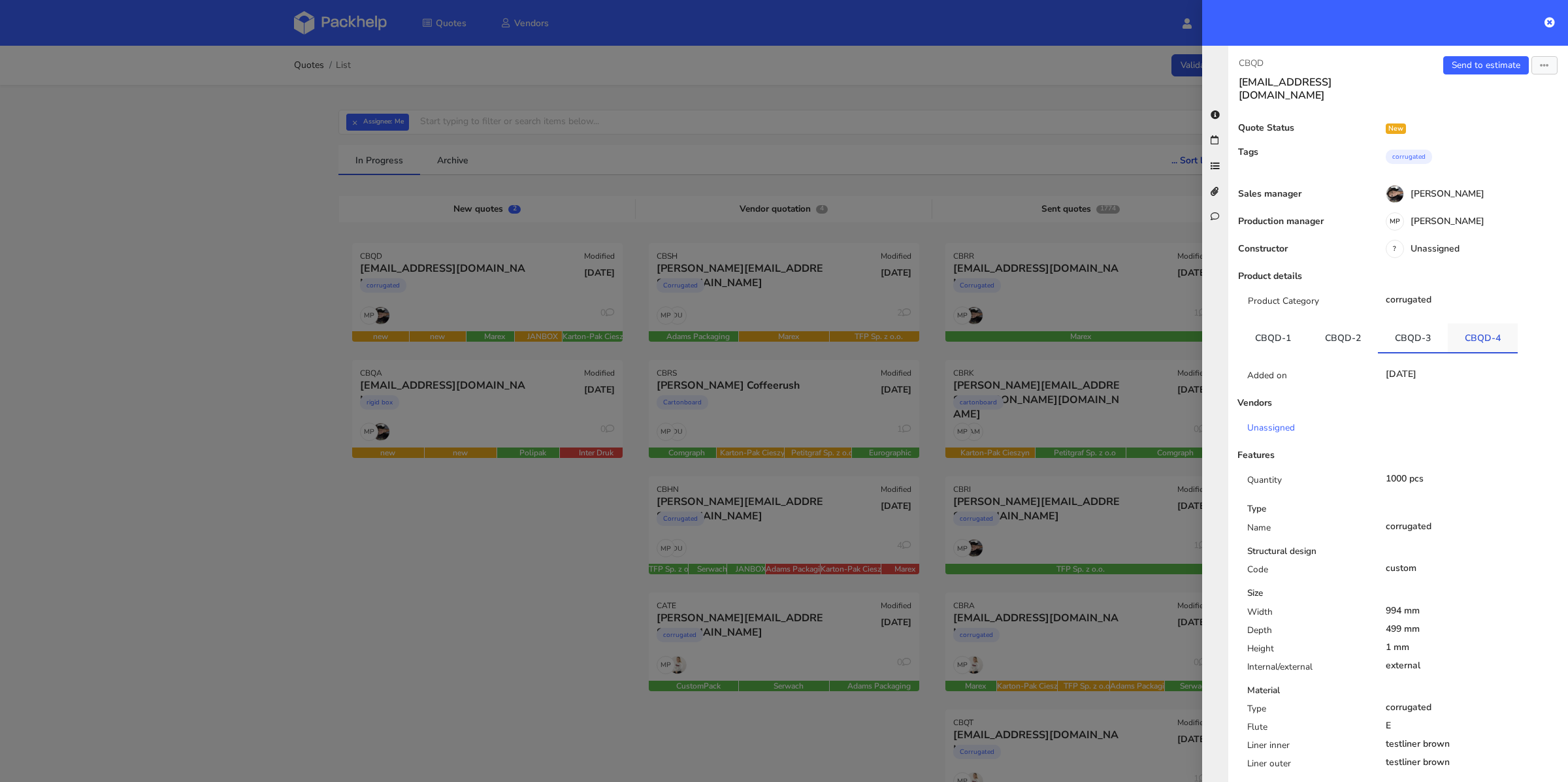
click at [1481, 329] on link "CBQD-4" at bounding box center [1482, 337] width 70 height 29
click at [1265, 325] on link "CBQD-1" at bounding box center [1273, 337] width 70 height 29
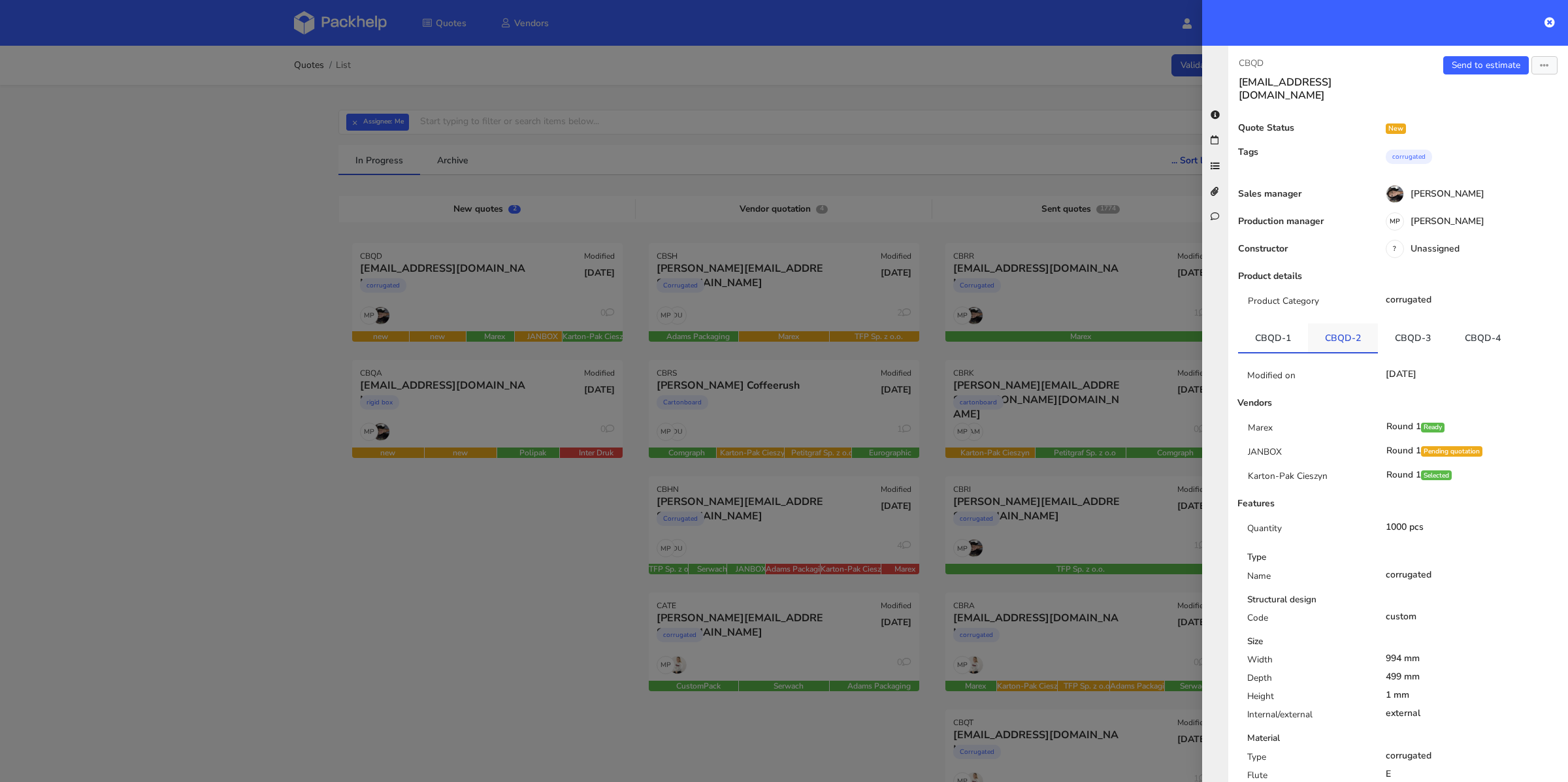
click at [1331, 326] on link "CBQD-2" at bounding box center [1343, 337] width 70 height 29
click at [1414, 327] on link "CBQD-3" at bounding box center [1413, 337] width 70 height 29
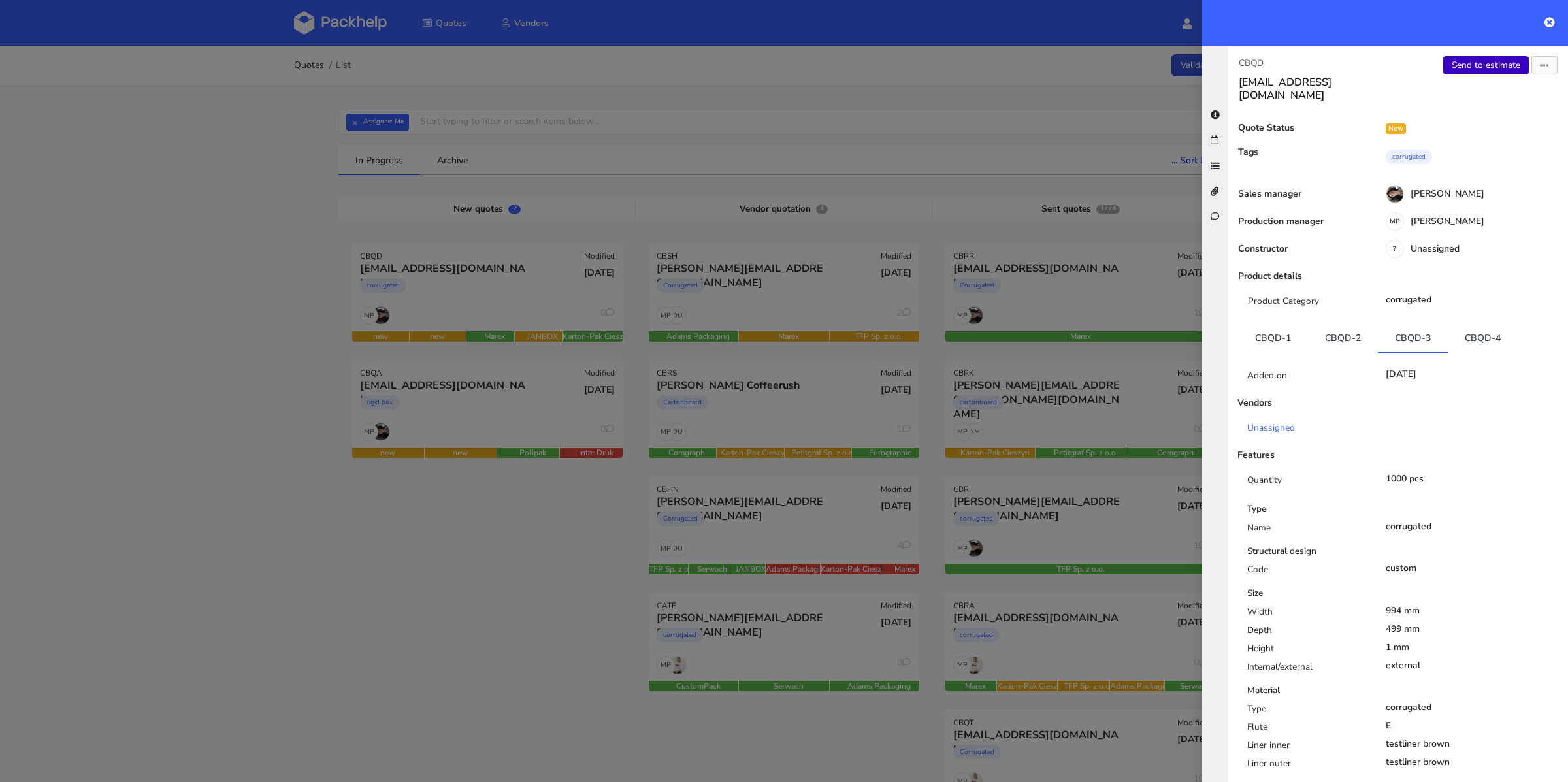
click at [1480, 71] on link "Send to estimate" at bounding box center [1486, 65] width 86 height 19
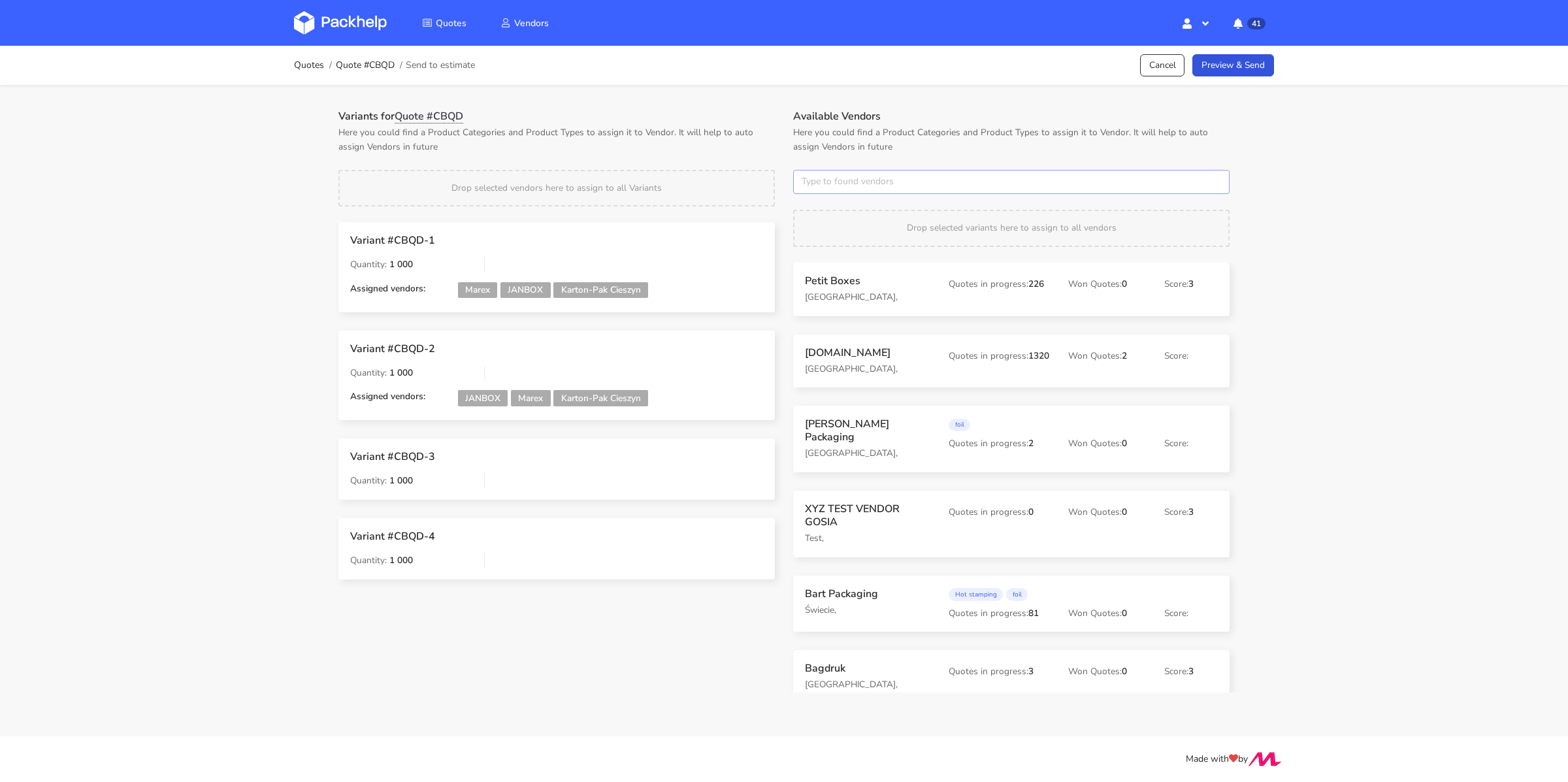
click at [848, 182] on input "text" at bounding box center [1011, 182] width 437 height 25
type input "marex"
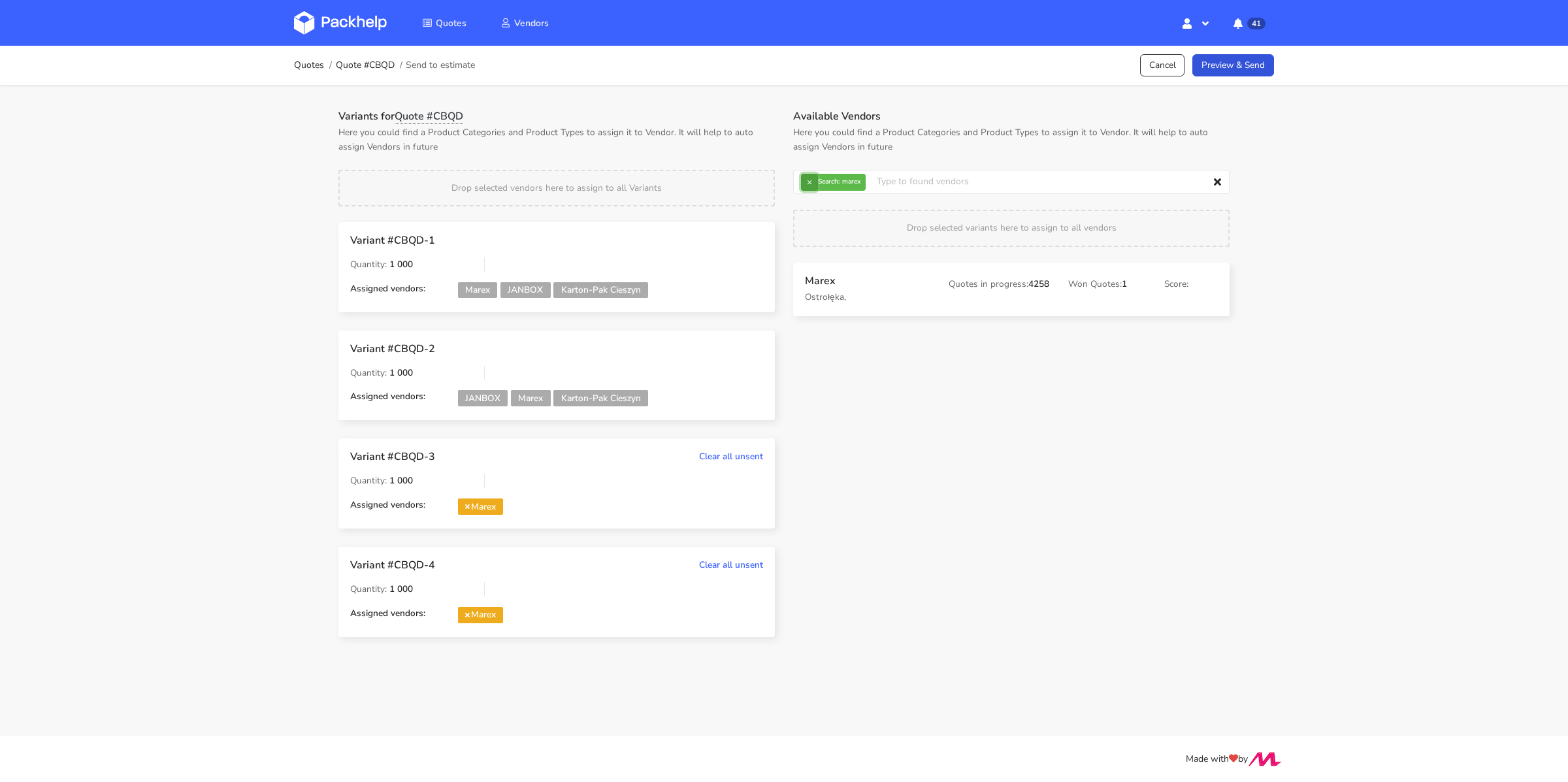
click at [806, 181] on button "×" at bounding box center [809, 182] width 17 height 17
click at [806, 181] on input "text" at bounding box center [1011, 182] width 437 height 25
type input "karton-pak"
click at [1233, 65] on link "Preview & Send" at bounding box center [1234, 65] width 82 height 23
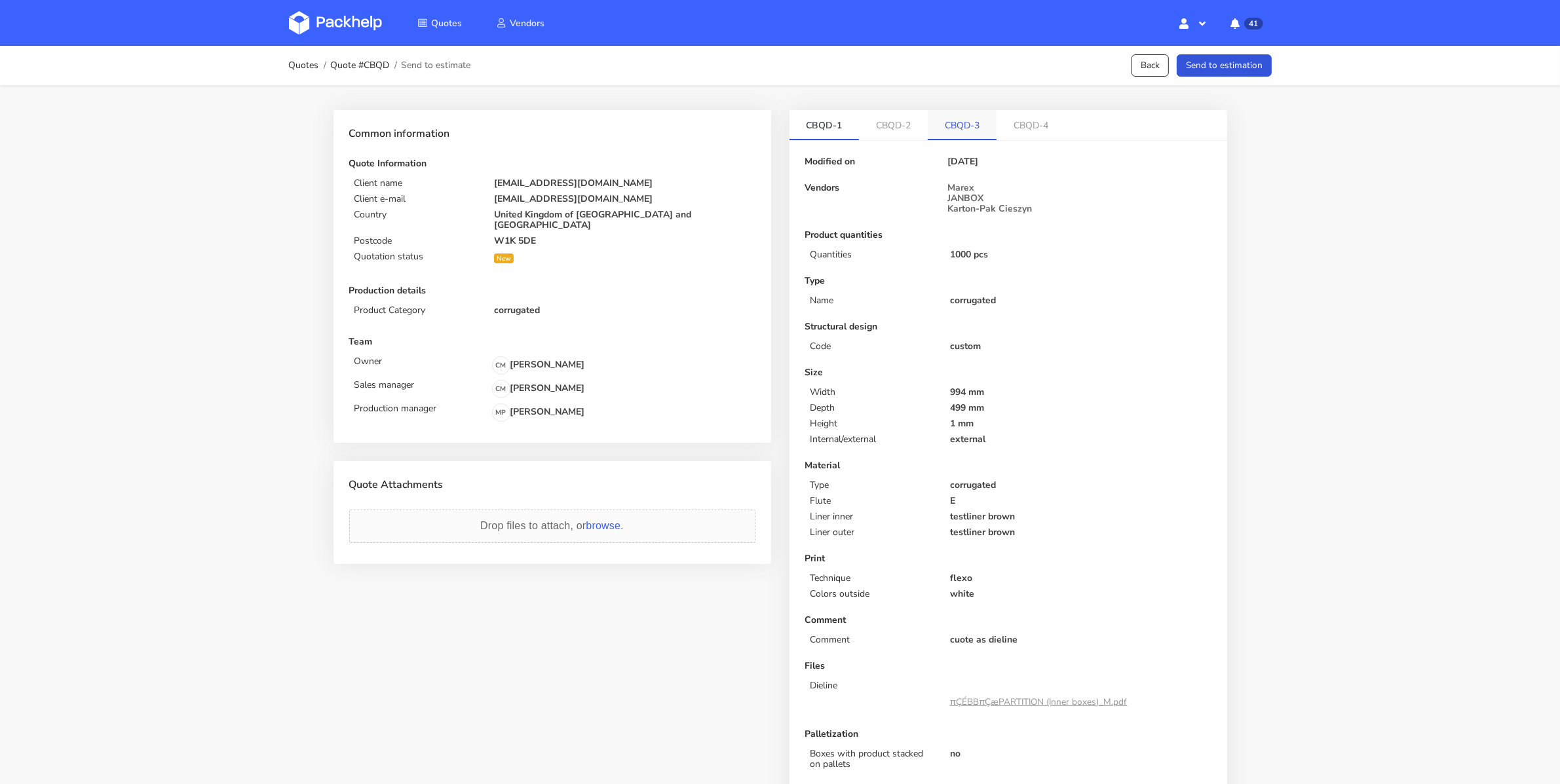
click at [956, 128] on link "CBQD-3" at bounding box center [963, 124] width 69 height 29
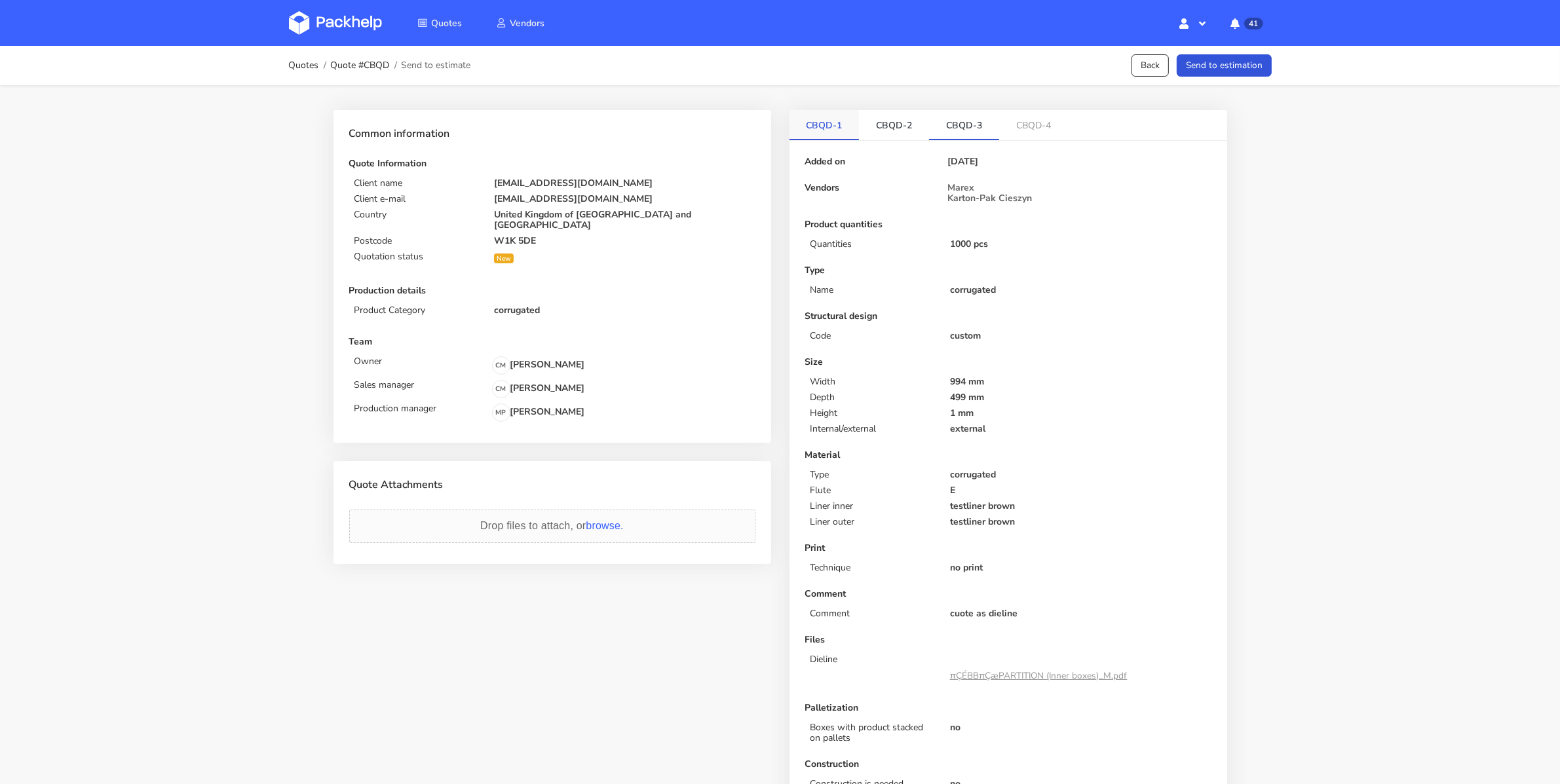
click at [829, 125] on link "CBQD-1" at bounding box center [824, 124] width 70 height 29
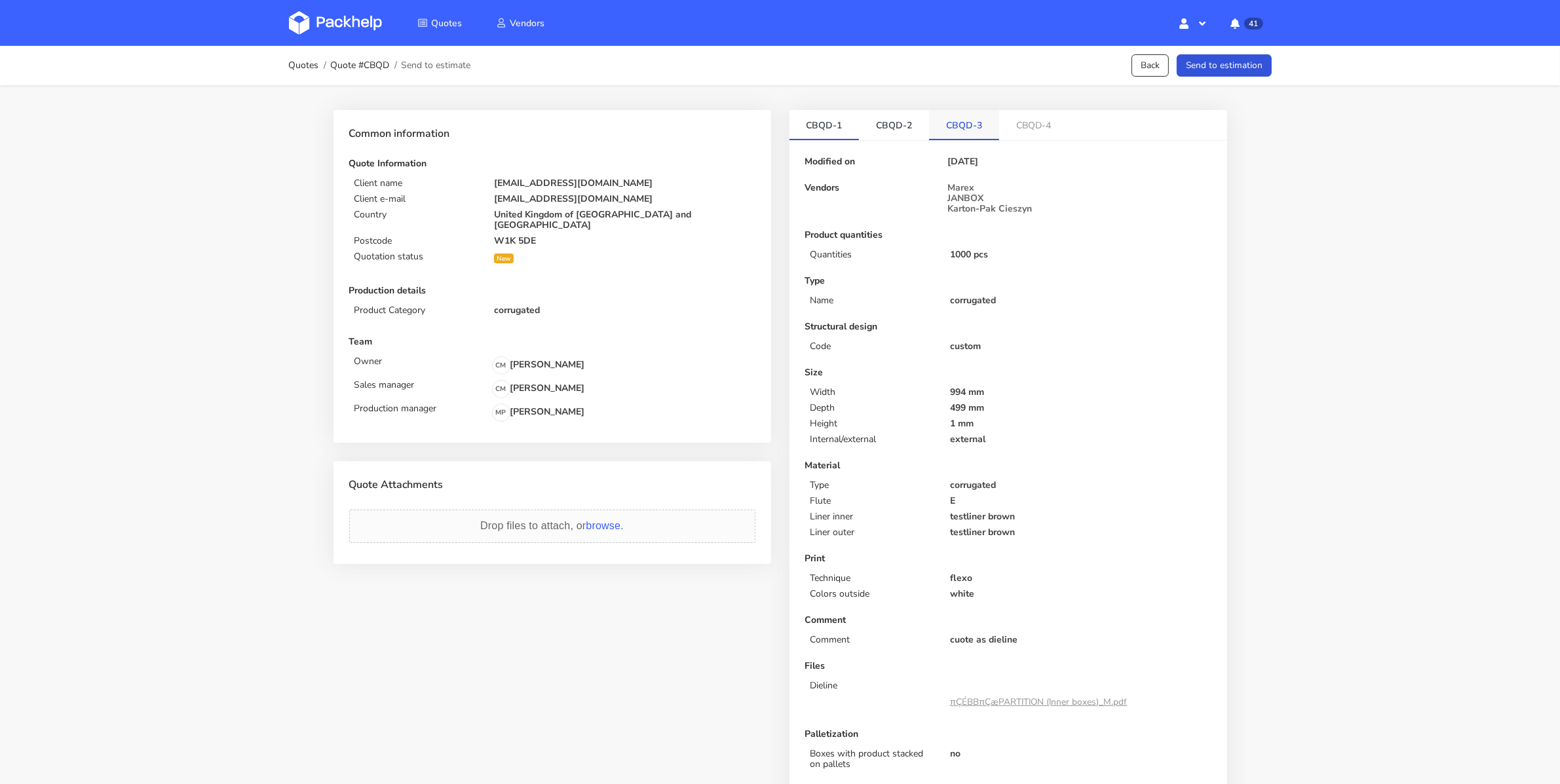
click at [967, 129] on link "CBQD-3" at bounding box center [963, 124] width 70 height 29
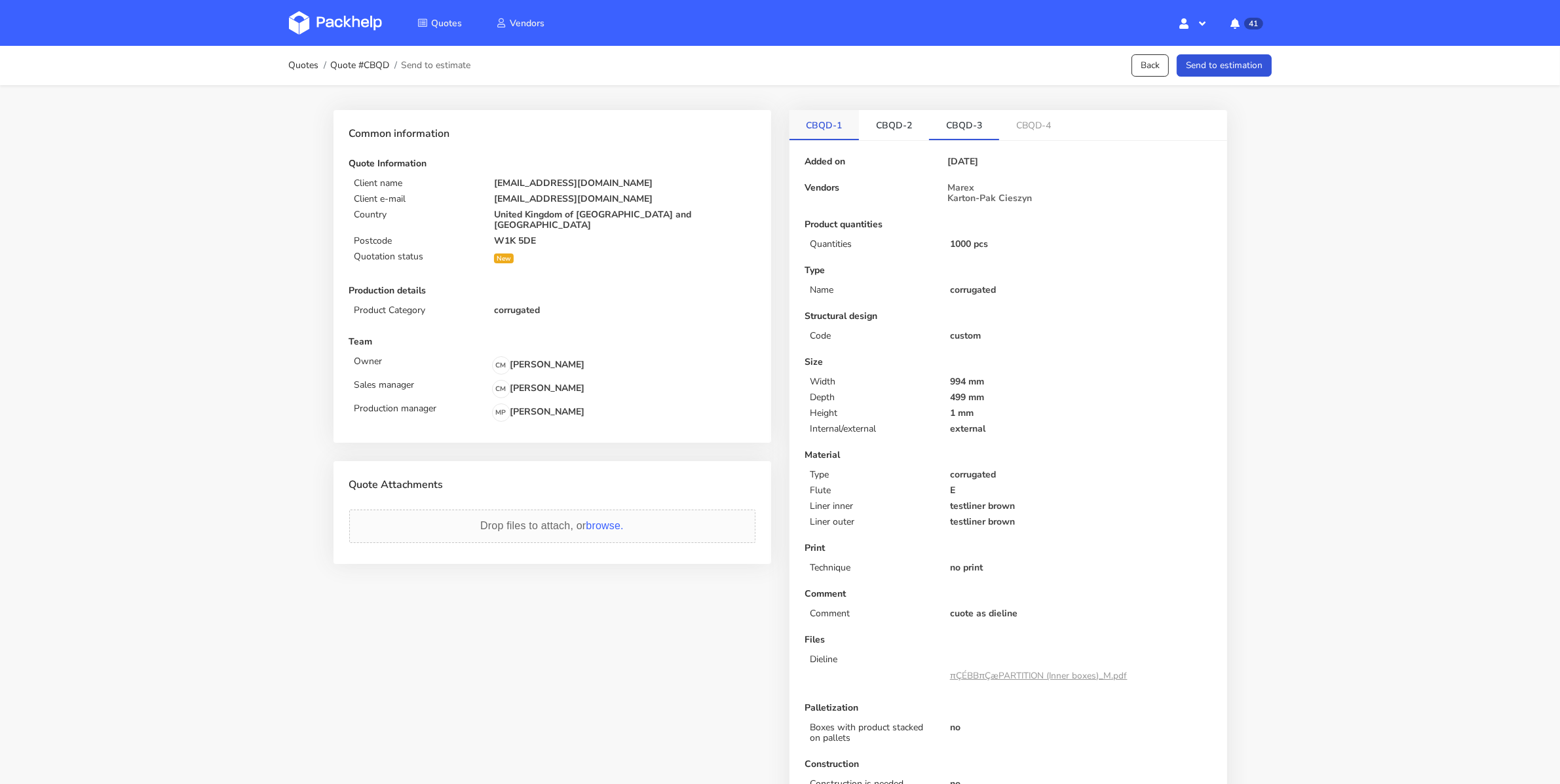
click at [829, 133] on link "CBQD-1" at bounding box center [824, 124] width 70 height 29
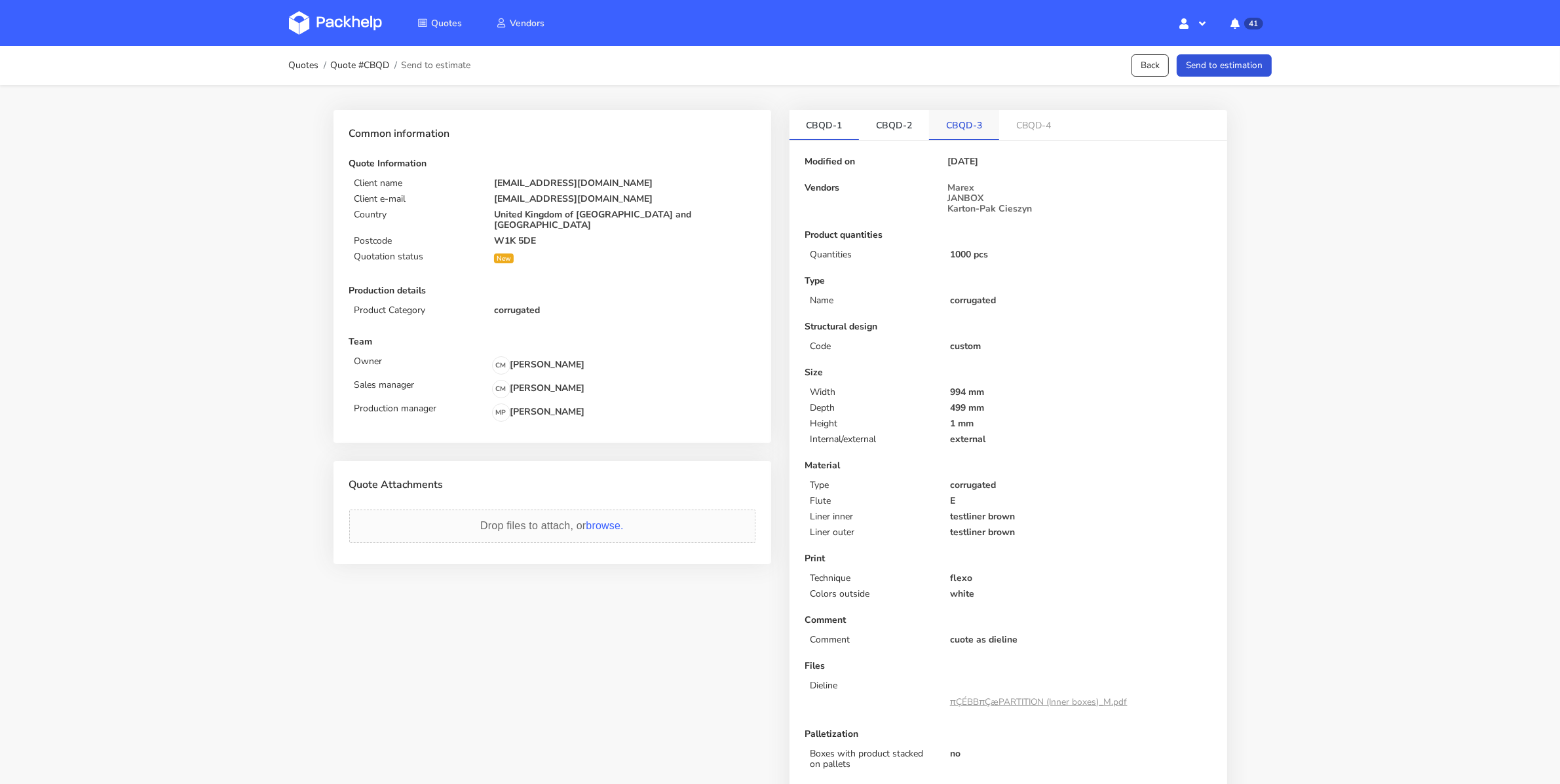
click at [940, 135] on link "CBQD-3" at bounding box center [963, 124] width 70 height 29
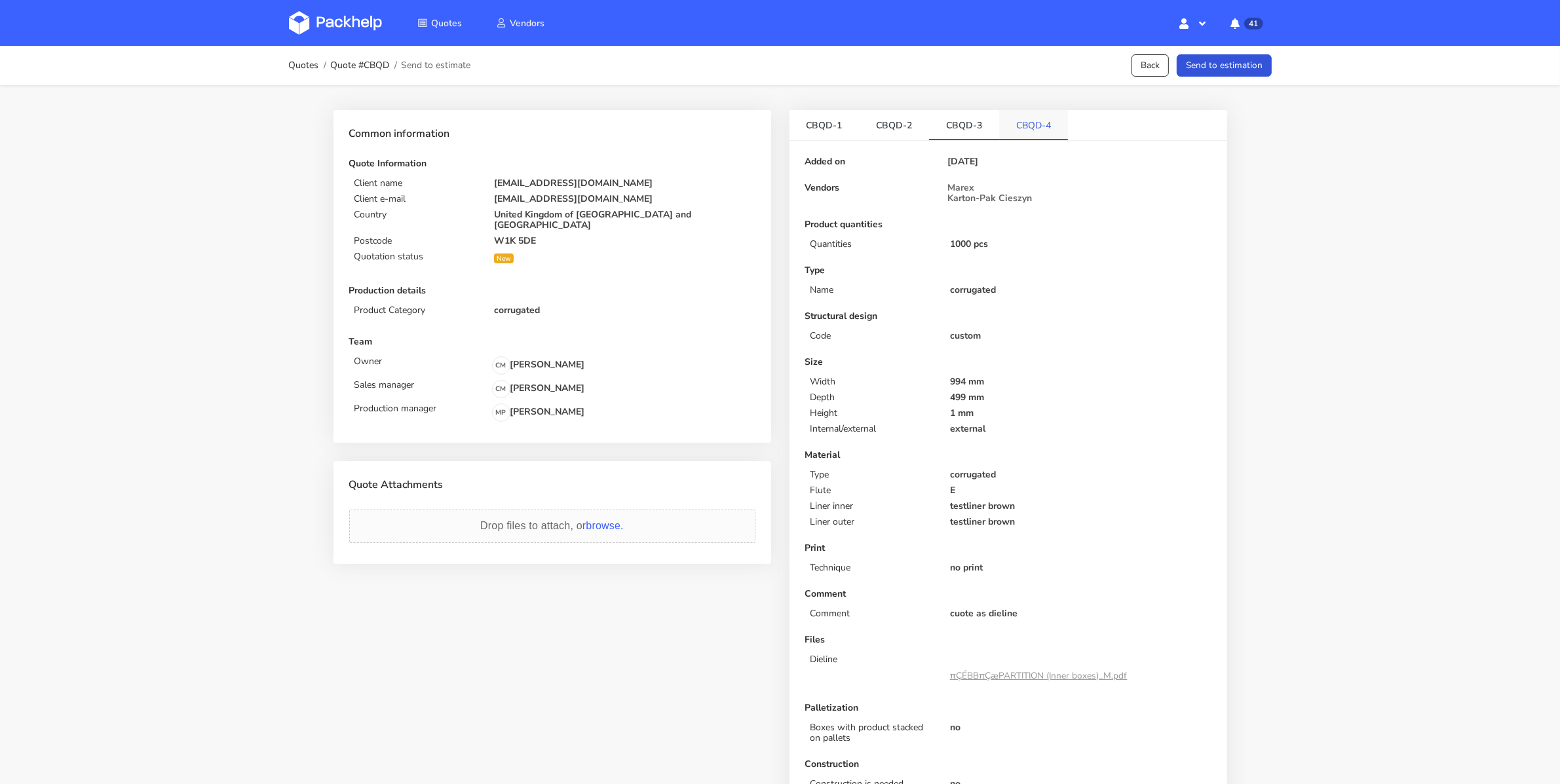
click at [1009, 133] on link "CBQD-4" at bounding box center [1033, 124] width 69 height 29
click at [904, 131] on link "CBQD-2" at bounding box center [893, 124] width 70 height 29
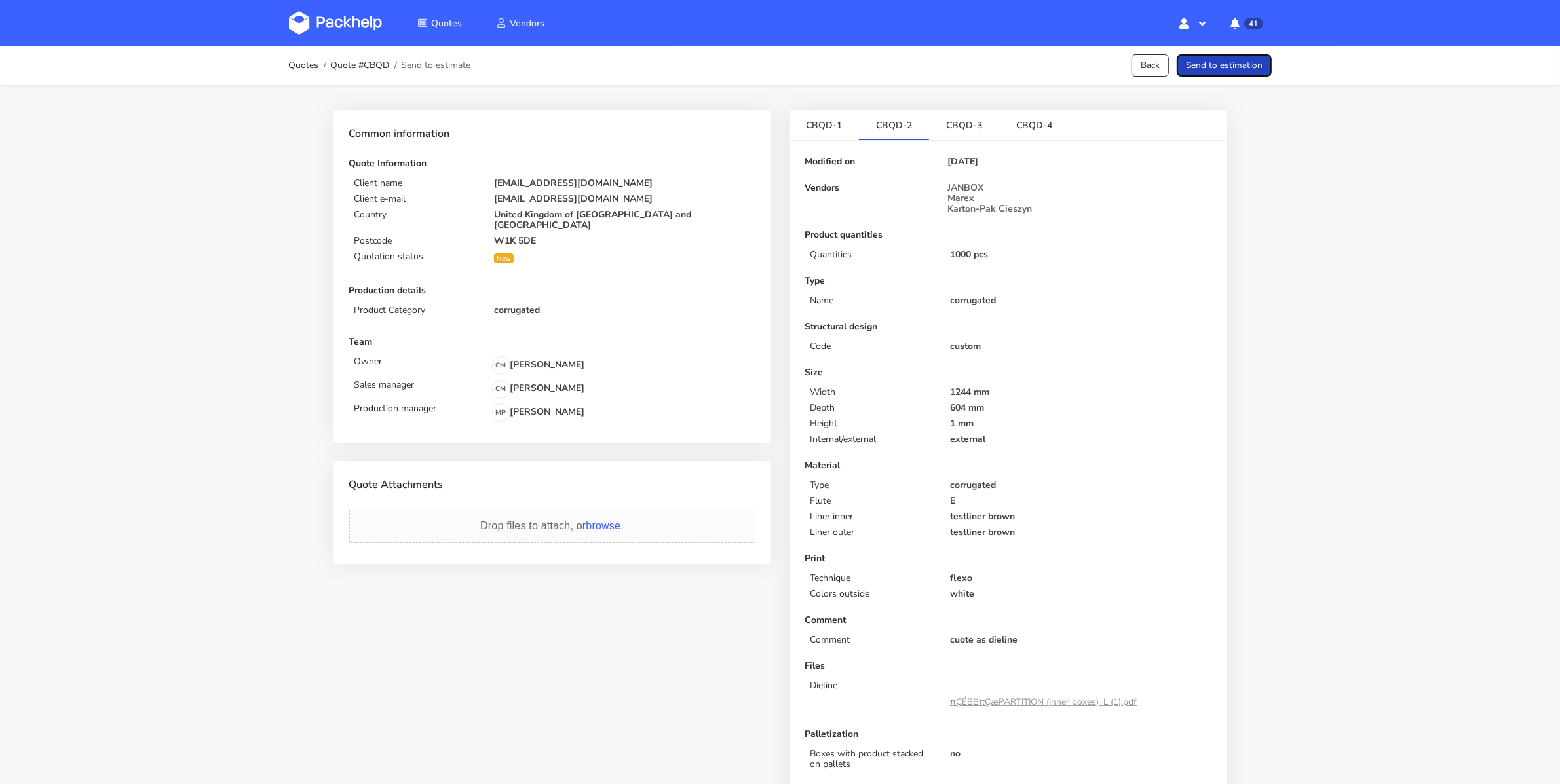
click at [1204, 68] on button "Send to estimation" at bounding box center [1224, 65] width 95 height 23
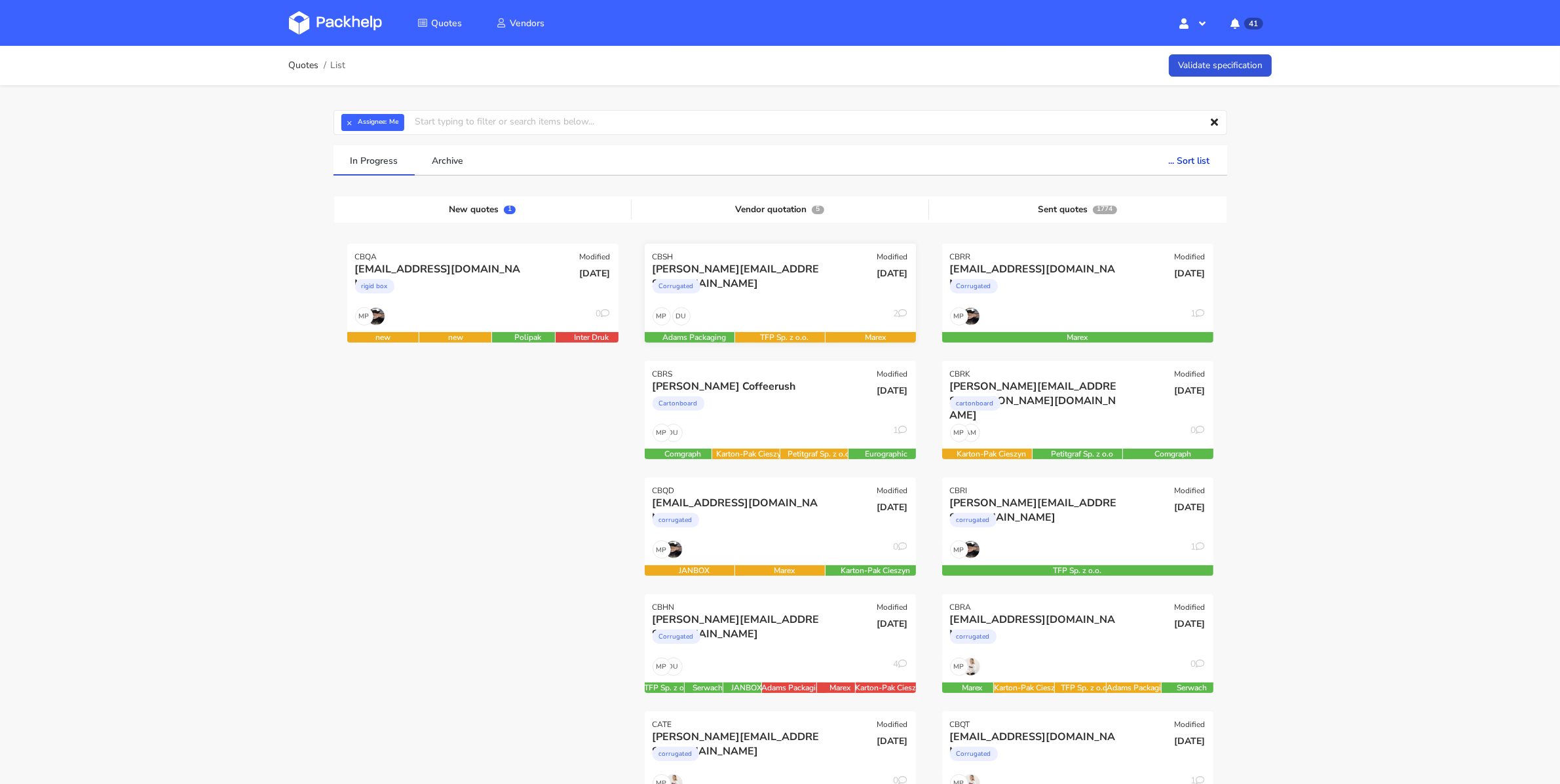
click at [764, 295] on div "Corrugated" at bounding box center [739, 289] width 174 height 26
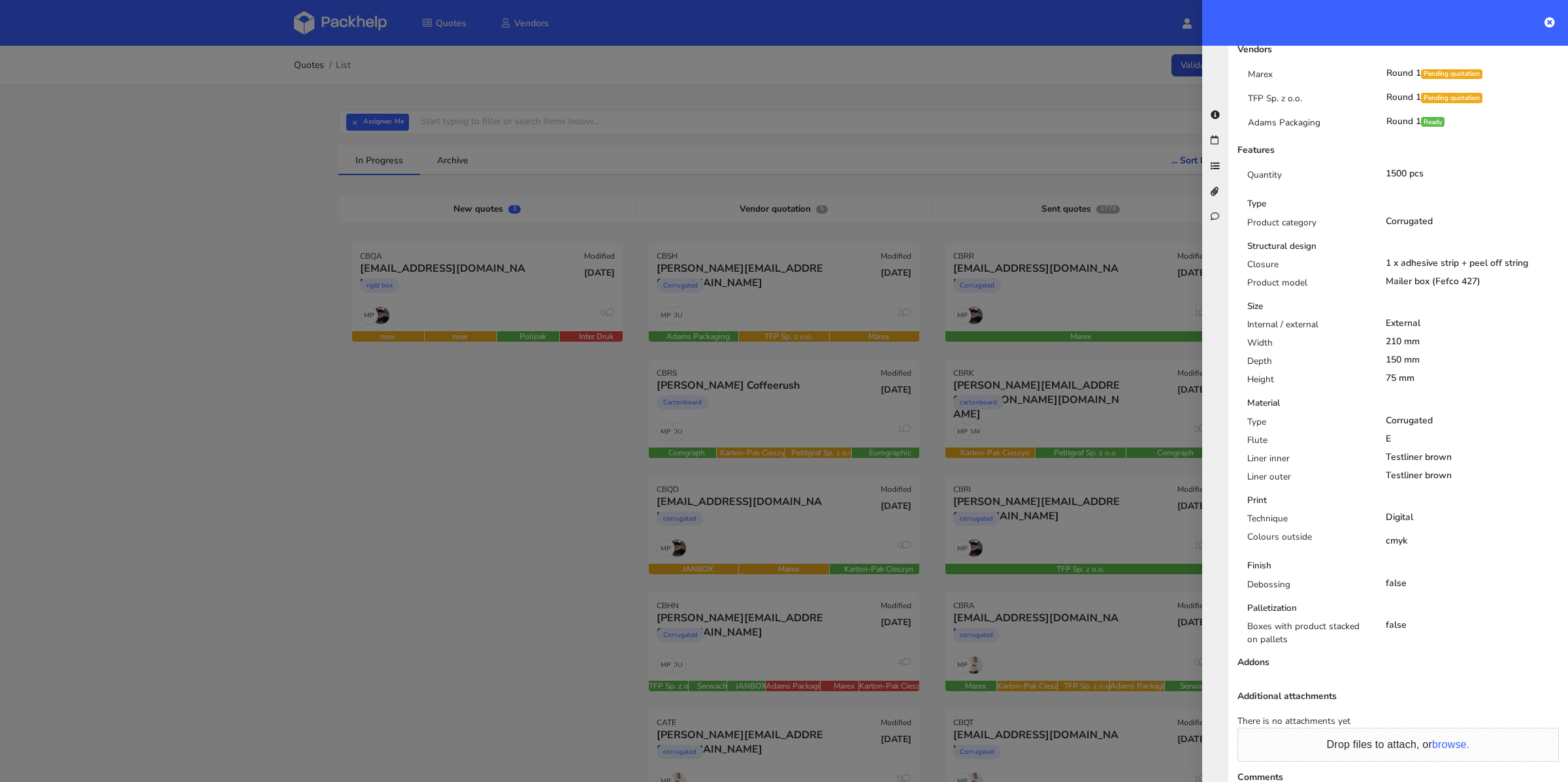
scroll to position [547, 0]
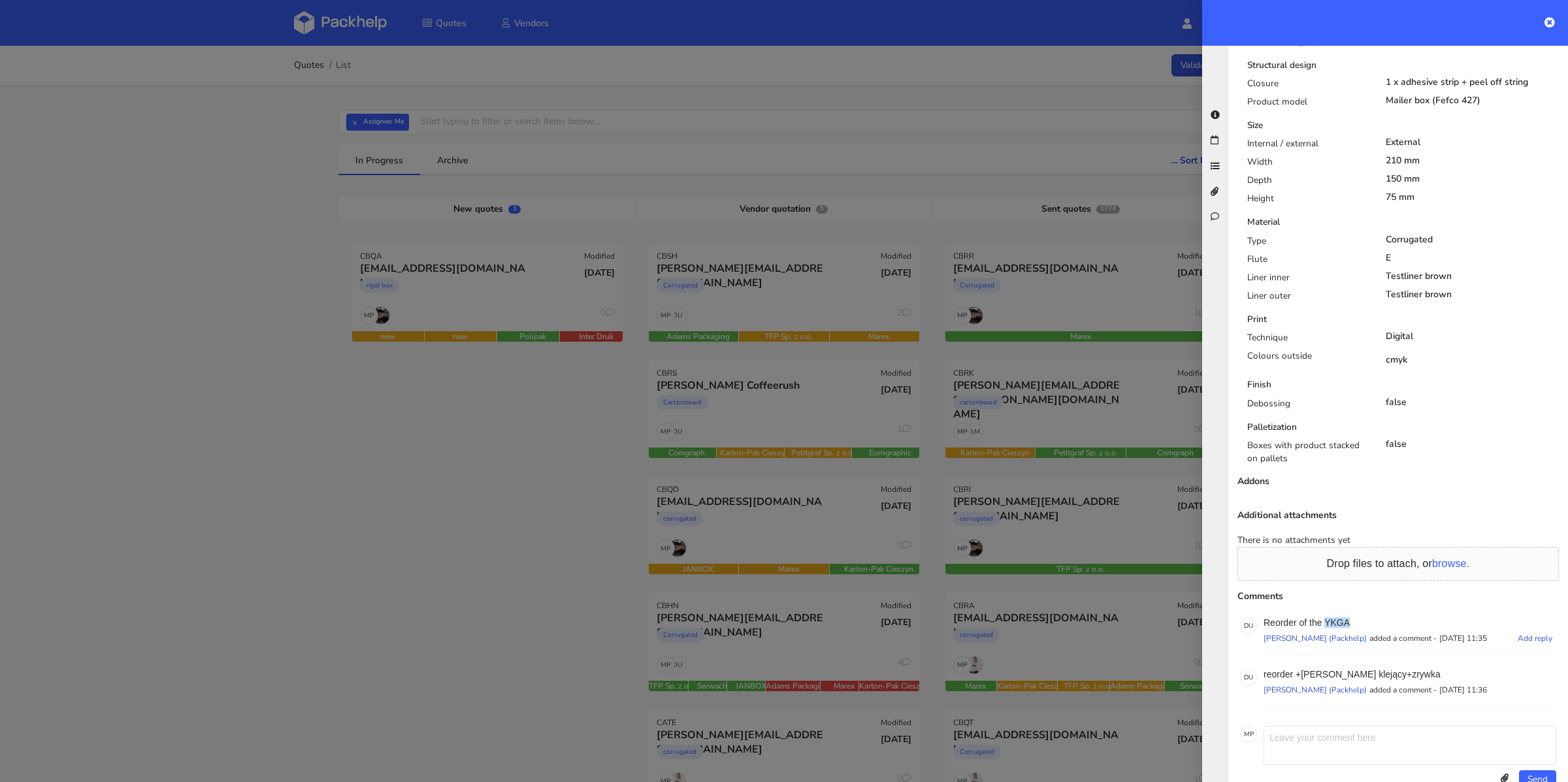
drag, startPoint x: 1346, startPoint y: 593, endPoint x: 1325, endPoint y: 590, distance: 21.2
click at [1325, 617] on p "Reorder of the YKGA" at bounding box center [1410, 622] width 292 height 10
copy p "YKGA"
click at [538, 398] on div at bounding box center [784, 391] width 1568 height 782
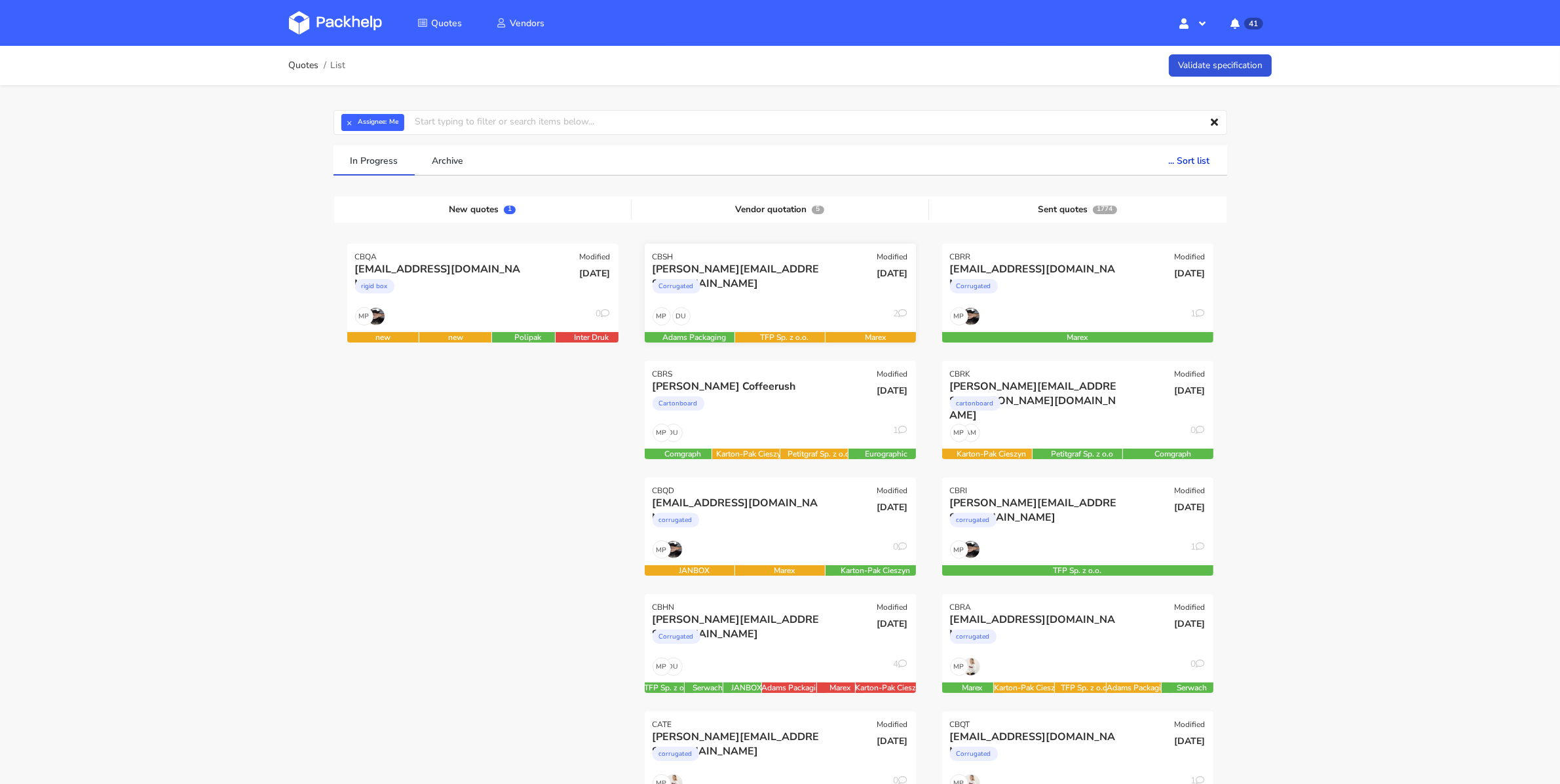
click at [736, 299] on div "Corrugated" at bounding box center [739, 289] width 174 height 26
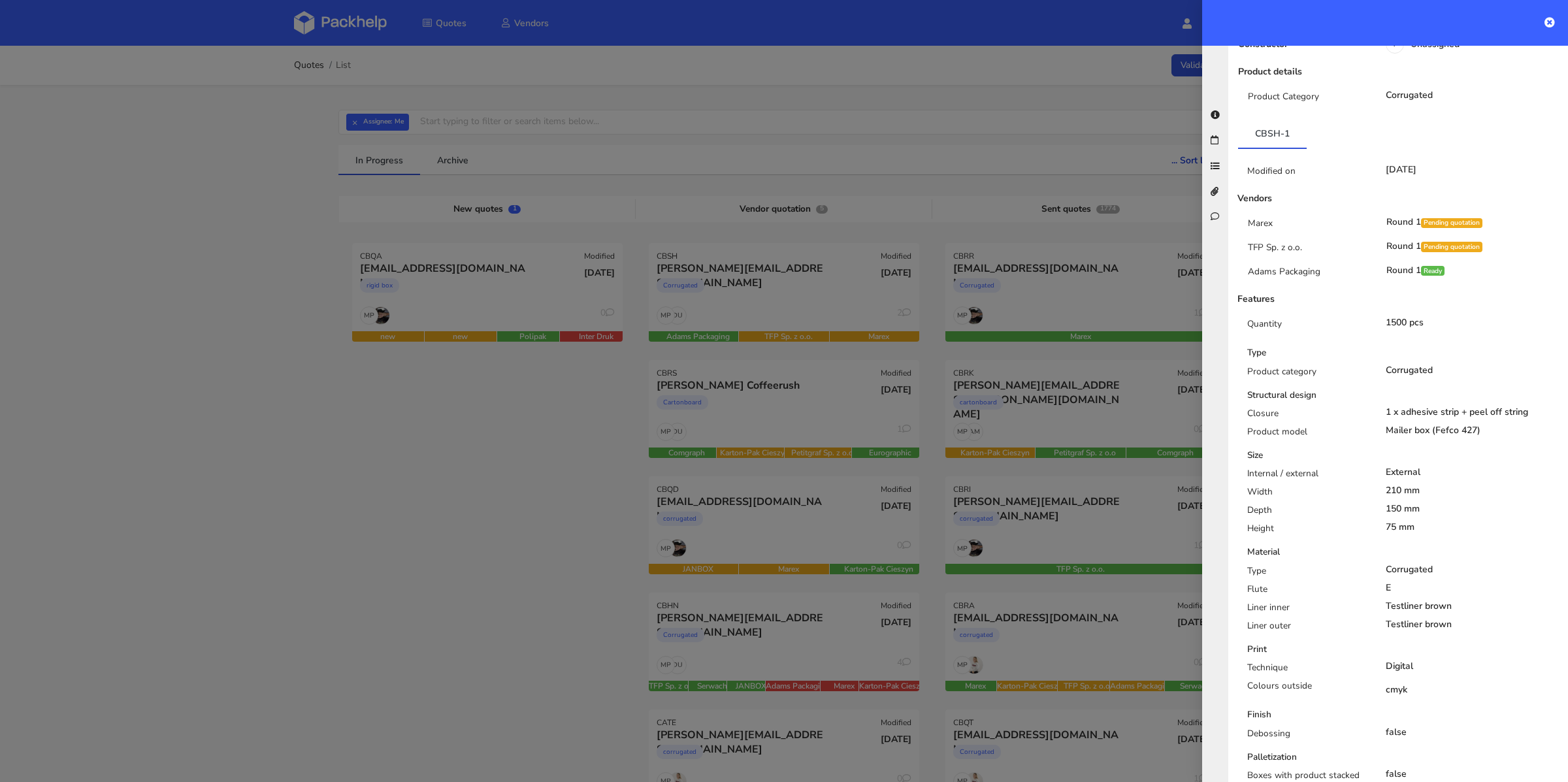
scroll to position [0, 0]
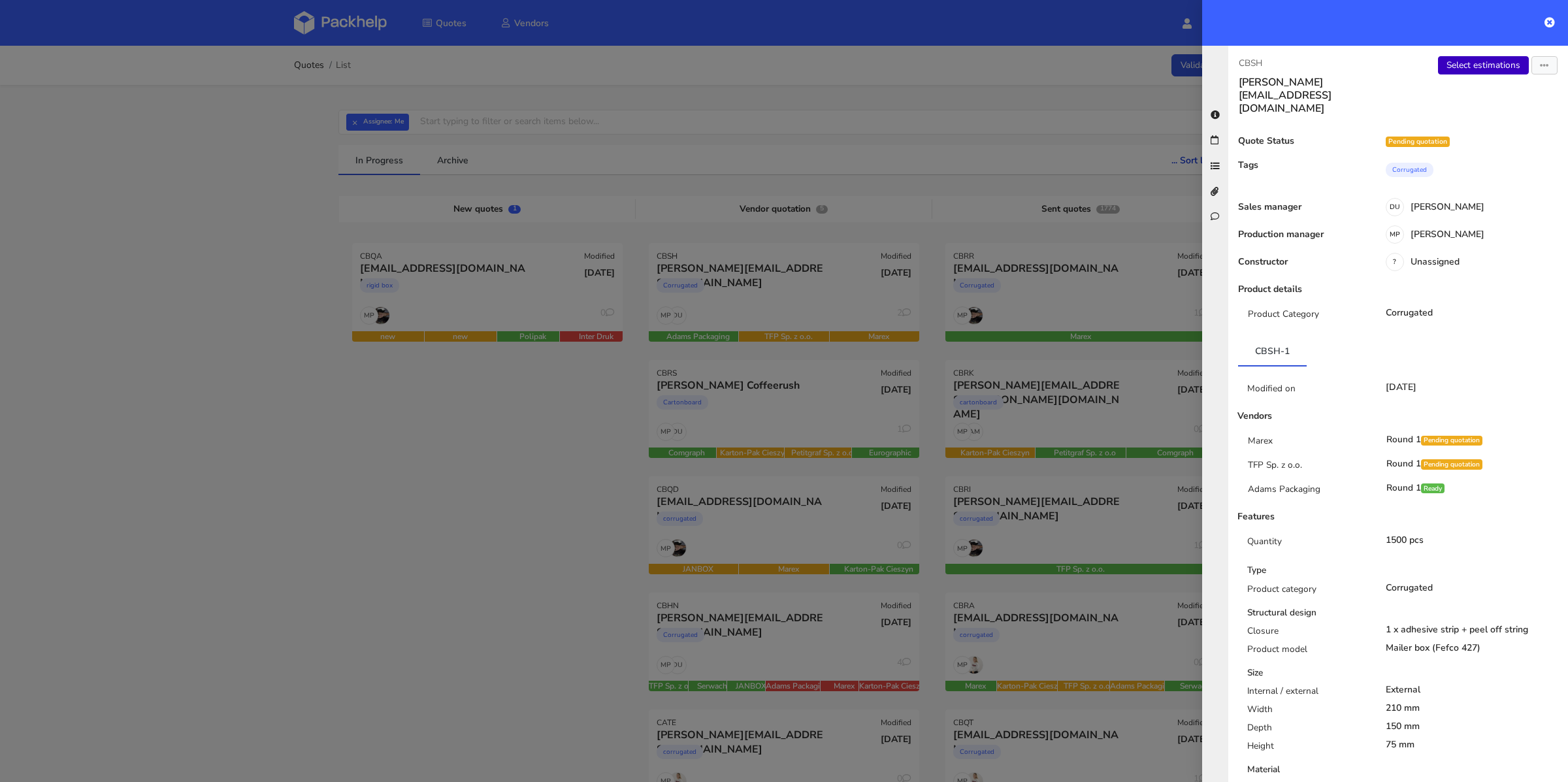
click at [1474, 74] on link "Select estimations" at bounding box center [1484, 65] width 91 height 19
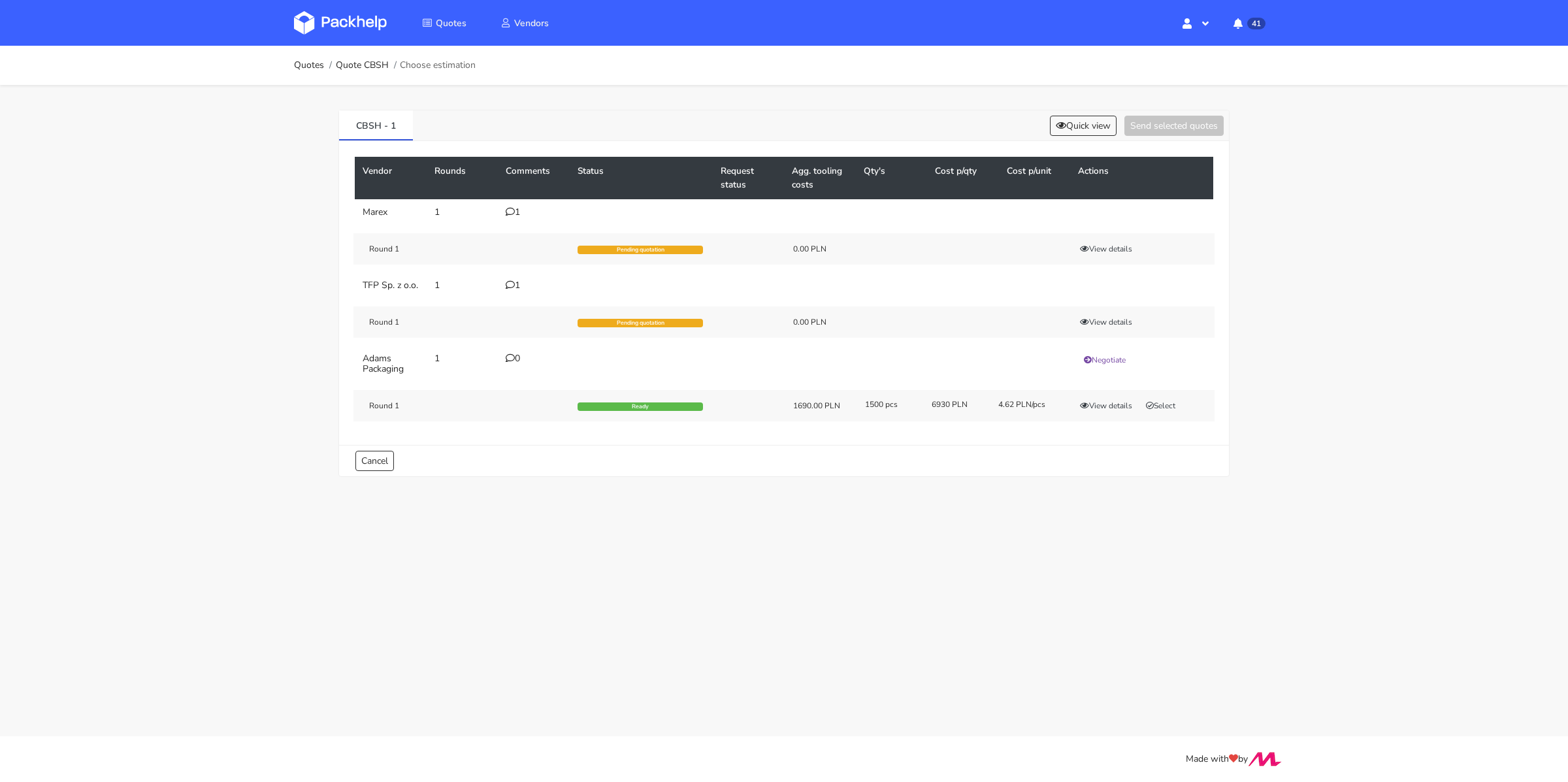
click at [512, 215] on icon at bounding box center [510, 211] width 9 height 9
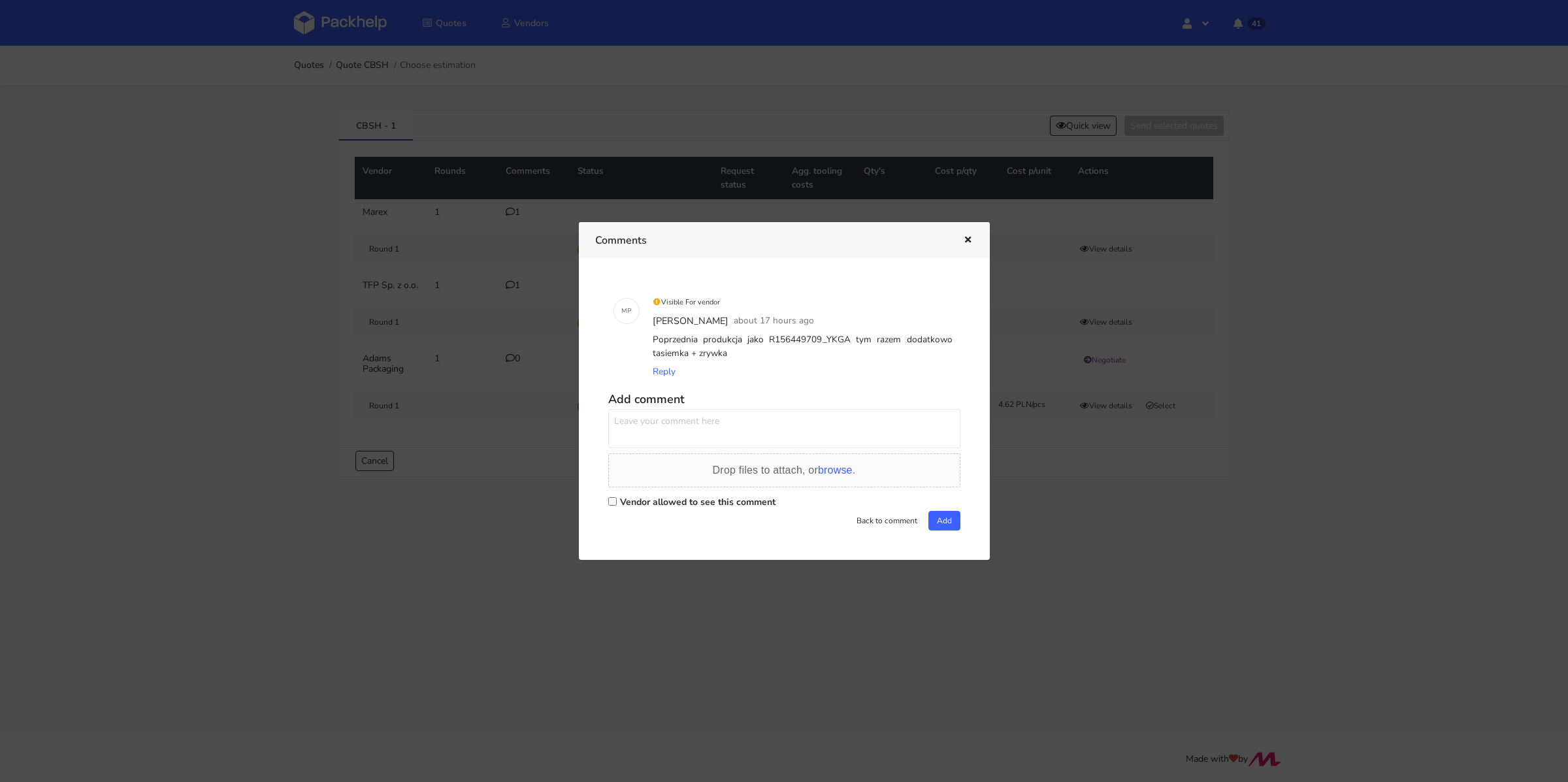
click at [470, 288] on div at bounding box center [784, 391] width 1568 height 782
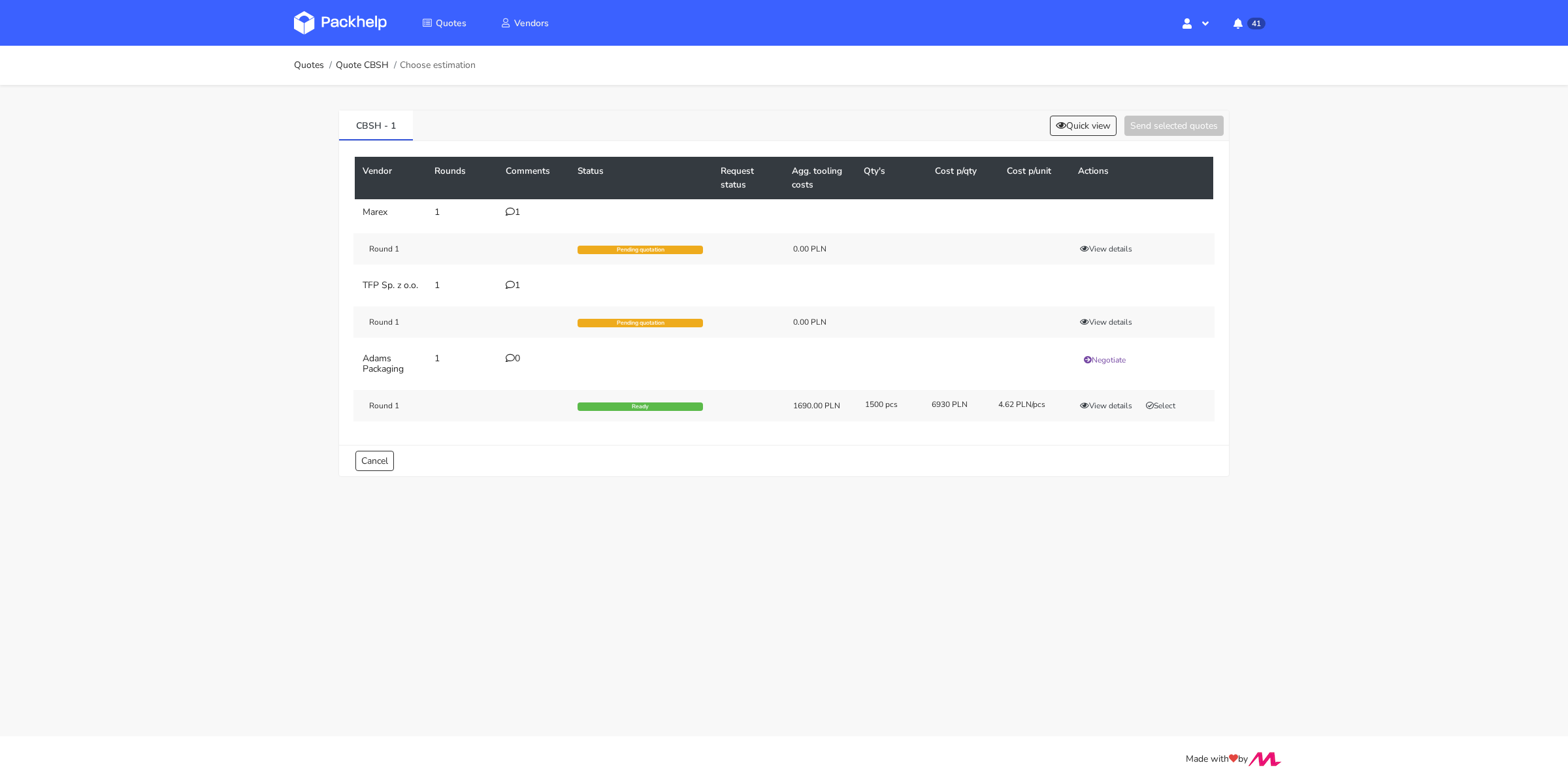
click at [514, 290] on td "1" at bounding box center [534, 286] width 72 height 26
click at [515, 288] on div "1" at bounding box center [534, 285] width 56 height 10
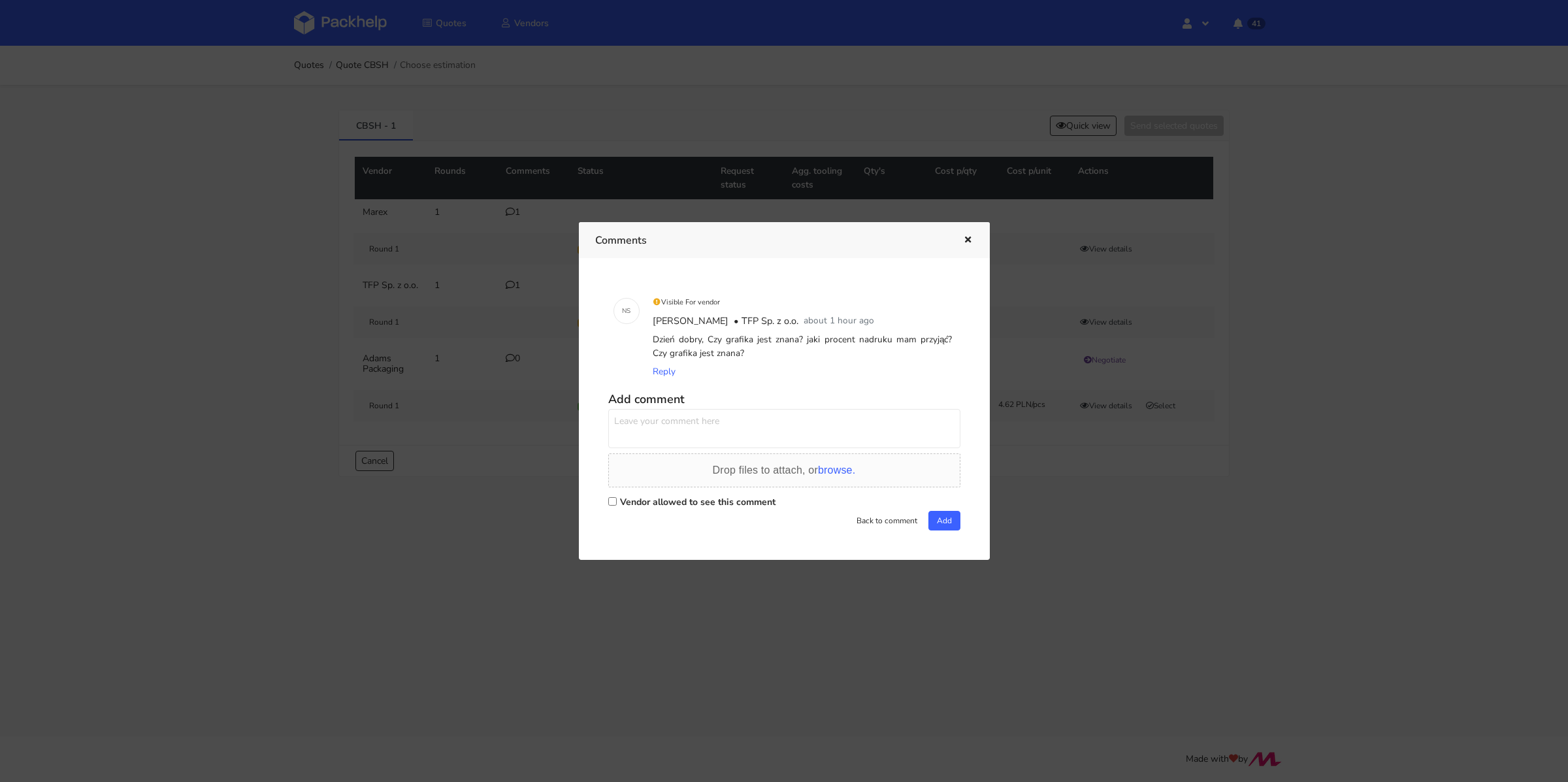
click at [670, 505] on label "Vendor allowed to see this comment" at bounding box center [697, 502] width 155 height 12
click at [616, 505] on input "Vendor allowed to see this comment" at bounding box center [612, 501] width 8 height 8
checkbox input "true"
click at [683, 440] on textarea at bounding box center [784, 428] width 352 height 39
type textarea "Dzień dobry, Pani Natalio grafika podobna do załączonej."
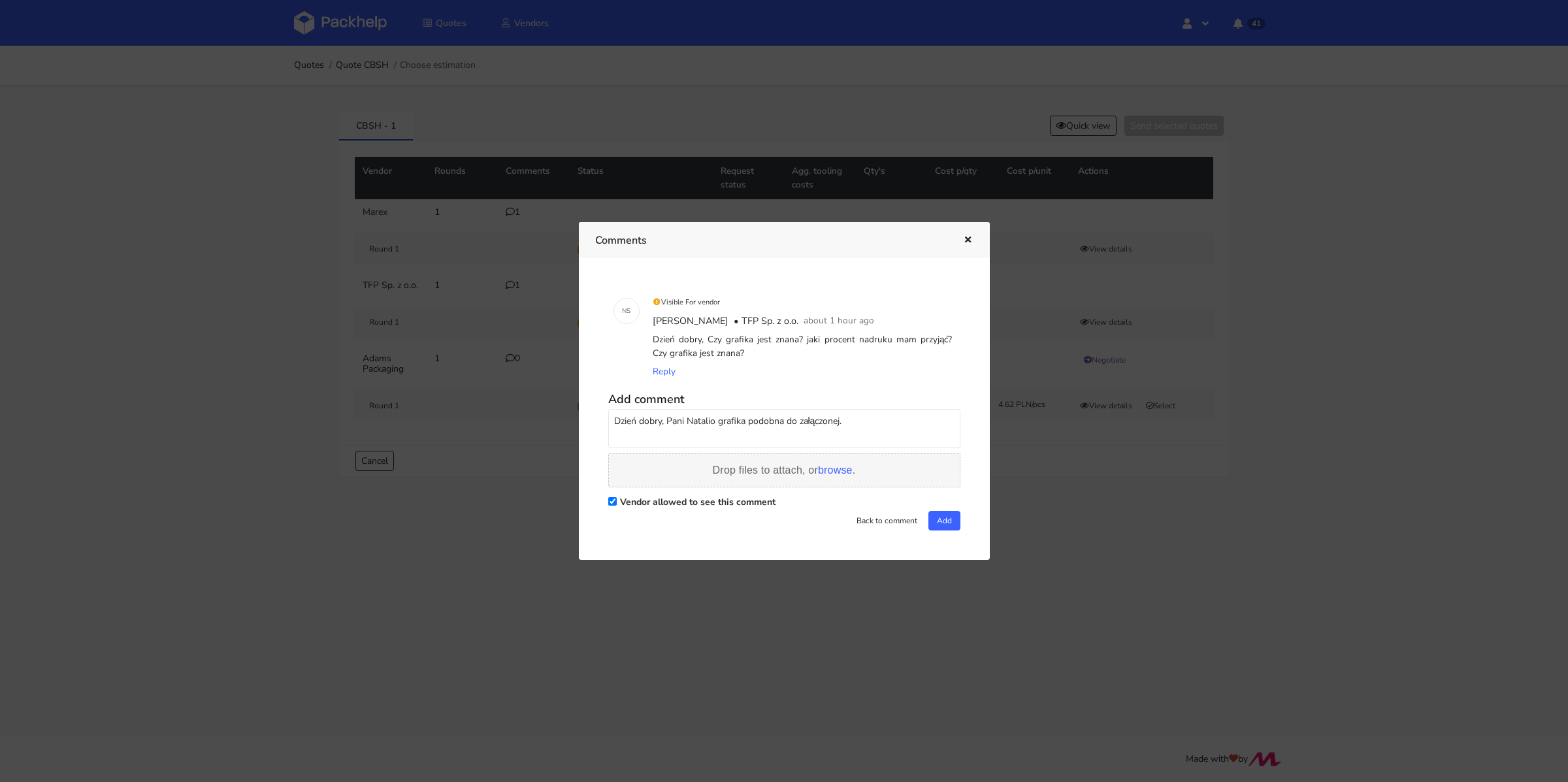
click at [800, 466] on span "Drop files to attach, or browse." at bounding box center [785, 470] width 143 height 11
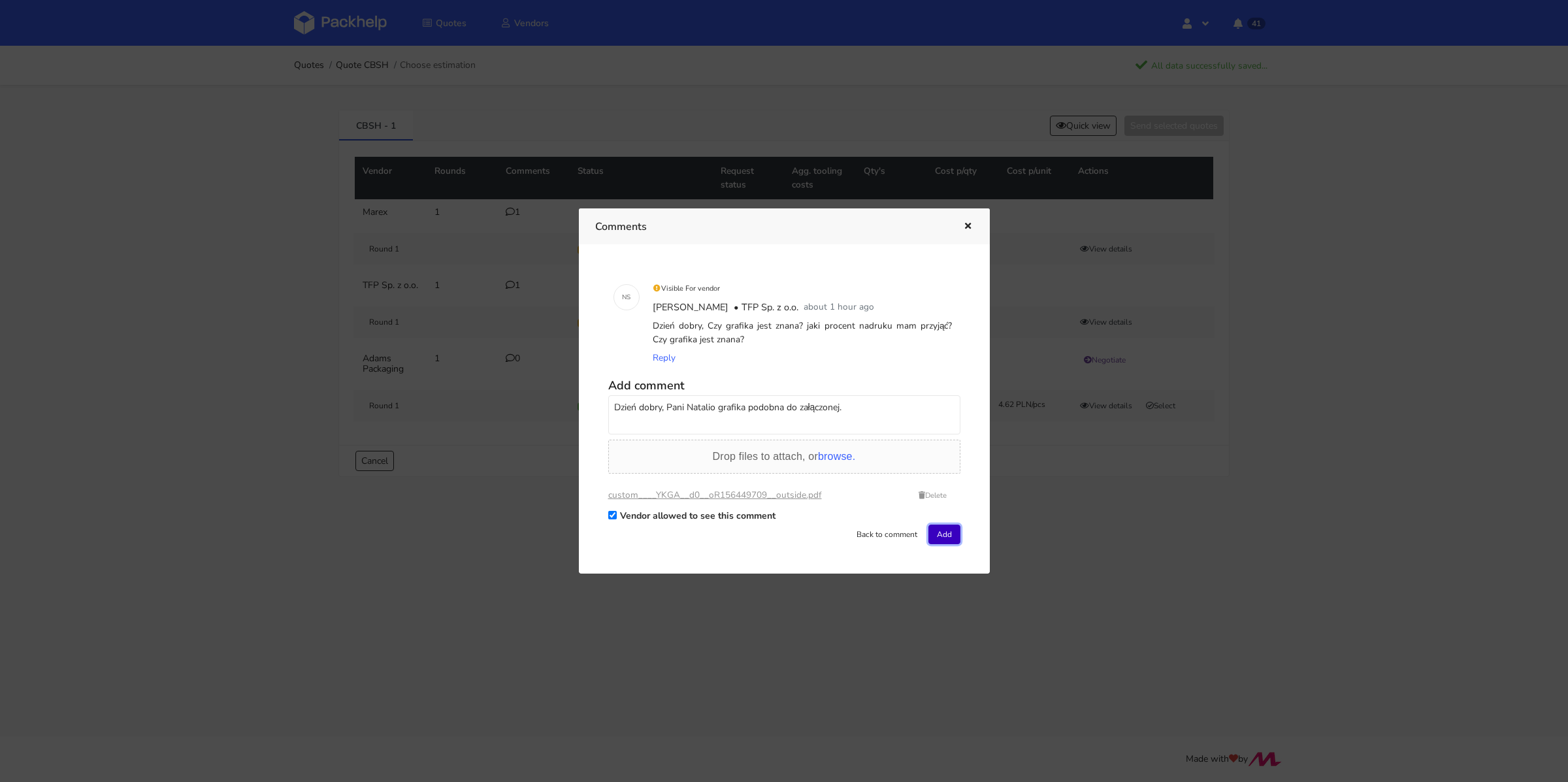
click at [951, 532] on button "Add" at bounding box center [944, 534] width 32 height 20
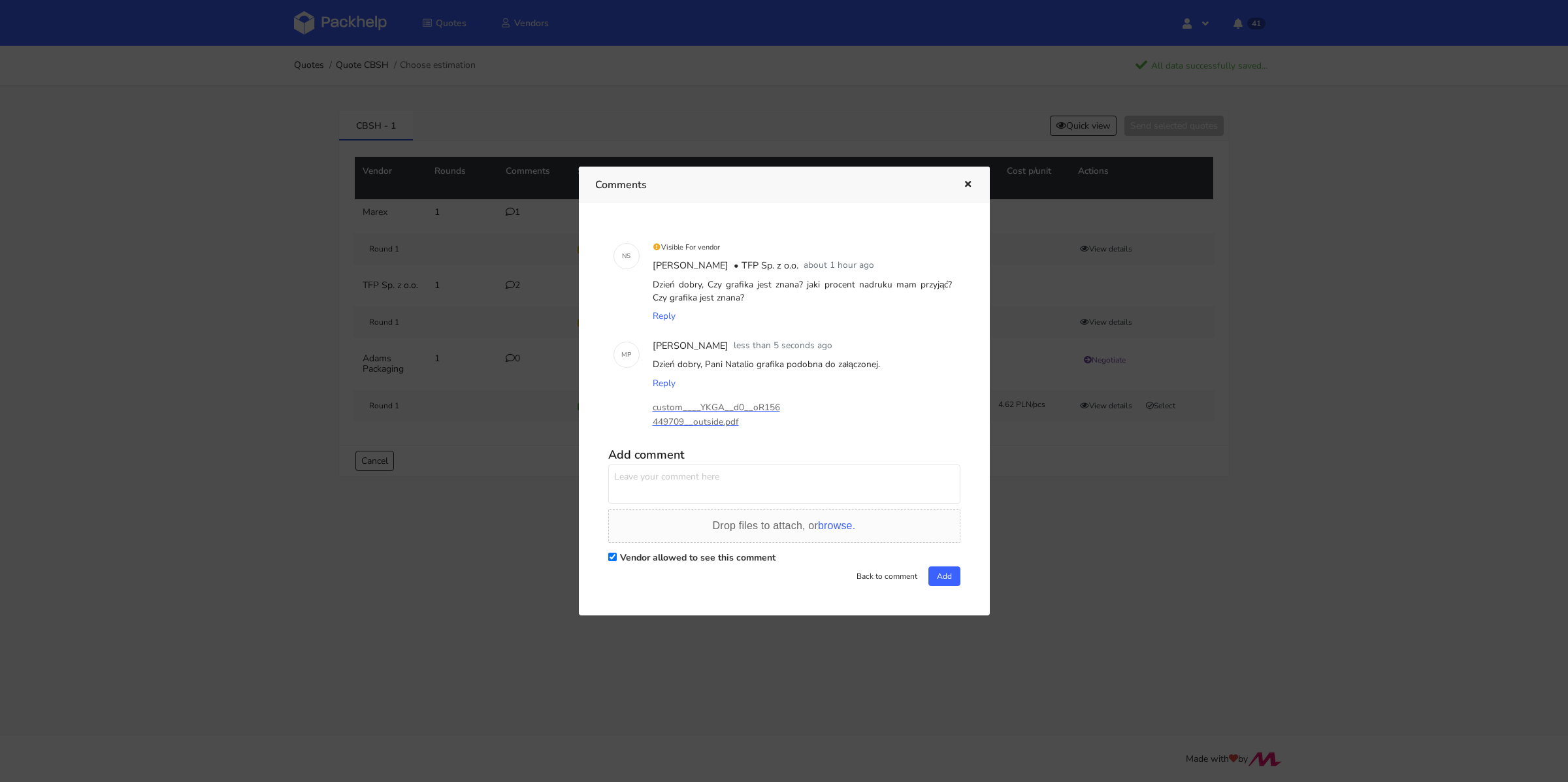
click at [965, 184] on icon "button" at bounding box center [968, 185] width 11 height 9
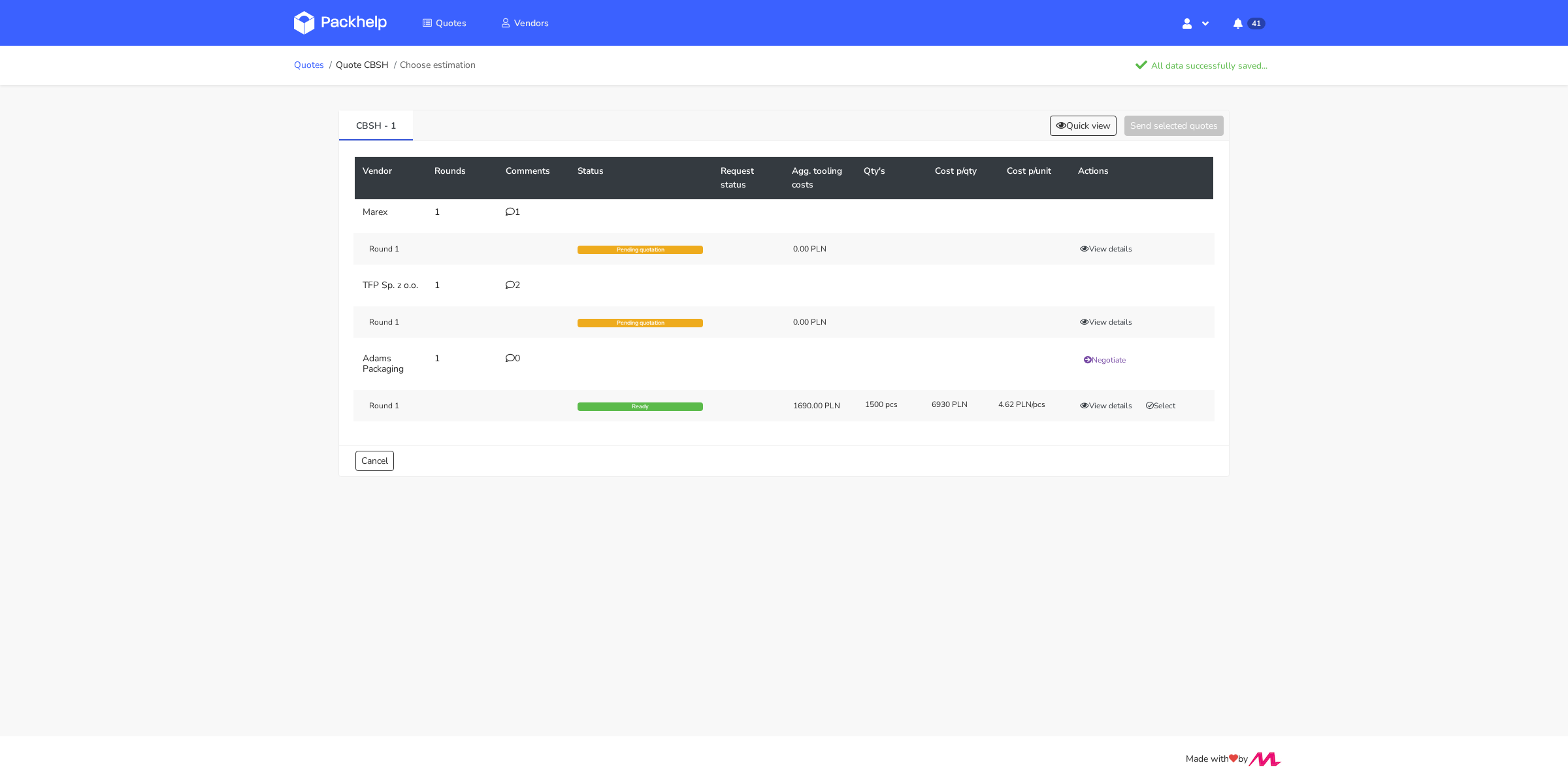
click at [310, 70] on link "Quotes" at bounding box center [309, 65] width 30 height 10
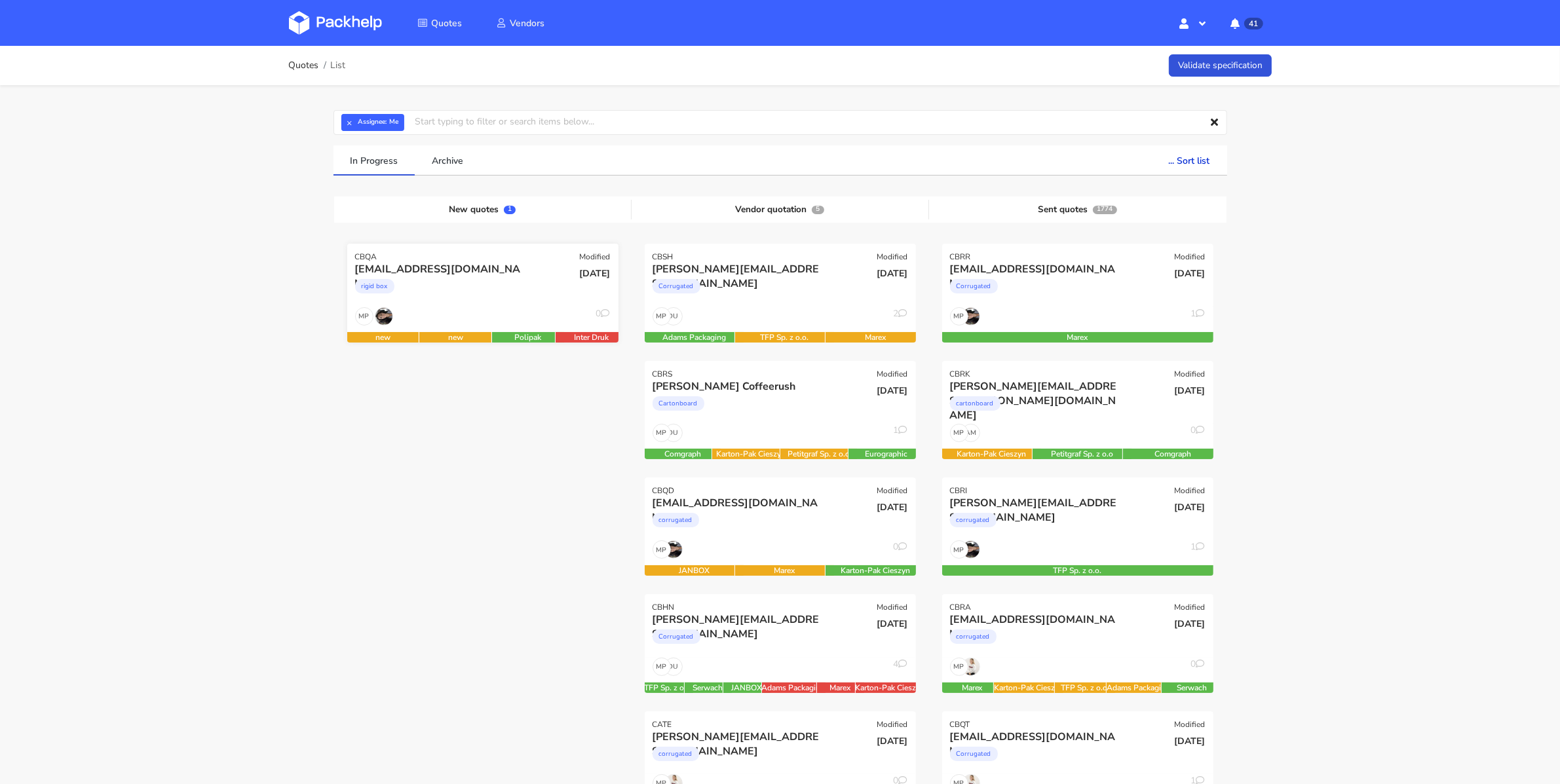
click at [511, 293] on div "rigid box" at bounding box center [442, 289] width 174 height 26
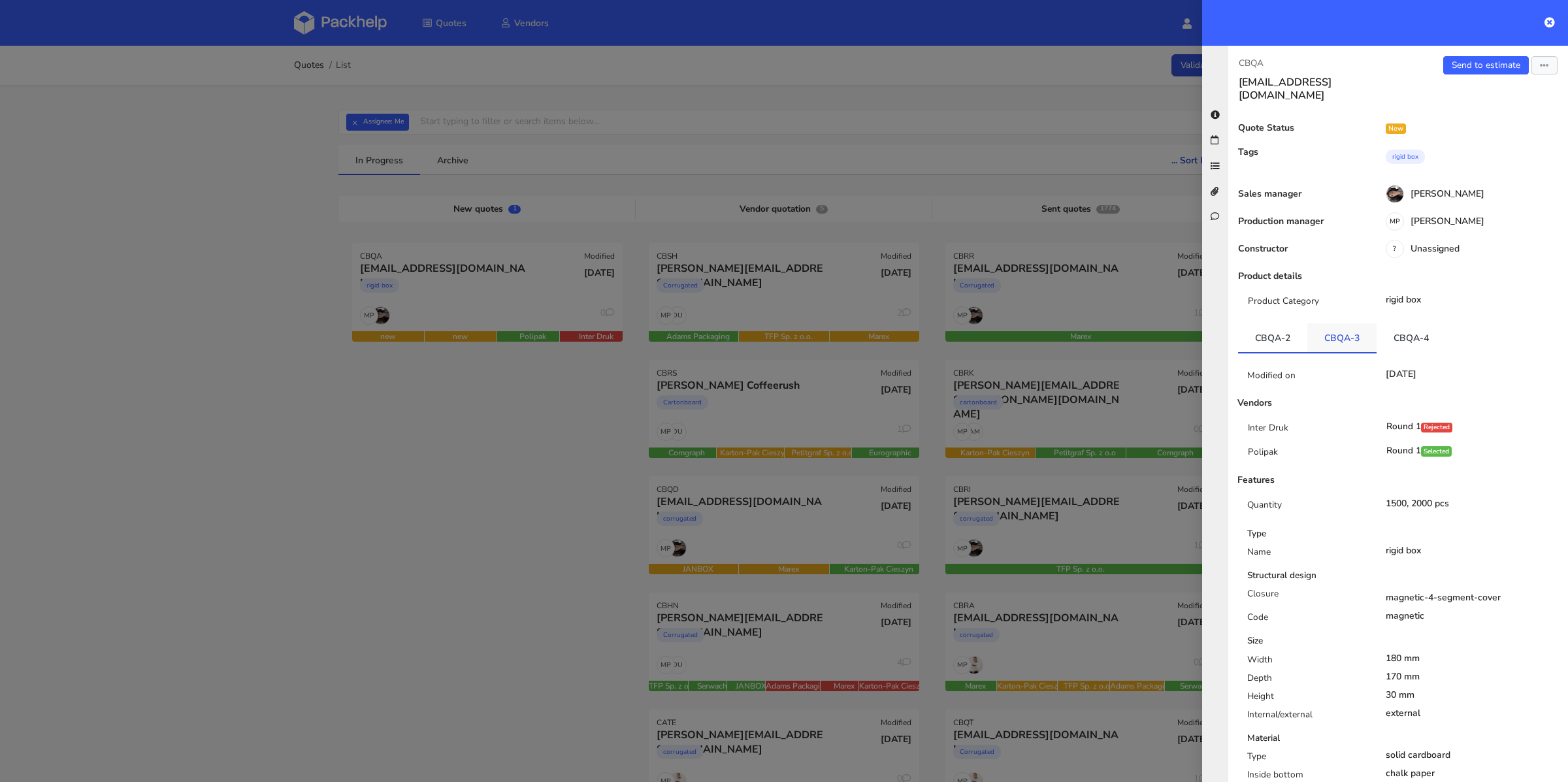
click at [1327, 330] on link "CBQA-3" at bounding box center [1342, 337] width 69 height 29
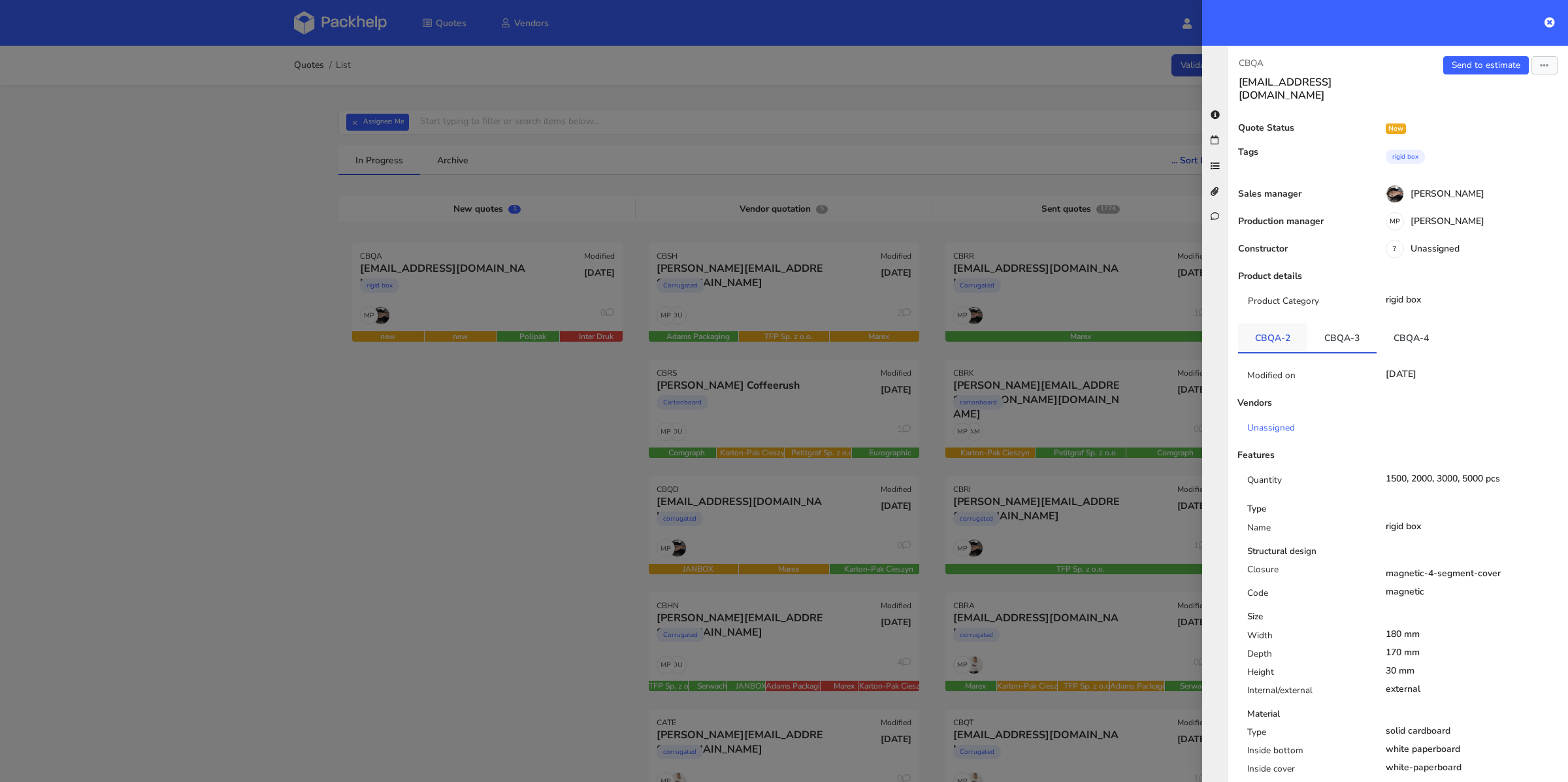
click at [1285, 331] on link "CBQA-2" at bounding box center [1273, 337] width 69 height 29
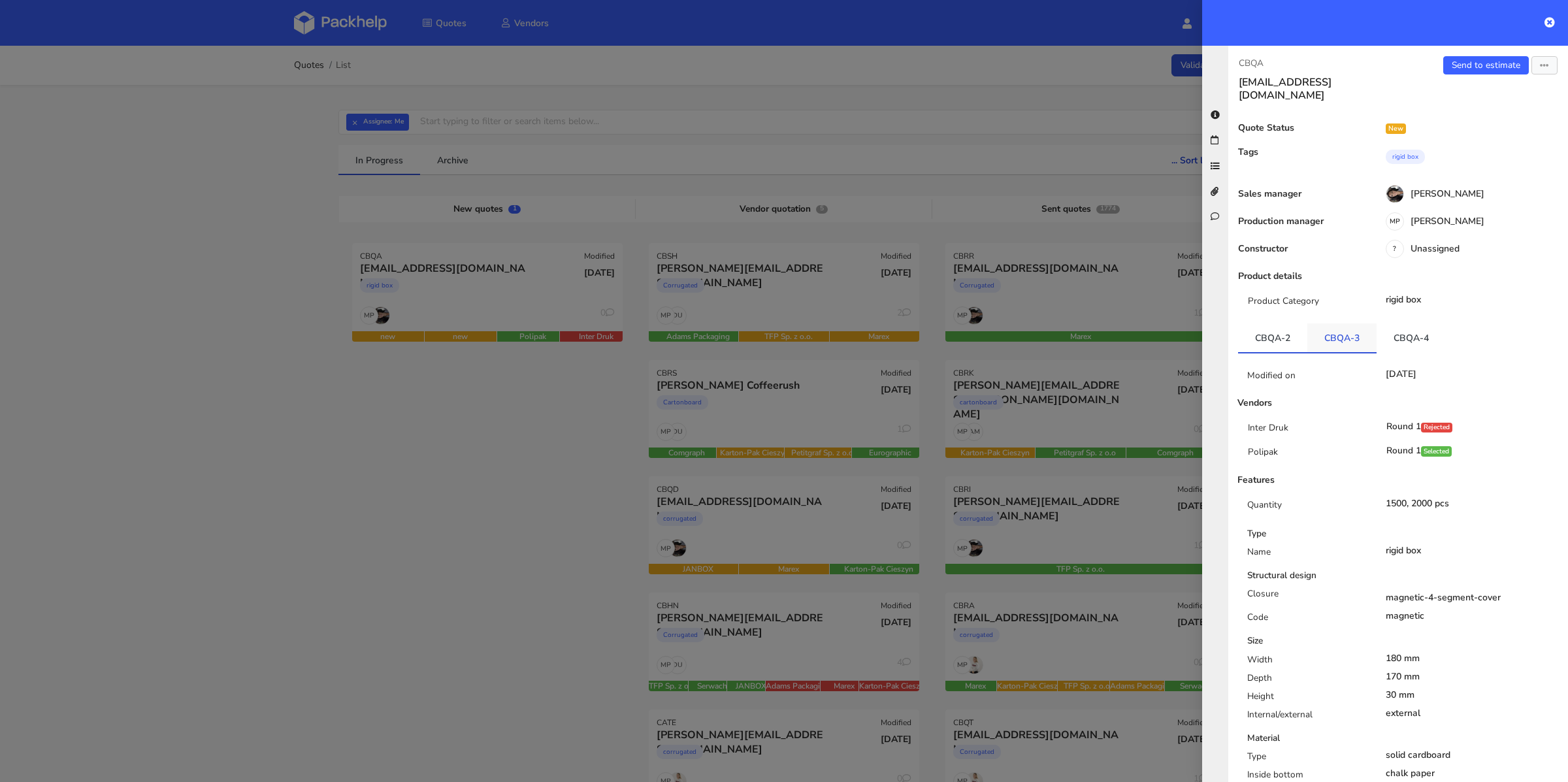
click at [1328, 331] on link "CBQA-3" at bounding box center [1342, 337] width 69 height 29
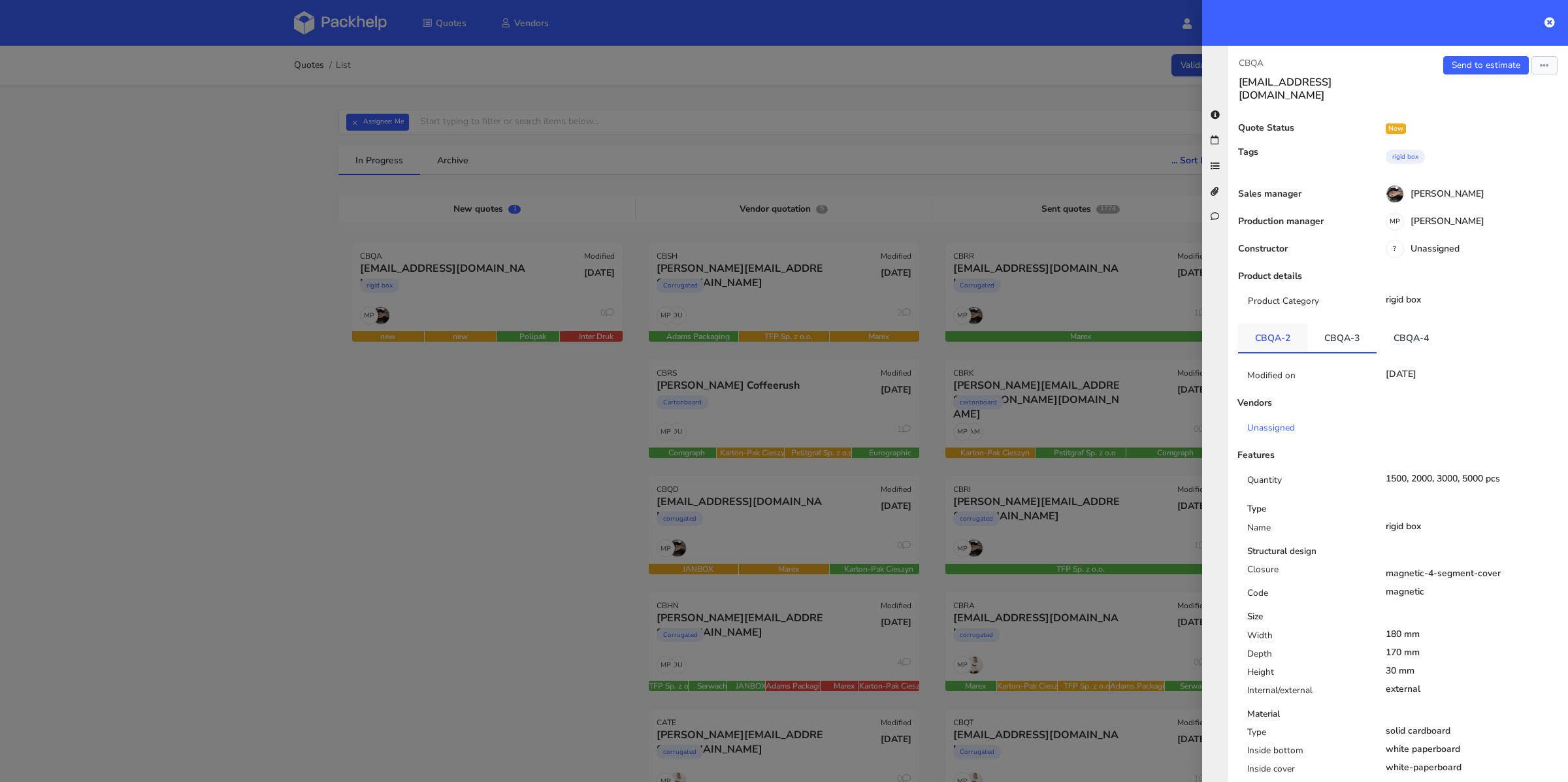
click at [1271, 332] on link "CBQA-2" at bounding box center [1273, 337] width 69 height 29
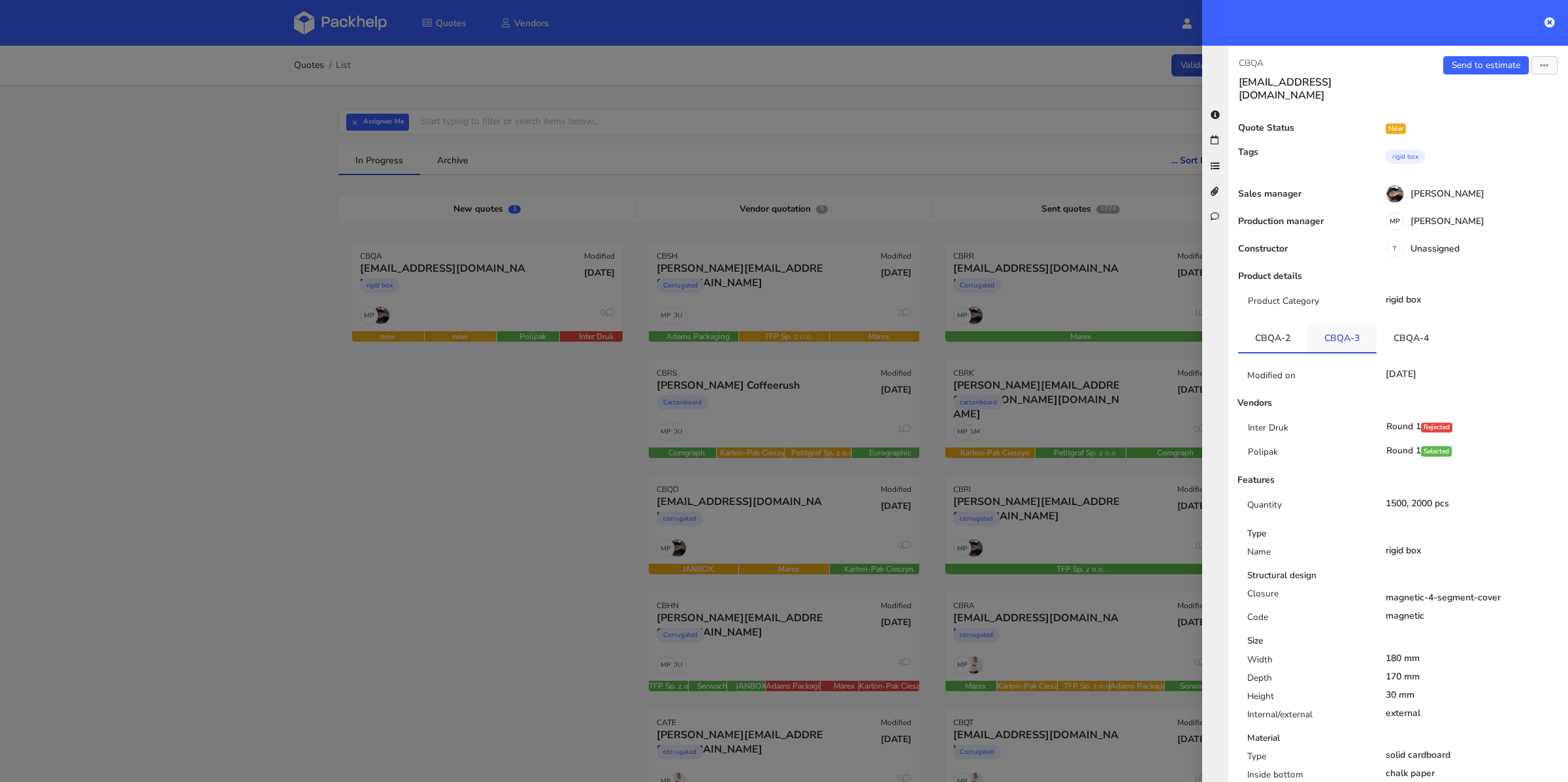
click at [1327, 331] on link "CBQA-3" at bounding box center [1342, 337] width 69 height 29
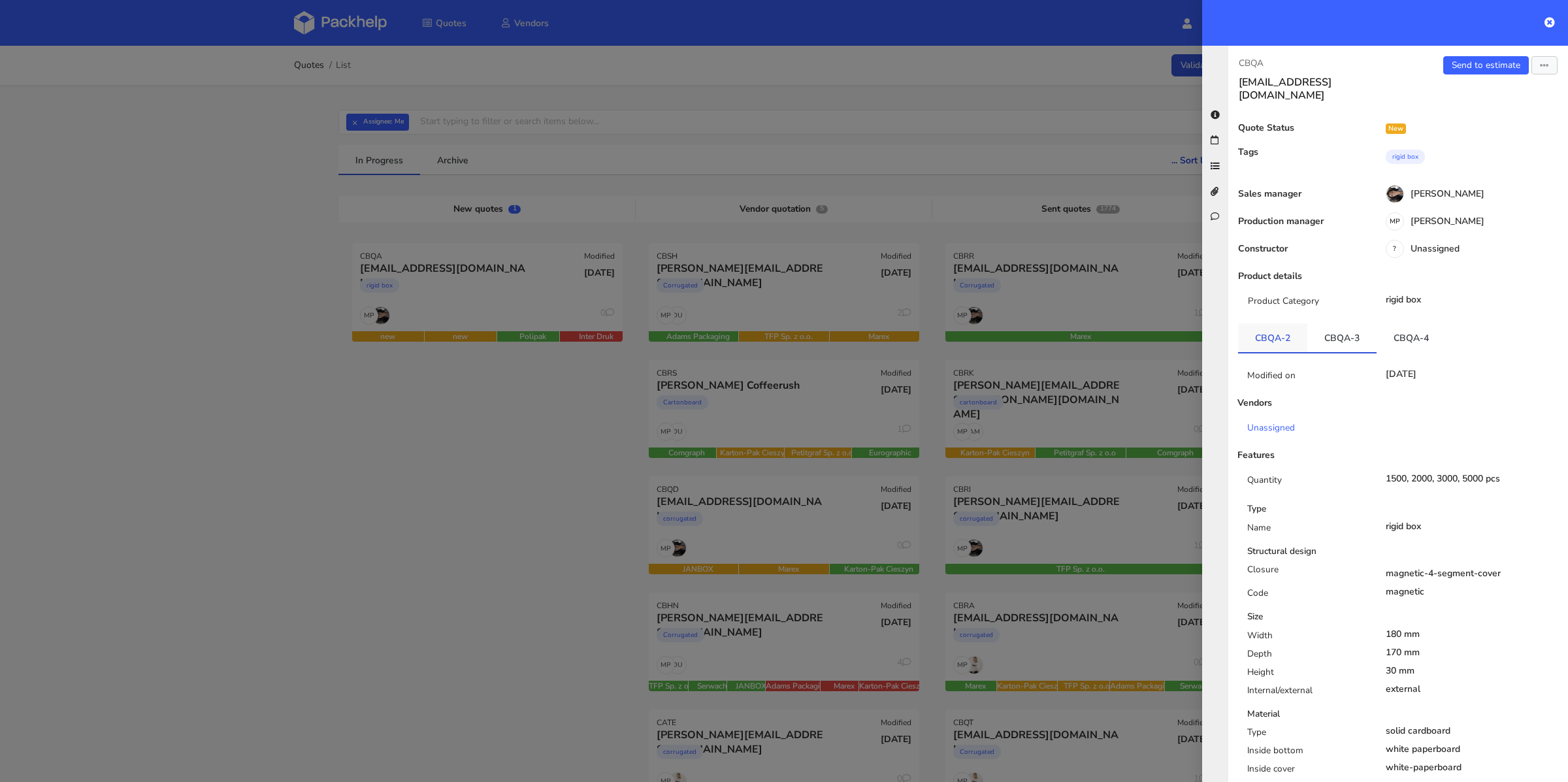
click at [1293, 330] on link "CBQA-2" at bounding box center [1273, 337] width 69 height 29
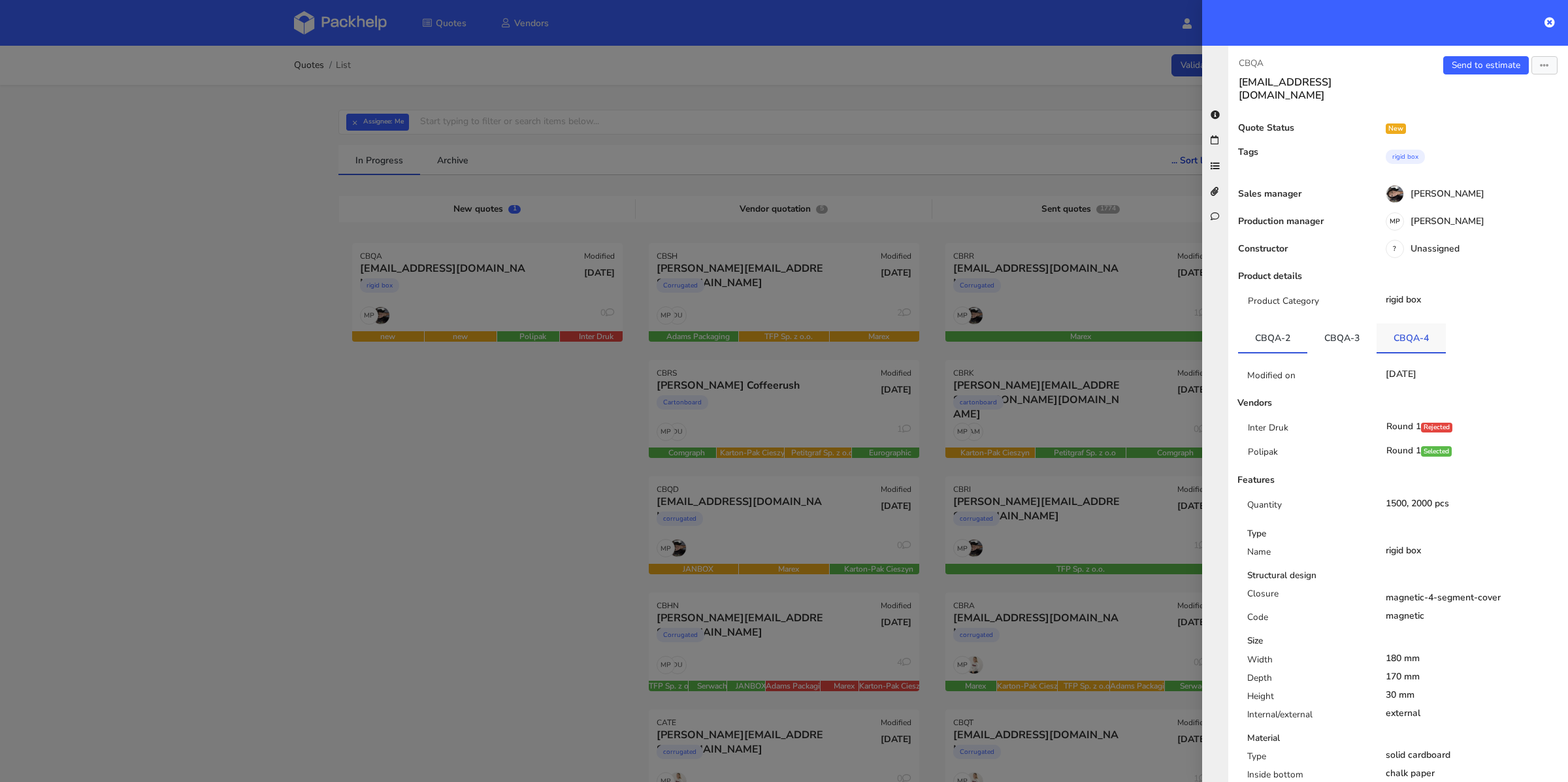
click at [1414, 330] on link "CBQA-4" at bounding box center [1412, 337] width 69 height 29
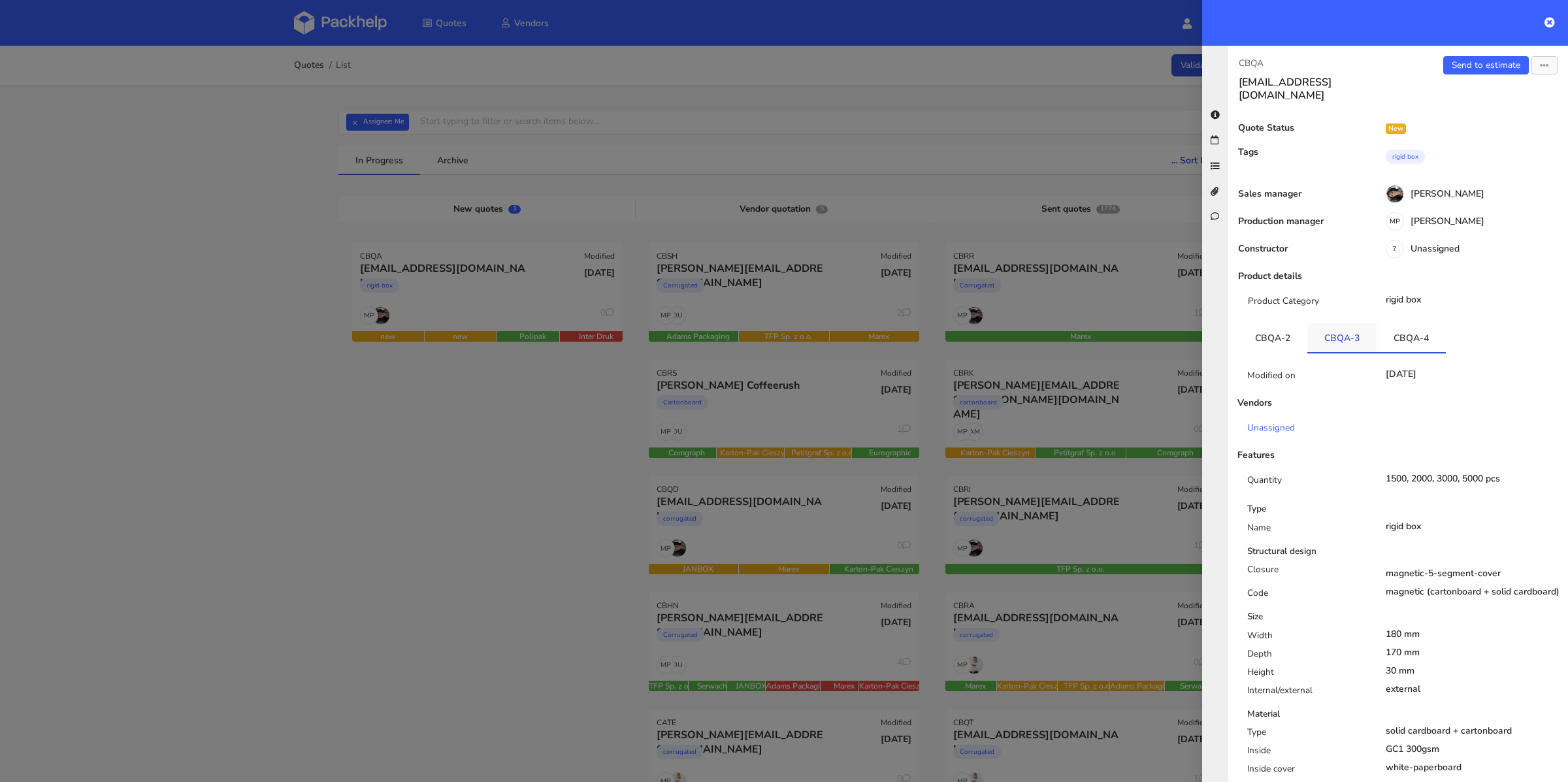
click at [1343, 330] on link "CBQA-3" at bounding box center [1342, 337] width 69 height 29
click at [1272, 325] on link "CBQA-2" at bounding box center [1273, 337] width 69 height 29
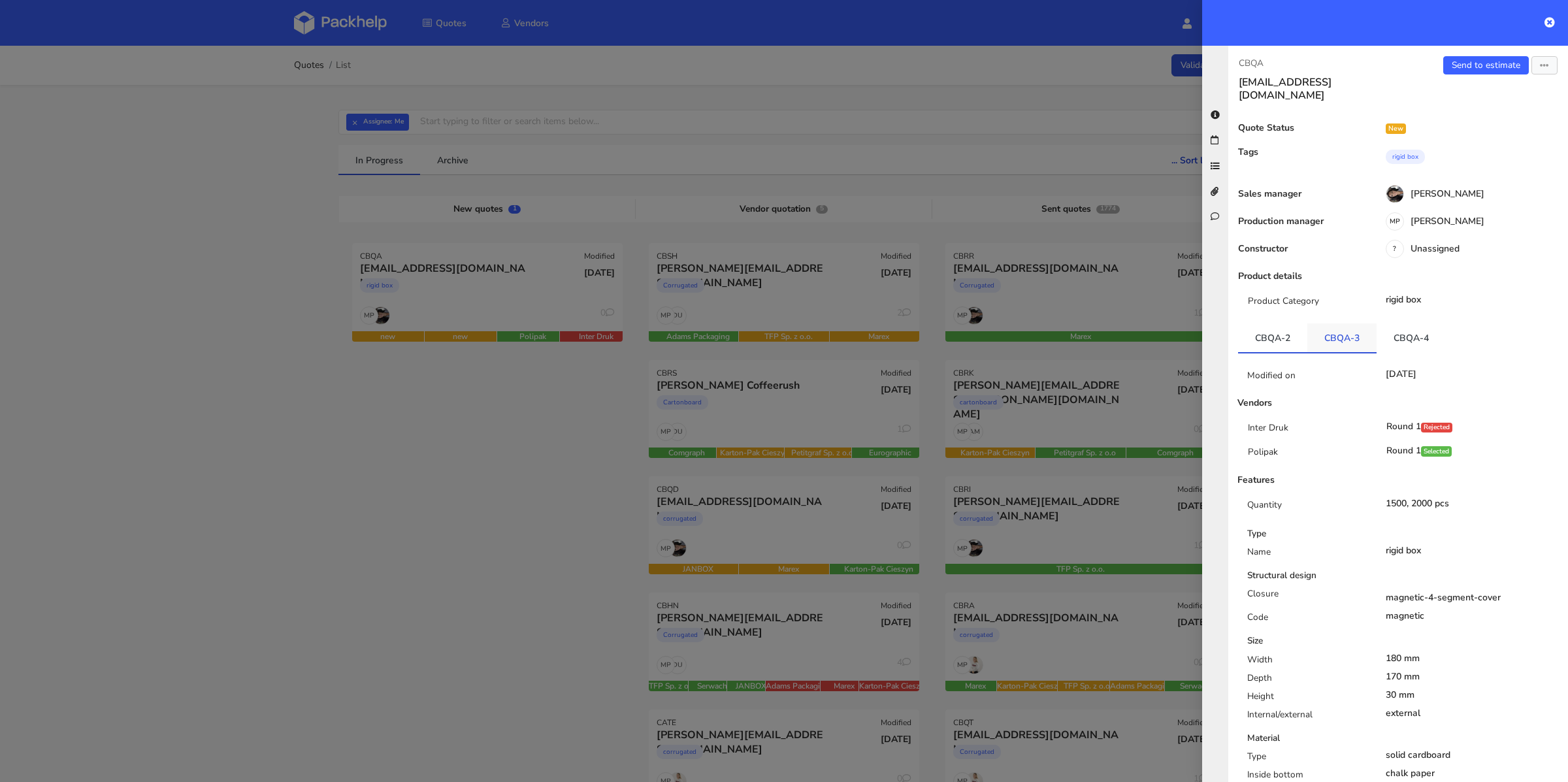
click at [1335, 325] on link "CBQA-3" at bounding box center [1342, 337] width 69 height 29
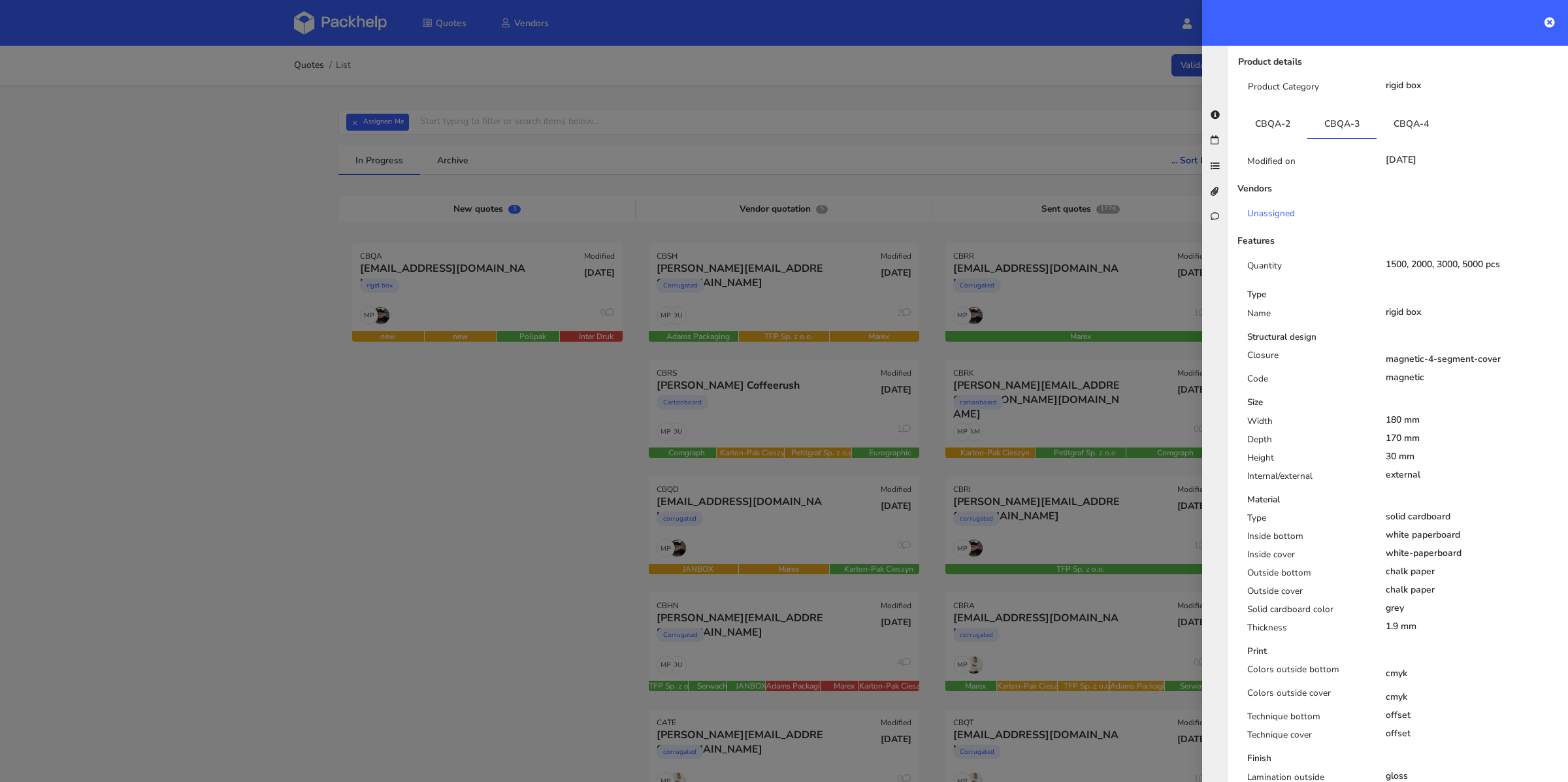
scroll to position [196, 0]
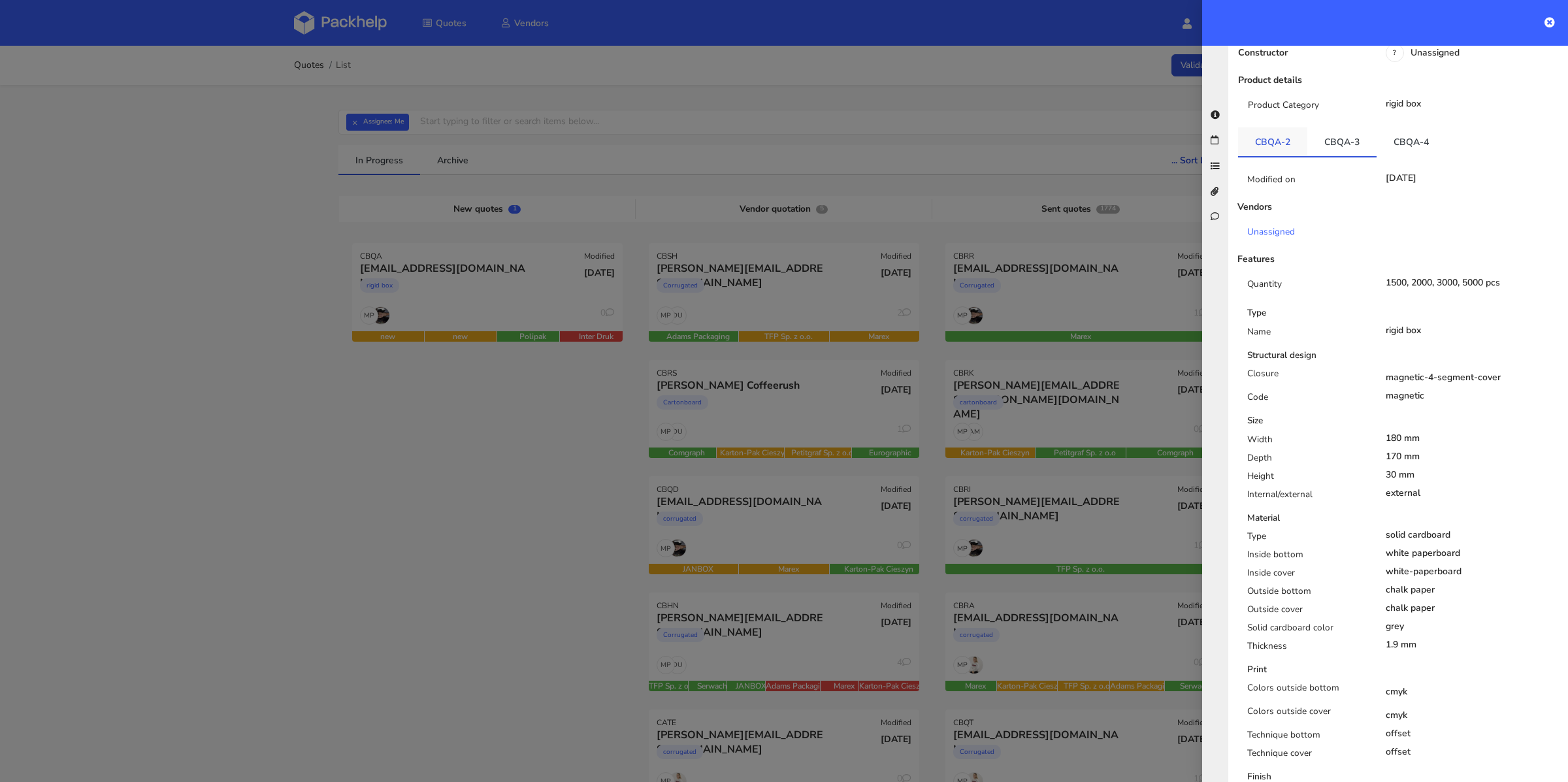
click at [1277, 135] on link "CBQA-2" at bounding box center [1273, 142] width 69 height 29
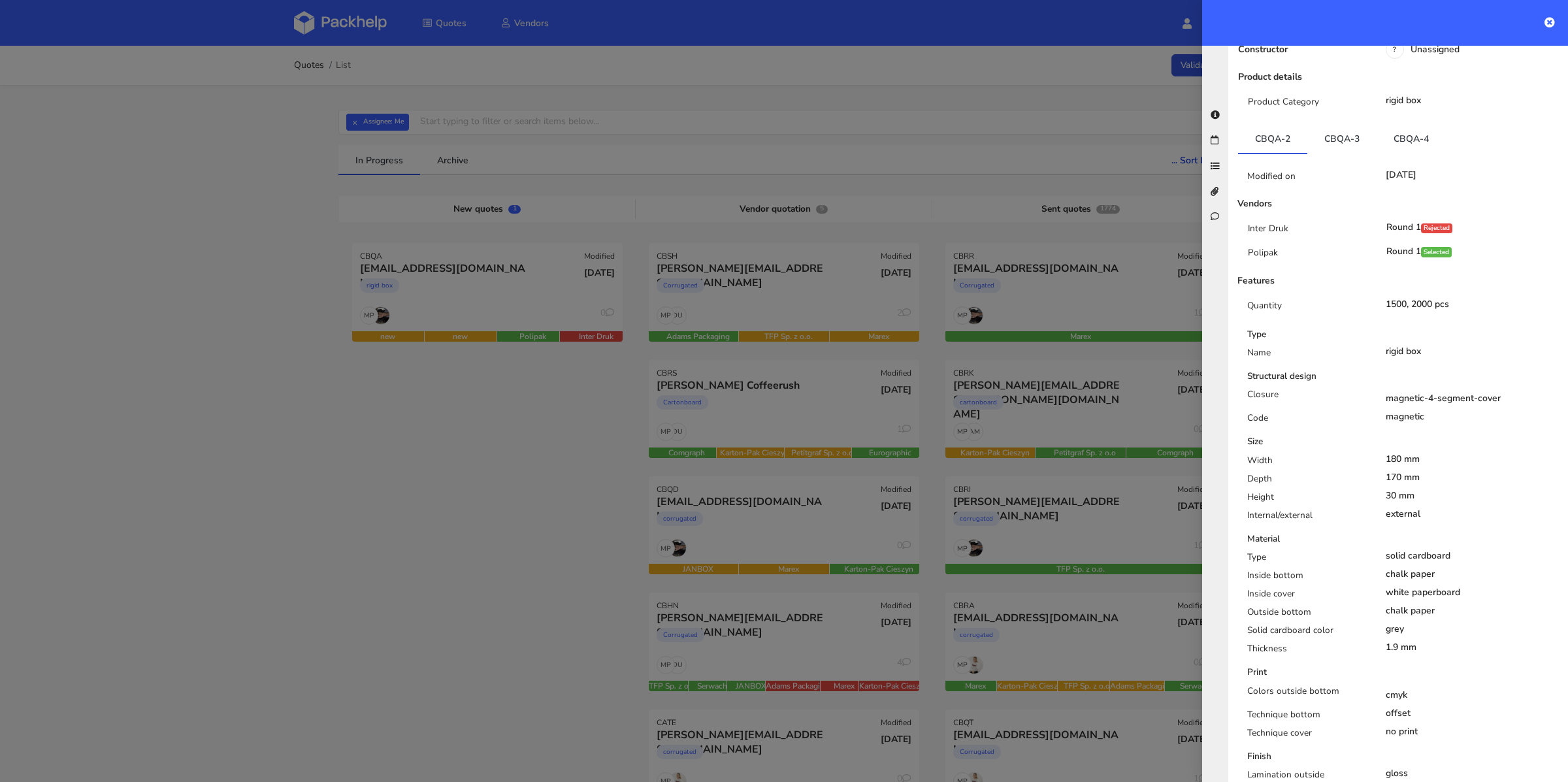
scroll to position [198, 0]
click at [1337, 136] on link "CBQA-3" at bounding box center [1342, 139] width 69 height 29
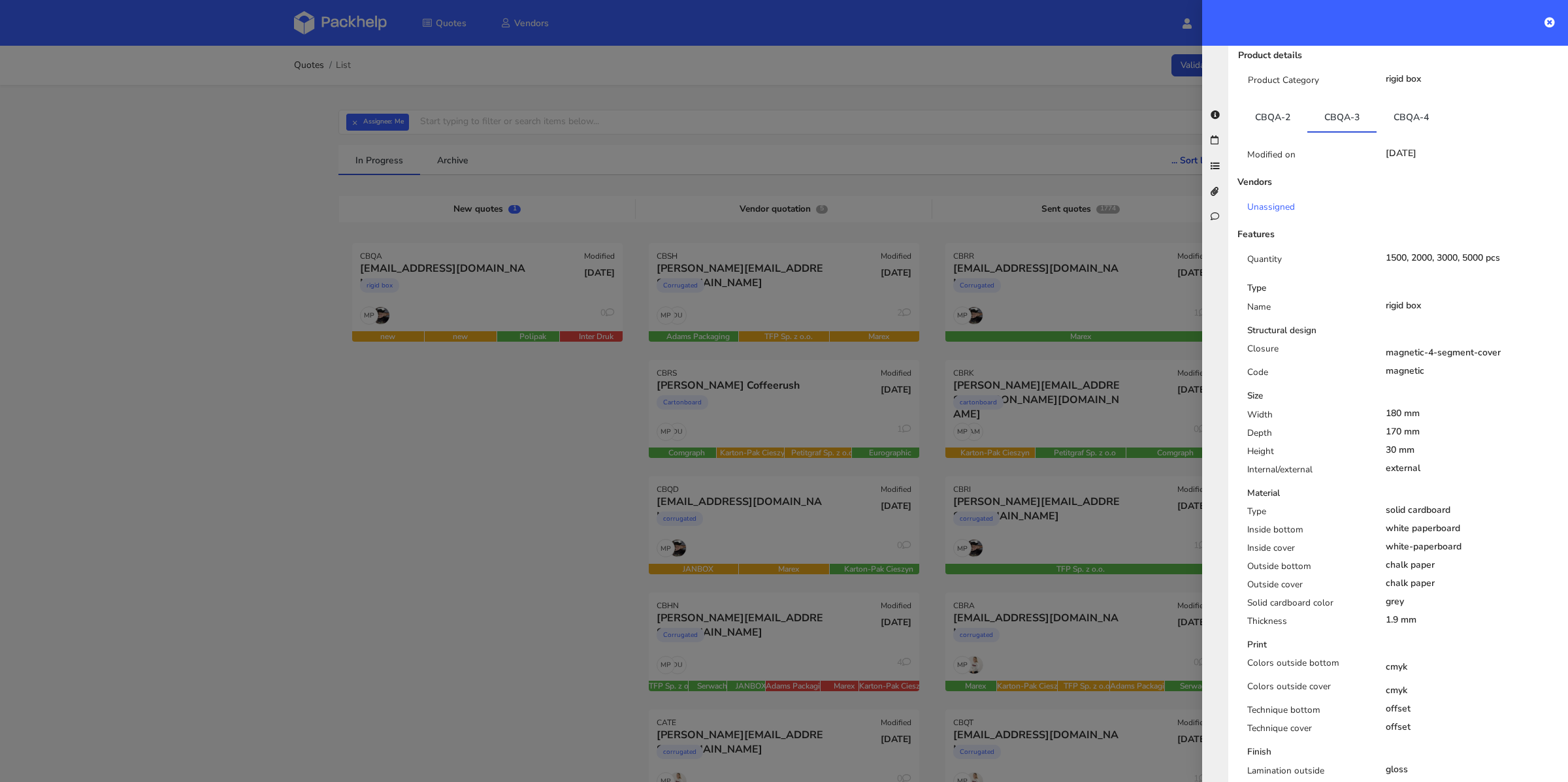
scroll to position [220, 0]
click at [1289, 108] on link "CBQA-2" at bounding box center [1273, 118] width 69 height 29
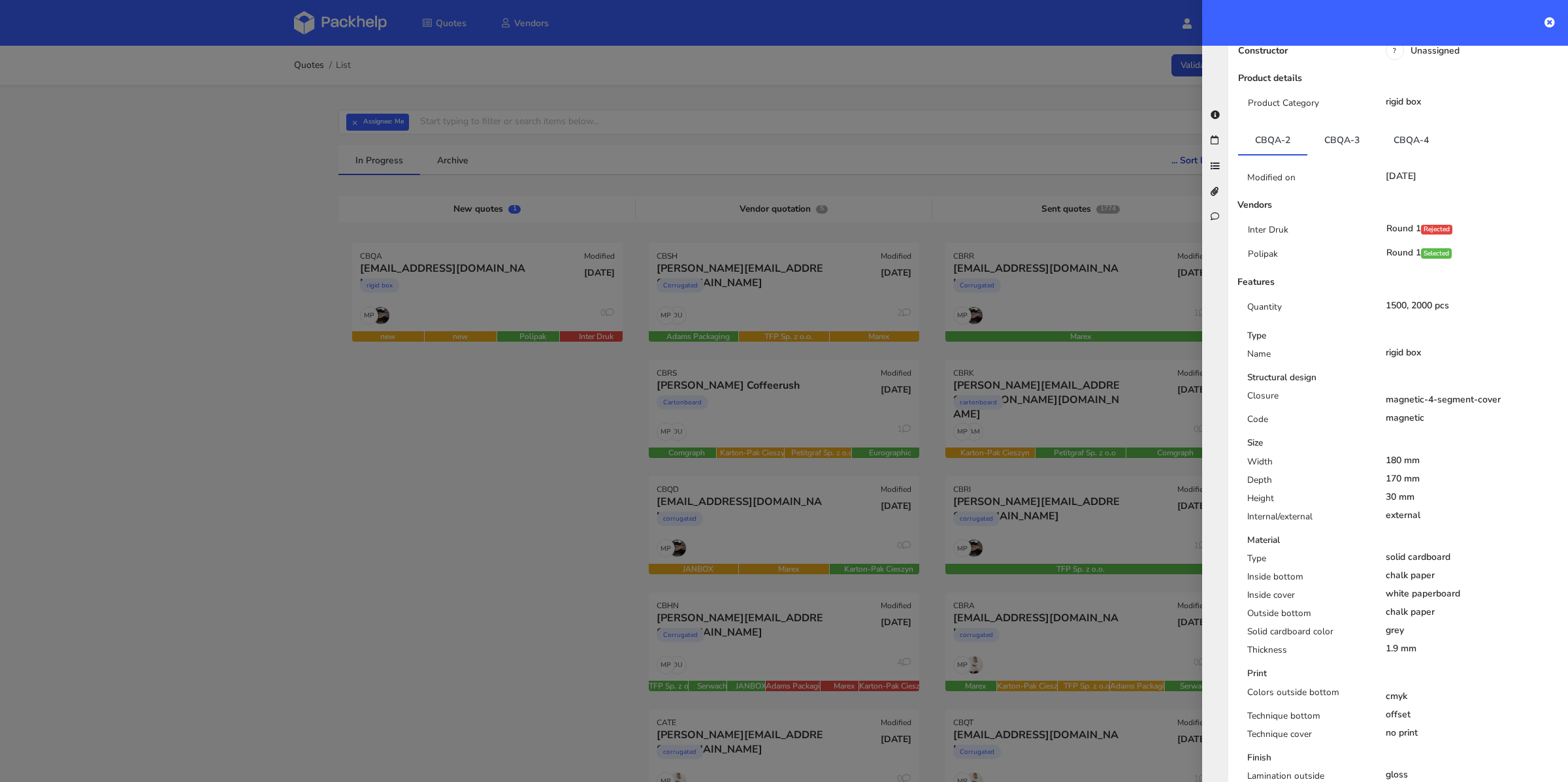
scroll to position [196, 0]
click at [1329, 127] on link "CBQA-3" at bounding box center [1342, 141] width 69 height 29
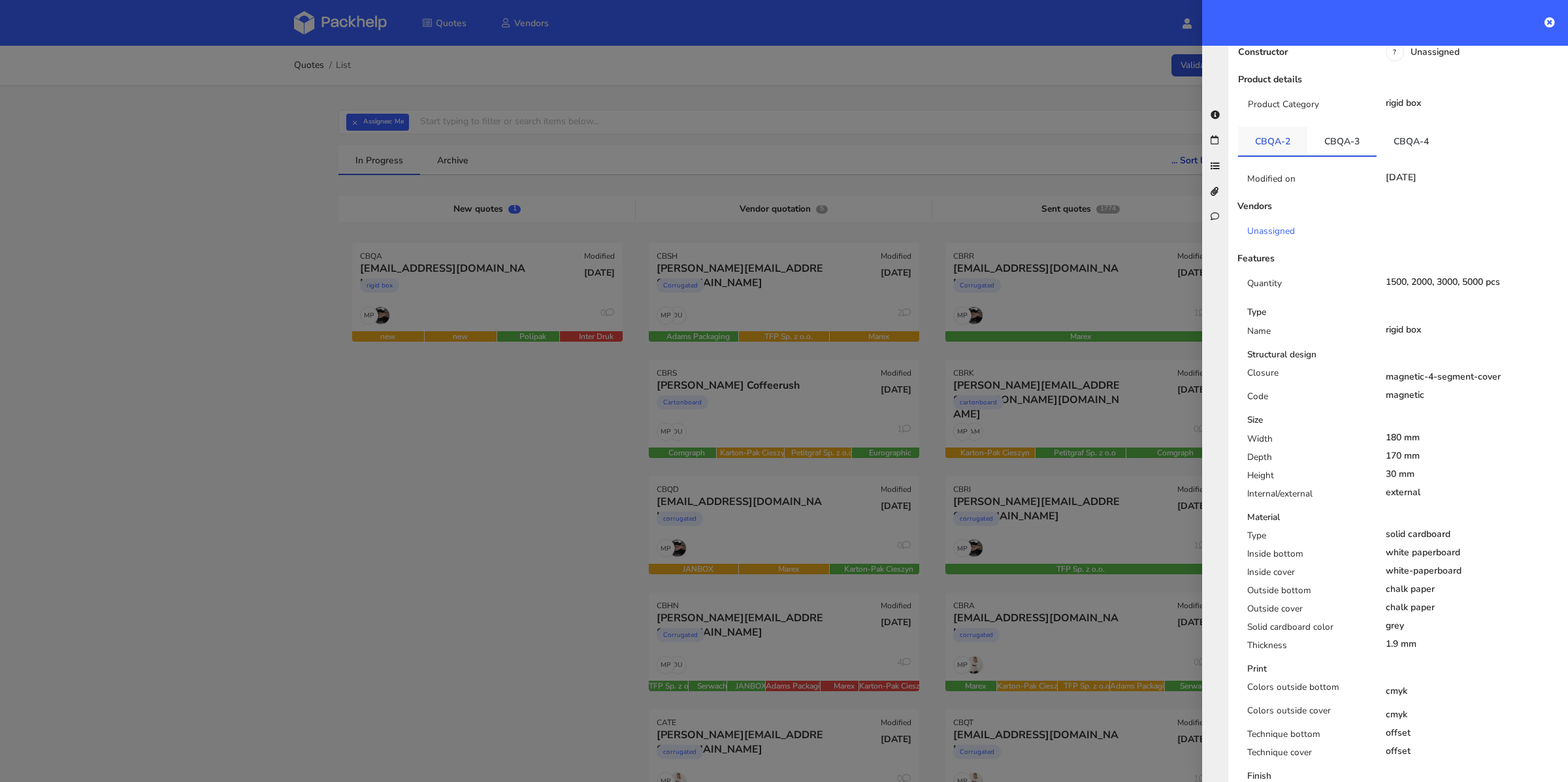
click at [1290, 127] on link "CBQA-2" at bounding box center [1273, 141] width 69 height 29
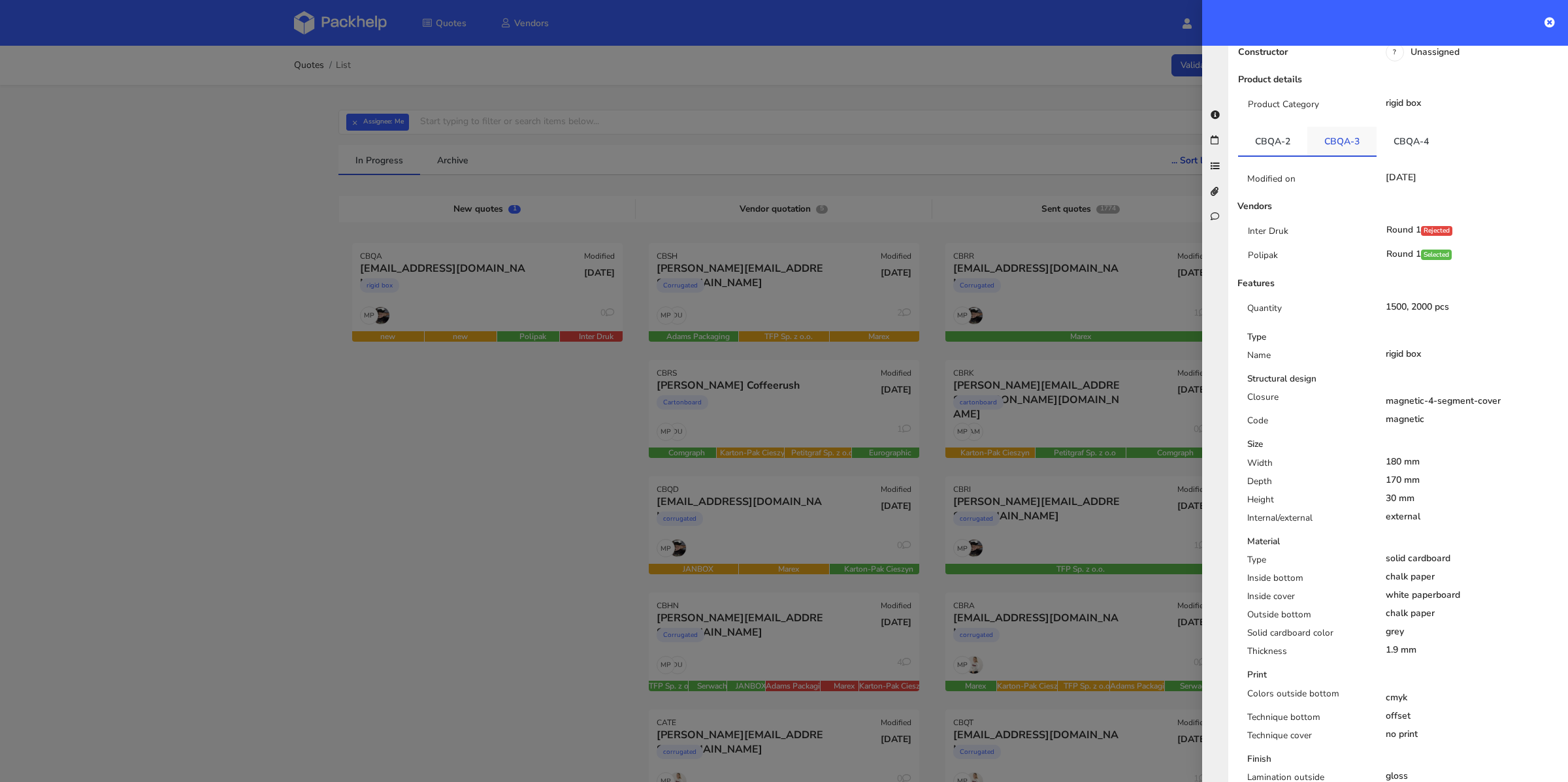
click at [1331, 137] on link "CBQA-3" at bounding box center [1342, 141] width 69 height 29
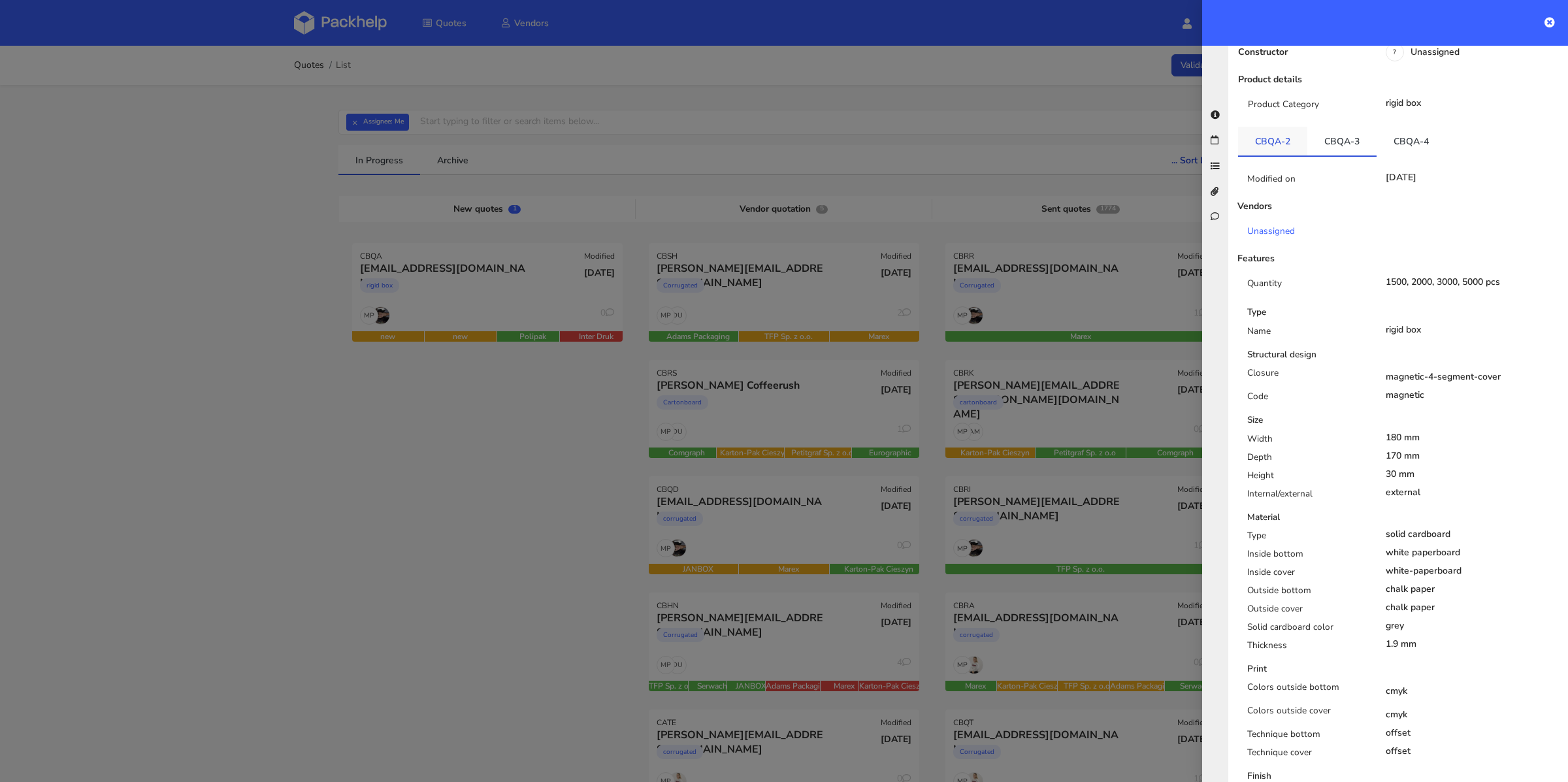
click at [1277, 133] on link "CBQA-2" at bounding box center [1273, 141] width 69 height 29
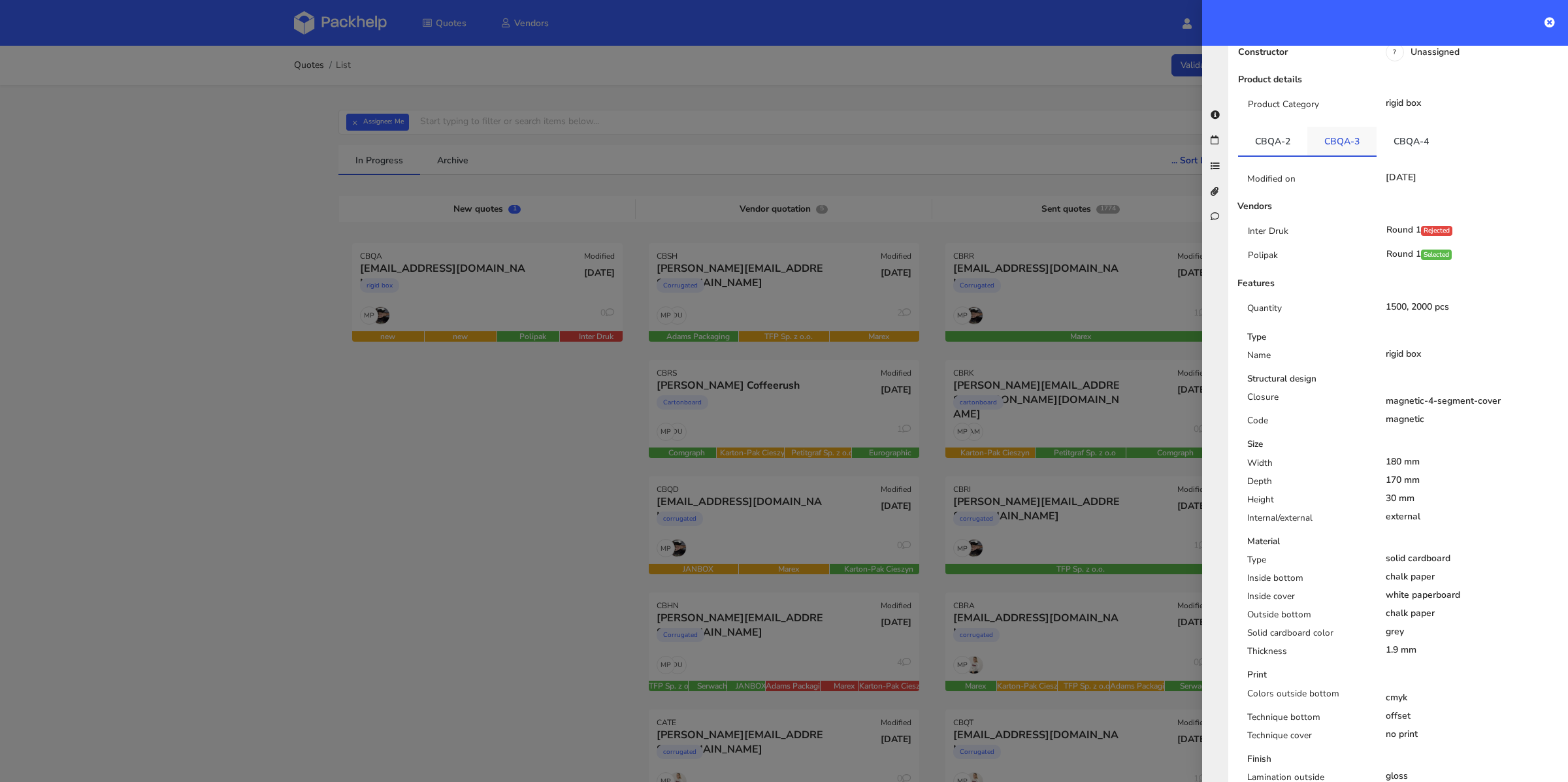
click at [1334, 130] on link "CBQA-3" at bounding box center [1342, 141] width 69 height 29
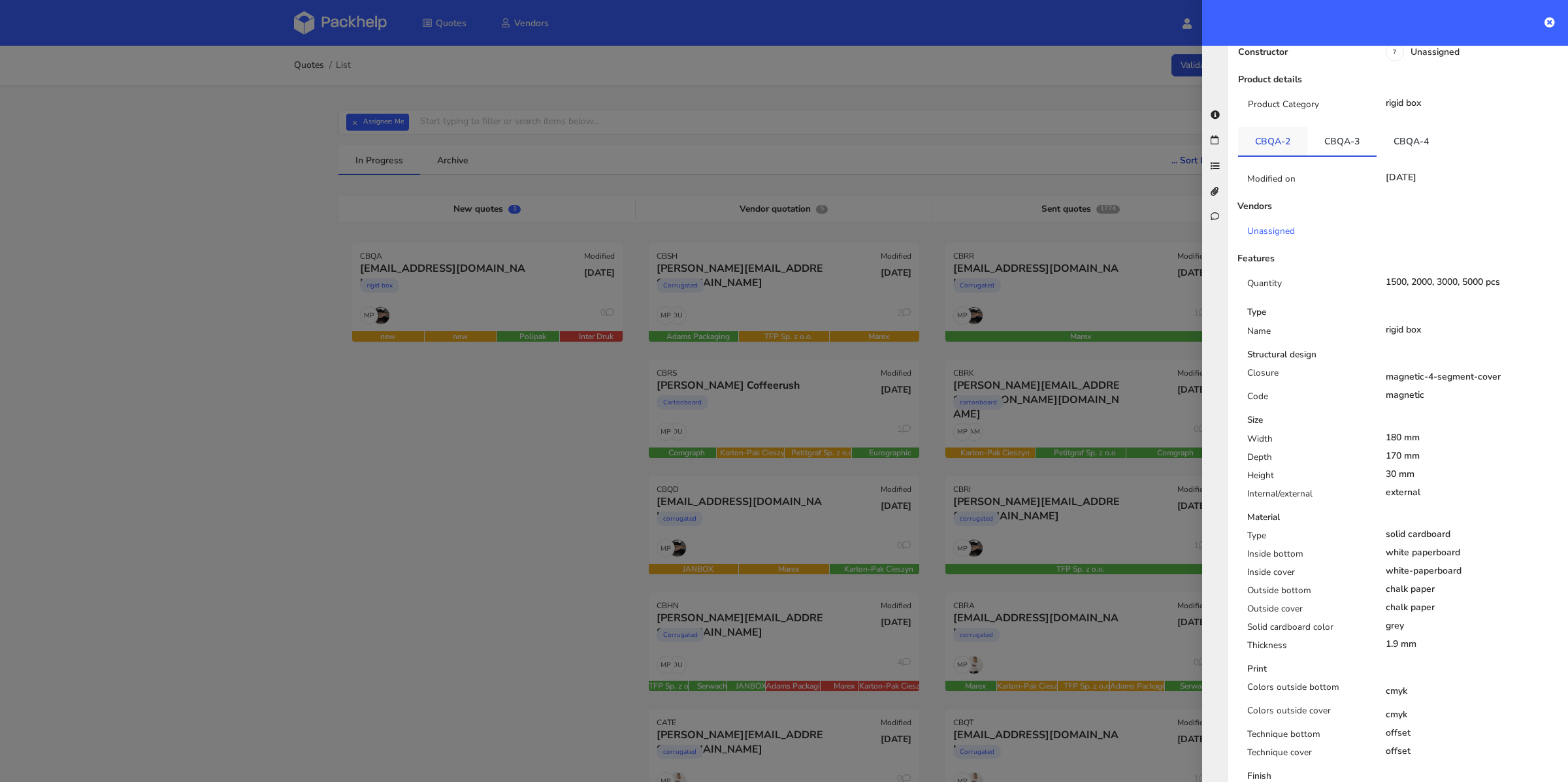
click at [1293, 131] on link "CBQA-2" at bounding box center [1273, 141] width 69 height 29
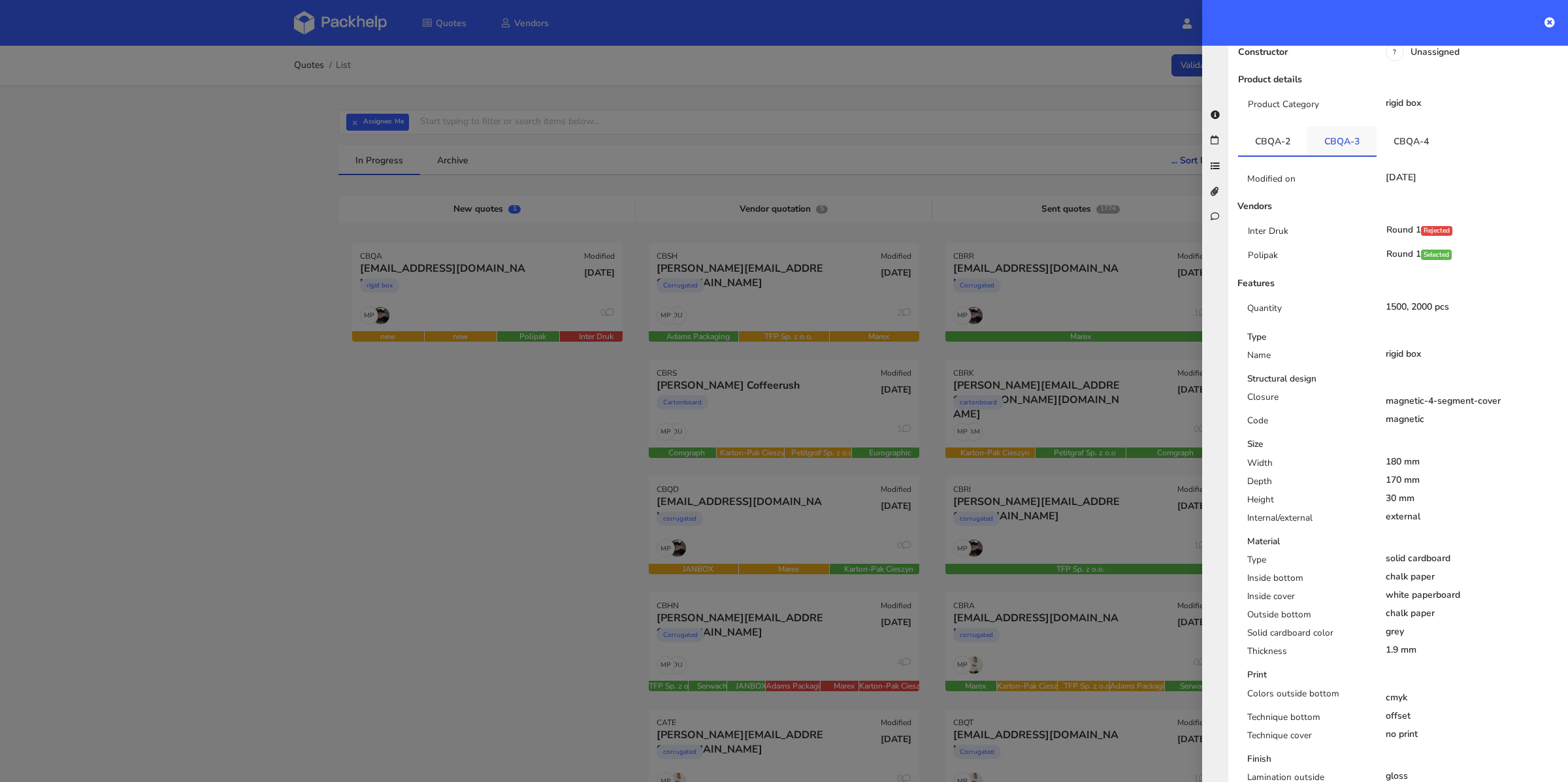
click at [1319, 129] on link "CBQA-3" at bounding box center [1342, 141] width 69 height 29
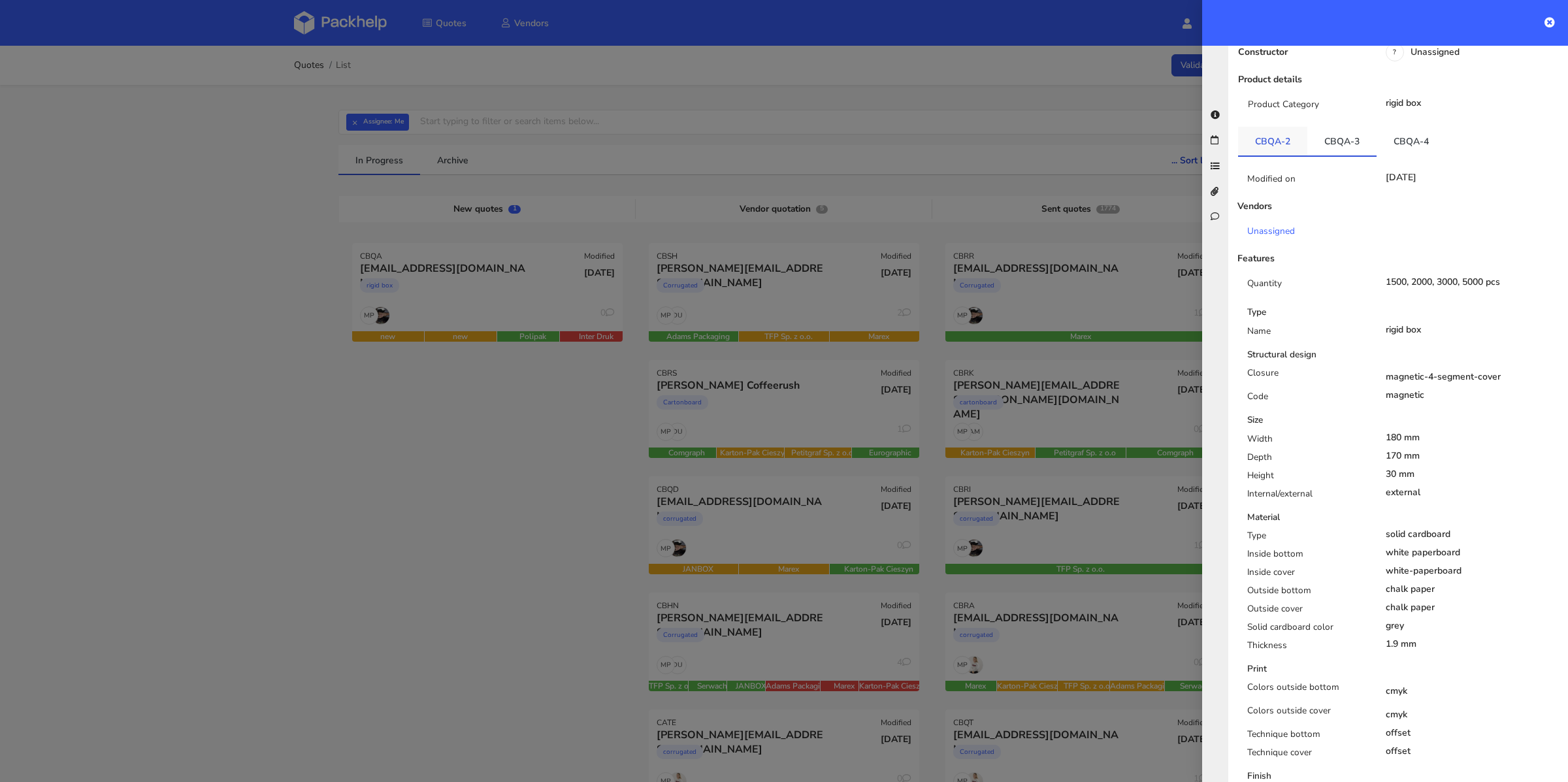
click at [1288, 133] on link "CBQA-2" at bounding box center [1273, 141] width 69 height 29
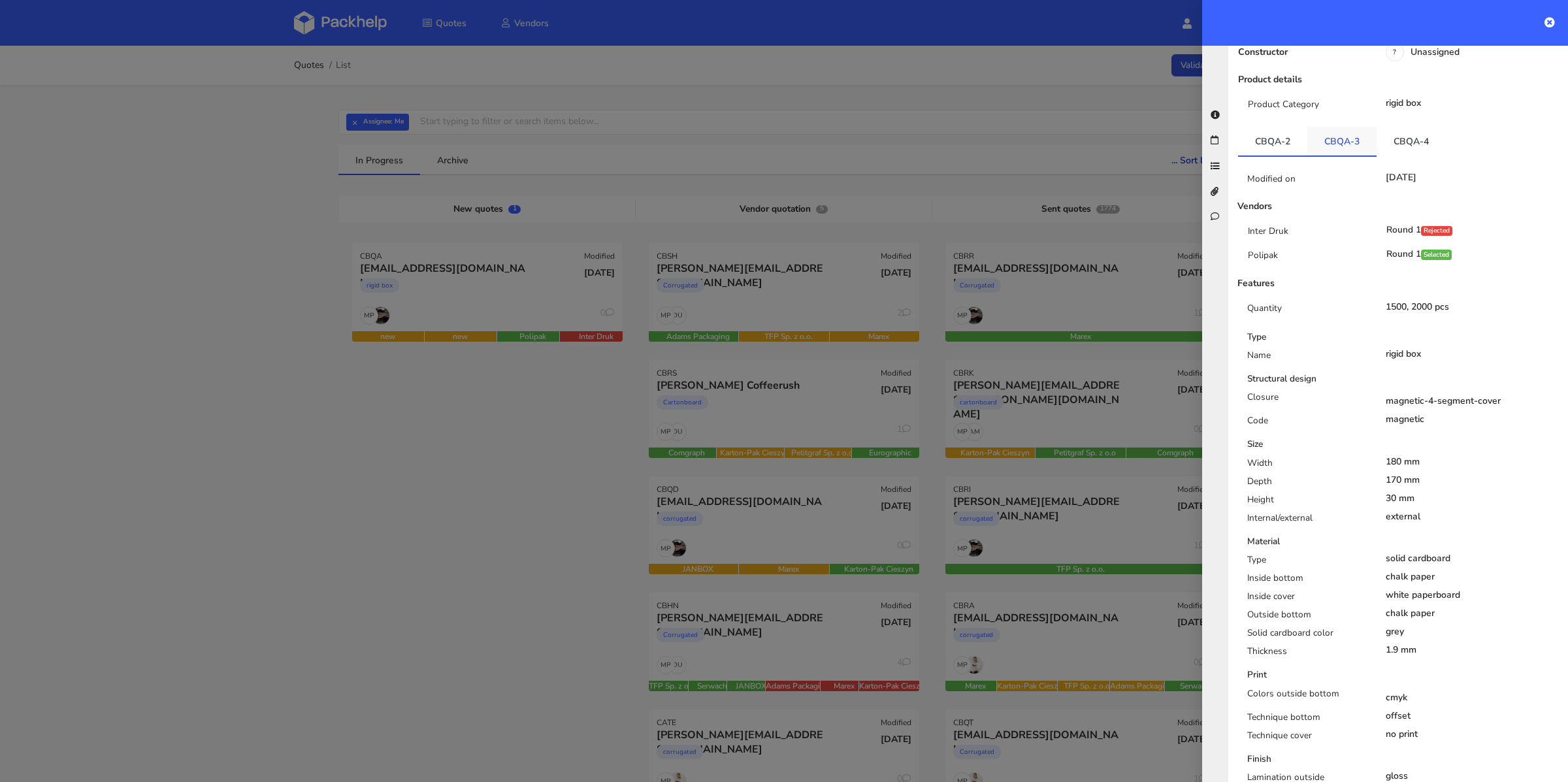
click at [1331, 133] on link "CBQA-3" at bounding box center [1342, 141] width 69 height 29
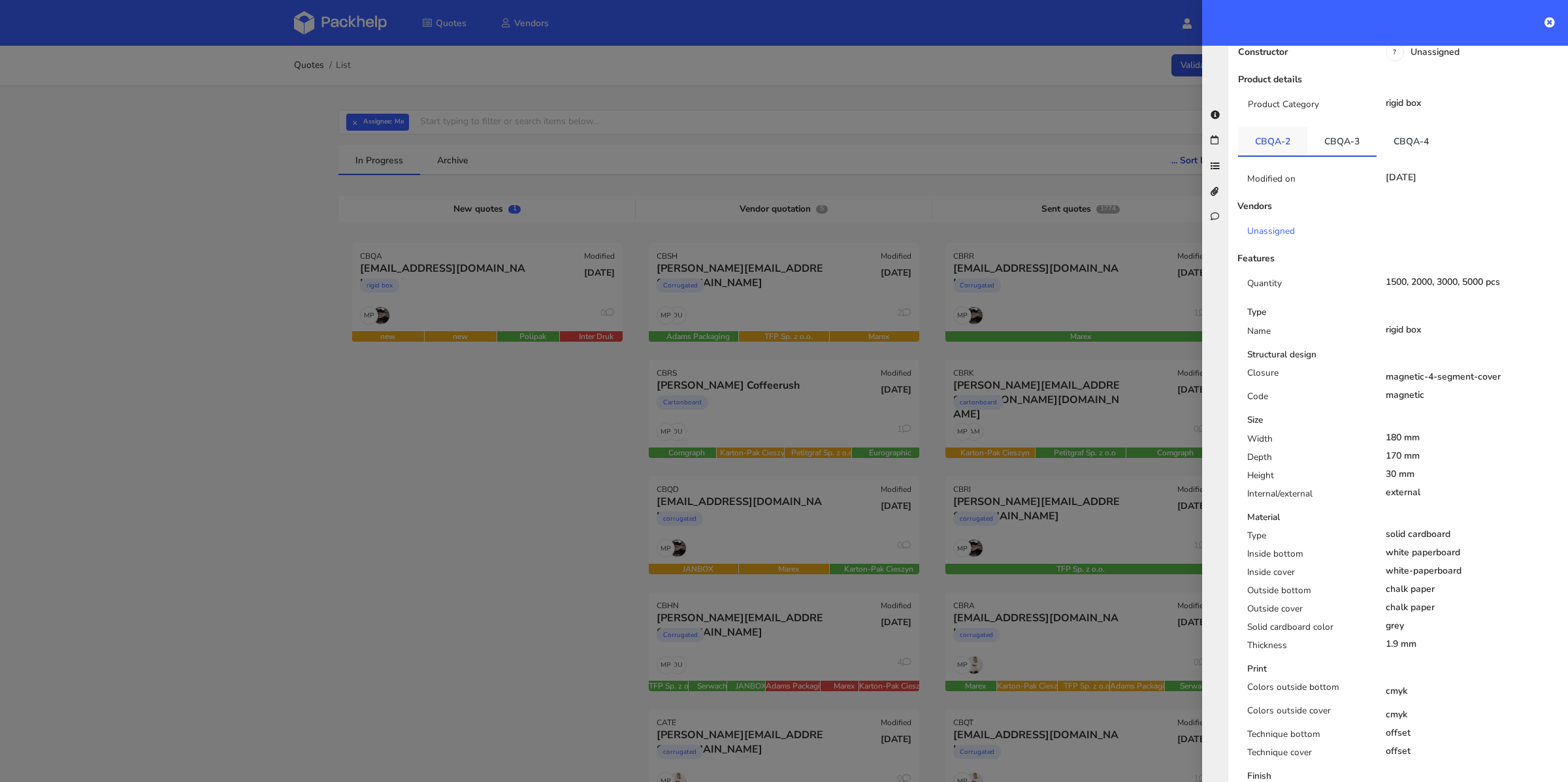
click at [1275, 127] on link "CBQA-2" at bounding box center [1273, 141] width 69 height 29
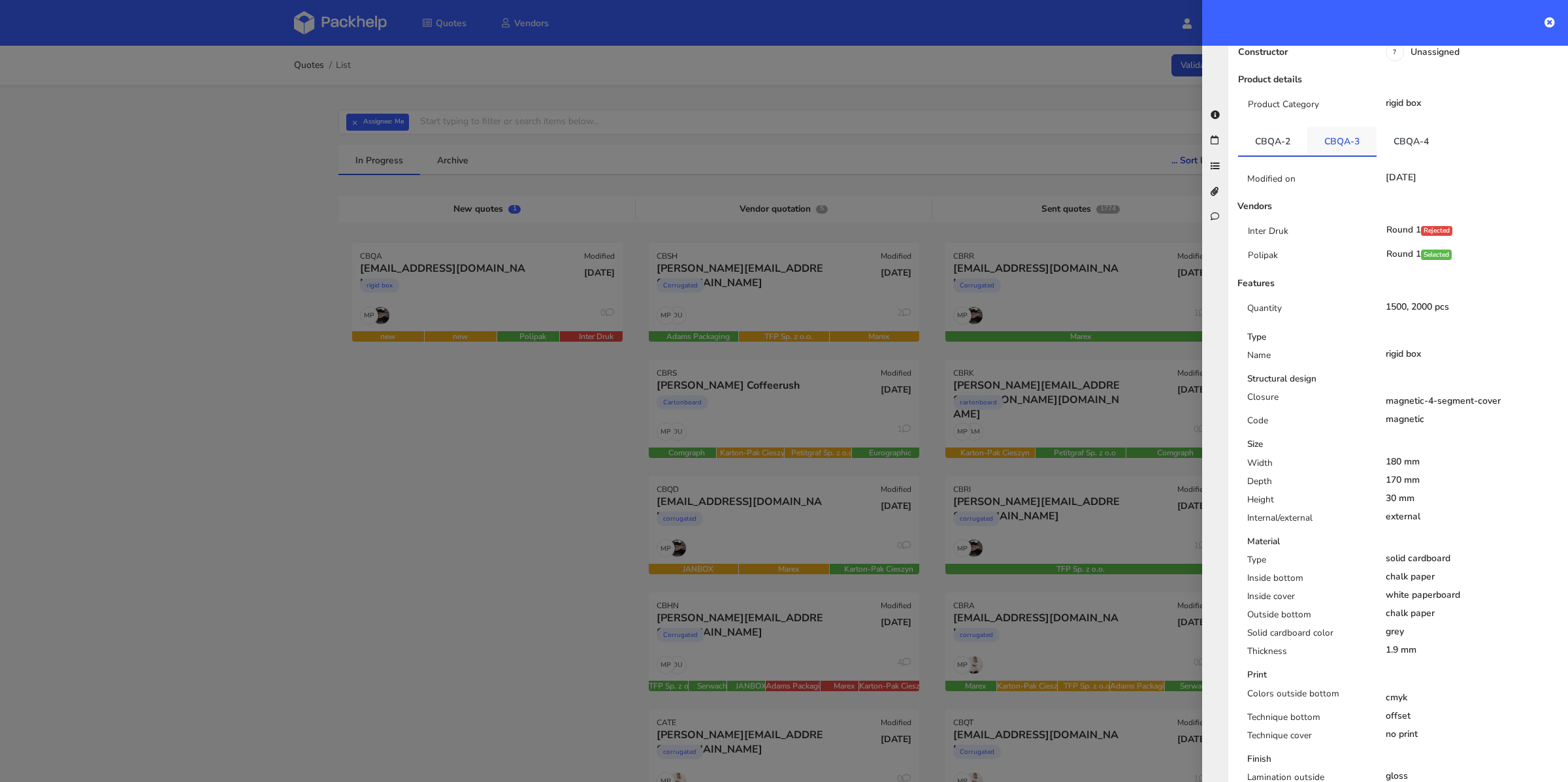
click at [1361, 127] on link "CBQA-3" at bounding box center [1342, 141] width 69 height 29
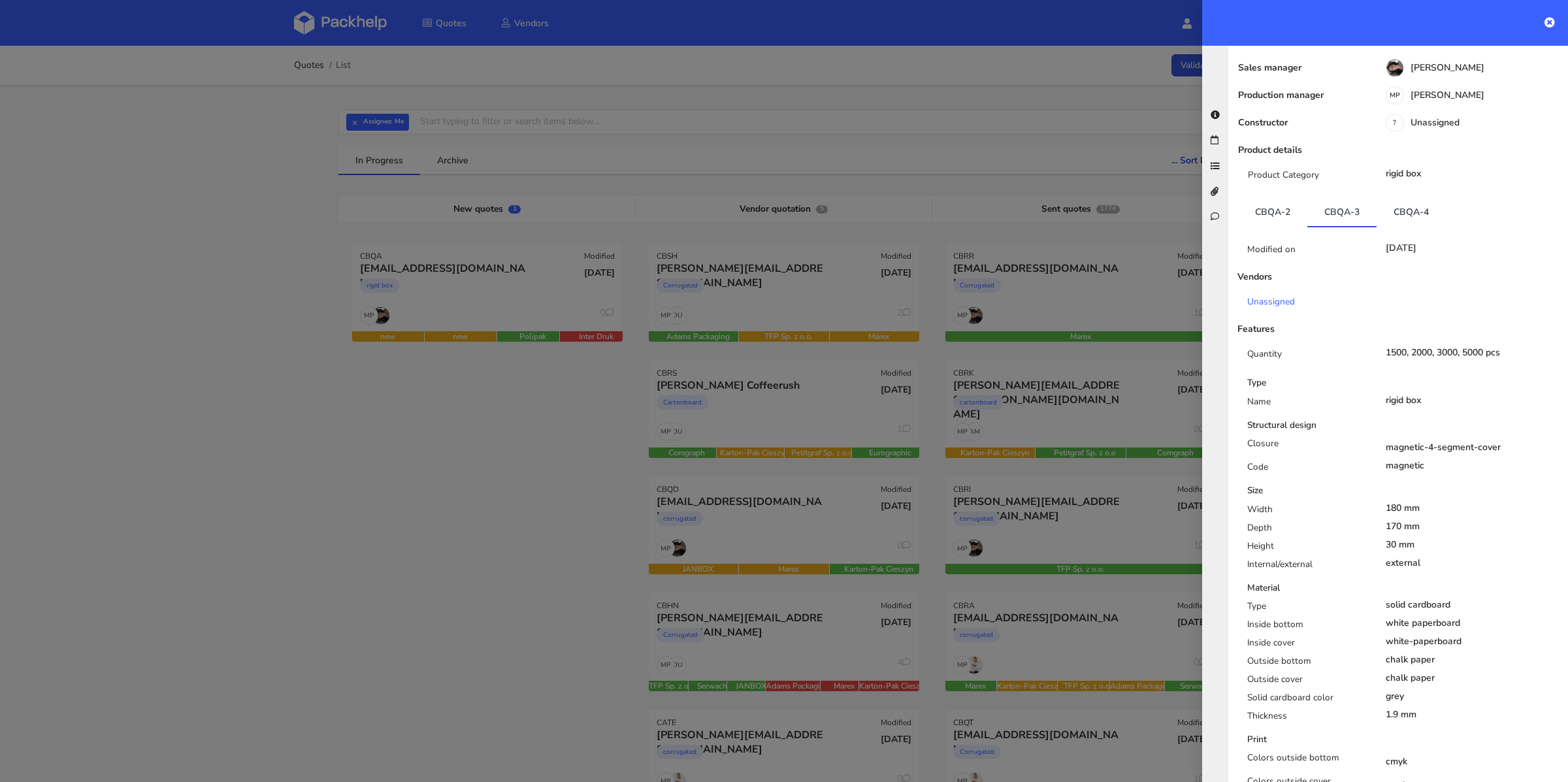
scroll to position [0, 0]
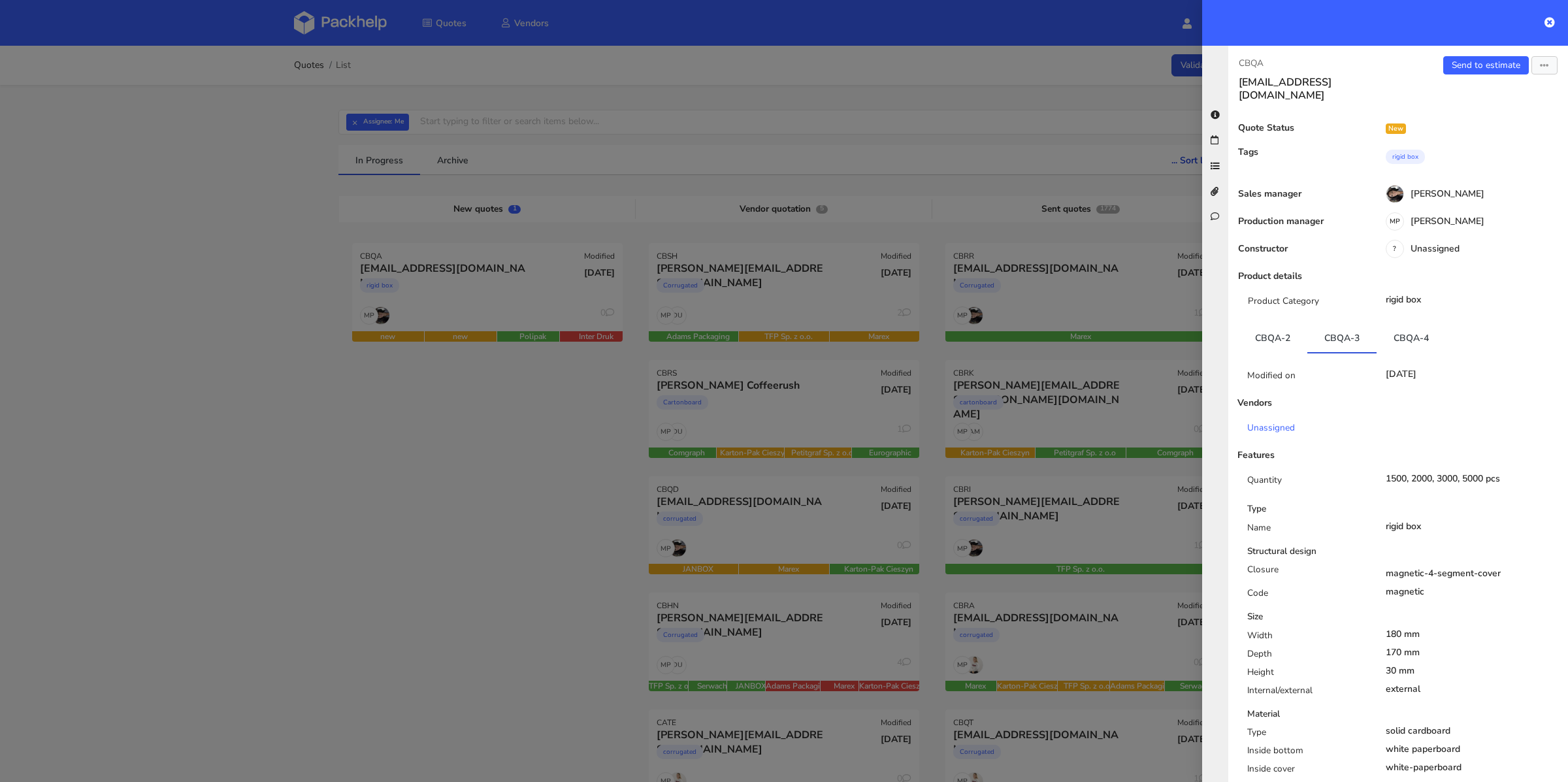
click at [1461, 74] on div "Send to estimate View quote Edit quote Missing data Export to PDF" at bounding box center [1483, 78] width 169 height 46
click at [1463, 71] on link "Send to estimate" at bounding box center [1486, 65] width 86 height 19
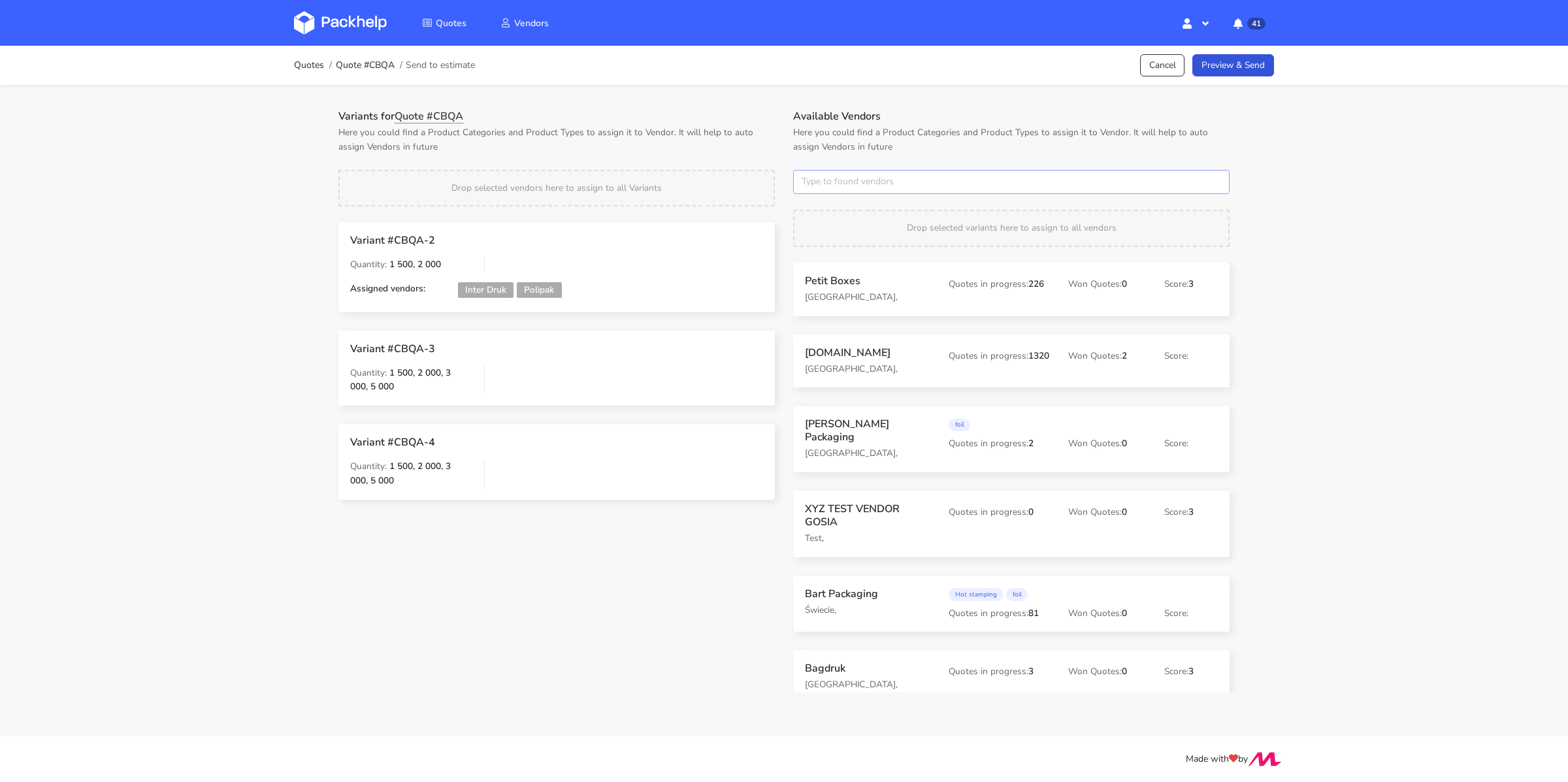
click at [867, 180] on input "text" at bounding box center [1011, 182] width 437 height 25
type input "polipak"
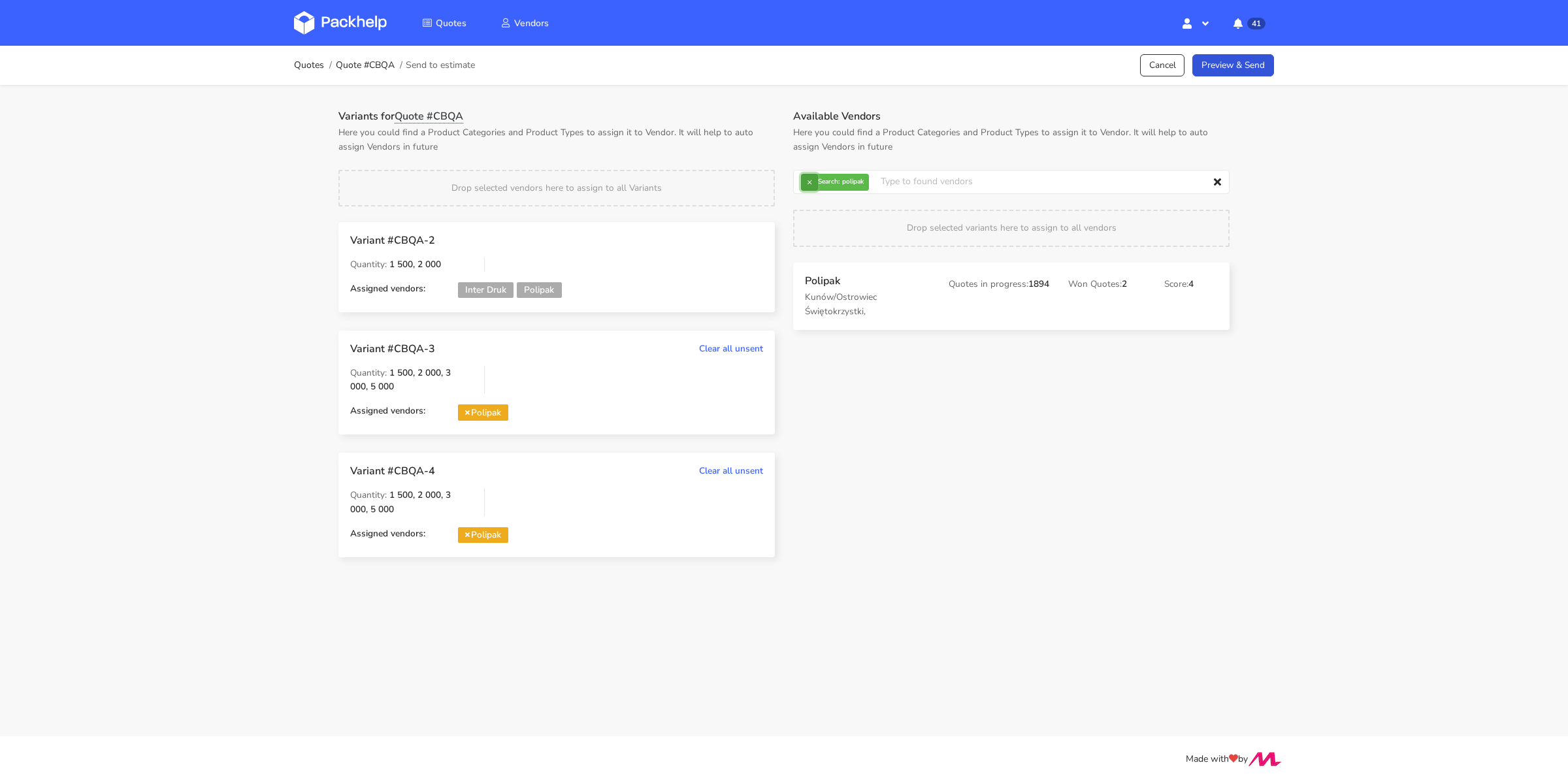
click at [817, 182] on button "×" at bounding box center [809, 182] width 17 height 17
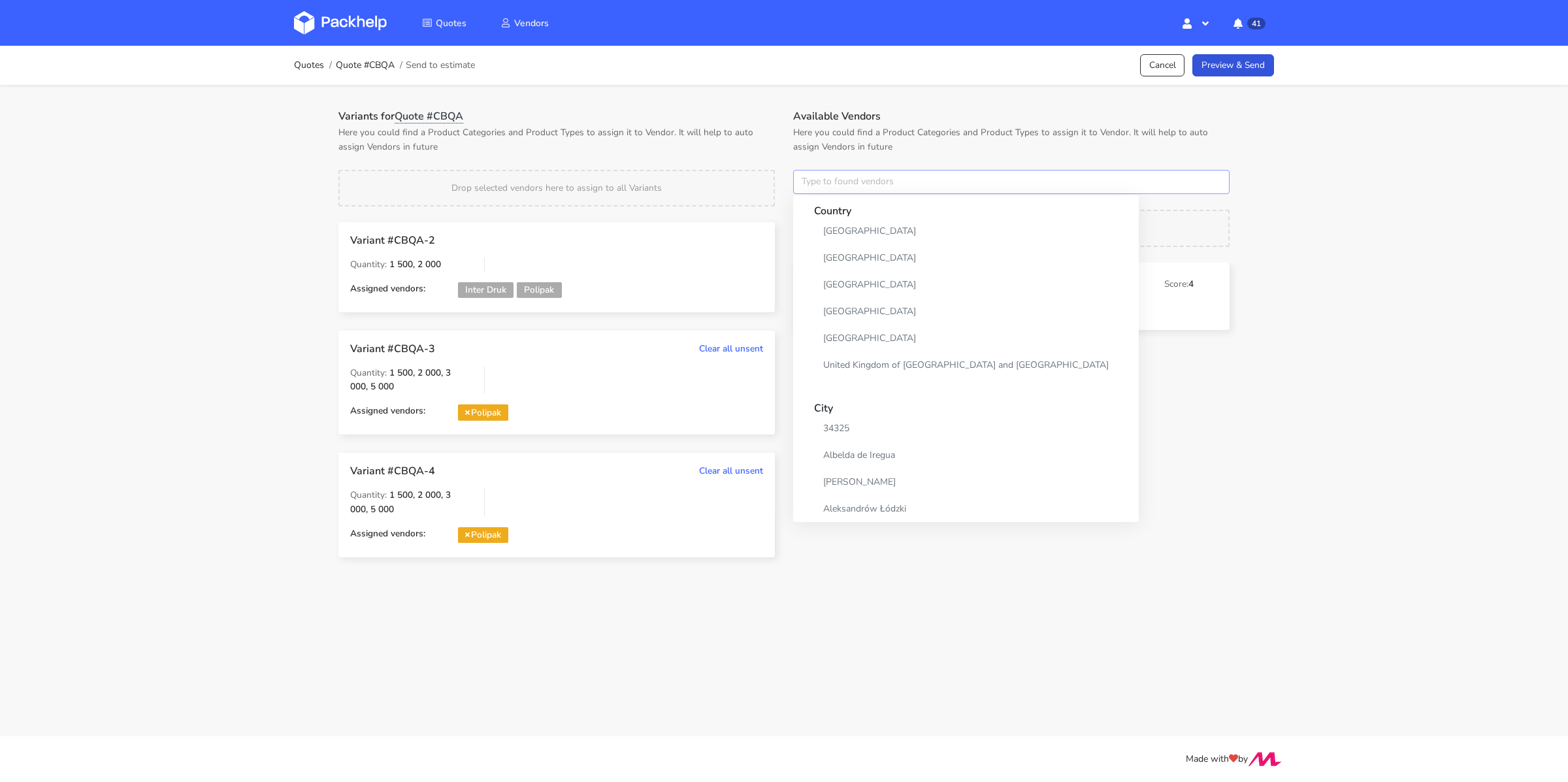
click at [807, 185] on input "text" at bounding box center [1011, 182] width 437 height 25
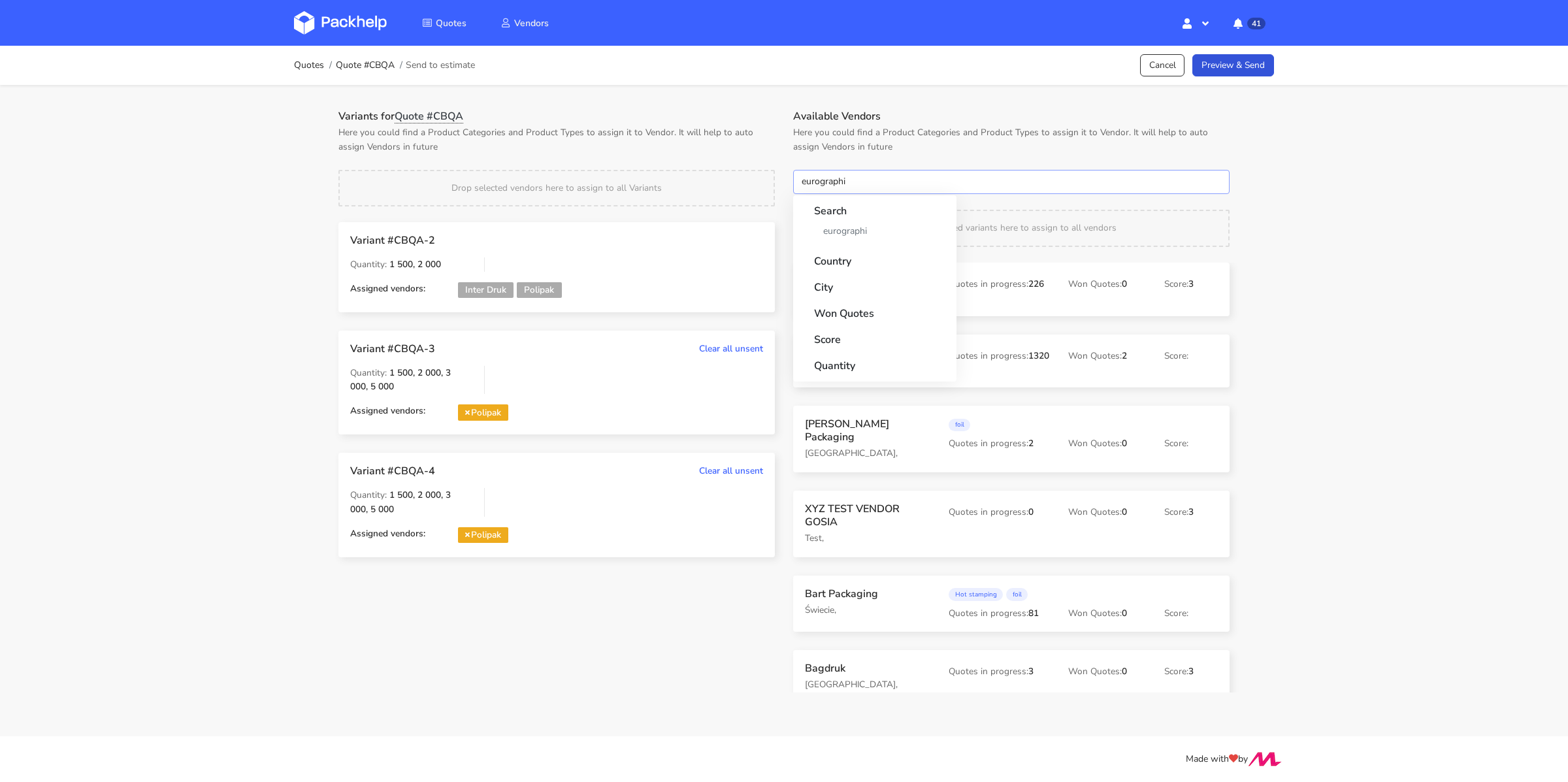
type input "eurographic"
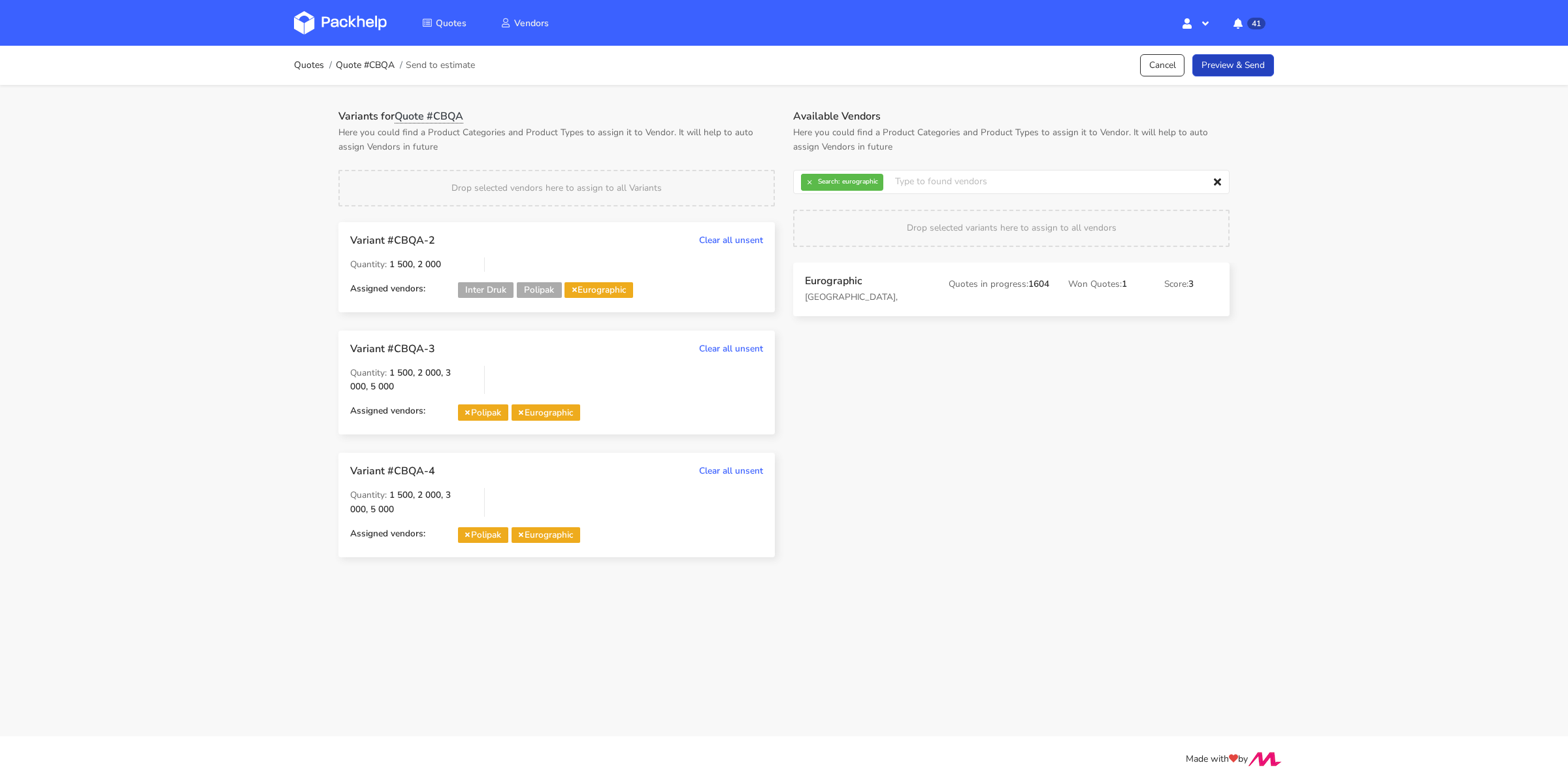
click at [1234, 61] on link "Preview & Send" at bounding box center [1234, 65] width 82 height 23
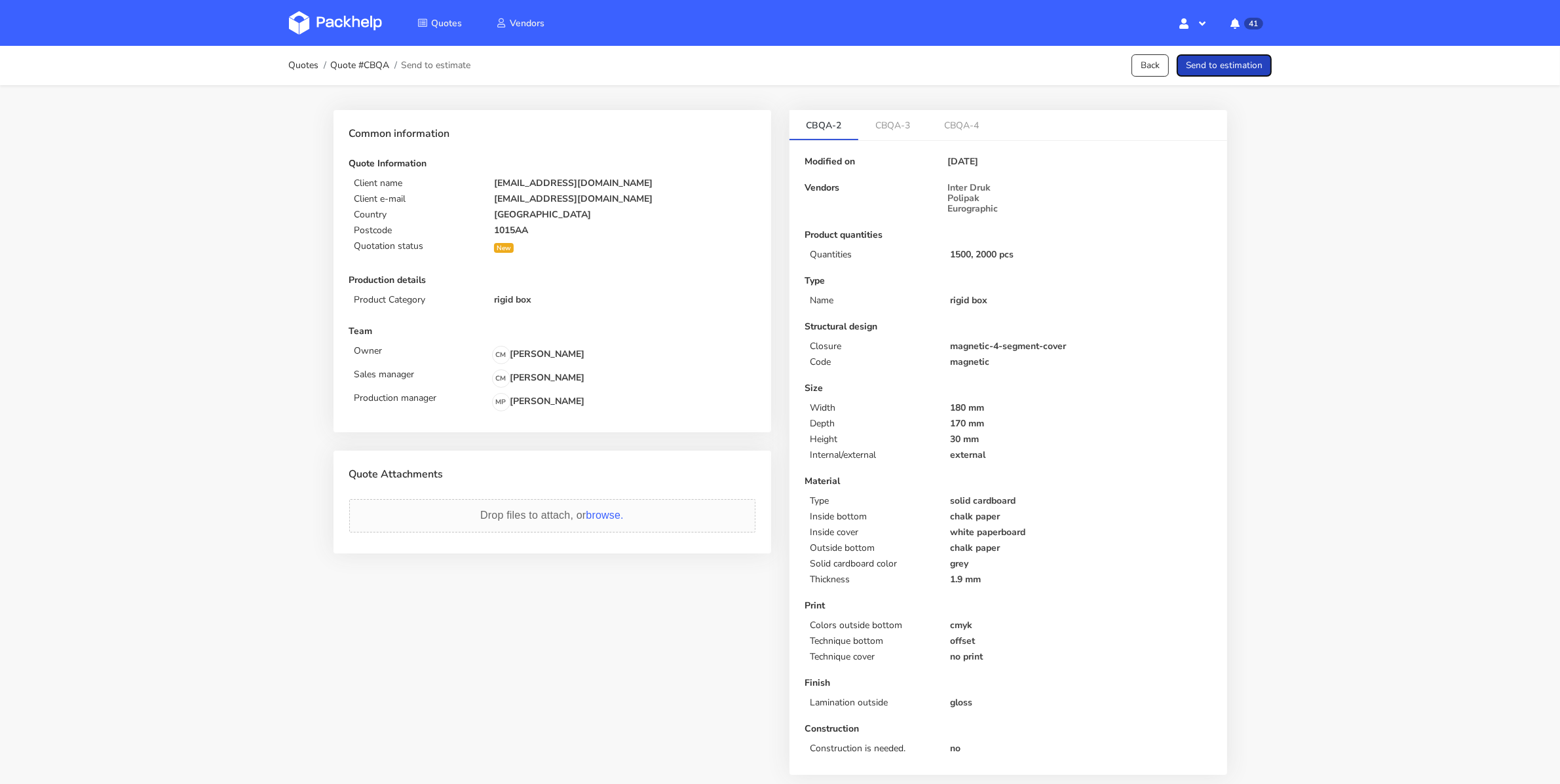
click at [1237, 61] on button "Send to estimation" at bounding box center [1224, 65] width 95 height 23
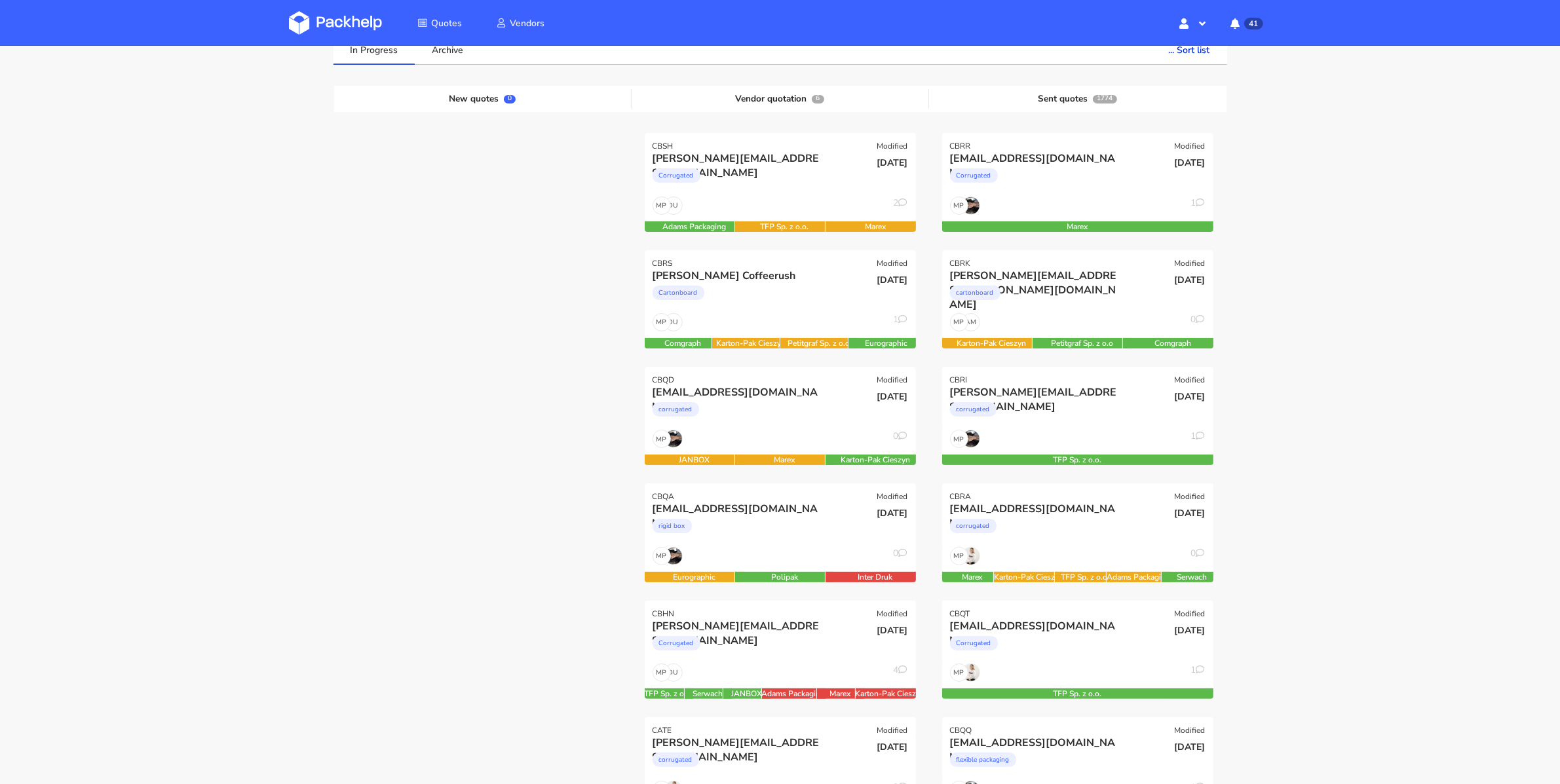
scroll to position [96, 0]
